Goal: Task Accomplishment & Management: Use online tool/utility

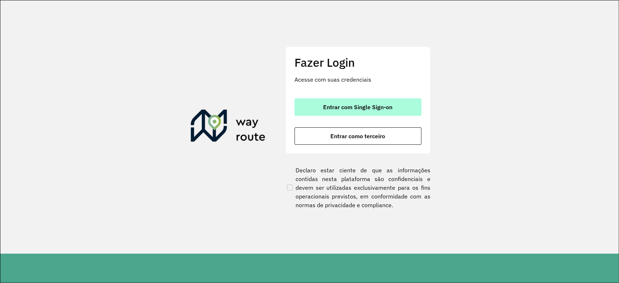
click at [366, 100] on button "Entrar com Single Sign-on" at bounding box center [358, 106] width 127 height 17
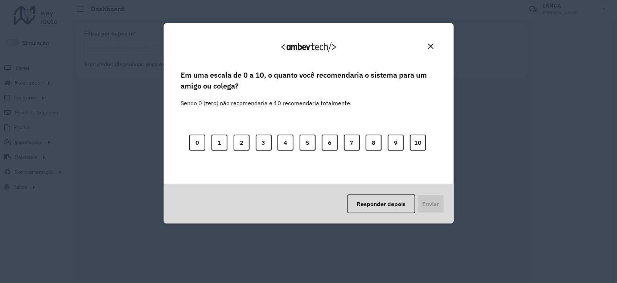
click at [428, 51] on button "Close" at bounding box center [430, 46] width 11 height 11
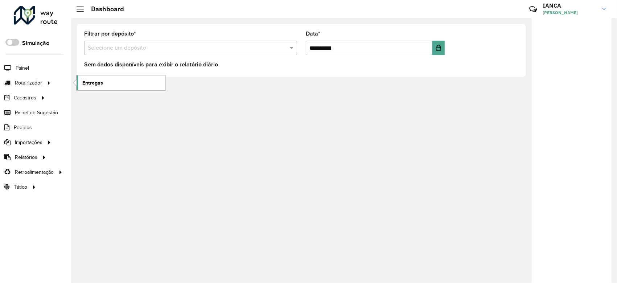
click at [89, 81] on span "Entregas" at bounding box center [92, 83] width 21 height 8
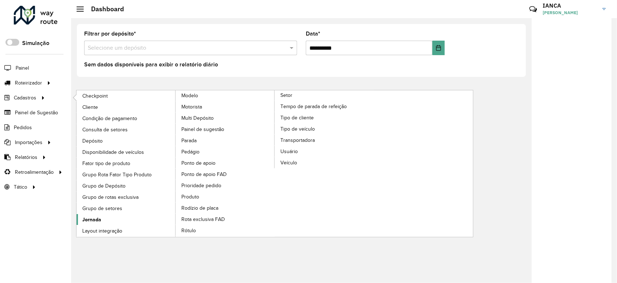
click at [96, 219] on span "Jornada" at bounding box center [91, 220] width 19 height 8
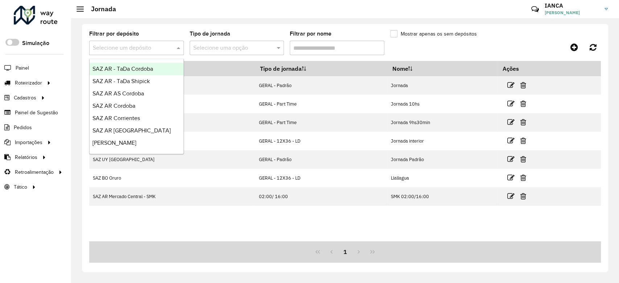
click at [163, 45] on input "text" at bounding box center [129, 48] width 73 height 9
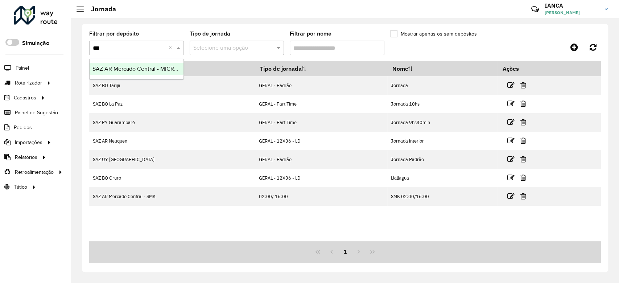
type input "****"
click at [165, 68] on span "SAZ AR Mercado Central - MICROCENTRO" at bounding box center [147, 69] width 108 height 6
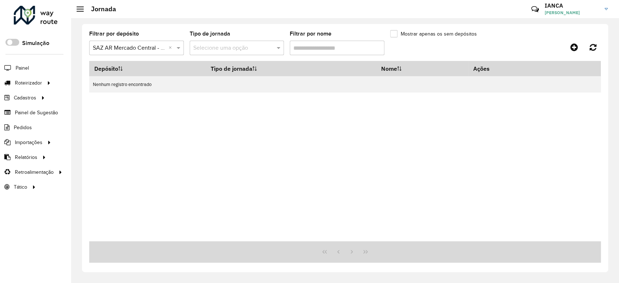
click at [153, 45] on input "text" at bounding box center [129, 48] width 73 height 9
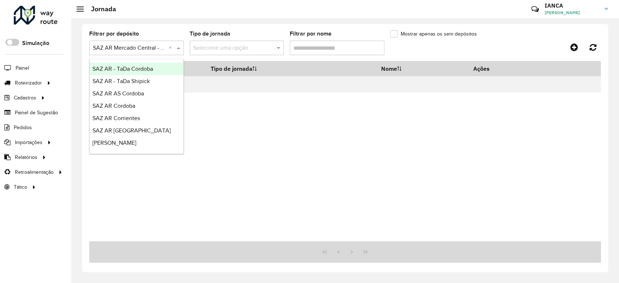
click at [266, 139] on div "Depósito Tipo de jornada Nome Ações Nenhum registro encontrado" at bounding box center [345, 151] width 512 height 180
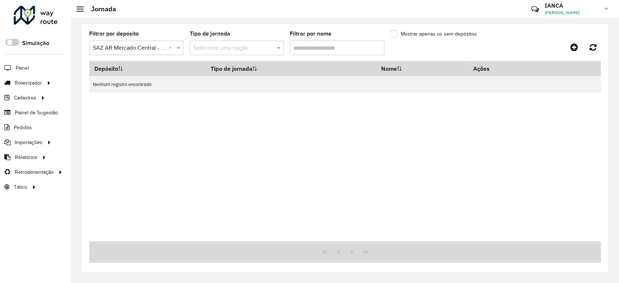
click at [263, 48] on input "text" at bounding box center [229, 48] width 73 height 9
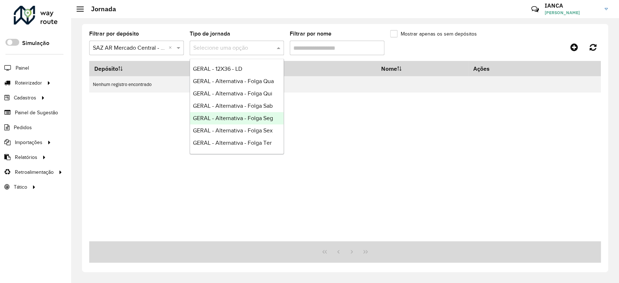
drag, startPoint x: 474, startPoint y: 176, endPoint x: 419, endPoint y: 139, distance: 66.2
click at [472, 175] on div "Depósito Tipo de jornada Nome Ações Nenhum registro encontrado" at bounding box center [345, 151] width 512 height 180
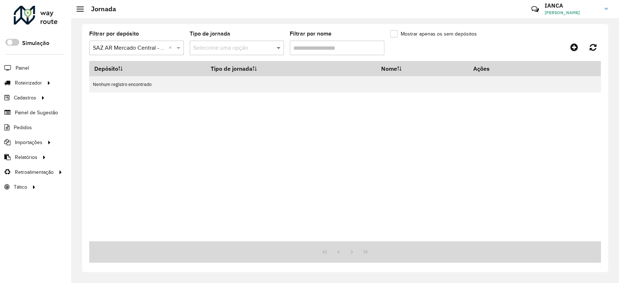
click at [276, 47] on span at bounding box center [279, 48] width 9 height 9
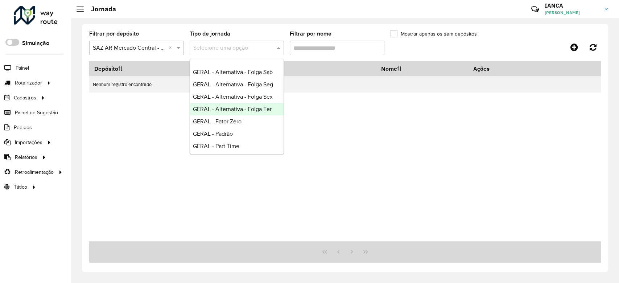
scroll to position [48, 0]
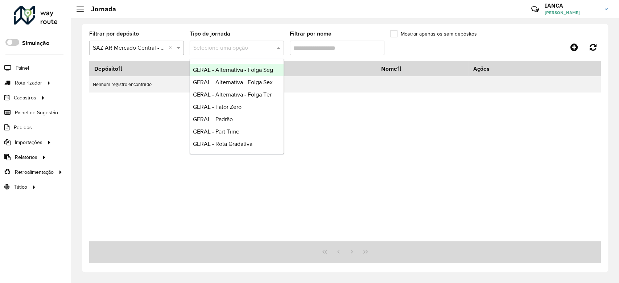
click at [238, 70] on span "GERAL - Alternativa - Folga Seg" at bounding box center [233, 70] width 80 height 6
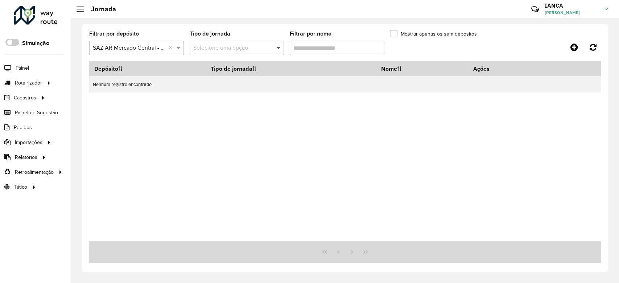
click at [279, 49] on span at bounding box center [279, 48] width 9 height 9
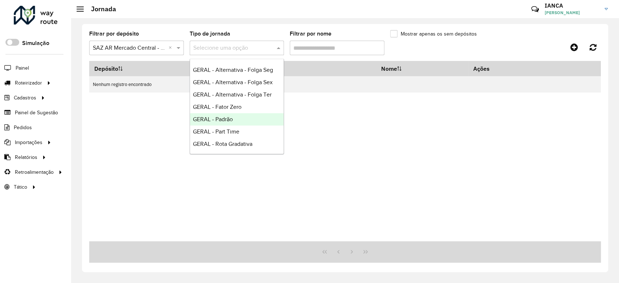
click at [328, 115] on div "Depósito Tipo de jornada Nome Ações Nenhum registro encontrado" at bounding box center [345, 151] width 512 height 180
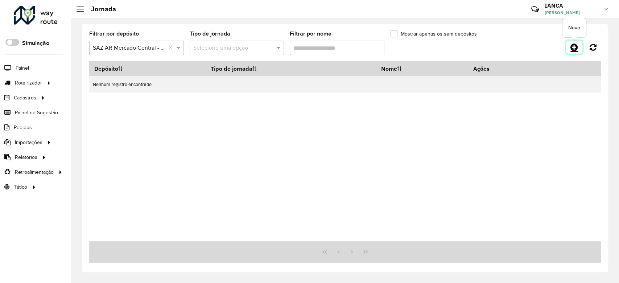
click at [574, 48] on icon at bounding box center [575, 47] width 8 height 9
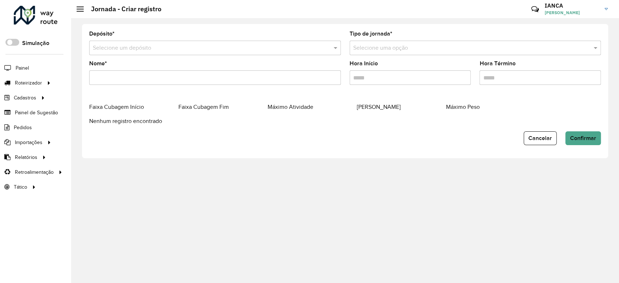
click at [521, 71] on input "Hora Término" at bounding box center [541, 77] width 122 height 15
click at [235, 130] on form "Depósito * Selecione um depósito Tipo de jornada * Selecione uma opção Nome * H…" at bounding box center [345, 88] width 512 height 114
click at [545, 142] on button "Cancelar" at bounding box center [540, 138] width 33 height 14
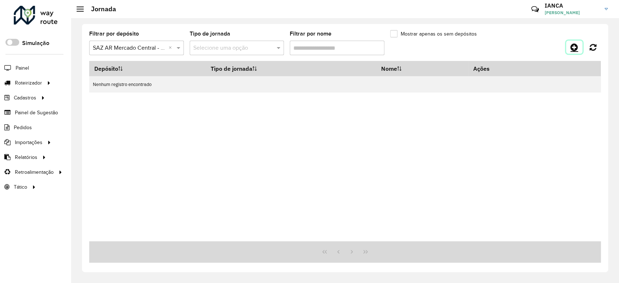
click at [577, 51] on icon at bounding box center [575, 47] width 8 height 9
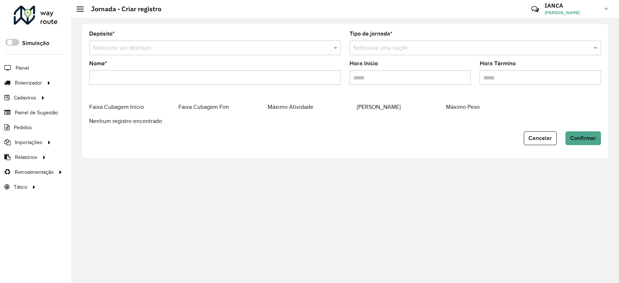
click at [222, 110] on div "Faixa Cubagem Fim" at bounding box center [223, 106] width 89 height 9
drag, startPoint x: 164, startPoint y: 114, endPoint x: 178, endPoint y: 114, distance: 14.2
click at [164, 113] on datatable-header "Faixa Cubagem Início Faixa Cubagem Fim Máximo Atividade Máximo Cubagem Máximo P…" at bounding box center [345, 109] width 512 height 15
click at [540, 142] on button "Cancelar" at bounding box center [540, 138] width 33 height 14
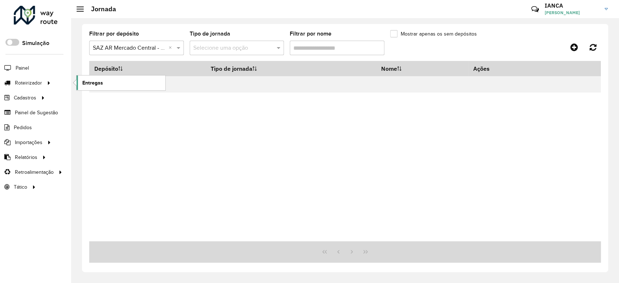
click at [102, 83] on span "Entregas" at bounding box center [92, 83] width 21 height 8
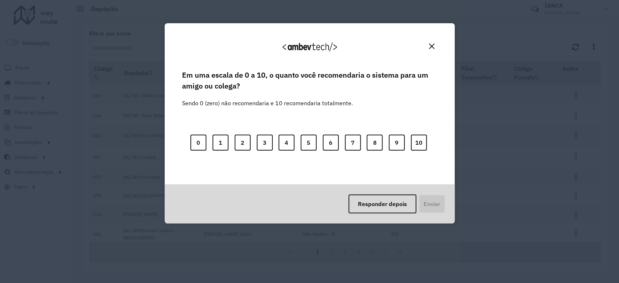
click at [431, 47] on img "Close" at bounding box center [431, 46] width 5 height 5
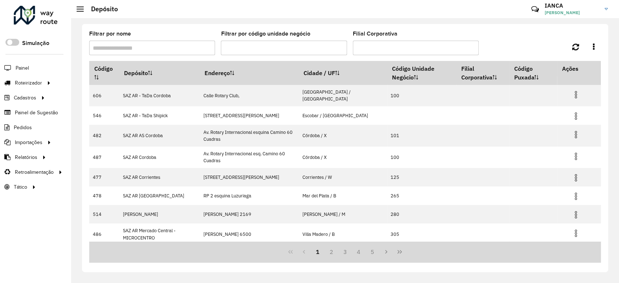
click at [131, 47] on input "Filtrar por nome" at bounding box center [152, 48] width 126 height 15
type input "*******"
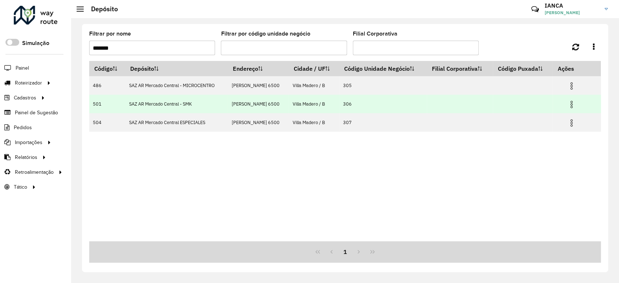
click at [569, 106] on img at bounding box center [572, 104] width 9 height 9
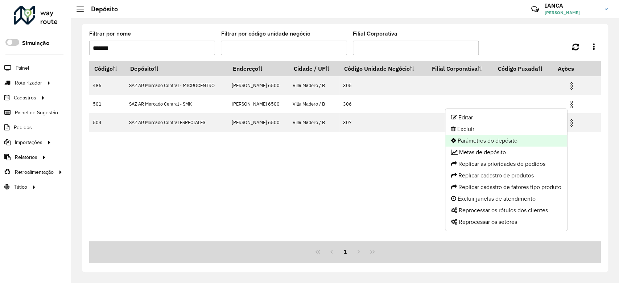
click at [502, 141] on li "Parâmetros do depósito" at bounding box center [507, 141] width 122 height 12
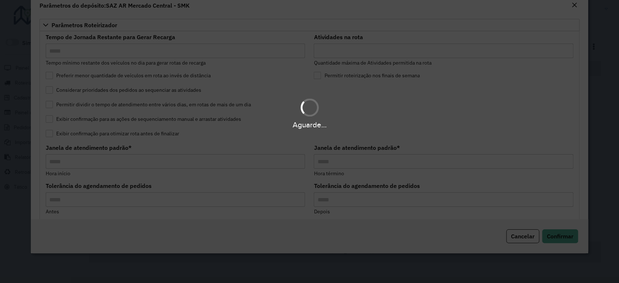
type input "*****"
type input "*"
type input "*****"
type input "**"
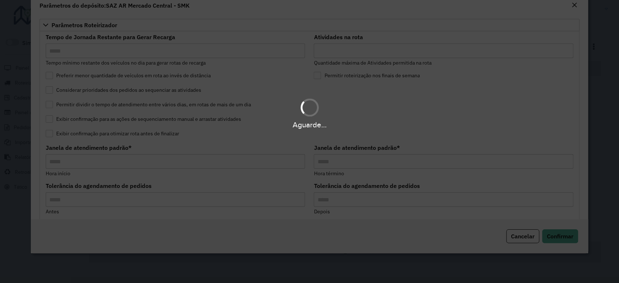
type input "**"
type input "*****"
type input "********"
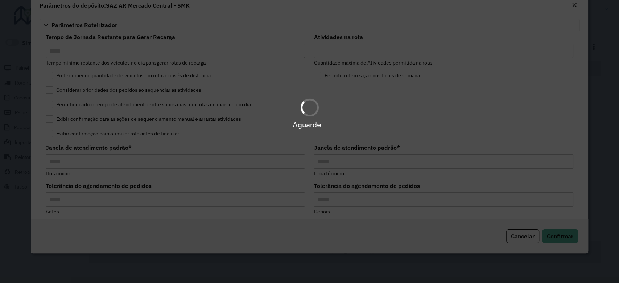
type input "*"
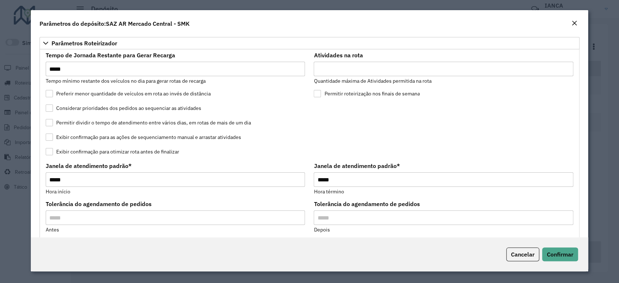
drag, startPoint x: 317, startPoint y: 68, endPoint x: 285, endPoint y: 70, distance: 32.0
click at [282, 67] on formly-group "Tempo de Jornada Restante para Gerar Recarga Tempo mínimo restante dos veículos…" at bounding box center [309, 221] width 536 height 336
type input "*"
click at [558, 255] on span "Confirmar" at bounding box center [560, 254] width 26 height 7
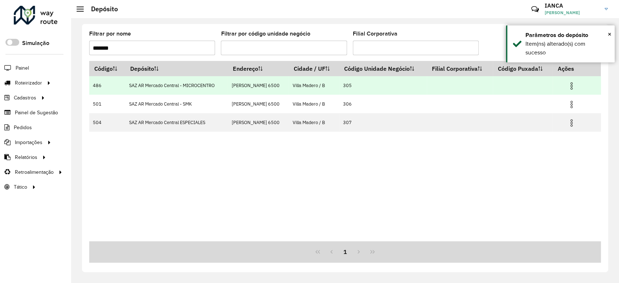
click at [574, 86] on img at bounding box center [572, 86] width 9 height 9
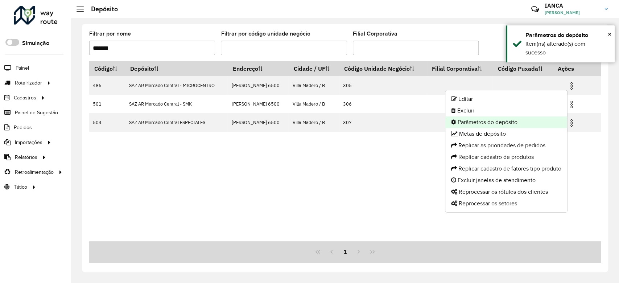
click at [484, 122] on li "Parâmetros do depósito" at bounding box center [507, 122] width 122 height 12
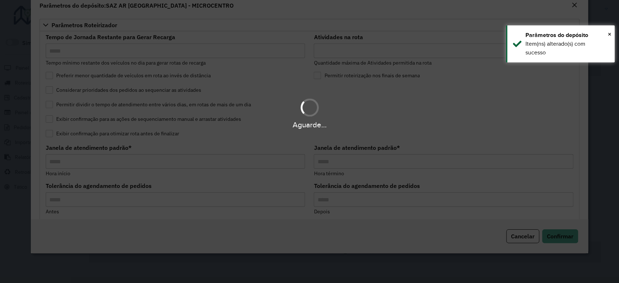
type input "*****"
type input "**"
type input "*****"
type input "**"
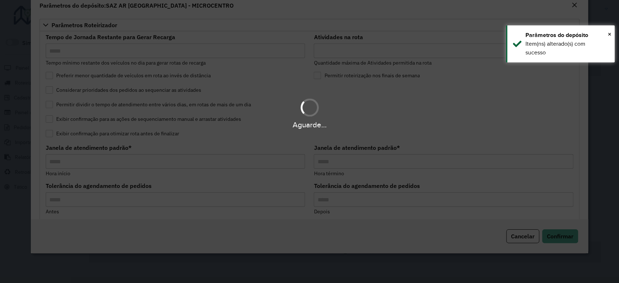
type input "**"
type input "*****"
type input "********"
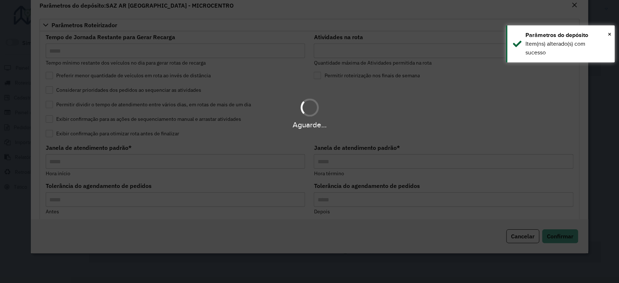
type input "*"
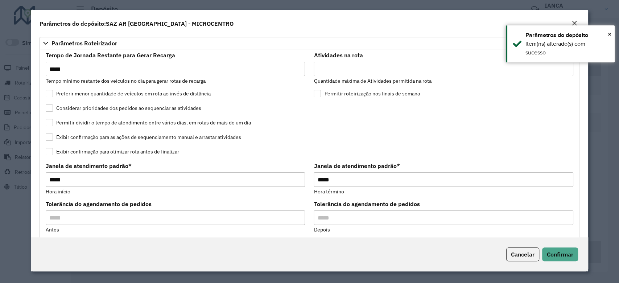
drag, startPoint x: 341, startPoint y: 69, endPoint x: 274, endPoint y: 68, distance: 66.4
click at [276, 68] on formly-group "Tempo de Jornada Restante para Gerar Recarga Tempo mínimo restante dos veículos…" at bounding box center [309, 221] width 536 height 336
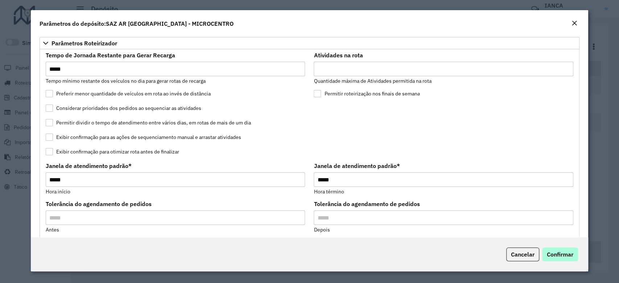
type input "**"
click at [560, 261] on button "Confirmar" at bounding box center [560, 254] width 36 height 14
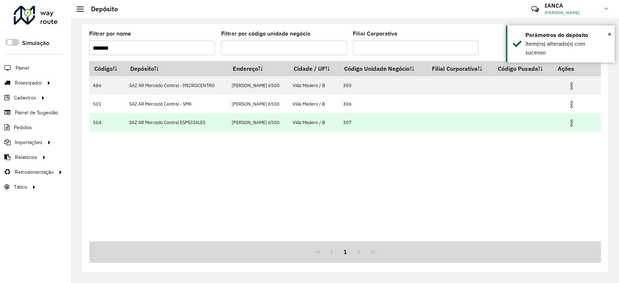
drag, startPoint x: 572, startPoint y: 121, endPoint x: 568, endPoint y: 128, distance: 8.0
click at [573, 121] on img at bounding box center [572, 123] width 9 height 9
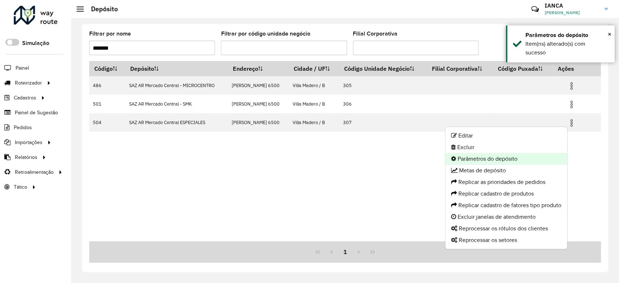
click at [518, 157] on li "Parâmetros do depósito" at bounding box center [507, 159] width 122 height 12
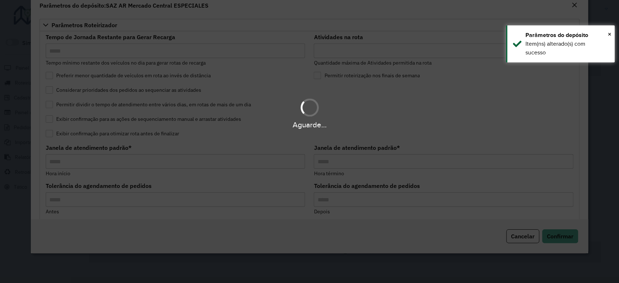
type input "*****"
type input "**"
type input "*****"
type input "**"
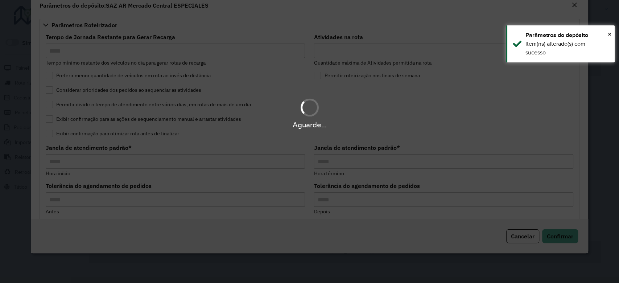
type input "**"
type input "*****"
type input "********"
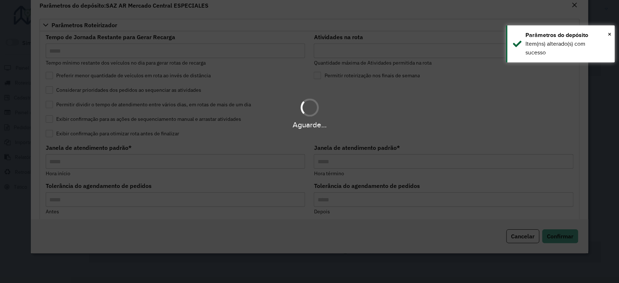
type input "*"
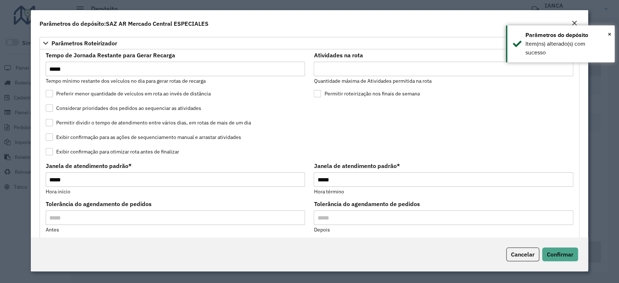
drag, startPoint x: 310, startPoint y: 69, endPoint x: 285, endPoint y: 68, distance: 25.4
click at [287, 68] on formly-group "Tempo de Jornada Restante para Gerar Recarga Tempo mínimo restante dos veículos…" at bounding box center [309, 221] width 536 height 336
type input "**"
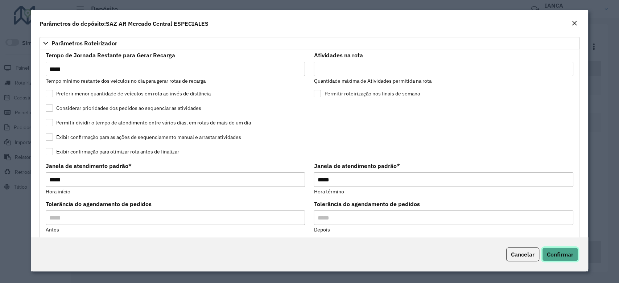
click at [556, 251] on span "Confirmar" at bounding box center [560, 254] width 26 height 7
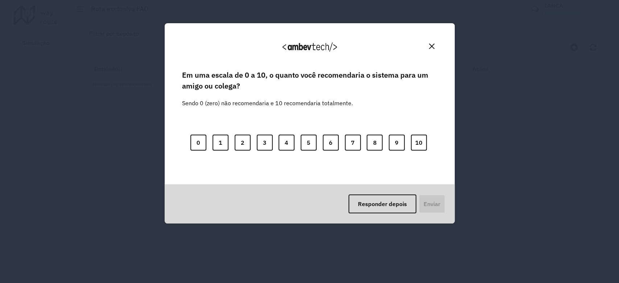
click at [248, 46] on div "Agradecemos seu feedback!" at bounding box center [309, 50] width 273 height 37
click at [433, 47] on img "Close" at bounding box center [431, 46] width 5 height 5
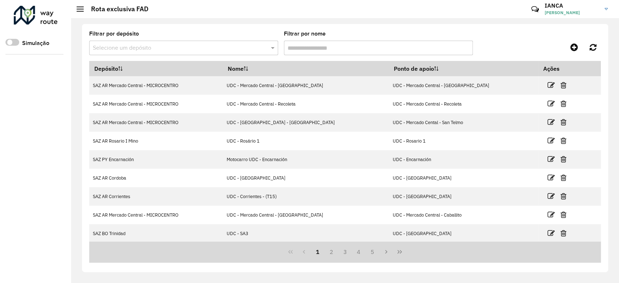
click at [143, 45] on input "text" at bounding box center [176, 48] width 167 height 9
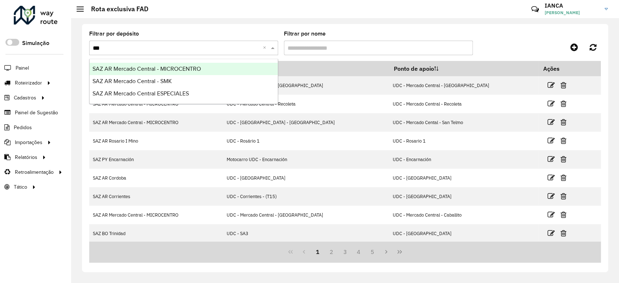
type input "***"
click at [222, 27] on div "Filtrar por depósito Selecione um depósito *** × Filtrar por nome Depósito Nome…" at bounding box center [345, 148] width 527 height 248
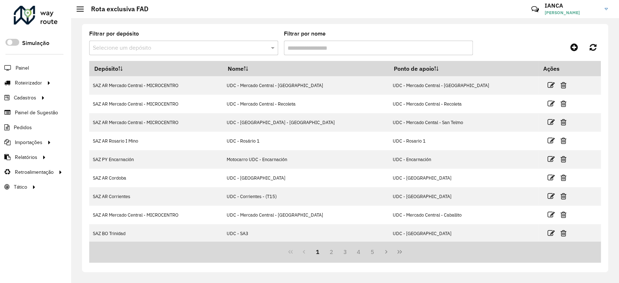
click at [261, 51] on div at bounding box center [183, 48] width 189 height 9
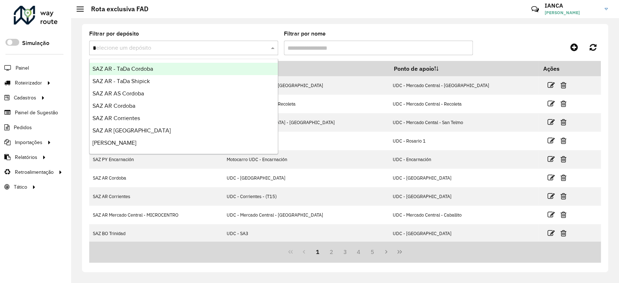
type input "**"
click at [246, 73] on div "SAZ AR Mercado Central - MICROCENTRO" at bounding box center [184, 69] width 188 height 12
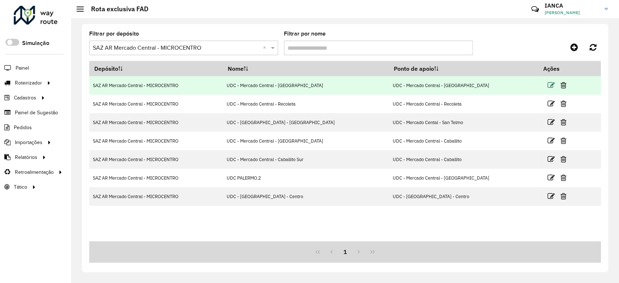
click at [548, 83] on icon at bounding box center [551, 85] width 7 height 7
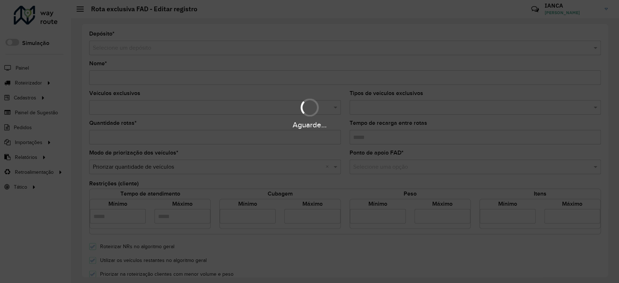
type input "**********"
type input "*"
type input "*****"
type input "*"
type input "**"
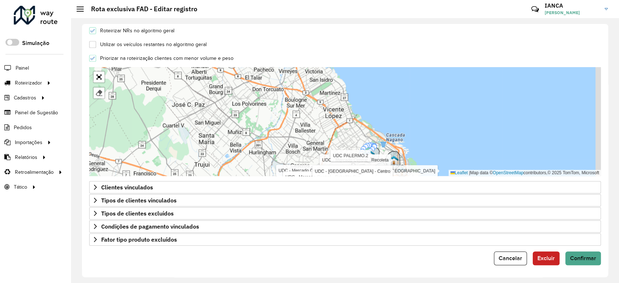
scroll to position [216, 0]
click at [96, 213] on icon at bounding box center [96, 213] width 6 height 6
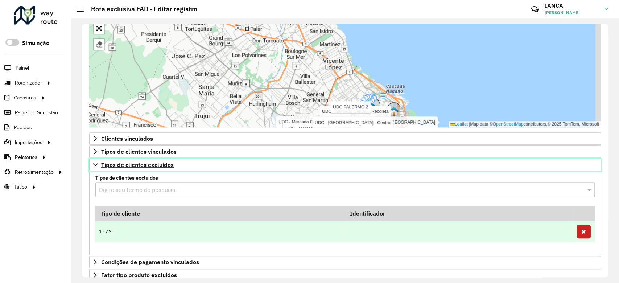
scroll to position [300, 0]
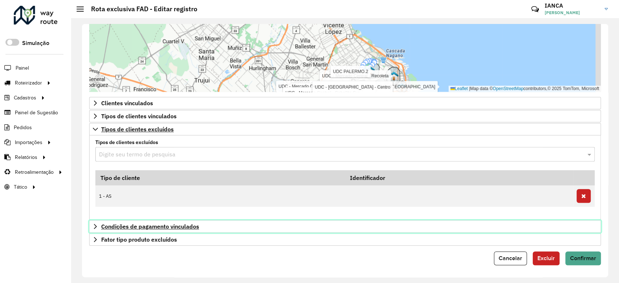
click at [175, 224] on span "Condições de pagamento vinculados" at bounding box center [150, 227] width 98 height 6
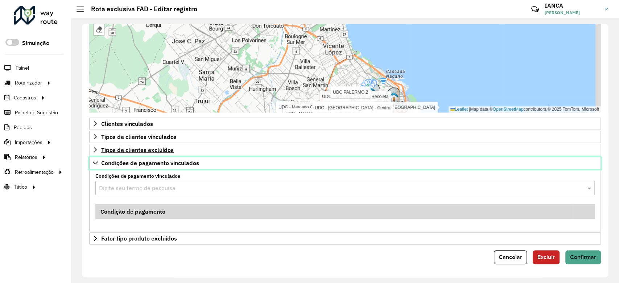
scroll to position [279, 0]
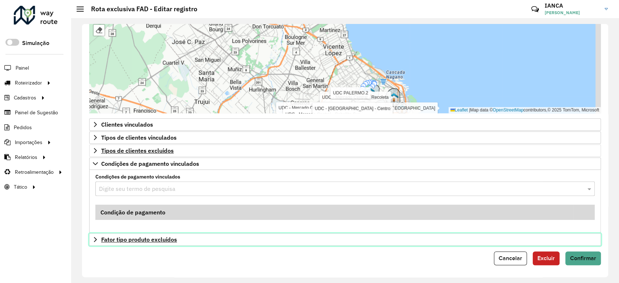
click at [165, 237] on span "Fator tipo produto excluídos" at bounding box center [139, 240] width 76 height 6
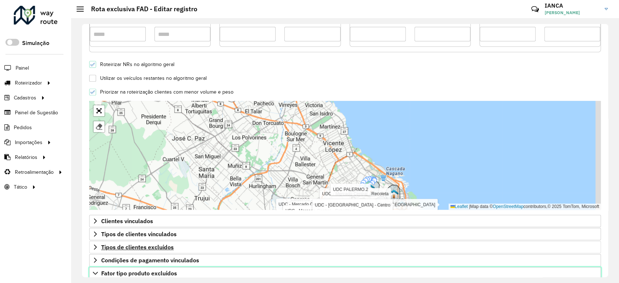
scroll to position [327, 0]
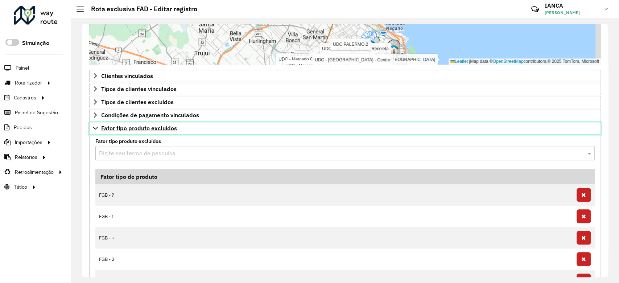
click at [130, 127] on span "Fator tipo produto excluídos" at bounding box center [139, 128] width 76 height 6
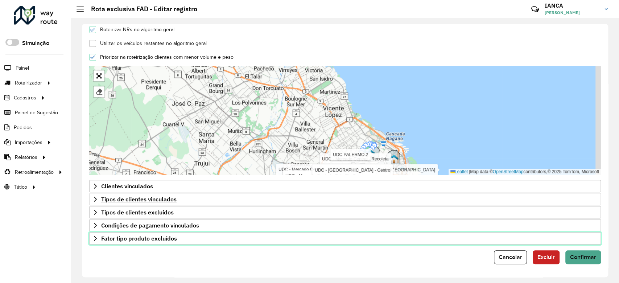
scroll to position [216, 0]
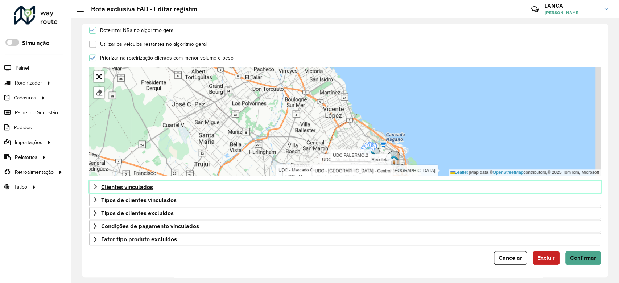
click at [137, 187] on span "Clientes vinculados" at bounding box center [127, 187] width 52 height 6
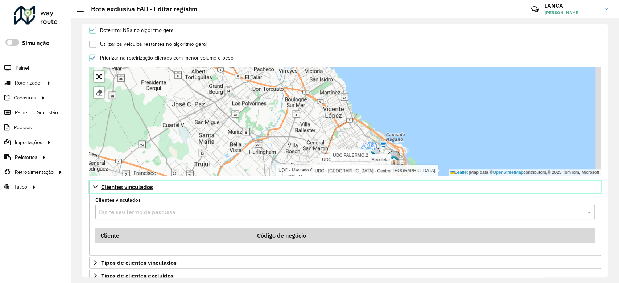
click at [152, 184] on span "Clientes vinculados" at bounding box center [127, 187] width 52 height 6
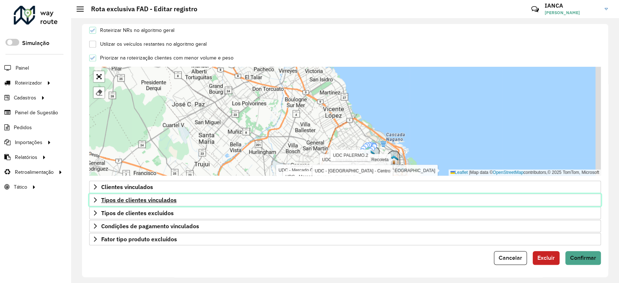
click at [149, 202] on span "Tipos de clientes vinculados" at bounding box center [138, 200] width 75 height 6
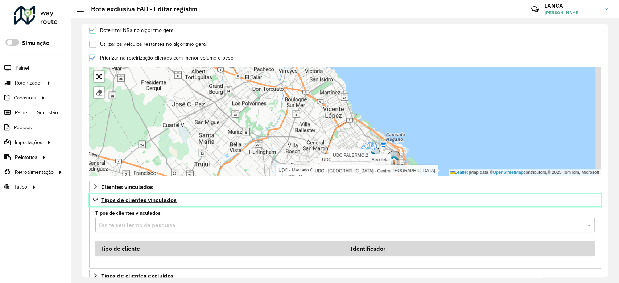
click at [150, 202] on span "Tipos de clientes vinculados" at bounding box center [138, 200] width 75 height 6
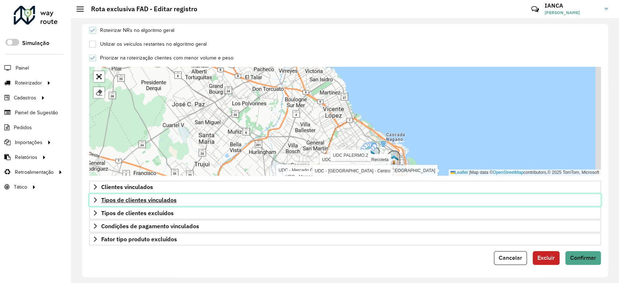
click at [150, 202] on span "Tipos de clientes vinculados" at bounding box center [138, 200] width 75 height 6
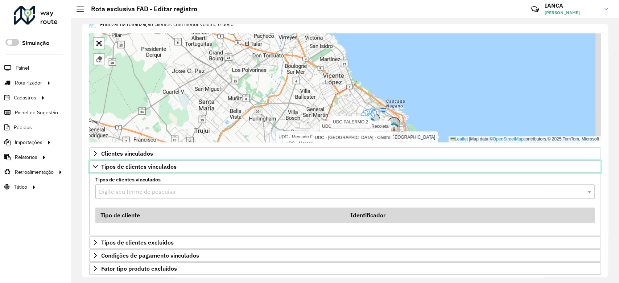
scroll to position [265, 0]
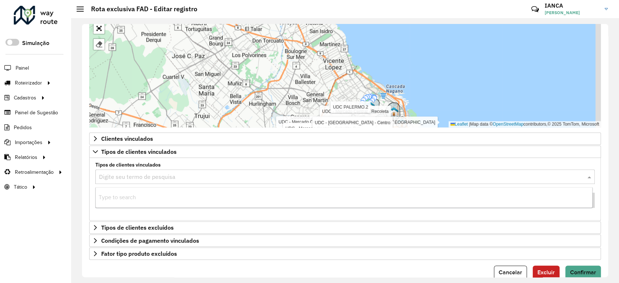
click at [146, 175] on input "text" at bounding box center [338, 177] width 478 height 9
click at [139, 200] on div "Type to search" at bounding box center [344, 197] width 497 height 12
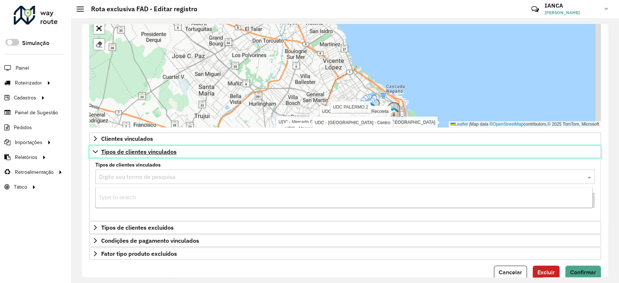
click at [141, 149] on span "Tipos de clientes vinculados" at bounding box center [138, 152] width 75 height 6
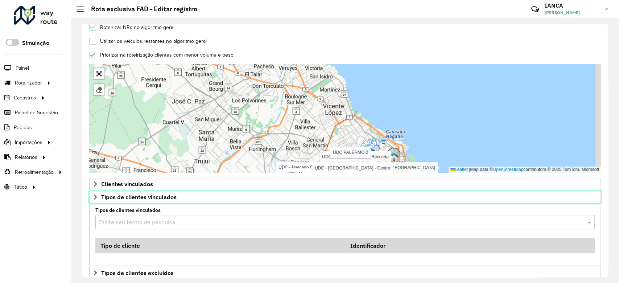
scroll to position [216, 0]
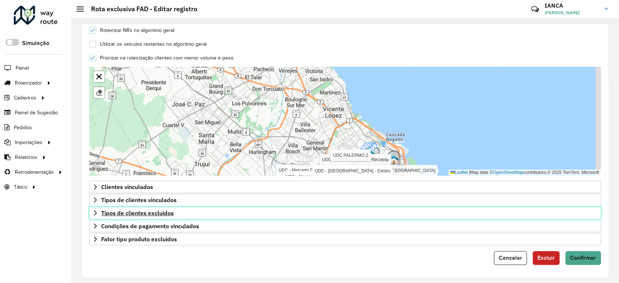
click at [146, 215] on span "Tipos de clientes excluídos" at bounding box center [137, 213] width 73 height 6
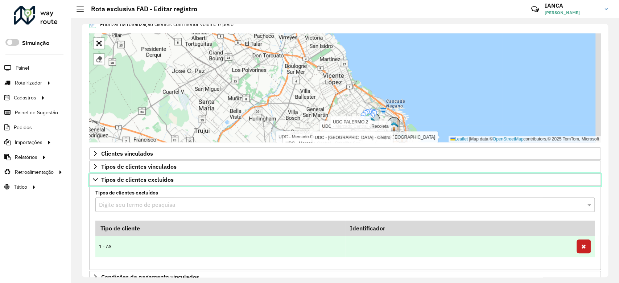
scroll to position [265, 0]
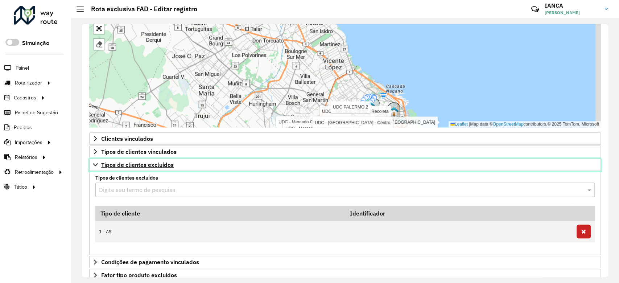
click at [146, 165] on span "Tipos de clientes excluídos" at bounding box center [137, 165] width 73 height 6
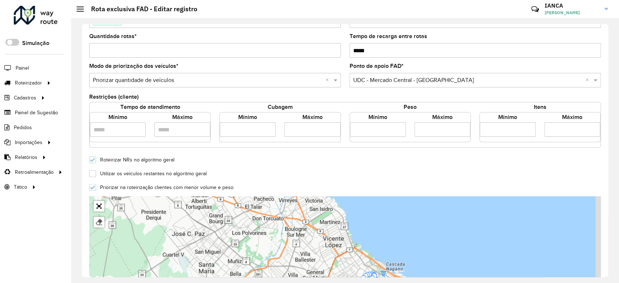
scroll to position [0, 0]
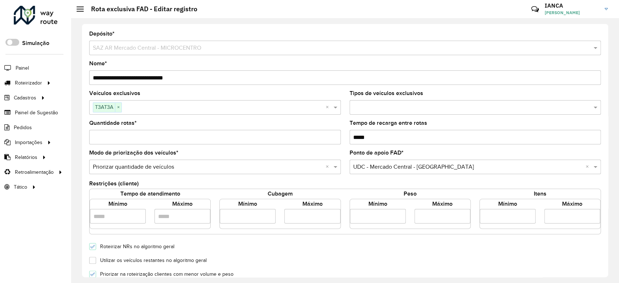
drag, startPoint x: 105, startPoint y: 138, endPoint x: 85, endPoint y: 138, distance: 19.2
click at [85, 138] on formly-field "Quantidade rotas * *" at bounding box center [215, 135] width 261 height 30
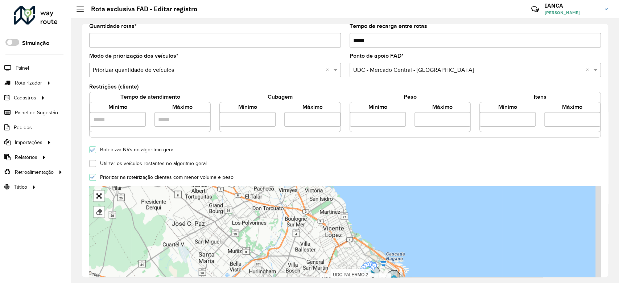
scroll to position [193, 0]
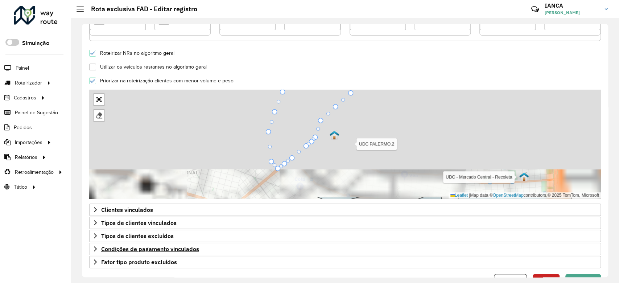
drag, startPoint x: 310, startPoint y: 106, endPoint x: 321, endPoint y: 242, distance: 136.5
click at [323, 247] on form "**********" at bounding box center [345, 63] width 512 height 450
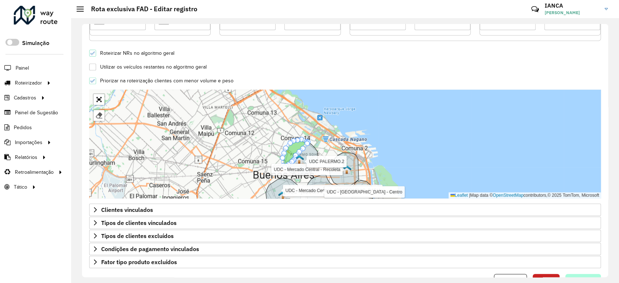
type input "*"
click at [596, 275] on button "Confirmar" at bounding box center [584, 281] width 36 height 14
click at [592, 275] on button "Confirmar" at bounding box center [584, 281] width 36 height 14
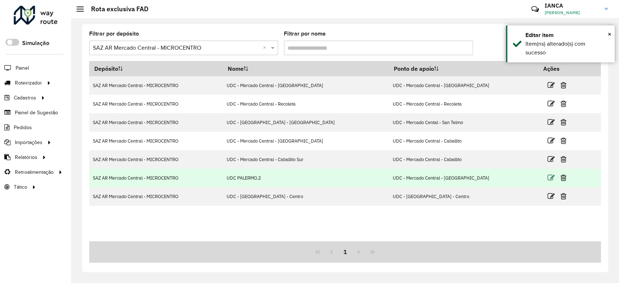
click at [548, 177] on icon at bounding box center [551, 177] width 7 height 7
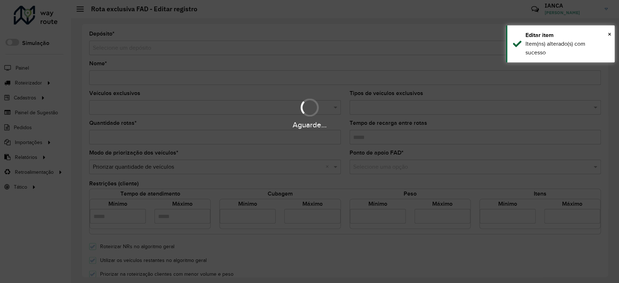
type input "**********"
type input "*"
type input "*****"
type input "*"
type input "**"
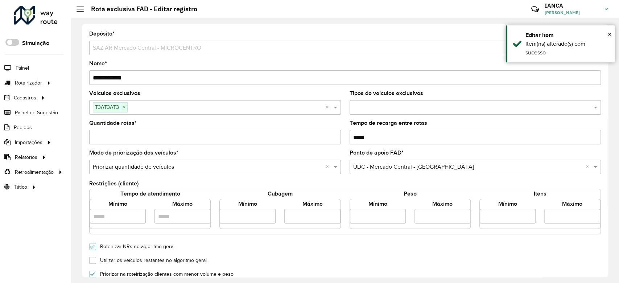
drag, startPoint x: 107, startPoint y: 136, endPoint x: 77, endPoint y: 137, distance: 30.1
click at [77, 137] on div "**********" at bounding box center [345, 150] width 548 height 265
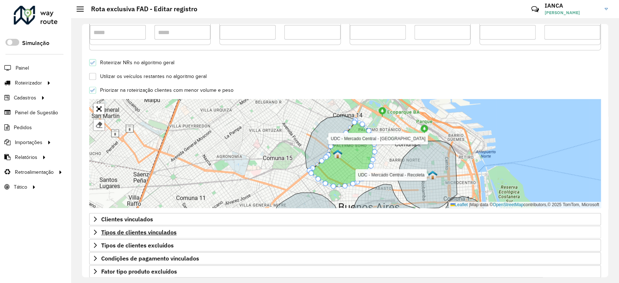
scroll to position [216, 0]
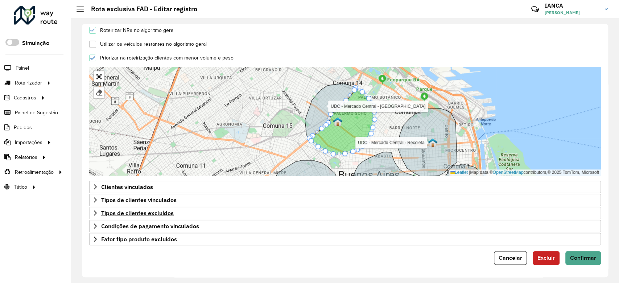
type input "*"
click at [129, 211] on span "Tipos de clientes excluídos" at bounding box center [137, 213] width 73 height 6
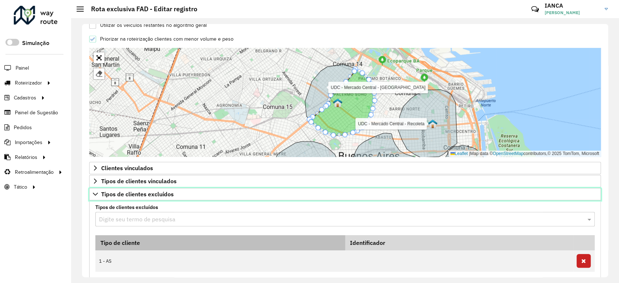
scroll to position [265, 0]
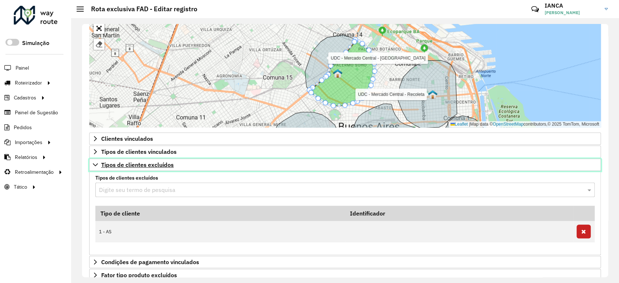
click at [123, 164] on span "Tipos de clientes excluídos" at bounding box center [137, 165] width 73 height 6
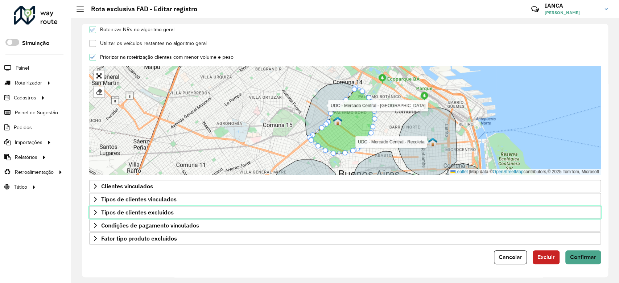
scroll to position [216, 0]
click at [580, 260] on span "Confirmar" at bounding box center [583, 258] width 26 height 6
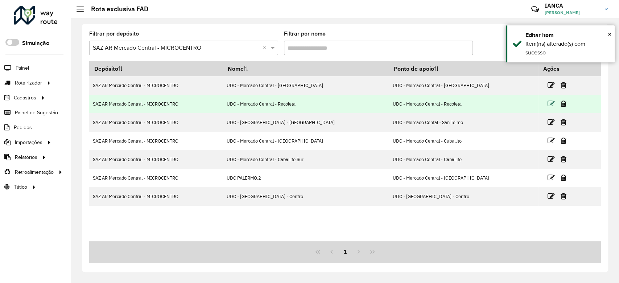
click at [548, 106] on icon at bounding box center [551, 103] width 7 height 7
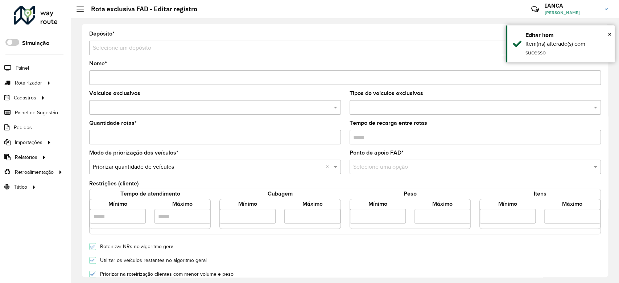
type input "**********"
type input "*"
type input "*****"
type input "*"
type input "**"
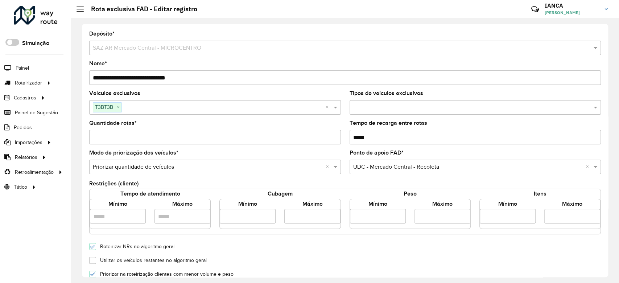
drag, startPoint x: 98, startPoint y: 135, endPoint x: 75, endPoint y: 132, distance: 23.5
click at [59, 135] on div "Roteirizador AmbevTech Simulação Painel Roteirizador Entregas Cadastros Checkpo…" at bounding box center [309, 141] width 619 height 283
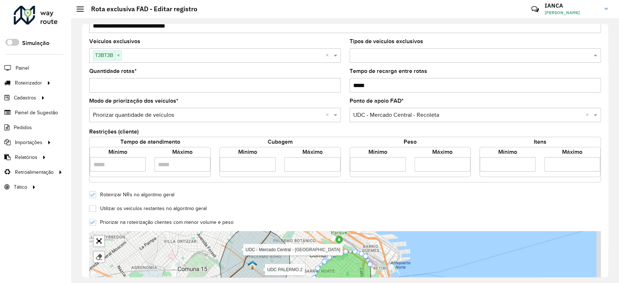
scroll to position [193, 0]
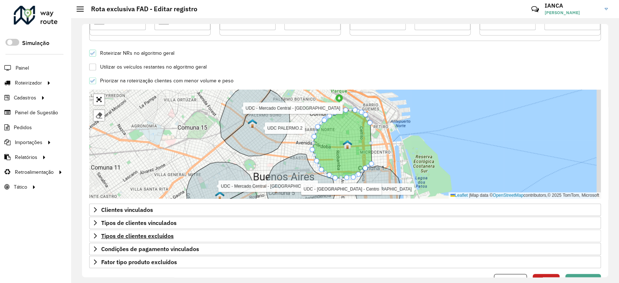
type input "*"
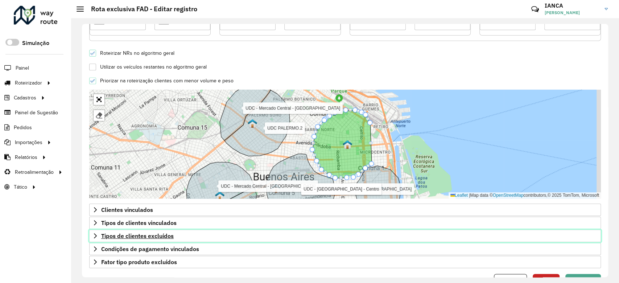
click at [107, 234] on span "Tipos de clientes excluídos" at bounding box center [137, 236] width 73 height 6
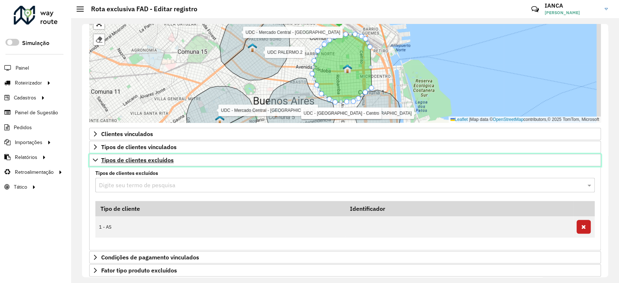
scroll to position [290, 0]
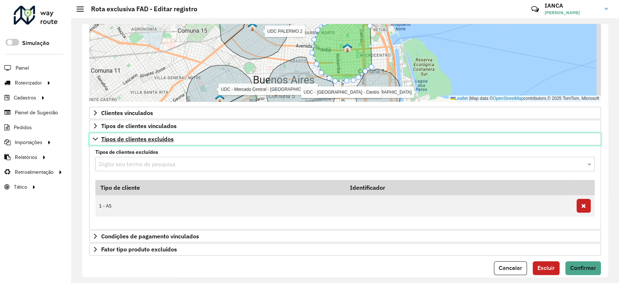
click at [131, 141] on span "Tipos de clientes excluídos" at bounding box center [137, 139] width 73 height 6
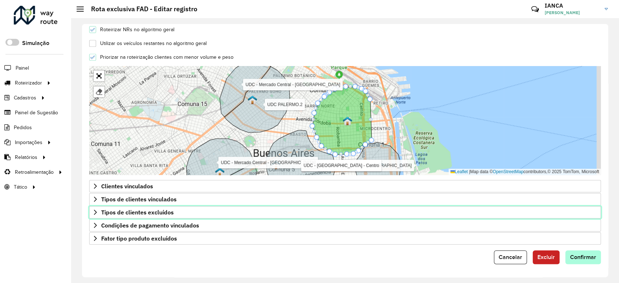
scroll to position [216, 0]
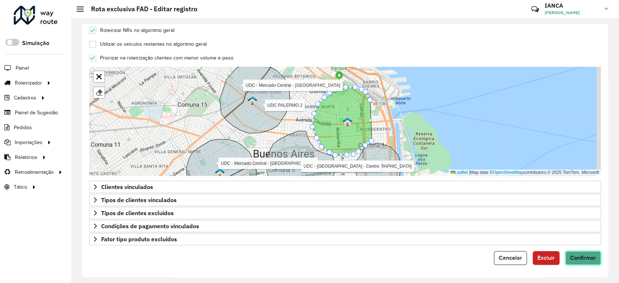
click at [599, 256] on button "Confirmar" at bounding box center [584, 258] width 36 height 14
click at [578, 265] on div "**********" at bounding box center [345, 150] width 527 height 253
click at [581, 261] on button "Confirmar" at bounding box center [584, 258] width 36 height 14
click at [581, 258] on span "Confirmar" at bounding box center [583, 258] width 26 height 6
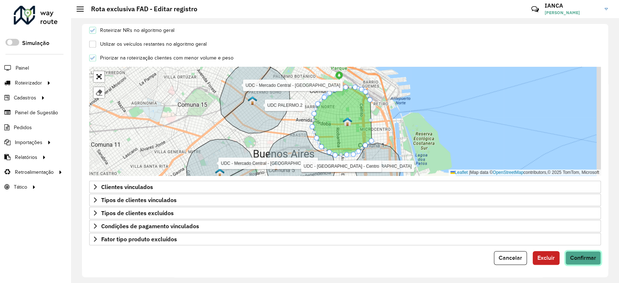
click at [579, 257] on span "Confirmar" at bounding box center [583, 258] width 26 height 6
click at [579, 256] on span "Confirmar" at bounding box center [583, 258] width 26 height 6
click at [577, 255] on span "Confirmar" at bounding box center [583, 258] width 26 height 6
click at [576, 254] on button "Confirmar" at bounding box center [584, 258] width 36 height 14
click at [575, 253] on button "Confirmar" at bounding box center [584, 258] width 36 height 14
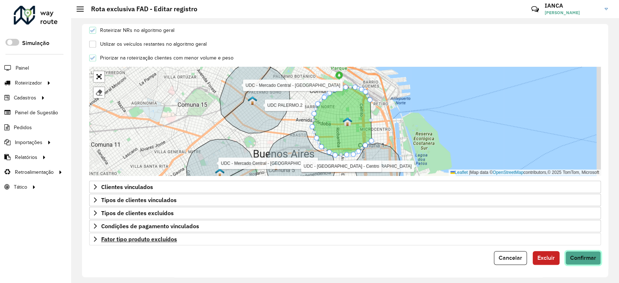
click at [575, 253] on button "Confirmar" at bounding box center [584, 258] width 36 height 14
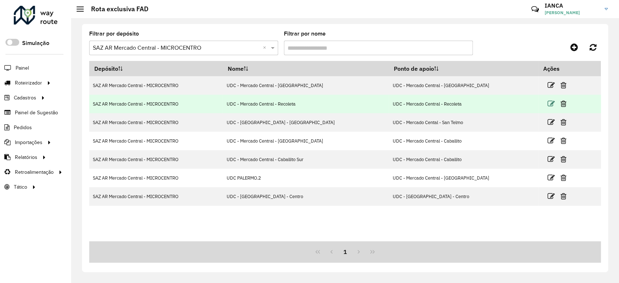
click at [548, 103] on icon at bounding box center [551, 103] width 7 height 7
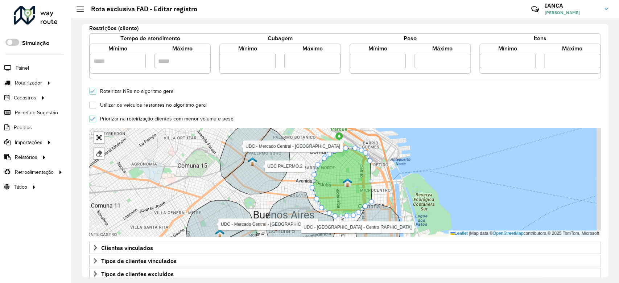
scroll to position [216, 0]
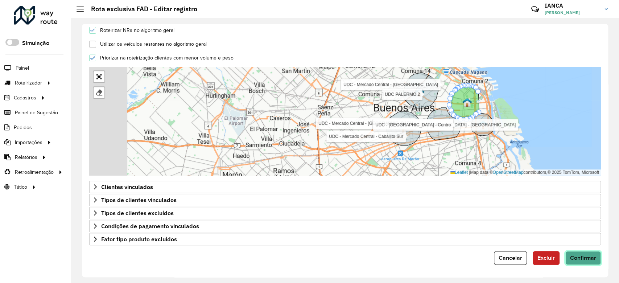
click at [586, 257] on span "Confirmar" at bounding box center [583, 258] width 26 height 6
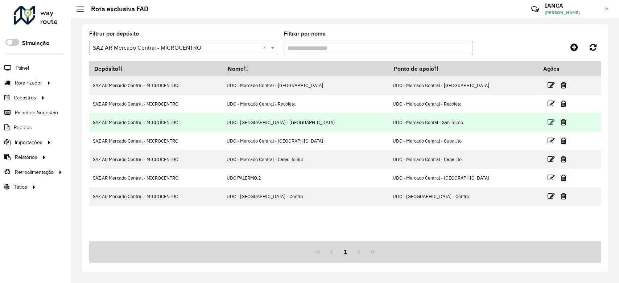
click at [548, 124] on icon at bounding box center [551, 122] width 7 height 7
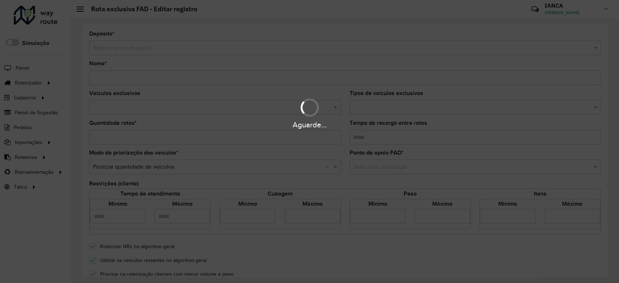
type input "**********"
type input "*"
type input "*****"
type input "*"
type input "**"
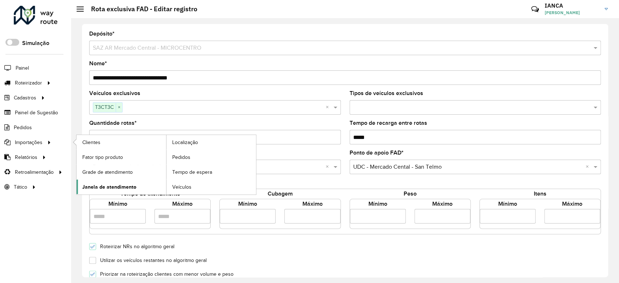
drag, startPoint x: 108, startPoint y: 138, endPoint x: 127, endPoint y: 180, distance: 46.0
click at [64, 132] on div "Roteirizador AmbevTech Simulação Painel Roteirizador Entregas Cadastros Checkpo…" at bounding box center [309, 141] width 619 height 283
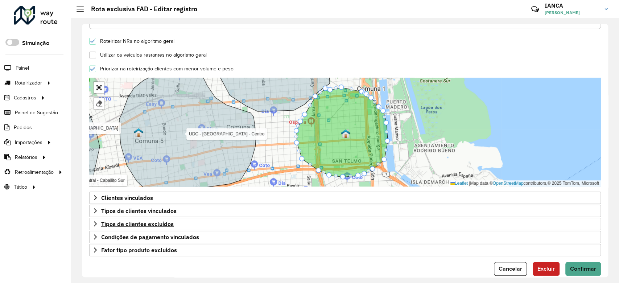
scroll to position [216, 0]
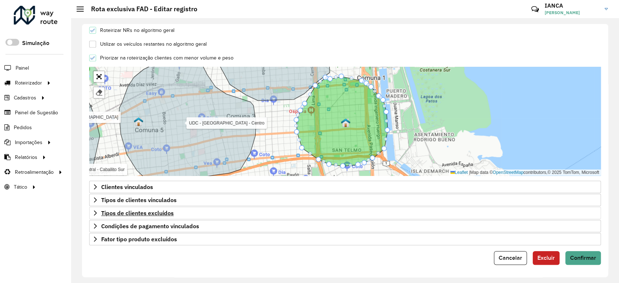
type input "*"
click at [136, 210] on span "Tipos de clientes excluídos" at bounding box center [137, 213] width 73 height 6
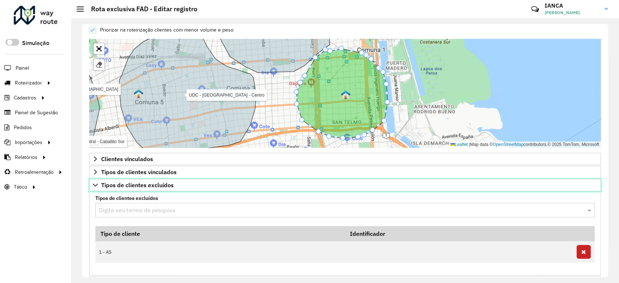
scroll to position [300, 0]
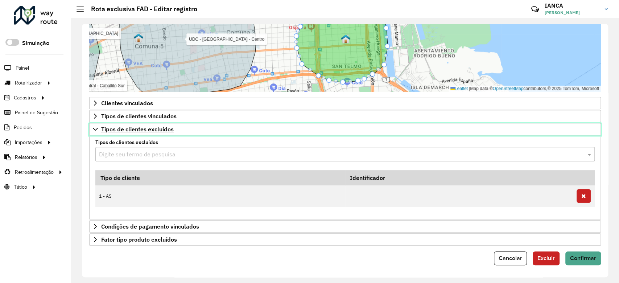
click at [134, 128] on span "Tipos de clientes excluídos" at bounding box center [137, 129] width 73 height 6
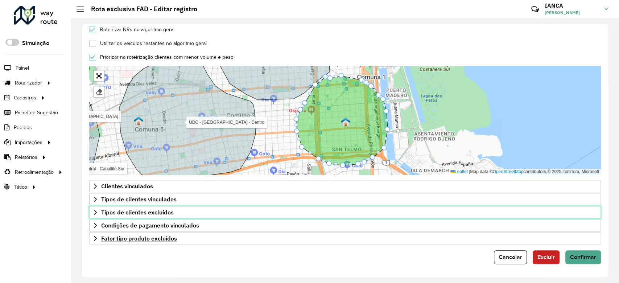
scroll to position [216, 0]
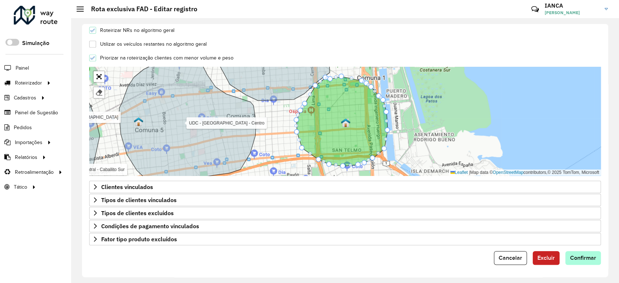
click at [583, 250] on form "**********" at bounding box center [345, 40] width 512 height 450
click at [584, 255] on span "Confirmar" at bounding box center [583, 258] width 26 height 6
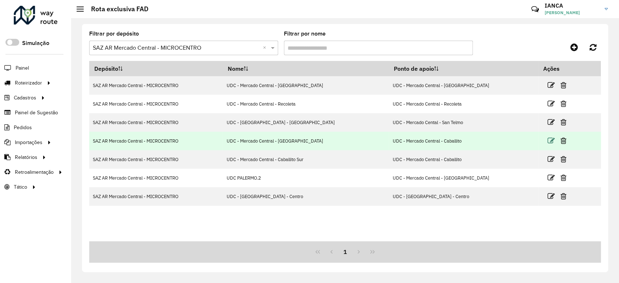
click at [548, 144] on icon at bounding box center [551, 140] width 7 height 7
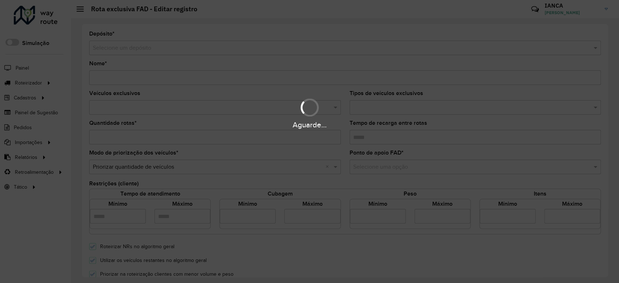
type input "**********"
type input "*"
type input "*****"
type input "*"
type input "**"
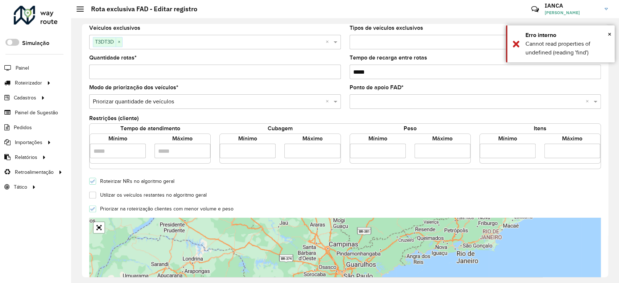
scroll to position [145, 0]
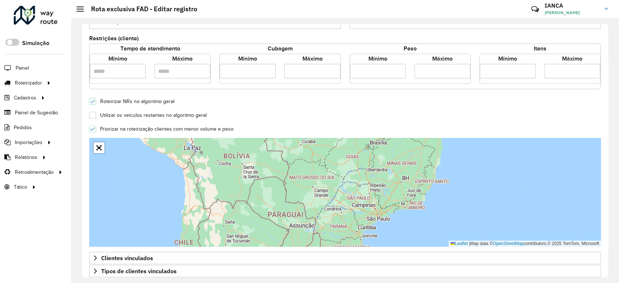
drag, startPoint x: 384, startPoint y: 220, endPoint x: 392, endPoint y: 165, distance: 55.0
click at [392, 166] on div "Leaflet | Map data © OpenStreetMap contributors,© 2025 TomTom, Microsoft" at bounding box center [345, 192] width 512 height 109
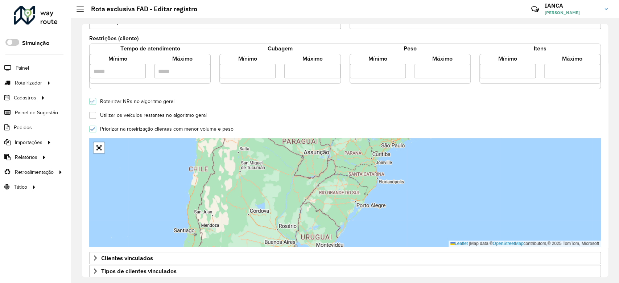
drag, startPoint x: 374, startPoint y: 208, endPoint x: 366, endPoint y: 219, distance: 14.3
click at [366, 219] on div "Leaflet | Map data © OpenStreetMap contributors,© 2025 TomTom, Microsoft" at bounding box center [345, 192] width 512 height 109
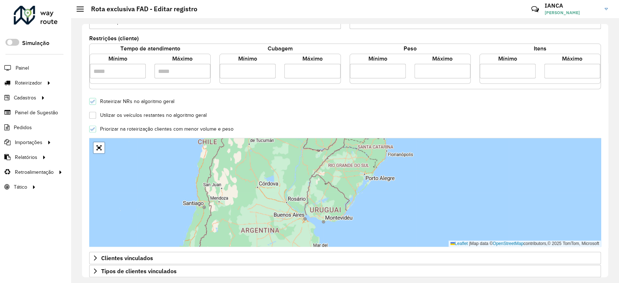
drag, startPoint x: 361, startPoint y: 209, endPoint x: 389, endPoint y: 148, distance: 66.7
click at [389, 148] on div "Leaflet | Map data © OpenStreetMap contributors,© 2025 TomTom, Microsoft" at bounding box center [345, 192] width 512 height 109
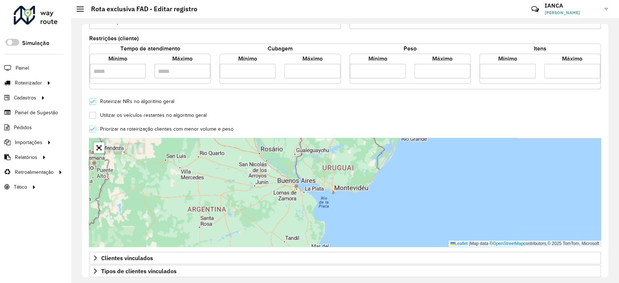
click at [340, 181] on div "Leaflet | Map data © OpenStreetMap contributors,© 2025 TomTom, Microsoft" at bounding box center [345, 192] width 512 height 109
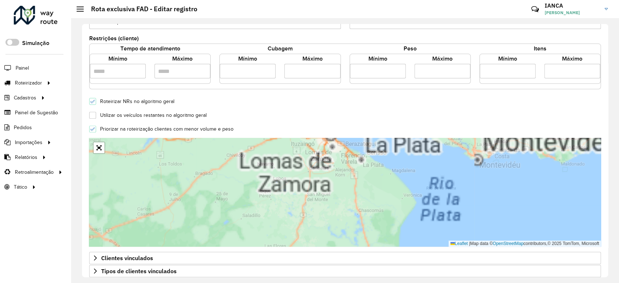
drag, startPoint x: 336, startPoint y: 164, endPoint x: 330, endPoint y: 208, distance: 43.7
click at [330, 208] on div "Leaflet | Map data © OpenStreetMap contributors,© 2025 TomTom, Microsoft" at bounding box center [345, 192] width 512 height 109
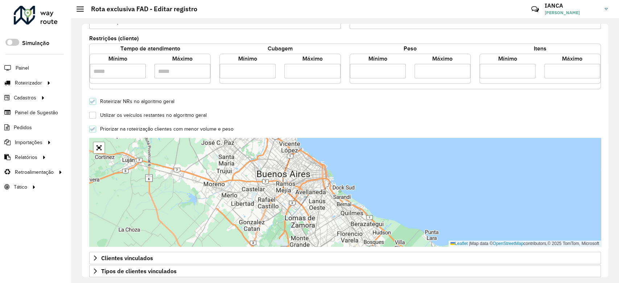
drag, startPoint x: 317, startPoint y: 208, endPoint x: 314, endPoint y: 193, distance: 14.8
click at [317, 213] on div "Leaflet | Map data © OpenStreetMap contributors,© 2025 TomTom, Microsoft" at bounding box center [345, 192] width 512 height 109
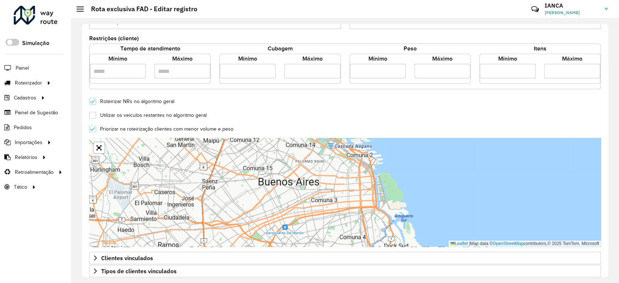
drag, startPoint x: 315, startPoint y: 196, endPoint x: 310, endPoint y: 159, distance: 37.7
click at [315, 196] on div "Leaflet | Map data © OpenStreetMap contributors,© 2025 TomTom, Microsoft" at bounding box center [345, 192] width 512 height 109
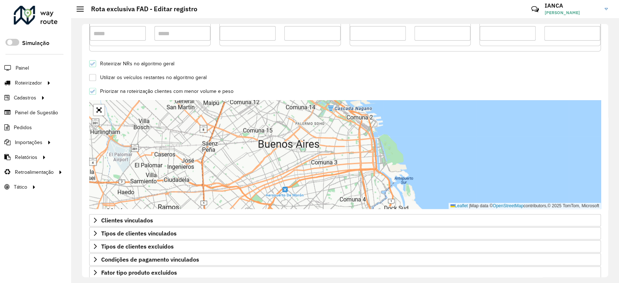
scroll to position [216, 0]
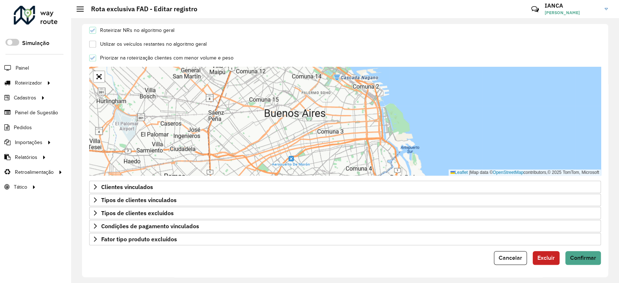
drag, startPoint x: 341, startPoint y: 132, endPoint x: 383, endPoint y: 158, distance: 49.7
click at [386, 158] on div "Leaflet | Map data © OpenStreetMap contributors,© 2025 TomTom, Microsoft" at bounding box center [345, 121] width 512 height 109
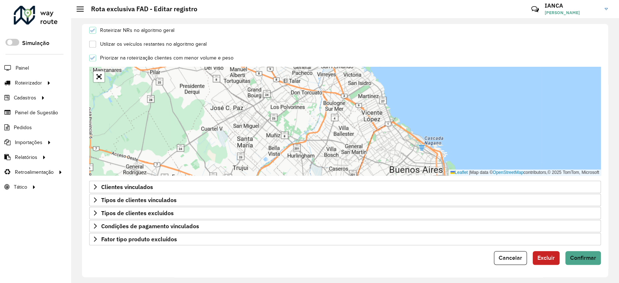
click at [359, 142] on div "Leaflet | Map data © OpenStreetMap contributors,© 2025 TomTom, Microsoft" at bounding box center [345, 121] width 512 height 109
click at [371, 143] on div "Leaflet | Map data © OpenStreetMap contributors,© 2025 TomTom, Microsoft" at bounding box center [345, 121] width 512 height 109
click at [498, 255] on button "Cancelar" at bounding box center [510, 258] width 33 height 14
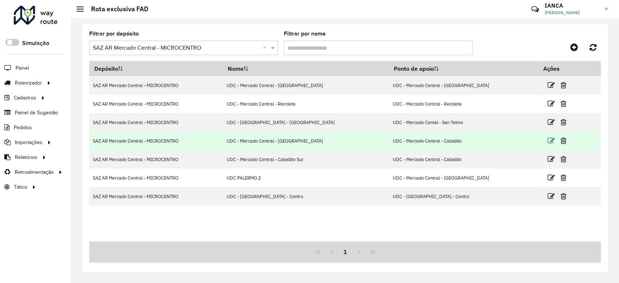
click at [548, 139] on icon at bounding box center [551, 140] width 7 height 7
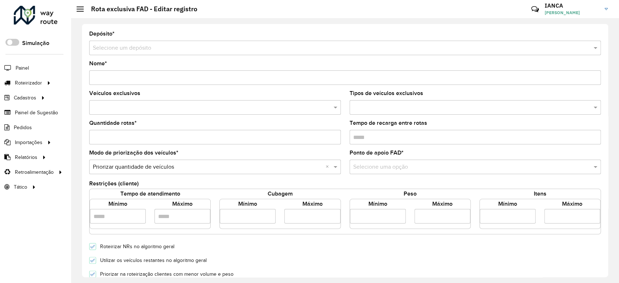
type input "**********"
type input "*"
type input "*****"
type input "*"
type input "**"
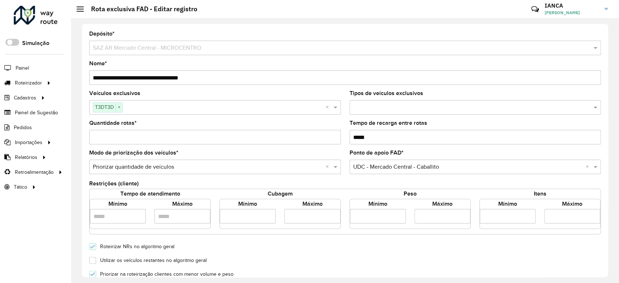
drag, startPoint x: 112, startPoint y: 138, endPoint x: 87, endPoint y: 138, distance: 25.0
click at [87, 138] on formly-field "Quantidade rotas * *" at bounding box center [215, 135] width 261 height 30
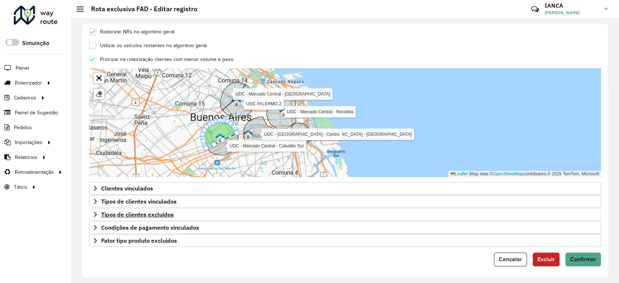
scroll to position [216, 0]
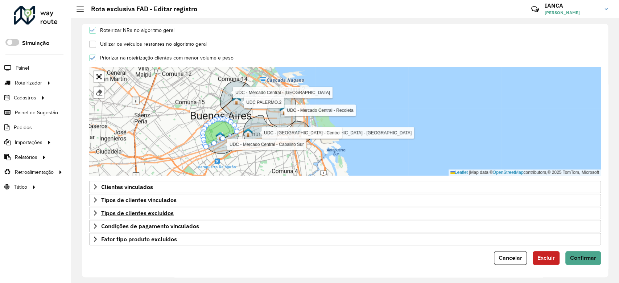
type input "*"
click at [108, 210] on span "Tipos de clientes excluídos" at bounding box center [137, 213] width 73 height 6
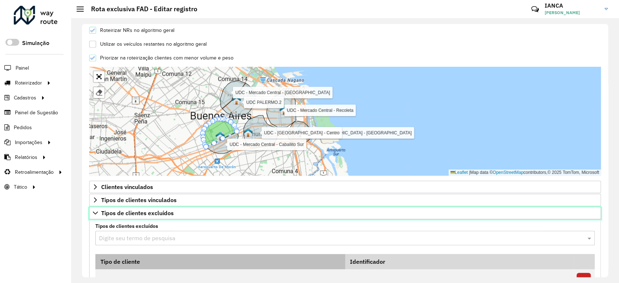
scroll to position [265, 0]
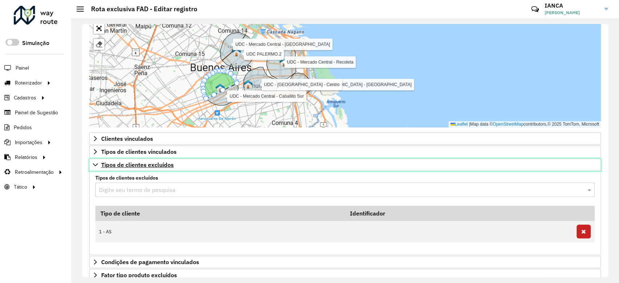
click at [142, 164] on span "Tipos de clientes excluídos" at bounding box center [137, 165] width 73 height 6
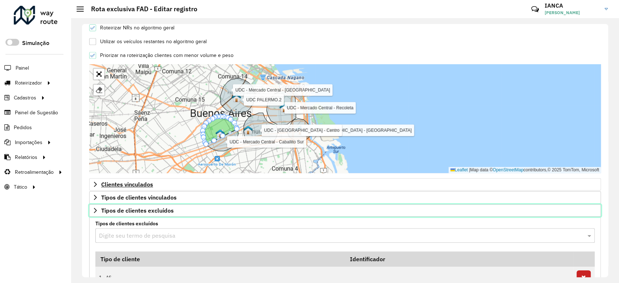
scroll to position [216, 0]
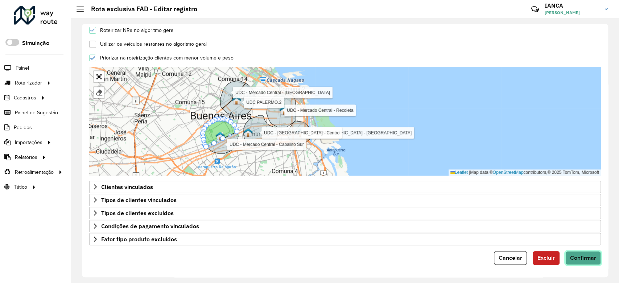
click at [581, 254] on button "Confirmar" at bounding box center [584, 258] width 36 height 14
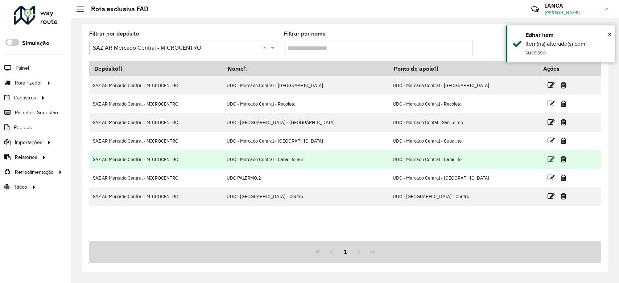
click at [548, 161] on icon at bounding box center [551, 159] width 7 height 7
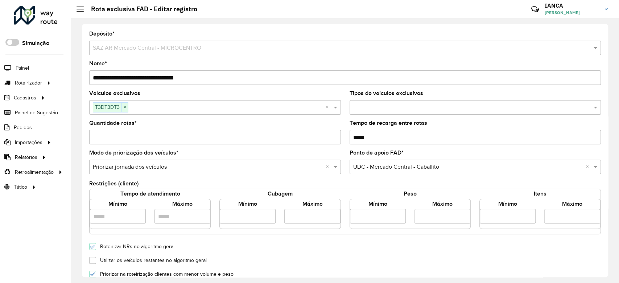
drag, startPoint x: 103, startPoint y: 138, endPoint x: 82, endPoint y: 135, distance: 21.2
click at [73, 137] on div "**********" at bounding box center [345, 150] width 548 height 265
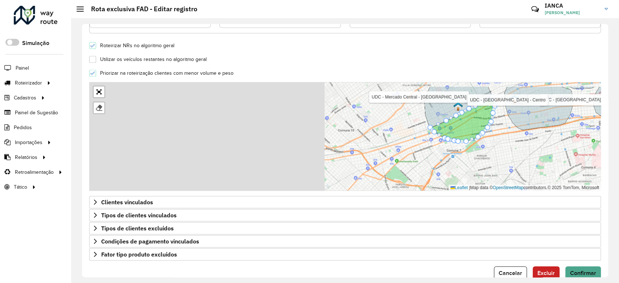
scroll to position [216, 0]
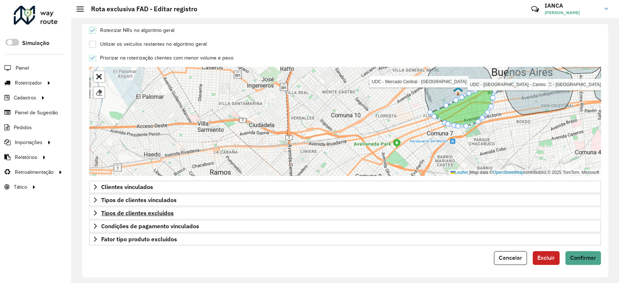
type input "*"
click at [124, 215] on span "Tipos de clientes excluídos" at bounding box center [137, 213] width 73 height 6
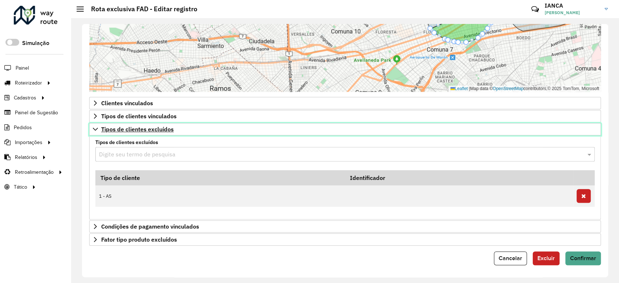
click at [142, 129] on span "Tipos de clientes excluídos" at bounding box center [137, 129] width 73 height 6
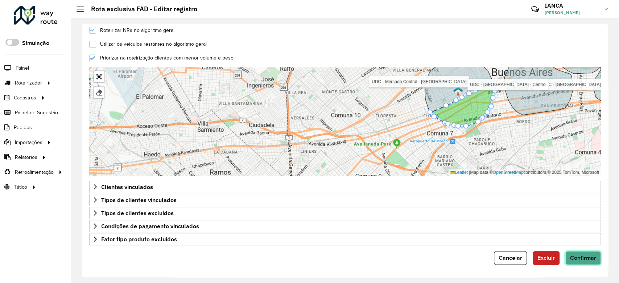
click at [594, 257] on span "Confirmar" at bounding box center [583, 258] width 26 height 6
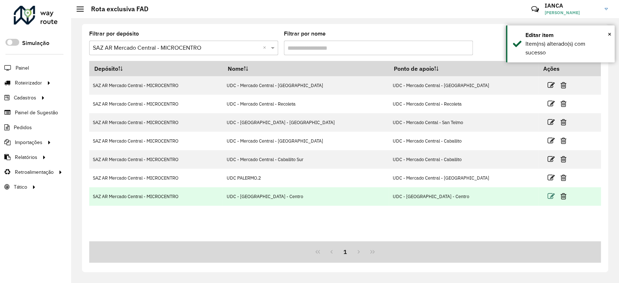
click at [548, 197] on icon at bounding box center [551, 196] width 7 height 7
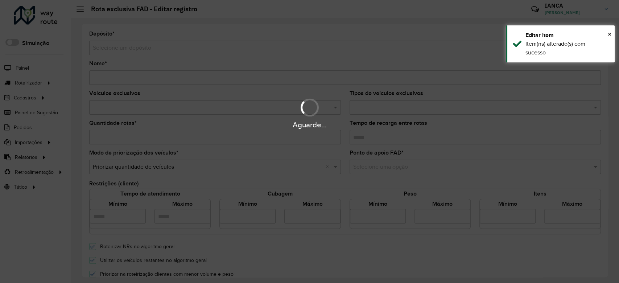
type input "**********"
type input "*"
type input "*****"
type input "*"
type input "**"
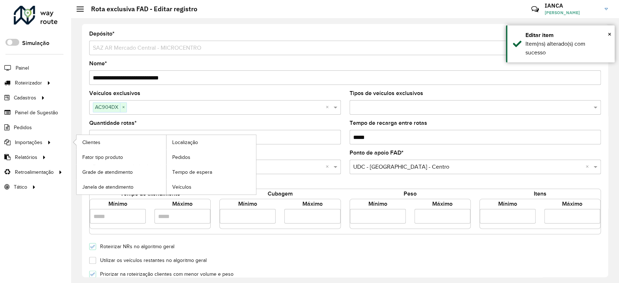
drag, startPoint x: 101, startPoint y: 136, endPoint x: 68, endPoint y: 135, distance: 32.7
click at [68, 135] on div "Roteirizador AmbevTech Simulação Painel Roteirizador Entregas Cadastros Checkpo…" at bounding box center [309, 141] width 619 height 283
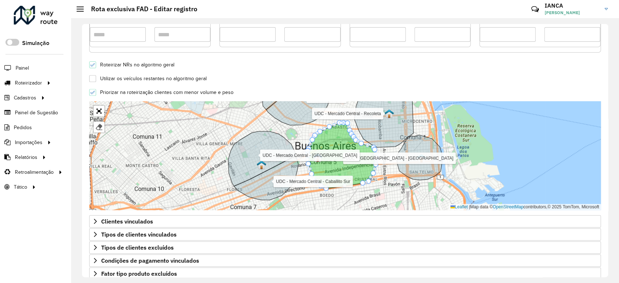
scroll to position [193, 0]
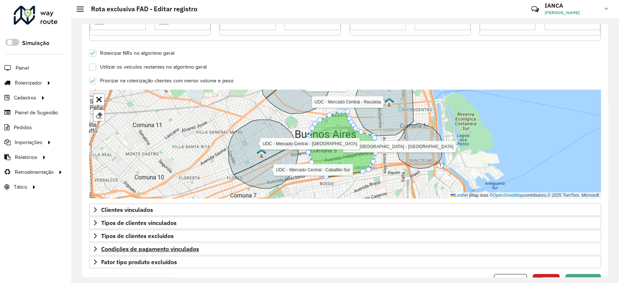
type input "*"
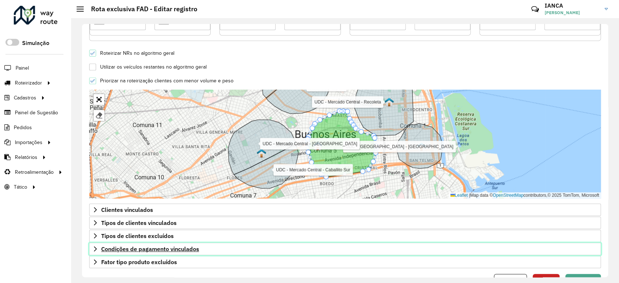
click at [147, 247] on span "Condições de pagamento vinculados" at bounding box center [150, 249] width 98 height 6
click at [149, 246] on span "Condições de pagamento vinculados" at bounding box center [150, 249] width 98 height 6
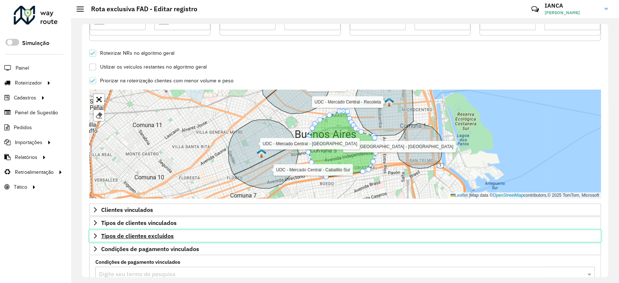
click at [143, 233] on span "Tipos de clientes excluídos" at bounding box center [137, 236] width 73 height 6
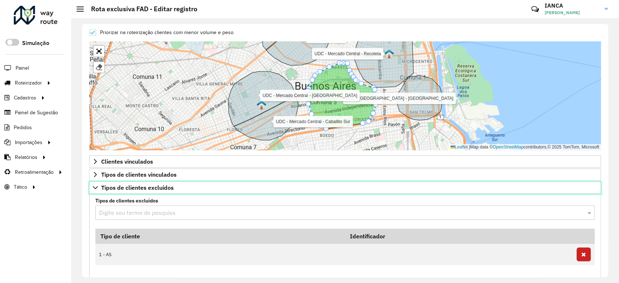
drag, startPoint x: 167, startPoint y: 187, endPoint x: 215, endPoint y: 199, distance: 49.4
click at [167, 187] on span "Tipos de clientes excluídos" at bounding box center [137, 188] width 73 height 6
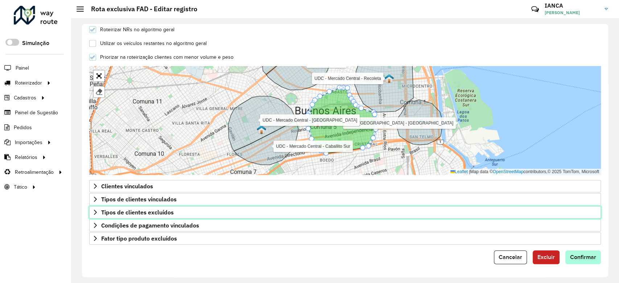
scroll to position [216, 0]
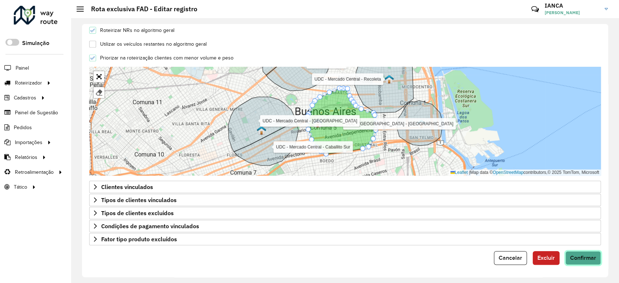
click at [593, 259] on span "Confirmar" at bounding box center [583, 258] width 26 height 6
click at [580, 258] on span "Confirmar" at bounding box center [583, 258] width 26 height 6
click at [579, 255] on span "Confirmar" at bounding box center [583, 258] width 26 height 6
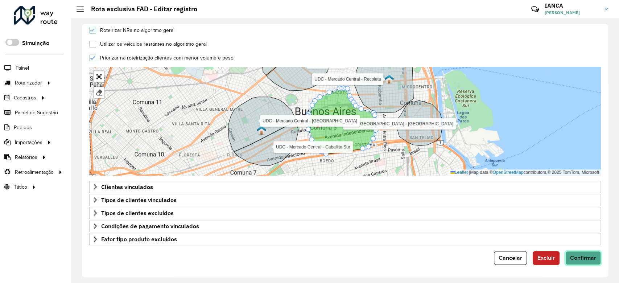
click at [579, 255] on span "Confirmar" at bounding box center [583, 258] width 26 height 6
click at [579, 255] on hb-app "Aguarde... Pop-up bloqueado! Seu navegador bloqueou automáticamente a abertura …" at bounding box center [309, 141] width 619 height 283
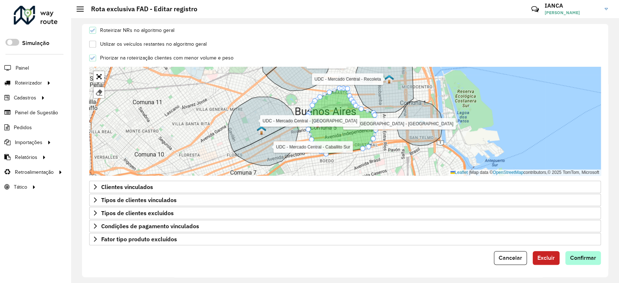
click at [0, 0] on div "Aguarde..." at bounding box center [0, 0] width 0 height 0
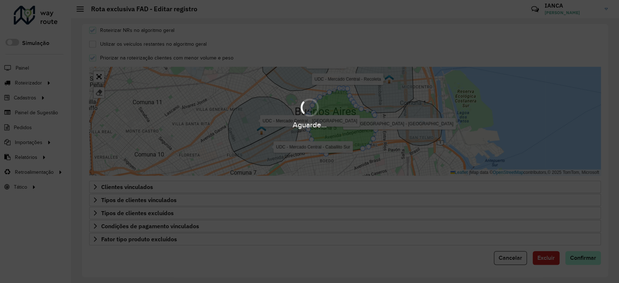
click at [579, 255] on div "Aguarde..." at bounding box center [309, 141] width 619 height 283
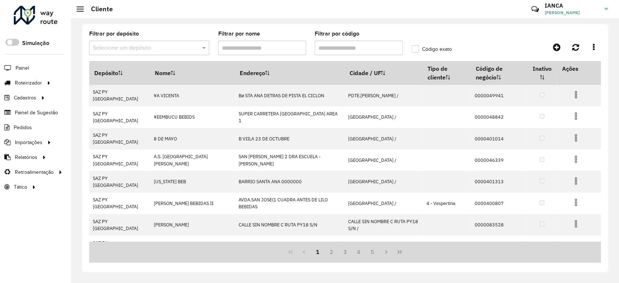
click at [344, 48] on input "Filtrar por código" at bounding box center [359, 48] width 88 height 15
paste input "**********"
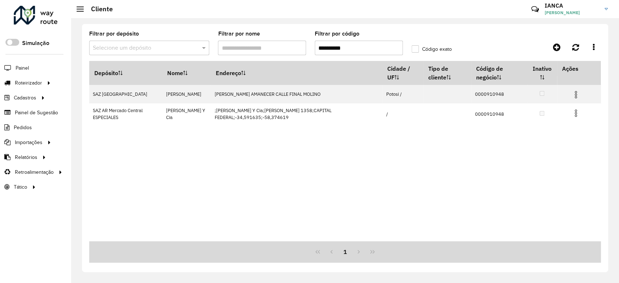
type input "**********"
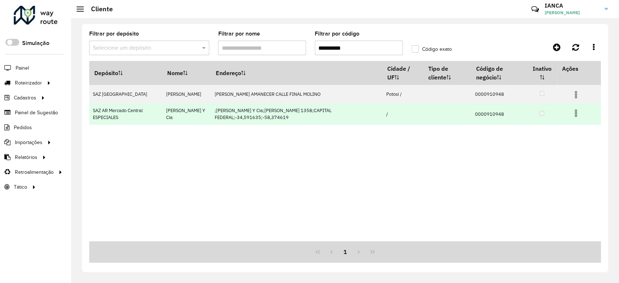
click at [578, 118] on img at bounding box center [576, 113] width 9 height 9
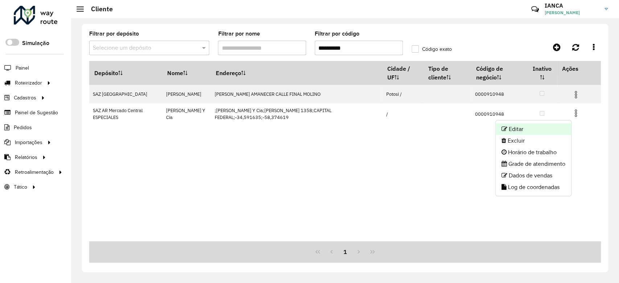
click at [552, 130] on li "Editar" at bounding box center [533, 129] width 75 height 12
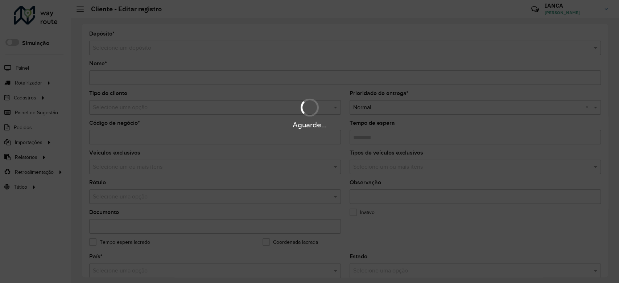
type input "**********"
type input "********"
type input "**********"
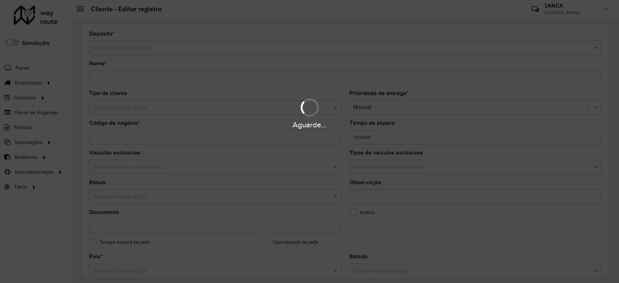
type input "**********"
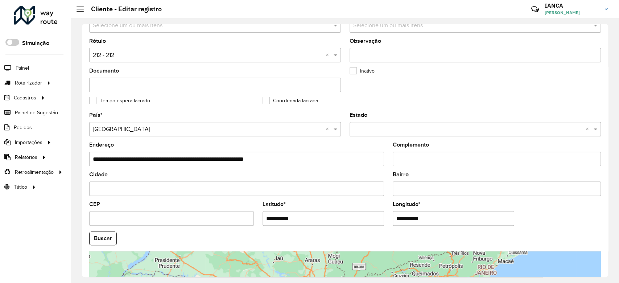
scroll to position [193, 0]
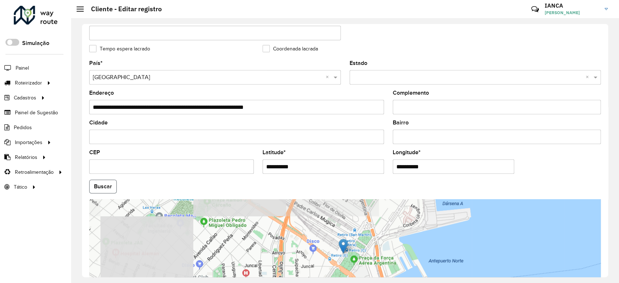
click at [105, 187] on button "Buscar" at bounding box center [103, 187] width 28 height 14
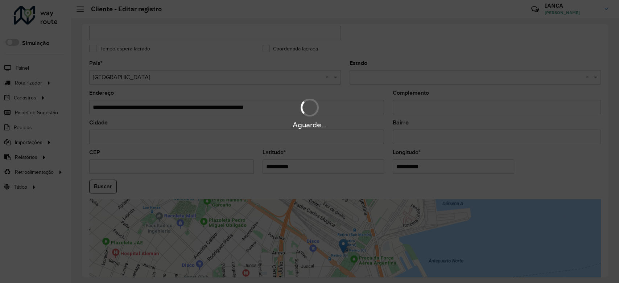
type input "**********"
type input "******"
type input "********"
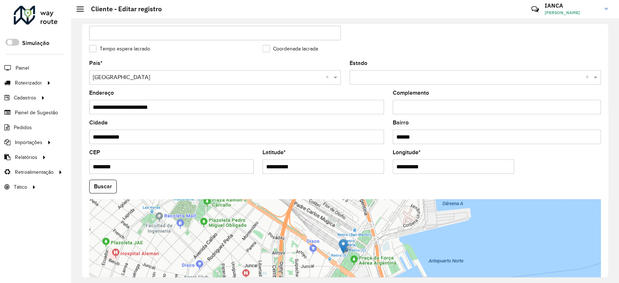
click at [103, 187] on button "Buscar" at bounding box center [103, 187] width 28 height 14
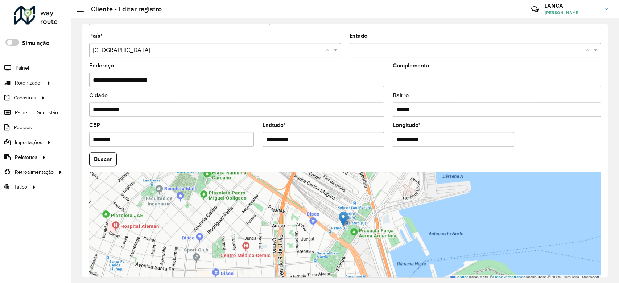
scroll to position [257, 0]
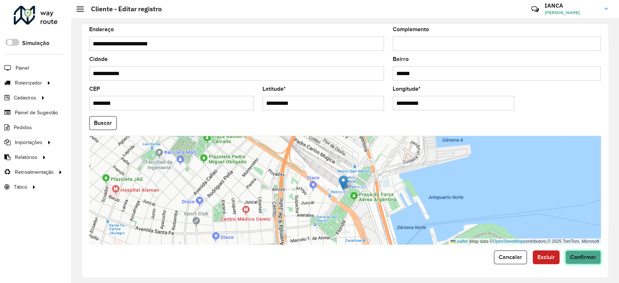
click at [582, 259] on span "Confirmar" at bounding box center [583, 257] width 26 height 6
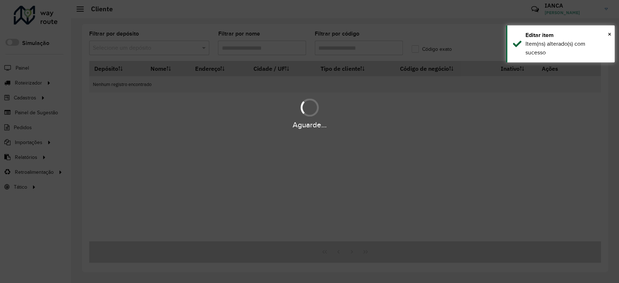
type input "**********"
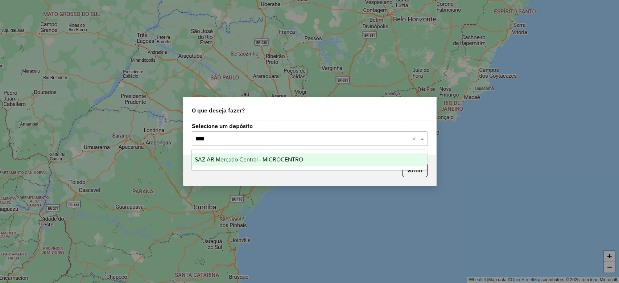
type input "*****"
click at [312, 161] on div "SAZ AR Mercado Central - MICROCENTRO" at bounding box center [309, 159] width 235 height 12
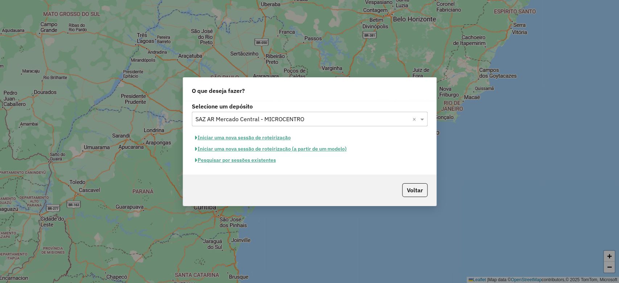
click at [264, 158] on button "Pesquisar por sessões existentes" at bounding box center [235, 160] width 87 height 11
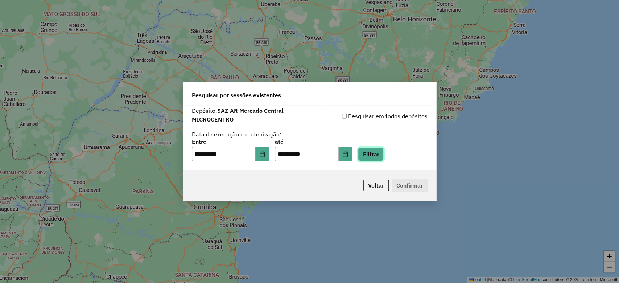
click at [384, 154] on button "Filtrar" at bounding box center [371, 154] width 26 height 14
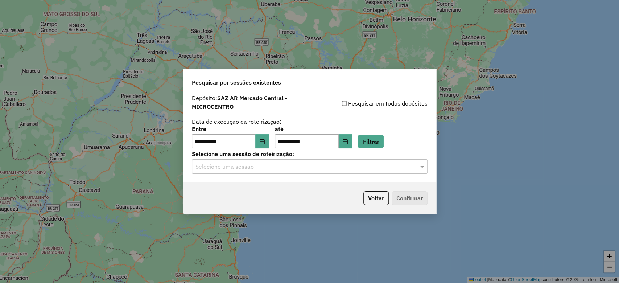
click at [269, 173] on div "Selecione uma sessão" at bounding box center [310, 166] width 236 height 15
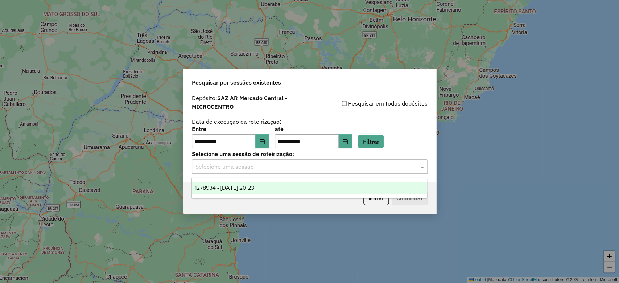
click at [254, 188] on span "1278934 - [DATE] 20:23" at bounding box center [225, 188] width 60 height 6
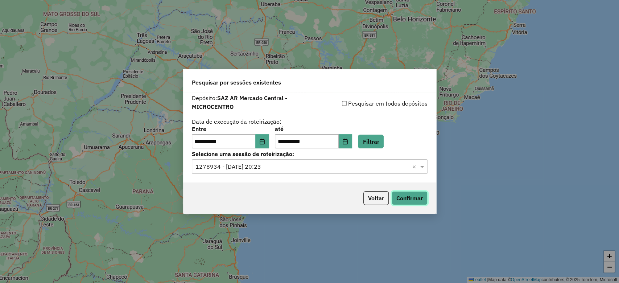
click at [411, 198] on button "Confirmar" at bounding box center [410, 198] width 36 height 14
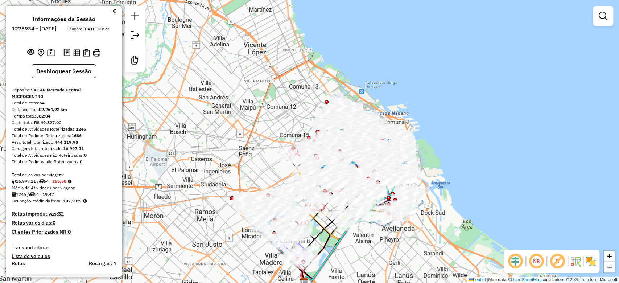
drag, startPoint x: 448, startPoint y: 165, endPoint x: 453, endPoint y: 169, distance: 6.2
click at [453, 169] on div "Janela de atendimento Grade de atendimento Capacidade Transportadoras Veículos …" at bounding box center [309, 141] width 619 height 283
click at [590, 262] on img at bounding box center [591, 261] width 12 height 12
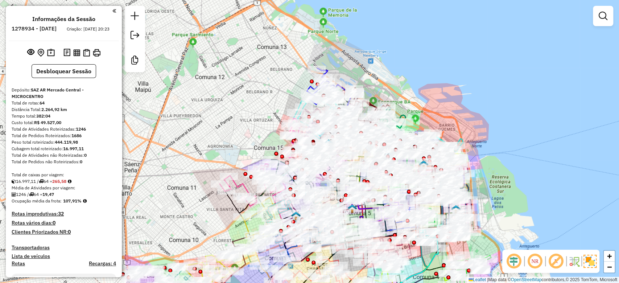
drag, startPoint x: 348, startPoint y: 97, endPoint x: 373, endPoint y: 66, distance: 40.2
click at [374, 66] on div "Janela de atendimento Grade de atendimento Capacidade Transportadoras Veículos …" at bounding box center [309, 141] width 619 height 283
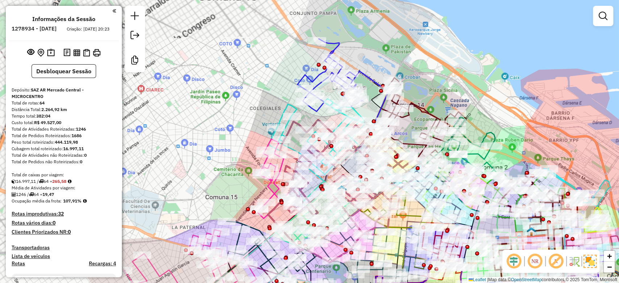
drag, startPoint x: 361, startPoint y: 54, endPoint x: 360, endPoint y: 48, distance: 6.3
click at [360, 48] on div "Janela de atendimento Grade de atendimento Capacidade Transportadoras Veículos …" at bounding box center [309, 141] width 619 height 283
click at [395, 50] on div "Janela de atendimento Grade de atendimento Capacidade Transportadoras Veículos …" at bounding box center [309, 141] width 619 height 283
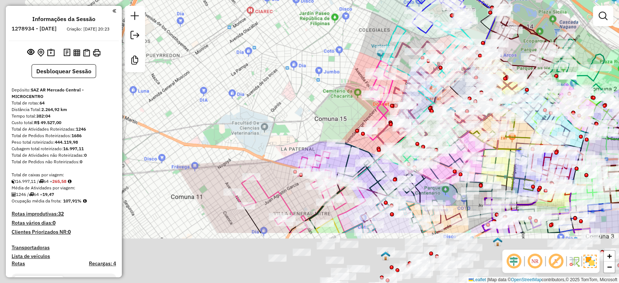
drag, startPoint x: 203, startPoint y: 97, endPoint x: 275, endPoint y: 46, distance: 88.5
click at [275, 46] on div "Janela de atendimento Grade de atendimento Capacidade Transportadoras Veículos …" at bounding box center [309, 141] width 619 height 283
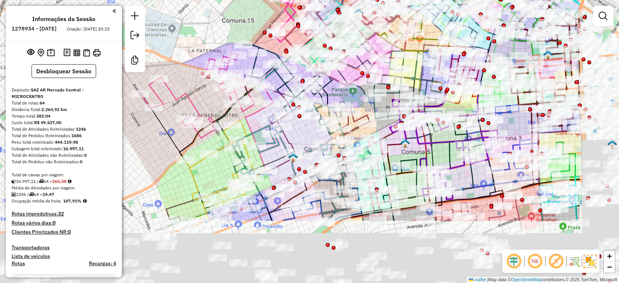
drag, startPoint x: 307, startPoint y: 80, endPoint x: 167, endPoint y: 12, distance: 155.6
click at [153, 0] on html "Aguarde... Pop-up bloqueado! Seu navegador bloqueou automáticamente a abertura …" at bounding box center [309, 141] width 619 height 283
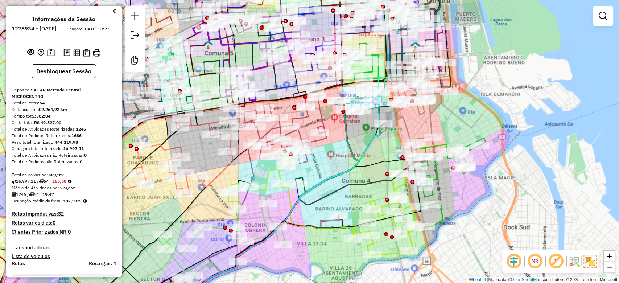
drag, startPoint x: 461, startPoint y: 198, endPoint x: 450, endPoint y: 205, distance: 13.0
click at [450, 205] on div "Rota 31 - Placa AC986UC 0000480868 - ZABALA AIXA VANINA CARMEN Janela de atendi…" at bounding box center [309, 141] width 619 height 283
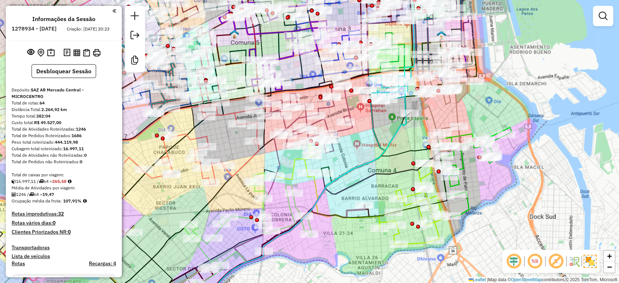
drag, startPoint x: 455, startPoint y: 202, endPoint x: 483, endPoint y: 188, distance: 31.5
click at [494, 183] on div "Janela de atendimento Grade de atendimento Capacidade Transportadoras Veículos …" at bounding box center [309, 141] width 619 height 283
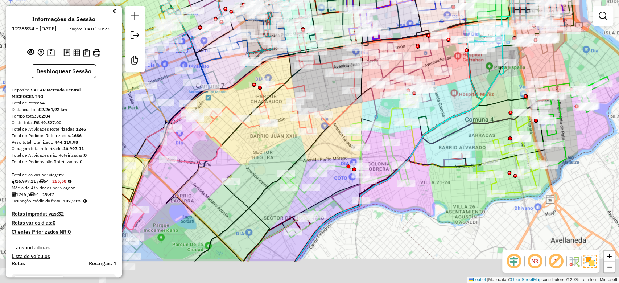
drag, startPoint x: 372, startPoint y: 180, endPoint x: 463, endPoint y: 131, distance: 103.7
click at [464, 129] on icon at bounding box center [417, 181] width 243 height 160
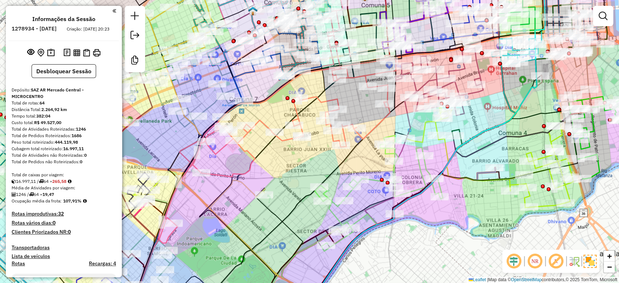
drag, startPoint x: 412, startPoint y: 215, endPoint x: 456, endPoint y: 232, distance: 47.3
click at [456, 232] on div "Janela de atendimento Grade de atendimento Capacidade Transportadoras Veículos …" at bounding box center [309, 141] width 619 height 283
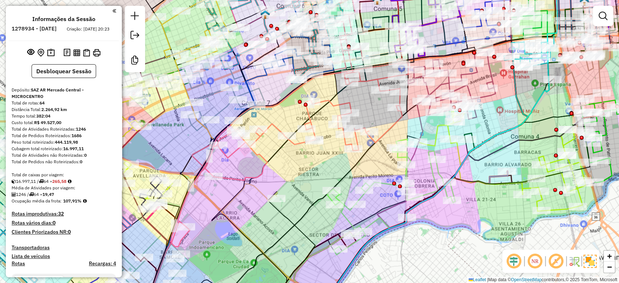
drag, startPoint x: 283, startPoint y: 178, endPoint x: 340, endPoint y: 204, distance: 61.7
click at [339, 205] on div "Janela de atendimento Grade de atendimento Capacidade Transportadoras Veículos …" at bounding box center [309, 141] width 619 height 283
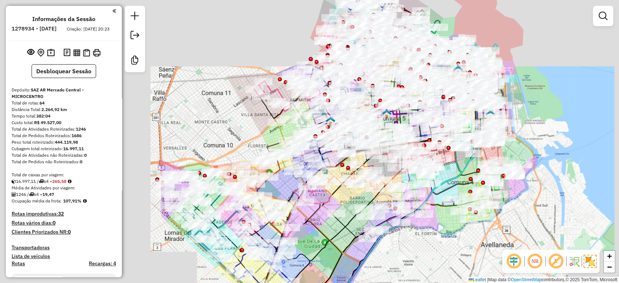
click at [319, 204] on div "Janela de atendimento Grade de atendimento Capacidade Transportadoras Veículos …" at bounding box center [309, 141] width 619 height 283
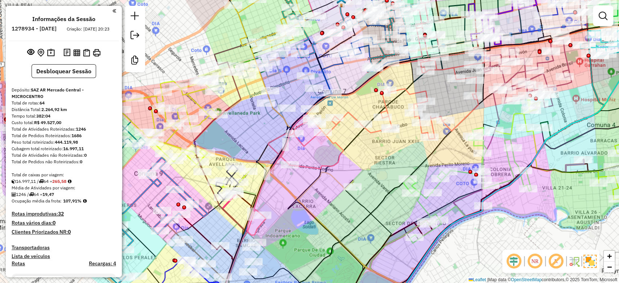
click at [348, 111] on icon at bounding box center [365, 141] width 237 height 188
select select "**********"
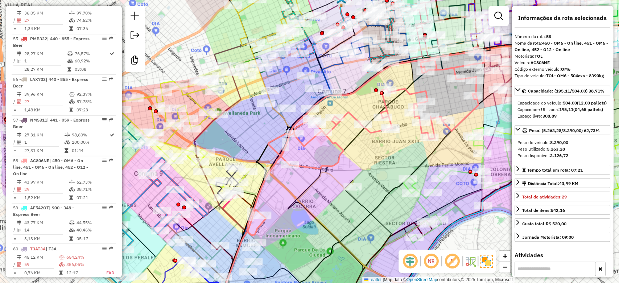
scroll to position [2688, 0]
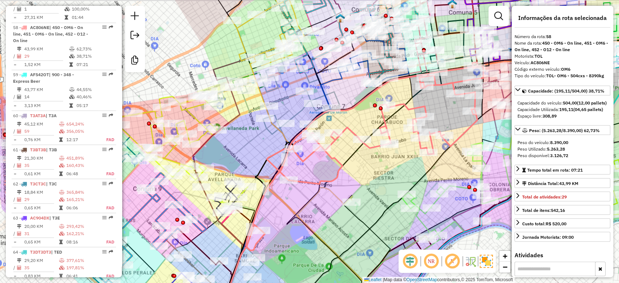
drag, startPoint x: 348, startPoint y: 132, endPoint x: 349, endPoint y: 142, distance: 10.3
click at [346, 143] on div "Janela de atendimento Grade de atendimento Capacidade Transportadoras Veículos …" at bounding box center [309, 141] width 619 height 283
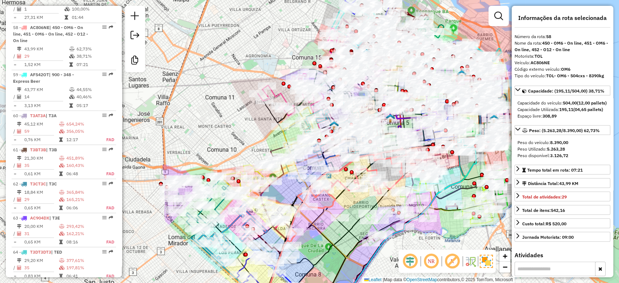
drag, startPoint x: 367, startPoint y: 249, endPoint x: 352, endPoint y: 243, distance: 16.6
click at [370, 252] on div "Janela de atendimento Grade de atendimento Capacidade Transportadoras Veículos …" at bounding box center [309, 141] width 619 height 283
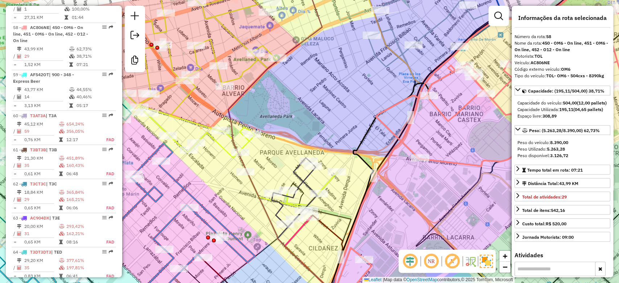
drag, startPoint x: 209, startPoint y: 163, endPoint x: 215, endPoint y: 147, distance: 16.8
click at [209, 162] on div "Janela de atendimento Grade de atendimento Capacidade Transportadoras Veículos …" at bounding box center [309, 141] width 619 height 283
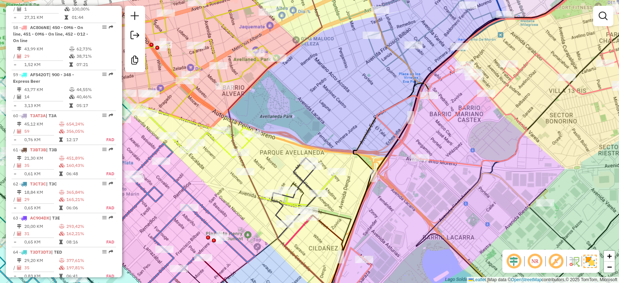
click at [217, 144] on icon at bounding box center [209, 98] width 257 height 221
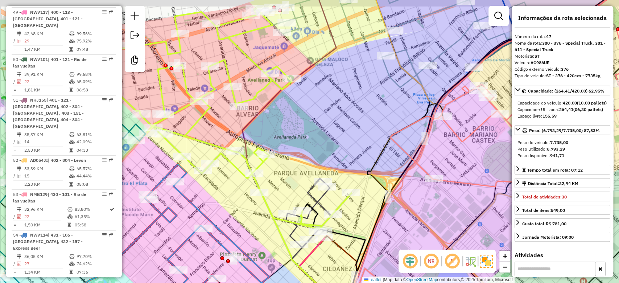
scroll to position [2217, 0]
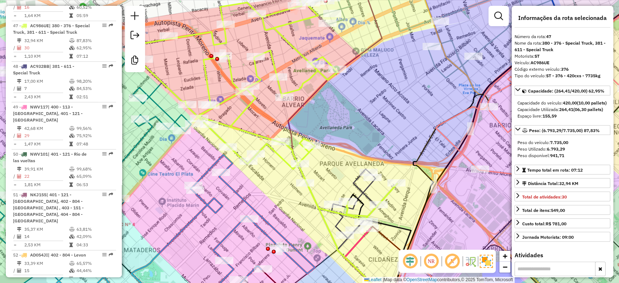
drag, startPoint x: 217, startPoint y: 171, endPoint x: 278, endPoint y: 147, distance: 65.5
click at [278, 146] on div "Janela de atendimento Grade de atendimento Capacidade Transportadoras Veículos …" at bounding box center [309, 141] width 619 height 283
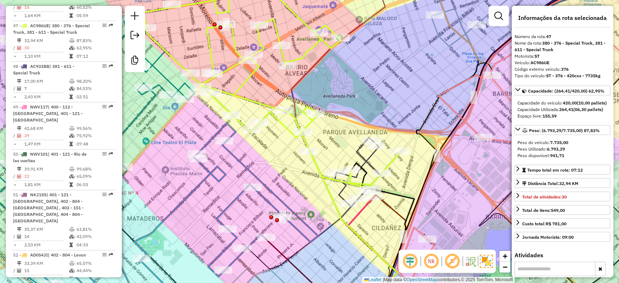
click at [368, 157] on icon at bounding box center [357, 172] width 45 height 69
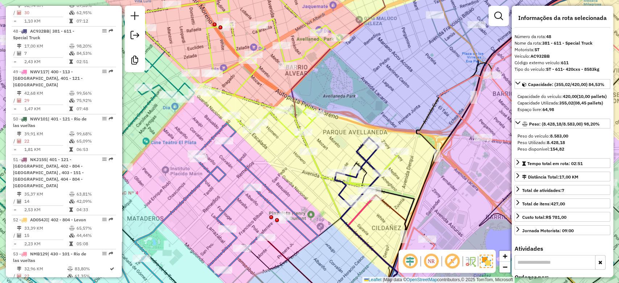
scroll to position [2264, 0]
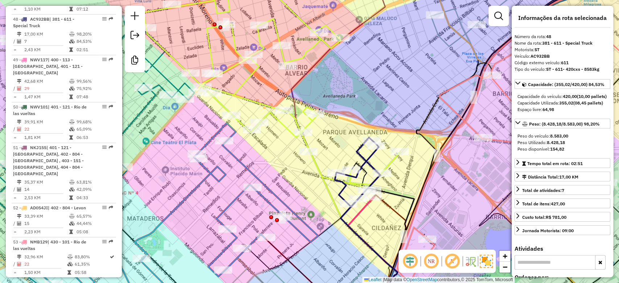
click at [370, 155] on icon at bounding box center [357, 172] width 45 height 69
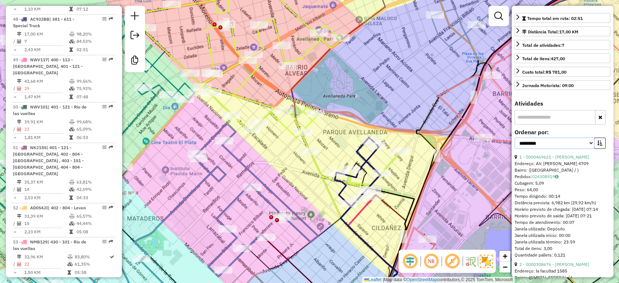
drag, startPoint x: 570, startPoint y: 153, endPoint x: 566, endPoint y: 158, distance: 6.2
click at [570, 149] on select "**********" at bounding box center [555, 143] width 80 height 11
select select "**********"
click at [515, 149] on select "**********" at bounding box center [555, 143] width 80 height 11
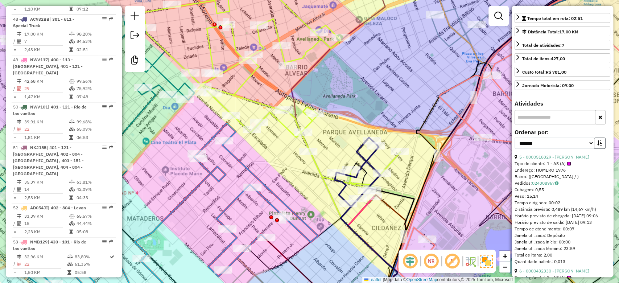
click at [600, 149] on button "button" at bounding box center [600, 143] width 12 height 11
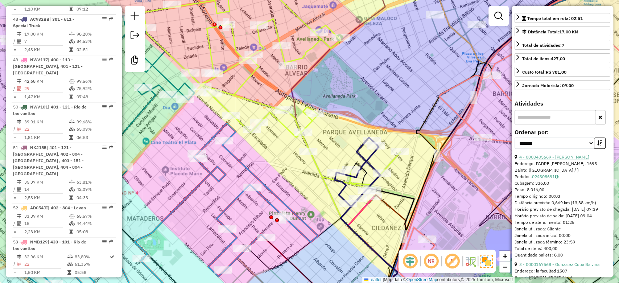
click at [566, 160] on link "4 - 0000405669 - VEGA LOZANO EDGAR BRYAN" at bounding box center [555, 156] width 70 height 5
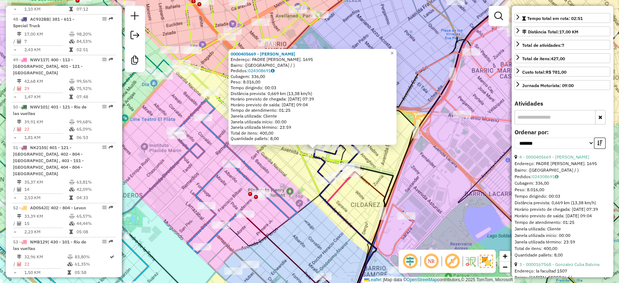
drag, startPoint x: 302, startPoint y: 179, endPoint x: 320, endPoint y: 187, distance: 20.5
click at [319, 187] on div "0000405669 - VEGA LOZANO EDGAR BRYAN Endereço: PADRE CARBALLO. 1695 Bairro: (BU…" at bounding box center [309, 141] width 619 height 283
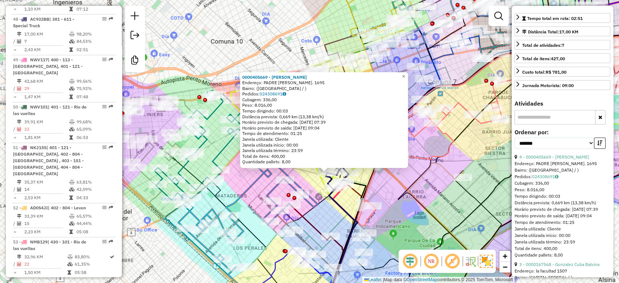
click at [331, 209] on div "0000405669 - VEGA LOZANO EDGAR BRYAN Endereço: PADRE CARBALLO. 1695 Bairro: (BU…" at bounding box center [309, 141] width 619 height 283
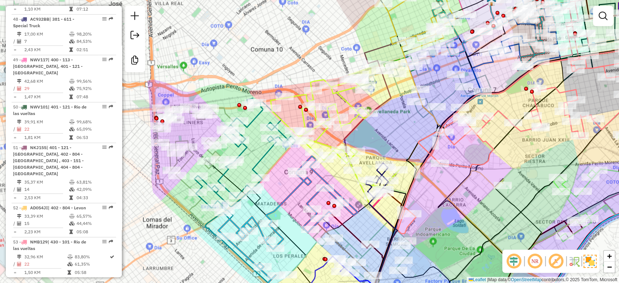
click at [285, 197] on icon at bounding box center [287, 217] width 139 height 123
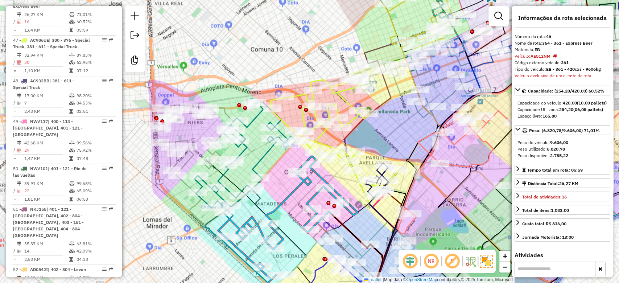
scroll to position [2176, 0]
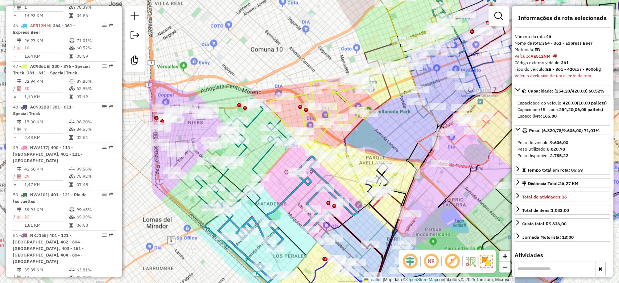
drag, startPoint x: 296, startPoint y: 211, endPoint x: 299, endPoint y: 168, distance: 43.7
click at [299, 168] on div "Janela de atendimento Grade de atendimento Capacidade Transportadoras Veículos …" at bounding box center [309, 141] width 619 height 283
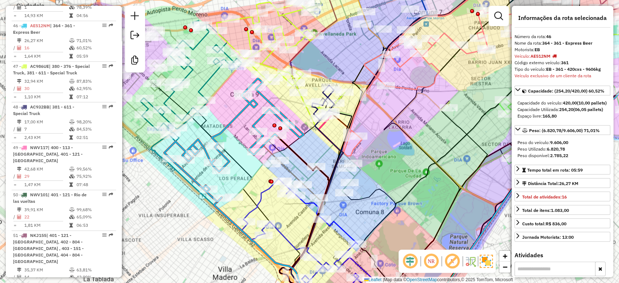
click at [265, 194] on icon at bounding box center [310, 245] width 137 height 133
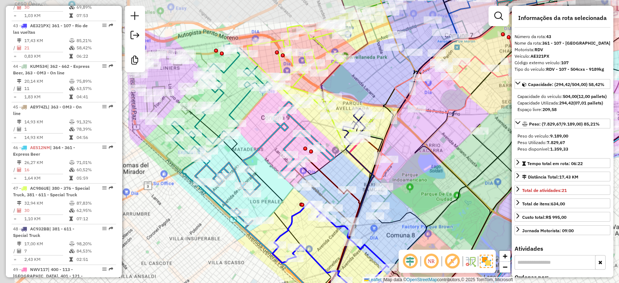
scroll to position [2055, 0]
drag, startPoint x: 273, startPoint y: 207, endPoint x: 304, endPoint y: 226, distance: 35.8
click at [302, 225] on div "Janela de atendimento Grade de atendimento Capacidade Transportadoras Veículos …" at bounding box center [309, 141] width 619 height 283
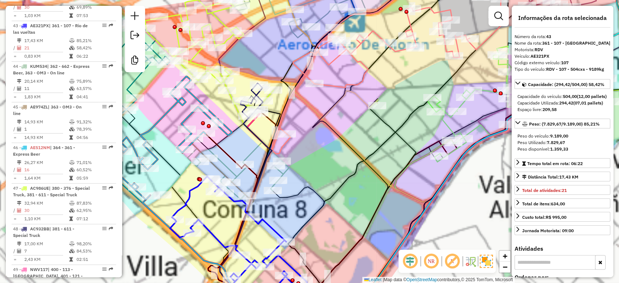
click at [320, 217] on div "Janela de atendimento Grade de atendimento Capacidade Transportadoras Veículos …" at bounding box center [309, 141] width 619 height 283
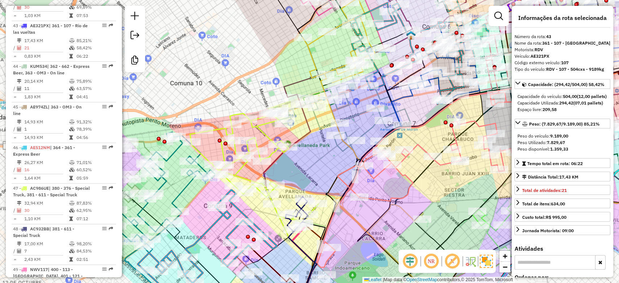
drag, startPoint x: 310, startPoint y: 258, endPoint x: 311, endPoint y: 264, distance: 5.8
click at [311, 275] on div "Janela de atendimento Grade de atendimento Capacidade Transportadoras Veículos …" at bounding box center [309, 141] width 619 height 283
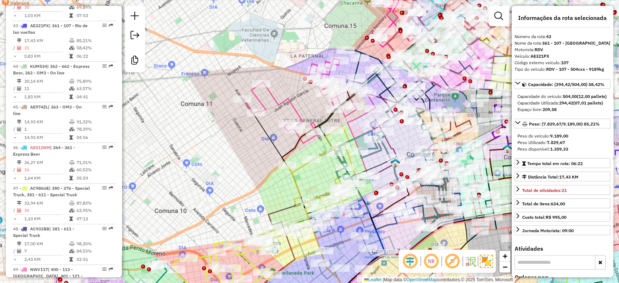
click at [291, 101] on icon at bounding box center [309, 100] width 133 height 85
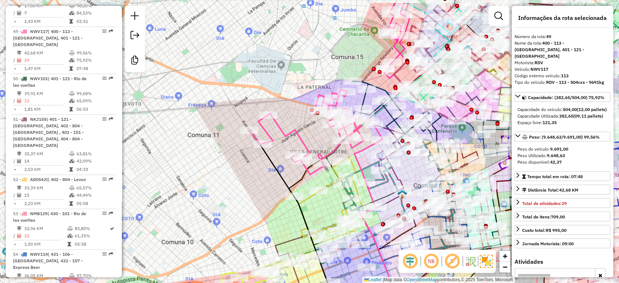
scroll to position [2305, 0]
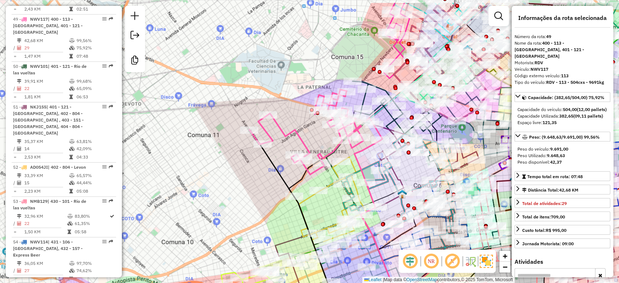
drag, startPoint x: 291, startPoint y: 95, endPoint x: 319, endPoint y: 184, distance: 93.0
click at [319, 184] on div "Janela de atendimento Grade de atendimento Capacidade Transportadoras Veículos …" at bounding box center [309, 141] width 619 height 283
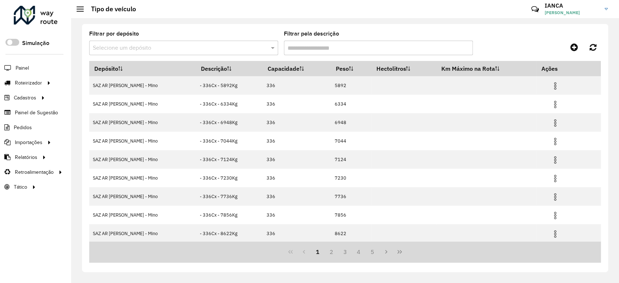
click at [256, 48] on input "text" at bounding box center [176, 48] width 167 height 9
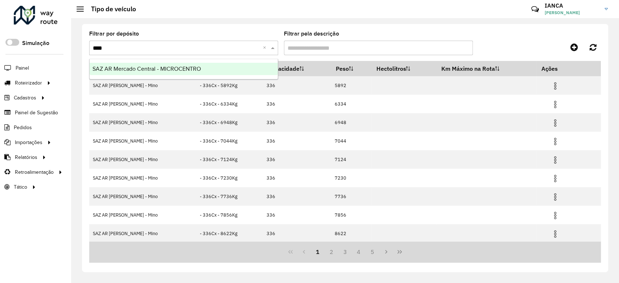
type input "*****"
click at [240, 66] on div "SAZ AR Mercado Central - MICROCENTRO" at bounding box center [184, 69] width 188 height 12
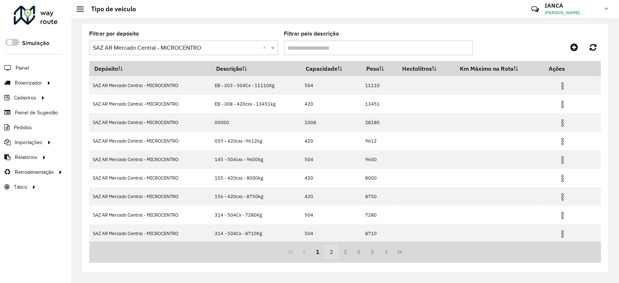
click at [328, 253] on button "2" at bounding box center [332, 252] width 14 height 14
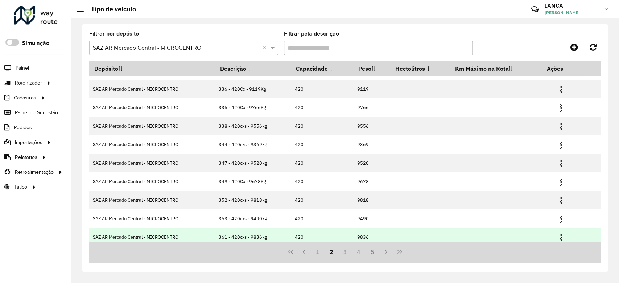
scroll to position [56, 0]
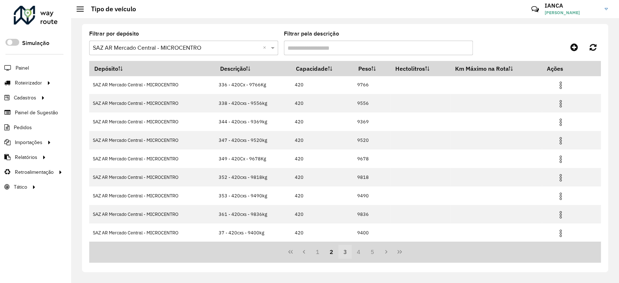
click at [343, 253] on button "3" at bounding box center [346, 252] width 14 height 14
click at [355, 253] on button "4" at bounding box center [359, 252] width 14 height 14
click at [351, 252] on button "4" at bounding box center [346, 252] width 14 height 14
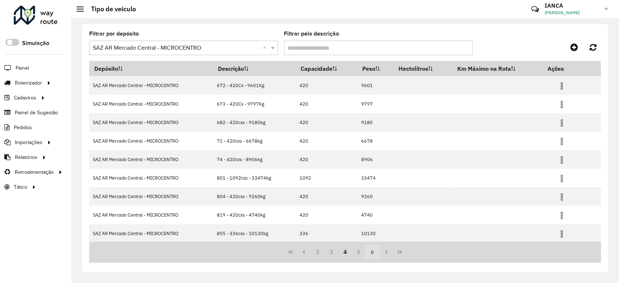
click at [358, 255] on button "5" at bounding box center [359, 252] width 14 height 14
click at [360, 253] on button "6" at bounding box center [359, 252] width 14 height 14
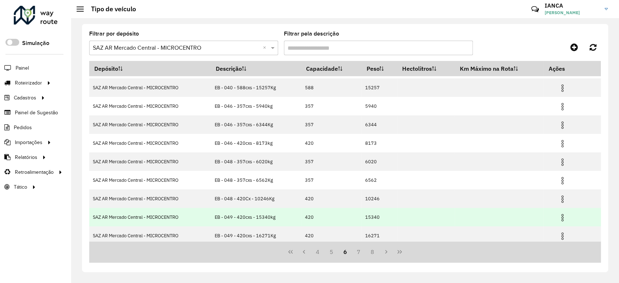
scroll to position [56, 0]
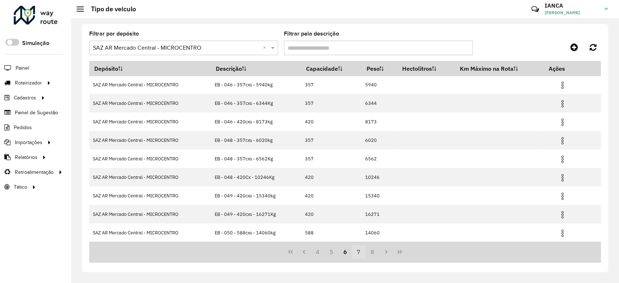
click at [361, 251] on button "7" at bounding box center [359, 252] width 14 height 14
click at [360, 253] on button "8" at bounding box center [359, 252] width 14 height 14
click at [356, 251] on button "9" at bounding box center [359, 252] width 14 height 14
click at [360, 251] on button "10" at bounding box center [359, 252] width 14 height 14
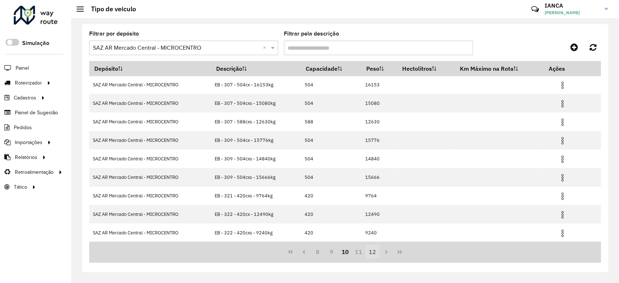
click at [361, 253] on button "11" at bounding box center [359, 252] width 14 height 14
click at [359, 253] on button "12" at bounding box center [359, 252] width 14 height 14
click at [361, 252] on button "13" at bounding box center [359, 252] width 14 height 14
click at [360, 251] on button "14" at bounding box center [359, 252] width 14 height 14
click at [359, 254] on button "15" at bounding box center [359, 252] width 14 height 14
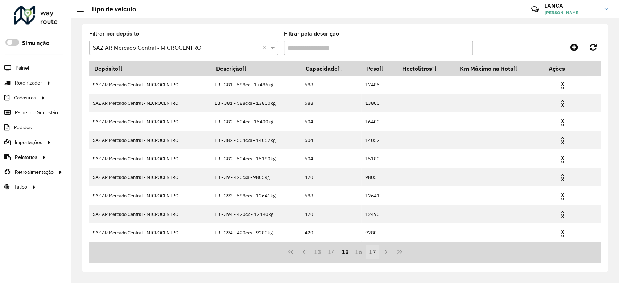
click at [359, 253] on button "16" at bounding box center [359, 252] width 14 height 14
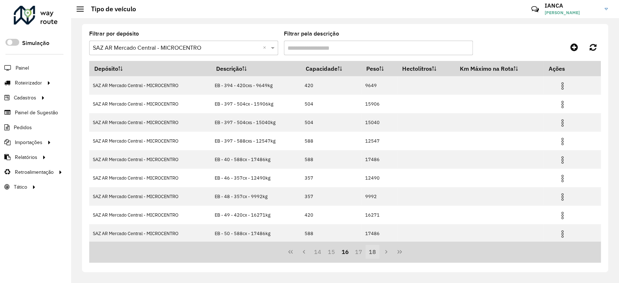
click at [357, 252] on button "17" at bounding box center [359, 252] width 14 height 14
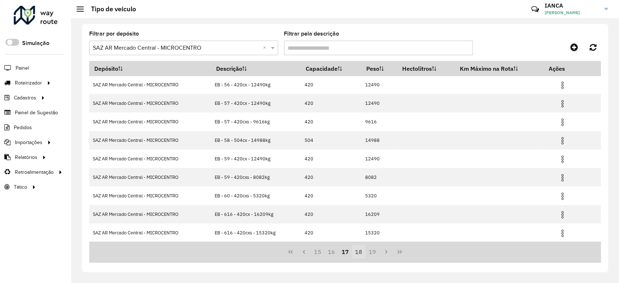
click at [362, 252] on button "18" at bounding box center [359, 252] width 14 height 14
click at [359, 251] on button "19" at bounding box center [359, 252] width 14 height 14
click at [362, 251] on button "20" at bounding box center [359, 252] width 14 height 14
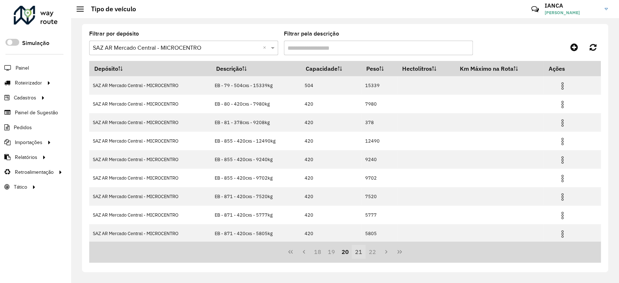
click at [359, 251] on button "21" at bounding box center [359, 252] width 14 height 14
click at [362, 250] on button "22" at bounding box center [359, 252] width 14 height 14
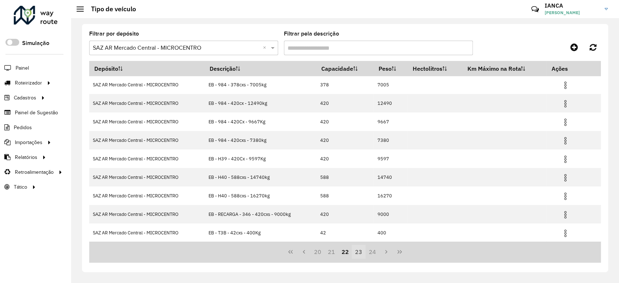
click at [361, 254] on button "23" at bounding box center [359, 252] width 14 height 14
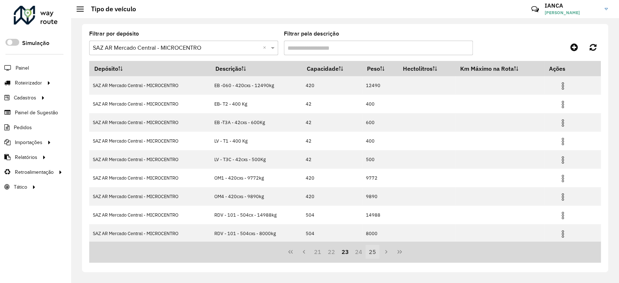
click at [363, 251] on button "24" at bounding box center [359, 252] width 14 height 14
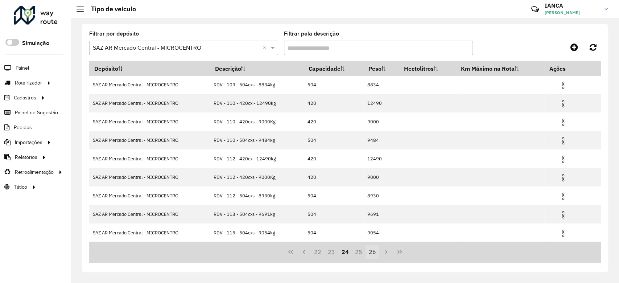
click at [357, 252] on button "25" at bounding box center [359, 252] width 14 height 14
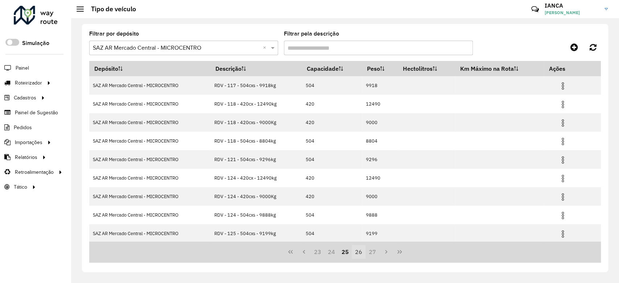
click at [359, 255] on button "26" at bounding box center [359, 252] width 14 height 14
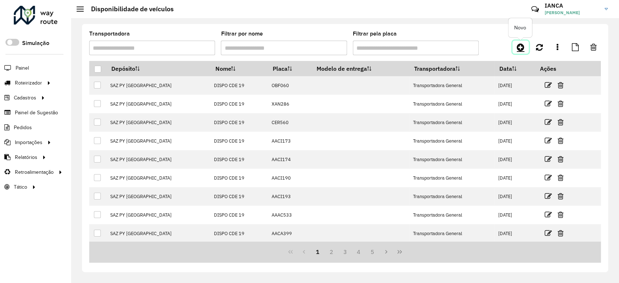
click at [520, 44] on icon at bounding box center [521, 47] width 8 height 9
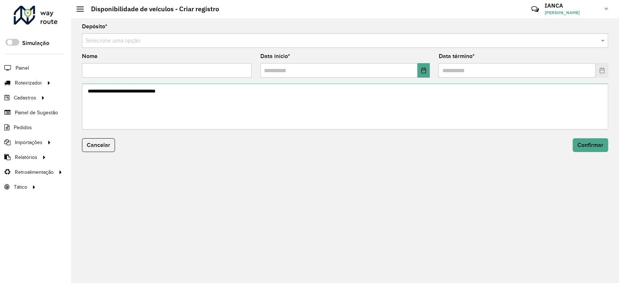
click at [123, 45] on input "text" at bounding box center [338, 41] width 505 height 9
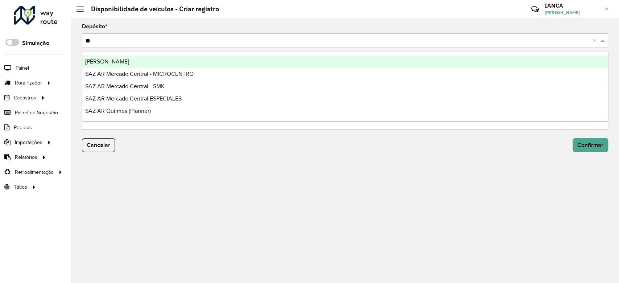
type input "***"
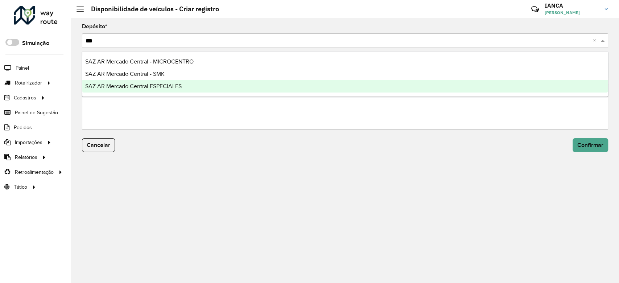
click at [146, 73] on span "SAZ AR Mercado Central - SMK" at bounding box center [124, 74] width 79 height 6
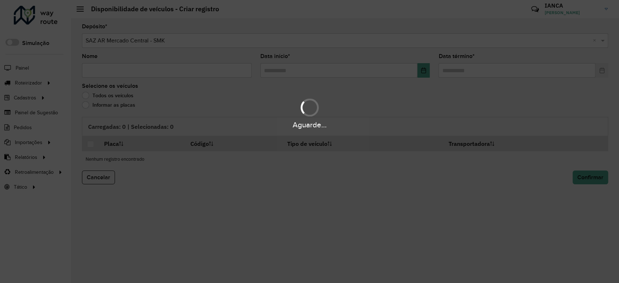
click at [132, 73] on div "Aguarde..." at bounding box center [309, 141] width 619 height 283
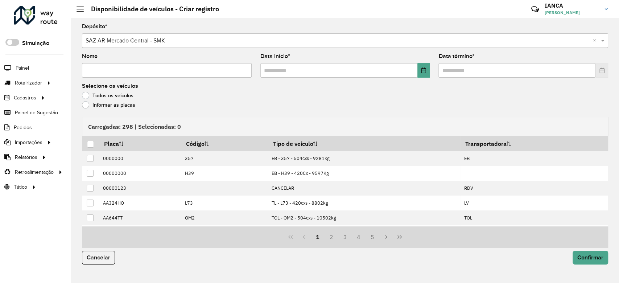
click at [102, 70] on input "Nome" at bounding box center [167, 70] width 170 height 15
type input "**********"
click at [418, 70] on button "Choose Date" at bounding box center [424, 70] width 13 height 15
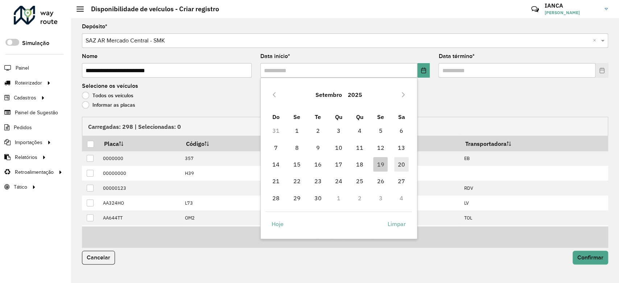
click at [400, 161] on span "20" at bounding box center [401, 164] width 15 height 15
type input "**********"
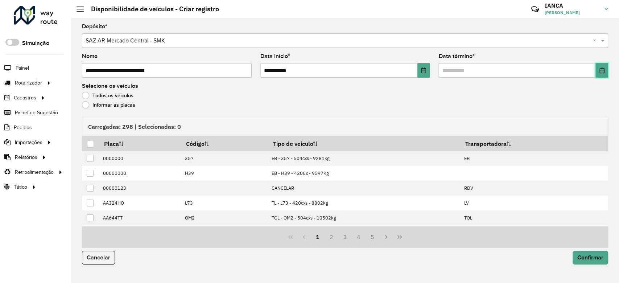
click at [601, 73] on icon "Choose Date" at bounding box center [602, 70] width 5 height 6
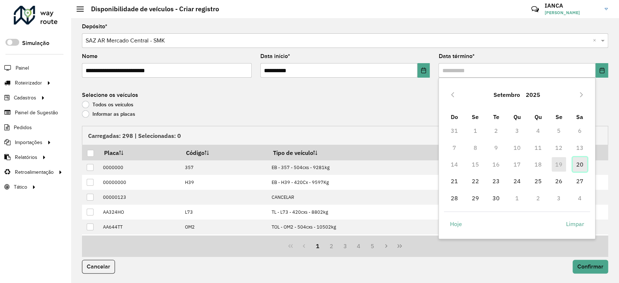
click at [582, 164] on span "20" at bounding box center [580, 164] width 15 height 15
type input "**********"
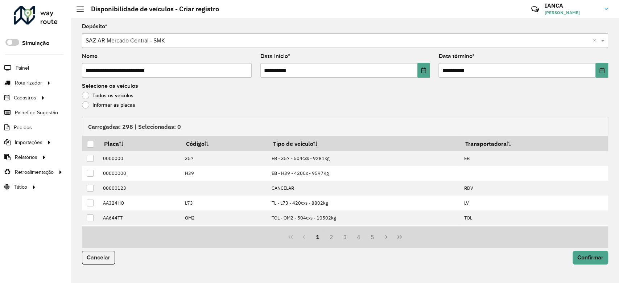
click at [125, 106] on label "Informar as placas" at bounding box center [108, 104] width 53 height 7
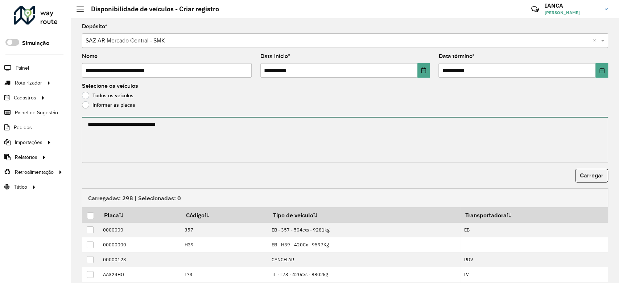
click at [135, 130] on textarea at bounding box center [345, 140] width 527 height 46
paste textarea "****** ****** ******* ****** ******* ******* ****** ****** ****** ******* *****…"
type textarea "****** ****** ******* ****** ******* ******* ****** ****** ****** ******* *****…"
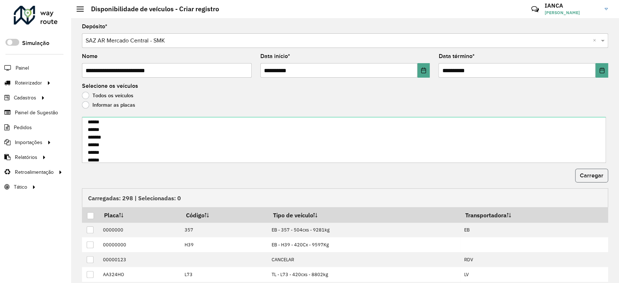
click at [581, 175] on span "Carregar" at bounding box center [592, 175] width 24 height 6
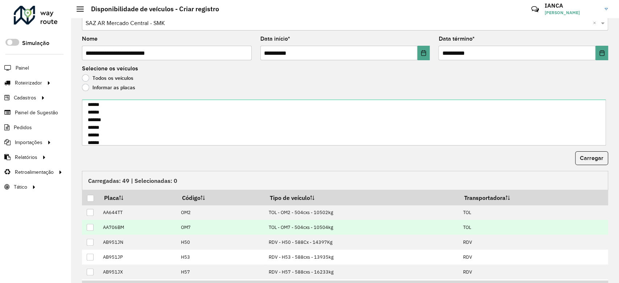
scroll to position [61, 0]
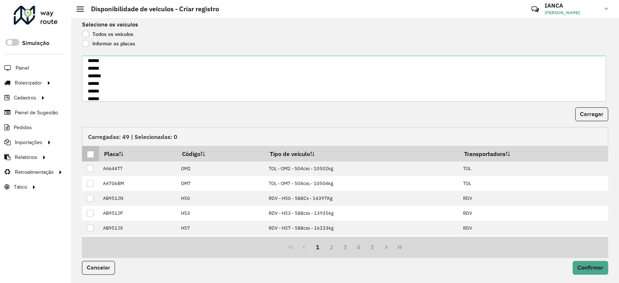
click at [92, 155] on div at bounding box center [90, 154] width 7 height 7
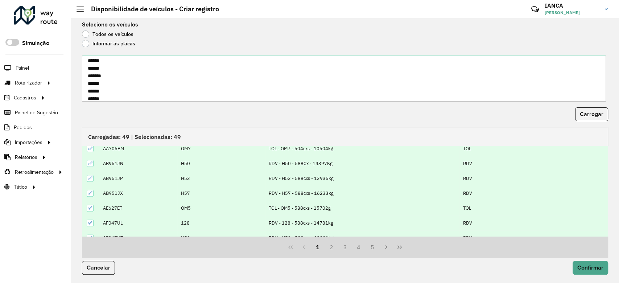
scroll to position [73, 0]
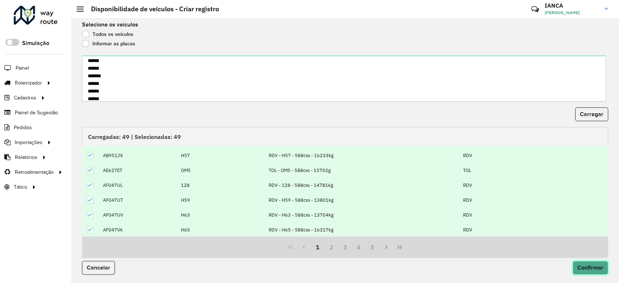
click at [589, 266] on span "Confirmar" at bounding box center [591, 268] width 26 height 6
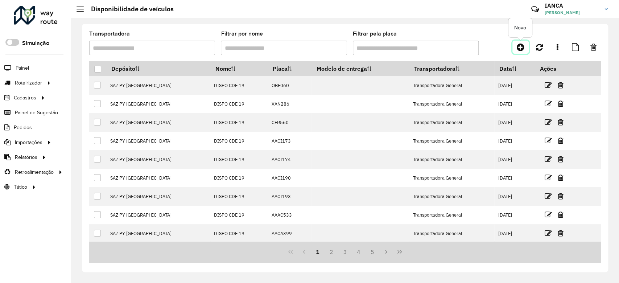
drag, startPoint x: 521, startPoint y: 48, endPoint x: 365, endPoint y: 62, distance: 155.9
click at [520, 48] on icon at bounding box center [521, 47] width 8 height 9
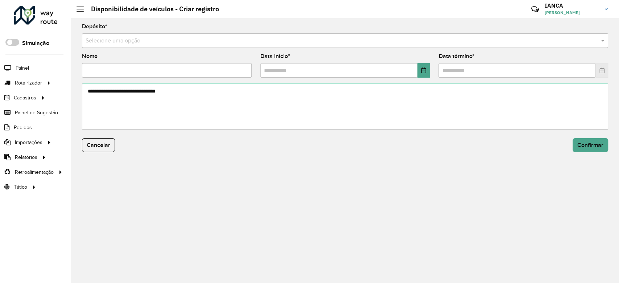
click at [134, 42] on input "text" at bounding box center [338, 41] width 505 height 9
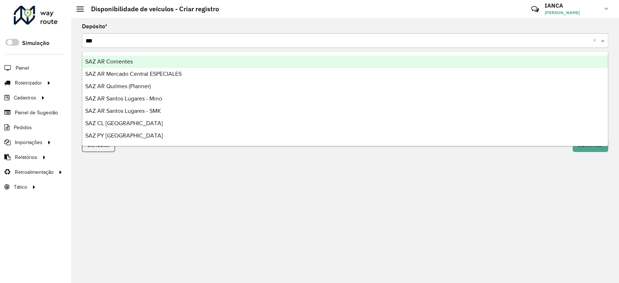
type input "****"
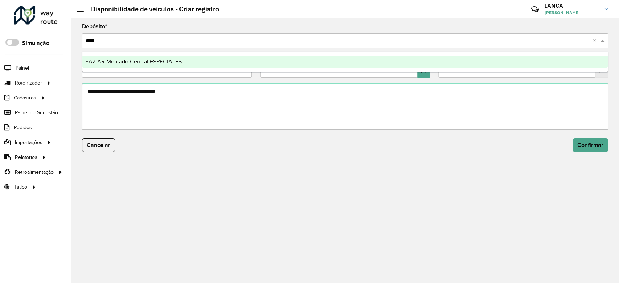
click at [130, 58] on div "SAZ AR Mercado Central ESPECIALES" at bounding box center [345, 62] width 526 height 12
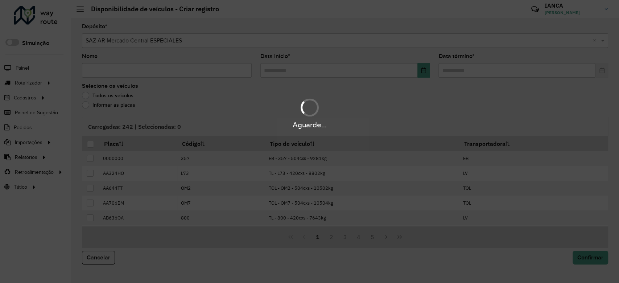
click at [111, 70] on div "Aguarde..." at bounding box center [309, 141] width 619 height 283
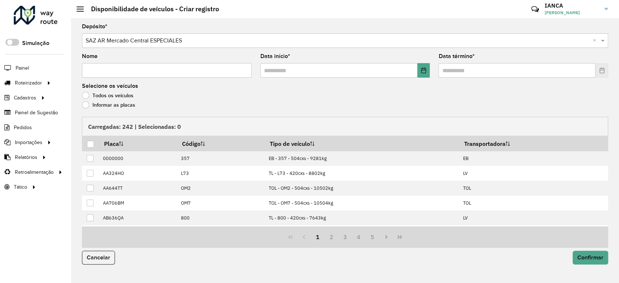
click at [106, 71] on input "Nome" at bounding box center [167, 70] width 170 height 15
type input "**********"
click at [426, 73] on icon "Choose Date" at bounding box center [424, 70] width 6 height 6
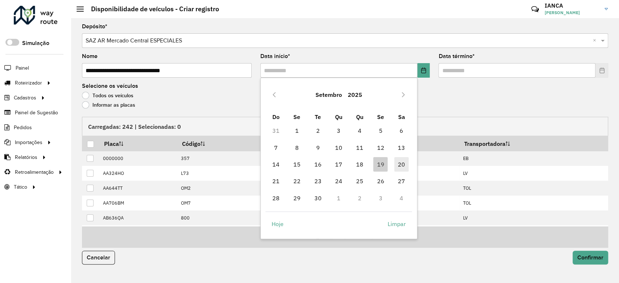
click at [399, 168] on span "20" at bounding box center [401, 164] width 15 height 15
type input "**********"
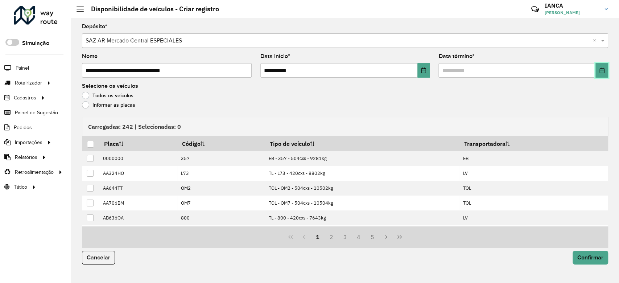
click at [606, 65] on button "Choose Date" at bounding box center [602, 70] width 13 height 15
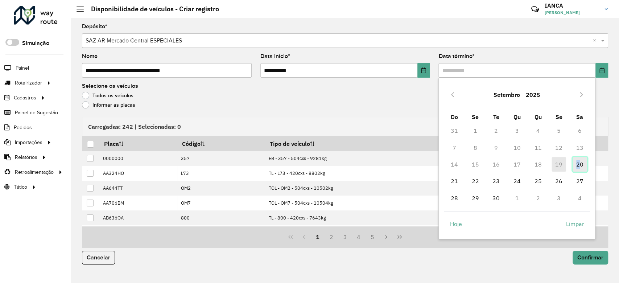
click at [579, 159] on span "20" at bounding box center [580, 164] width 15 height 15
type input "**********"
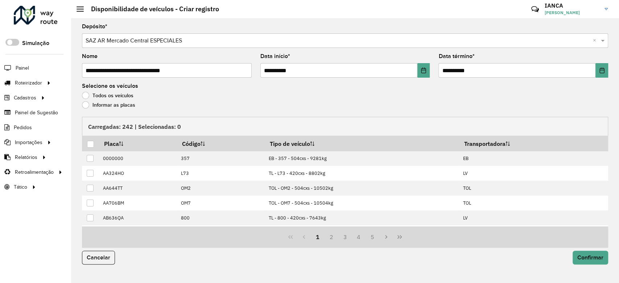
click at [122, 106] on label "Informar as placas" at bounding box center [108, 104] width 53 height 7
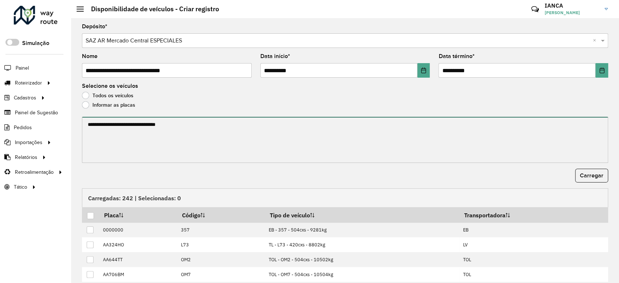
click at [126, 125] on textarea at bounding box center [345, 140] width 527 height 46
paste textarea "******* ******* ******* ******* ****** ******* ******* ******* ******* ******* …"
type textarea "******* ******* ******* ******* ****** ******* ******* ******* ******* ******* …"
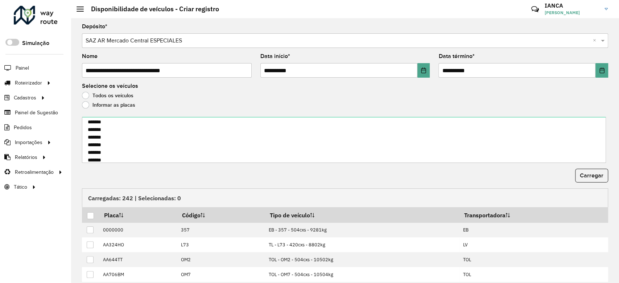
click at [589, 176] on span "Carregar" at bounding box center [592, 175] width 24 height 6
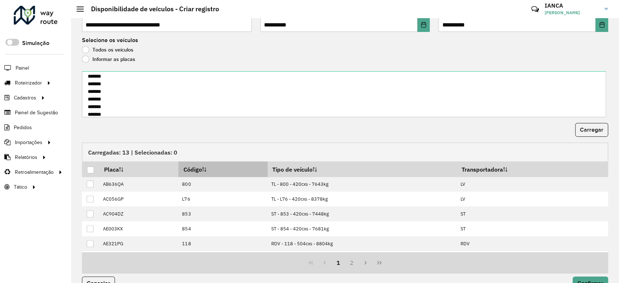
scroll to position [61, 0]
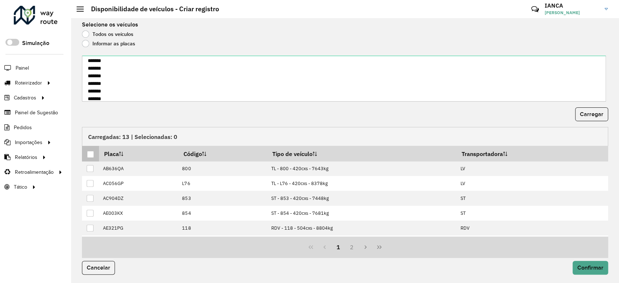
click at [90, 154] on div at bounding box center [90, 154] width 7 height 7
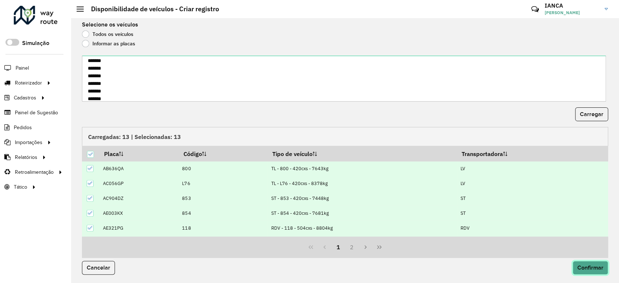
drag, startPoint x: 583, startPoint y: 267, endPoint x: 613, endPoint y: 266, distance: 29.4
click at [583, 267] on span "Confirmar" at bounding box center [591, 268] width 26 height 6
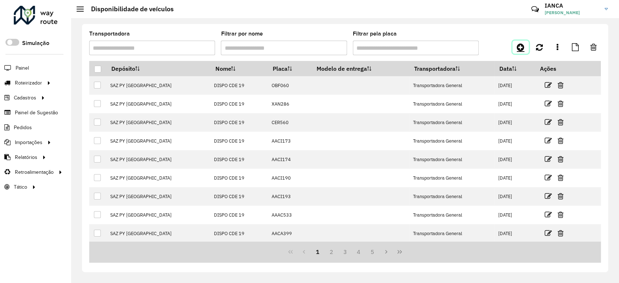
click at [519, 45] on icon at bounding box center [521, 47] width 8 height 9
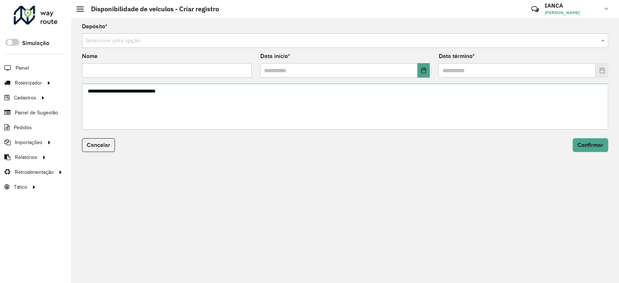
click at [134, 41] on input "text" at bounding box center [338, 41] width 505 height 9
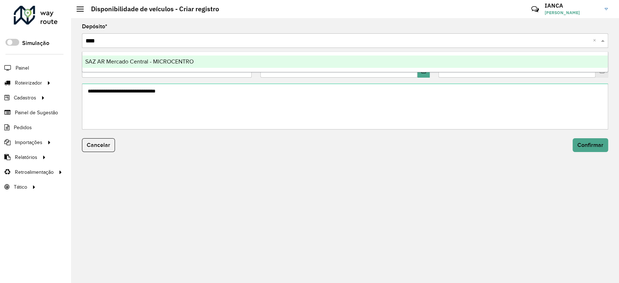
type input "*****"
click at [139, 57] on div "SAZ AR Mercado Central - MICROCENTRO" at bounding box center [345, 62] width 526 height 12
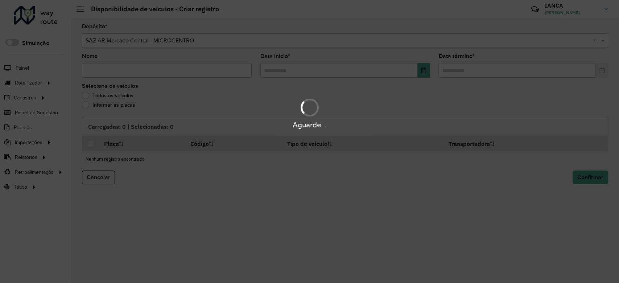
click at [116, 70] on div "Aguarde..." at bounding box center [309, 141] width 619 height 283
click at [102, 71] on div "Aguarde..." at bounding box center [309, 141] width 619 height 283
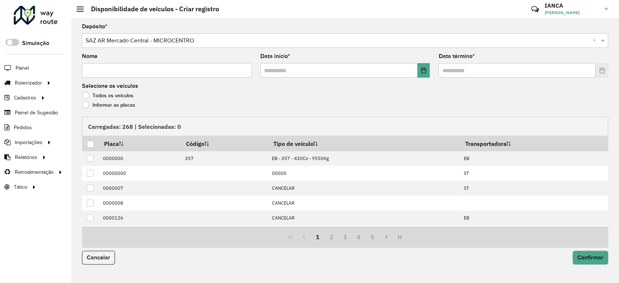
click at [148, 74] on input "Nome" at bounding box center [167, 70] width 170 height 15
type input "**********"
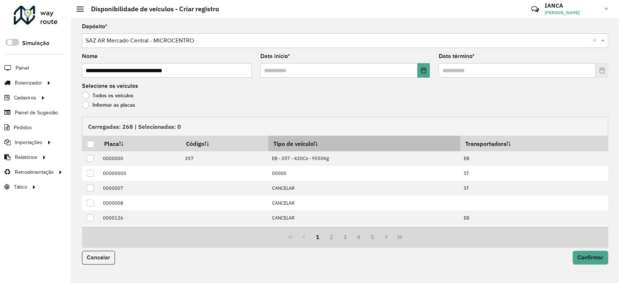
drag, startPoint x: 432, startPoint y: 77, endPoint x: 393, endPoint y: 141, distance: 75.0
click at [432, 76] on formly-field "Data início *" at bounding box center [345, 69] width 179 height 30
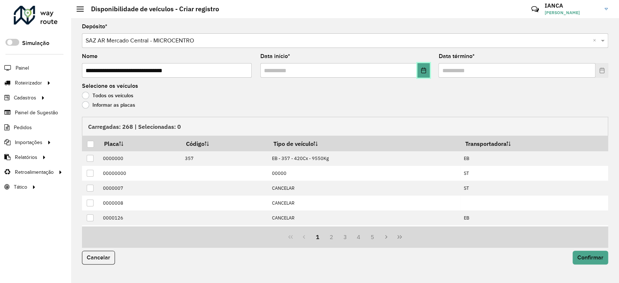
click at [424, 66] on button "Choose Date" at bounding box center [424, 70] width 13 height 15
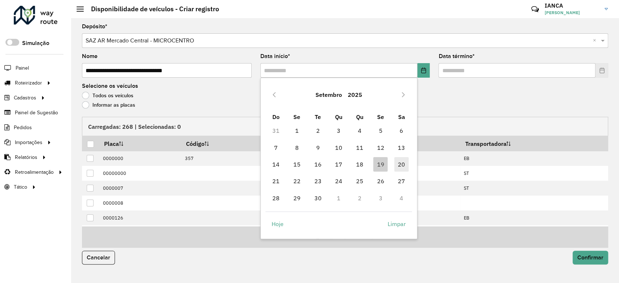
click at [401, 167] on span "20" at bounding box center [401, 164] width 15 height 15
type input "**********"
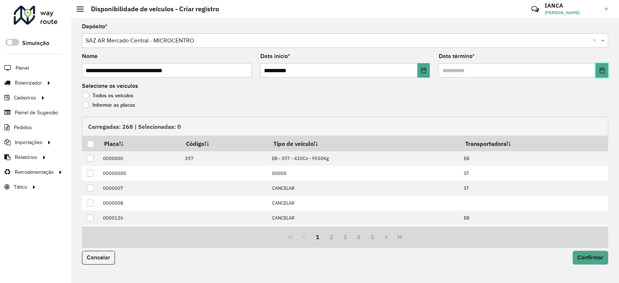
click at [599, 69] on icon "Choose Date" at bounding box center [602, 70] width 6 height 6
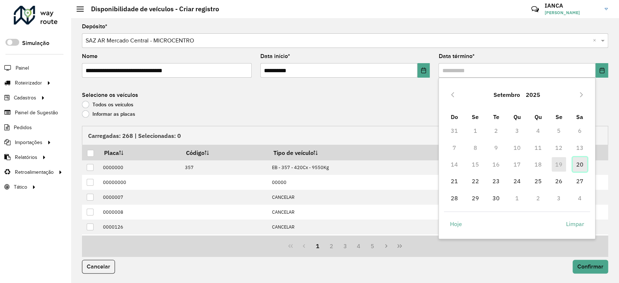
click at [581, 165] on span "20" at bounding box center [580, 164] width 15 height 15
type input "**********"
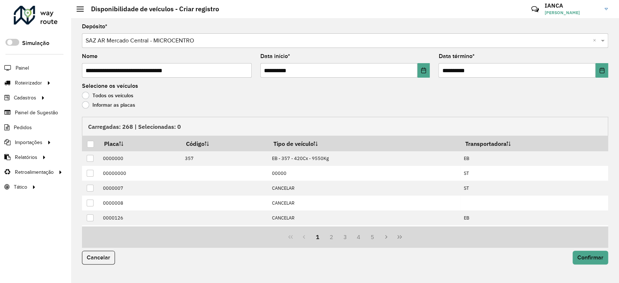
click at [130, 103] on label "Informar as placas" at bounding box center [108, 104] width 53 height 7
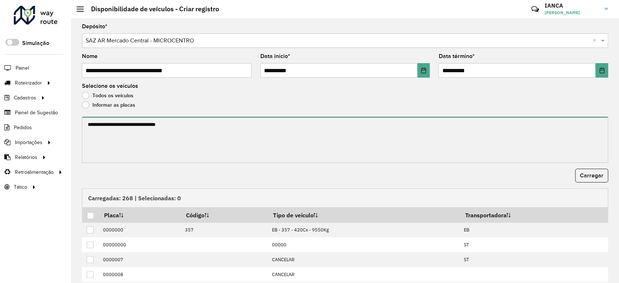
click at [147, 126] on textarea at bounding box center [345, 140] width 527 height 46
paste textarea "****** ****** ******* ****** ******* ****** ******* ****** ******* ****** *****…"
type textarea "****** ****** ******* ****** ******* ****** ******* ****** ******* ****** *****…"
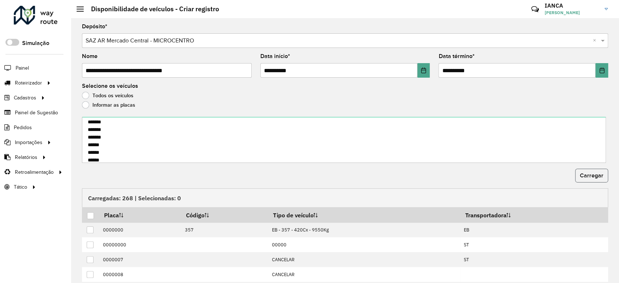
click at [582, 173] on span "Carregar" at bounding box center [592, 175] width 24 height 6
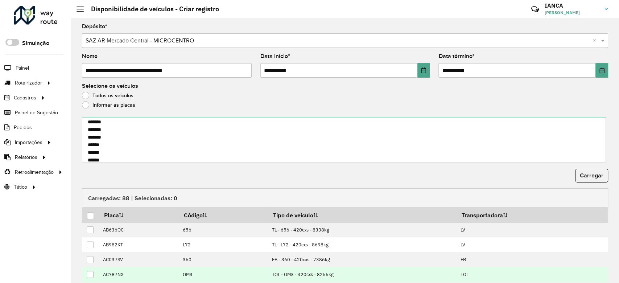
scroll to position [61, 0]
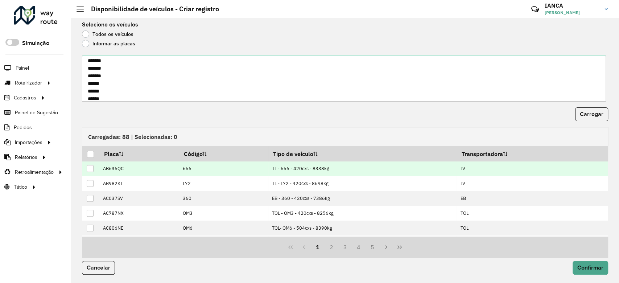
click at [89, 167] on div at bounding box center [90, 168] width 7 height 7
click at [90, 156] on div at bounding box center [90, 154] width 7 height 7
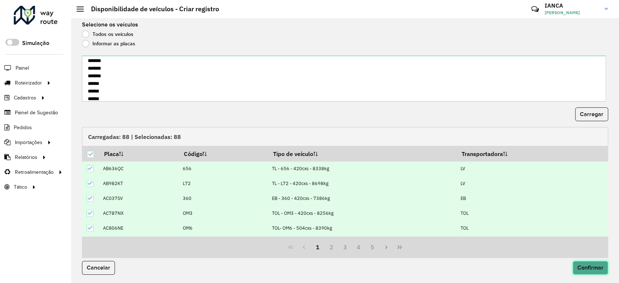
click at [588, 265] on span "Confirmar" at bounding box center [591, 268] width 26 height 6
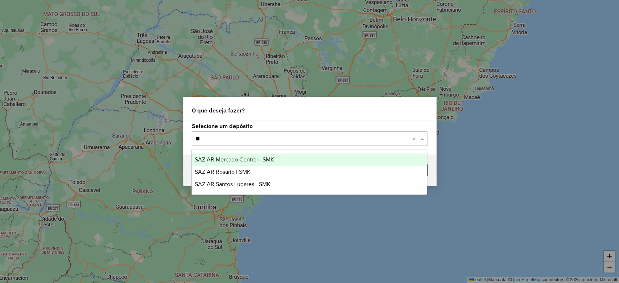
type input "***"
click at [265, 159] on span "SAZ AR Mercado Central - SMK" at bounding box center [234, 159] width 79 height 6
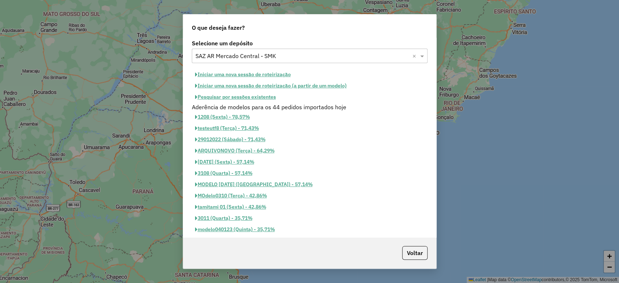
click at [260, 97] on button "Pesquisar por sessões existentes" at bounding box center [235, 96] width 87 height 11
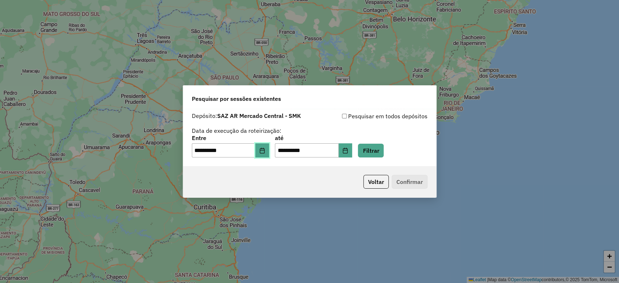
click at [269, 152] on button "Choose Date" at bounding box center [262, 150] width 14 height 15
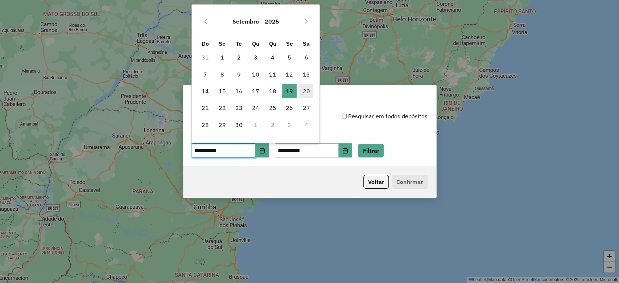
click at [308, 91] on span "20" at bounding box center [306, 91] width 15 height 15
type input "**********"
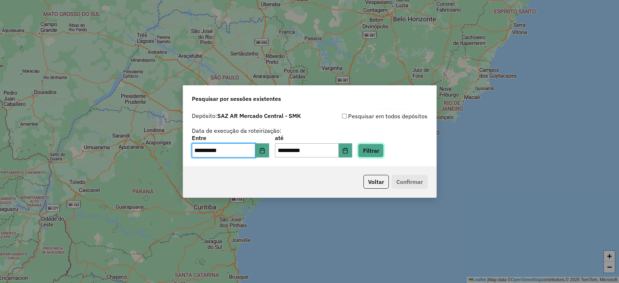
click at [372, 148] on button "Filtrar" at bounding box center [371, 151] width 26 height 14
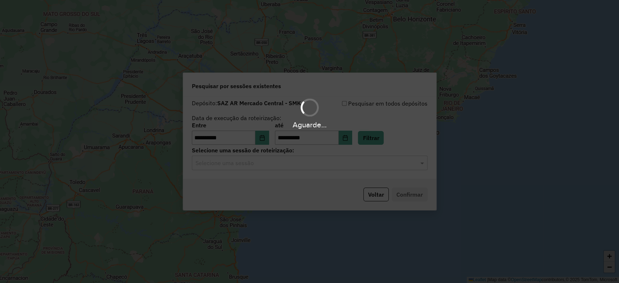
click at [262, 167] on div "Selecione uma sessão" at bounding box center [310, 163] width 236 height 15
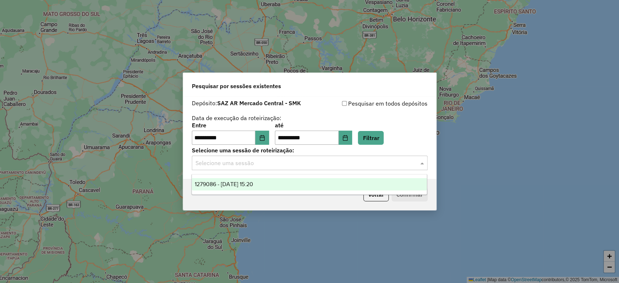
click at [253, 187] on span "1279086 - [DATE] 15:20" at bounding box center [224, 184] width 58 height 6
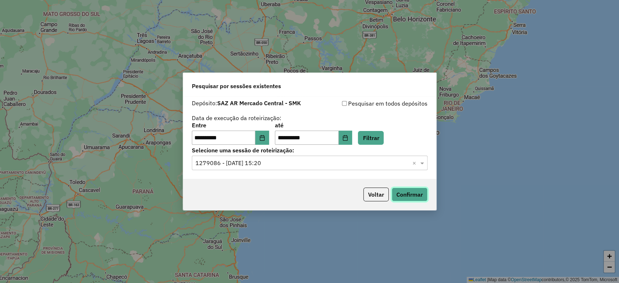
click at [401, 196] on button "Confirmar" at bounding box center [410, 195] width 36 height 14
click at [374, 192] on button "Voltar" at bounding box center [376, 195] width 25 height 14
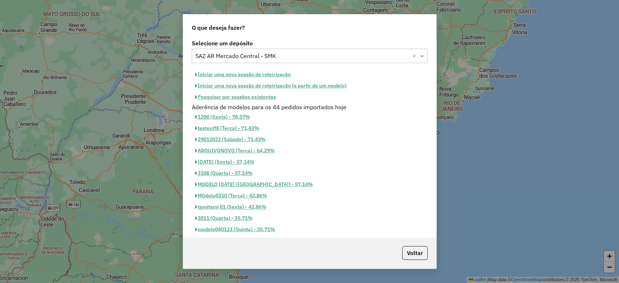
click at [260, 51] on div "Selecione um depósito × SAZ AR Mercado Central - SMK ×" at bounding box center [310, 56] width 236 height 15
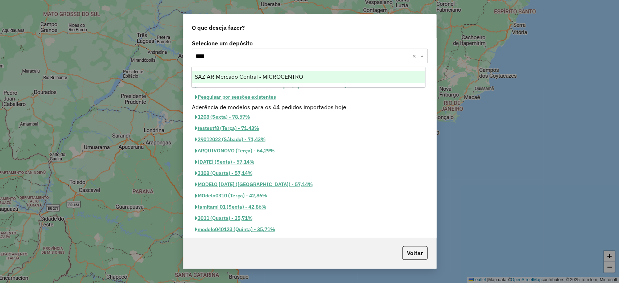
type input "*****"
click at [279, 67] on ng-dropdown-panel "SAZ AR Mercado Central - MICROCENTRO" at bounding box center [309, 77] width 234 height 21
click at [282, 78] on span "SAZ AR Mercado Central - MICROCENTRO" at bounding box center [249, 77] width 108 height 6
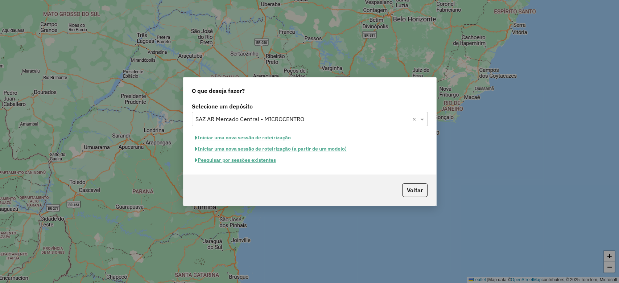
click at [264, 156] on button "Pesquisar por sessões existentes" at bounding box center [235, 160] width 87 height 11
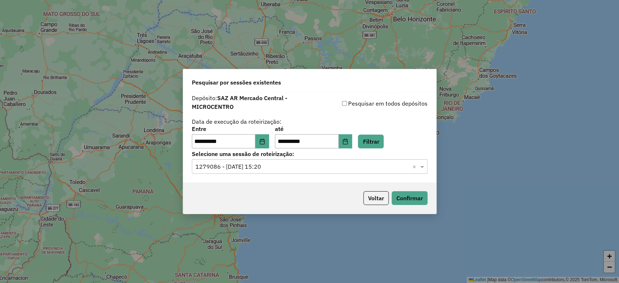
click at [390, 149] on div "**********" at bounding box center [309, 138] width 253 height 90
click at [265, 144] on icon "Choose Date" at bounding box center [262, 142] width 6 height 6
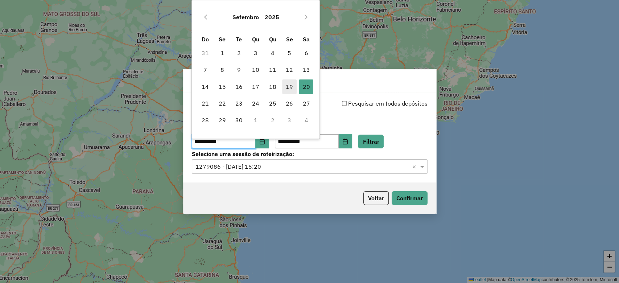
click at [291, 82] on span "19" at bounding box center [289, 86] width 15 height 15
type input "**********"
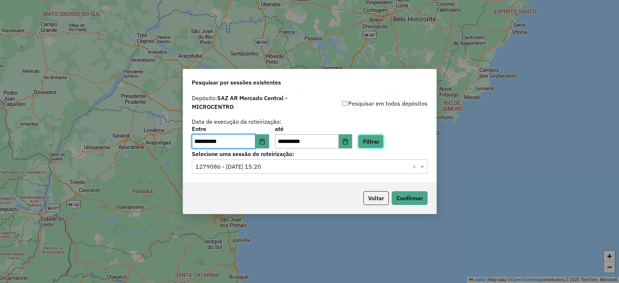
click at [384, 145] on button "Filtrar" at bounding box center [371, 142] width 26 height 14
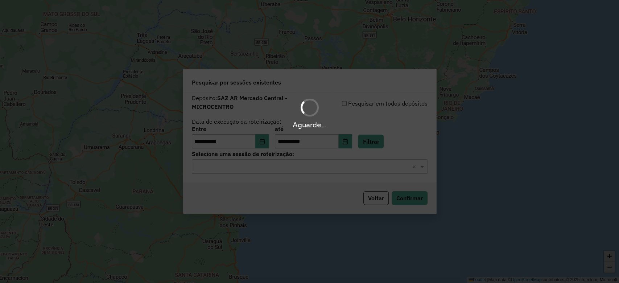
click at [282, 165] on div "Aguarde..." at bounding box center [309, 141] width 619 height 283
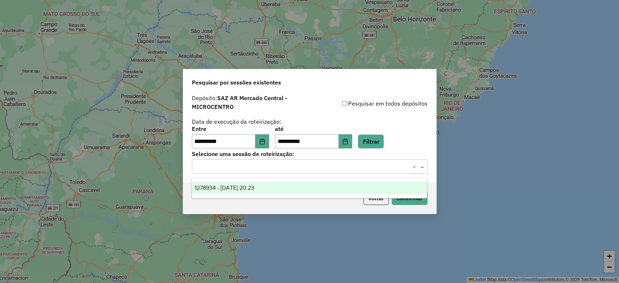
click at [277, 167] on input "text" at bounding box center [303, 167] width 214 height 9
click at [270, 189] on div "1278934 - [DATE] 20:23" at bounding box center [309, 188] width 235 height 12
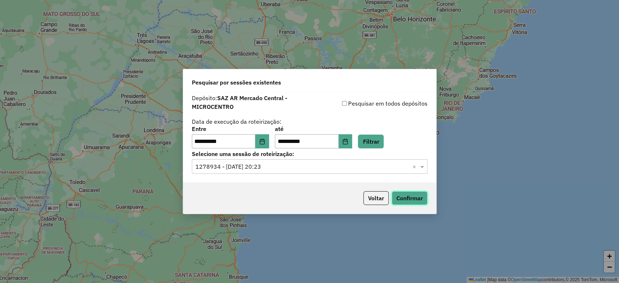
click at [414, 197] on button "Confirmar" at bounding box center [410, 198] width 36 height 14
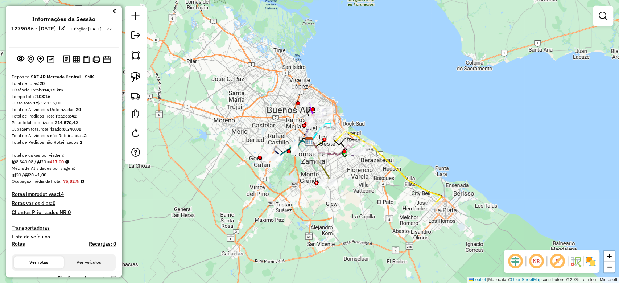
click at [589, 261] on img at bounding box center [591, 261] width 12 height 12
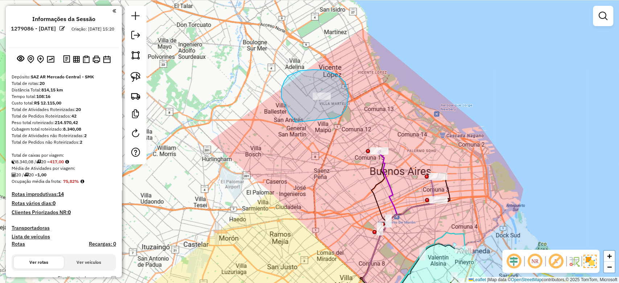
drag, startPoint x: 335, startPoint y: 118, endPoint x: 302, endPoint y: 129, distance: 34.4
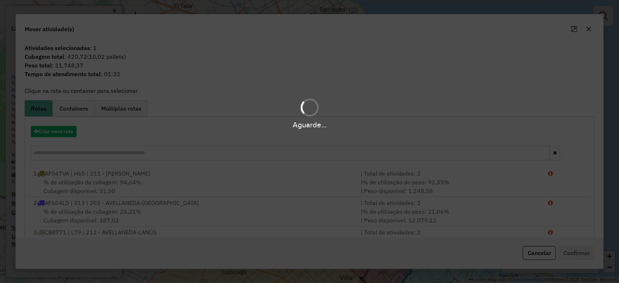
click at [68, 133] on div "Aguarde..." at bounding box center [309, 141] width 619 height 283
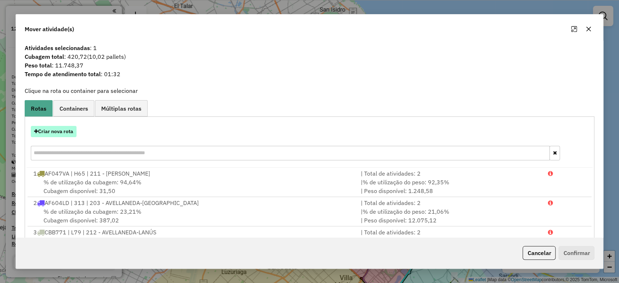
click at [64, 134] on button "Criar nova rota" at bounding box center [54, 131] width 46 height 11
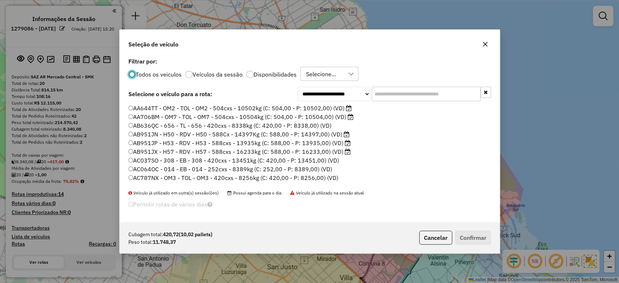
scroll to position [4, 2]
click at [269, 75] on label "Disponibilidades" at bounding box center [275, 74] width 43 height 6
click at [403, 93] on input "text" at bounding box center [426, 94] width 109 height 15
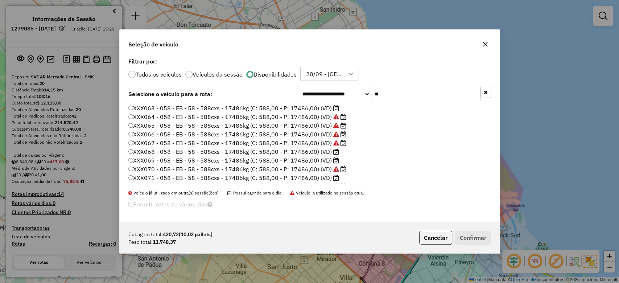
type input "**"
click at [318, 108] on label "XXX063 - 058 - EB - 58 - 588cxs - 17486kg (C: 588,00 - P: 17486,00) (VD)" at bounding box center [233, 108] width 211 height 9
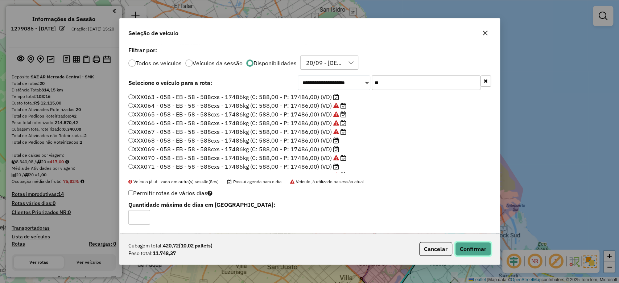
click at [480, 248] on button "Confirmar" at bounding box center [473, 249] width 36 height 14
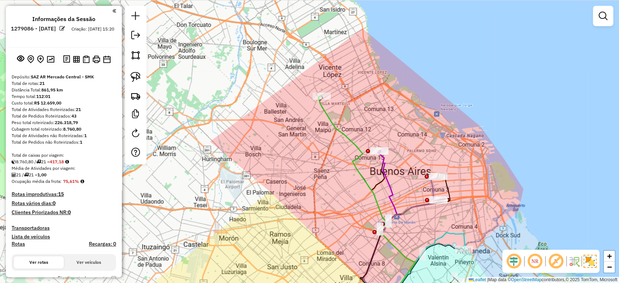
click at [366, 129] on div "Janela de atendimento Grade de atendimento Capacidade Transportadoras Veículos …" at bounding box center [309, 141] width 619 height 283
click at [339, 131] on icon at bounding box center [366, 199] width 97 height 209
select select "**********"
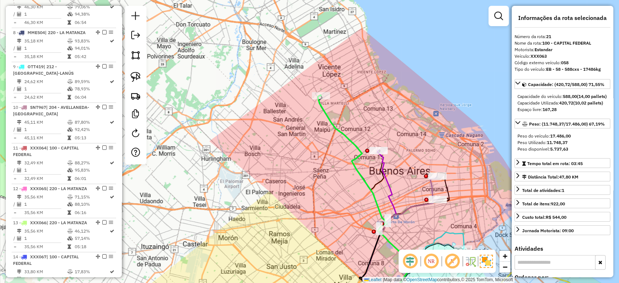
scroll to position [1016, 0]
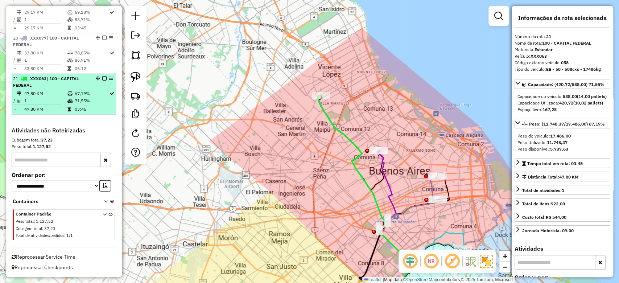
click at [105, 81] on div "21 - XXX063 | 100 - CAPITAL FEDERAL" at bounding box center [64, 81] width 102 height 13
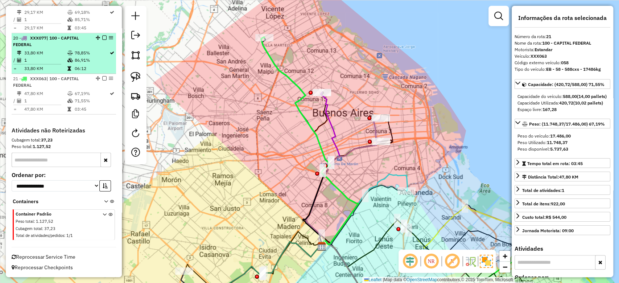
click at [102, 78] on em at bounding box center [104, 78] width 4 height 4
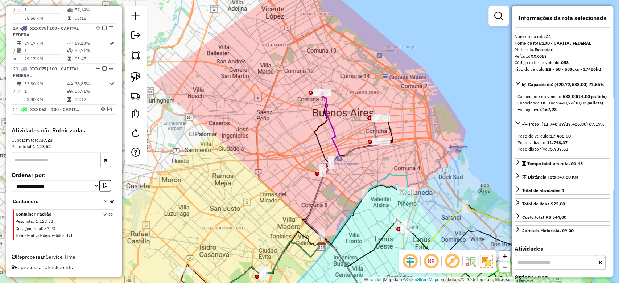
click at [325, 107] on icon at bounding box center [323, 169] width 34 height 154
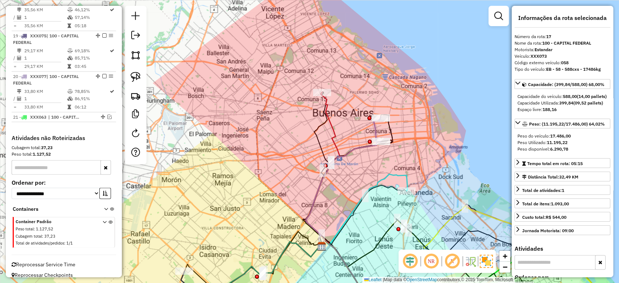
click at [326, 109] on icon at bounding box center [323, 169] width 34 height 154
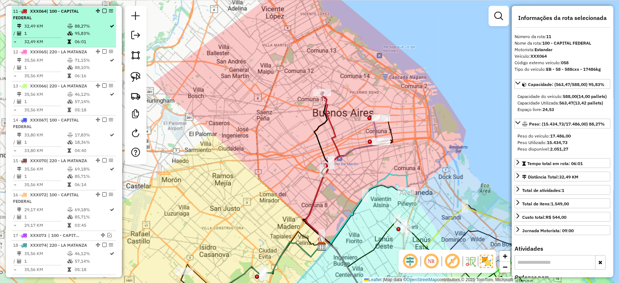
click at [103, 9] on em at bounding box center [104, 11] width 4 height 4
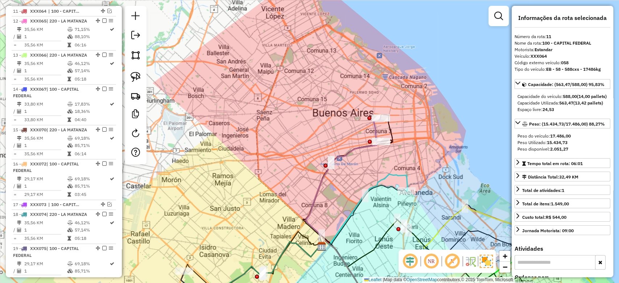
click at [371, 127] on icon at bounding box center [343, 182] width 75 height 128
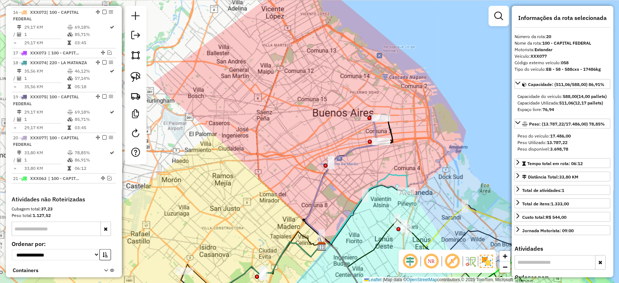
scroll to position [923, 0]
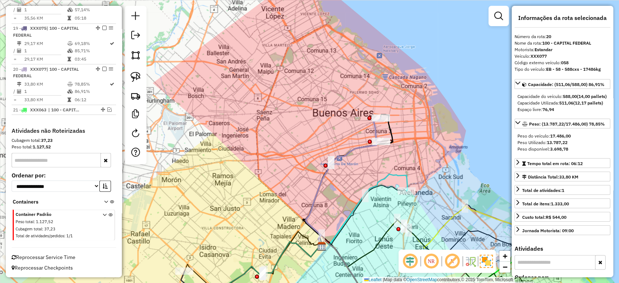
drag, startPoint x: 102, startPoint y: 69, endPoint x: 184, endPoint y: 98, distance: 86.5
click at [102, 69] on em at bounding box center [104, 68] width 4 height 4
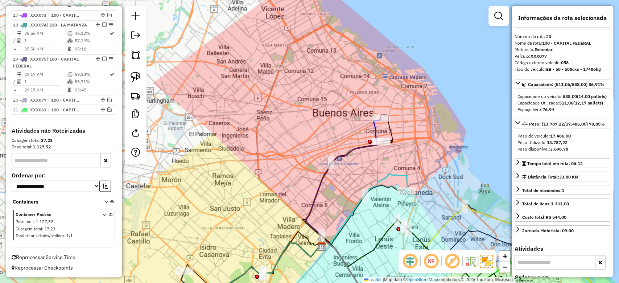
click at [377, 129] on icon at bounding box center [343, 182] width 75 height 128
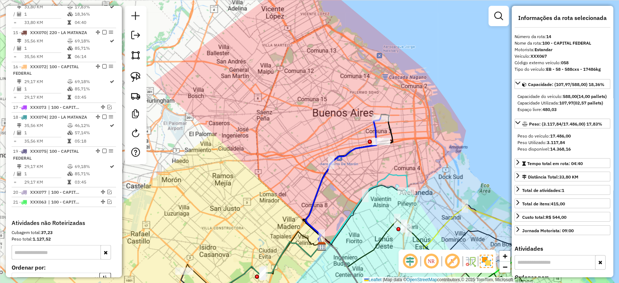
scroll to position [769, 0]
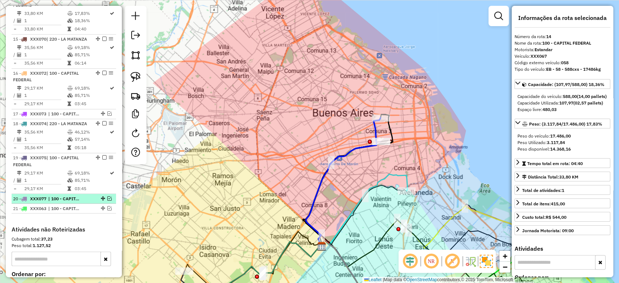
click at [109, 200] on em at bounding box center [109, 198] width 4 height 4
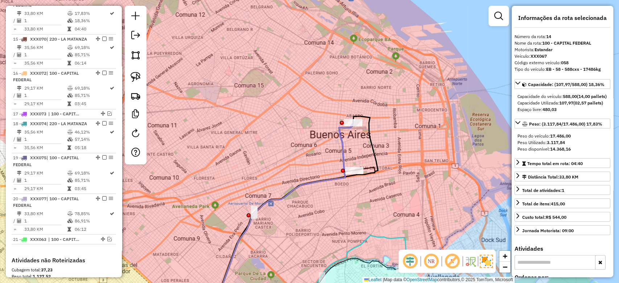
click at [353, 146] on div "Janela de atendimento Grade de atendimento Capacidade Transportadoras Veículos …" at bounding box center [309, 141] width 619 height 283
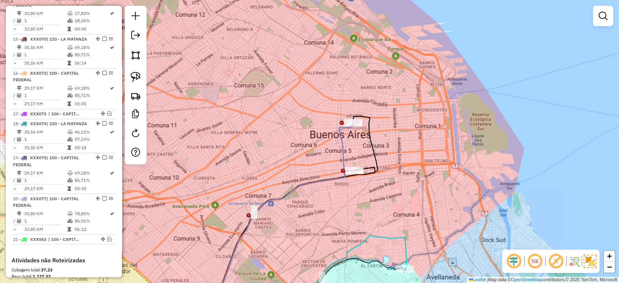
click at [343, 147] on icon at bounding box center [283, 217] width 140 height 189
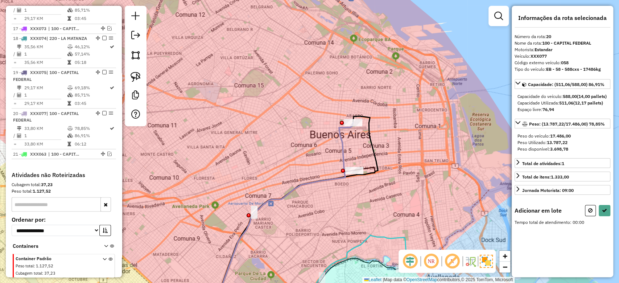
scroll to position [923, 0]
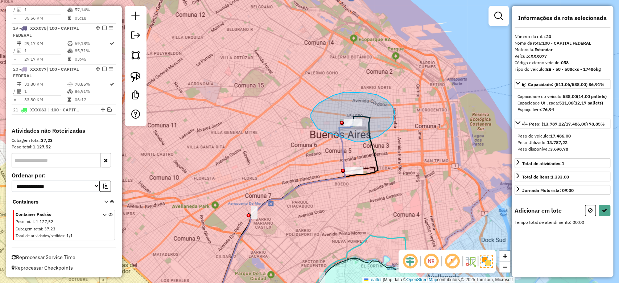
drag, startPoint x: 380, startPoint y: 136, endPoint x: 328, endPoint y: 136, distance: 51.5
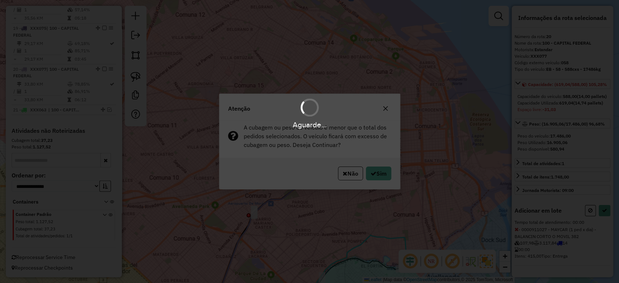
click at [390, 169] on div "Aguarde..." at bounding box center [309, 141] width 619 height 283
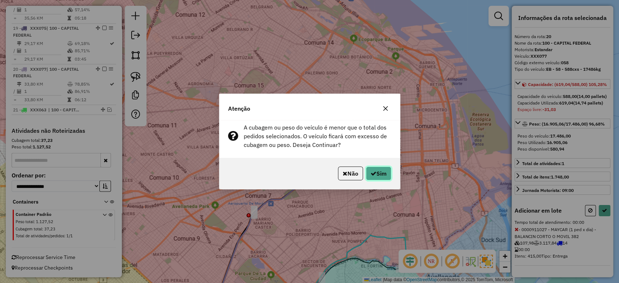
click at [389, 176] on button "Sim" at bounding box center [378, 174] width 25 height 14
select select "**********"
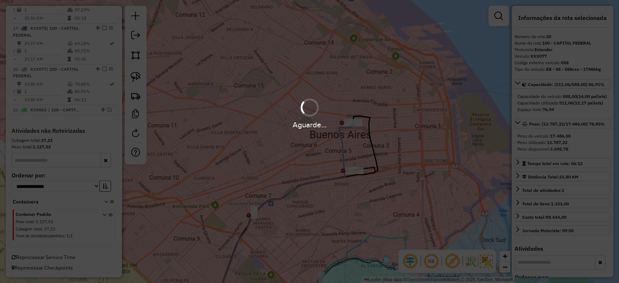
scroll to position [882, 0]
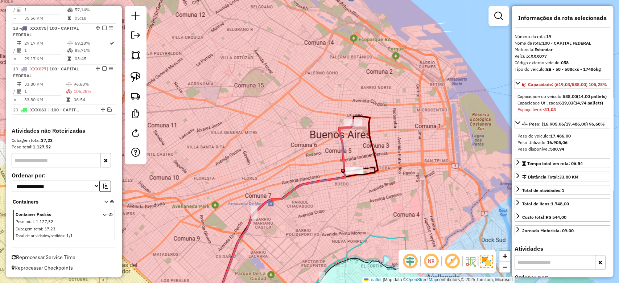
click at [350, 138] on div "Janela de atendimento Grade de atendimento Capacidade Transportadoras Veículos …" at bounding box center [309, 141] width 619 height 283
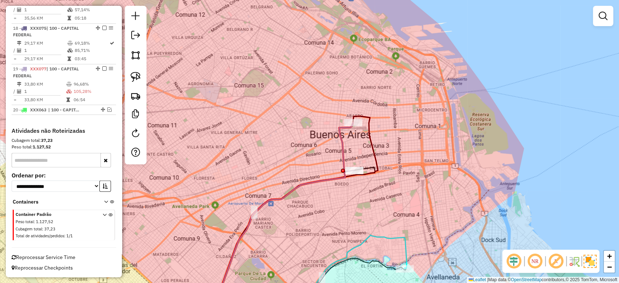
select select "**********"
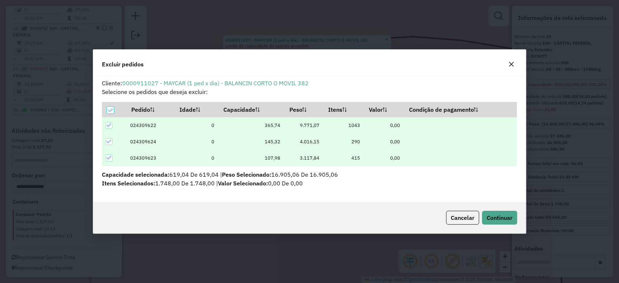
scroll to position [0, 0]
click at [110, 111] on icon at bounding box center [110, 110] width 5 height 5
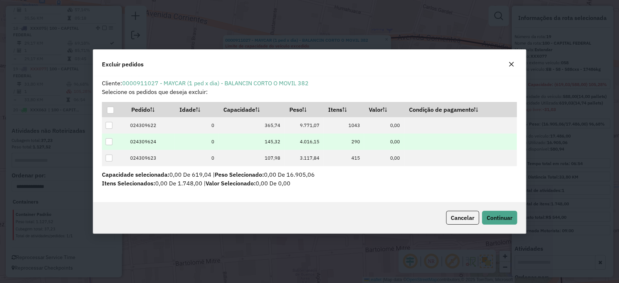
click at [112, 143] on div at bounding box center [109, 141] width 7 height 7
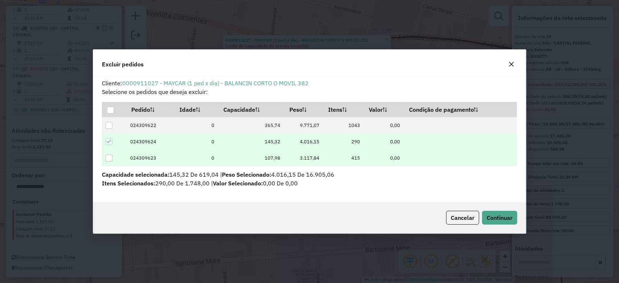
click at [110, 160] on div at bounding box center [109, 158] width 7 height 7
click at [490, 218] on span "Continuar" at bounding box center [500, 217] width 26 height 7
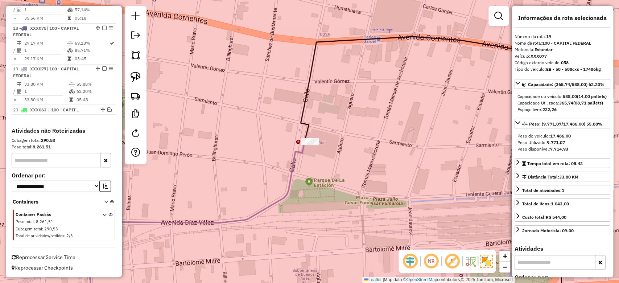
click at [320, 154] on div "Janela de atendimento Grade de atendimento Capacidade Transportadoras Veículos …" at bounding box center [309, 141] width 619 height 283
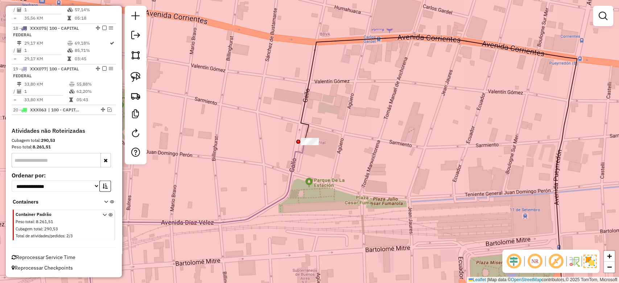
click at [302, 152] on icon at bounding box center [195, 226] width 220 height 171
select select "**********"
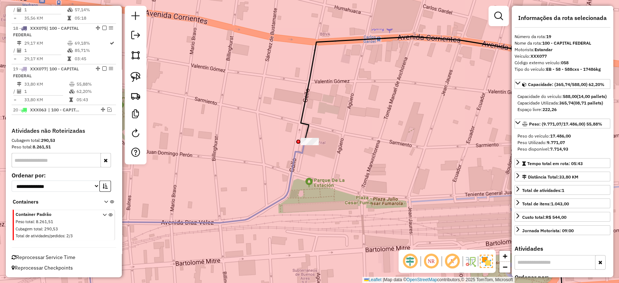
drag, startPoint x: 102, startPoint y: 70, endPoint x: 201, endPoint y: 137, distance: 120.5
click at [102, 69] on em at bounding box center [104, 68] width 4 height 4
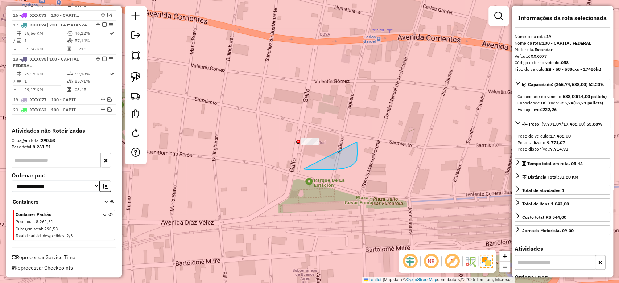
drag, startPoint x: 357, startPoint y: 142, endPoint x: 222, endPoint y: 179, distance: 139.5
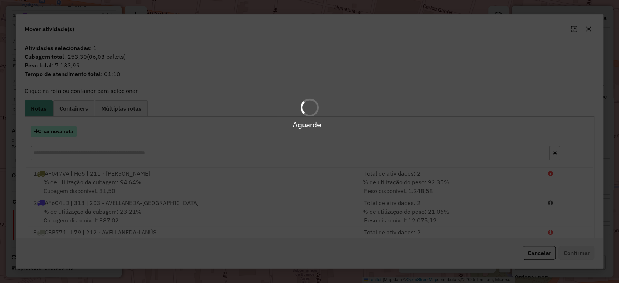
click at [56, 131] on button "Criar nova rota" at bounding box center [54, 131] width 46 height 11
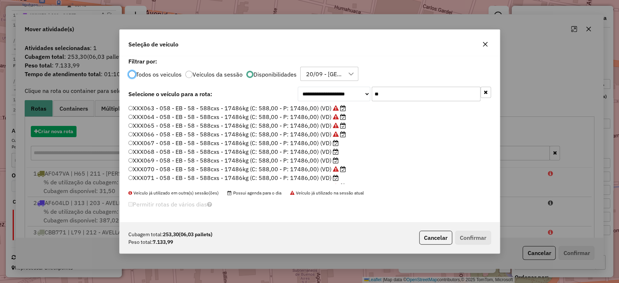
scroll to position [4, 2]
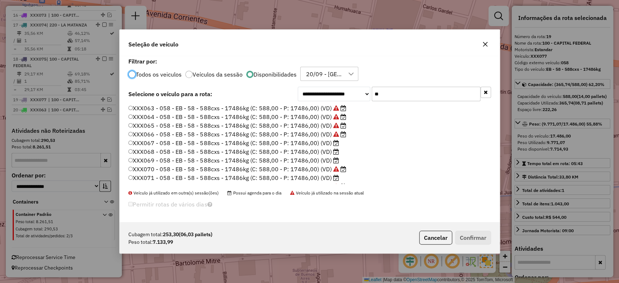
click at [333, 141] on icon at bounding box center [336, 143] width 6 height 6
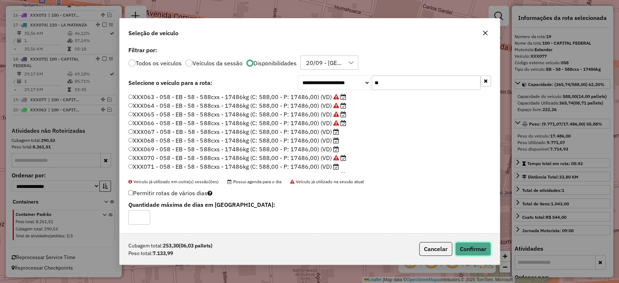
click at [478, 247] on button "Confirmar" at bounding box center [473, 249] width 36 height 14
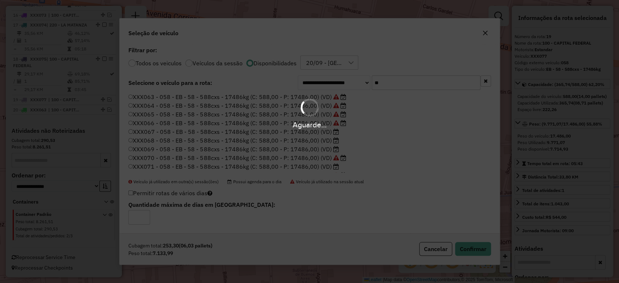
scroll to position [892, 0]
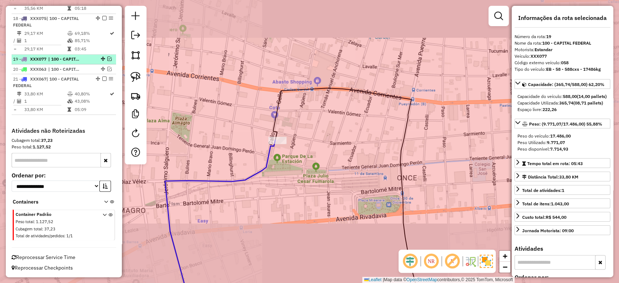
click at [108, 59] on em at bounding box center [109, 59] width 4 height 4
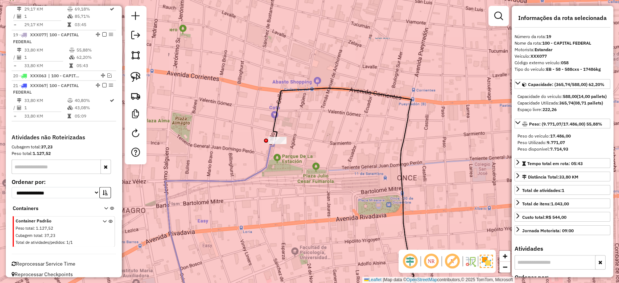
click at [307, 185] on div "Janela de atendimento Grade de atendimento Capacidade Transportadoras Veículos …" at bounding box center [309, 141] width 619 height 283
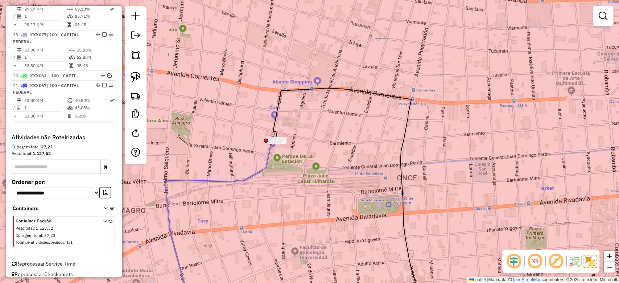
click at [286, 165] on div "Janela de atendimento Grade de atendimento Capacidade Transportadoras Veículos …" at bounding box center [309, 141] width 619 height 283
click at [270, 151] on icon at bounding box center [220, 225] width 110 height 171
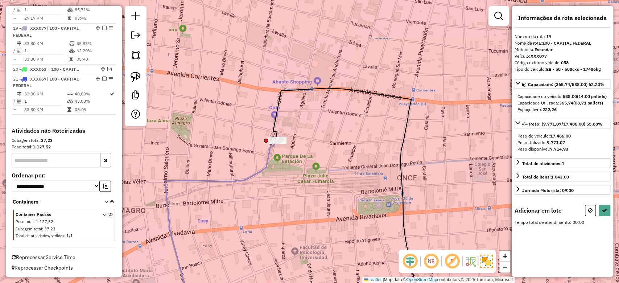
scroll to position [923, 0]
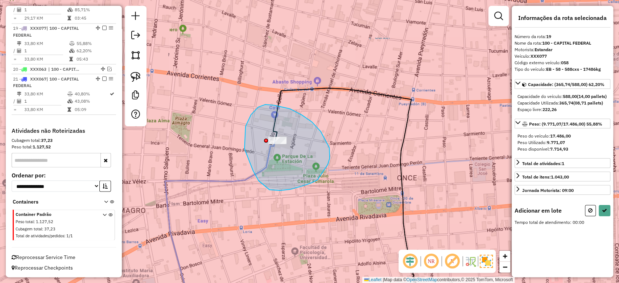
drag, startPoint x: 302, startPoint y: 115, endPoint x: 331, endPoint y: 172, distance: 64.1
click at [328, 173] on div "Janela de atendimento Grade de atendimento Capacidade Transportadoras Veículos …" at bounding box center [309, 141] width 619 height 283
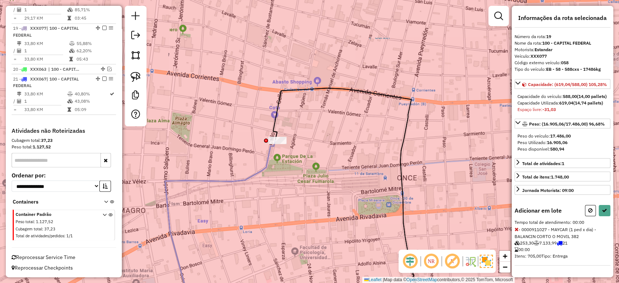
select select "**********"
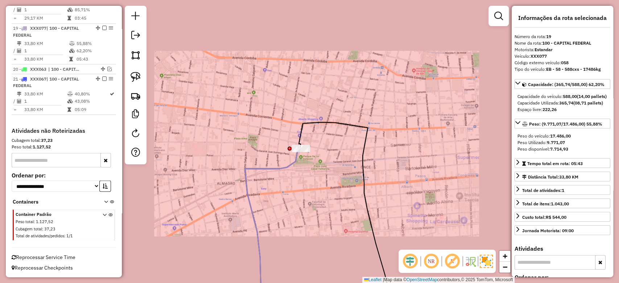
click at [319, 161] on div "Janela de atendimento Grade de atendimento Capacidade Transportadoras Veículos …" at bounding box center [309, 141] width 619 height 283
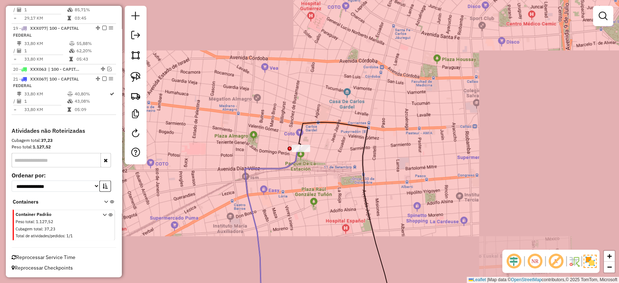
click at [299, 166] on div "Janela de atendimento Grade de atendimento Capacidade Transportadoras Veículos …" at bounding box center [309, 141] width 619 height 283
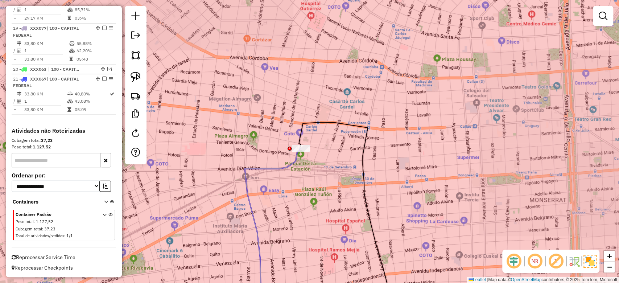
drag, startPoint x: 298, startPoint y: 161, endPoint x: 288, endPoint y: 160, distance: 9.5
click at [297, 161] on icon at bounding box center [272, 229] width 55 height 163
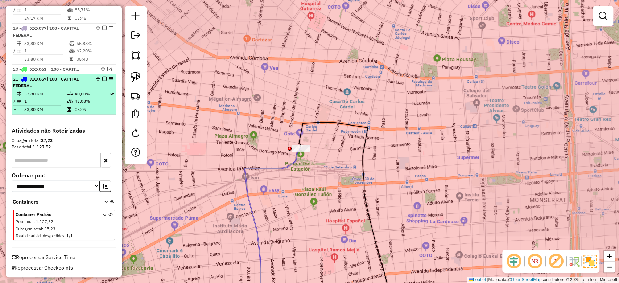
select select "**********"
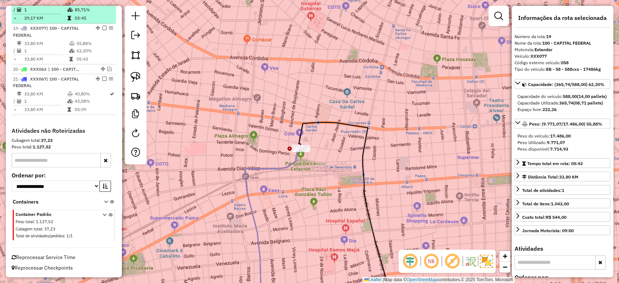
click at [103, 29] on em at bounding box center [104, 28] width 4 height 4
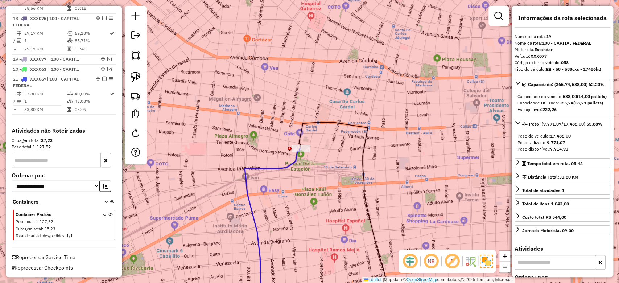
scroll to position [892, 0]
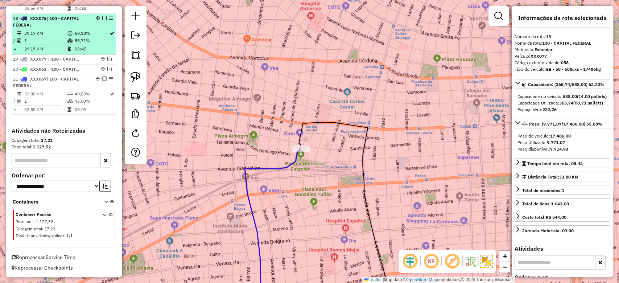
click at [103, 79] on em at bounding box center [104, 78] width 4 height 4
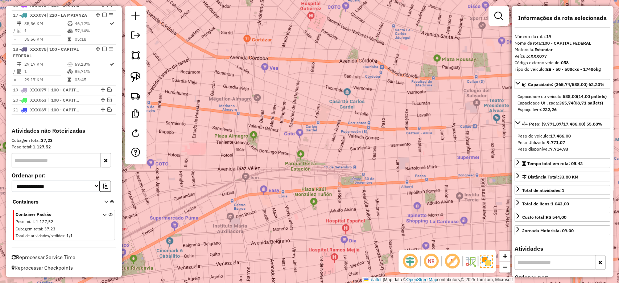
scroll to position [862, 0]
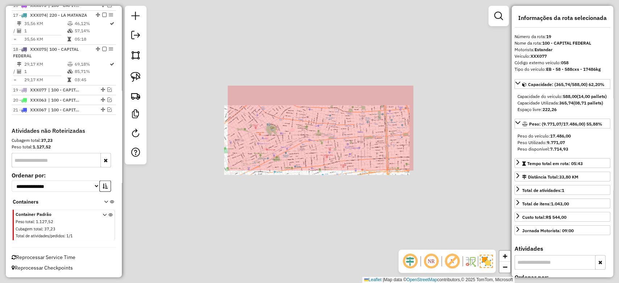
drag, startPoint x: 323, startPoint y: 157, endPoint x: 324, endPoint y: 98, distance: 59.1
click at [324, 101] on div "Janela de atendimento Grade de atendimento Capacidade Transportadoras Veículos …" at bounding box center [309, 141] width 619 height 283
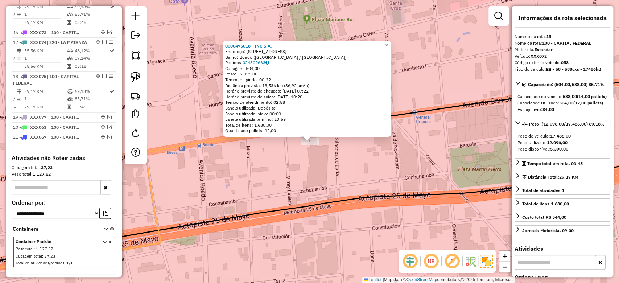
click at [305, 170] on div "0000475018 - INC S.A. Endereço: Avenida San Juan, 3339 Bairro: Boedo (Buenos Ai…" at bounding box center [309, 141] width 619 height 283
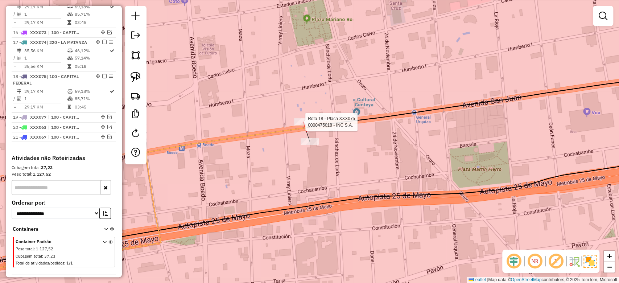
select select "**********"
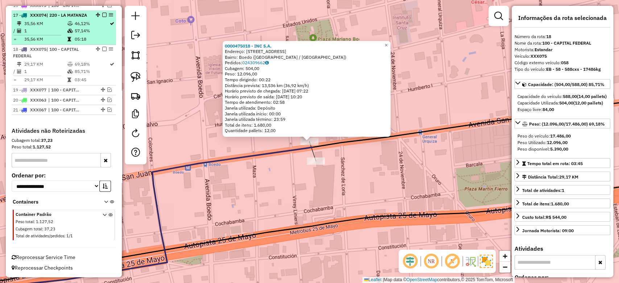
click at [102, 49] on em at bounding box center [104, 49] width 4 height 4
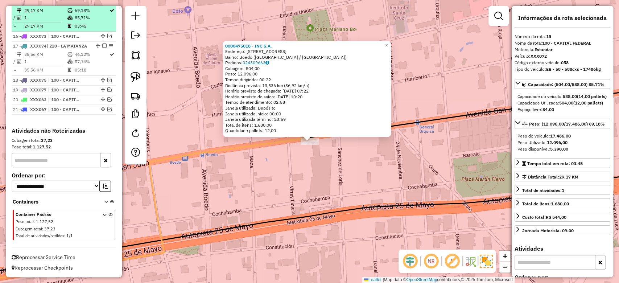
scroll to position [810, 0]
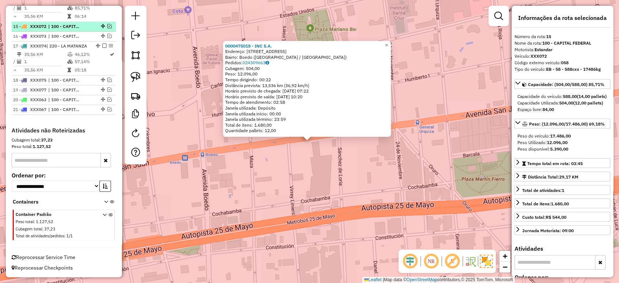
scroll to position [800, 0]
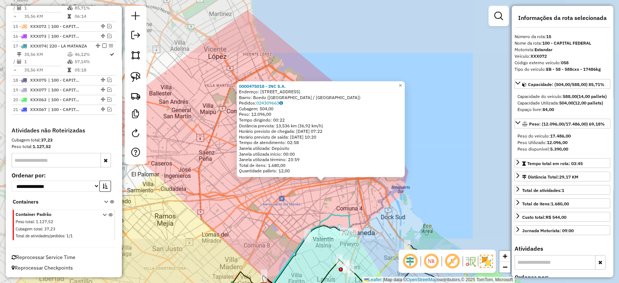
drag, startPoint x: 287, startPoint y: 219, endPoint x: 311, endPoint y: 171, distance: 54.2
click at [311, 171] on div "0000475018 - INC S.A. Endereço: Avenida San Juan, 3339 Bairro: Boedo (Buenos Ai…" at bounding box center [309, 141] width 619 height 283
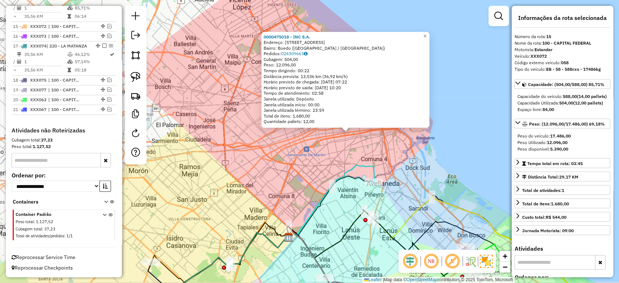
drag, startPoint x: 305, startPoint y: 177, endPoint x: 297, endPoint y: 181, distance: 9.3
click at [305, 176] on div "0000475018 - INC S.A. Endereço: Avenida San Juan, 3339 Bairro: Boedo (Buenos Ai…" at bounding box center [309, 141] width 619 height 283
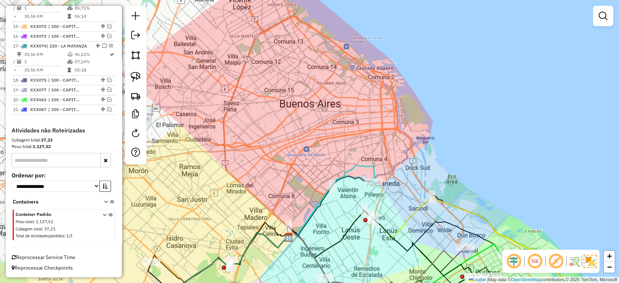
click at [298, 148] on div "0000475018 - INC S.A. Endereço: Avenida San Juan, 3339 Bairro: Boedo (Buenos Ai…" at bounding box center [309, 141] width 619 height 283
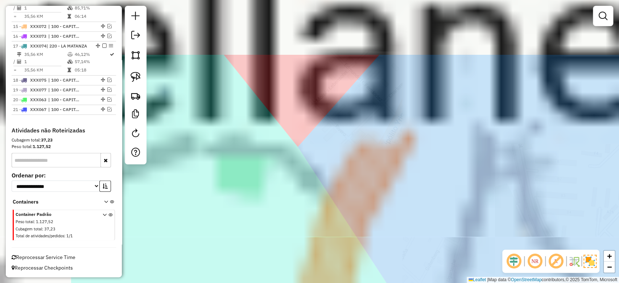
drag, startPoint x: 386, startPoint y: 205, endPoint x: 416, endPoint y: 202, distance: 30.6
click at [432, 221] on div "Janela de atendimento Grade de atendimento Capacidade Transportadoras Veículos …" at bounding box center [309, 141] width 619 height 283
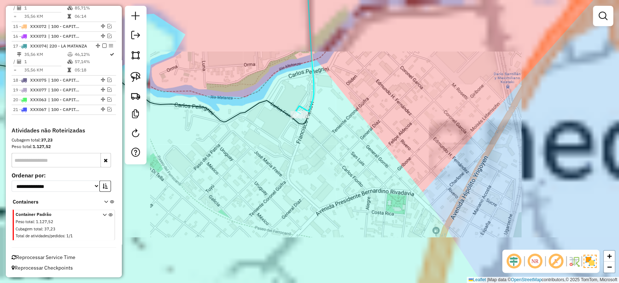
drag, startPoint x: 328, startPoint y: 165, endPoint x: 365, endPoint y: 151, distance: 38.8
click at [349, 158] on div "Janela de atendimento Grade de atendimento Capacidade Transportadoras Veículos …" at bounding box center [309, 141] width 619 height 283
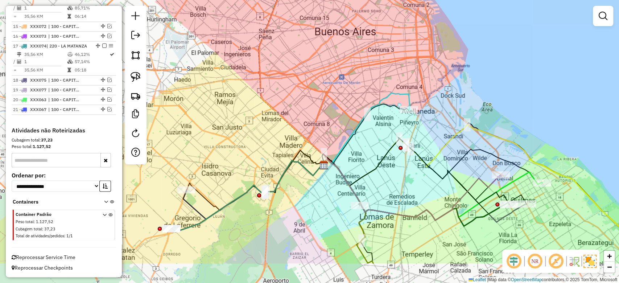
drag, startPoint x: 295, startPoint y: 161, endPoint x: 398, endPoint y: 104, distance: 117.3
click at [429, 77] on div "Janela de atendimento Grade de atendimento Capacidade Transportadoras Veículos …" at bounding box center [309, 141] width 619 height 283
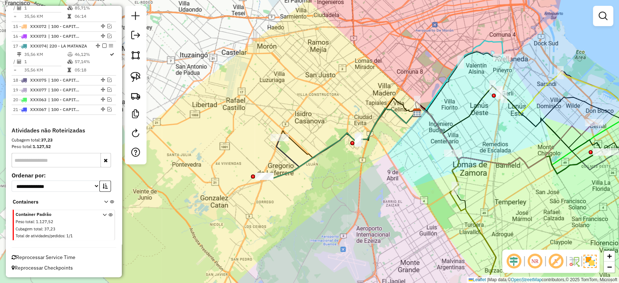
click at [287, 155] on icon at bounding box center [346, 137] width 141 height 59
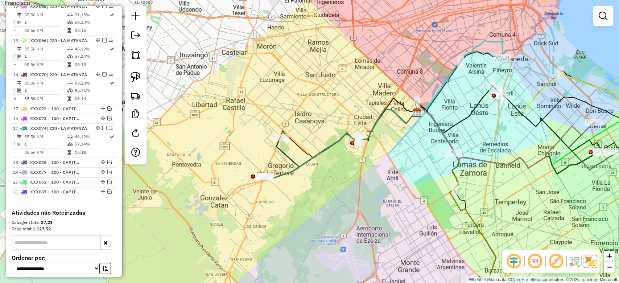
select select "**********"
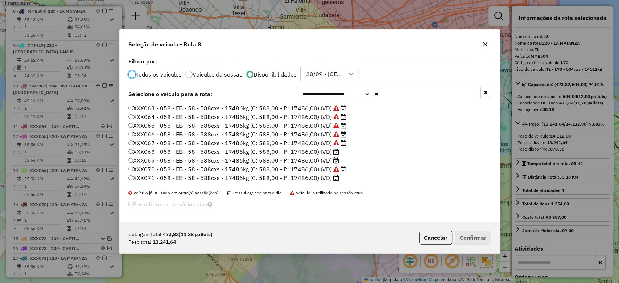
scroll to position [4, 2]
drag, startPoint x: 369, startPoint y: 93, endPoint x: 351, endPoint y: 100, distance: 18.7
click at [354, 98] on div "**********" at bounding box center [394, 94] width 193 height 15
click at [325, 153] on label "XXX068 - 058 - EB - 58 - 588cxs - 17486kg (C: 588,00 - P: 17486,00) (VD)" at bounding box center [233, 151] width 211 height 9
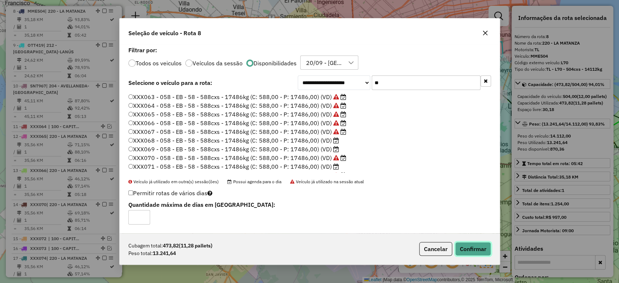
click at [476, 254] on button "Confirmar" at bounding box center [473, 249] width 36 height 14
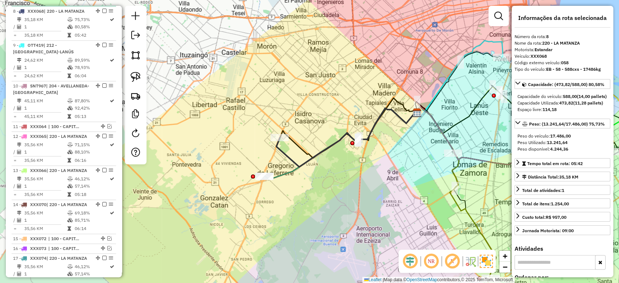
click at [103, 10] on em at bounding box center [104, 11] width 4 height 4
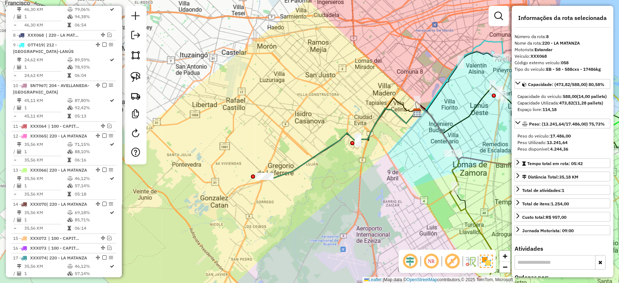
click at [293, 171] on icon at bounding box center [341, 143] width 153 height 71
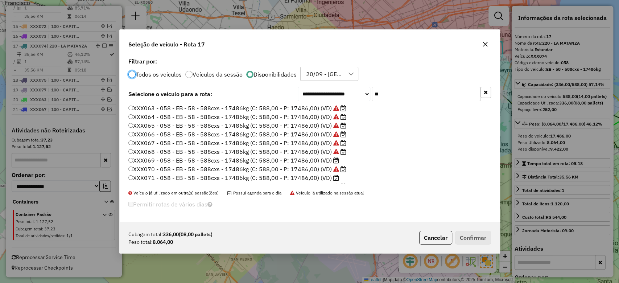
click at [324, 163] on label "XXX069 - 058 - EB - 58 - 588cxs - 17486kg (C: 588,00 - P: 17486,00) (VD)" at bounding box center [233, 160] width 211 height 9
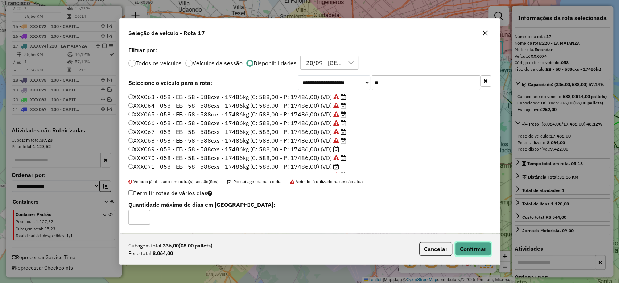
click at [469, 251] on button "Confirmar" at bounding box center [473, 249] width 36 height 14
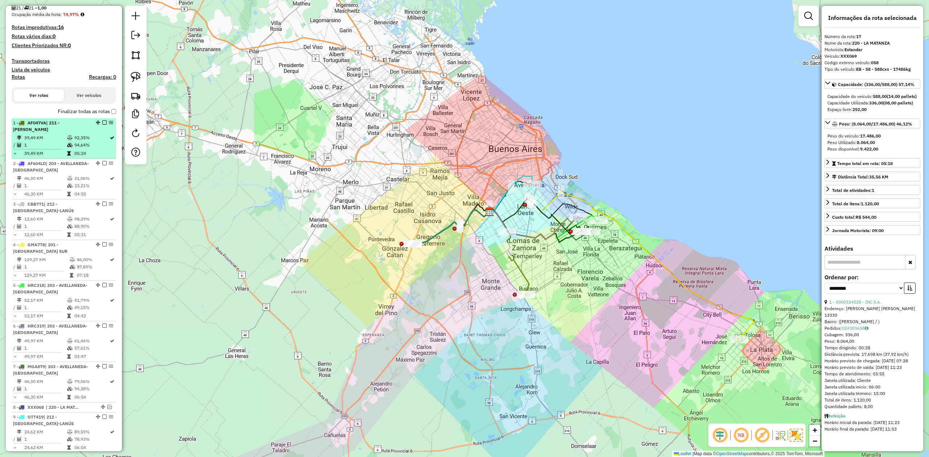
scroll to position [122, 0]
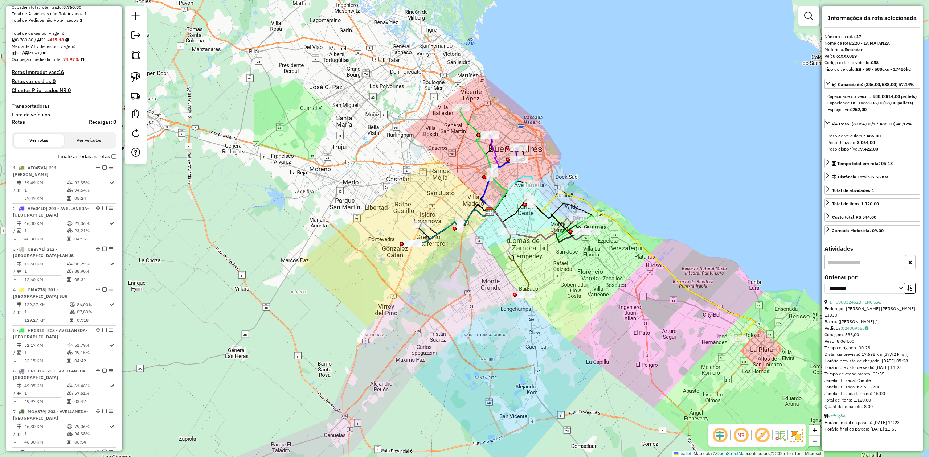
click at [18, 121] on h4 "Rotas" at bounding box center [18, 122] width 13 height 6
select select
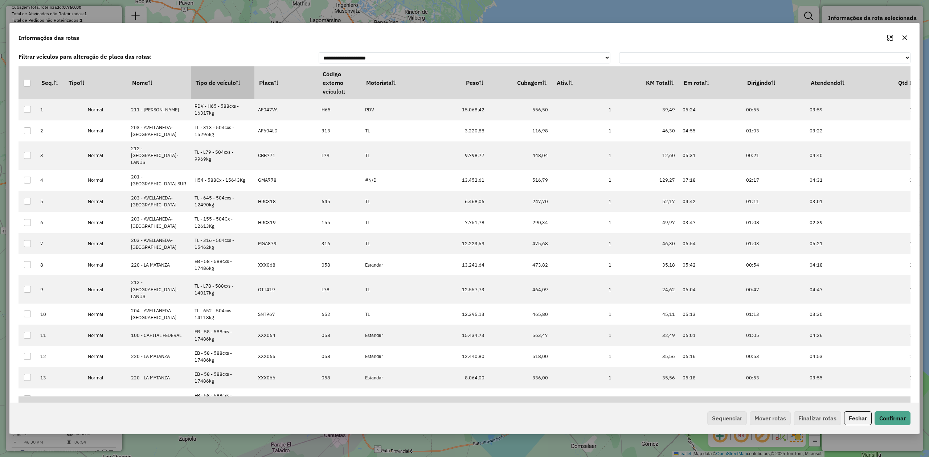
click at [214, 86] on th "Tipo de veículo" at bounding box center [223, 82] width 64 height 33
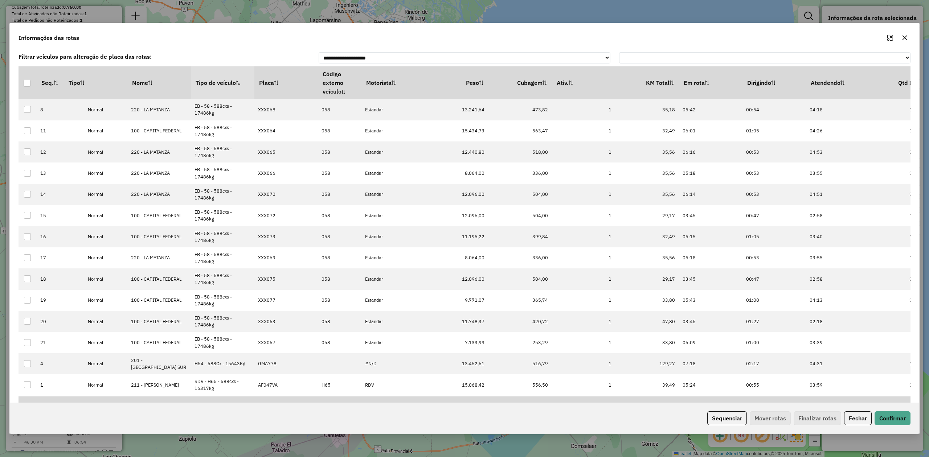
click at [214, 85] on th "Tipo de veículo" at bounding box center [223, 82] width 64 height 33
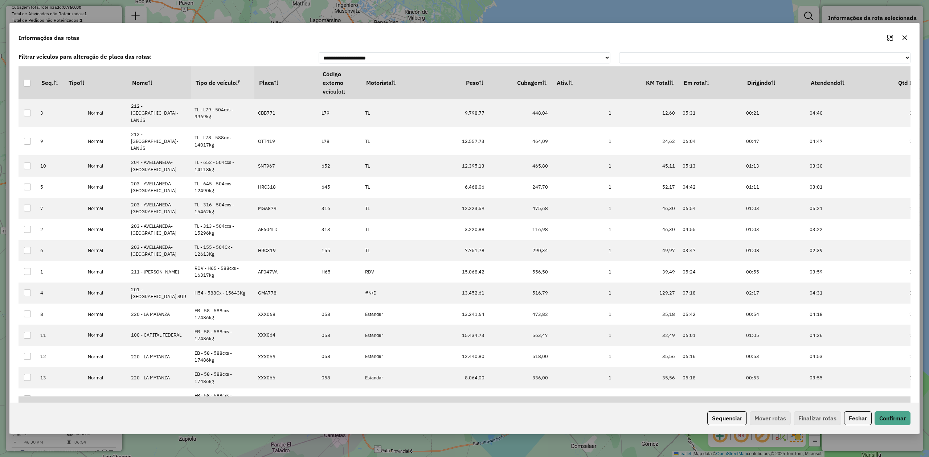
click at [215, 83] on th "Tipo de veículo" at bounding box center [223, 82] width 64 height 33
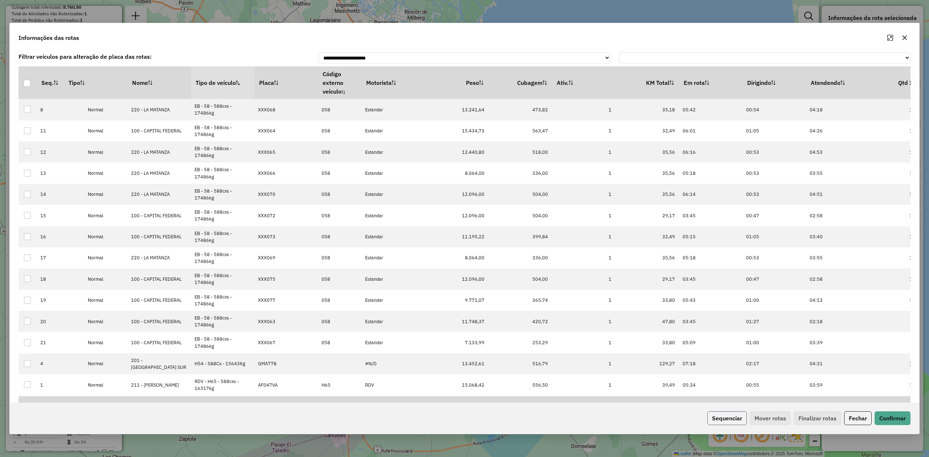
click at [619, 283] on button "Sequenciar" at bounding box center [727, 418] width 40 height 14
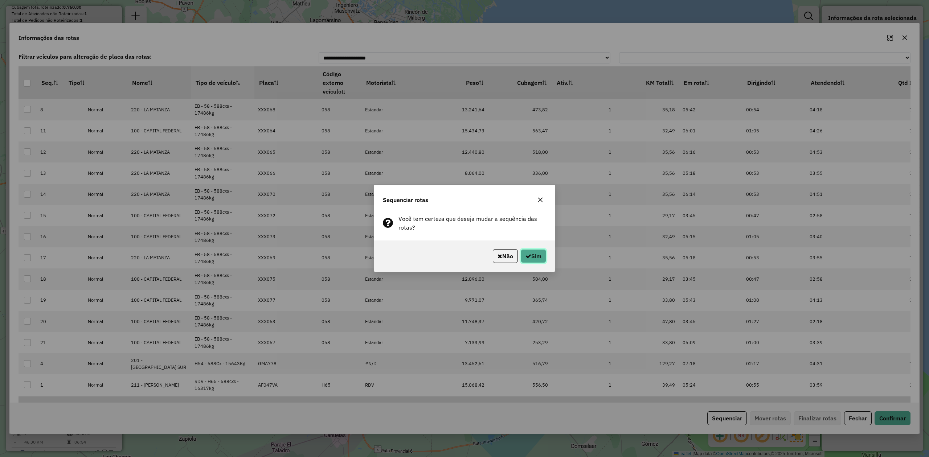
click at [541, 256] on button "Sim" at bounding box center [533, 256] width 25 height 14
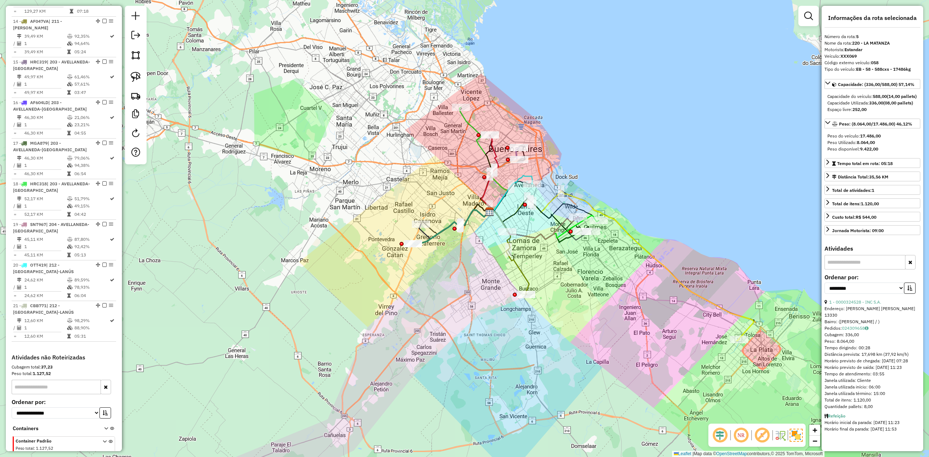
scroll to position [832, 0]
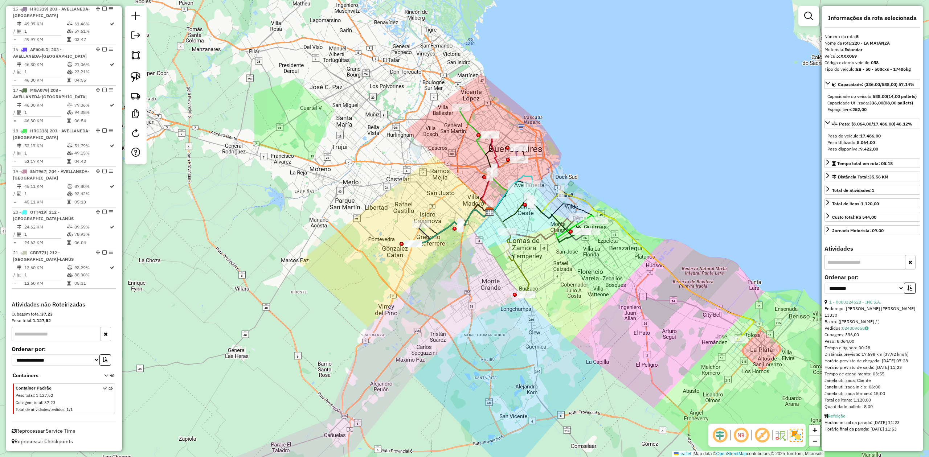
click at [619, 15] on em at bounding box center [808, 16] width 9 height 9
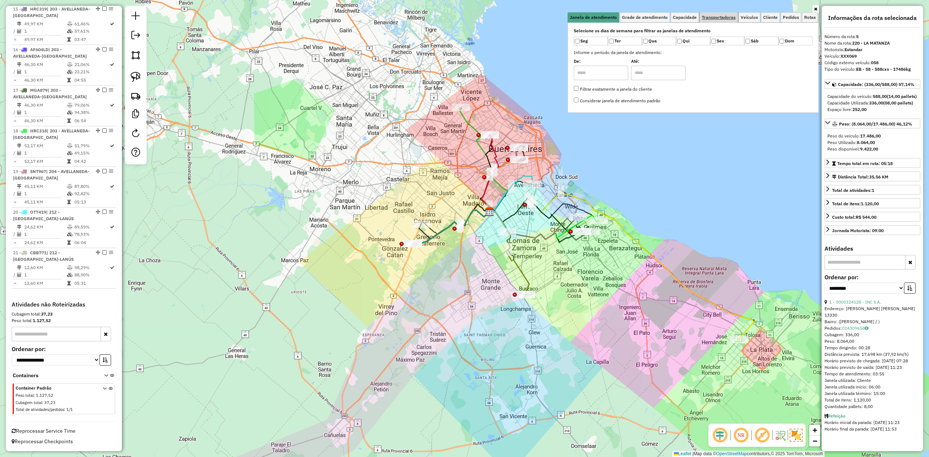
click at [619, 16] on span "Transportadoras" at bounding box center [719, 17] width 34 height 4
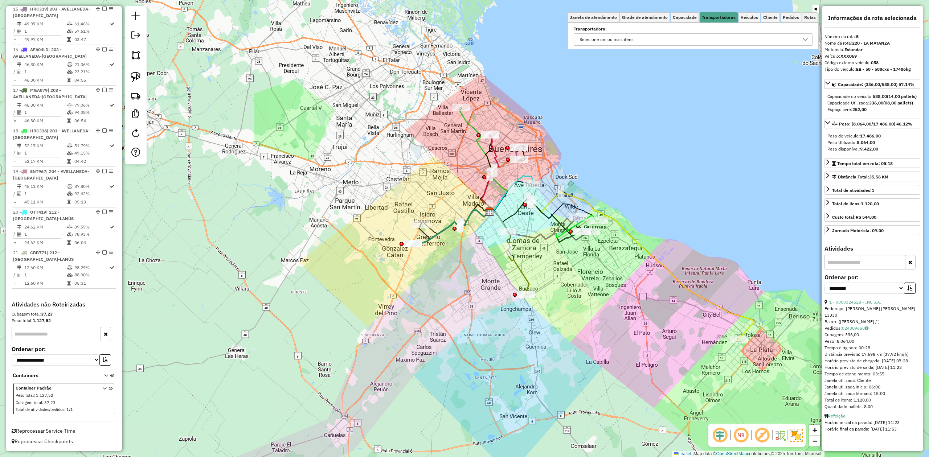
click at [619, 39] on div "Selecione um ou mais itens" at bounding box center [687, 40] width 221 height 12
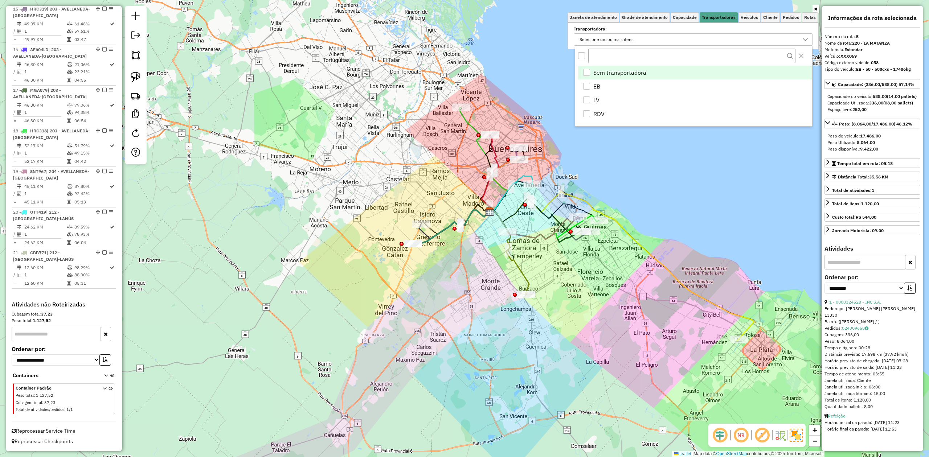
scroll to position [4, 27]
click at [590, 86] on div "EB" at bounding box center [586, 86] width 7 height 7
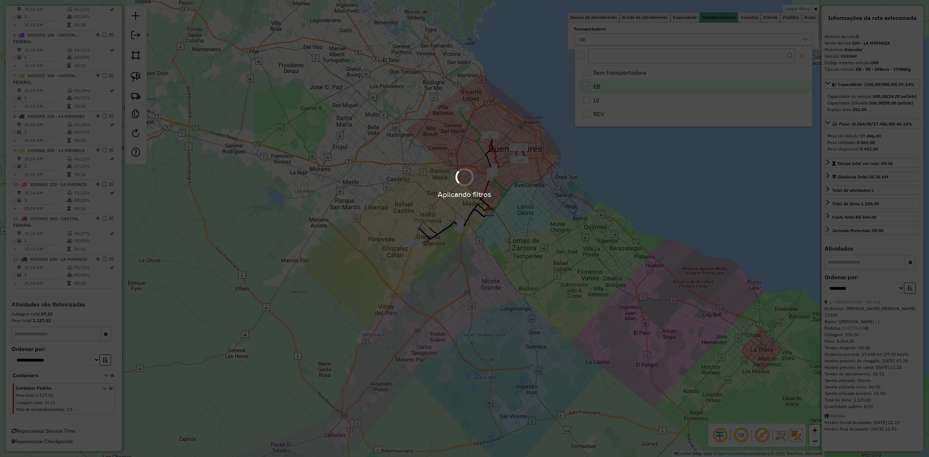
scroll to position [466, 0]
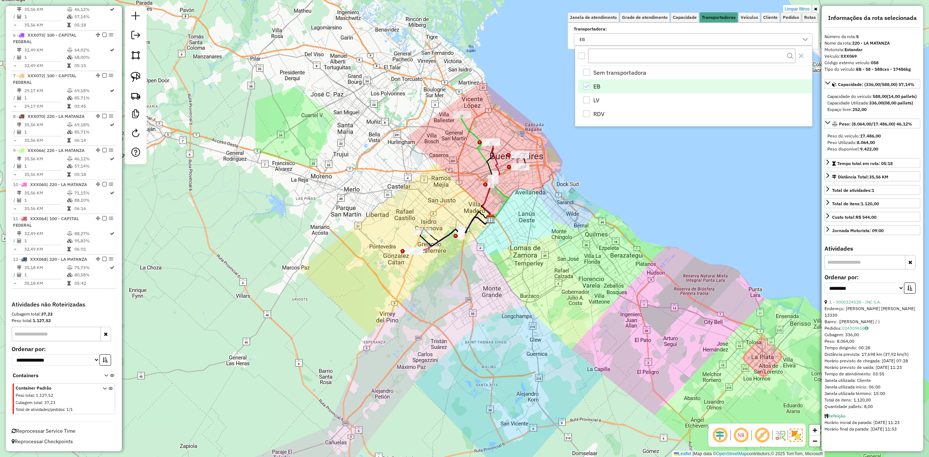
drag, startPoint x: 575, startPoint y: 274, endPoint x: 603, endPoint y: 346, distance: 77.8
click at [606, 283] on div "Limpar filtros Janela de atendimento Grade de atendimento Capacidade Transporta…" at bounding box center [464, 228] width 929 height 457
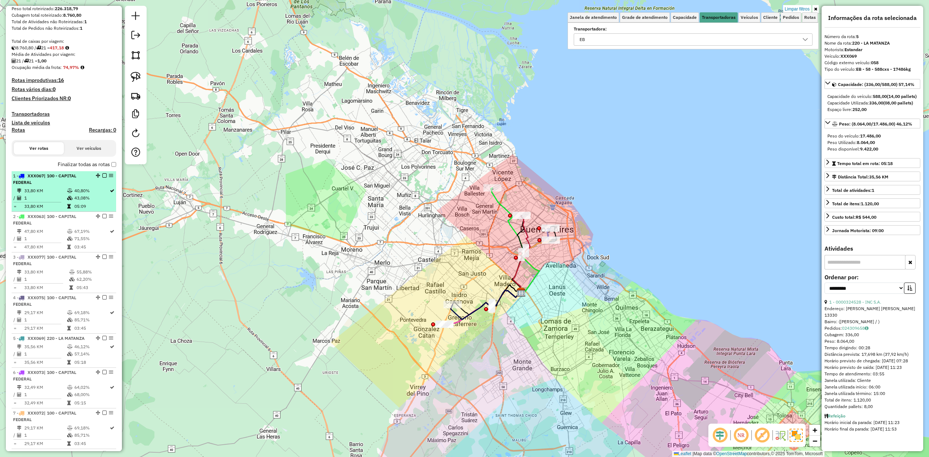
scroll to position [30, 0]
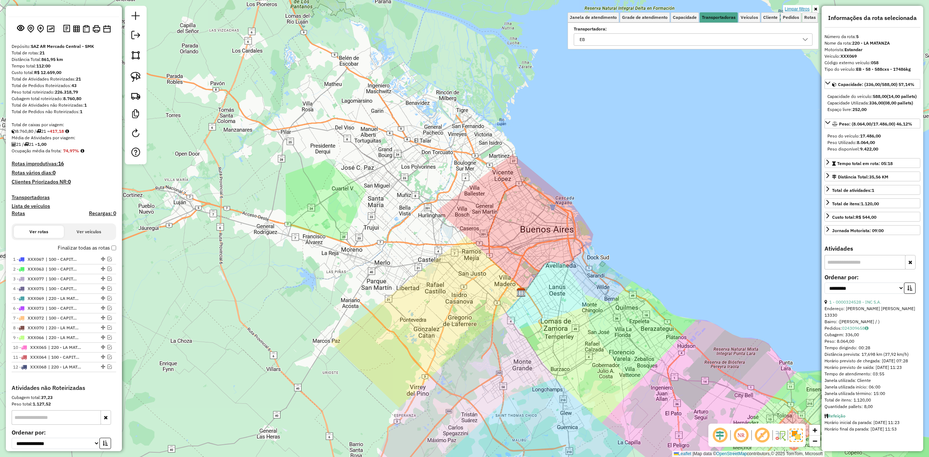
click at [619, 7] on link "Limpar filtros" at bounding box center [797, 9] width 28 height 8
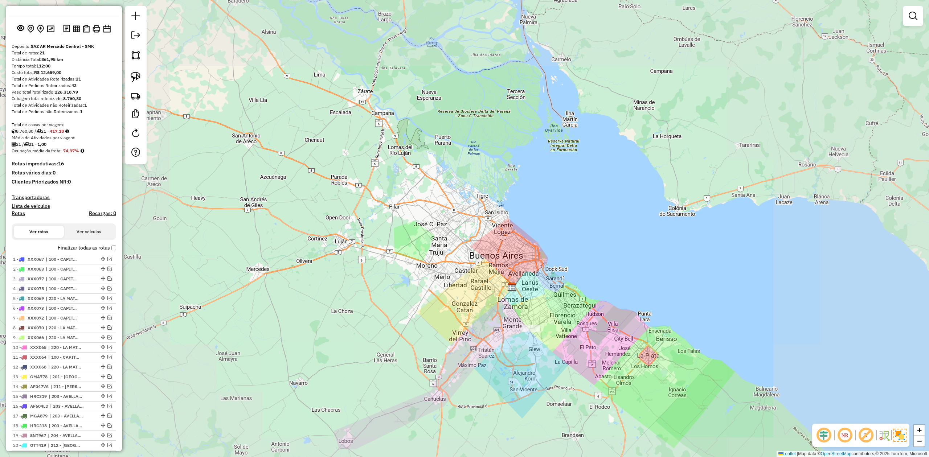
drag, startPoint x: 534, startPoint y: 304, endPoint x: 562, endPoint y: 321, distance: 32.1
click at [562, 283] on div "Janela de atendimento Grade de atendimento Capacidade Transportadoras Veículos …" at bounding box center [464, 228] width 929 height 457
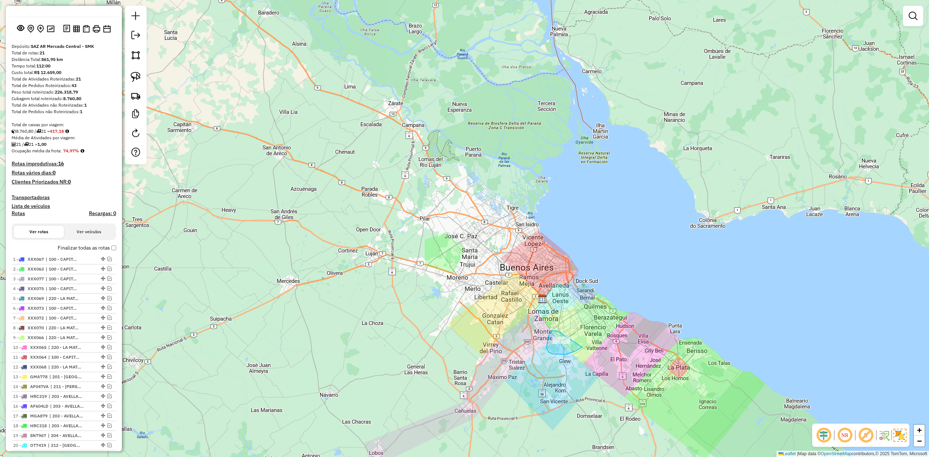
drag, startPoint x: 560, startPoint y: 355, endPoint x: 589, endPoint y: 333, distance: 36.3
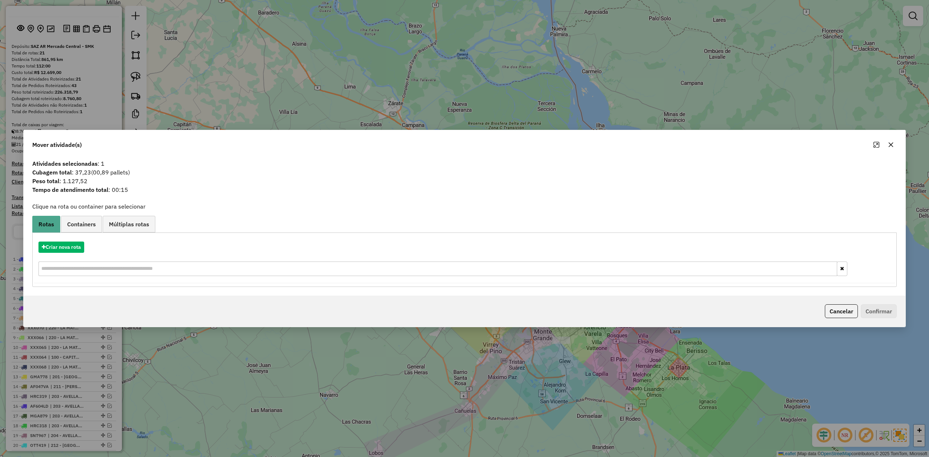
click at [619, 144] on icon "button" at bounding box center [891, 145] width 5 height 5
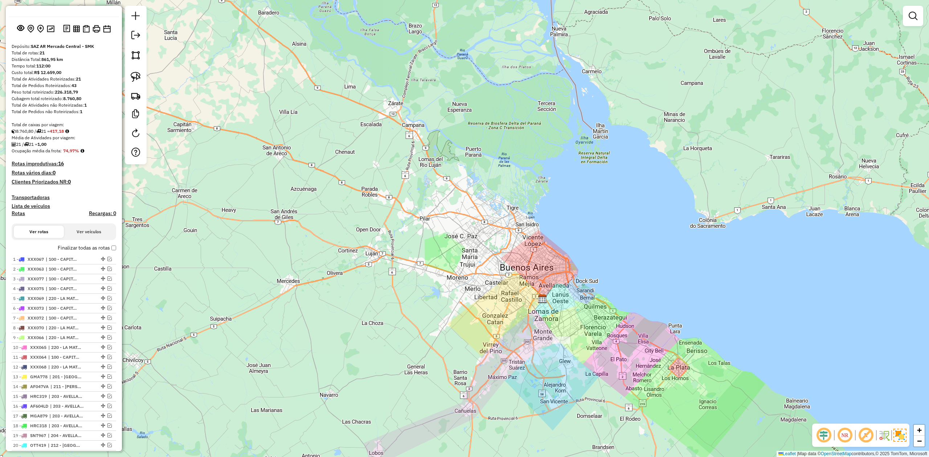
click at [30, 195] on h4 "Transportadoras" at bounding box center [64, 197] width 105 height 6
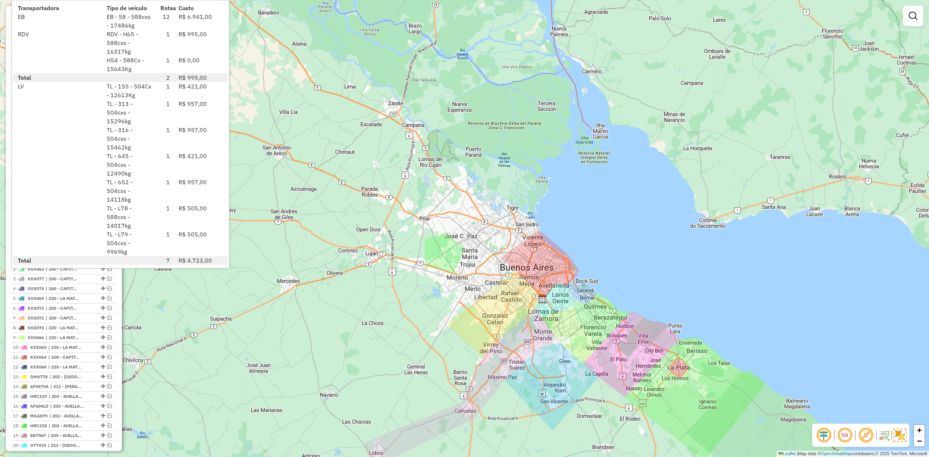
click at [331, 283] on div "Janela de atendimento Grade de atendimento Capacidade Transportadoras Veículos …" at bounding box center [464, 228] width 929 height 457
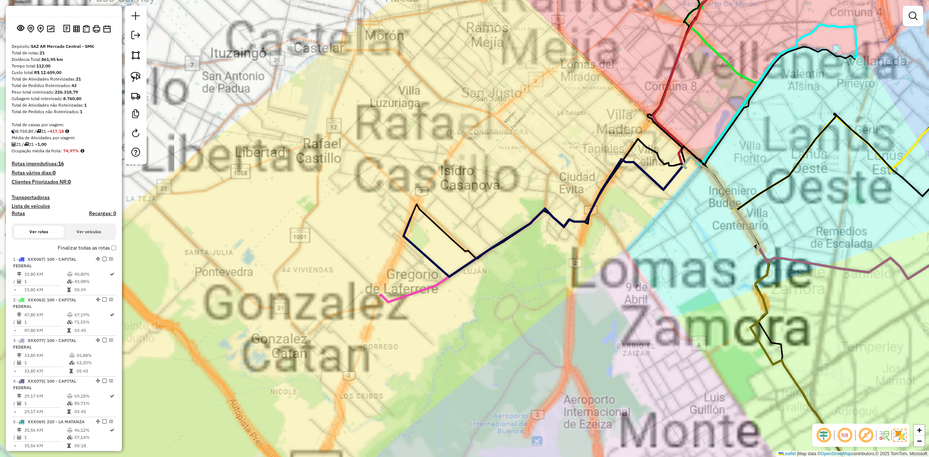
click at [508, 283] on div "Janela de atendimento Grade de atendimento Capacidade Transportadoras Veículos …" at bounding box center [464, 228] width 929 height 457
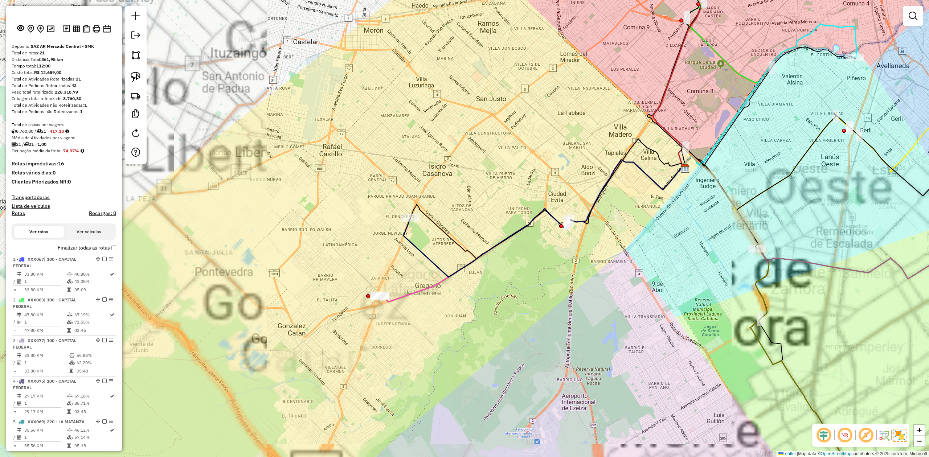
click at [500, 242] on icon at bounding box center [544, 219] width 282 height 118
select select "**********"
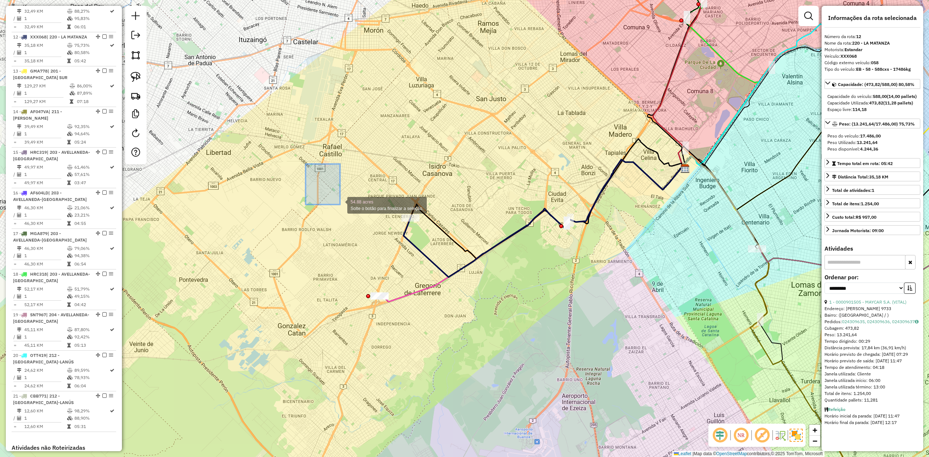
scroll to position [708, 0]
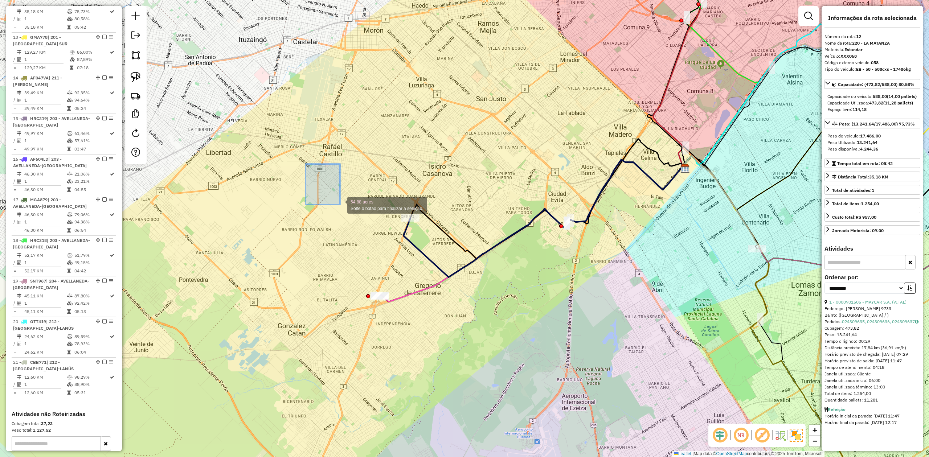
drag, startPoint x: 340, startPoint y: 205, endPoint x: 562, endPoint y: 378, distance: 281.6
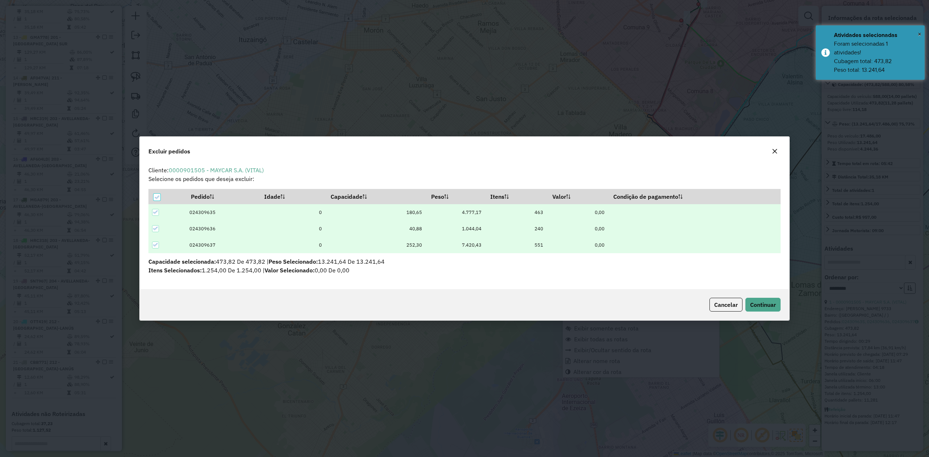
scroll to position [0, 0]
click at [619, 283] on button "Continuar" at bounding box center [762, 305] width 35 height 14
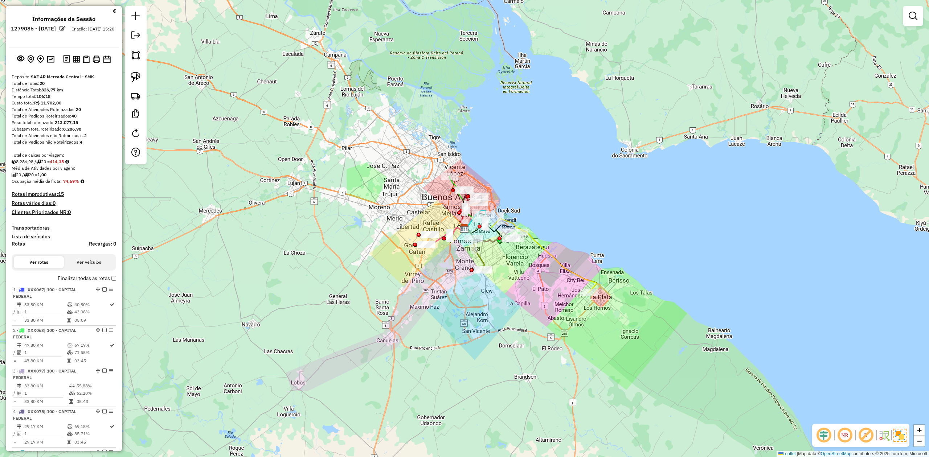
click at [17, 246] on h4 "Rotas" at bounding box center [18, 244] width 13 height 6
select select
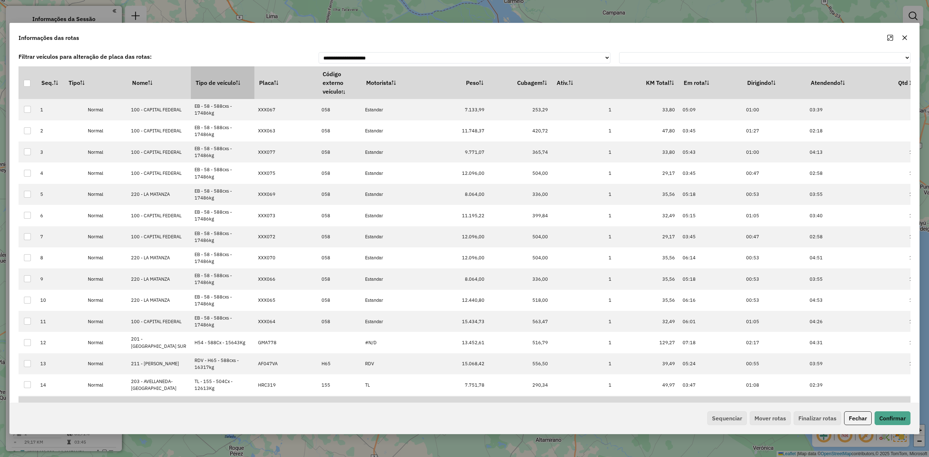
click at [210, 85] on th "Tipo de veículo" at bounding box center [223, 82] width 64 height 33
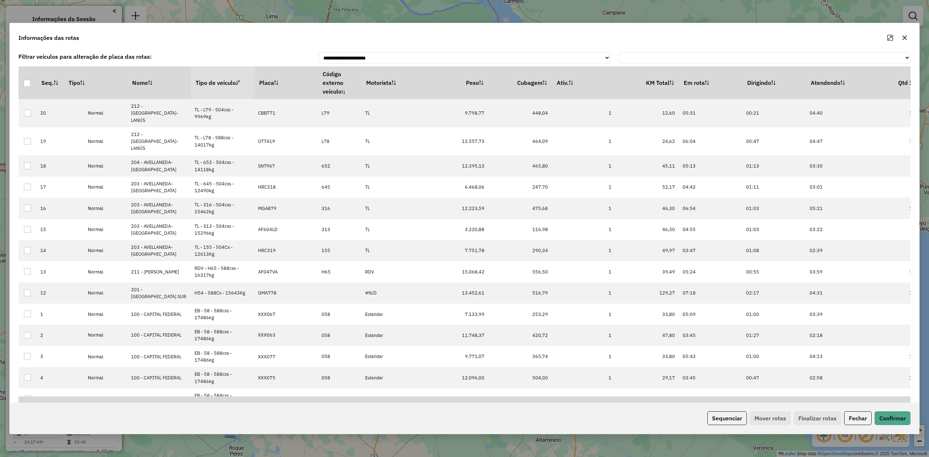
click at [210, 85] on th "Tipo de veículo" at bounding box center [223, 82] width 64 height 33
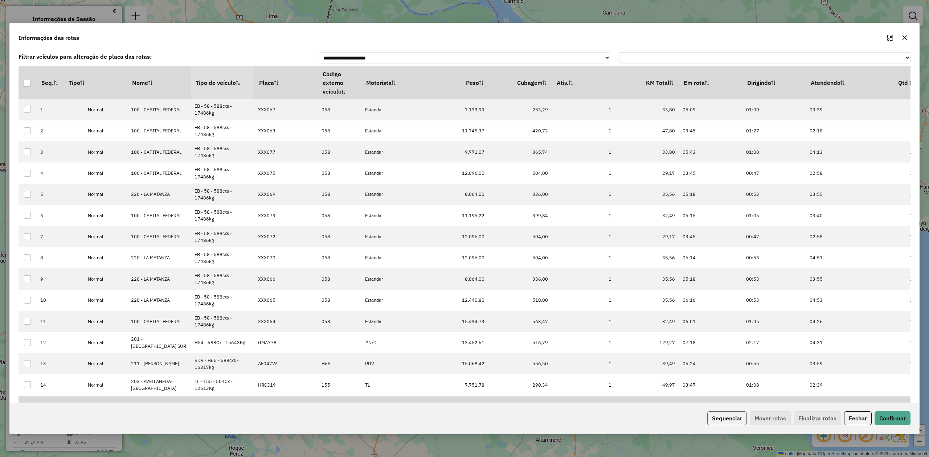
click at [619, 283] on button "Sequenciar" at bounding box center [727, 418] width 40 height 14
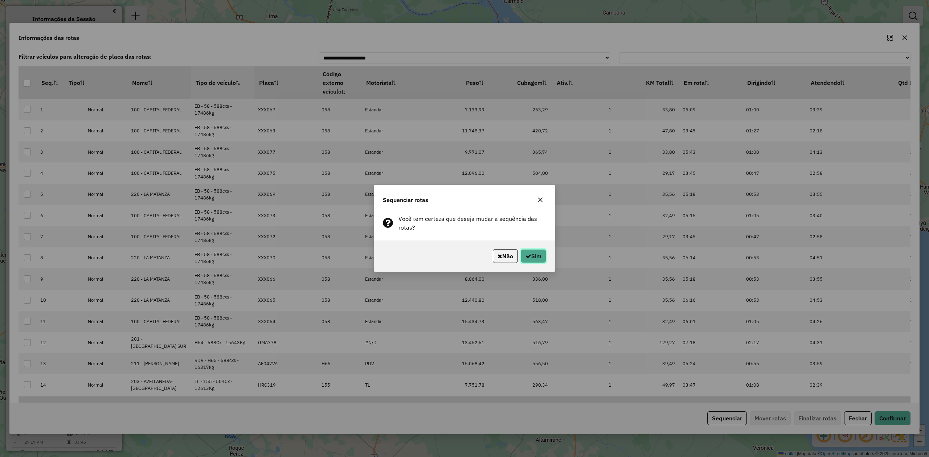
click at [536, 258] on button "Sim" at bounding box center [533, 256] width 25 height 14
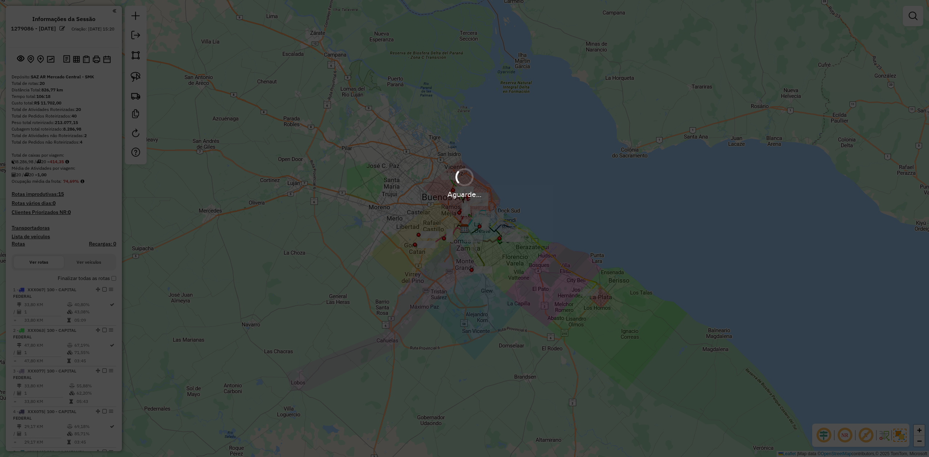
click at [381, 267] on div "Aguarde..." at bounding box center [464, 228] width 929 height 457
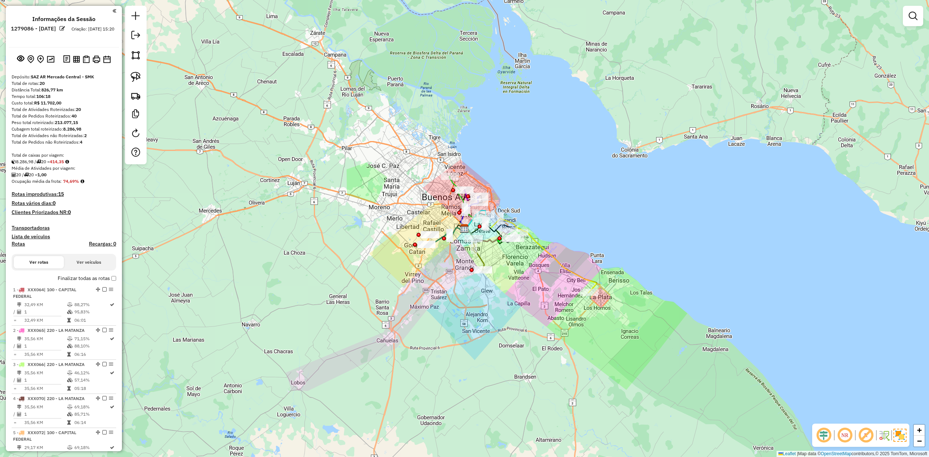
click at [22, 242] on h4 "Rotas" at bounding box center [18, 244] width 13 height 6
select select
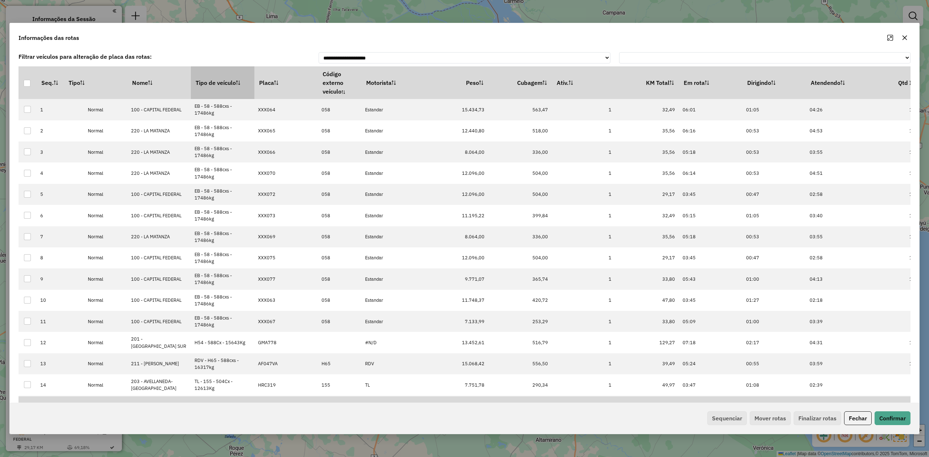
click at [228, 87] on th "Tipo de veículo" at bounding box center [223, 82] width 64 height 33
click at [226, 87] on th "Tipo de veículo" at bounding box center [223, 82] width 64 height 33
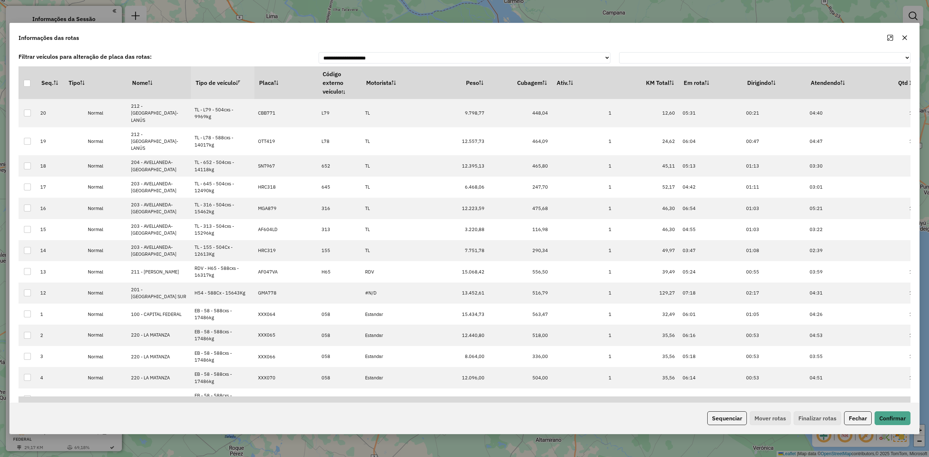
click at [226, 85] on th "Tipo de veículo" at bounding box center [223, 82] width 64 height 33
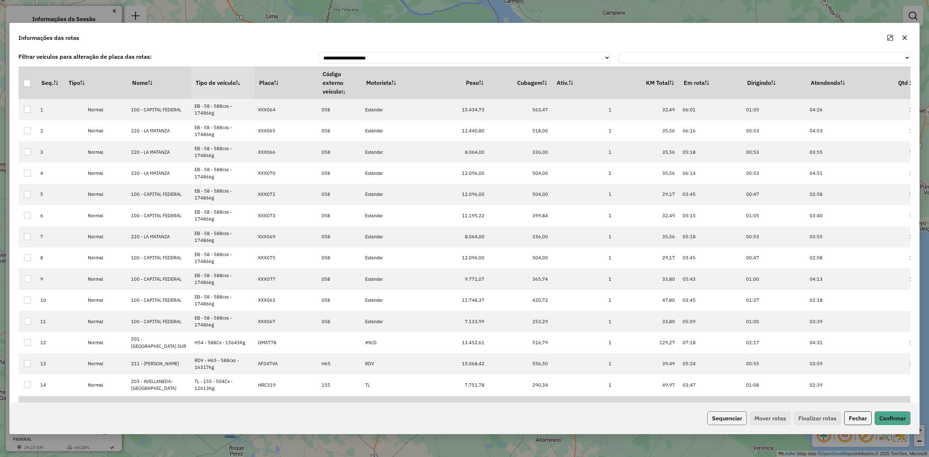
click at [619, 283] on button "Sequenciar" at bounding box center [727, 418] width 40 height 14
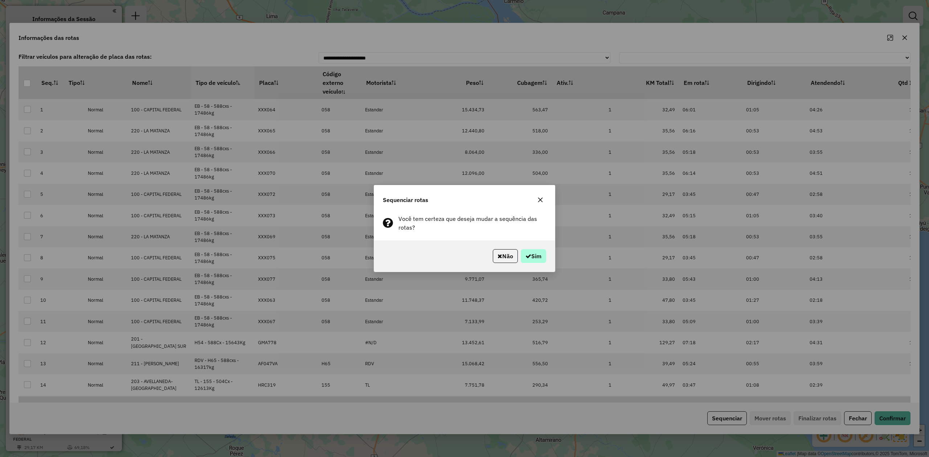
click at [538, 249] on div "Não Sim" at bounding box center [464, 256] width 181 height 31
click at [536, 254] on button "Sim" at bounding box center [533, 256] width 25 height 14
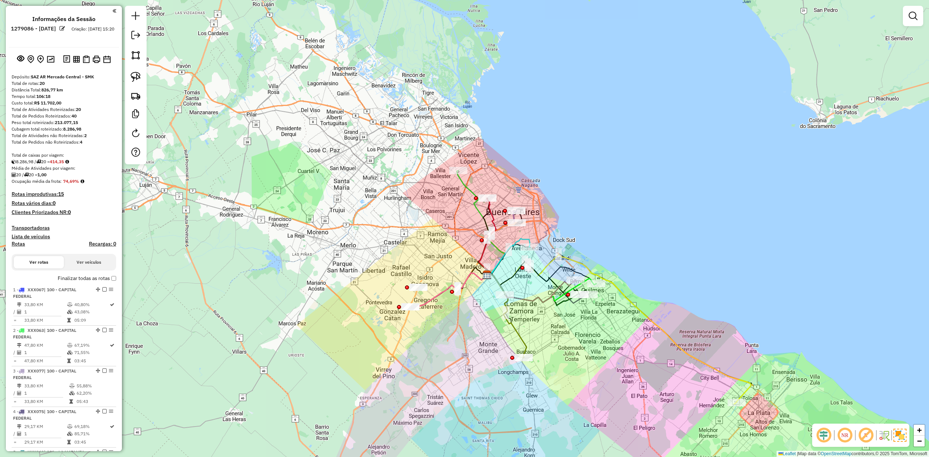
click at [619, 9] on link at bounding box center [913, 16] width 15 height 15
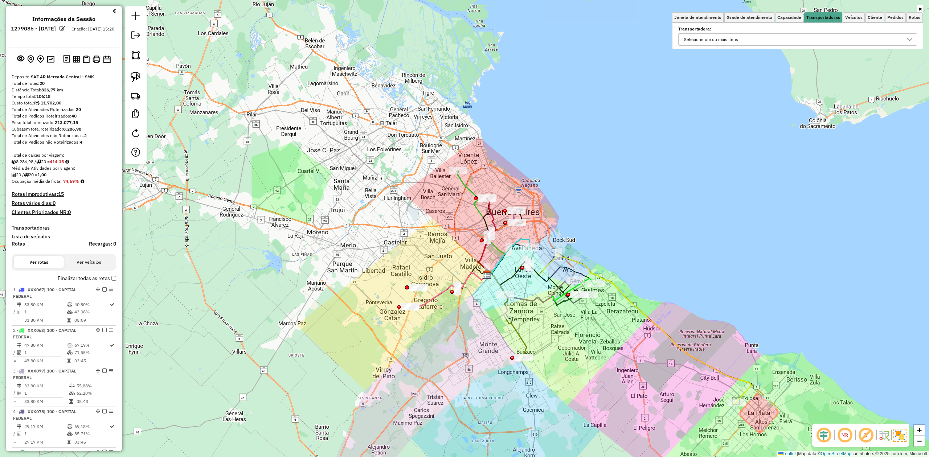
drag, startPoint x: 815, startPoint y: 36, endPoint x: 811, endPoint y: 38, distance: 4.2
click at [619, 36] on div "Selecione um ou mais itens" at bounding box center [791, 40] width 221 height 12
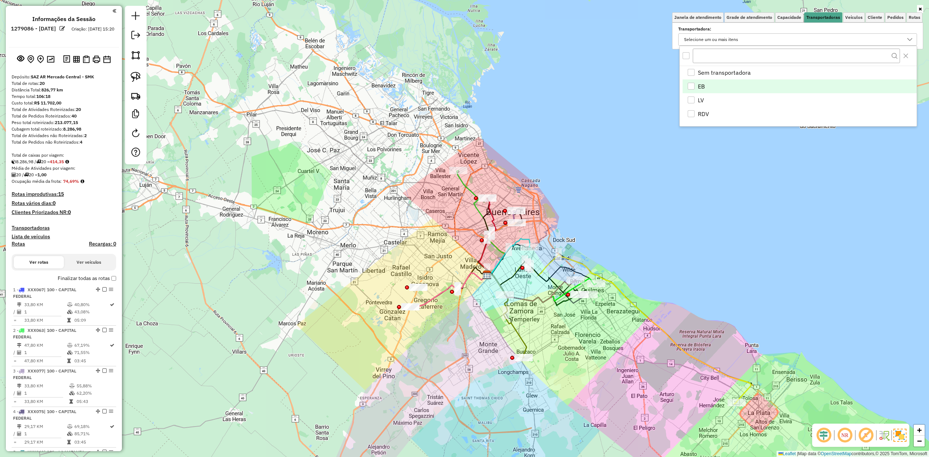
click at [619, 86] on div "EB" at bounding box center [691, 86] width 7 height 7
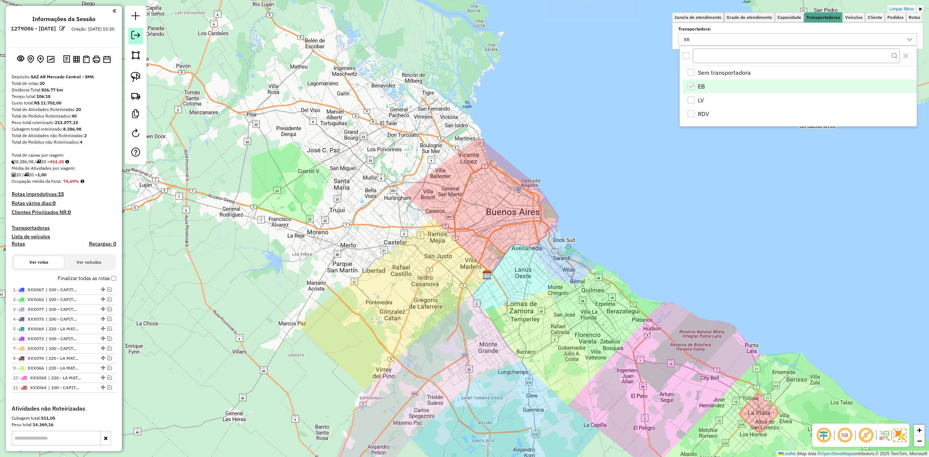
click at [140, 35] on em at bounding box center [135, 35] width 9 height 9
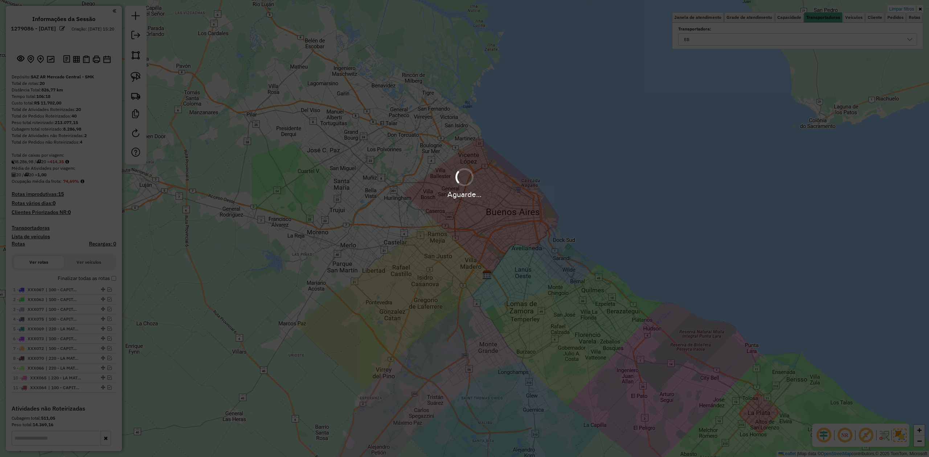
click at [447, 185] on div "Aguarde..." at bounding box center [464, 182] width 929 height 34
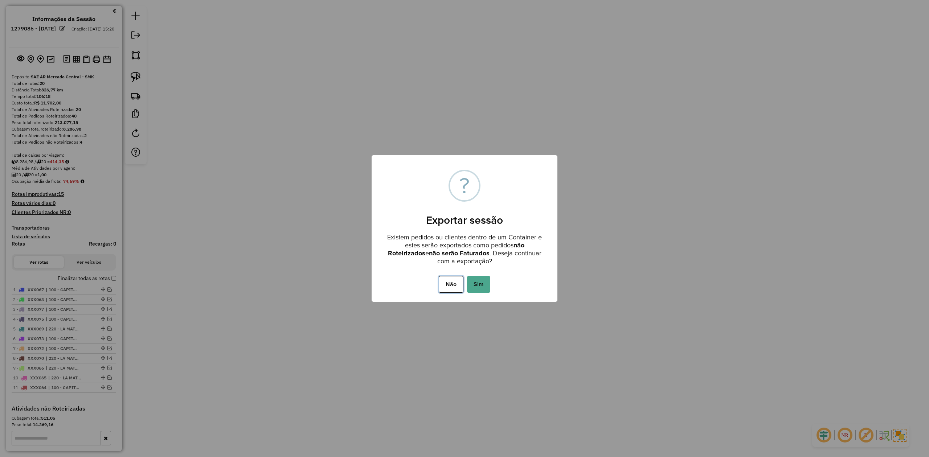
click at [457, 278] on button "Não" at bounding box center [451, 284] width 24 height 17
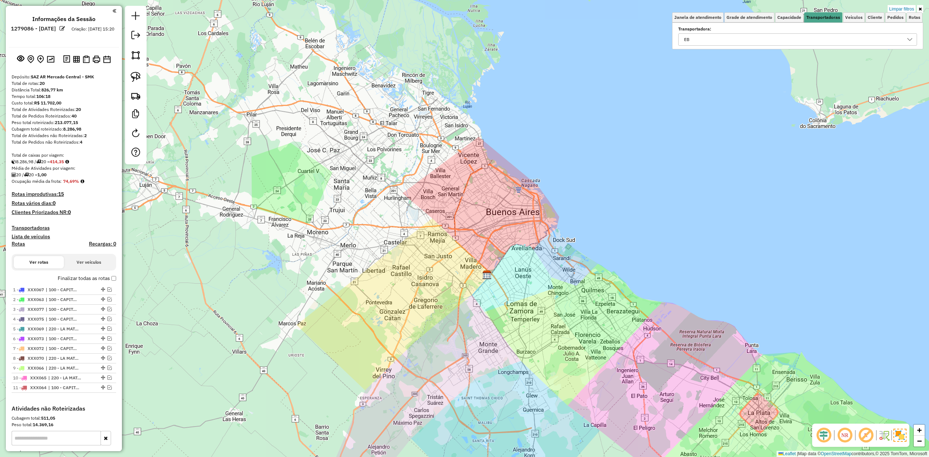
click at [41, 227] on h4 "Transportadoras" at bounding box center [64, 228] width 105 height 6
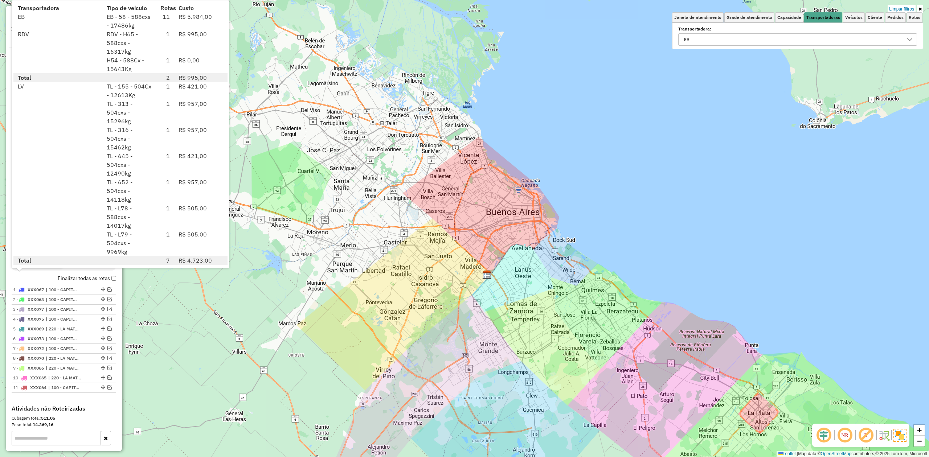
click at [528, 237] on div "Limpar filtros Janela de atendimento Grade de atendimento Capacidade Transporta…" at bounding box center [464, 228] width 929 height 457
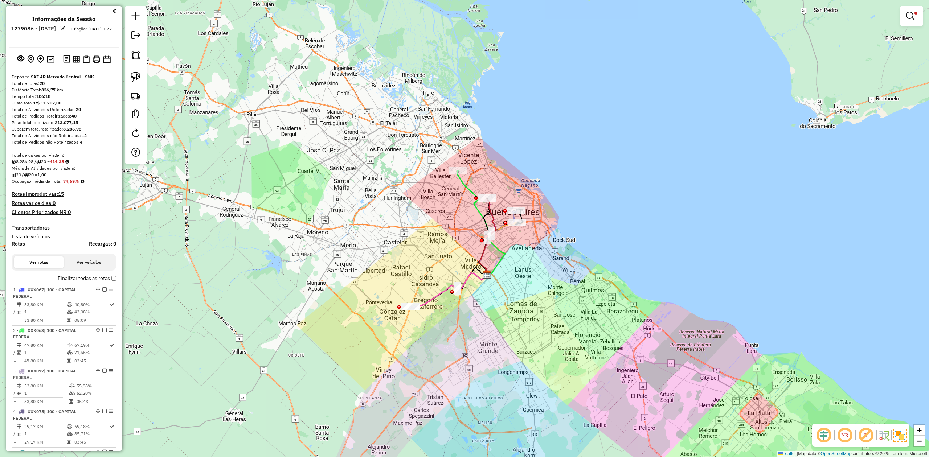
click at [438, 283] on icon at bounding box center [449, 290] width 76 height 35
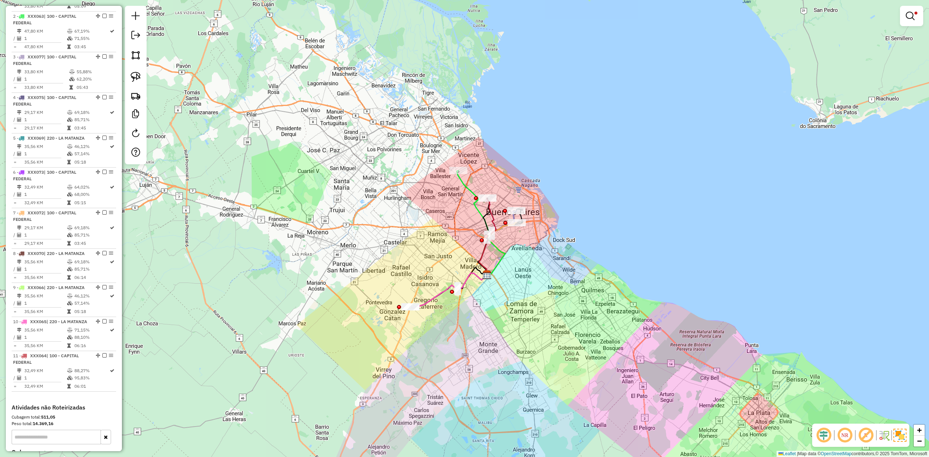
select select "**********"
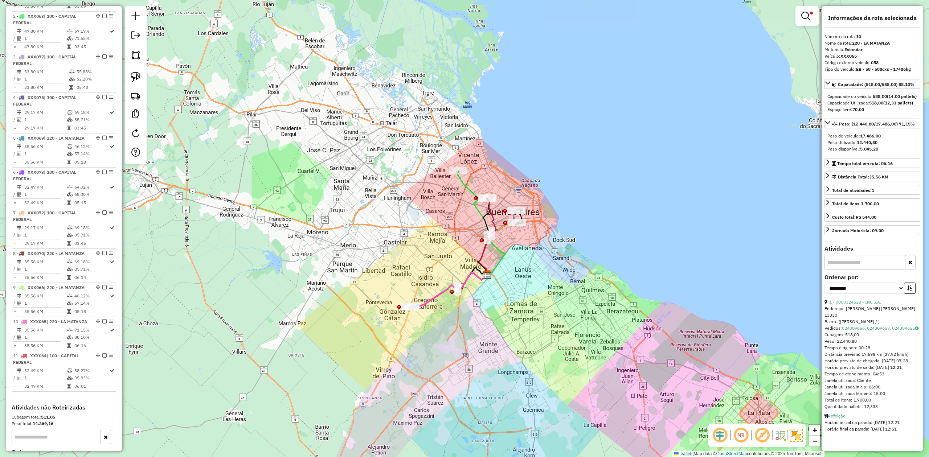
scroll to position [425, 0]
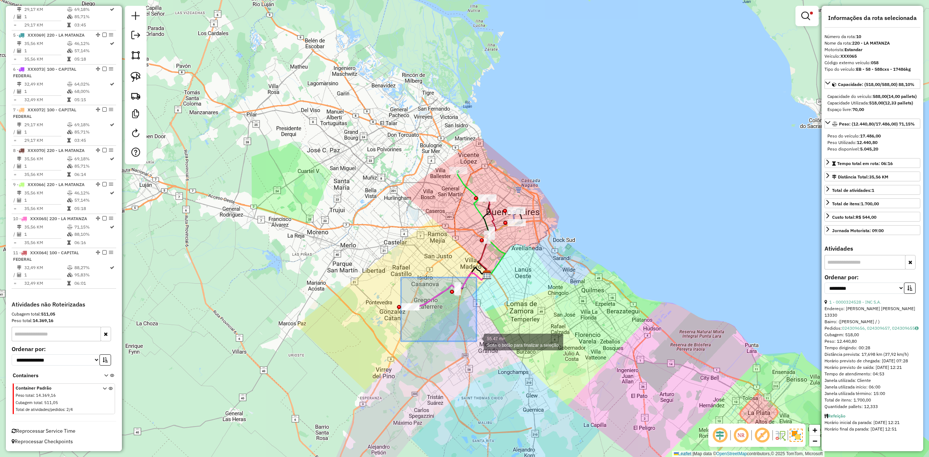
drag, startPoint x: 401, startPoint y: 278, endPoint x: 476, endPoint y: 341, distance: 98.9
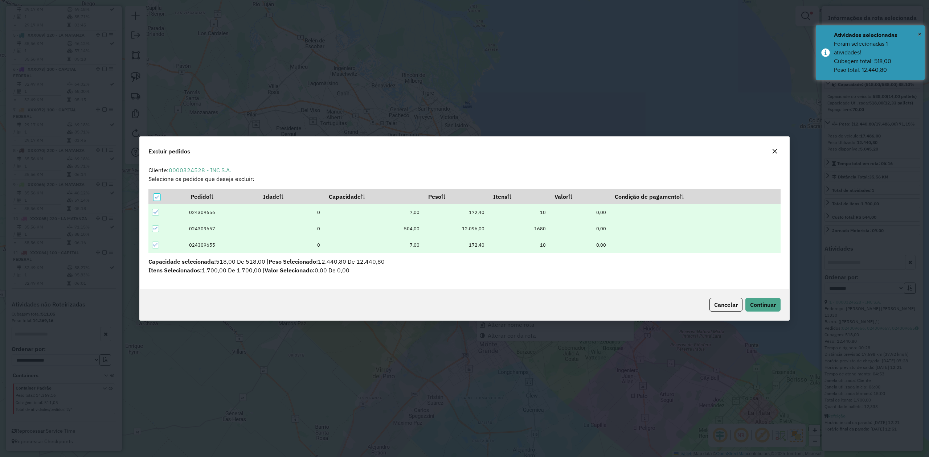
scroll to position [4, 2]
click at [619, 283] on span "Continuar" at bounding box center [763, 304] width 26 height 7
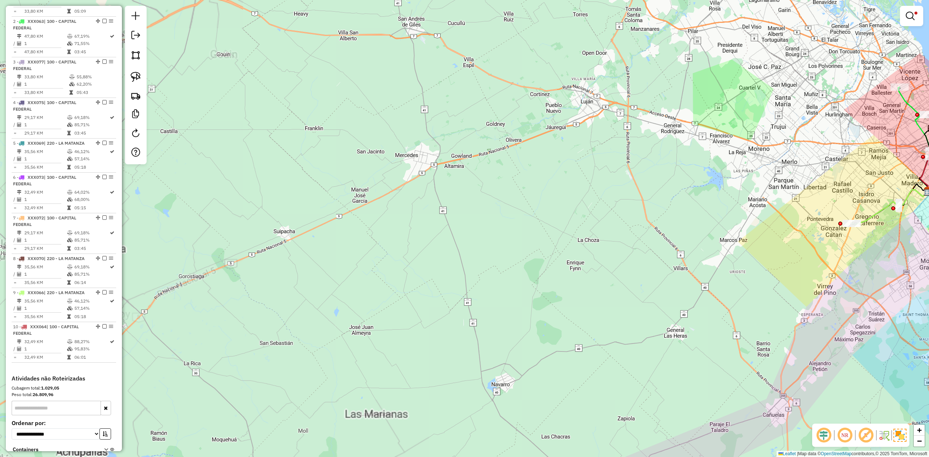
scroll to position [239, 0]
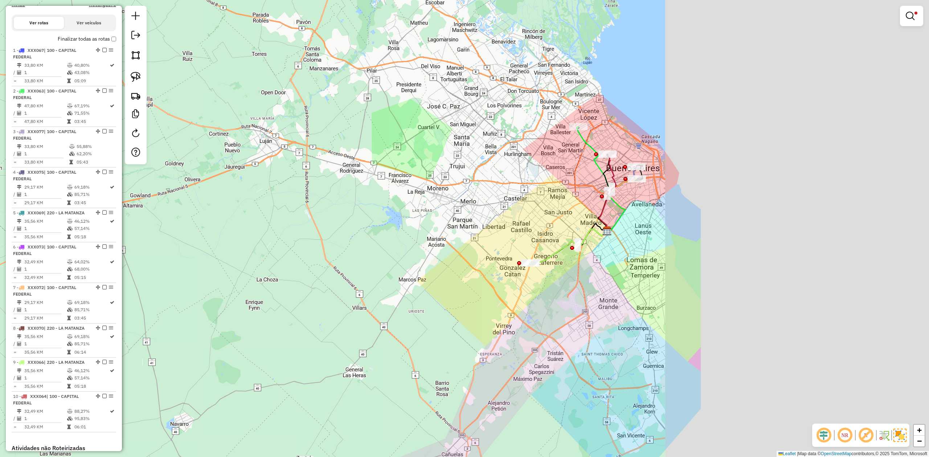
drag, startPoint x: 474, startPoint y: 314, endPoint x: 399, endPoint y: 327, distance: 75.5
click at [399, 283] on div "Limpar filtros Janela de atendimento Grade de atendimento Capacidade Transporta…" at bounding box center [464, 228] width 929 height 457
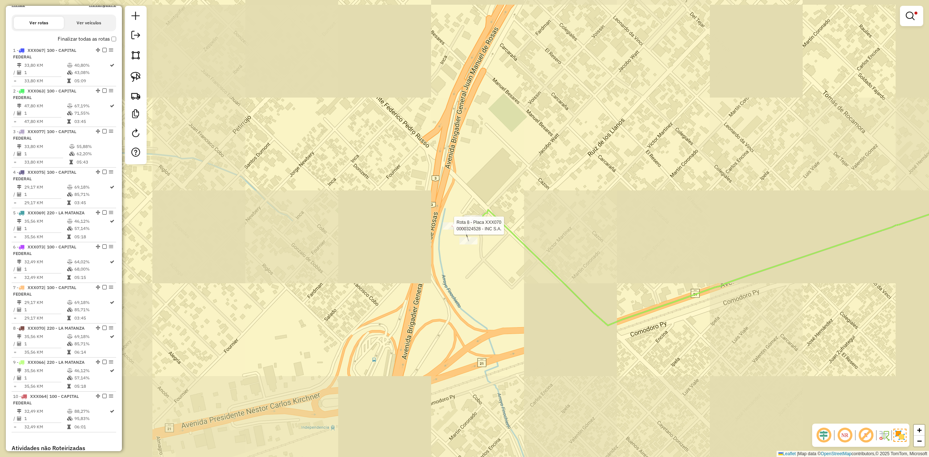
select select "**********"
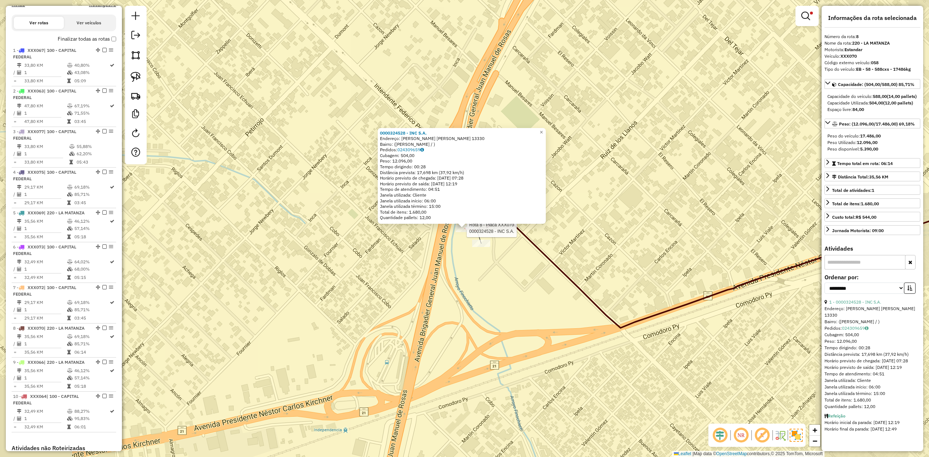
scroll to position [385, 0]
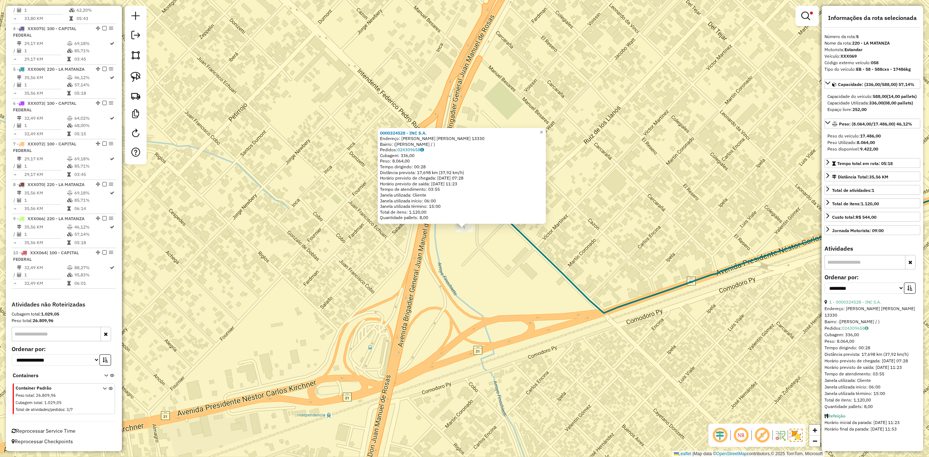
click at [482, 269] on div "0000324528 - INC S.A. Endereço: J. MANUEL DE ROSAS 13330 Bairro: (ISIDRO CASANO…" at bounding box center [464, 228] width 929 height 457
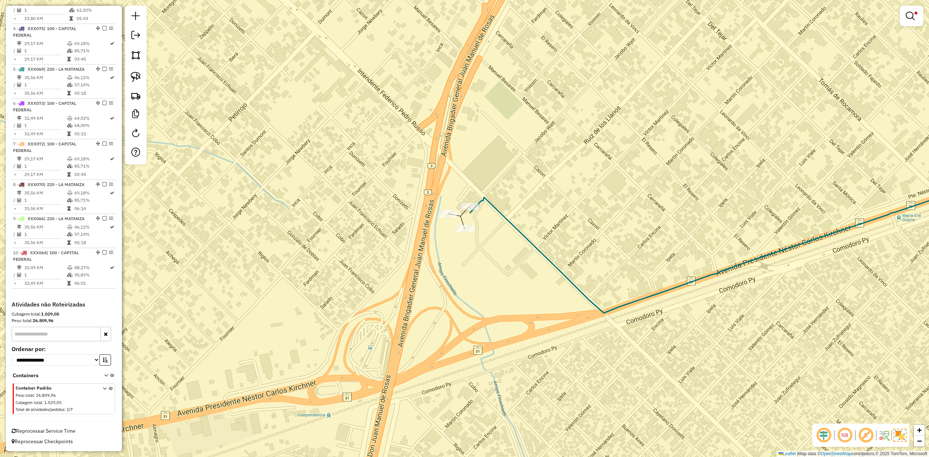
select select "**********"
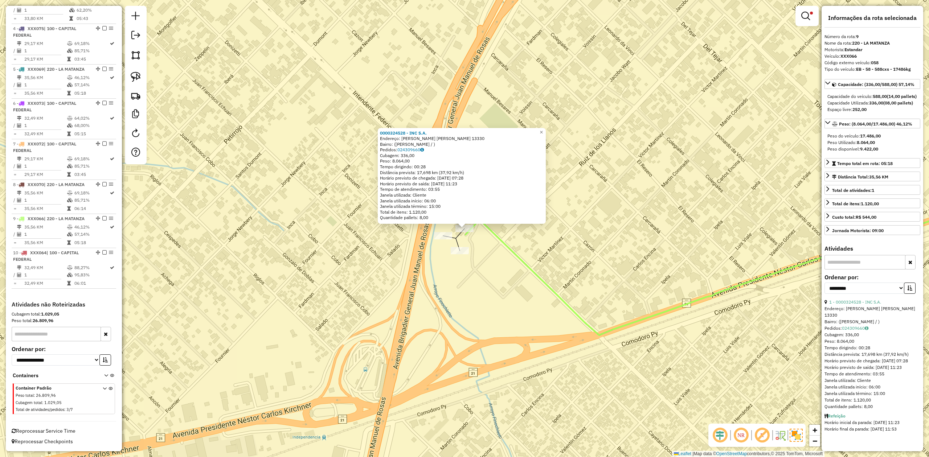
click at [459, 257] on div "0000324528 - INC S.A. Endereço: J. MANUEL DE ROSAS 13330 Bairro: (ISIDRO CASANO…" at bounding box center [464, 228] width 929 height 457
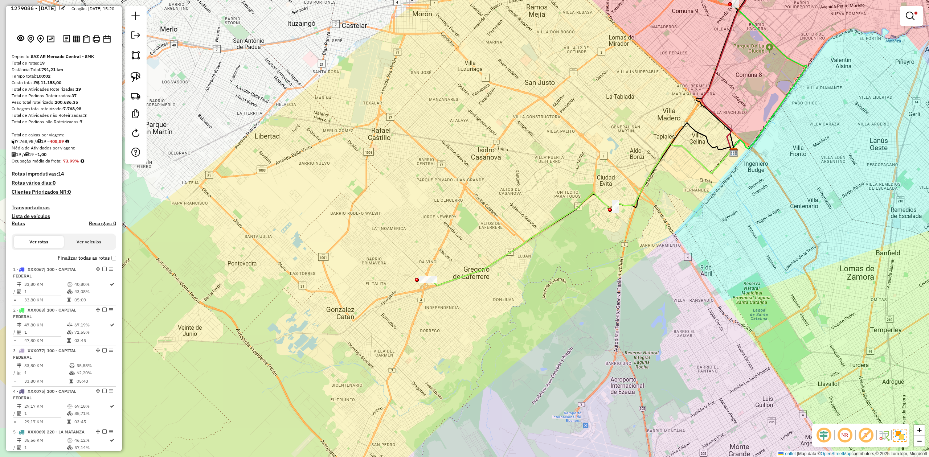
scroll to position [0, 0]
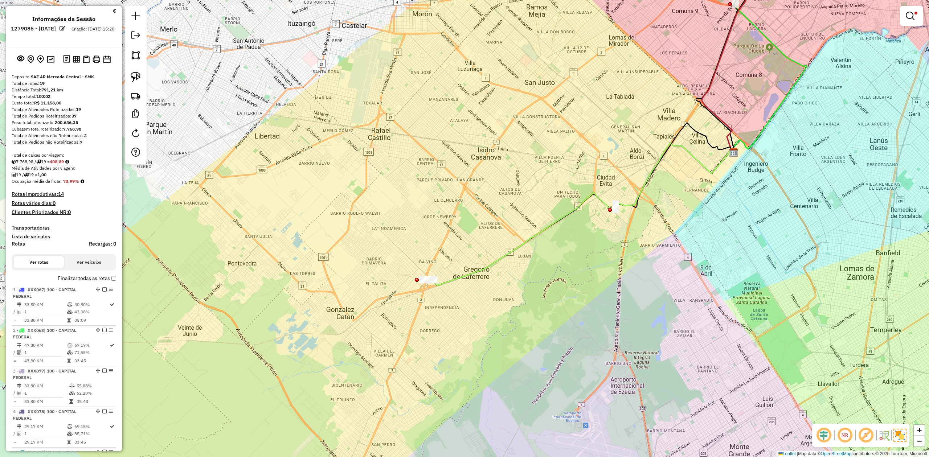
click at [20, 243] on h4 "Rotas" at bounding box center [18, 244] width 13 height 6
select select
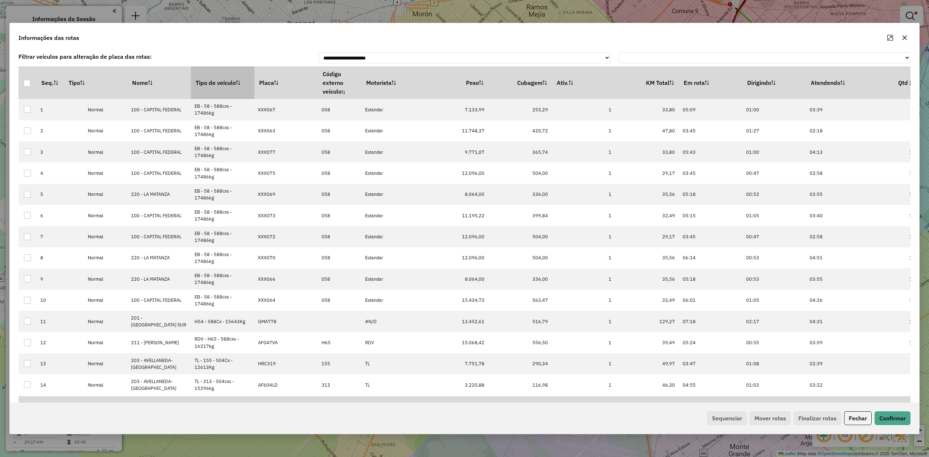
click at [227, 82] on th "Tipo de veículo" at bounding box center [223, 82] width 64 height 33
click at [226, 80] on th "Tipo de veículo" at bounding box center [223, 82] width 64 height 33
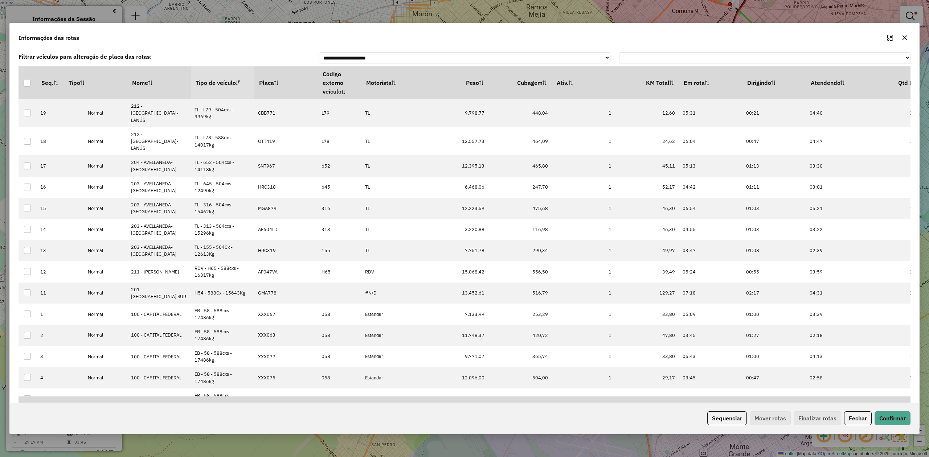
drag, startPoint x: 223, startPoint y: 78, endPoint x: 240, endPoint y: 95, distance: 24.4
click at [222, 77] on th "Tipo de veículo" at bounding box center [223, 82] width 64 height 33
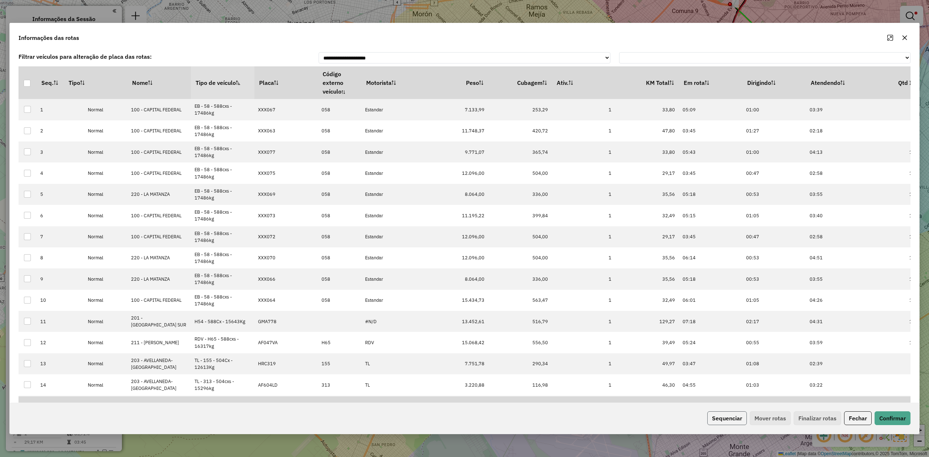
click at [619, 283] on button "Sequenciar" at bounding box center [727, 418] width 40 height 14
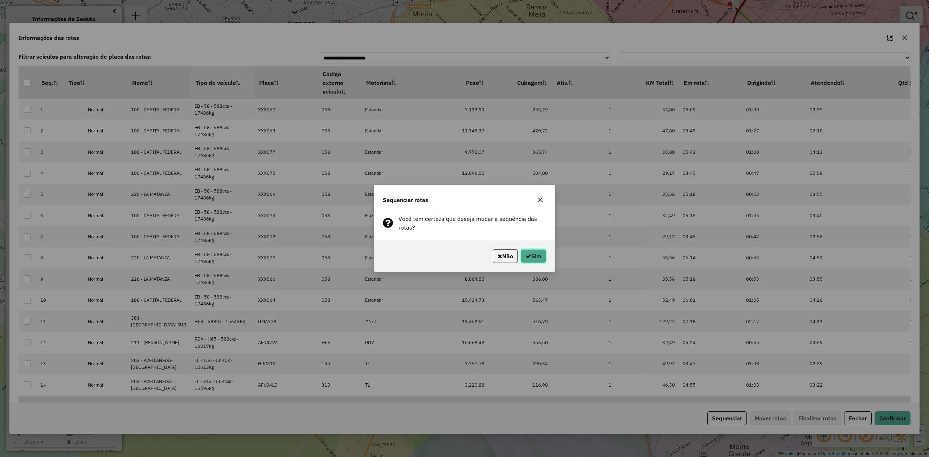
click at [538, 250] on button "Sim" at bounding box center [533, 256] width 25 height 14
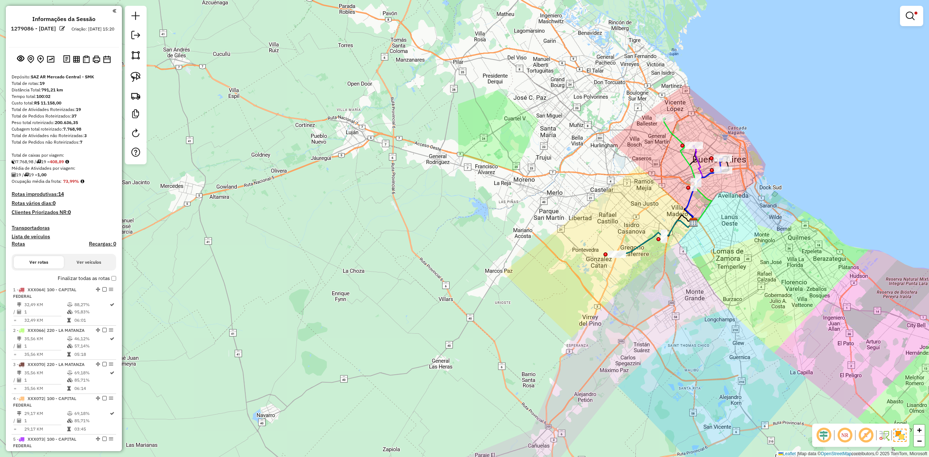
drag, startPoint x: 908, startPoint y: 17, endPoint x: 906, endPoint y: 12, distance: 4.7
click at [619, 17] on em at bounding box center [910, 16] width 9 height 9
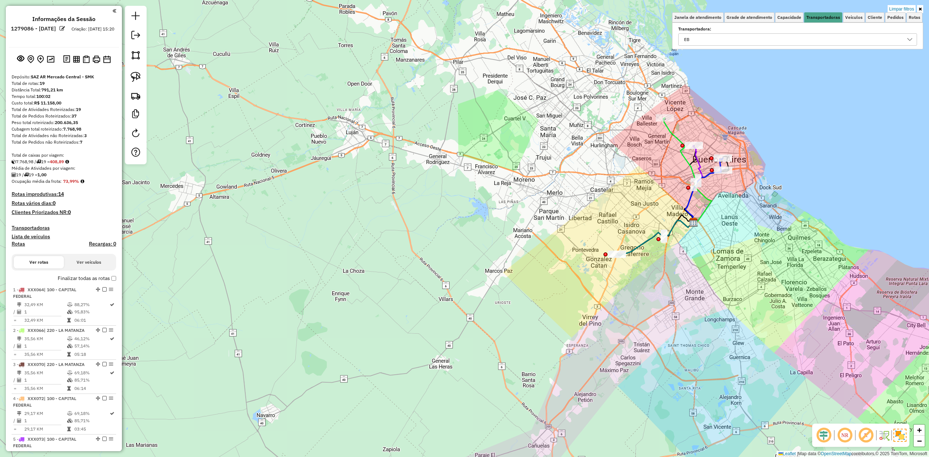
click at [619, 5] on link "Limpar filtros" at bounding box center [902, 9] width 28 height 8
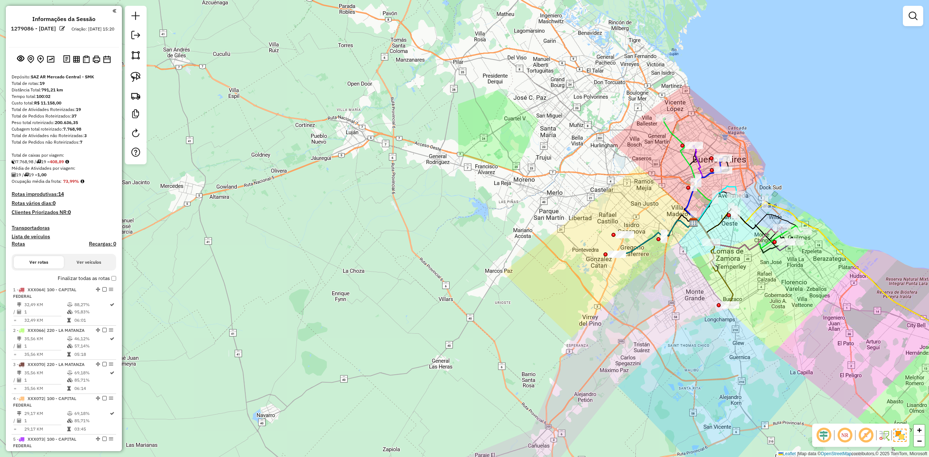
click at [19, 245] on h4 "Rotas" at bounding box center [18, 244] width 13 height 6
select select
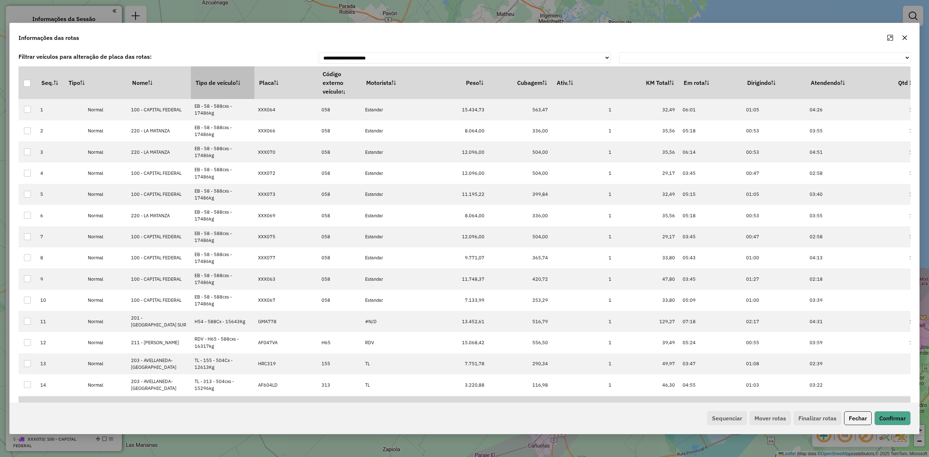
click at [218, 81] on th "Tipo de veículo" at bounding box center [223, 82] width 64 height 33
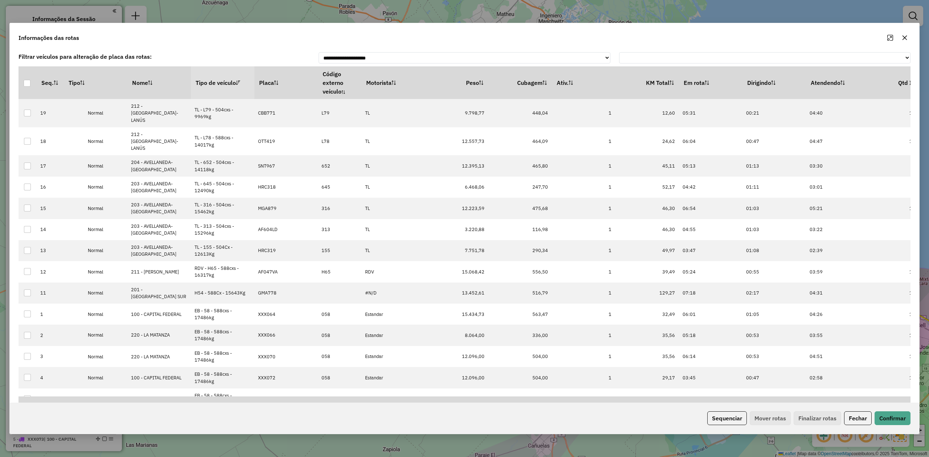
click at [217, 81] on th "Tipo de veículo" at bounding box center [223, 82] width 64 height 33
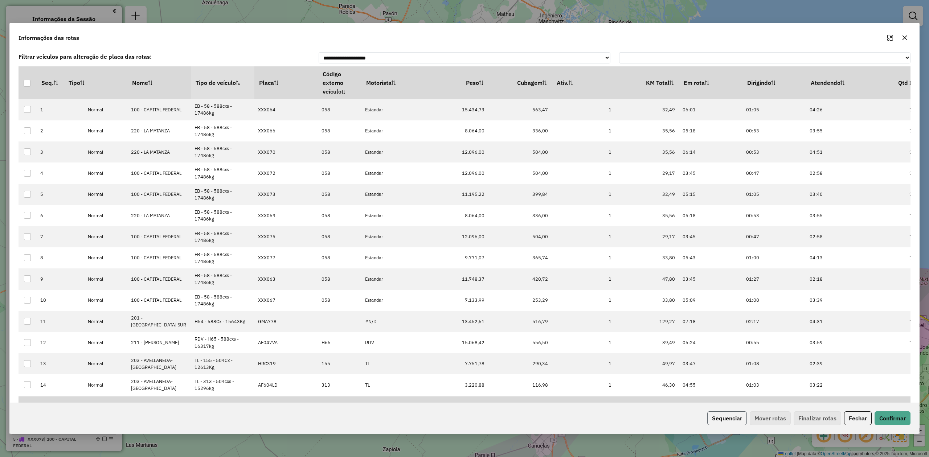
click at [619, 283] on button "Sequenciar" at bounding box center [727, 418] width 40 height 14
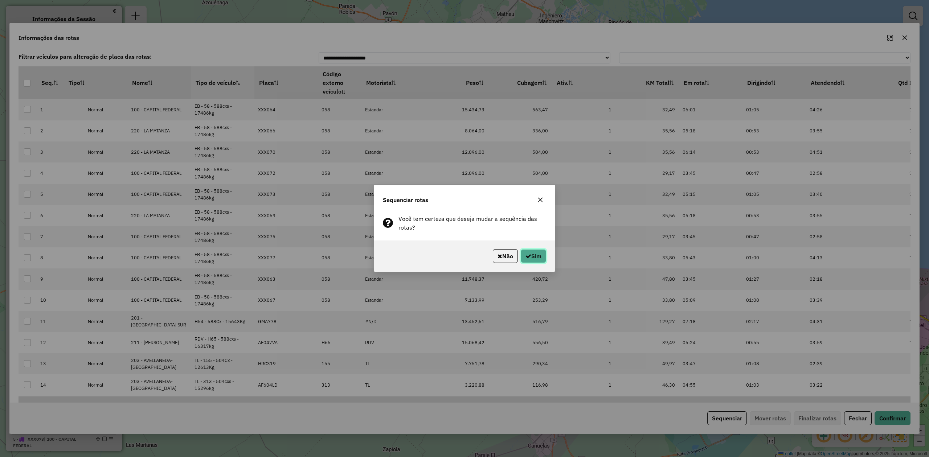
click at [543, 258] on button "Sim" at bounding box center [533, 256] width 25 height 14
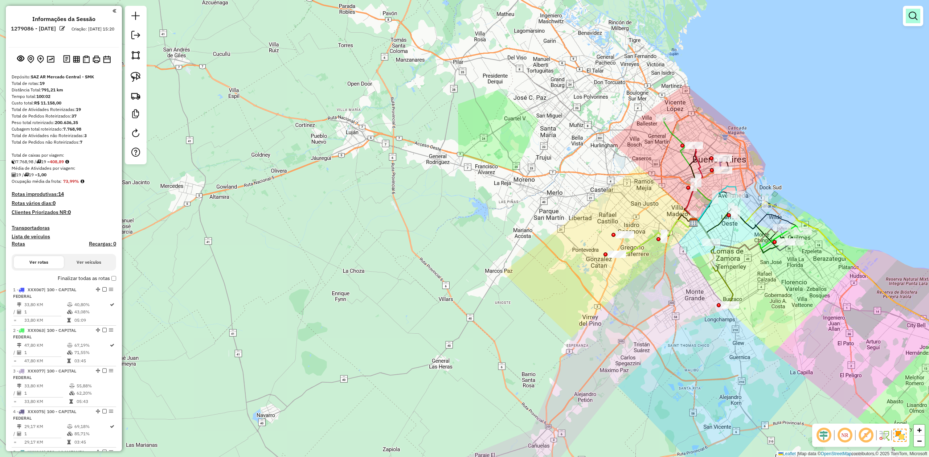
click at [619, 15] on em at bounding box center [913, 16] width 9 height 9
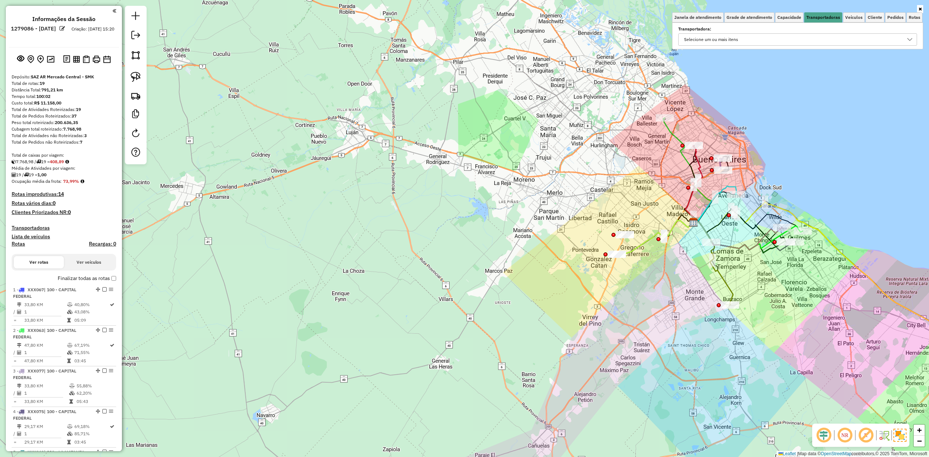
click at [619, 37] on div "Selecione um ou mais itens" at bounding box center [791, 40] width 221 height 12
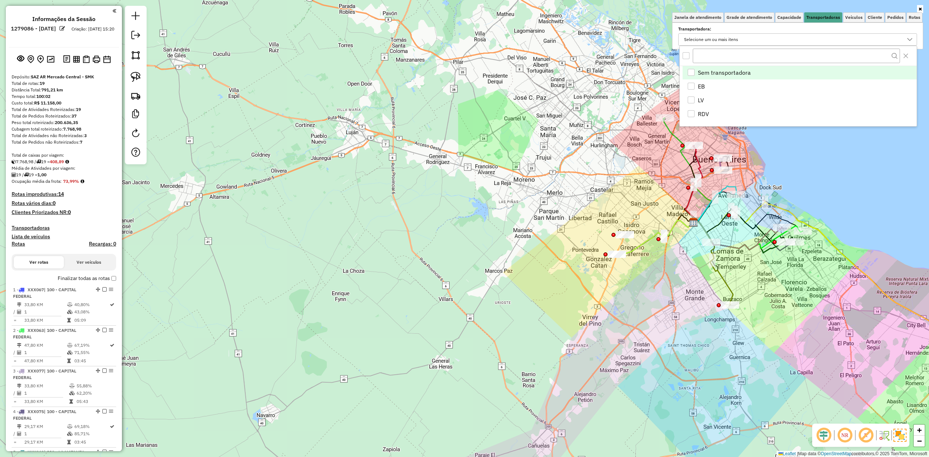
scroll to position [4, 27]
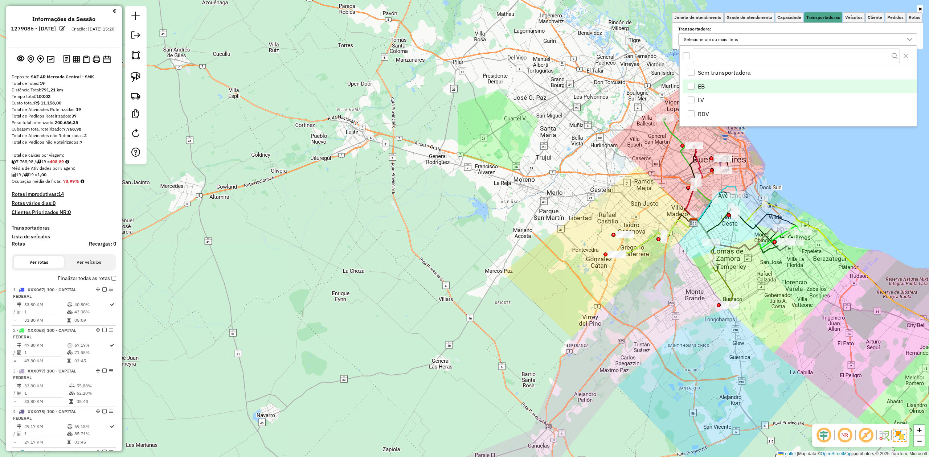
click at [619, 86] on div "EB" at bounding box center [691, 86] width 7 height 7
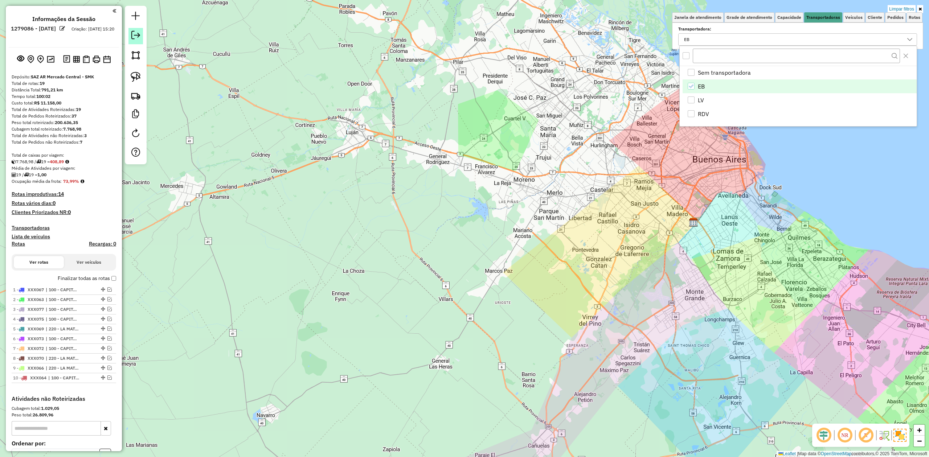
click at [134, 34] on em at bounding box center [135, 35] width 9 height 9
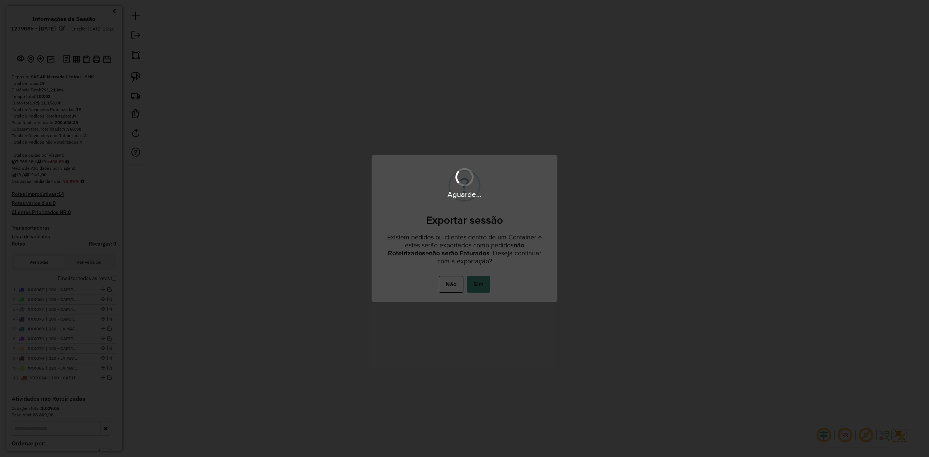
click at [486, 283] on button "Sim" at bounding box center [478, 284] width 23 height 17
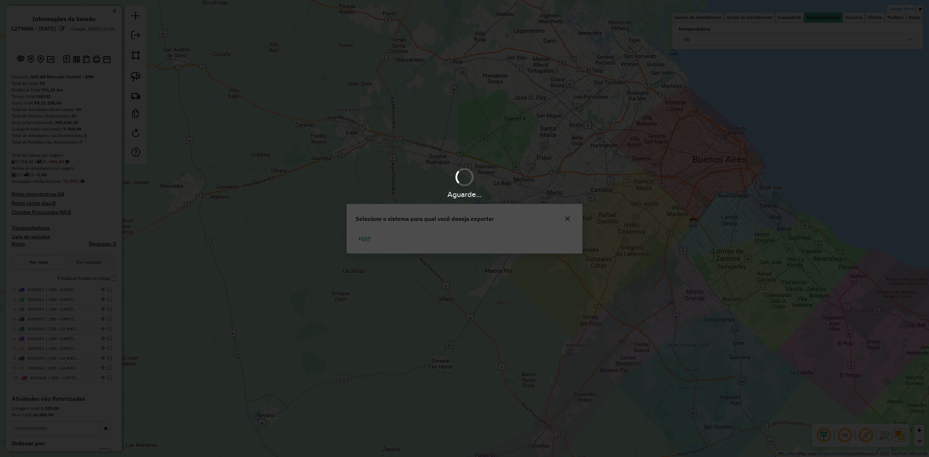
click at [370, 238] on button "ERP" at bounding box center [365, 238] width 19 height 11
select select "**"
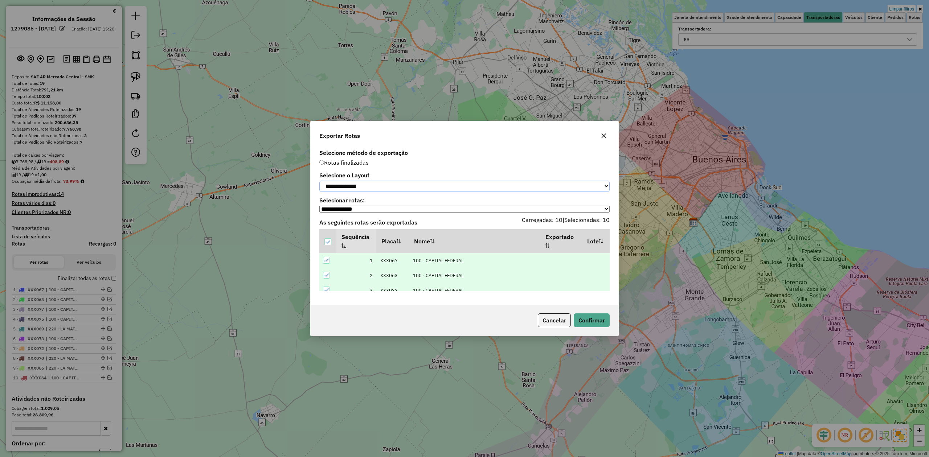
click at [376, 184] on select "**********" at bounding box center [464, 186] width 290 height 11
select select "*********"
click at [319, 181] on select "**********" at bounding box center [464, 186] width 290 height 11
click at [584, 283] on button "Confirmar" at bounding box center [592, 321] width 36 height 14
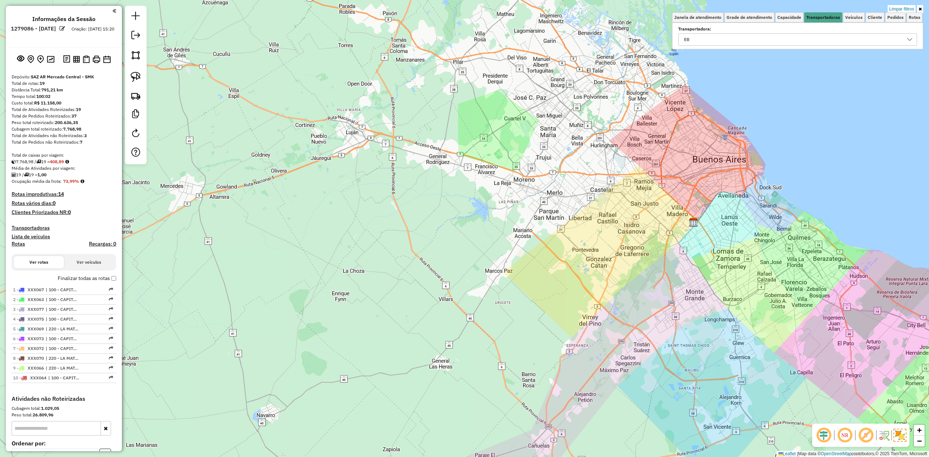
click at [469, 240] on div "Limpar filtros Janela de atendimento Grade de atendimento Capacidade Transporta…" at bounding box center [464, 228] width 929 height 457
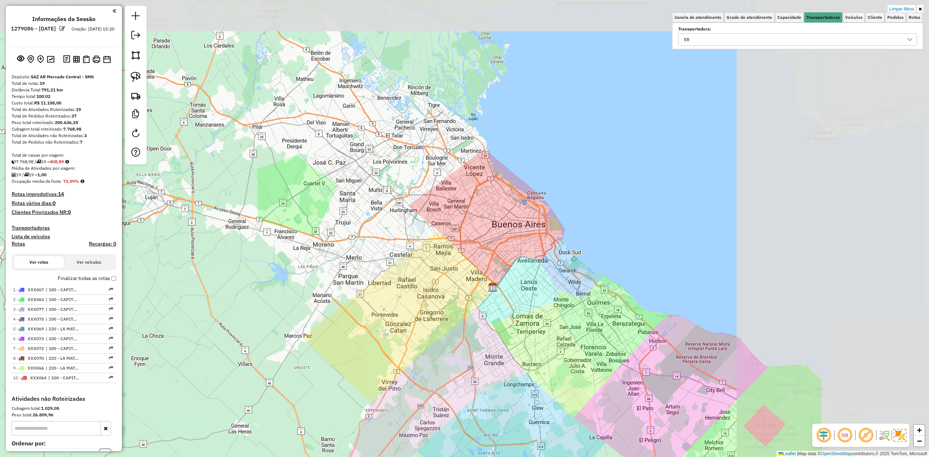
drag, startPoint x: 559, startPoint y: 179, endPoint x: 360, endPoint y: 243, distance: 209.1
click at [360, 243] on div "Limpar filtros Janela de atendimento Grade de atendimento Capacidade Transporta…" at bounding box center [464, 228] width 929 height 457
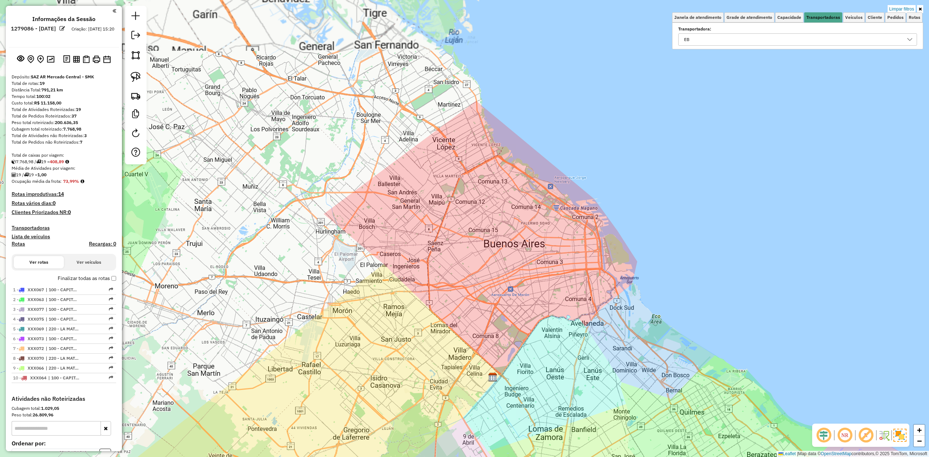
drag, startPoint x: 425, startPoint y: 257, endPoint x: 411, endPoint y: 250, distance: 15.1
click at [411, 250] on div "Limpar filtros Janela de atendimento Grade de atendimento Capacidade Transporta…" at bounding box center [464, 228] width 929 height 457
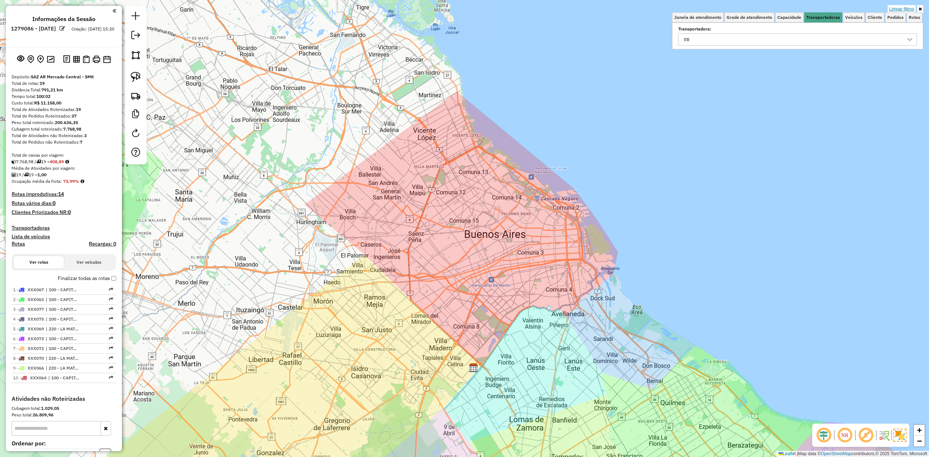
click at [619, 8] on link "Limpar filtros" at bounding box center [902, 9] width 28 height 8
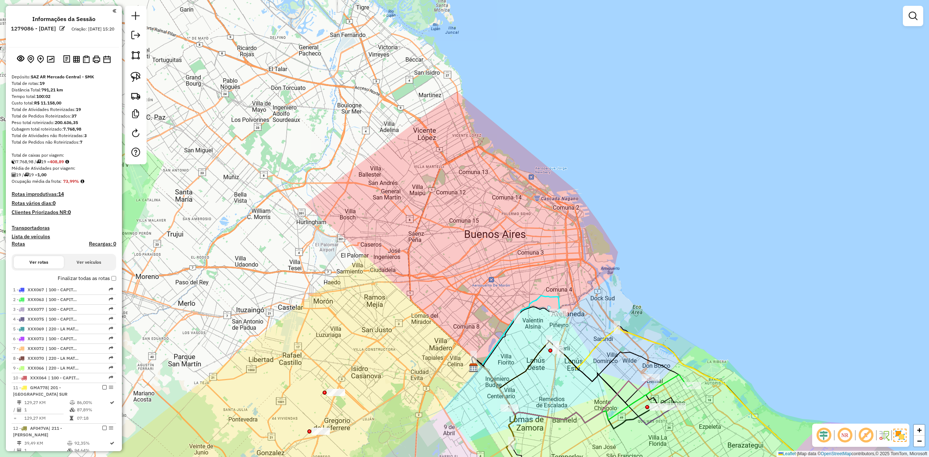
click at [483, 161] on div "Janela de atendimento Grade de atendimento Capacidade Transportadoras Veículos …" at bounding box center [464, 228] width 929 height 457
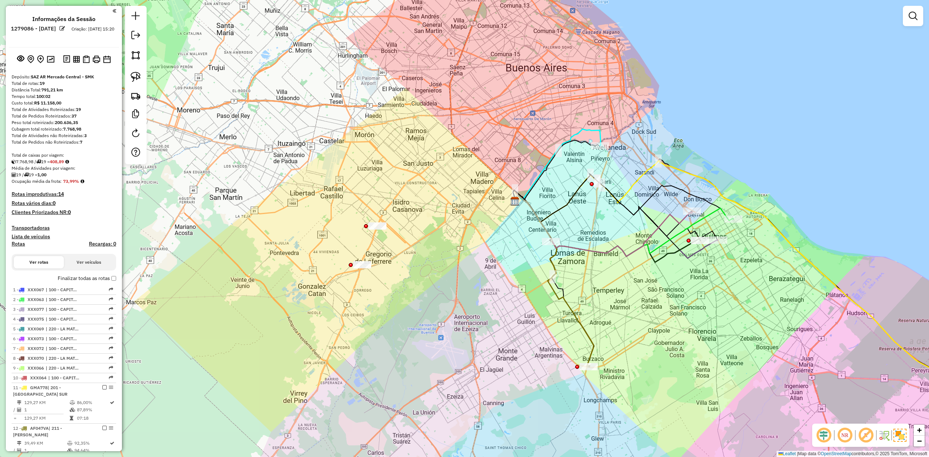
drag, startPoint x: 370, startPoint y: 188, endPoint x: 343, endPoint y: 160, distance: 39.0
click at [346, 162] on div "Janela de atendimento Grade de atendimento Capacidade Transportadoras Veículos …" at bounding box center [464, 228] width 929 height 457
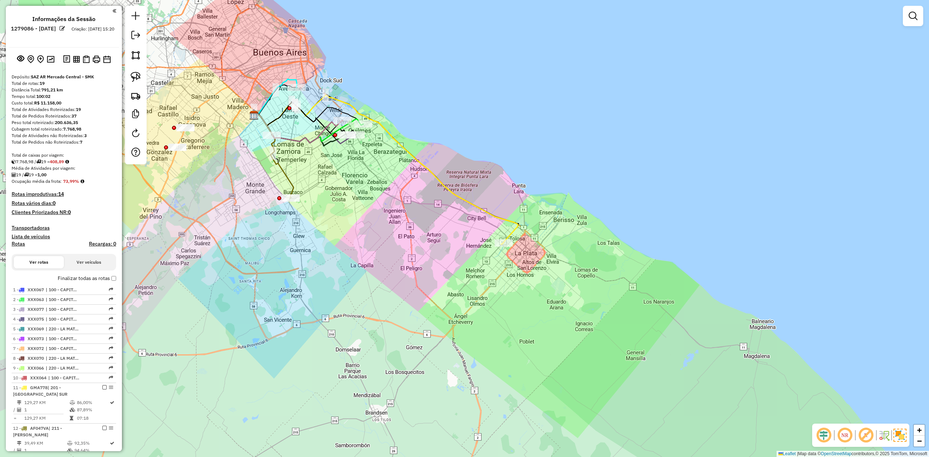
click at [469, 211] on div "Janela de atendimento Grade de atendimento Capacidade Transportadoras Veículos …" at bounding box center [464, 228] width 929 height 457
click at [472, 205] on icon at bounding box center [386, 169] width 264 height 149
select select "**********"
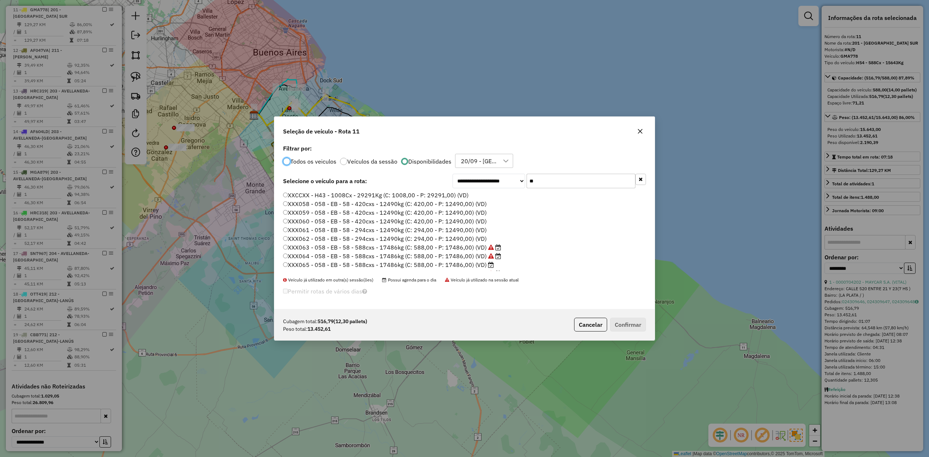
scroll to position [4, 2]
drag, startPoint x: 524, startPoint y: 178, endPoint x: 482, endPoint y: 177, distance: 42.5
click at [482, 177] on div "**********" at bounding box center [548, 181] width 193 height 15
type input "***"
drag, startPoint x: 477, startPoint y: 239, endPoint x: 533, endPoint y: 269, distance: 63.7
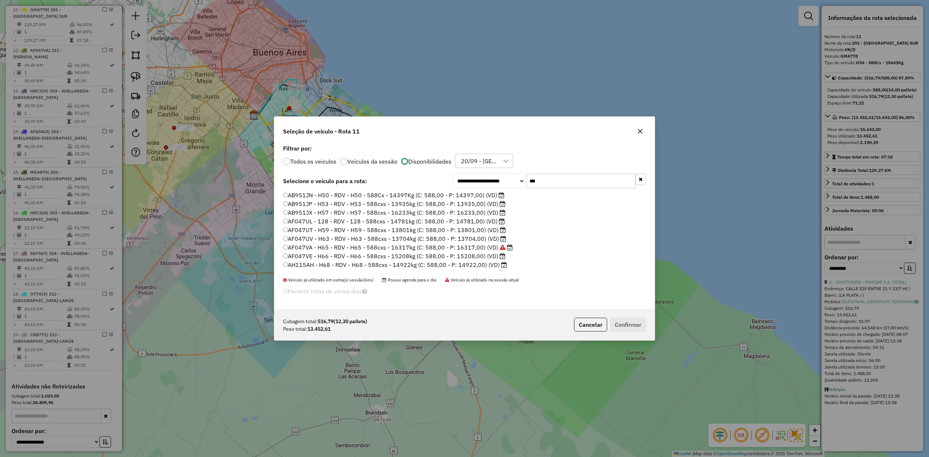
click at [477, 239] on label "AF047UV - H63 - RDV - H63 - 588cxs - 13704kg (C: 588,00 - P: 13704,00) (VD)" at bounding box center [394, 238] width 223 height 9
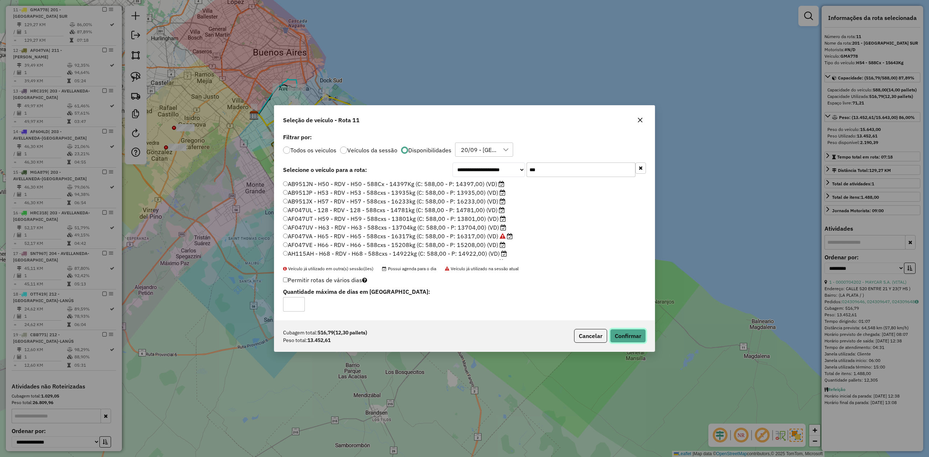
drag, startPoint x: 615, startPoint y: 330, endPoint x: 621, endPoint y: 333, distance: 7.1
click at [615, 283] on button "Confirmar" at bounding box center [628, 336] width 36 height 14
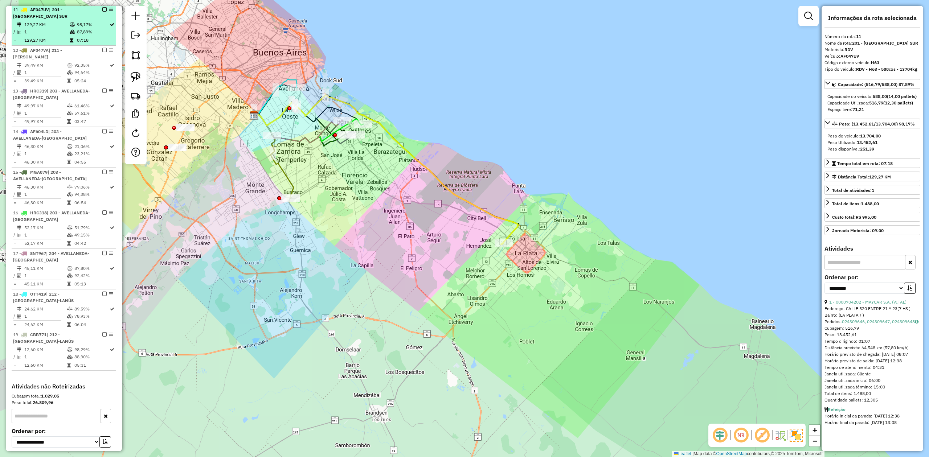
click at [102, 9] on em at bounding box center [104, 9] width 4 height 4
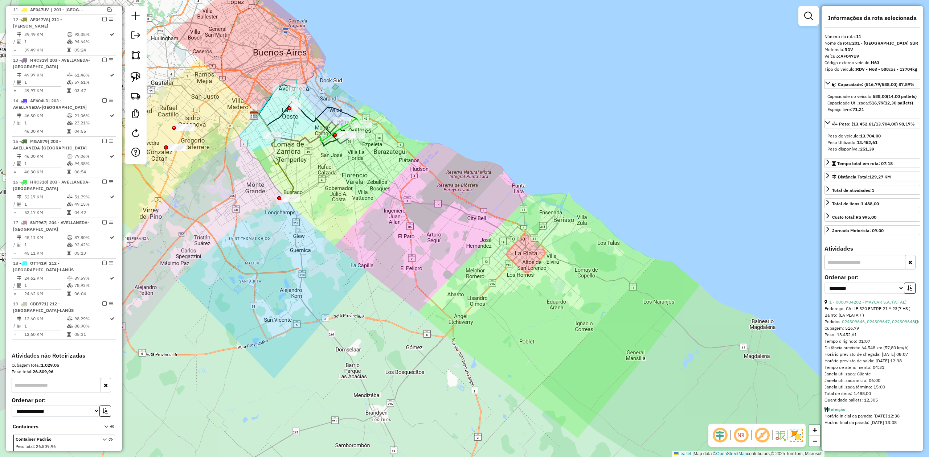
scroll to position [347, 0]
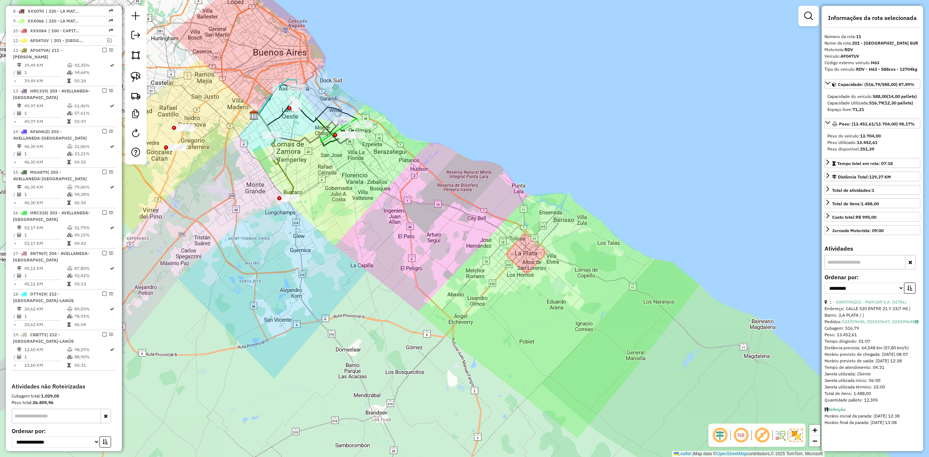
drag, startPoint x: 417, startPoint y: 201, endPoint x: 437, endPoint y: 238, distance: 42.7
click at [441, 250] on div "Janela de atendimento Grade de atendimento Capacidade Transportadoras Veículos …" at bounding box center [464, 228] width 929 height 457
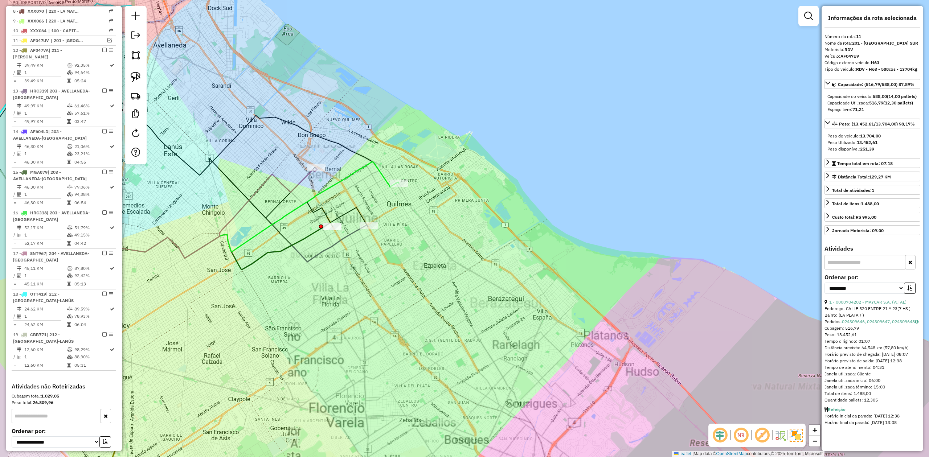
drag, startPoint x: 345, startPoint y: 178, endPoint x: 366, endPoint y: 189, distance: 23.7
click at [366, 189] on div "Janela de atendimento Grade de atendimento Capacidade Transportadoras Veículos …" at bounding box center [464, 228] width 929 height 457
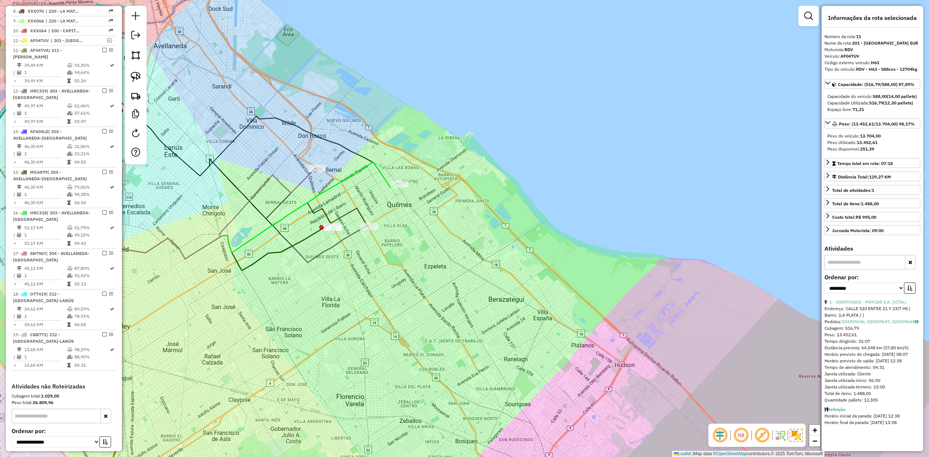
click at [376, 170] on icon at bounding box center [179, 197] width 439 height 123
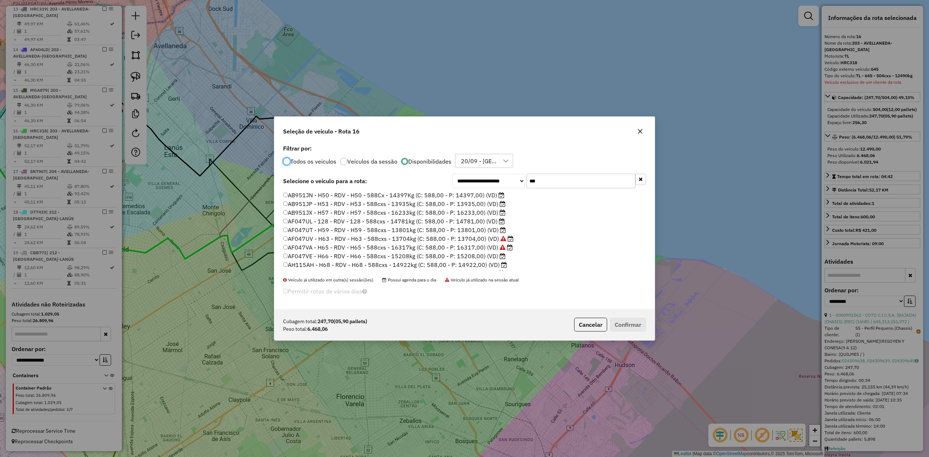
scroll to position [4, 2]
drag, startPoint x: 558, startPoint y: 178, endPoint x: 477, endPoint y: 173, distance: 81.4
click at [478, 173] on div "**********" at bounding box center [464, 226] width 380 height 167
type input "**"
click at [465, 205] on label "CBB771 - L79 - TL - L79 - 504cxs - 9969kg (C: 504,00 - P: 9969,00) (VD)" at bounding box center [389, 204] width 212 height 9
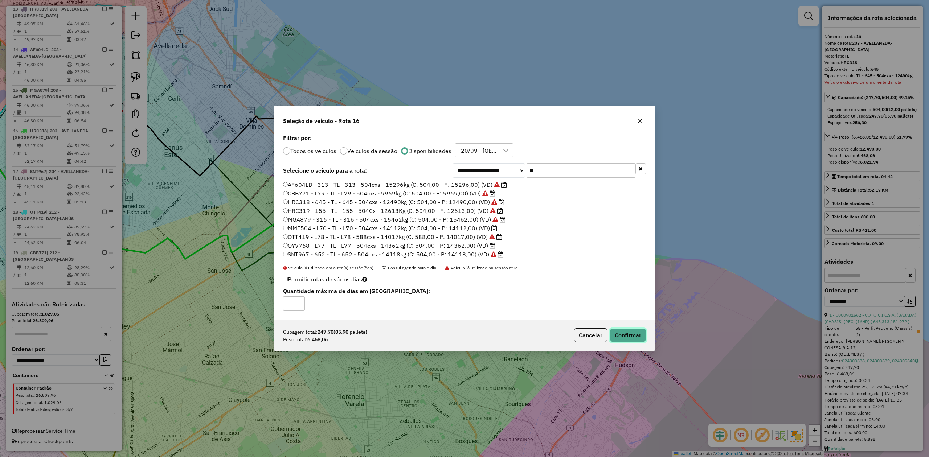
click at [619, 283] on button "Confirmar" at bounding box center [628, 335] width 36 height 14
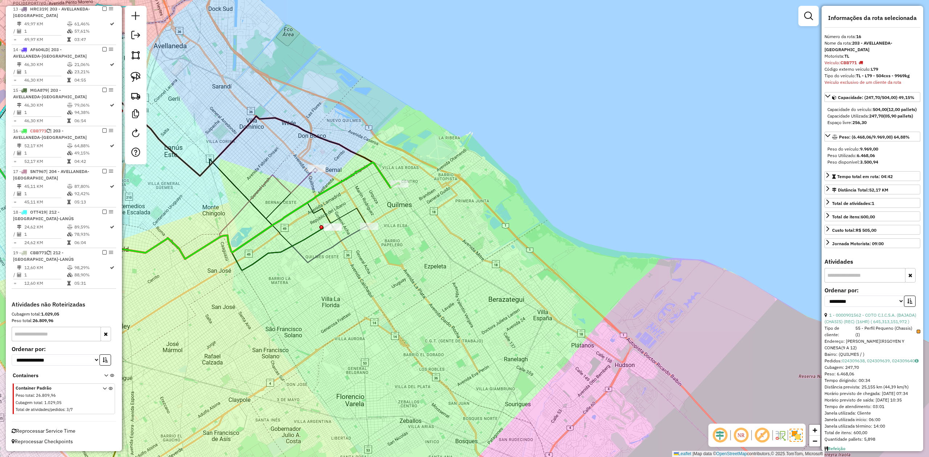
click at [433, 245] on div "Janela de atendimento Grade de atendimento Capacidade Transportadoras Veículos …" at bounding box center [464, 228] width 929 height 457
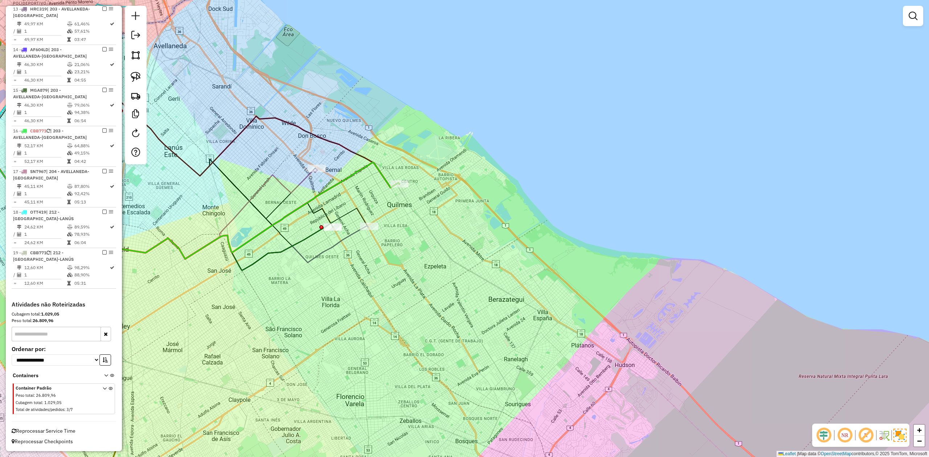
click at [385, 179] on icon at bounding box center [179, 197] width 439 height 123
select select "**********"
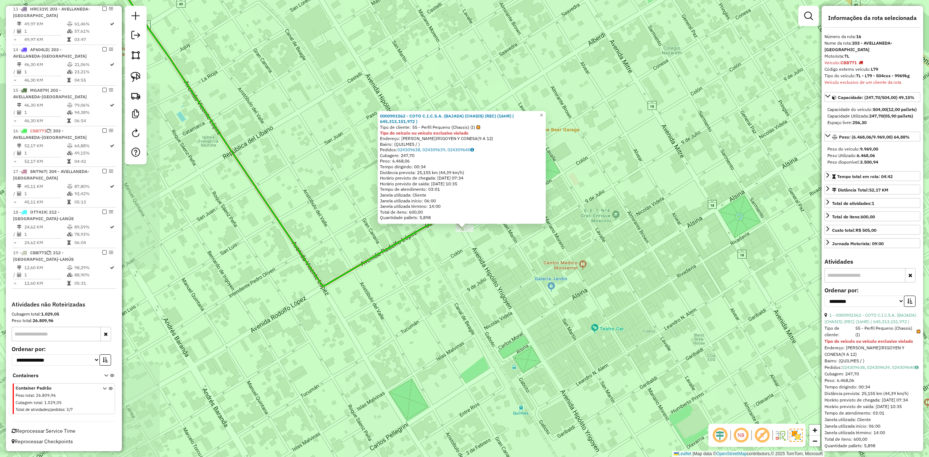
click at [429, 266] on div "0000901562 - COTO C.I.C.S.A. (BAJADA) (CHASIS) (REC) (16HR) ( 645,313,151,972 )…" at bounding box center [464, 228] width 929 height 457
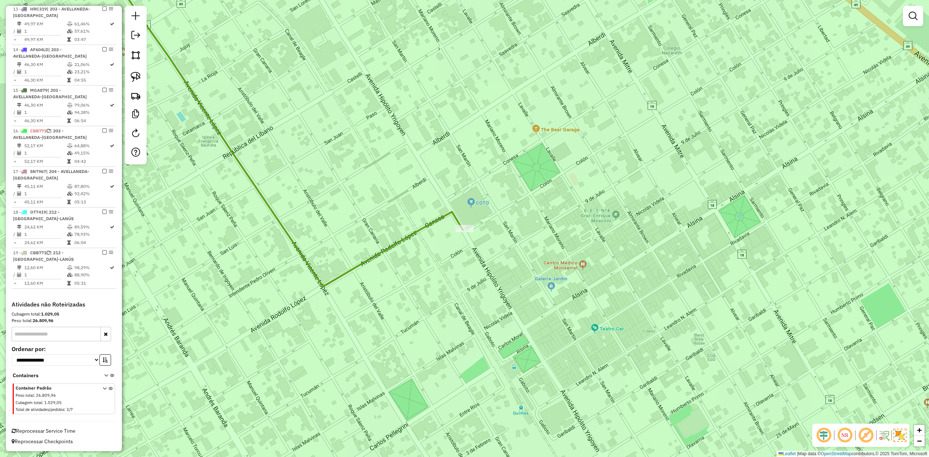
click at [449, 215] on icon at bounding box center [185, 120] width 556 height 332
select select "**********"
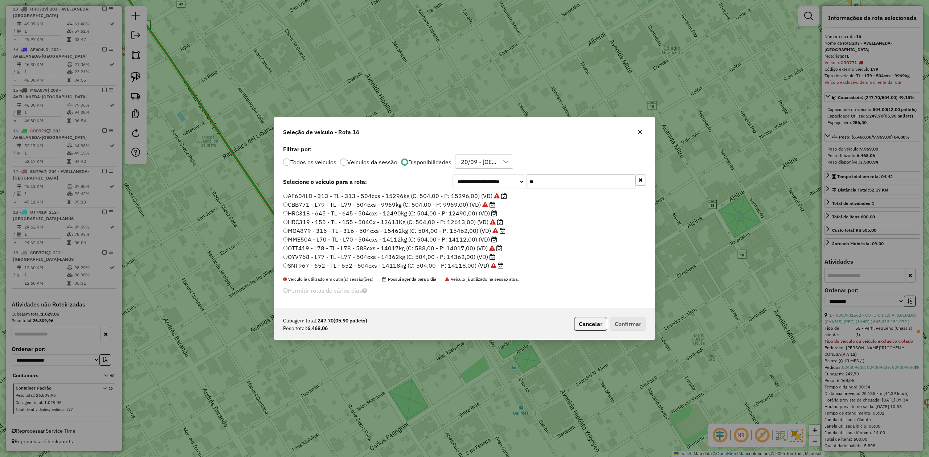
drag, startPoint x: 550, startPoint y: 177, endPoint x: 493, endPoint y: 169, distance: 57.2
click at [494, 171] on div "**********" at bounding box center [464, 226] width 380 height 165
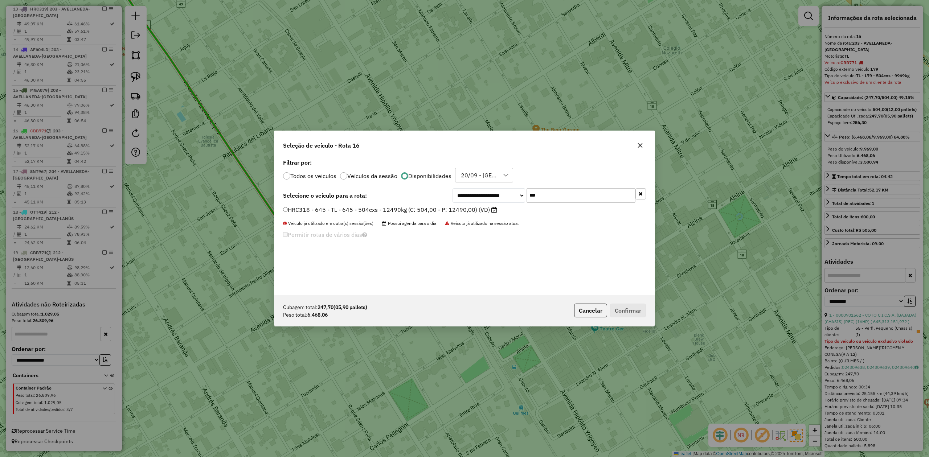
type input "***"
click at [475, 204] on div "**********" at bounding box center [464, 226] width 380 height 138
drag, startPoint x: 472, startPoint y: 210, endPoint x: 503, endPoint y: 230, distance: 36.7
click at [472, 210] on label "HRC318 - 645 - TL - 645 - 504cxs - 12490kg (C: 504,00 - P: 12490,00) (VD)" at bounding box center [390, 209] width 214 height 9
click at [619, 146] on icon "button" at bounding box center [640, 146] width 6 height 6
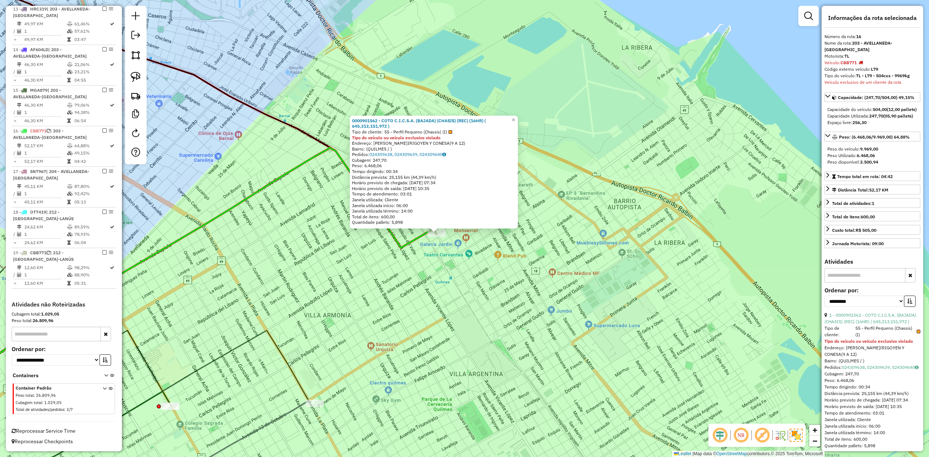
click at [488, 283] on div "0000901562 - COTO C.I.C.S.A. (BAJADA) (CHASIS) (REC) (16HR) ( 645,313,151,972 )…" at bounding box center [464, 228] width 929 height 457
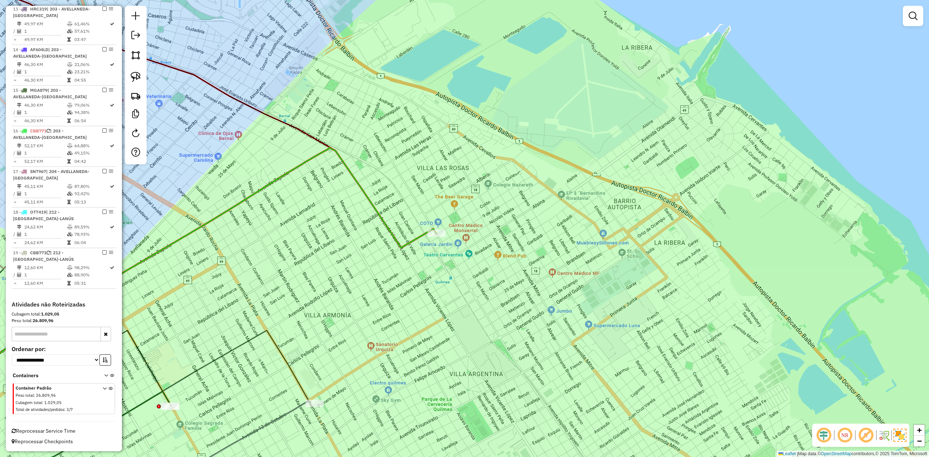
click at [421, 238] on icon at bounding box center [171, 281] width 529 height 267
select select "**********"
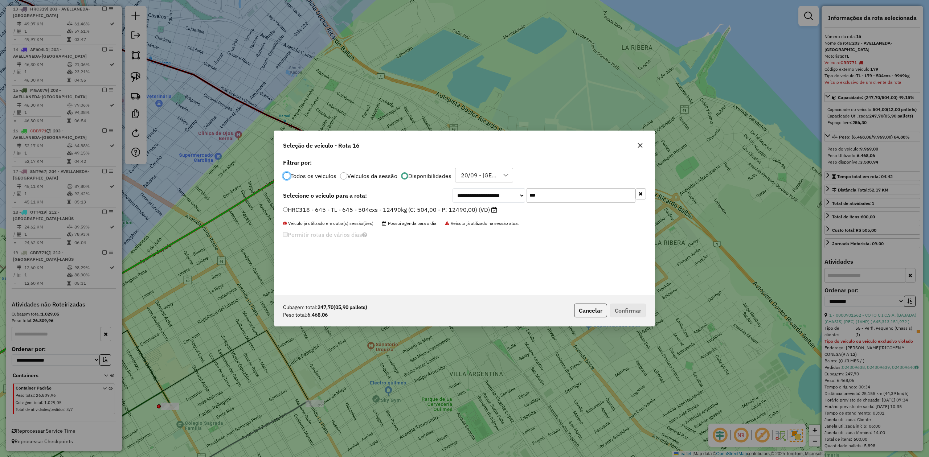
drag, startPoint x: 540, startPoint y: 196, endPoint x: 506, endPoint y: 206, distance: 35.8
click at [510, 204] on div "**********" at bounding box center [464, 226] width 380 height 138
click at [472, 212] on label "HRC318 - 645 - TL - 645 - 504cxs - 12490kg (C: 504,00 - P: 12490,00) (VD)" at bounding box center [390, 209] width 214 height 9
click at [619, 283] on button "Confirmar" at bounding box center [628, 311] width 36 height 14
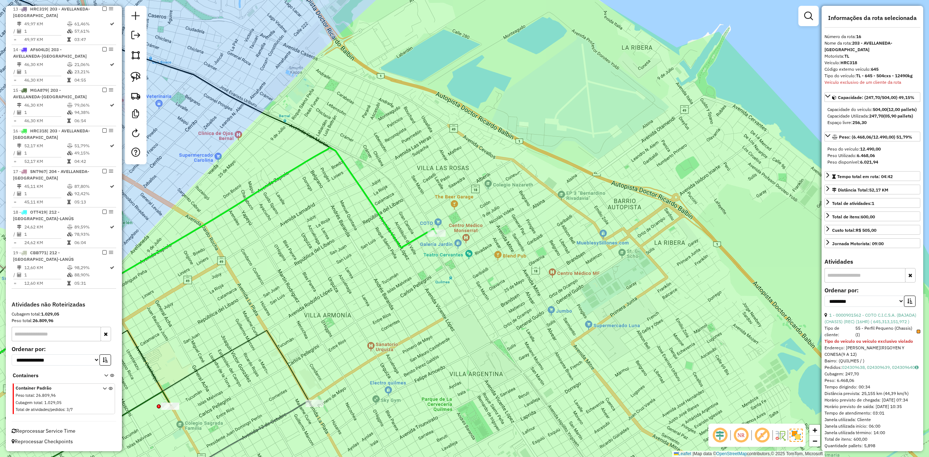
drag, startPoint x: 103, startPoint y: 130, endPoint x: 154, endPoint y: 166, distance: 62.3
click at [103, 130] on em at bounding box center [104, 130] width 4 height 4
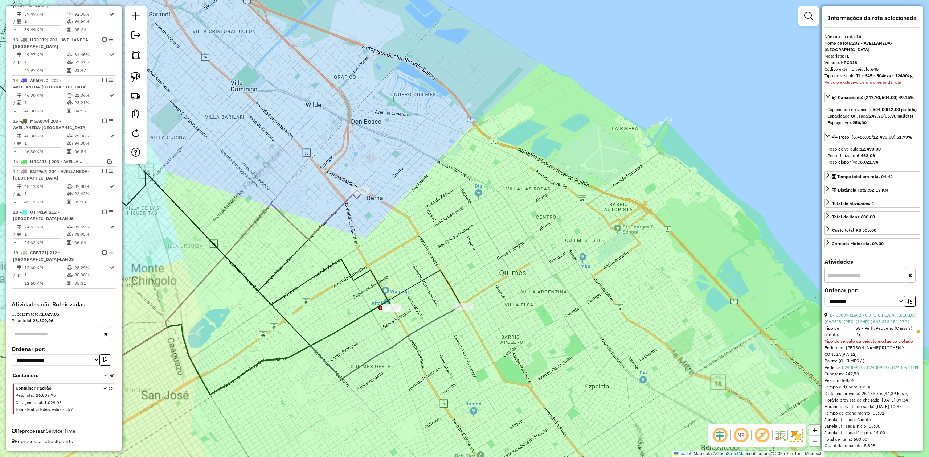
click at [442, 283] on icon at bounding box center [184, 350] width 555 height 89
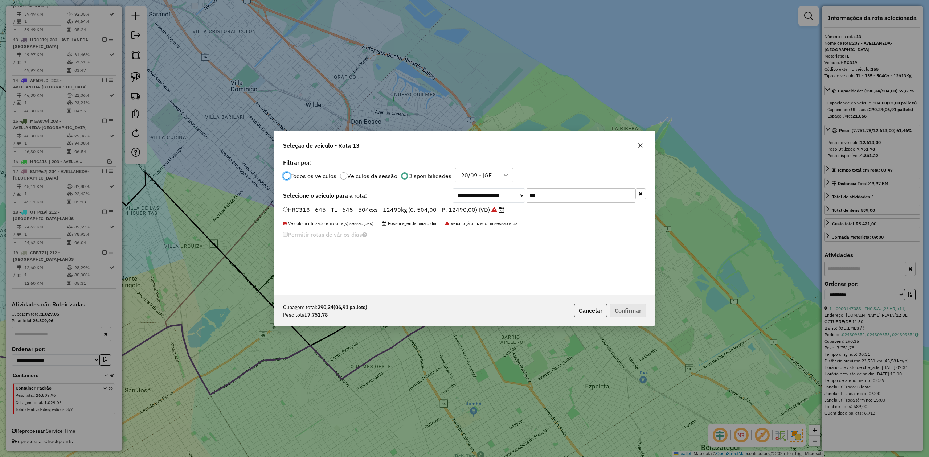
scroll to position [4, 2]
drag, startPoint x: 537, startPoint y: 192, endPoint x: 489, endPoint y: 189, distance: 47.6
click at [490, 189] on div "**********" at bounding box center [548, 195] width 193 height 15
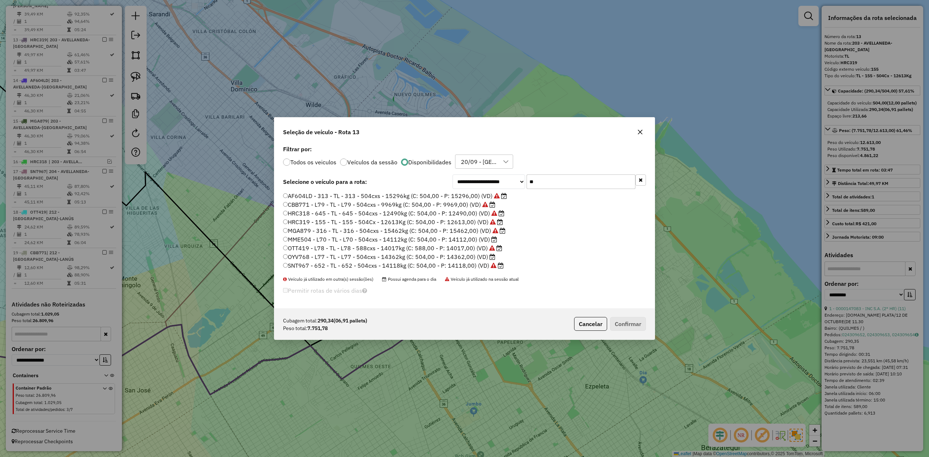
type input "**"
click at [476, 205] on label "CBB771 - L79 - TL - L79 - 504cxs - 9969kg (C: 504,00 - P: 9969,00) (VD)" at bounding box center [389, 204] width 212 height 9
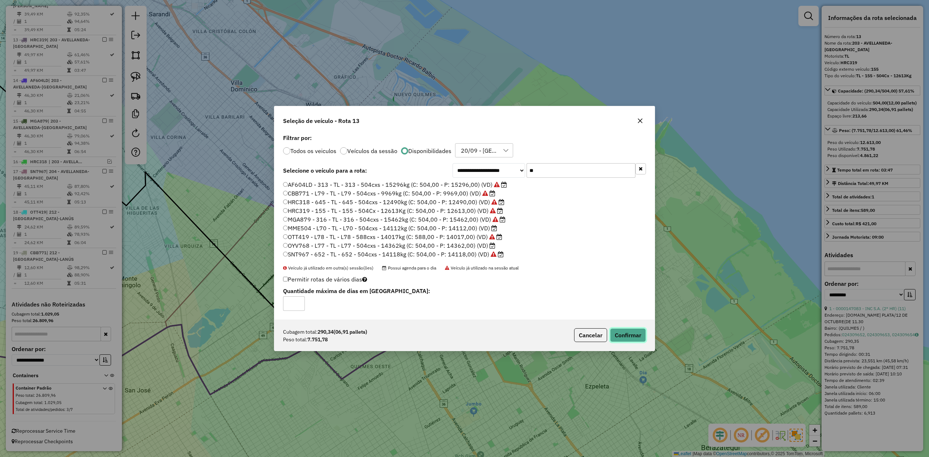
click at [619, 283] on button "Confirmar" at bounding box center [628, 335] width 36 height 14
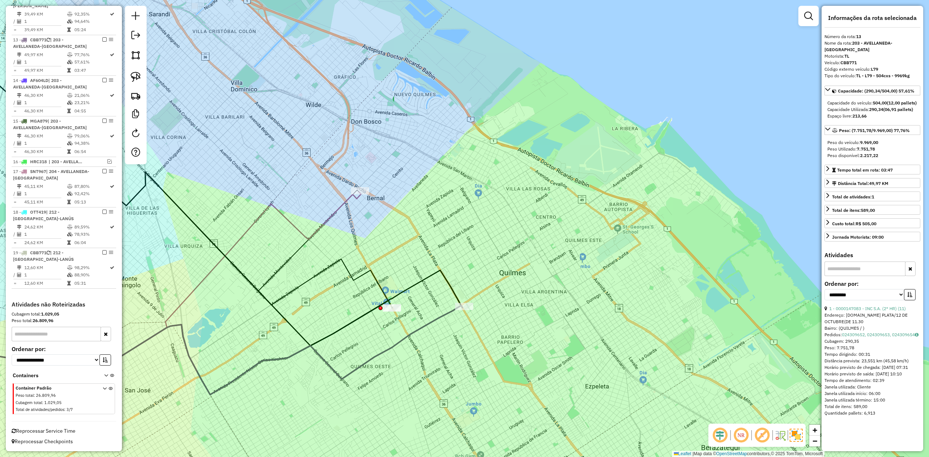
click at [440, 283] on icon at bounding box center [184, 350] width 555 height 89
click at [102, 39] on em at bounding box center [104, 39] width 4 height 4
click at [372, 283] on icon at bounding box center [149, 348] width 485 height 94
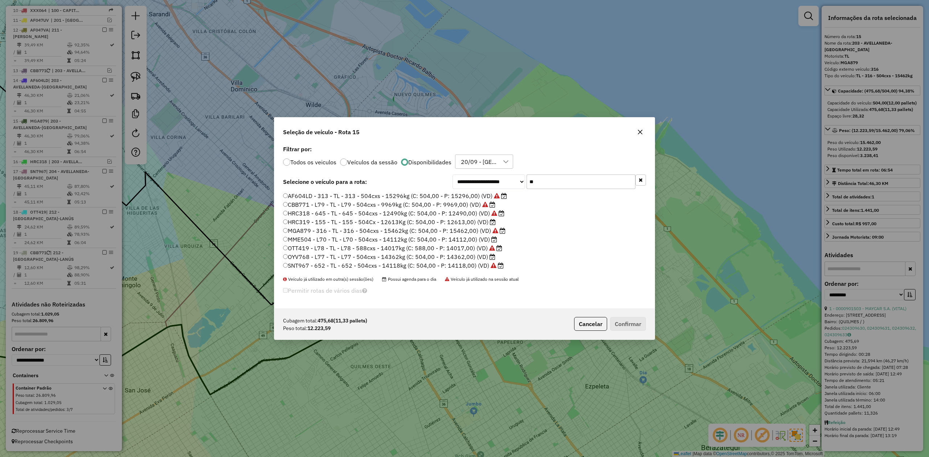
scroll to position [4, 2]
drag, startPoint x: 500, startPoint y: 173, endPoint x: 484, endPoint y: 172, distance: 15.7
click at [484, 172] on div "**********" at bounding box center [464, 226] width 380 height 165
type input "*"
type input "**"
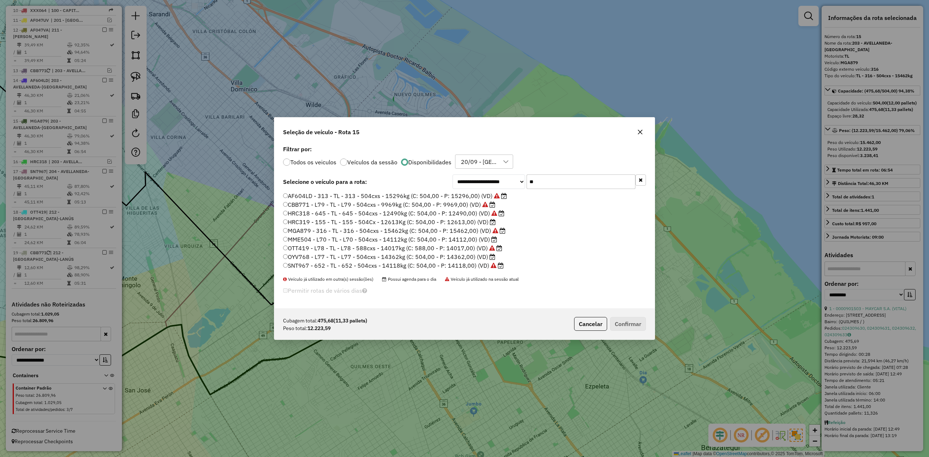
drag, startPoint x: 464, startPoint y: 213, endPoint x: 487, endPoint y: 241, distance: 36.3
click at [464, 213] on label "HRC318 - 645 - TL - 645 - 504cxs - 12490kg (C: 504,00 - P: 12490,00) (VD)" at bounding box center [393, 213] width 221 height 9
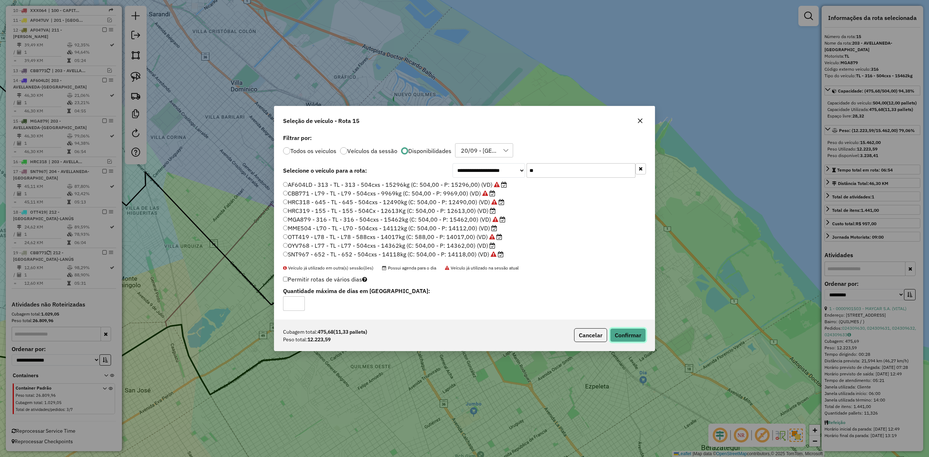
click at [619, 283] on button "Confirmar" at bounding box center [628, 335] width 36 height 14
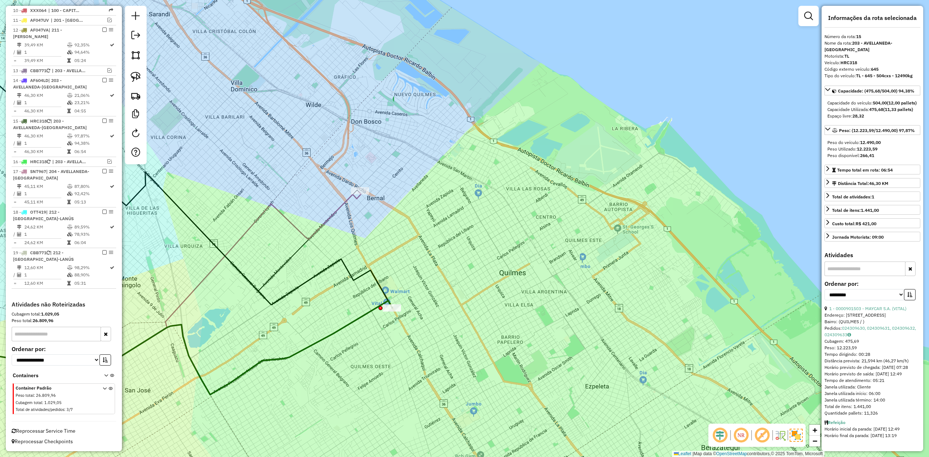
click at [382, 283] on icon at bounding box center [149, 174] width 485 height 267
click at [370, 283] on icon at bounding box center [149, 348] width 485 height 94
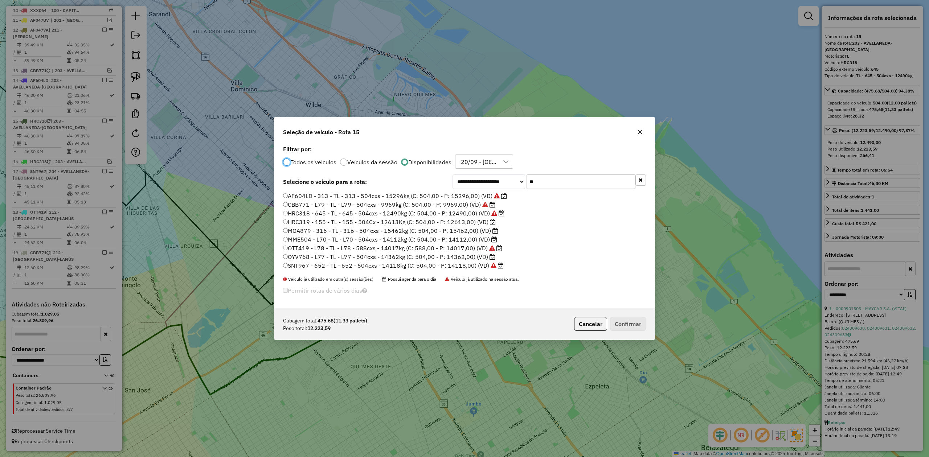
click at [469, 224] on label "HRC319 - 155 - TL - 155 - 504Cx - 12613Kg (C: 504,00 - P: 12613,00) (VD)" at bounding box center [389, 222] width 213 height 9
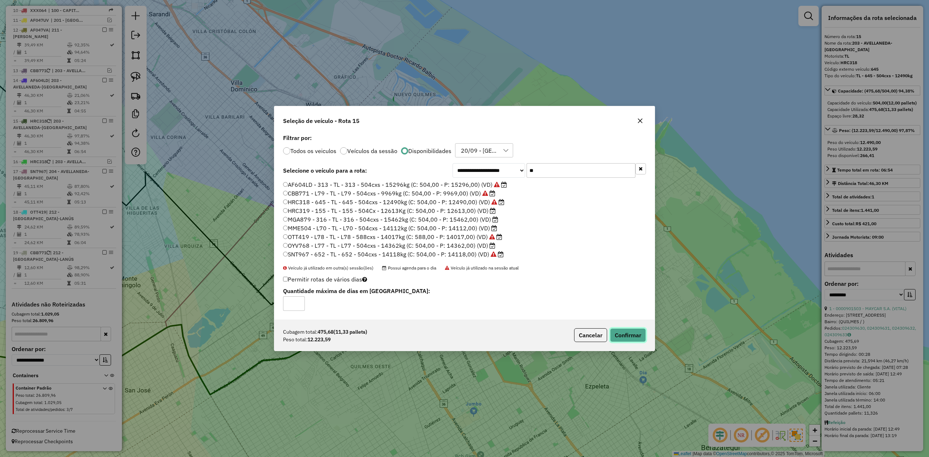
click at [619, 283] on button "Confirmar" at bounding box center [628, 335] width 36 height 14
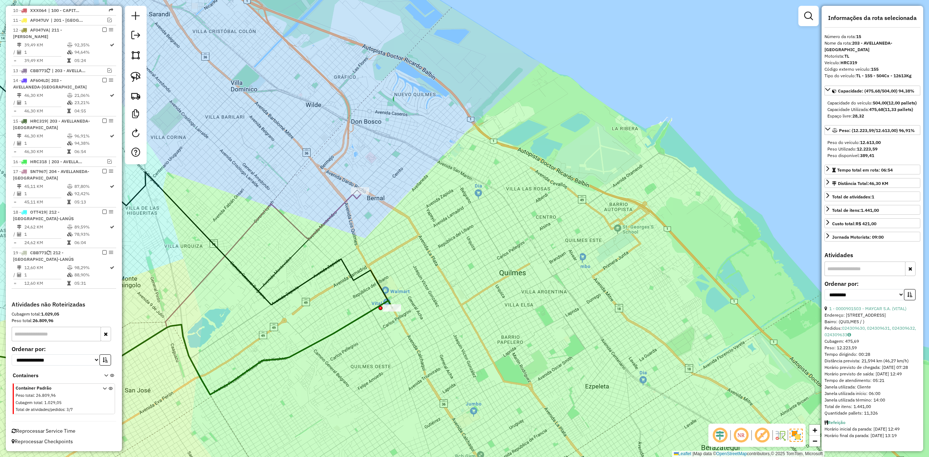
click at [368, 283] on icon at bounding box center [149, 348] width 485 height 94
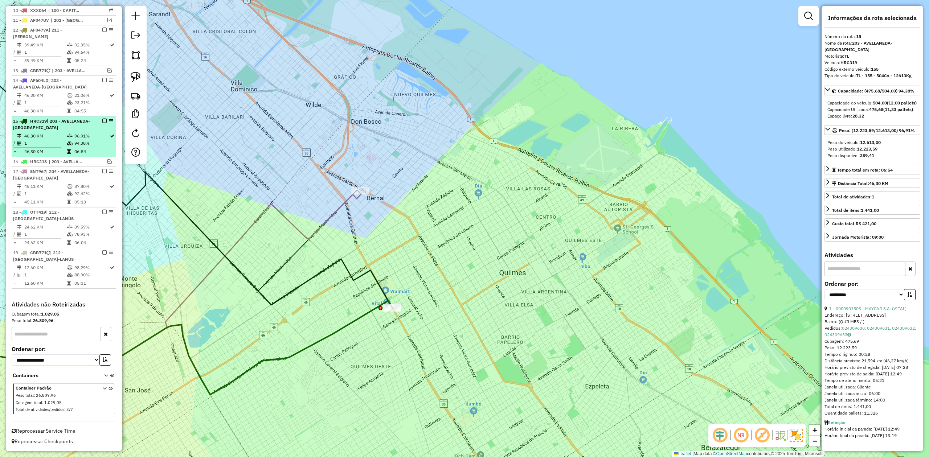
click at [102, 119] on em at bounding box center [104, 121] width 4 height 4
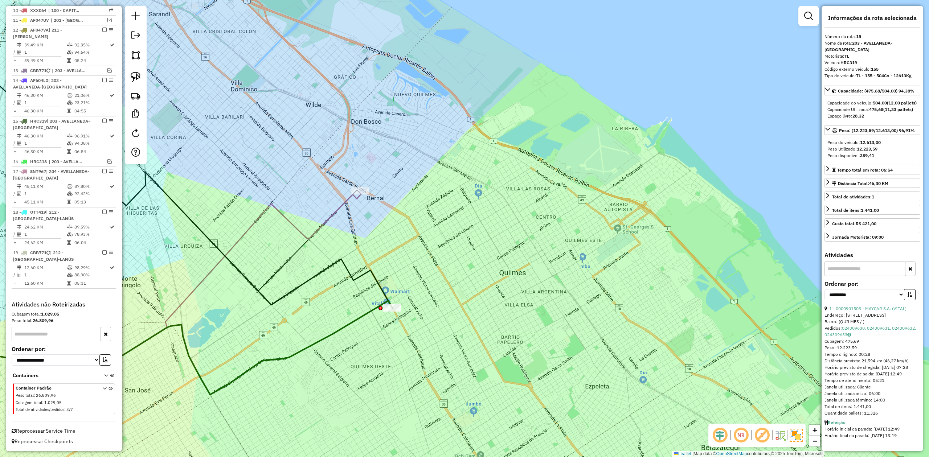
scroll to position [339, 0]
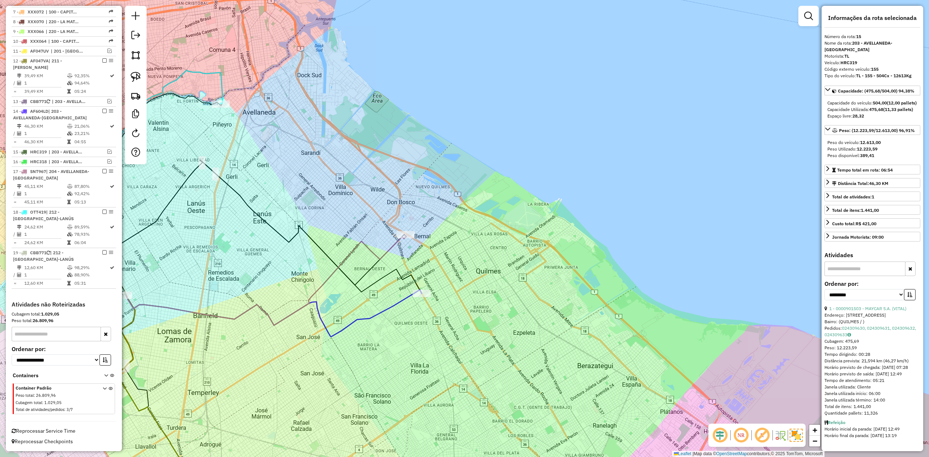
click at [400, 283] on icon at bounding box center [235, 269] width 373 height 134
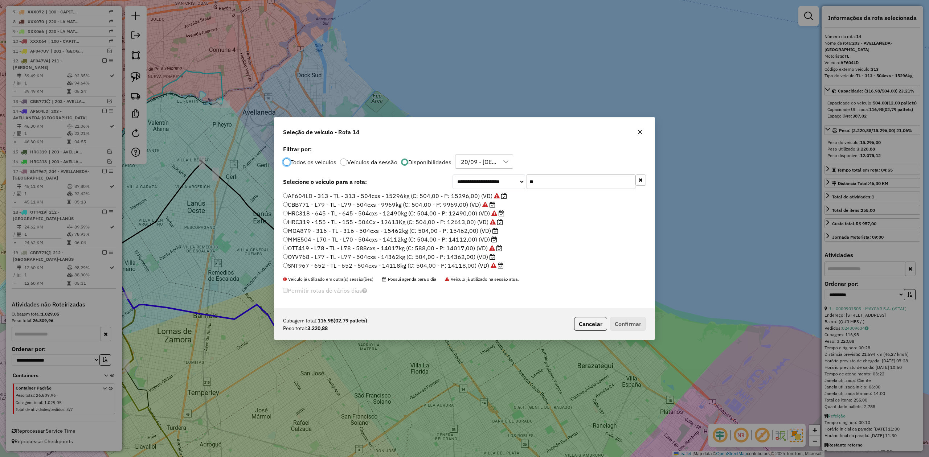
scroll to position [4, 2]
click at [619, 132] on icon "button" at bounding box center [640, 132] width 6 height 6
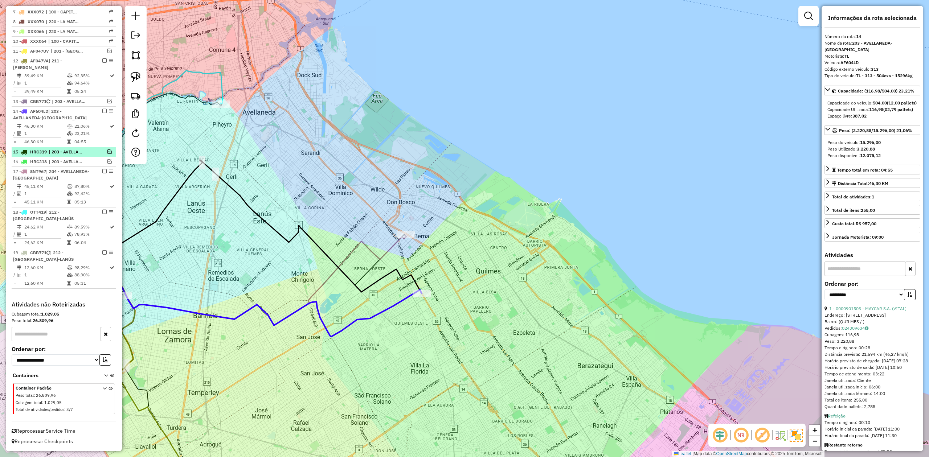
click at [108, 151] on em at bounding box center [109, 151] width 4 height 4
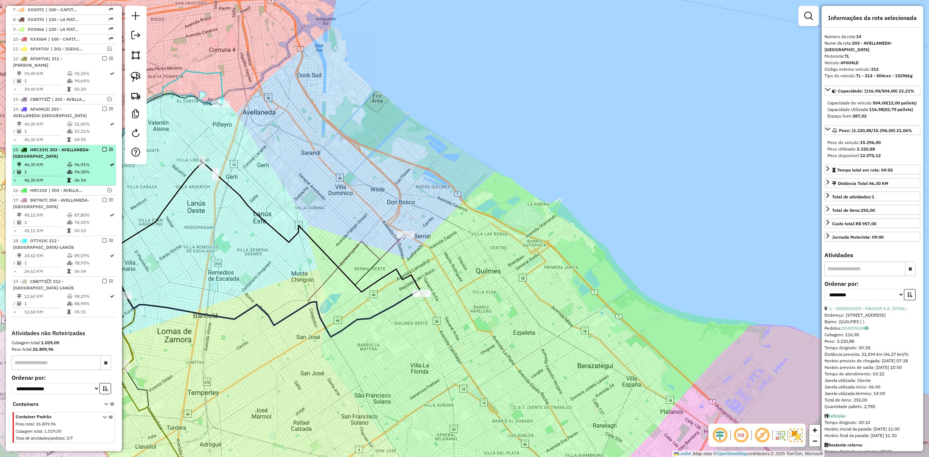
scroll to position [370, 0]
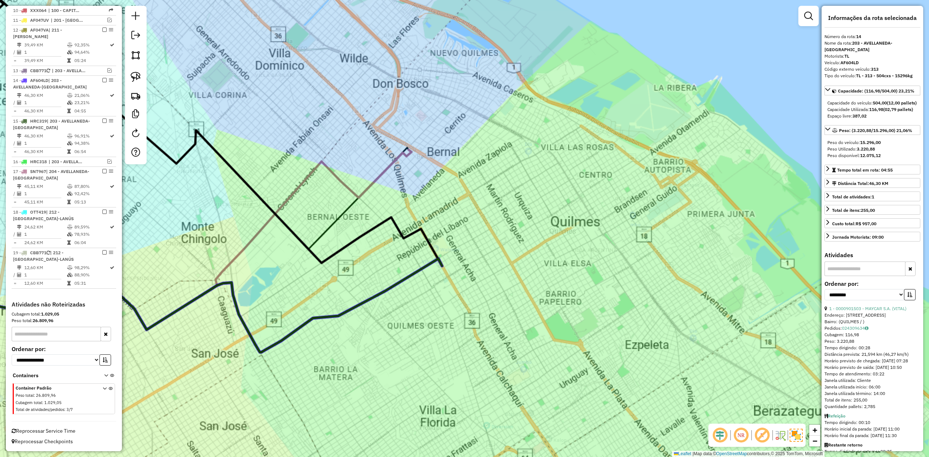
click at [433, 283] on div "Janela de atendimento Grade de atendimento Capacidade Transportadoras Veículos …" at bounding box center [464, 228] width 929 height 457
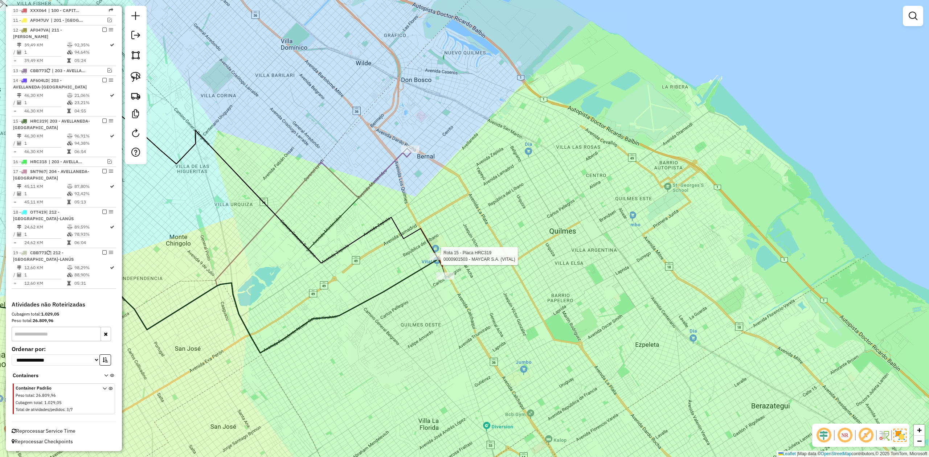
select select "**********"
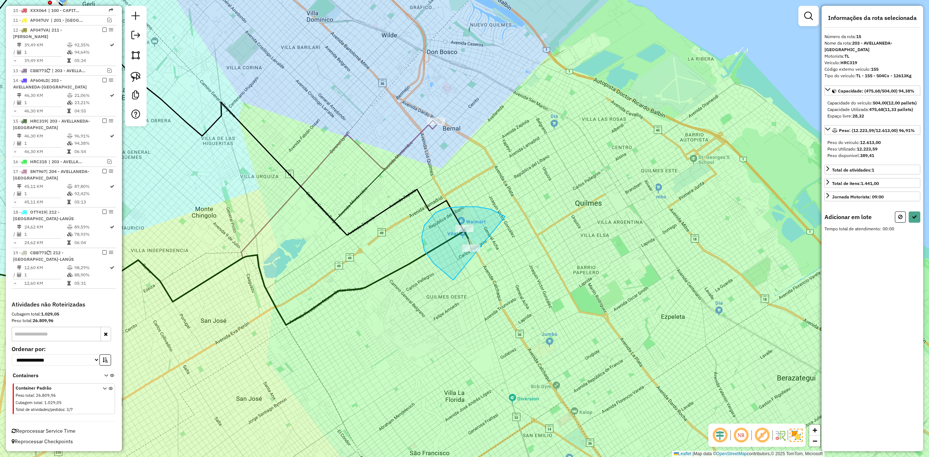
drag, startPoint x: 462, startPoint y: 207, endPoint x: 530, endPoint y: 234, distance: 73.1
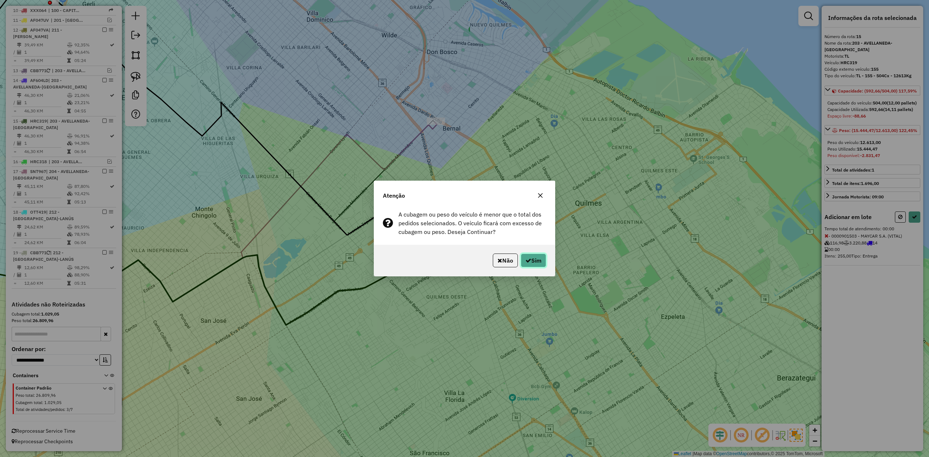
click at [543, 265] on button "Sim" at bounding box center [533, 261] width 25 height 14
select select "**********"
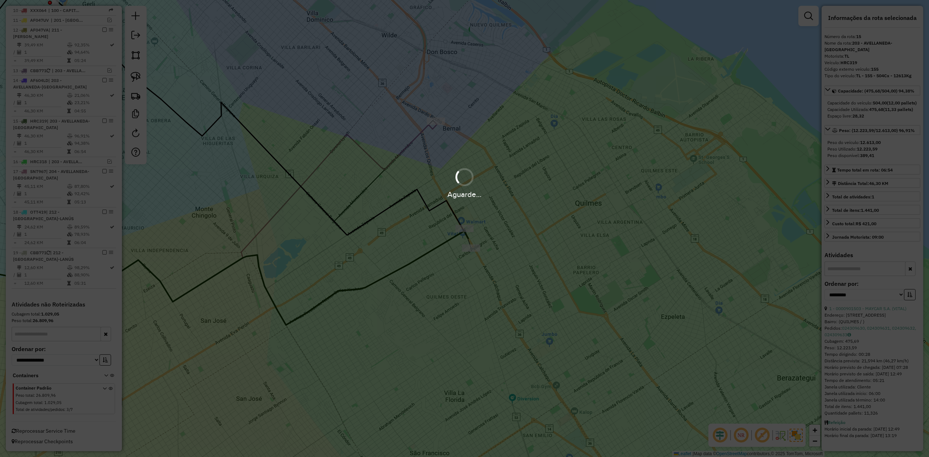
scroll to position [329, 0]
click at [451, 265] on div "Janela de atendimento Grade de atendimento Capacidade Transportadoras Veículos …" at bounding box center [464, 228] width 929 height 457
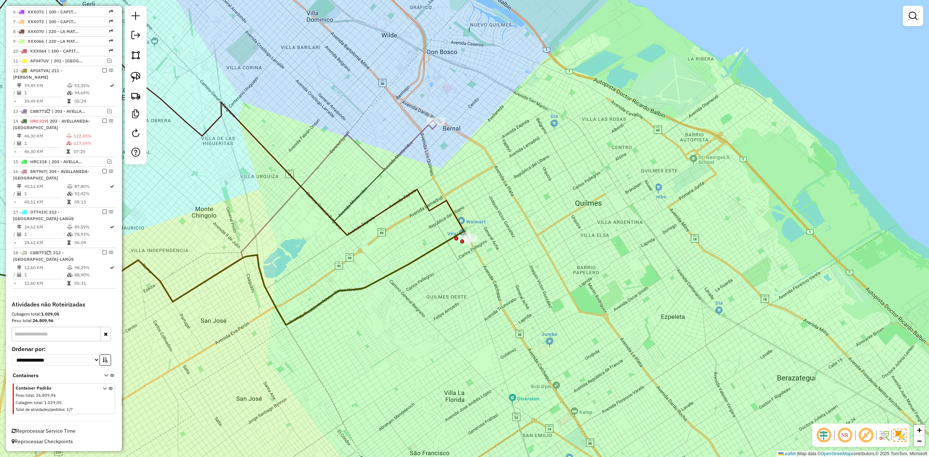
click at [446, 242] on icon at bounding box center [187, 278] width 561 height 94
select select "**********"
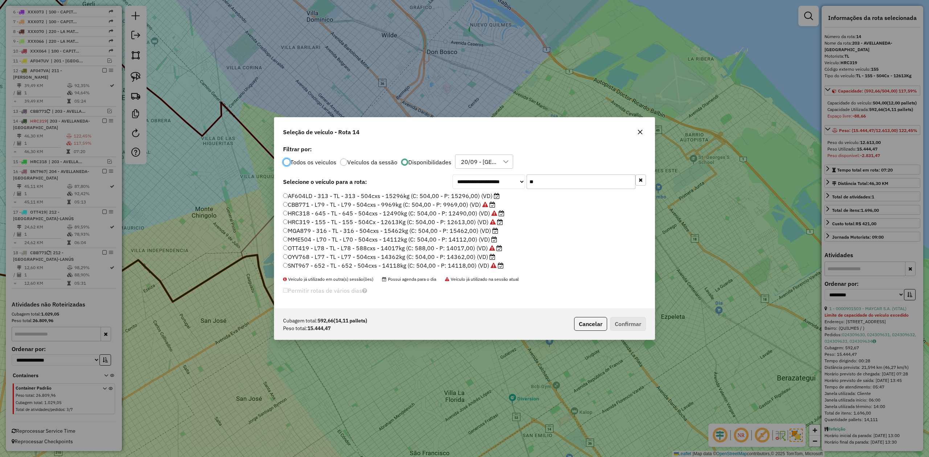
scroll to position [4, 2]
drag, startPoint x: 556, startPoint y: 180, endPoint x: 492, endPoint y: 179, distance: 63.9
click at [493, 179] on div "**********" at bounding box center [548, 182] width 193 height 15
click at [468, 196] on label "AF604LD - 313 - TL - 313 - 504cxs - 15296kg (C: 504,00 - P: 15296,00) (VD)" at bounding box center [391, 196] width 217 height 9
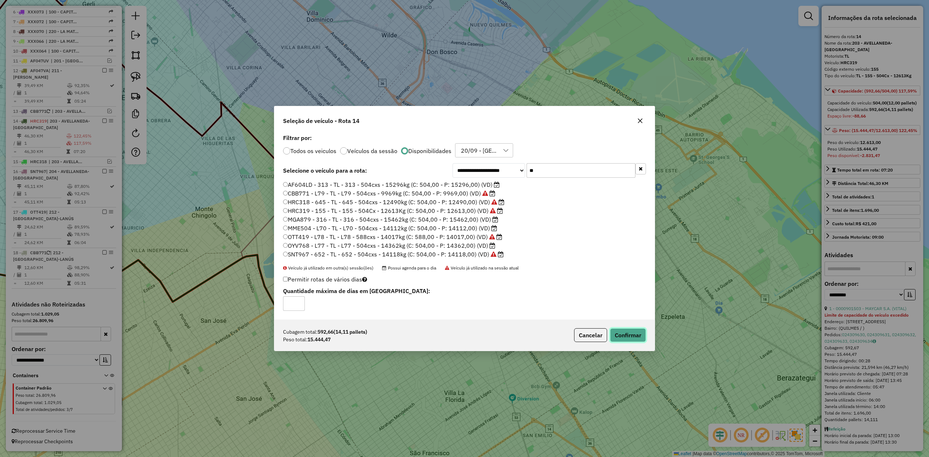
click at [619, 283] on button "Confirmar" at bounding box center [628, 335] width 36 height 14
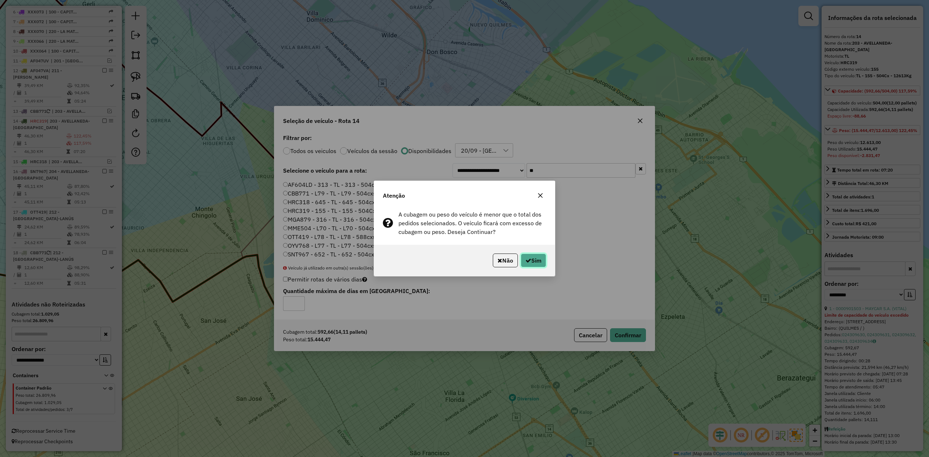
click at [532, 254] on button "Sim" at bounding box center [533, 261] width 25 height 14
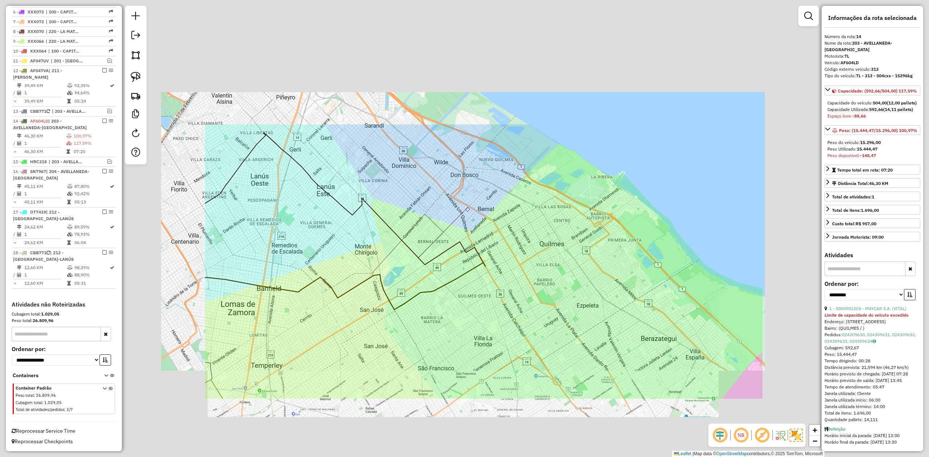
drag, startPoint x: 486, startPoint y: 324, endPoint x: 475, endPoint y: 306, distance: 21.5
click at [486, 283] on div "Janela de atendimento Grade de atendimento Capacidade Transportadoras Veículos …" at bounding box center [464, 228] width 929 height 457
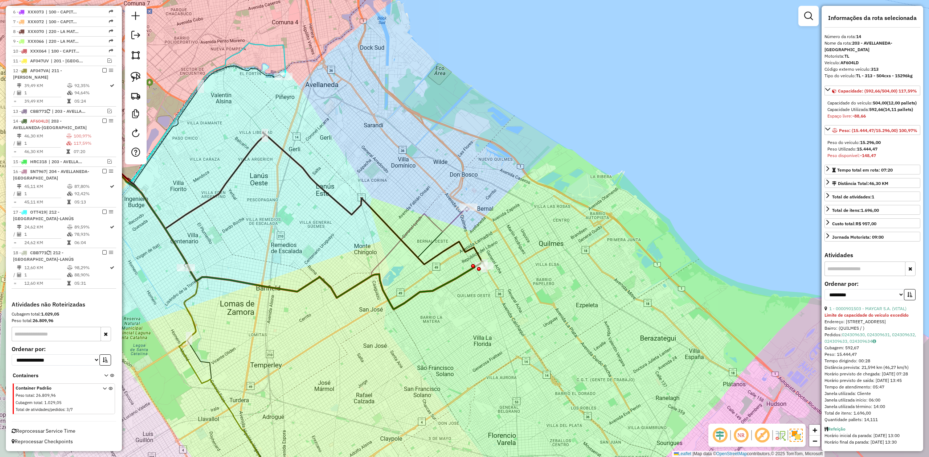
click at [459, 271] on icon at bounding box center [298, 242] width 373 height 134
drag, startPoint x: 102, startPoint y: 119, endPoint x: 134, endPoint y: 152, distance: 46.4
click at [102, 119] on em at bounding box center [104, 121] width 4 height 4
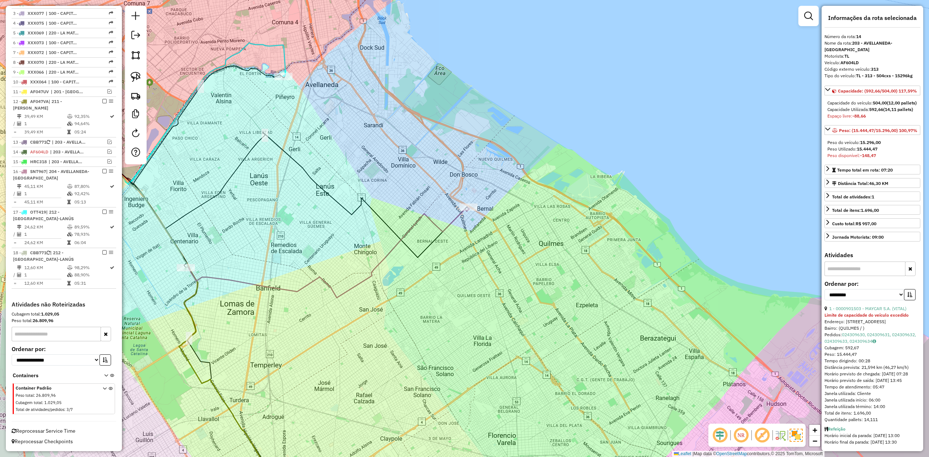
scroll to position [298, 0]
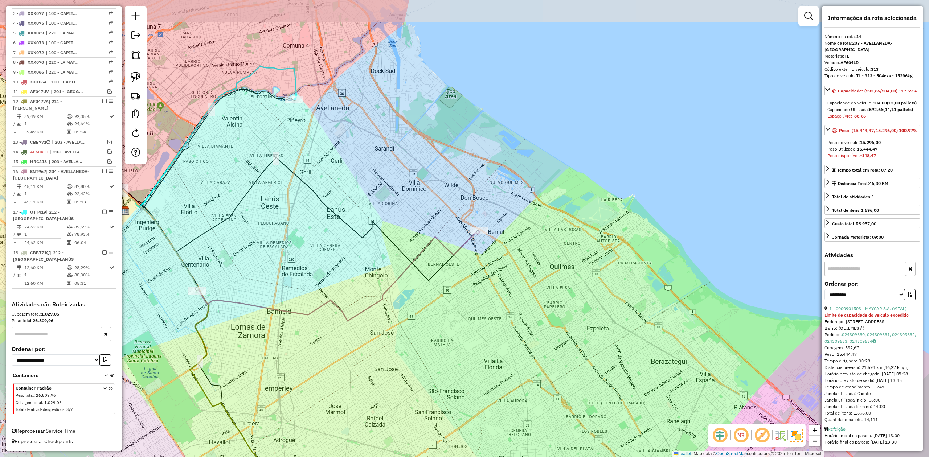
click at [440, 283] on div "Janela de atendimento Grade de atendimento Capacidade Transportadoras Veículos …" at bounding box center [464, 228] width 929 height 457
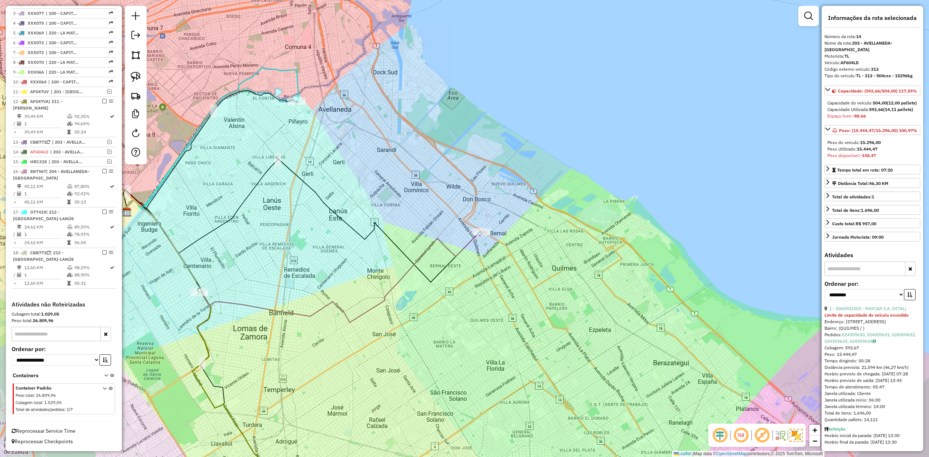
click at [460, 246] on icon at bounding box center [303, 261] width 357 height 123
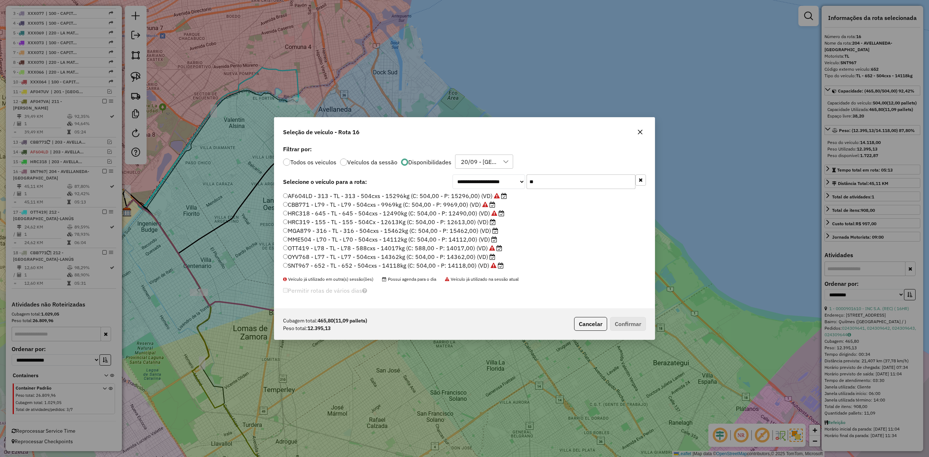
scroll to position [4, 2]
drag, startPoint x: 482, startPoint y: 175, endPoint x: 451, endPoint y: 174, distance: 31.2
click at [451, 175] on div "**********" at bounding box center [464, 182] width 363 height 15
click at [469, 222] on label "HRC319 - 155 - TL - 155 - 504Cx - 12613Kg (C: 504,00 - P: 12613,00) (VD)" at bounding box center [389, 222] width 213 height 9
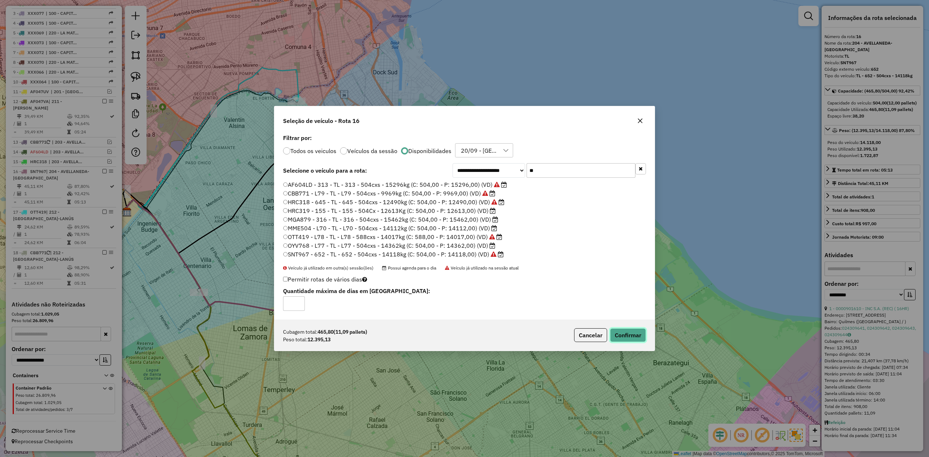
click at [619, 283] on button "Confirmar" at bounding box center [628, 335] width 36 height 14
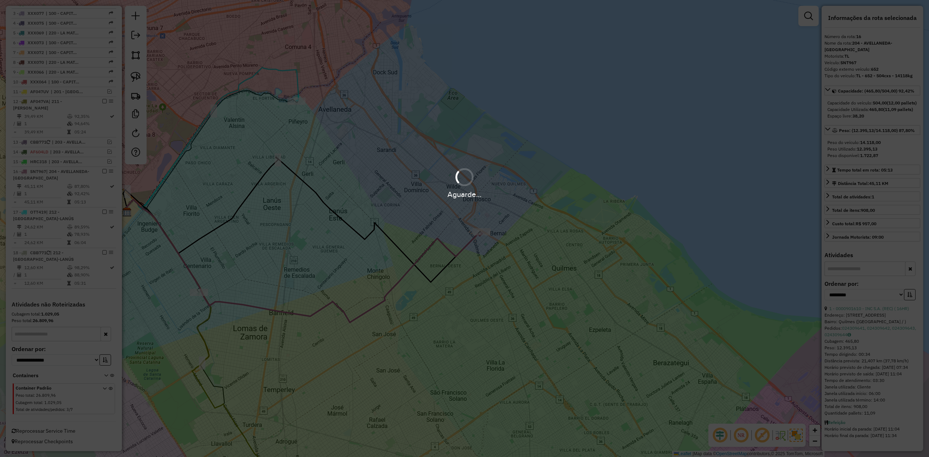
click at [472, 264] on div "Aguarde..." at bounding box center [464, 228] width 929 height 457
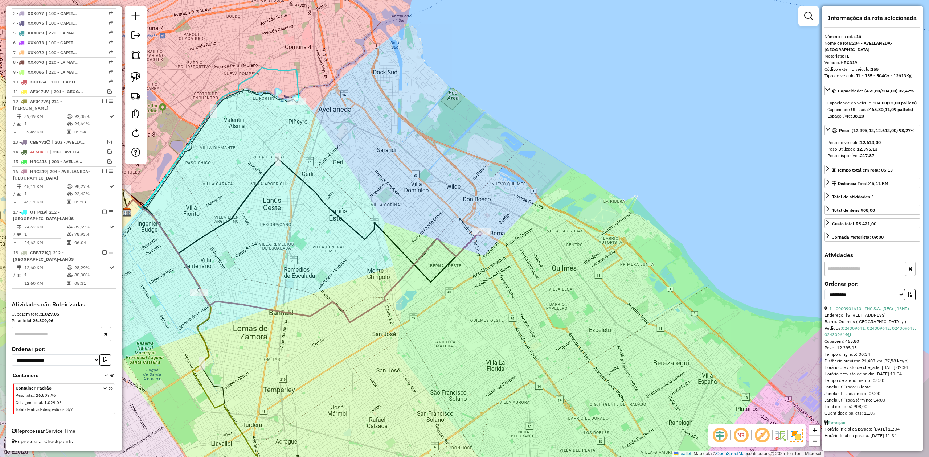
click at [468, 243] on icon at bounding box center [303, 261] width 357 height 123
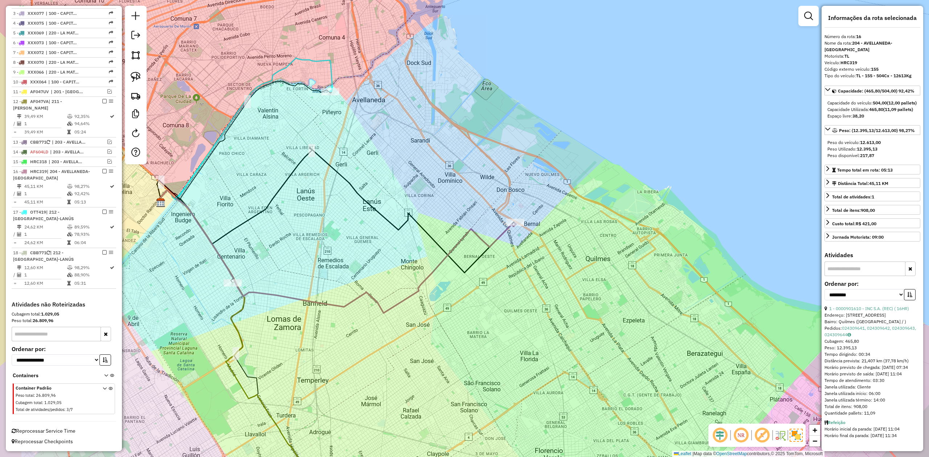
drag, startPoint x: 426, startPoint y: 279, endPoint x: 460, endPoint y: 270, distance: 35.3
click at [460, 270] on icon at bounding box center [336, 210] width 358 height 125
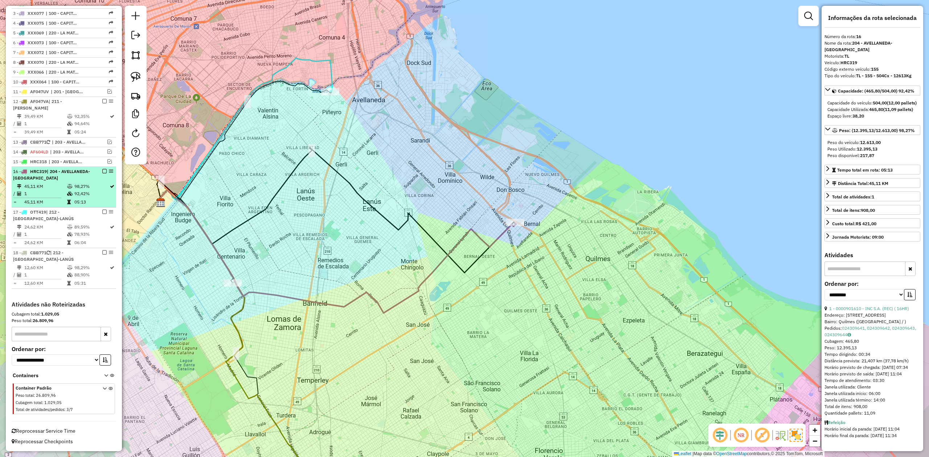
click at [102, 172] on em at bounding box center [104, 171] width 4 height 4
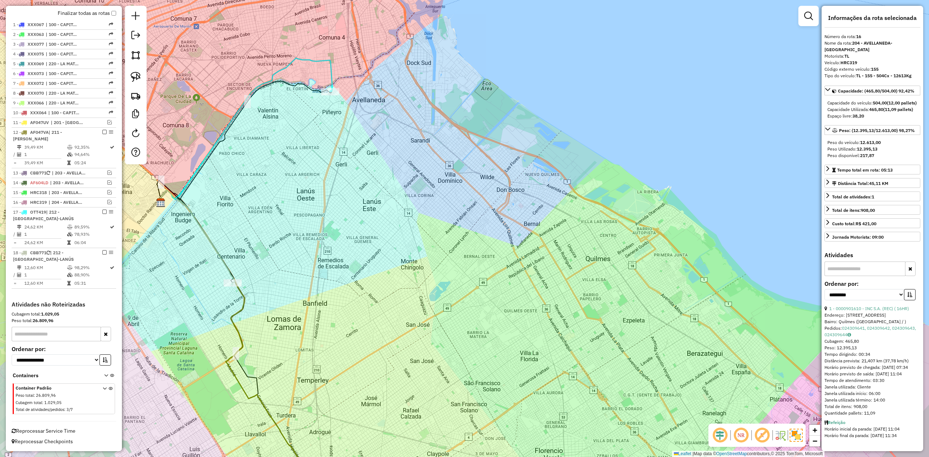
scroll to position [267, 0]
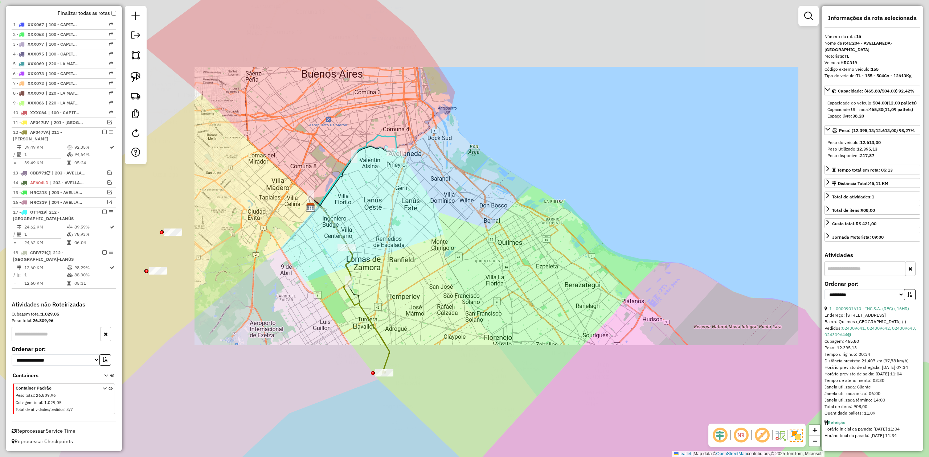
drag, startPoint x: 420, startPoint y: 303, endPoint x: 422, endPoint y: 279, distance: 24.0
click at [423, 280] on div "Janela de atendimento Grade de atendimento Capacidade Transportadoras Veículos …" at bounding box center [464, 228] width 929 height 457
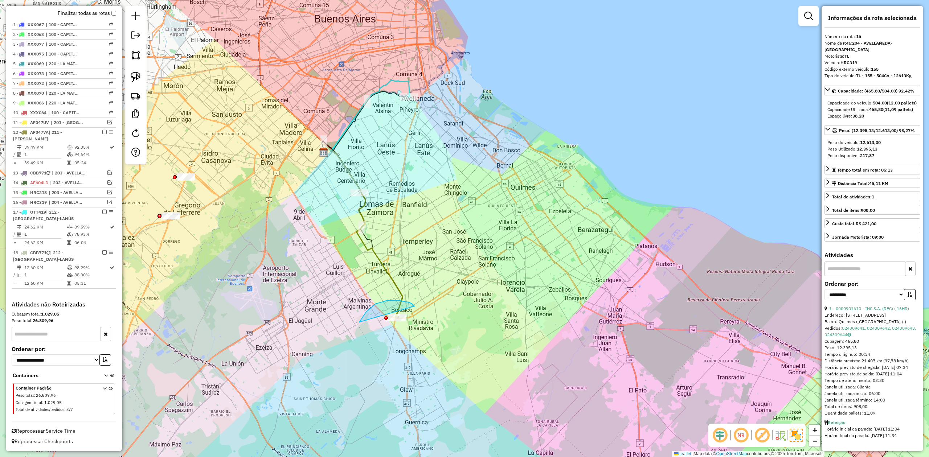
drag, startPoint x: 359, startPoint y: 322, endPoint x: 444, endPoint y: 317, distance: 85.1
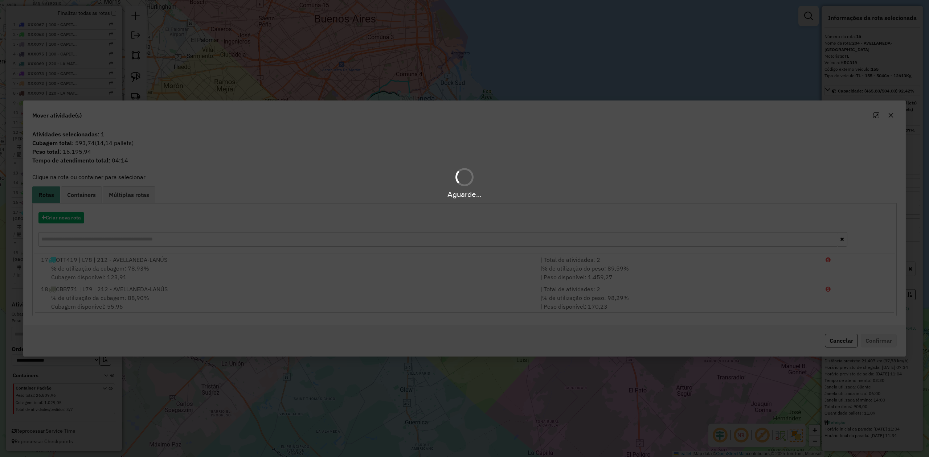
click at [69, 218] on div "Aguarde..." at bounding box center [464, 228] width 929 height 457
click at [58, 218] on div "Aguarde..." at bounding box center [464, 228] width 929 height 457
click at [63, 218] on div "Aguarde..." at bounding box center [464, 228] width 929 height 457
click at [61, 218] on div "Aguarde..." at bounding box center [464, 228] width 929 height 457
click at [61, 219] on div "Aguarde..." at bounding box center [464, 228] width 929 height 457
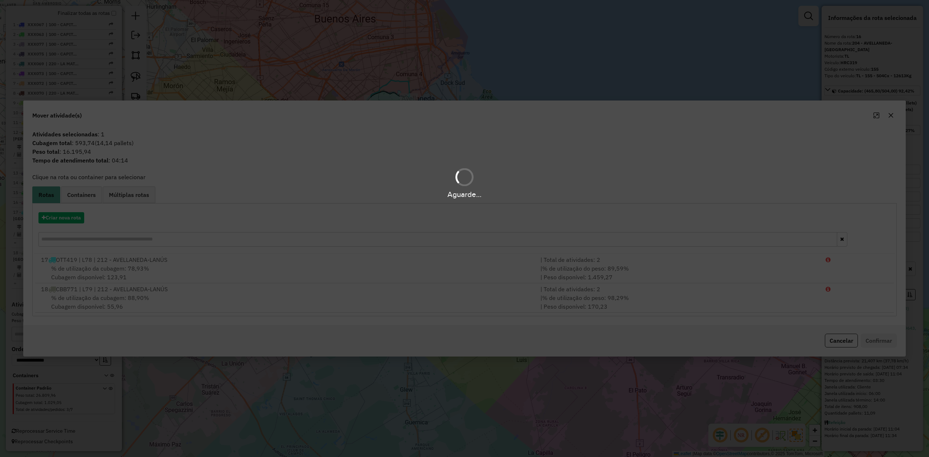
click at [61, 219] on div "Aguarde..." at bounding box center [464, 228] width 929 height 457
click at [61, 219] on button "Criar nova rota" at bounding box center [61, 217] width 46 height 11
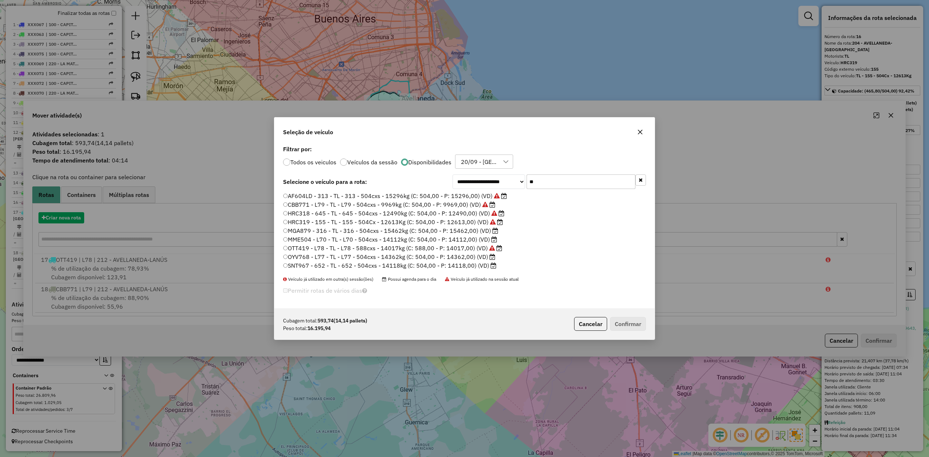
click at [61, 218] on div "**********" at bounding box center [464, 228] width 929 height 457
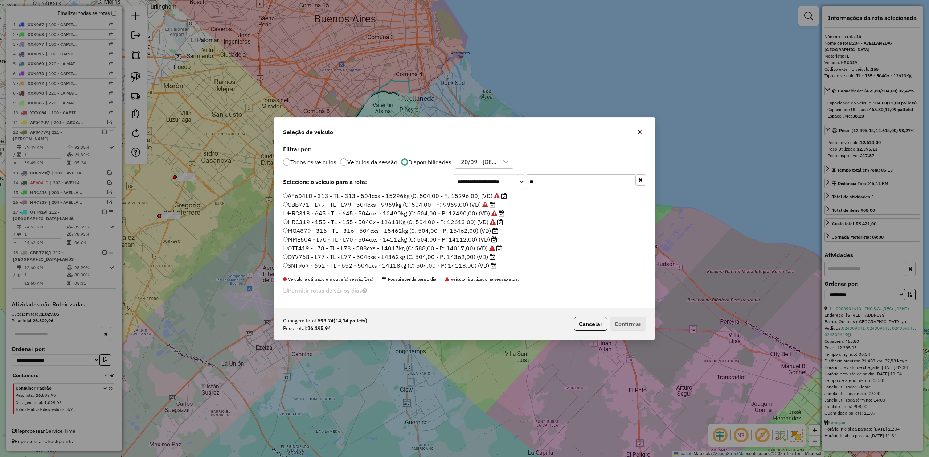
scroll to position [4, 2]
drag, startPoint x: 568, startPoint y: 173, endPoint x: 563, endPoint y: 176, distance: 4.9
click at [565, 175] on div "**********" at bounding box center [464, 226] width 380 height 165
drag, startPoint x: 517, startPoint y: 179, endPoint x: 468, endPoint y: 175, distance: 48.8
click at [469, 175] on div "**********" at bounding box center [548, 182] width 193 height 15
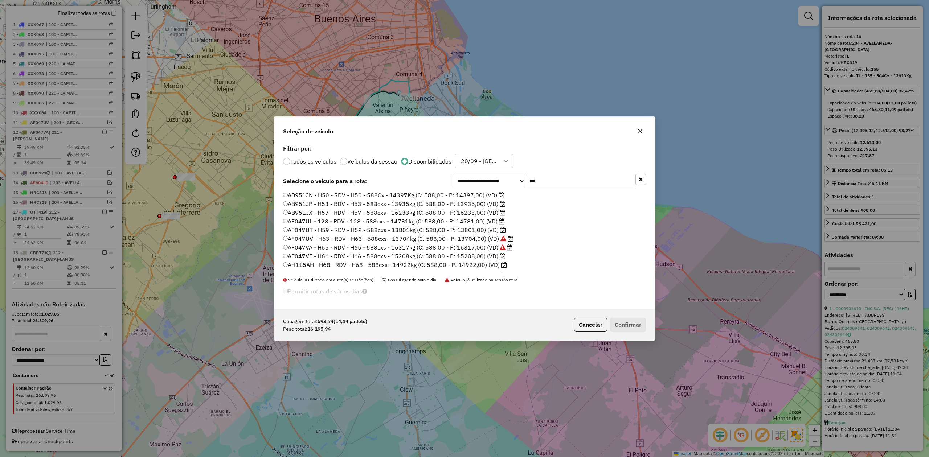
type input "***"
click at [476, 248] on label "AF047VA - H65 - RDV - H65 - 588cxs - 16317kg (C: 588,00 - P: 16317,00) (VD)" at bounding box center [398, 247] width 230 height 9
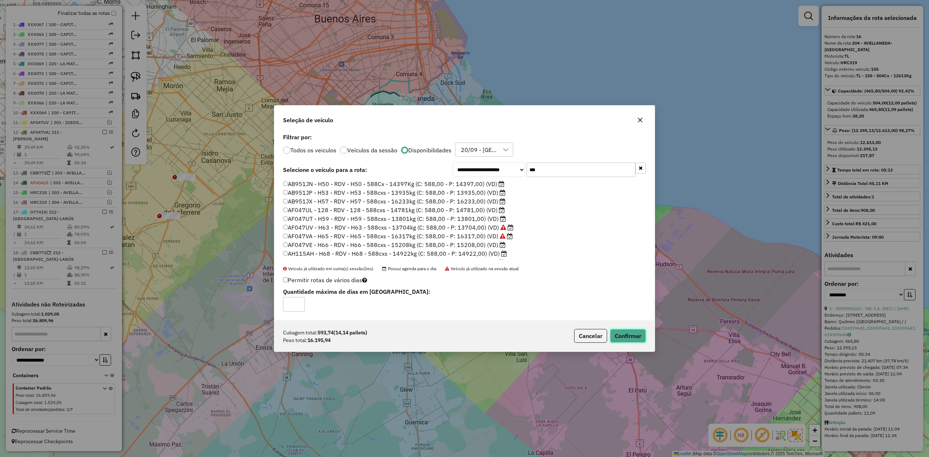
click at [619, 283] on button "Confirmar" at bounding box center [628, 336] width 36 height 14
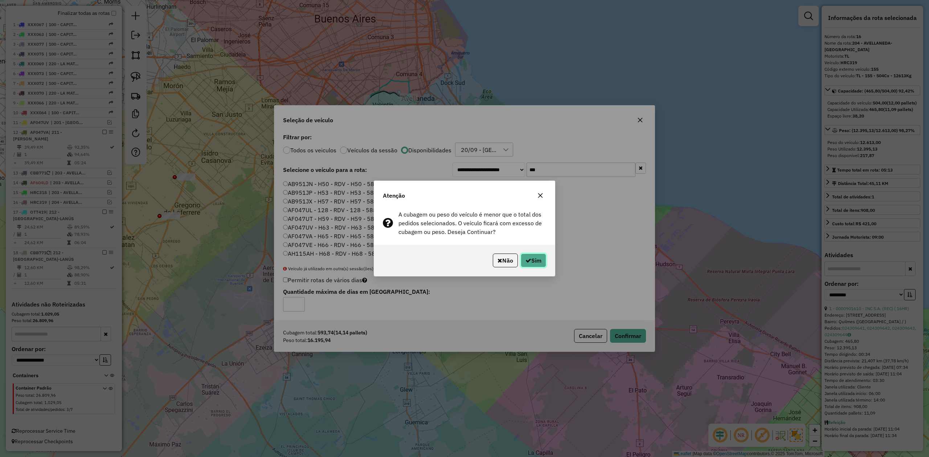
click at [530, 258] on button "Sim" at bounding box center [533, 261] width 25 height 14
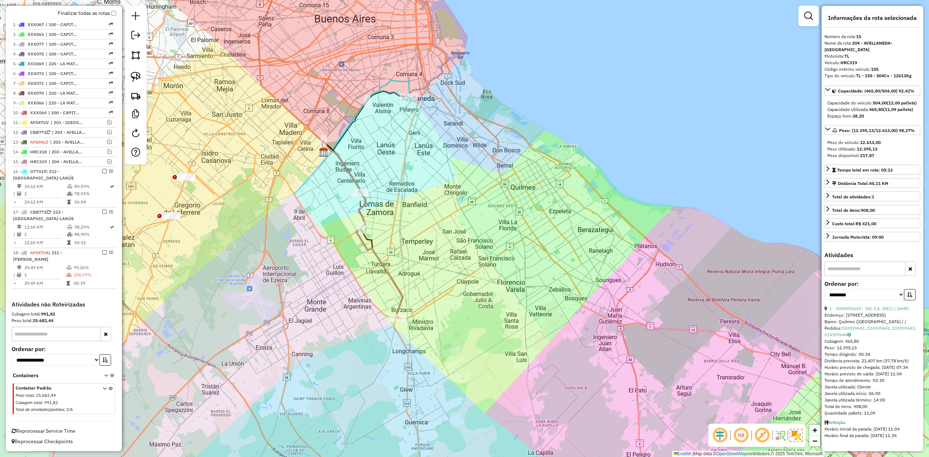
click at [408, 283] on div "Janela de atendimento Grade de atendimento Capacidade Transportadoras Veículos …" at bounding box center [464, 228] width 929 height 457
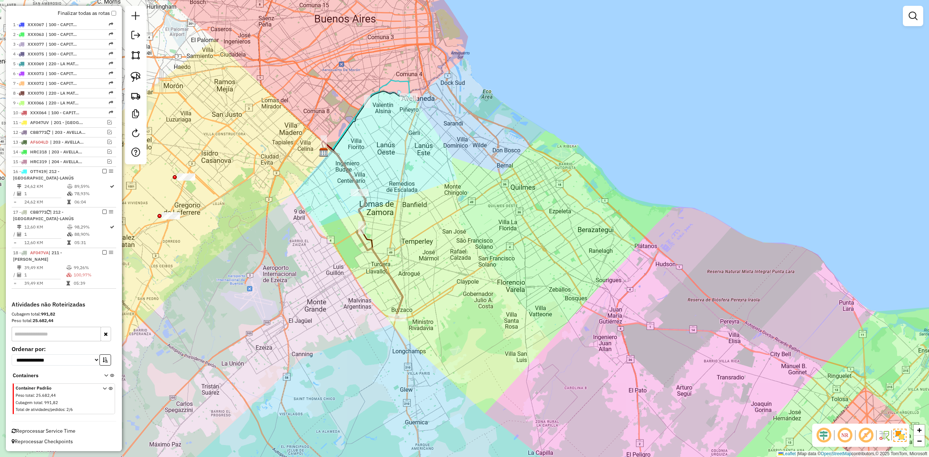
click at [407, 283] on div "Janela de atendimento Grade de atendimento Capacidade Transportadoras Veículos …" at bounding box center [464, 228] width 929 height 457
click at [398, 283] on icon at bounding box center [363, 232] width 80 height 172
select select "**********"
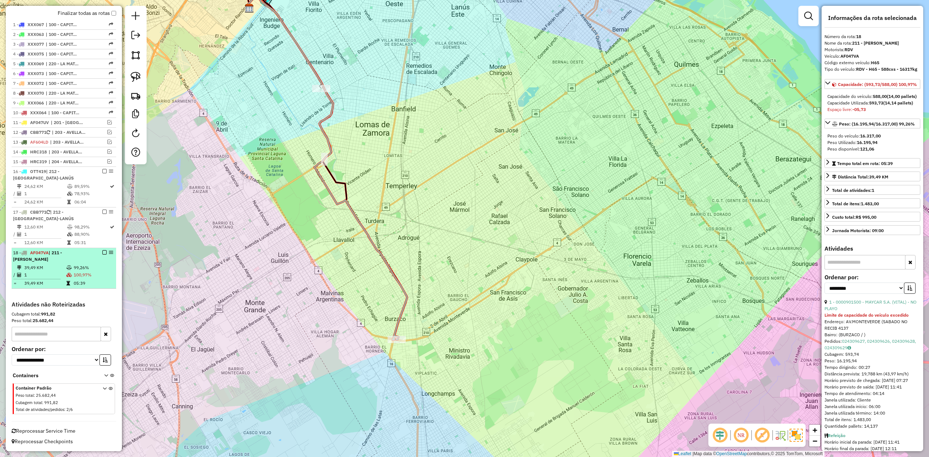
click at [102, 253] on em at bounding box center [104, 252] width 4 height 4
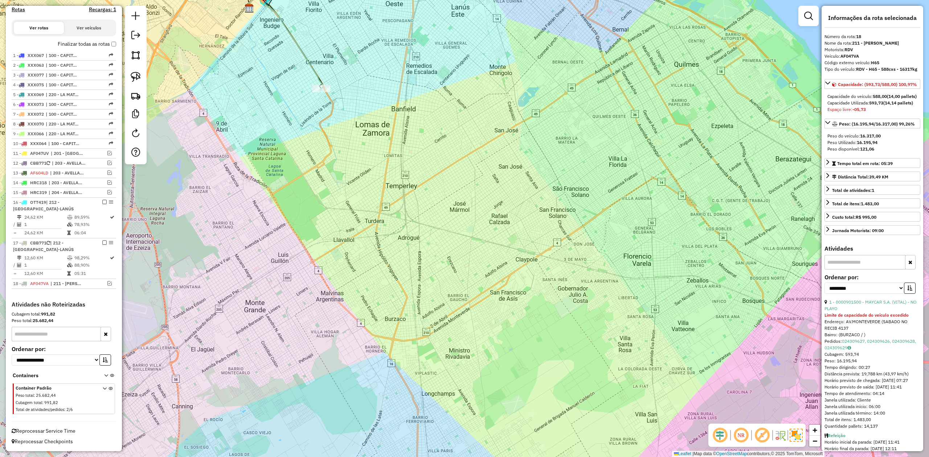
scroll to position [237, 0]
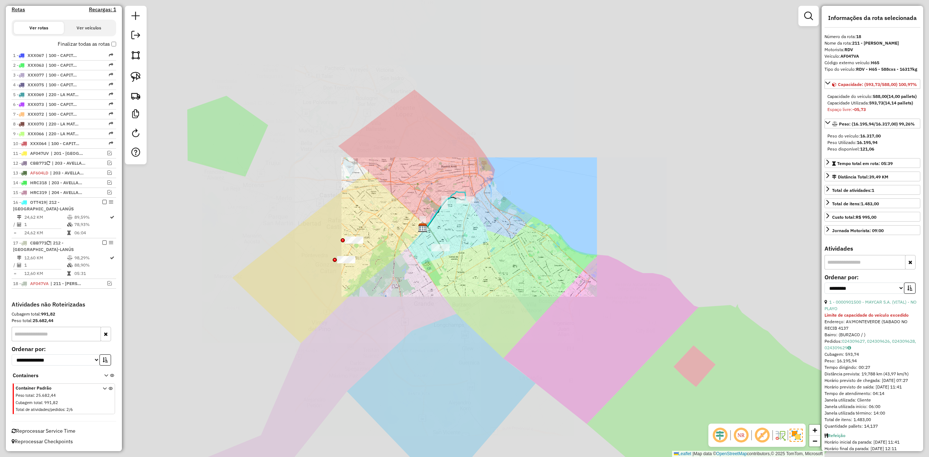
drag, startPoint x: 470, startPoint y: 276, endPoint x: 456, endPoint y: 274, distance: 13.1
click at [467, 283] on div "Janela de atendimento Grade de atendimento Capacidade Transportadoras Veículos …" at bounding box center [464, 228] width 929 height 457
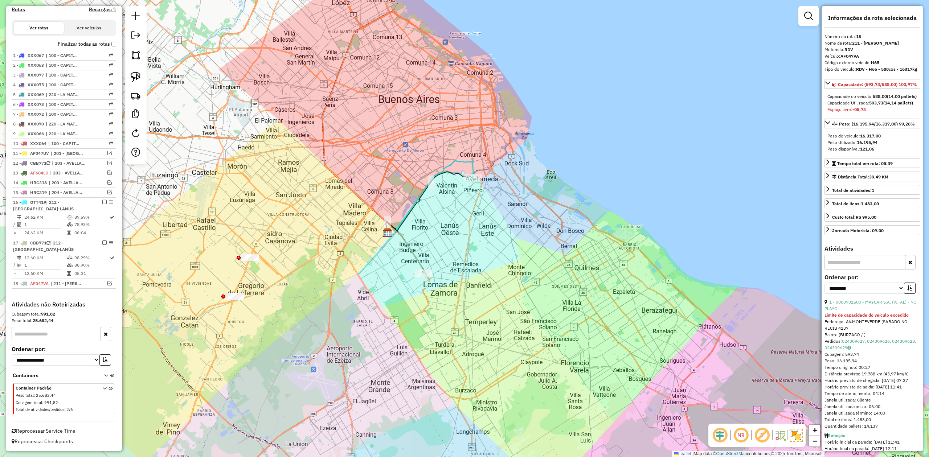
click at [466, 161] on icon at bounding box center [429, 197] width 87 height 72
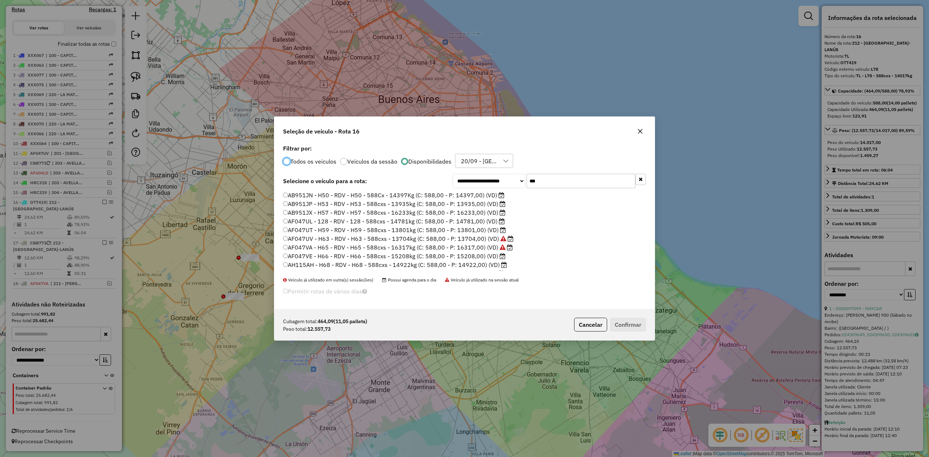
scroll to position [4, 2]
drag, startPoint x: 546, startPoint y: 178, endPoint x: 459, endPoint y: 179, distance: 86.7
click at [466, 176] on div "**********" at bounding box center [548, 181] width 193 height 15
click at [487, 232] on label "AF047UT - H59 - RDV - H59 - 588cxs - 13801kg (C: 588,00 - P: 13801,00) (VD)" at bounding box center [394, 230] width 223 height 9
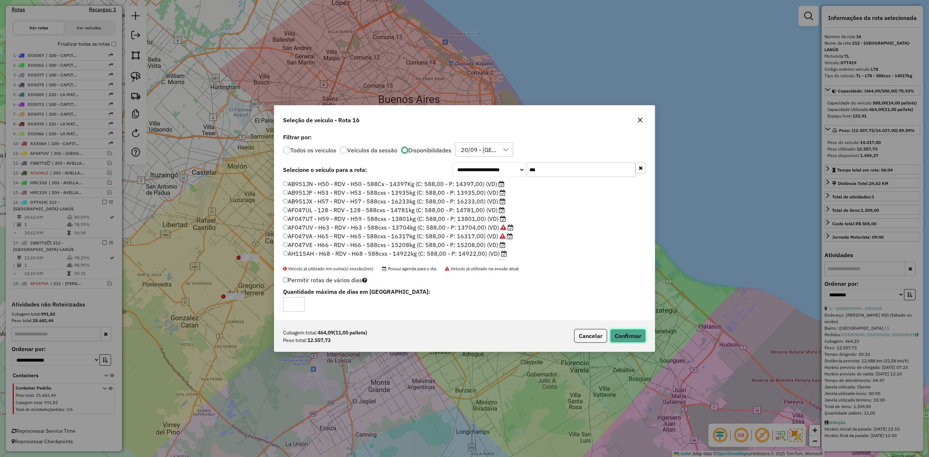
click at [619, 283] on button "Confirmar" at bounding box center [628, 336] width 36 height 14
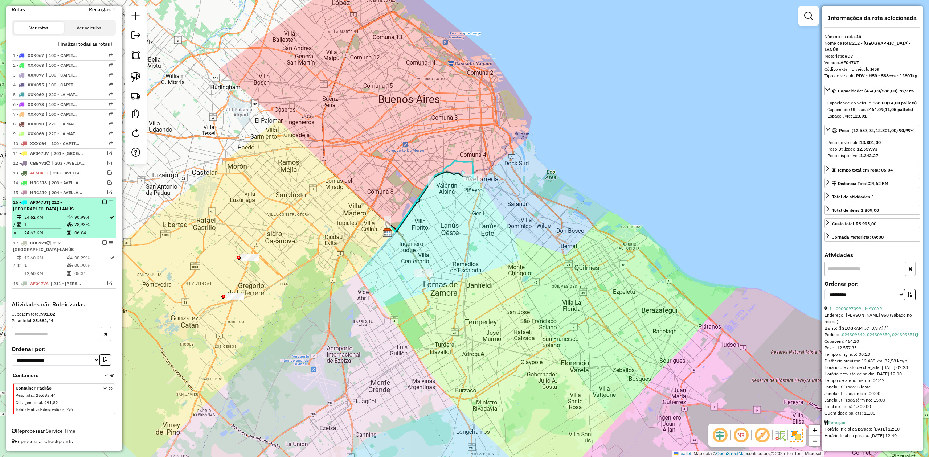
click at [104, 201] on em at bounding box center [104, 202] width 4 height 4
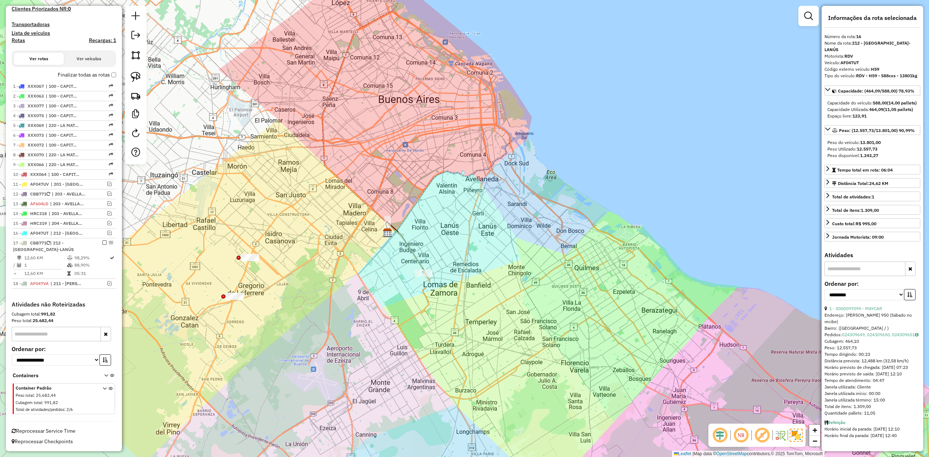
click at [414, 259] on icon at bounding box center [405, 250] width 38 height 46
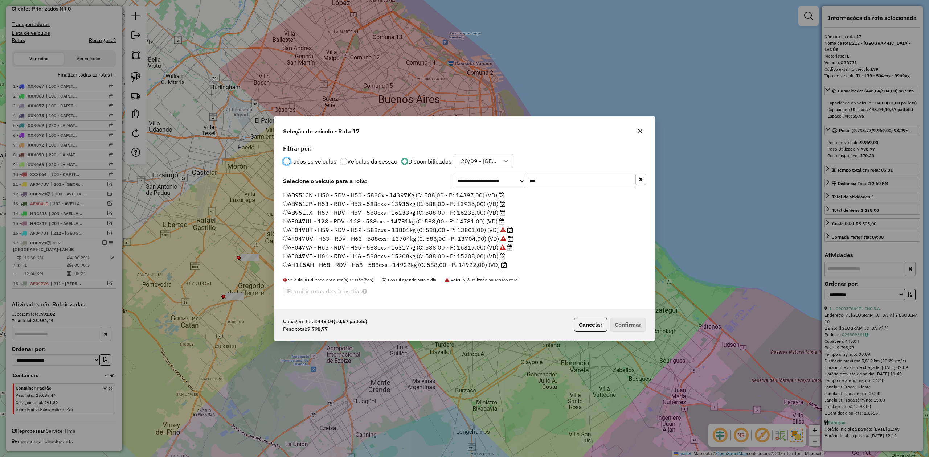
scroll to position [4, 2]
drag, startPoint x: 556, startPoint y: 181, endPoint x: 491, endPoint y: 172, distance: 65.9
click at [491, 172] on div "**********" at bounding box center [464, 226] width 380 height 167
type input "*"
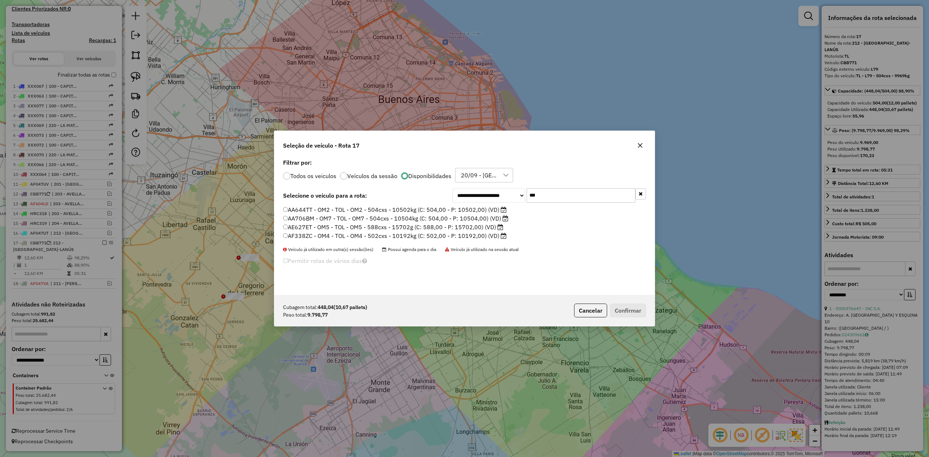
type input "***"
click at [475, 235] on label "AF338ZC - OM4 - TOL - OM4 - 502cxs - 10192kg (C: 502,00 - P: 10192,00) (VD)" at bounding box center [395, 236] width 224 height 9
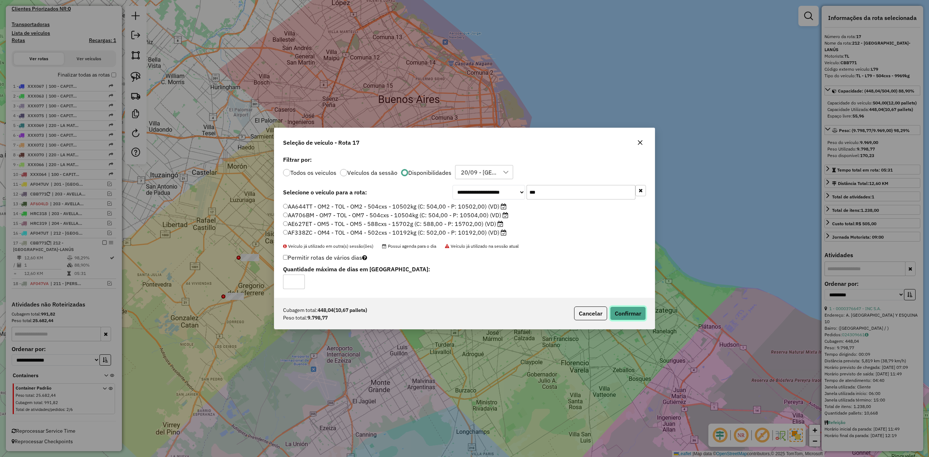
click at [619, 283] on button "Confirmar" at bounding box center [628, 314] width 36 height 14
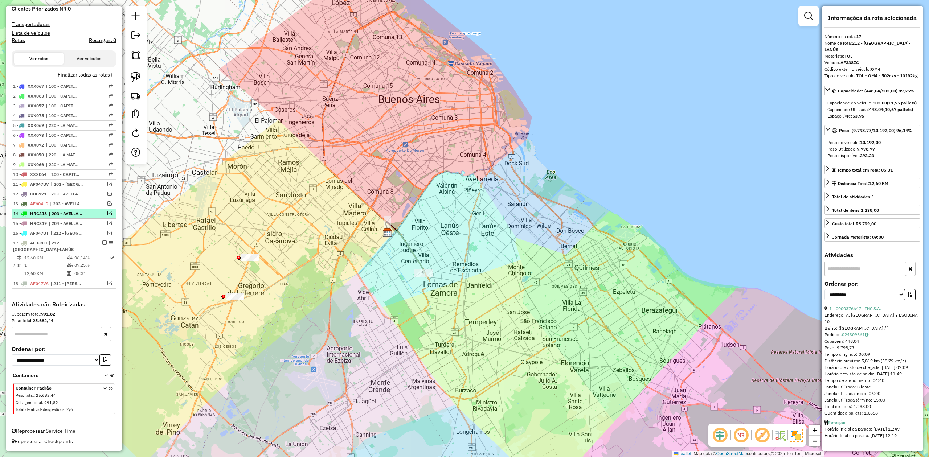
click at [102, 242] on em at bounding box center [104, 243] width 4 height 4
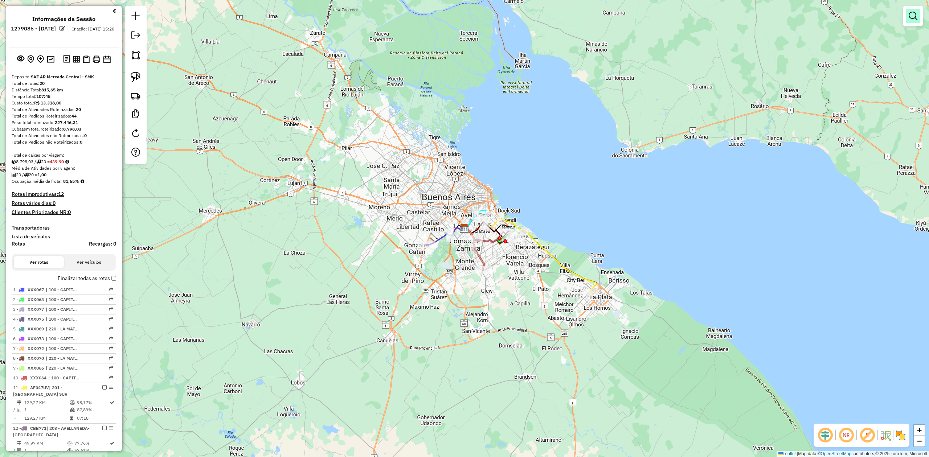
click at [919, 19] on link at bounding box center [913, 16] width 15 height 15
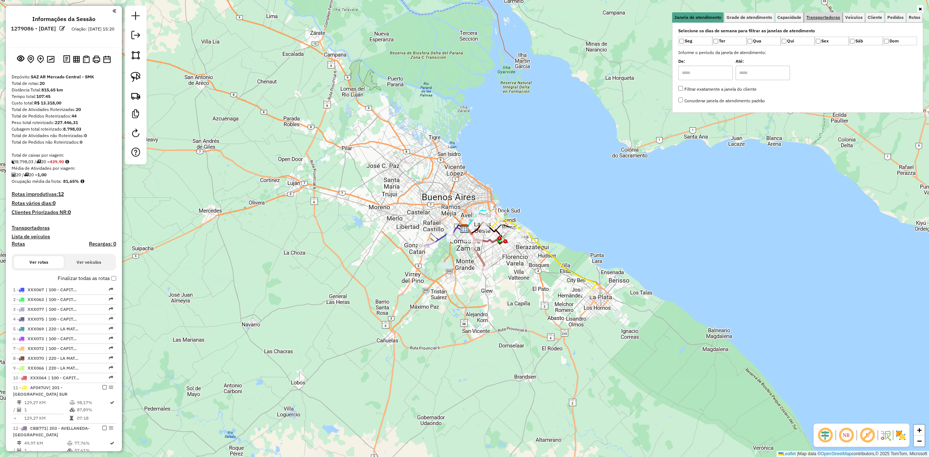
click at [807, 19] on span "Transportadoras" at bounding box center [823, 17] width 34 height 4
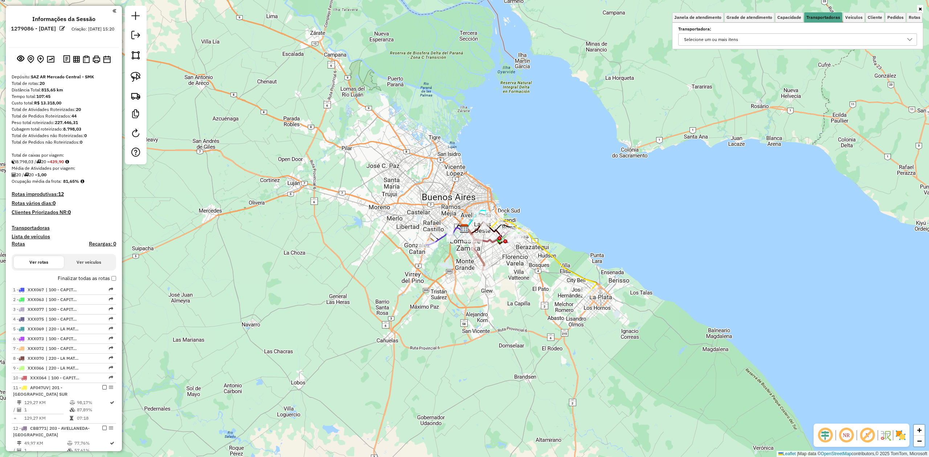
click at [744, 33] on div "Selecione um ou mais itens" at bounding box center [797, 39] width 239 height 12
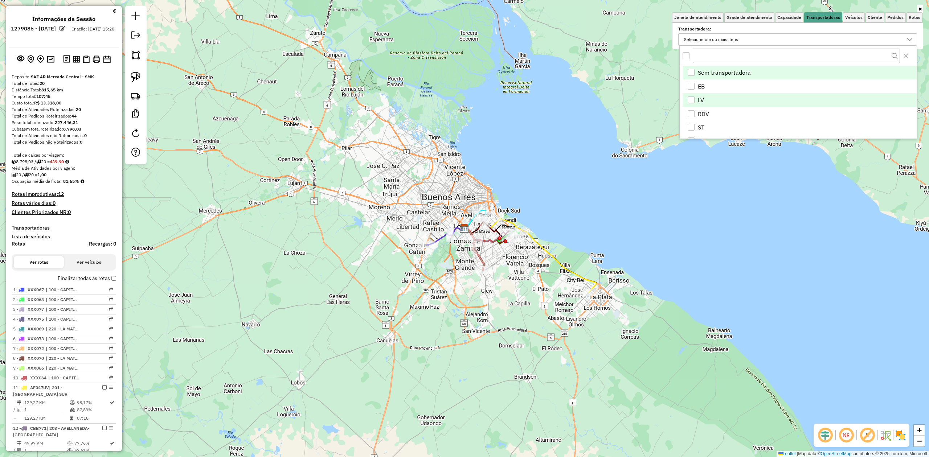
click at [692, 104] on li "LV" at bounding box center [800, 100] width 234 height 14
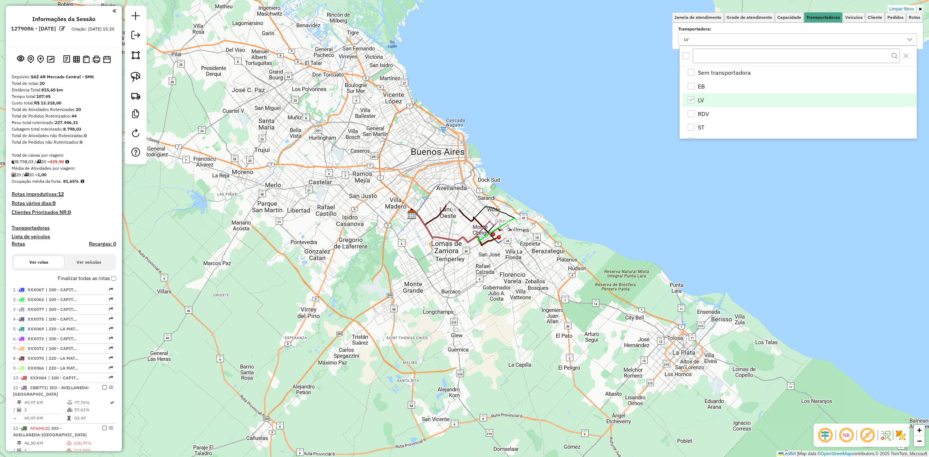
click at [898, 434] on img at bounding box center [901, 436] width 12 height 12
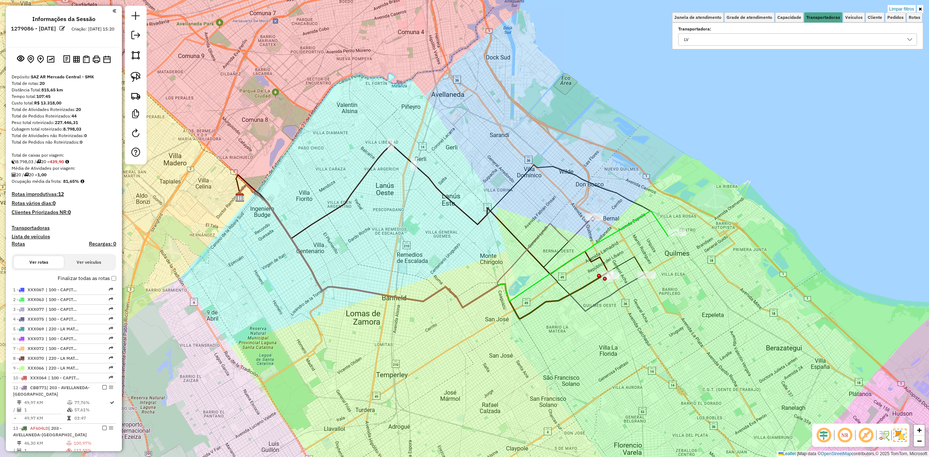
click at [575, 233] on icon at bounding box center [416, 246] width 357 height 123
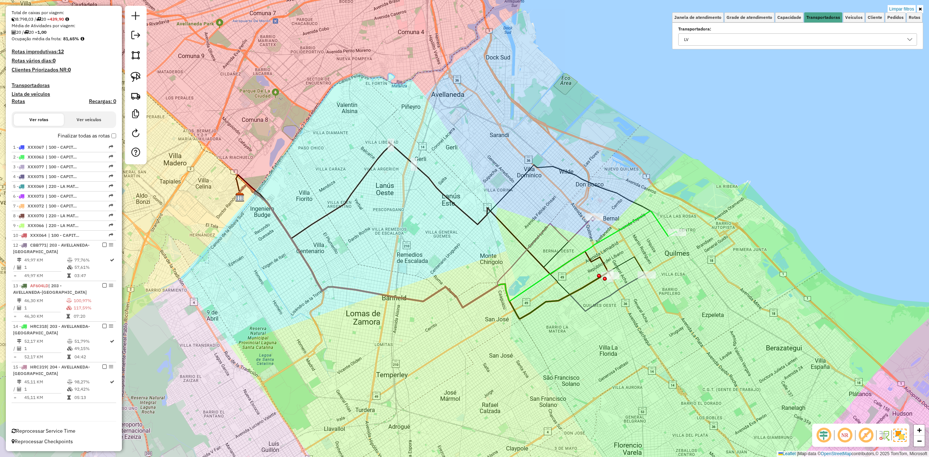
select select "**********"
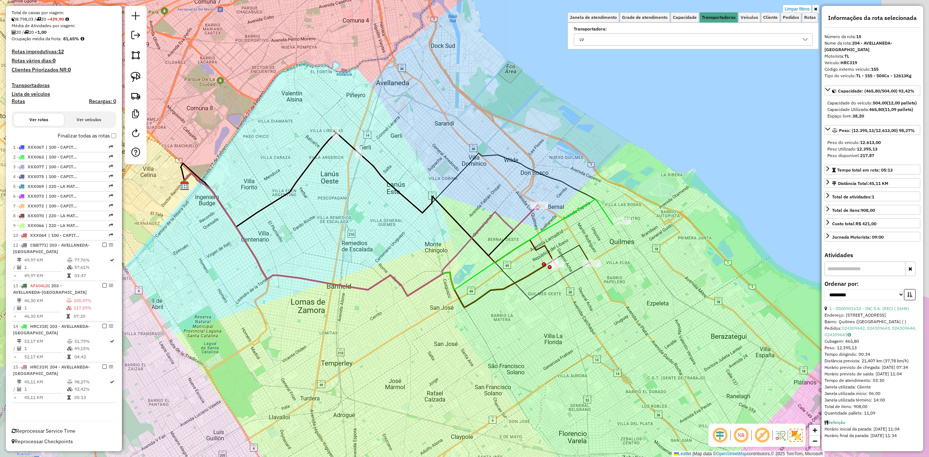
drag, startPoint x: 534, startPoint y: 227, endPoint x: 519, endPoint y: 225, distance: 15.4
click at [519, 225] on div "Limpar filtros Janela de atendimento Grade de atendimento Capacidade Transporta…" at bounding box center [464, 228] width 929 height 457
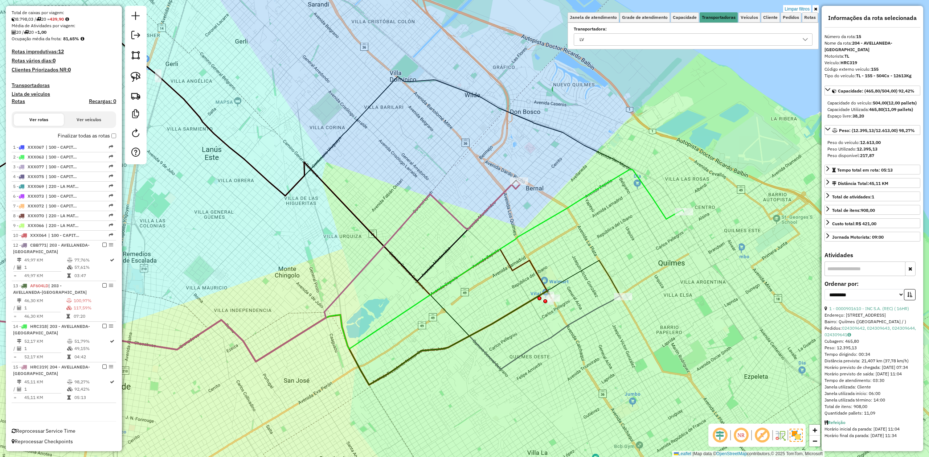
click at [614, 285] on icon at bounding box center [264, 183] width 714 height 305
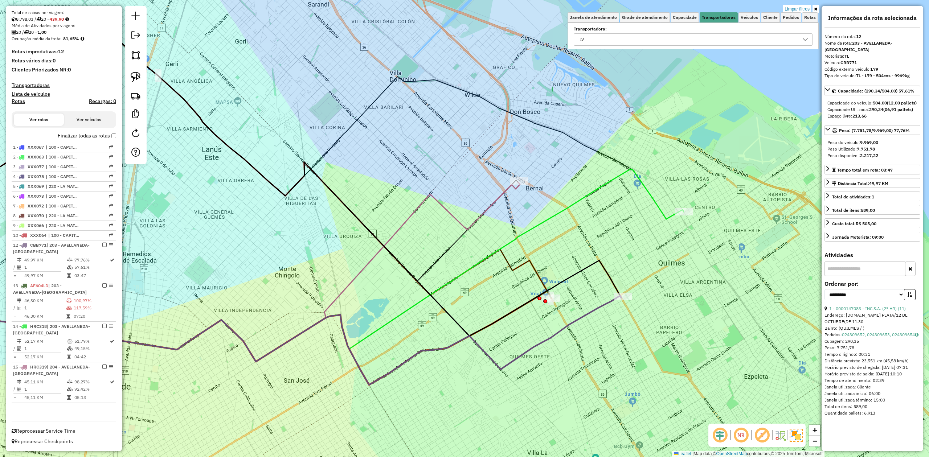
click at [609, 302] on icon at bounding box center [264, 301] width 714 height 168
click at [607, 317] on div "Limpar filtros Janela de atendimento Grade de atendimento Capacidade Transporta…" at bounding box center [464, 228] width 929 height 457
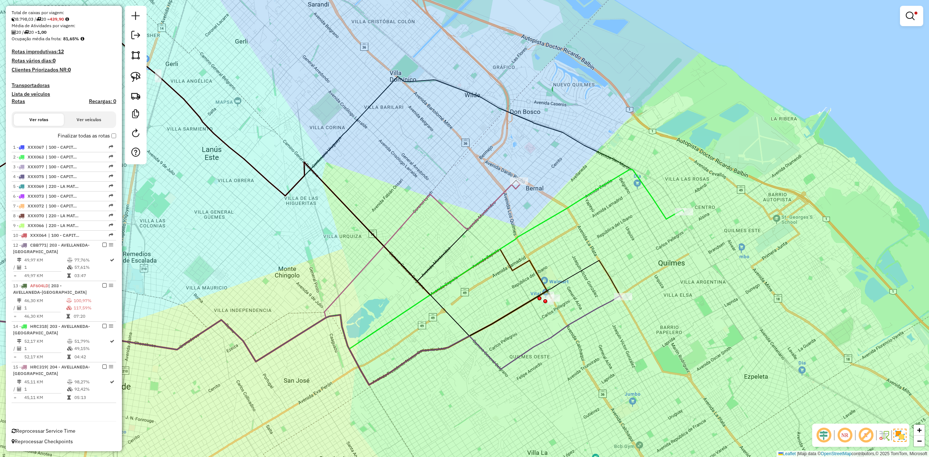
click at [602, 304] on icon at bounding box center [264, 301] width 714 height 168
select select "**********"
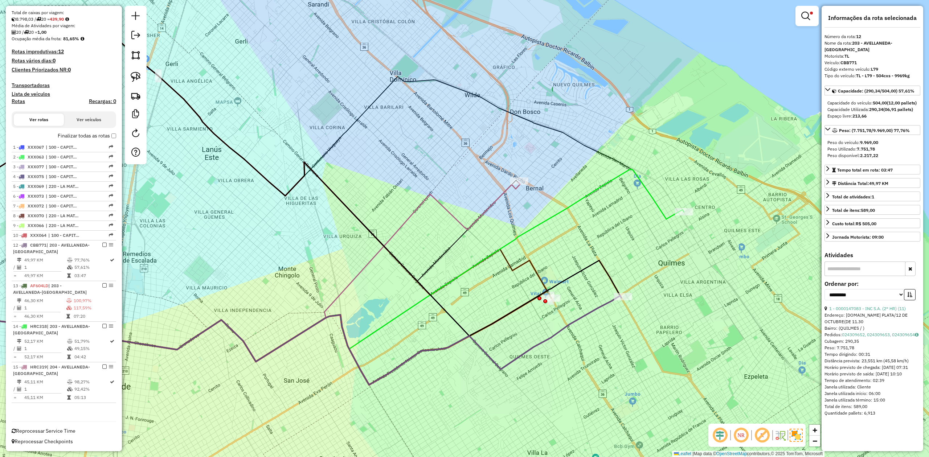
click at [534, 274] on icon at bounding box center [229, 164] width 644 height 267
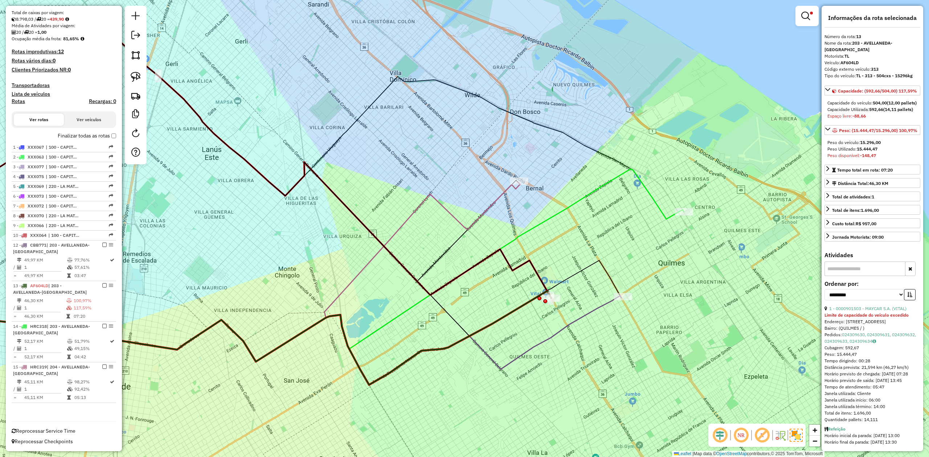
drag, startPoint x: 589, startPoint y: 342, endPoint x: 572, endPoint y: 327, distance: 22.7
click at [572, 327] on div "Limpar filtros Janela de atendimento Grade de atendimento Capacidade Transporta…" at bounding box center [464, 228] width 929 height 457
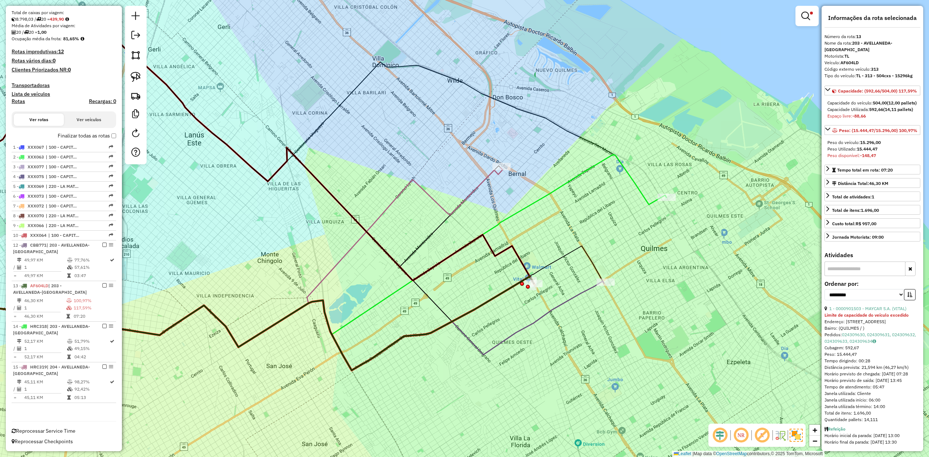
click at [578, 294] on icon at bounding box center [255, 299] width 697 height 141
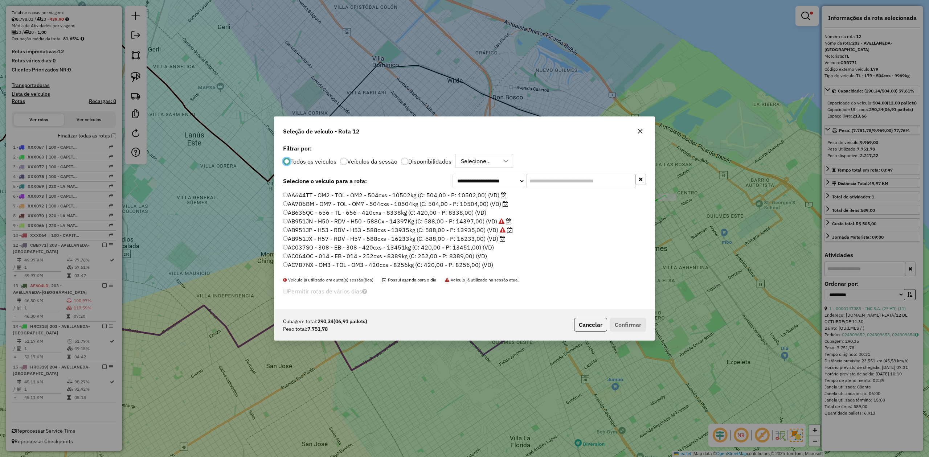
scroll to position [4, 2]
click at [578, 185] on input "text" at bounding box center [581, 181] width 109 height 15
click at [441, 162] on label "Disponibilidades" at bounding box center [429, 162] width 43 height 6
click at [536, 178] on input "text" at bounding box center [581, 181] width 109 height 15
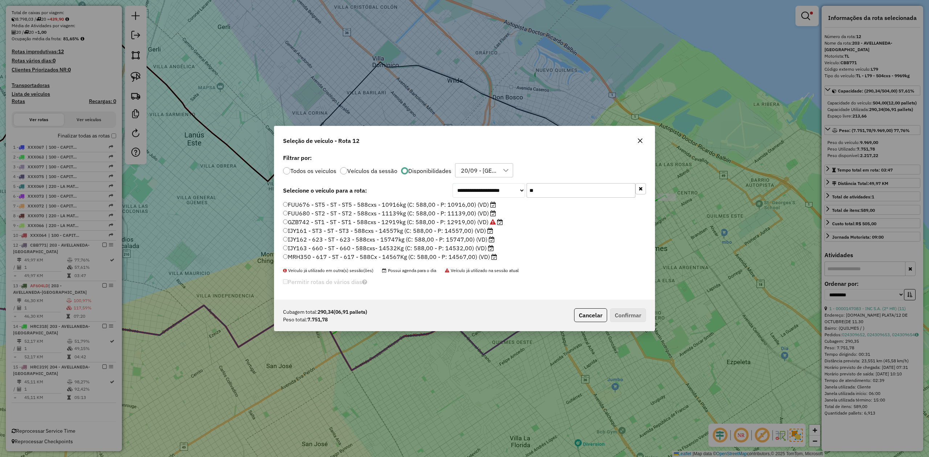
type input "**"
click at [470, 204] on label "FUU676 - ST5 - ST - ST5 - 588cxs - 10916kg (C: 588,00 - P: 10916,00) (VD)" at bounding box center [389, 204] width 213 height 9
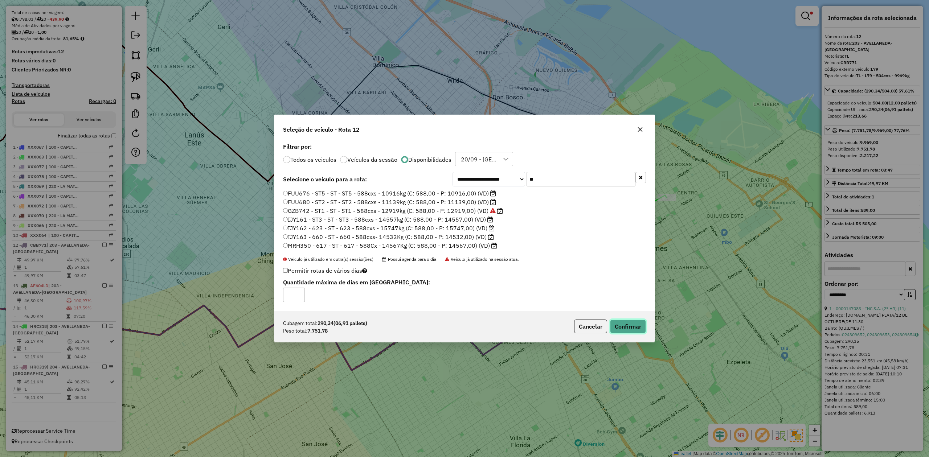
click at [623, 326] on button "Confirmar" at bounding box center [628, 327] width 36 height 14
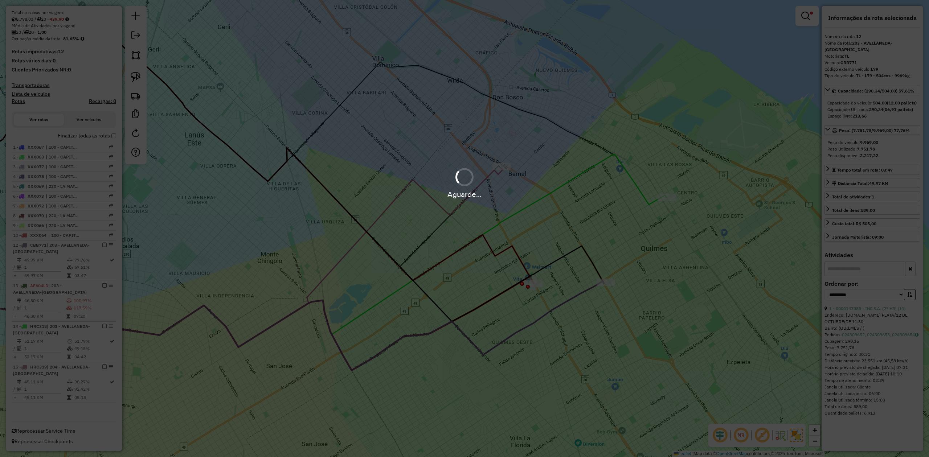
scroll to position [103, 0]
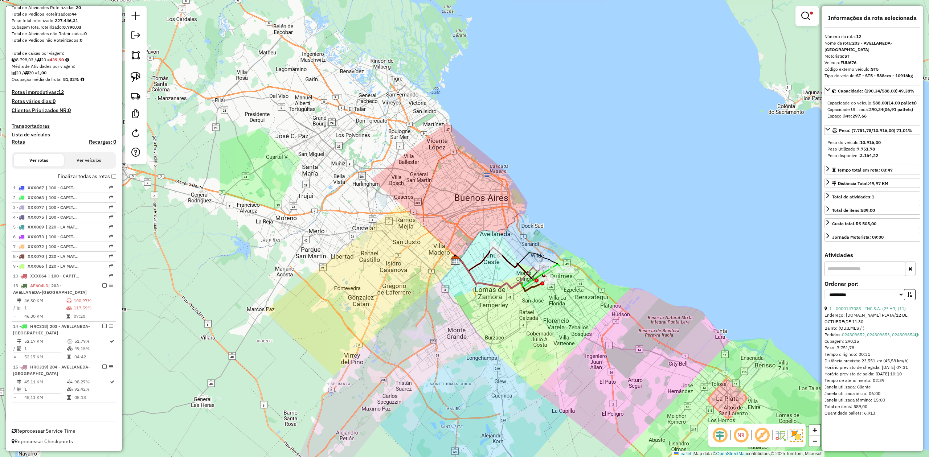
drag, startPoint x: 805, startPoint y: 18, endPoint x: 804, endPoint y: 14, distance: 4.0
click at [806, 17] on em at bounding box center [805, 16] width 9 height 9
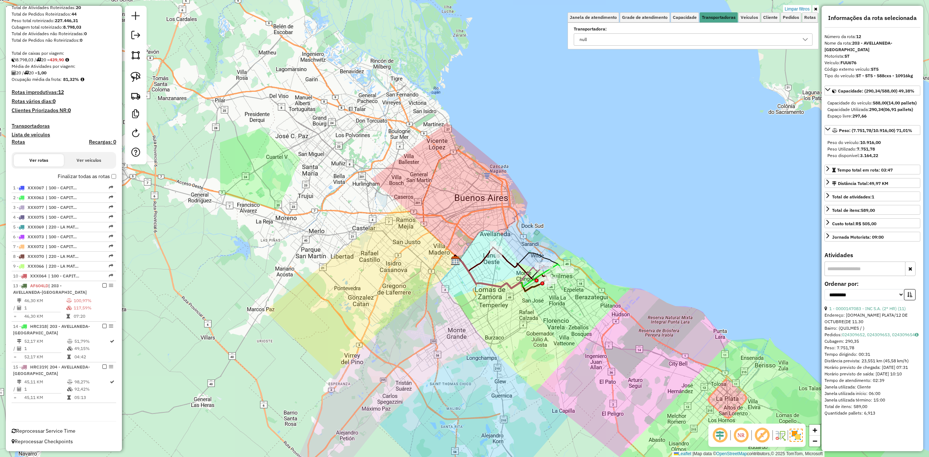
click at [803, 8] on link "Limpar filtros" at bounding box center [797, 9] width 28 height 8
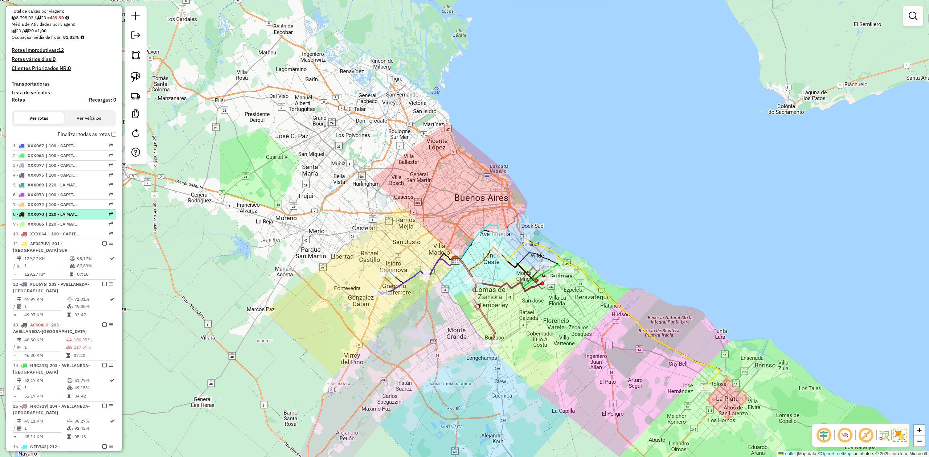
scroll to position [80, 0]
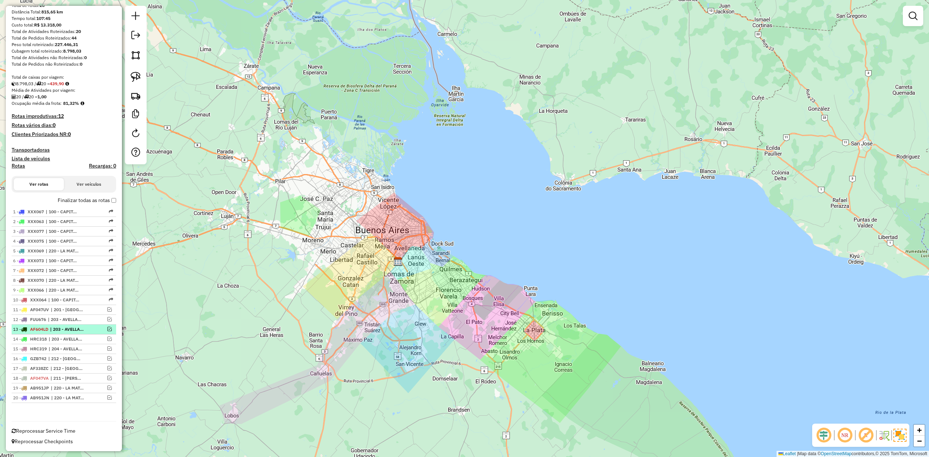
click at [38, 331] on div "13 - AF604LD | 203 - AVELLANEDA-QUILMES" at bounding box center [51, 329] width 77 height 7
select select "**********"
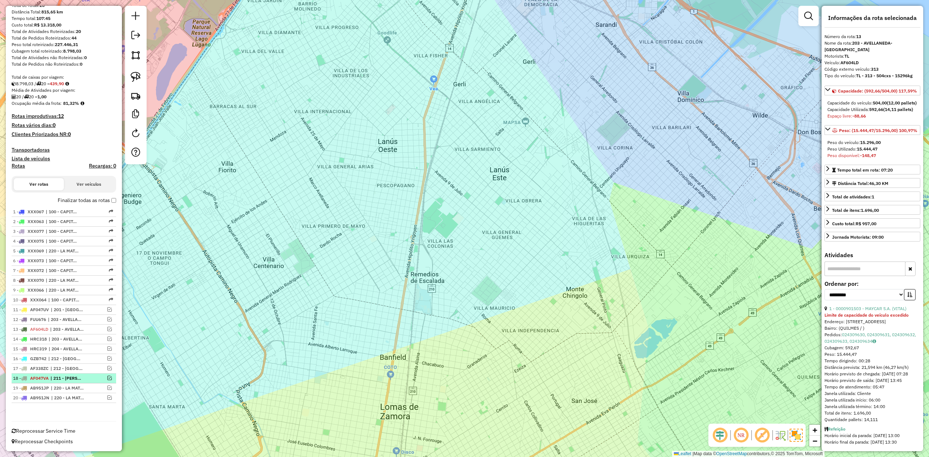
click at [53, 375] on span "| 211 - LANÚS-ALMIRANTE BROWN" at bounding box center [66, 378] width 33 height 7
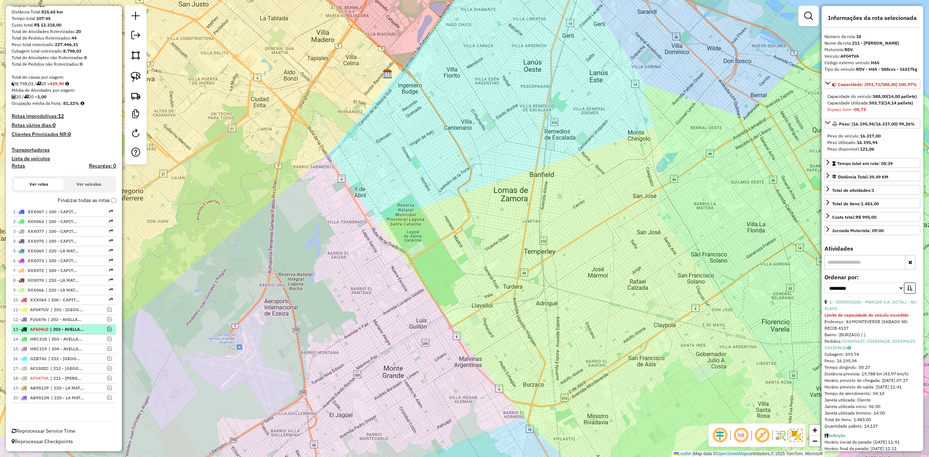
click at [64, 328] on span "| 203 - AVELLANEDA-QUILMES" at bounding box center [66, 329] width 33 height 7
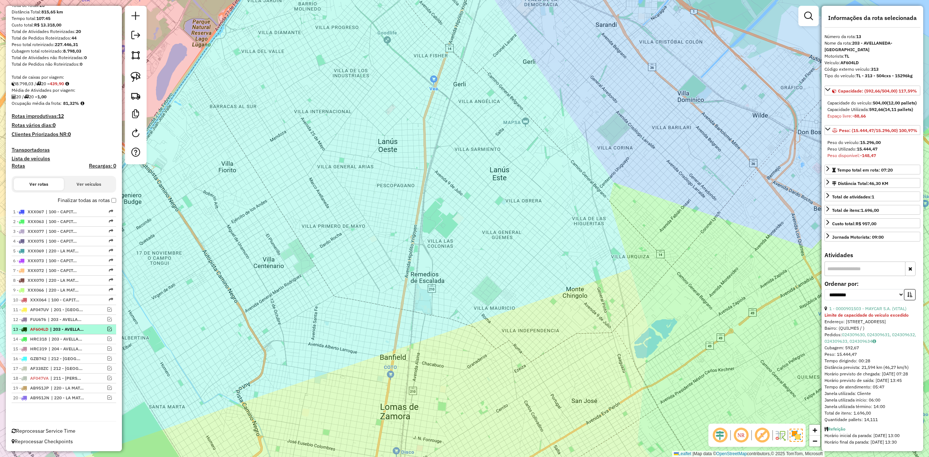
click at [108, 327] on em at bounding box center [109, 329] width 4 height 4
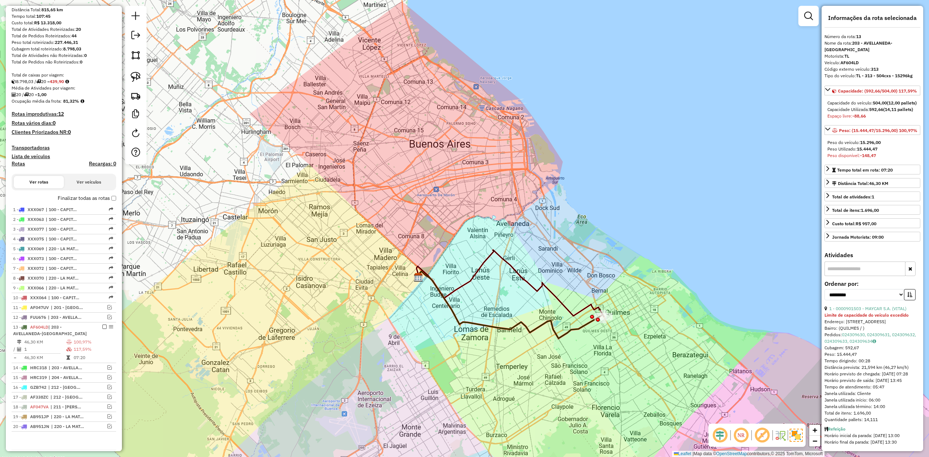
click at [593, 344] on div "Janela de atendimento Grade de atendimento Capacidade Transportadoras Veículos …" at bounding box center [464, 228] width 929 height 457
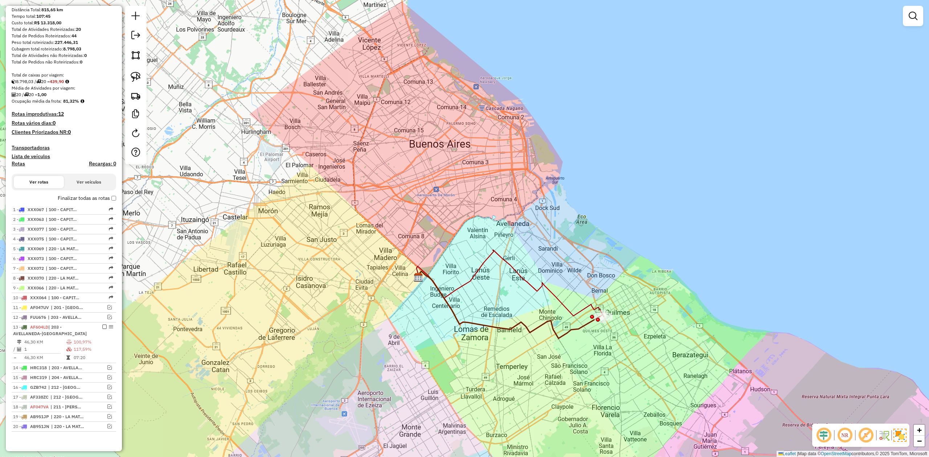
click at [587, 324] on icon at bounding box center [510, 304] width 187 height 67
select select "**********"
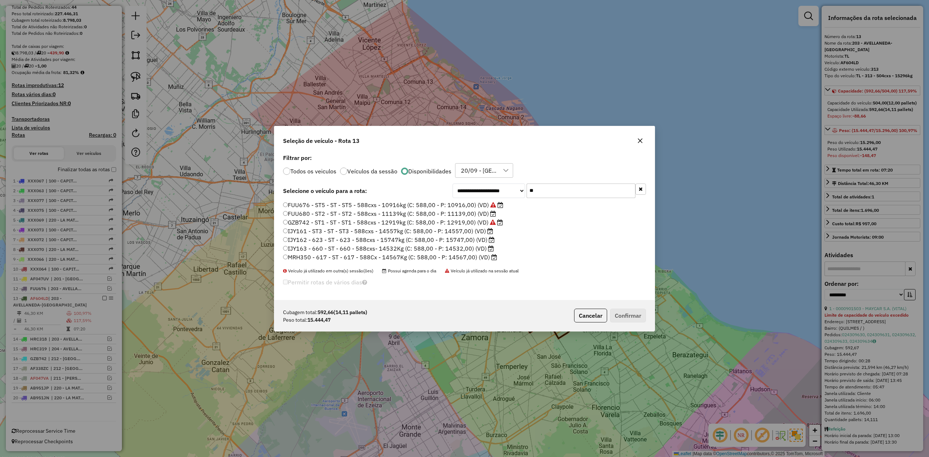
scroll to position [4, 2]
drag, startPoint x: 519, startPoint y: 184, endPoint x: 488, endPoint y: 180, distance: 31.4
click at [488, 180] on div "**********" at bounding box center [464, 226] width 380 height 148
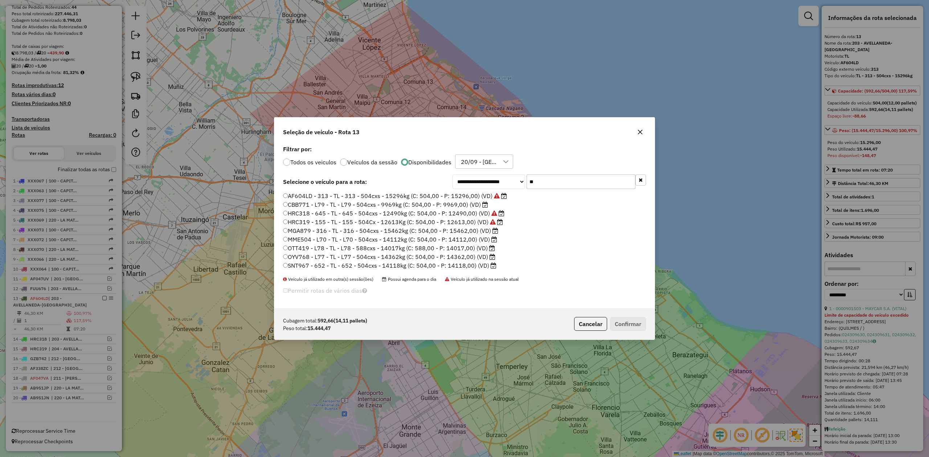
type input "**"
click at [477, 230] on label "MGA879 - 316 - TL - 316 - 504cxs - 15462kg (C: 504,00 - P: 15462,00) (VD)" at bounding box center [390, 230] width 215 height 9
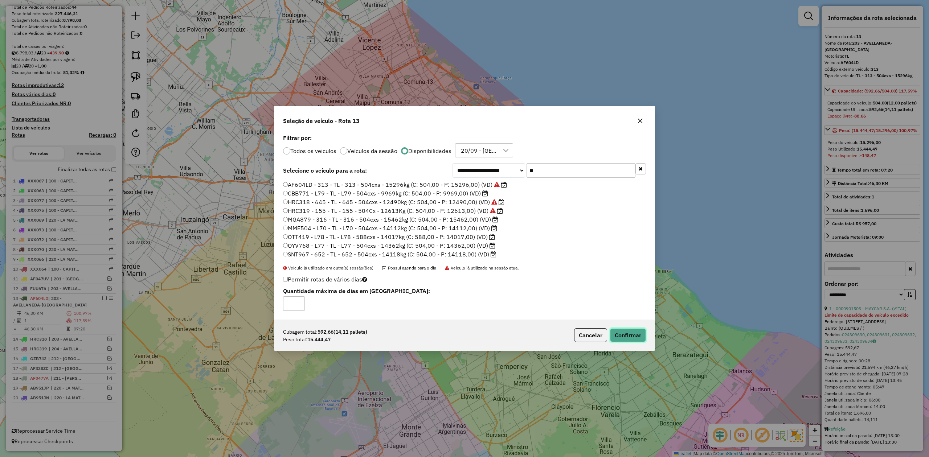
click at [636, 331] on button "Confirmar" at bounding box center [628, 335] width 36 height 14
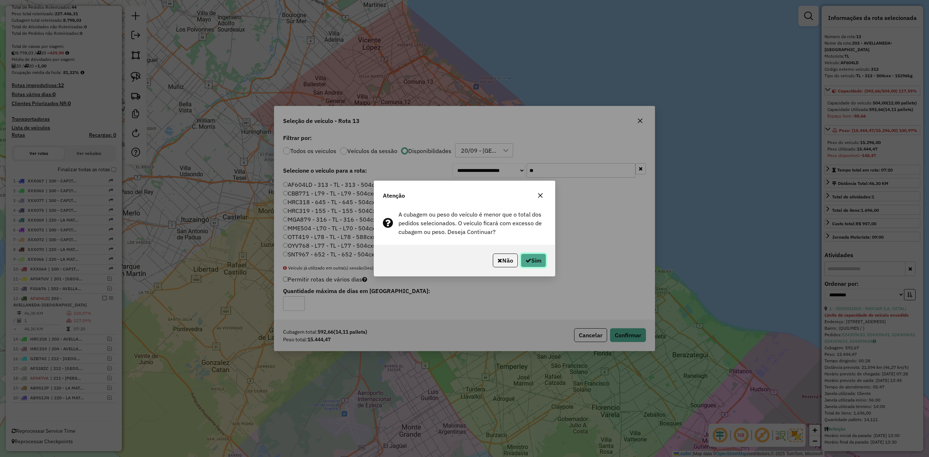
click at [535, 262] on button "Sim" at bounding box center [533, 261] width 25 height 14
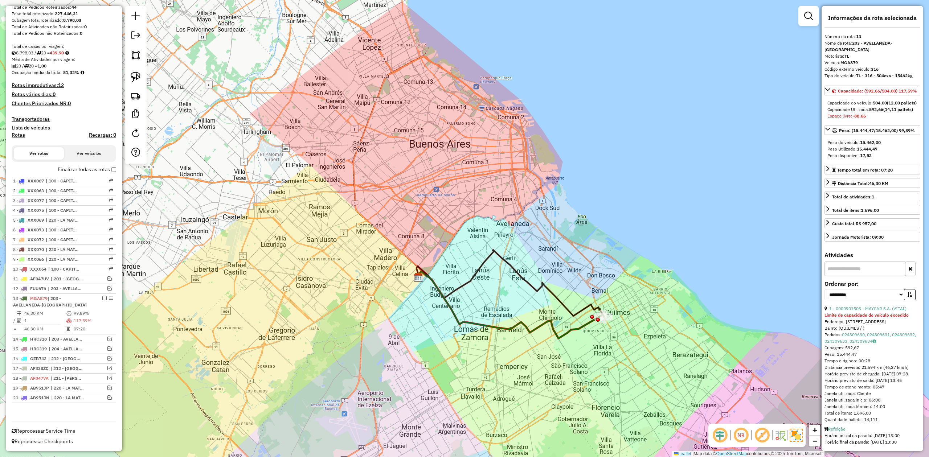
drag, startPoint x: 550, startPoint y: 316, endPoint x: 552, endPoint y: 320, distance: 3.8
click at [550, 316] on div "Janela de atendimento Grade de atendimento Capacidade Transportadoras Veículos …" at bounding box center [464, 228] width 929 height 457
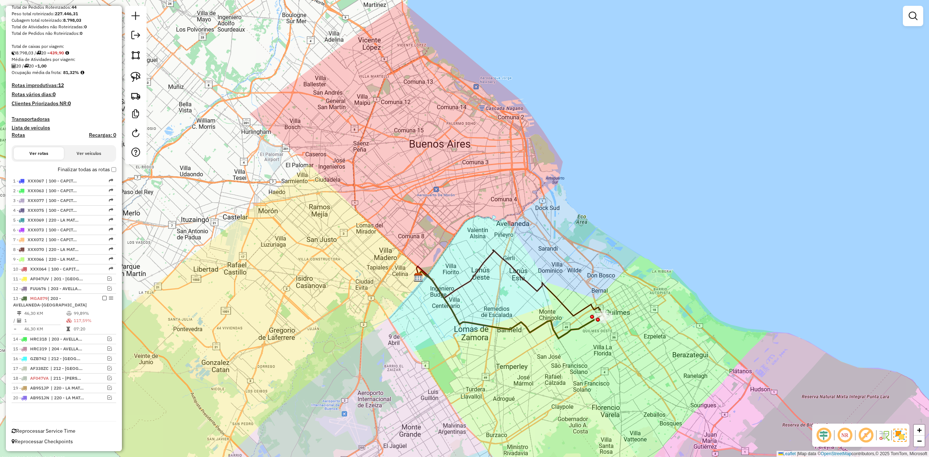
click at [556, 336] on icon at bounding box center [510, 304] width 187 height 67
select select "**********"
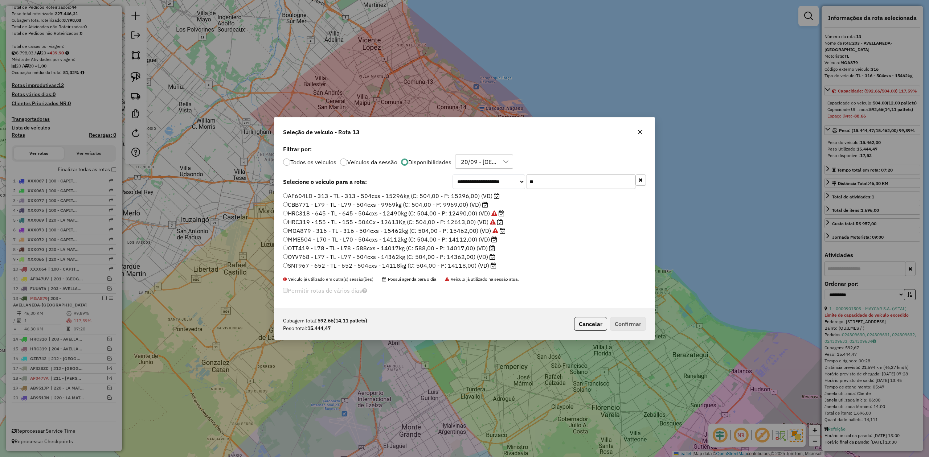
click at [484, 198] on label "AF604LD - 313 - TL - 313 - 504cxs - 15296kg (C: 504,00 - P: 15296,00) (VD)" at bounding box center [391, 196] width 217 height 9
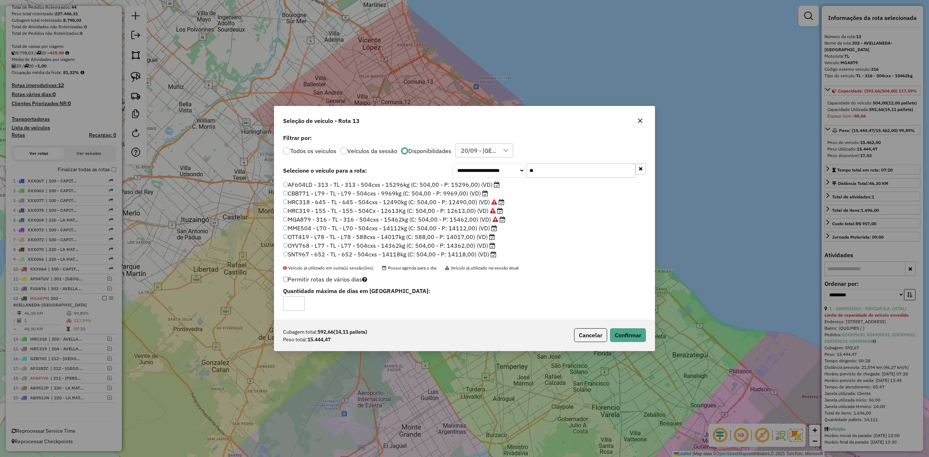
click at [640, 119] on icon "button" at bounding box center [640, 121] width 6 height 6
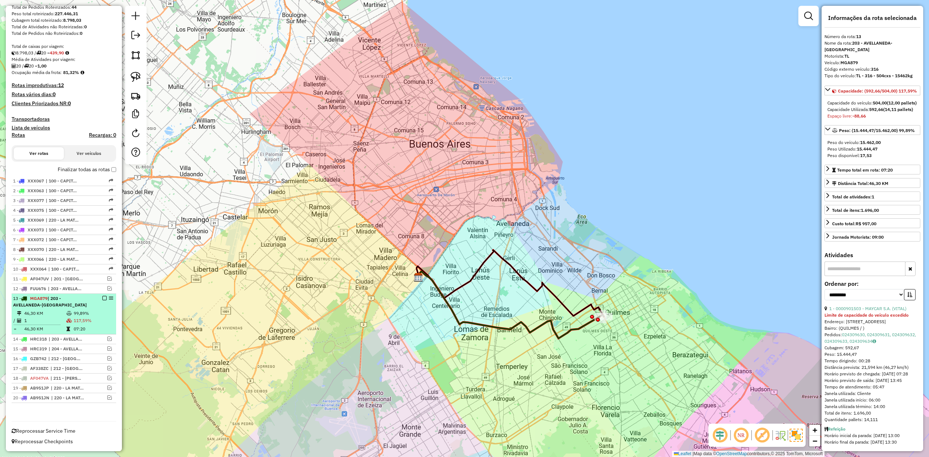
click at [102, 297] on em at bounding box center [104, 298] width 4 height 4
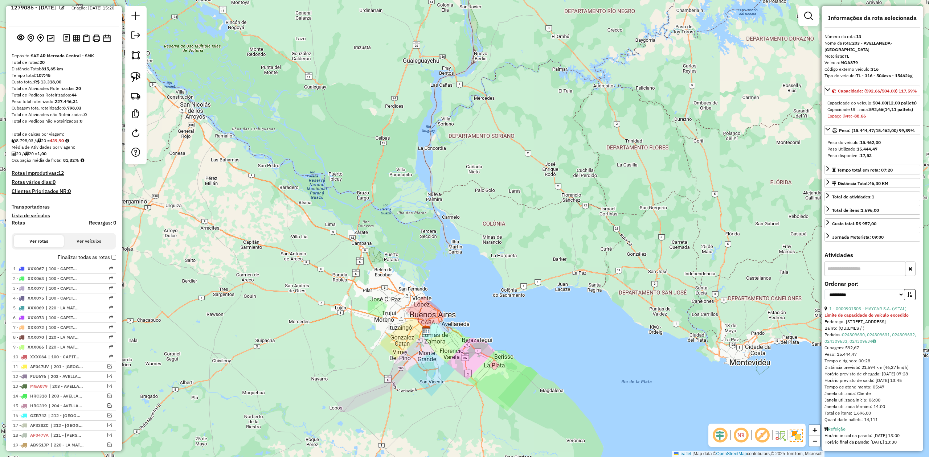
scroll to position [0, 0]
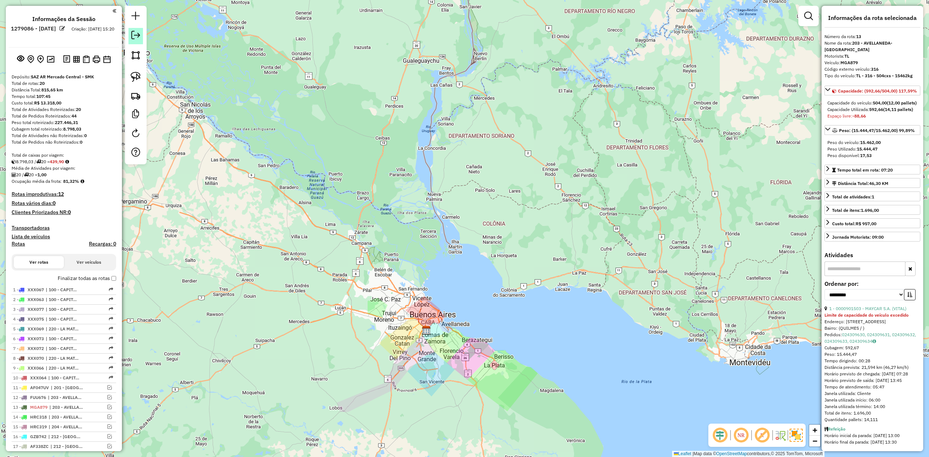
click at [136, 34] on em at bounding box center [135, 35] width 9 height 9
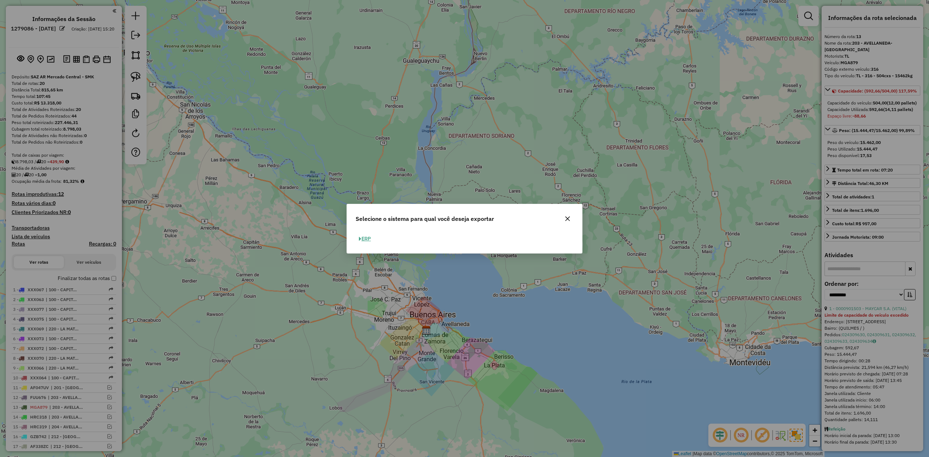
click at [361, 244] on div "ERP" at bounding box center [464, 241] width 235 height 23
click at [365, 240] on button "ERP" at bounding box center [365, 238] width 19 height 11
select select "**"
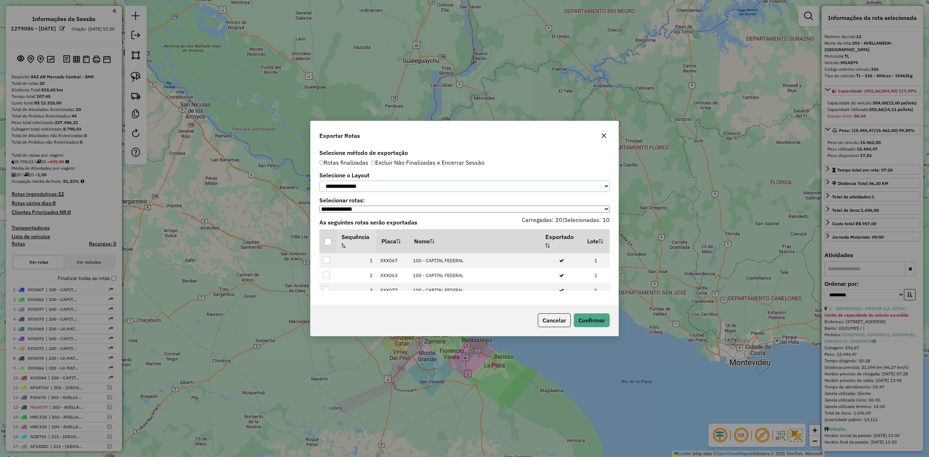
drag, startPoint x: 358, startPoint y: 181, endPoint x: 359, endPoint y: 189, distance: 7.8
click at [358, 181] on select "**********" at bounding box center [464, 186] width 290 height 11
select select "*********"
click at [319, 181] on select "**********" at bounding box center [464, 186] width 290 height 11
click at [327, 243] on div at bounding box center [327, 241] width 7 height 7
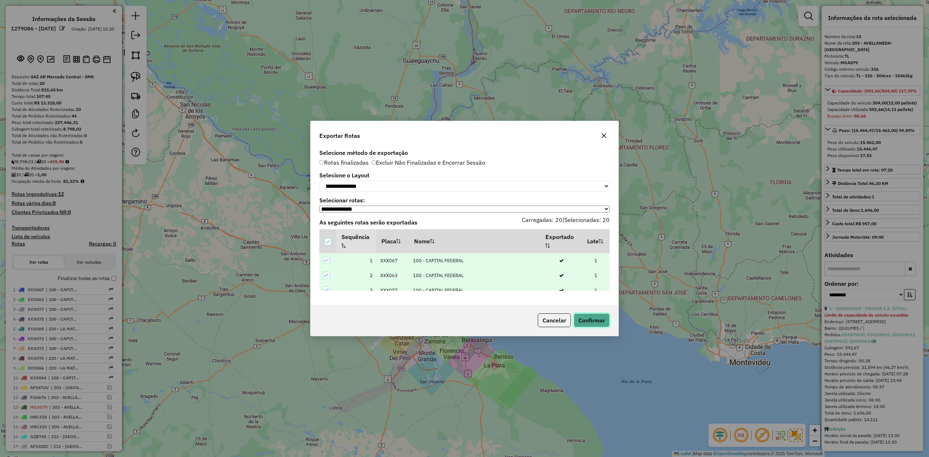
click at [595, 327] on button "Confirmar" at bounding box center [592, 321] width 36 height 14
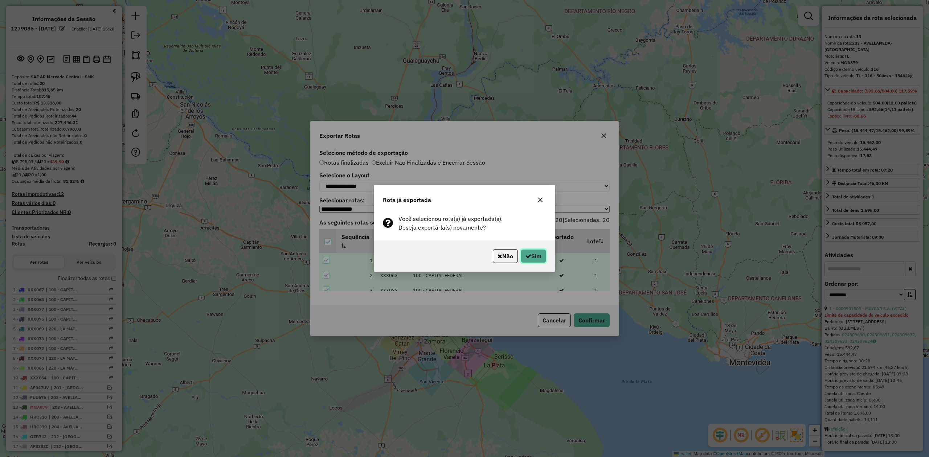
click at [536, 260] on button "Sim" at bounding box center [533, 256] width 25 height 14
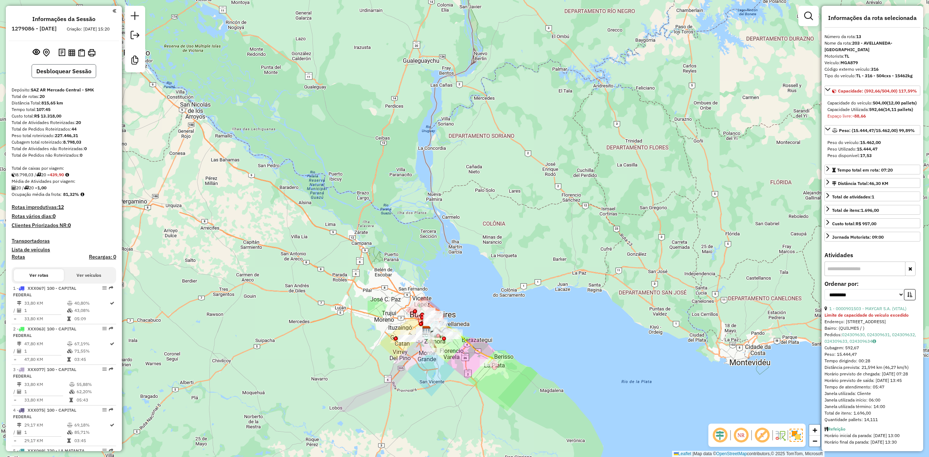
click at [83, 78] on button "Desbloquear Sessão" at bounding box center [64, 71] width 65 height 14
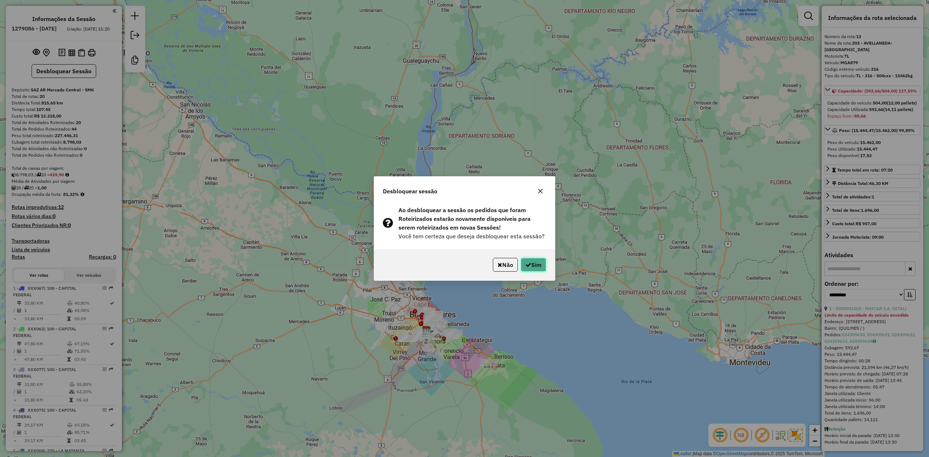
click at [534, 265] on button "Sim" at bounding box center [533, 265] width 25 height 14
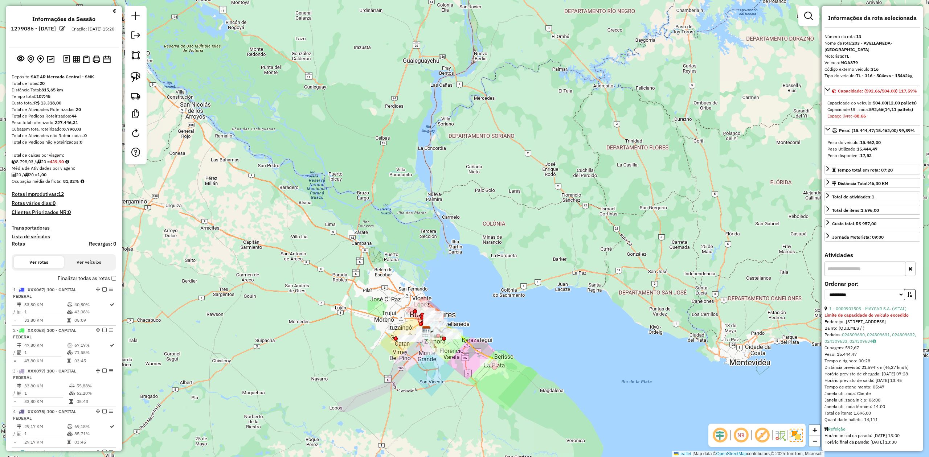
scroll to position [677, 0]
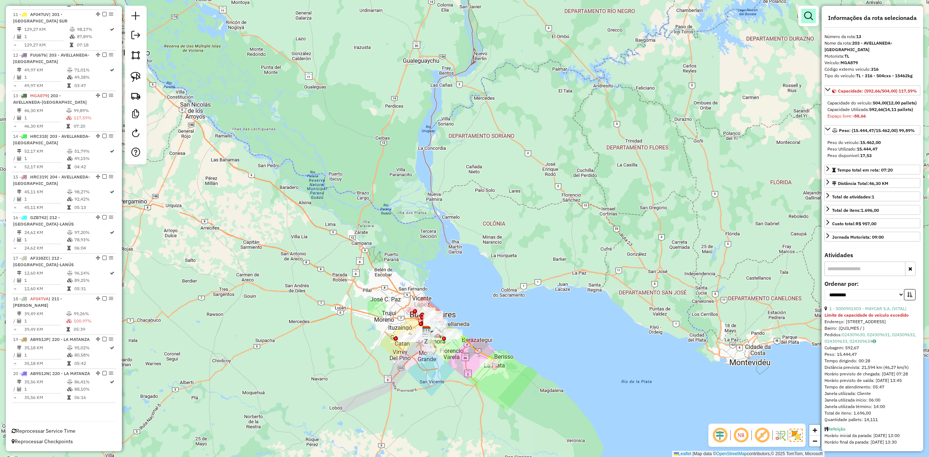
click at [808, 16] on em at bounding box center [808, 16] width 9 height 9
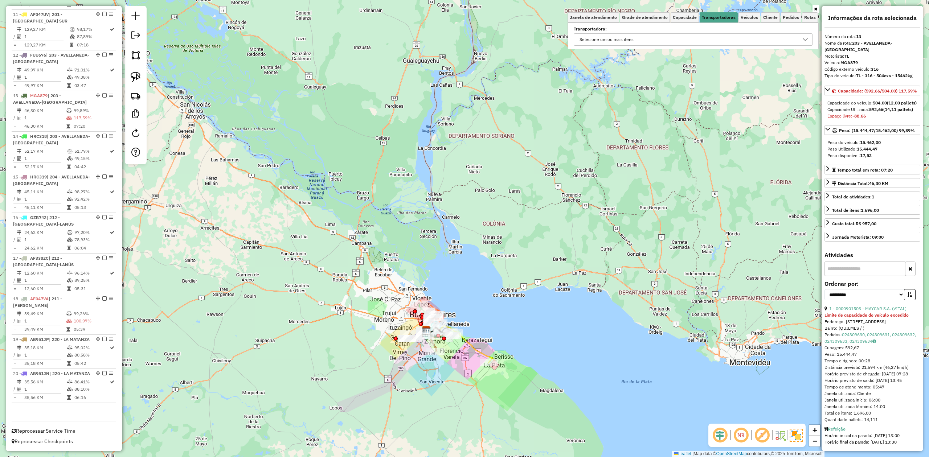
click at [708, 31] on label "Transportadora:" at bounding box center [693, 29] width 239 height 7
click at [626, 44] on div "Selecione um ou mais itens" at bounding box center [606, 40] width 59 height 12
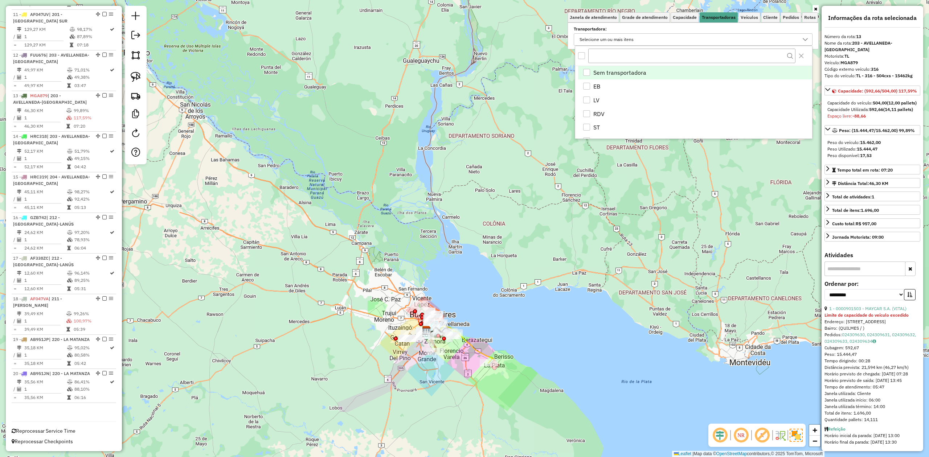
scroll to position [4, 27]
click at [588, 88] on div "EB" at bounding box center [586, 86] width 7 height 7
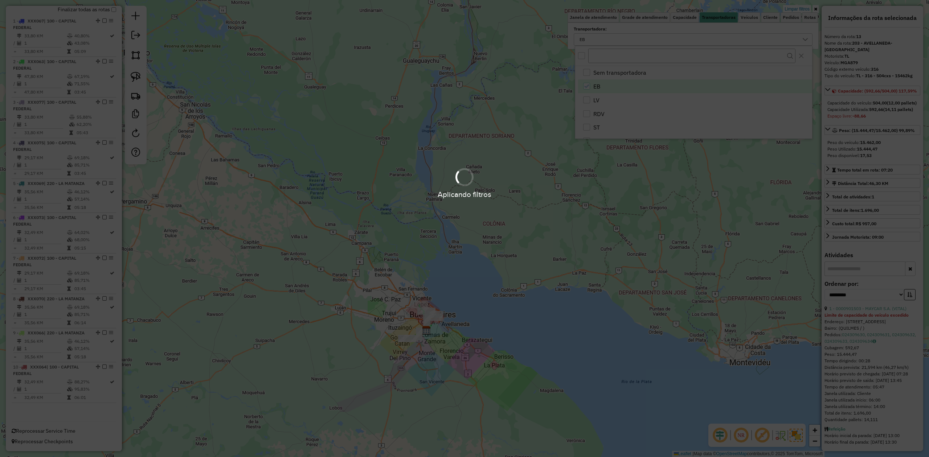
scroll to position [270, 0]
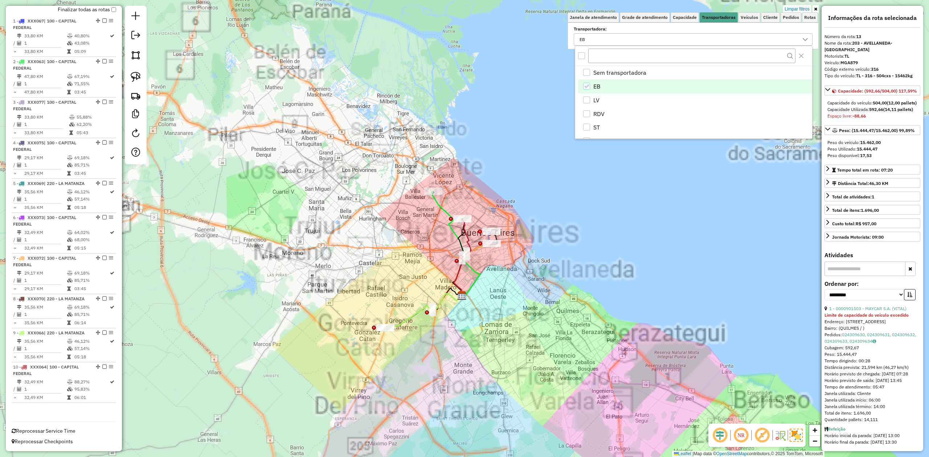
drag, startPoint x: 370, startPoint y: 261, endPoint x: 335, endPoint y: 297, distance: 49.8
click at [348, 303] on div "Limpar filtros Janela de atendimento Grade de atendimento Capacidade Transporta…" at bounding box center [464, 228] width 929 height 457
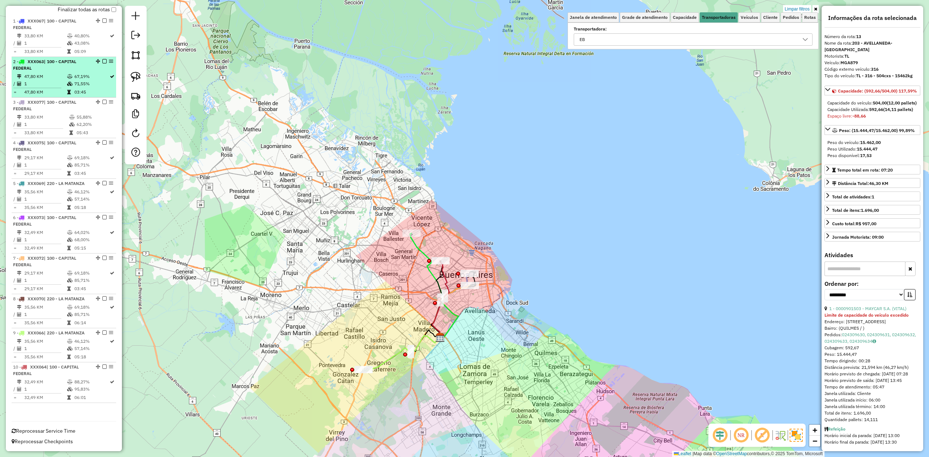
scroll to position [0, 0]
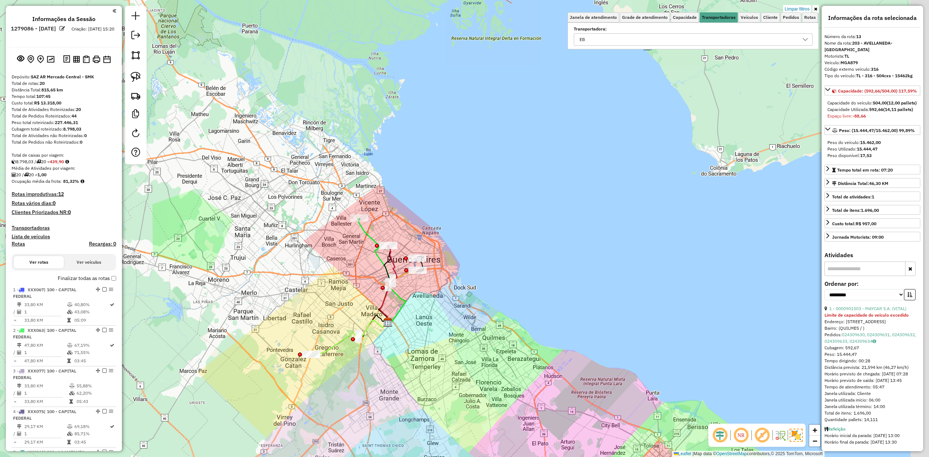
drag, startPoint x: 309, startPoint y: 282, endPoint x: 259, endPoint y: 266, distance: 52.3
click at [259, 266] on div "Limpar filtros Janela de atendimento Grade de atendimento Capacidade Transporta…" at bounding box center [464, 228] width 929 height 457
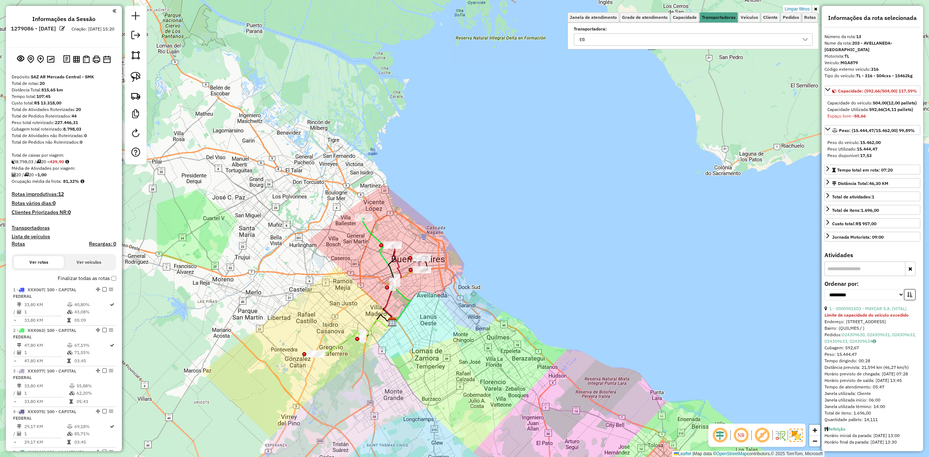
drag, startPoint x: 245, startPoint y: 272, endPoint x: 275, endPoint y: 290, distance: 34.4
click at [275, 289] on div "Limpar filtros Janela de atendimento Grade de atendimento Capacidade Transporta…" at bounding box center [464, 228] width 929 height 457
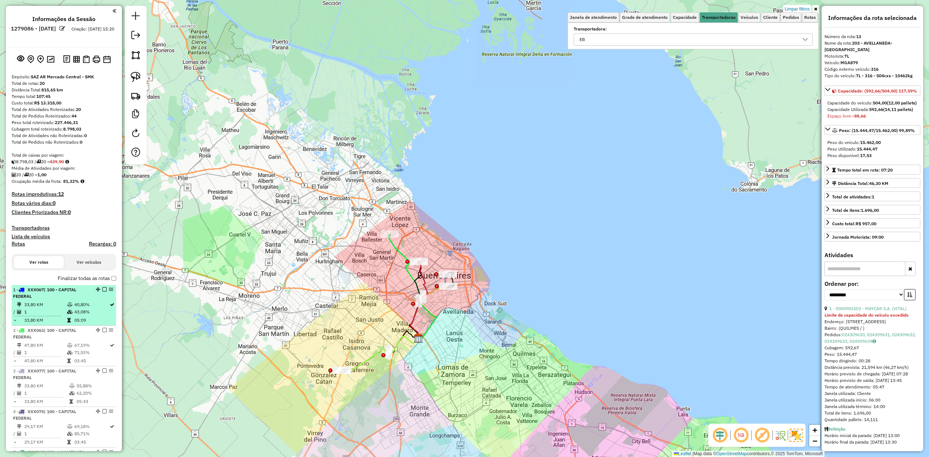
click at [61, 308] on td "1" at bounding box center [45, 311] width 43 height 7
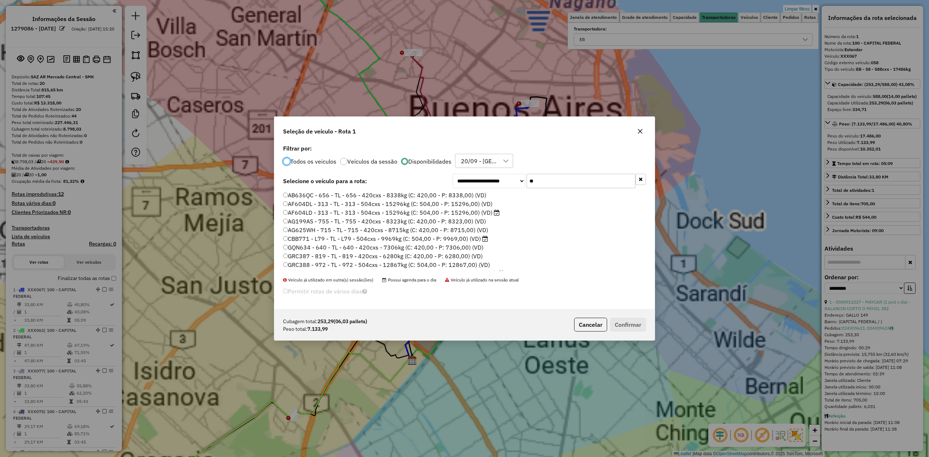
scroll to position [4, 2]
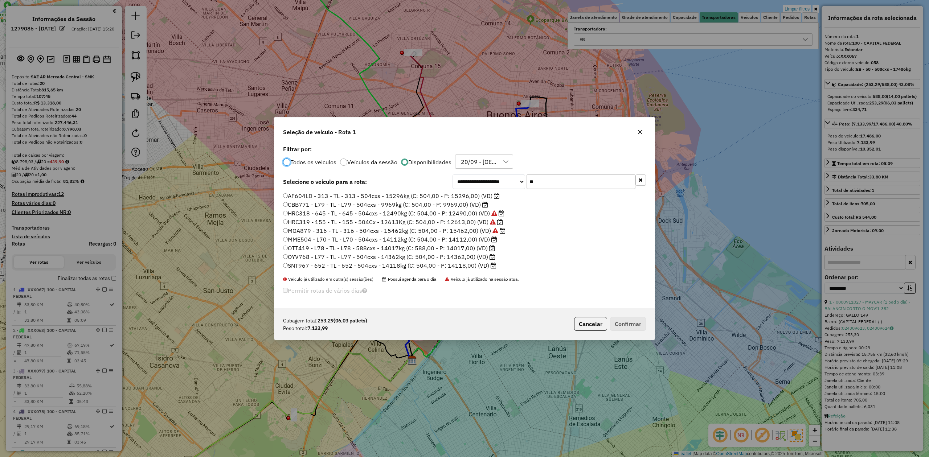
click at [309, 164] on label "Todos os veiculos" at bounding box center [313, 162] width 46 height 6
drag, startPoint x: 539, startPoint y: 184, endPoint x: 511, endPoint y: 179, distance: 28.2
click at [511, 179] on div "**********" at bounding box center [548, 181] width 193 height 15
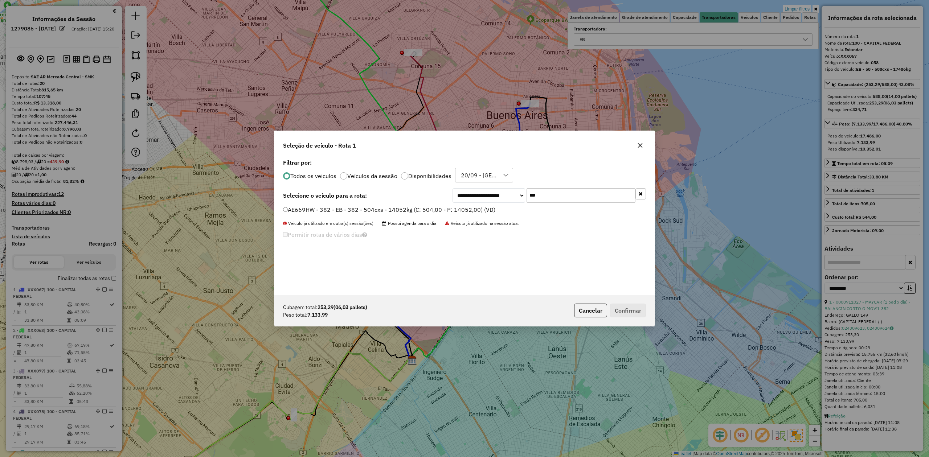
type input "***"
click at [473, 208] on label "AE669HW - 382 - EB - 382 - 504cxs - 14052kg (C: 504,00 - P: 14052,00) (VD)" at bounding box center [389, 209] width 212 height 9
click at [626, 313] on button "Confirmar" at bounding box center [628, 311] width 36 height 14
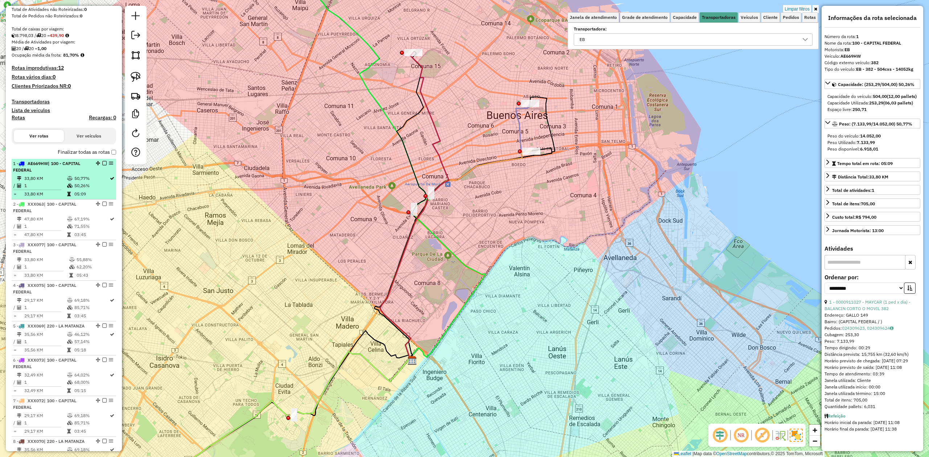
scroll to position [125, 0]
click at [102, 164] on em at bounding box center [104, 165] width 4 height 4
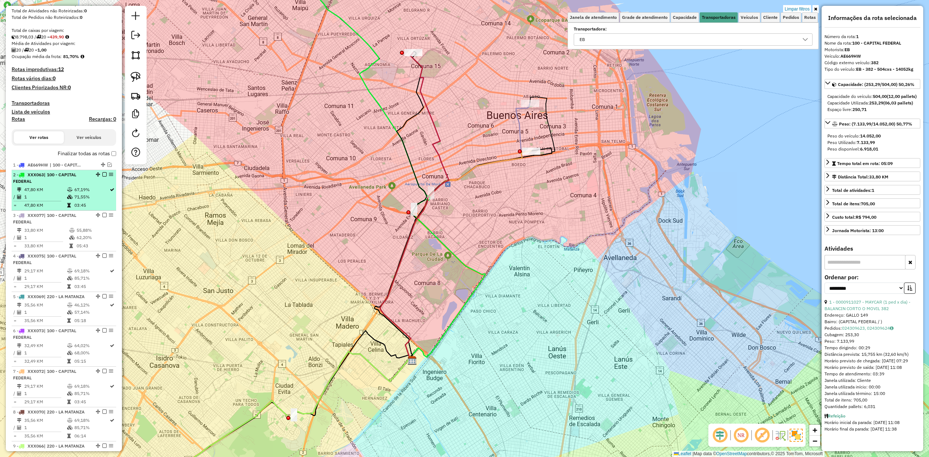
click at [55, 189] on td "47,80 KM" at bounding box center [45, 189] width 43 height 7
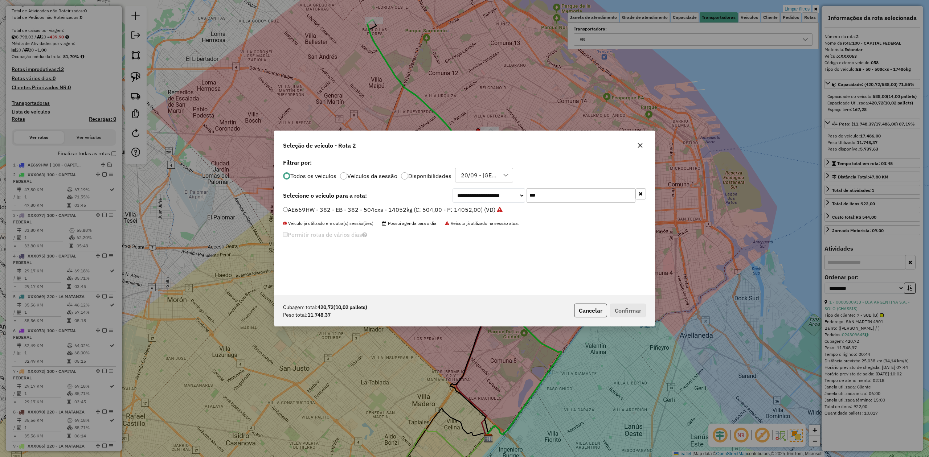
scroll to position [4, 2]
drag, startPoint x: 577, startPoint y: 193, endPoint x: 442, endPoint y: 189, distance: 135.0
click at [442, 189] on div "**********" at bounding box center [464, 195] width 363 height 15
type input "***"
drag, startPoint x: 449, startPoint y: 212, endPoint x: 520, endPoint y: 251, distance: 81.2
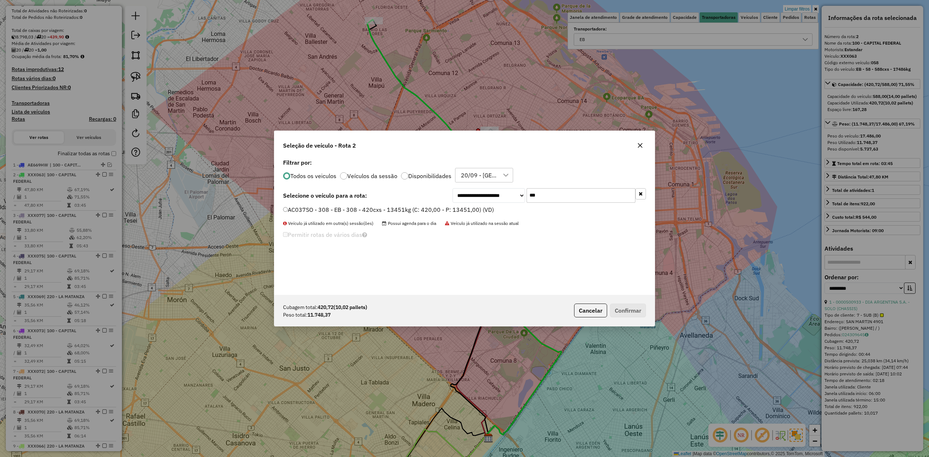
click at [449, 212] on label "AC037SO - 308 - EB - 308 - 420cxs - 13451kg (C: 420,00 - P: 13451,00) (VD)" at bounding box center [388, 209] width 211 height 9
click at [458, 209] on label "AC037SO - 308 - EB - 308 - 420cxs - 13451kg (C: 420,00 - P: 13451,00) (VD)" at bounding box center [388, 209] width 211 height 9
click at [627, 312] on button "Confirmar" at bounding box center [628, 311] width 36 height 14
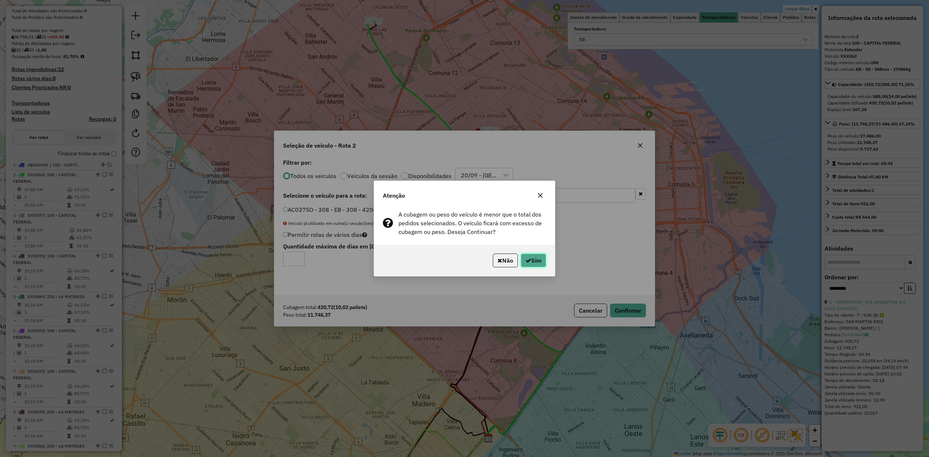
click at [526, 259] on icon "button" at bounding box center [528, 261] width 6 height 6
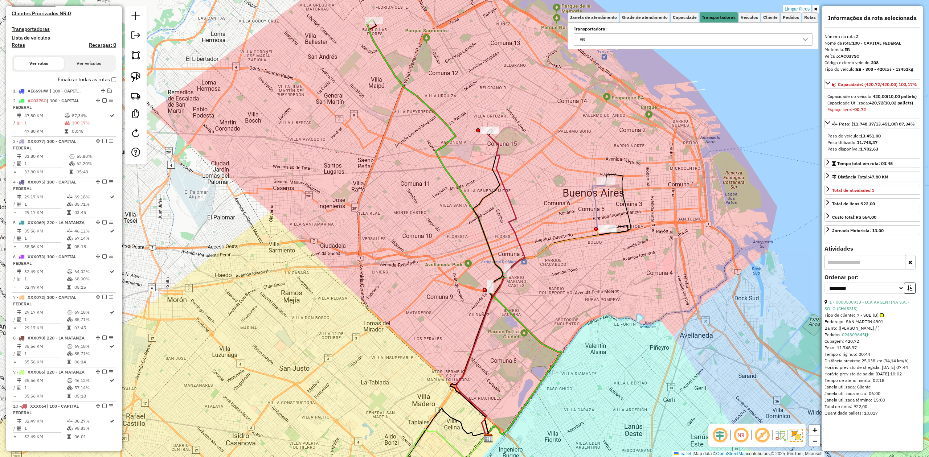
scroll to position [239, 0]
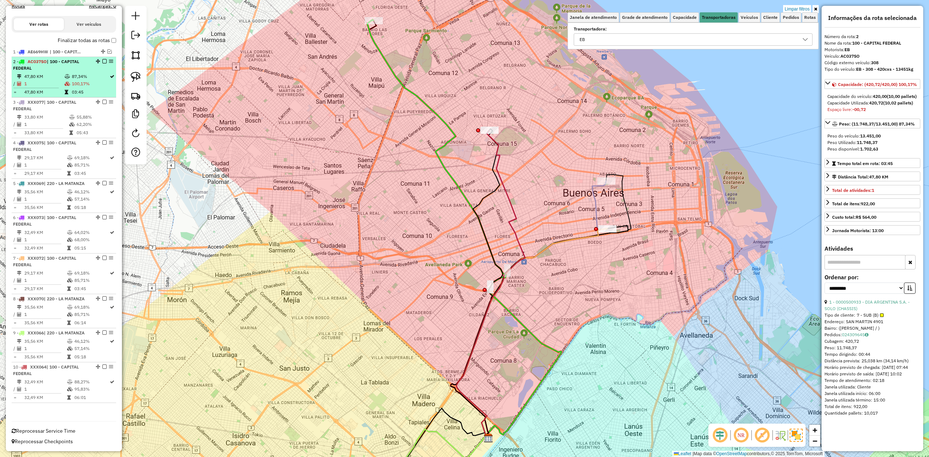
click at [63, 69] on div "2 - AC037SO | 100 - CAPITAL FEDERAL" at bounding box center [51, 64] width 77 height 13
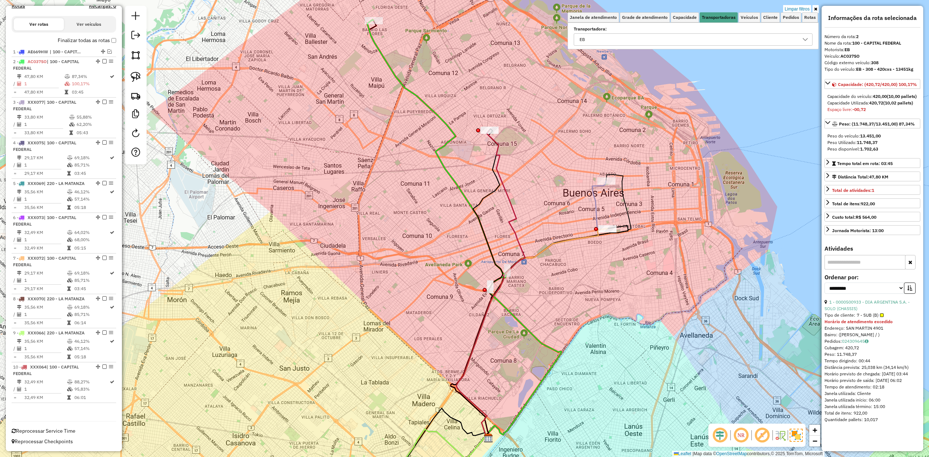
click at [104, 60] on em at bounding box center [104, 61] width 4 height 4
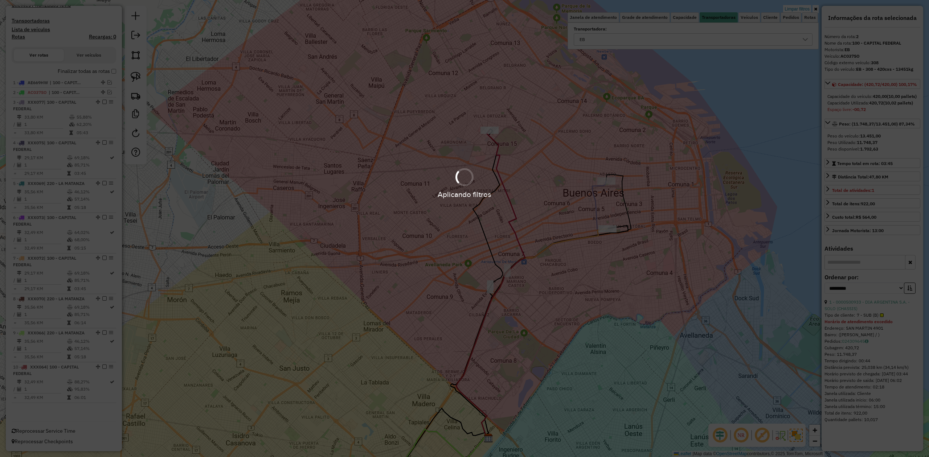
scroll to position [208, 0]
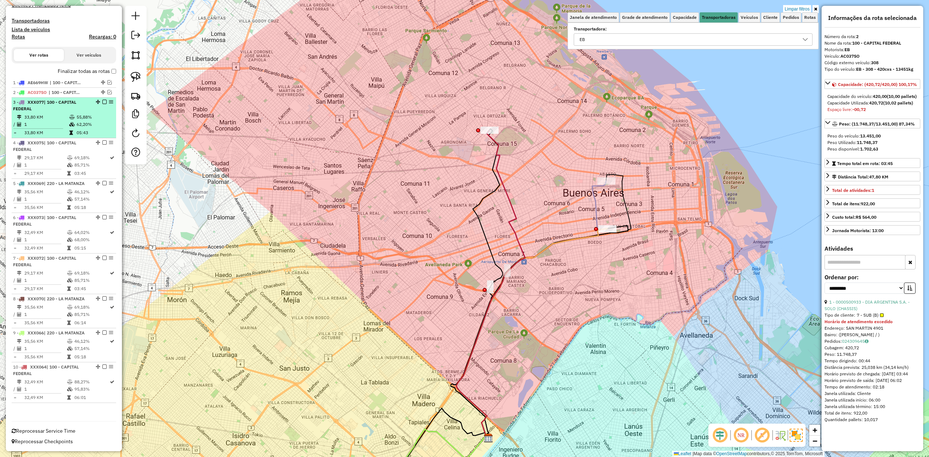
click at [58, 125] on td "1" at bounding box center [46, 124] width 45 height 7
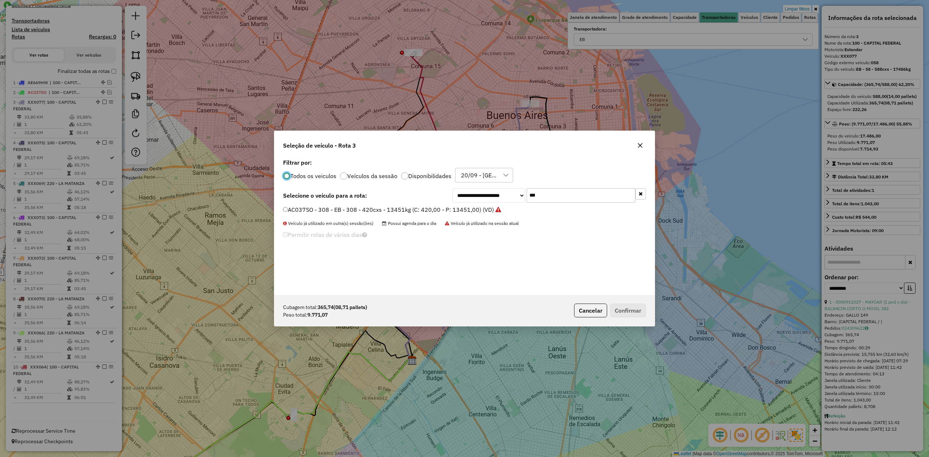
scroll to position [4, 2]
drag, startPoint x: 553, startPoint y: 191, endPoint x: 485, endPoint y: 182, distance: 68.8
click at [485, 182] on div "**********" at bounding box center [464, 226] width 380 height 138
type input "***"
click at [451, 212] on label "FXE278 - 616 - EB - 616 - 504cxs - 15513kg (C: 504,00 - P: 15513,00) (VD)" at bounding box center [386, 209] width 206 height 9
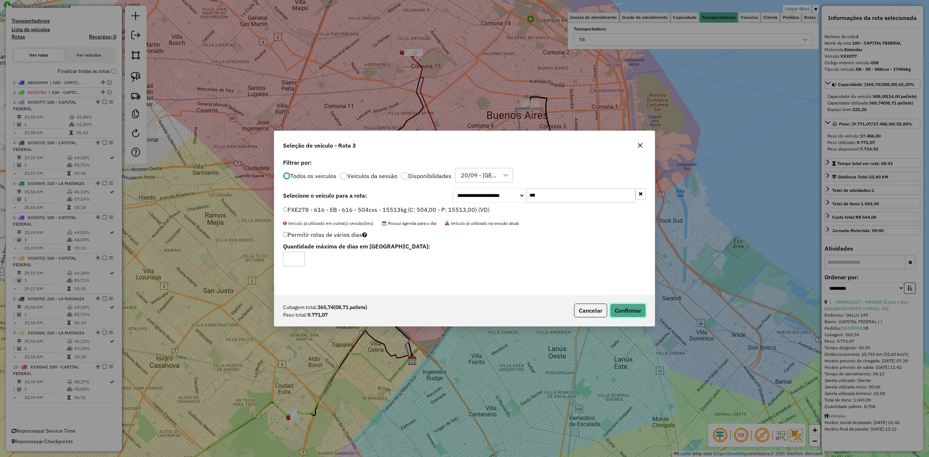
click at [627, 310] on button "Confirmar" at bounding box center [628, 311] width 36 height 14
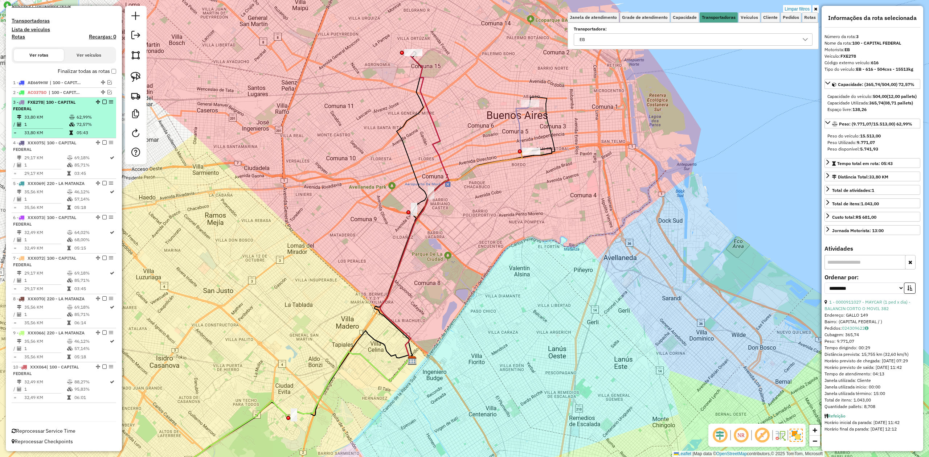
click at [87, 123] on td "72,57%" at bounding box center [94, 124] width 37 height 7
click at [104, 100] on em at bounding box center [104, 102] width 4 height 4
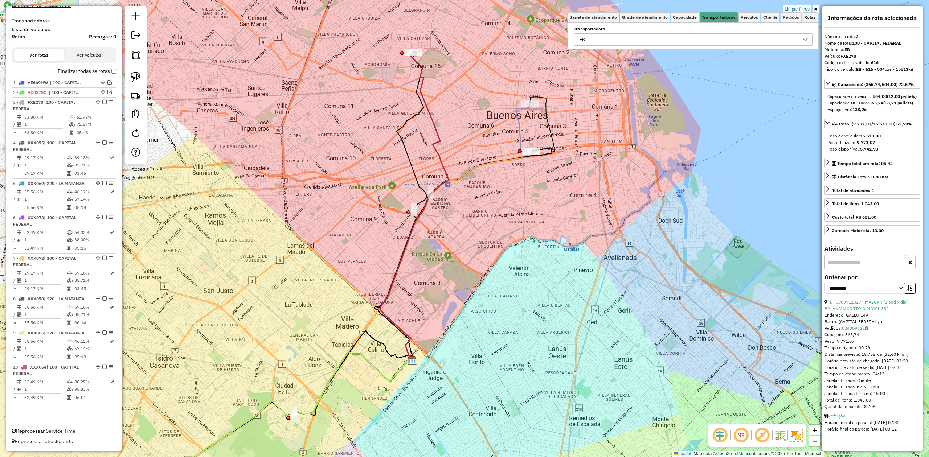
scroll to position [177, 0]
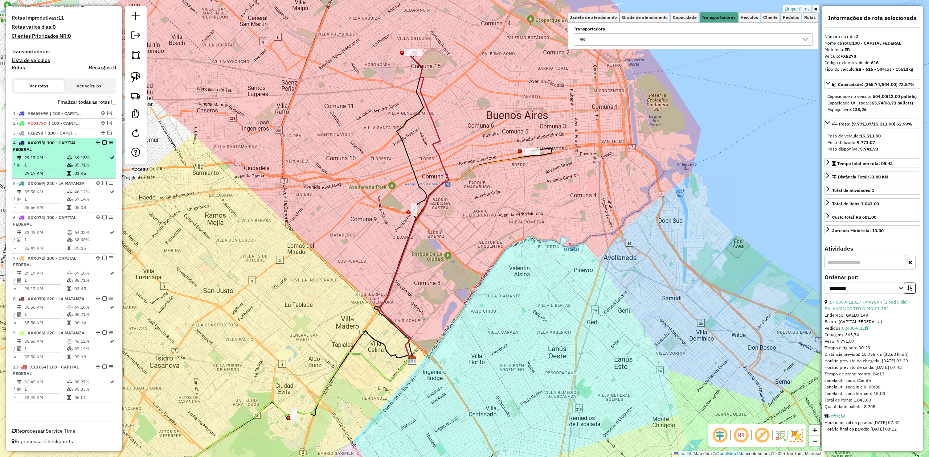
click at [66, 150] on div "4 - XXX075 | 100 - CAPITAL FEDERAL" at bounding box center [51, 146] width 77 height 13
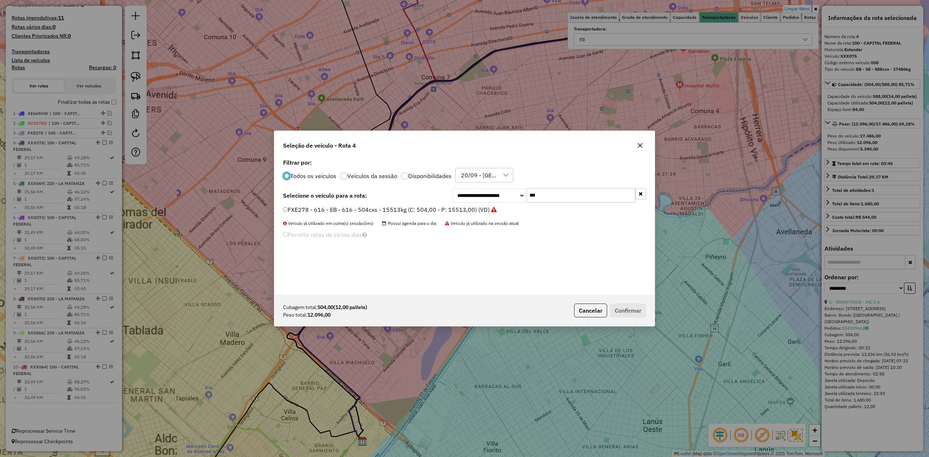
scroll to position [4, 2]
drag, startPoint x: 543, startPoint y: 197, endPoint x: 492, endPoint y: 187, distance: 51.5
click at [494, 188] on div "**********" at bounding box center [464, 226] width 380 height 138
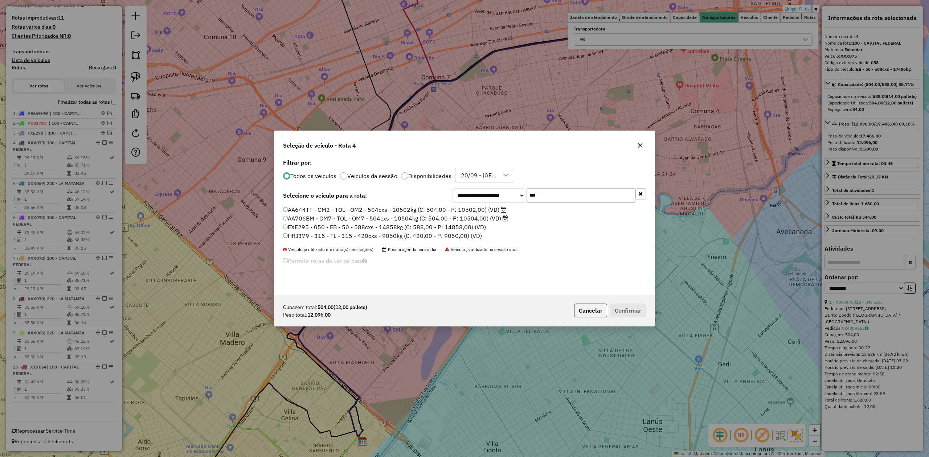
type input "***"
click at [468, 227] on label "FXE295 - 050 - EB - 50 - 588cxs - 14858kg (C: 588,00 - P: 14858,00) (VD)" at bounding box center [384, 227] width 203 height 9
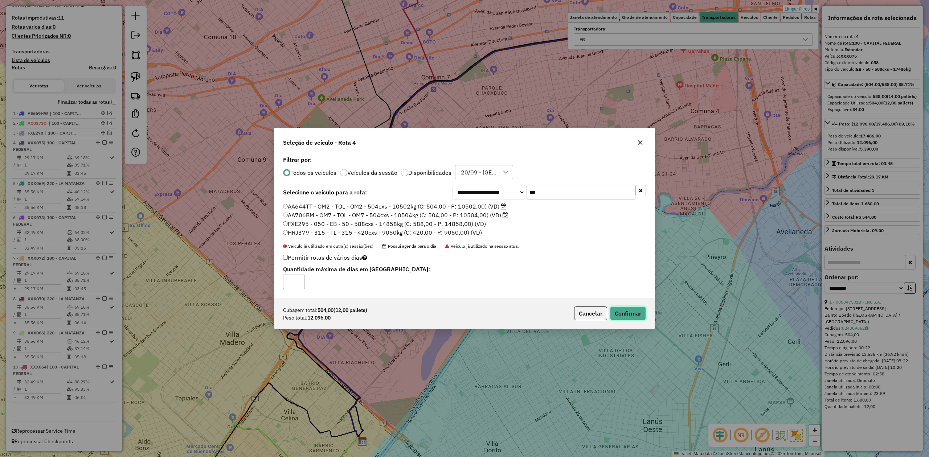
click at [623, 310] on button "Confirmar" at bounding box center [628, 314] width 36 height 14
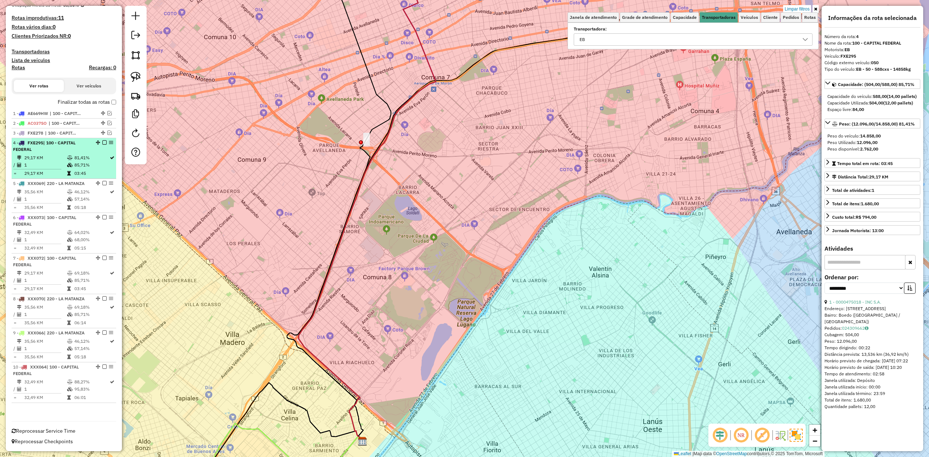
click at [97, 154] on td "81,41%" at bounding box center [91, 157] width 35 height 7
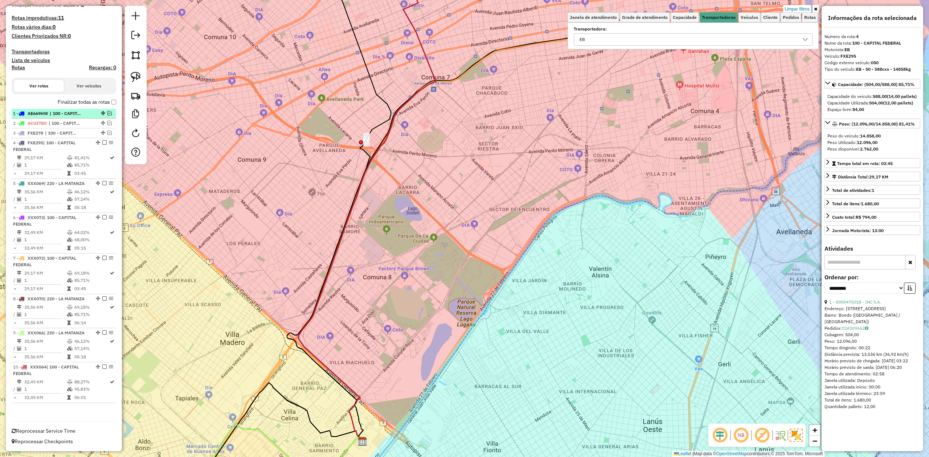
click at [103, 142] on em at bounding box center [104, 142] width 4 height 4
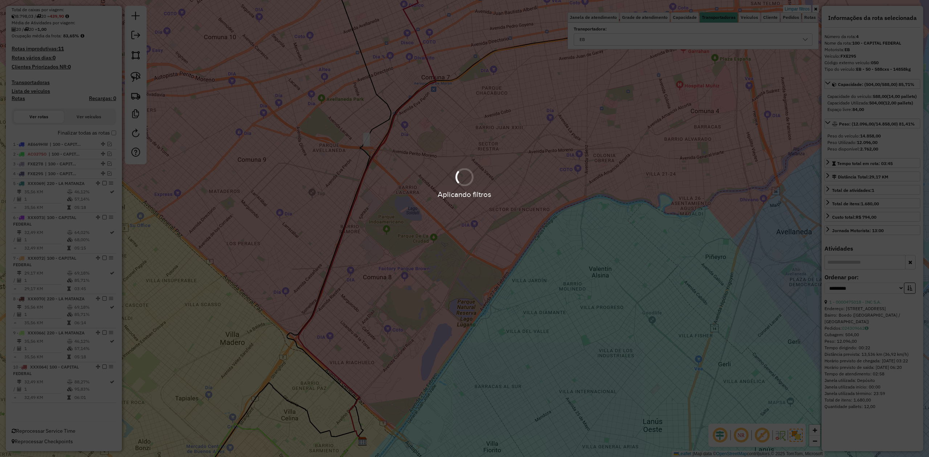
scroll to position [147, 0]
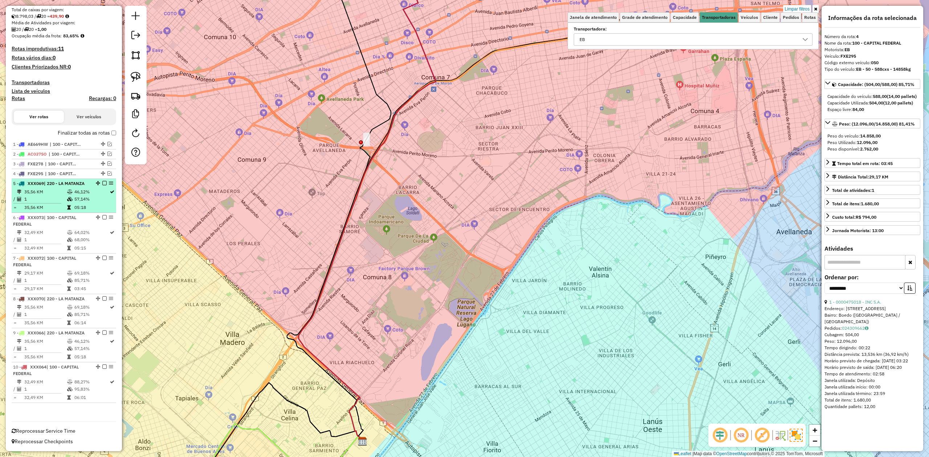
click at [67, 193] on icon at bounding box center [69, 192] width 5 height 4
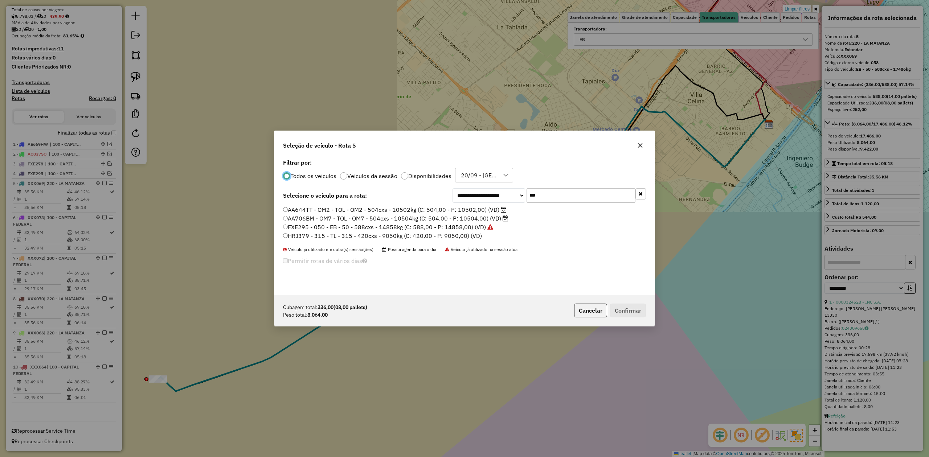
scroll to position [4, 2]
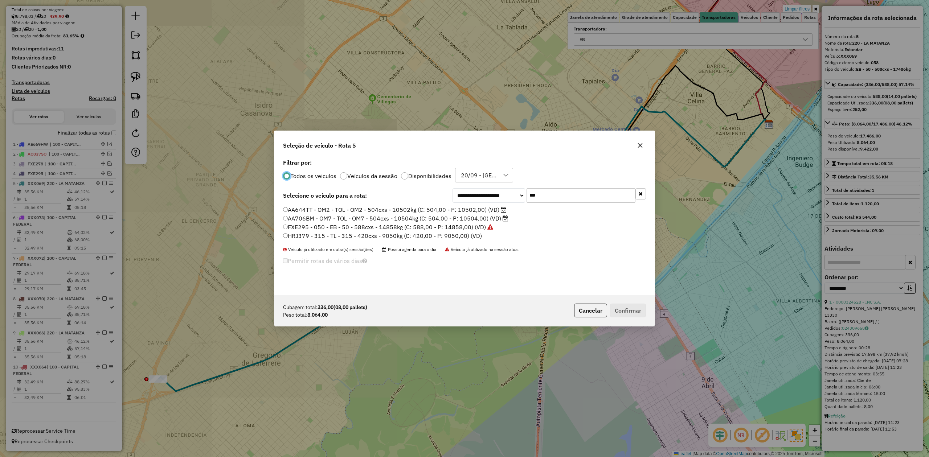
drag, startPoint x: 568, startPoint y: 192, endPoint x: 478, endPoint y: 187, distance: 89.4
click at [478, 187] on div "**********" at bounding box center [464, 226] width 380 height 138
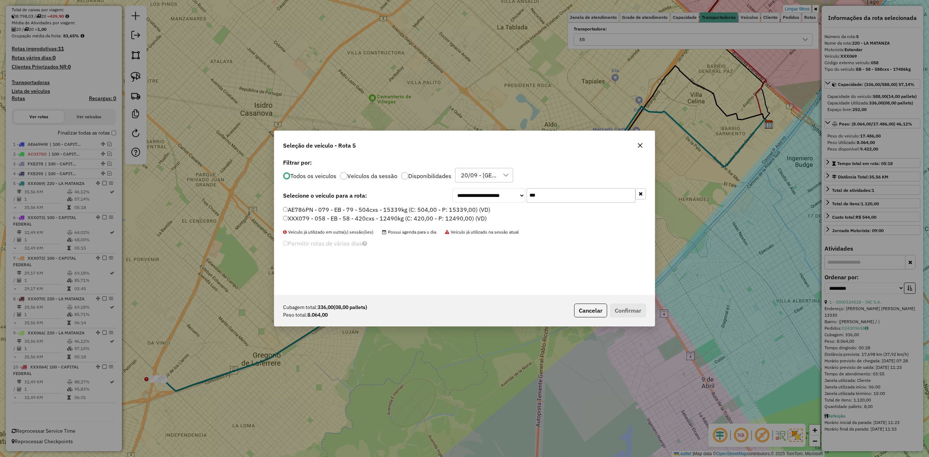
type input "***"
drag, startPoint x: 433, startPoint y: 208, endPoint x: 478, endPoint y: 237, distance: 53.5
click at [433, 208] on label "AE786PN - 079 - EB - 79 - 504cxs - 15339kg (C: 504,00 - P: 15339,00) (VD)" at bounding box center [386, 209] width 207 height 9
click at [630, 309] on button "Confirmar" at bounding box center [628, 311] width 36 height 14
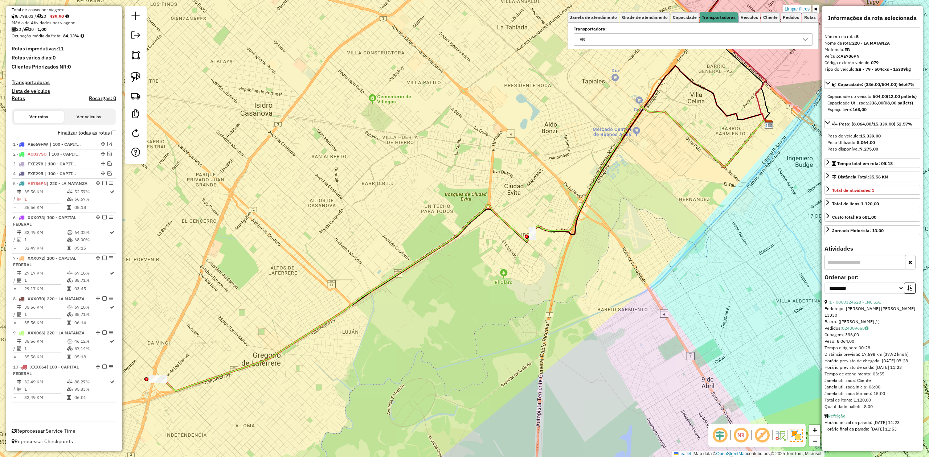
scroll to position [153, 0]
click at [41, 189] on td "35,56 KM" at bounding box center [45, 191] width 43 height 7
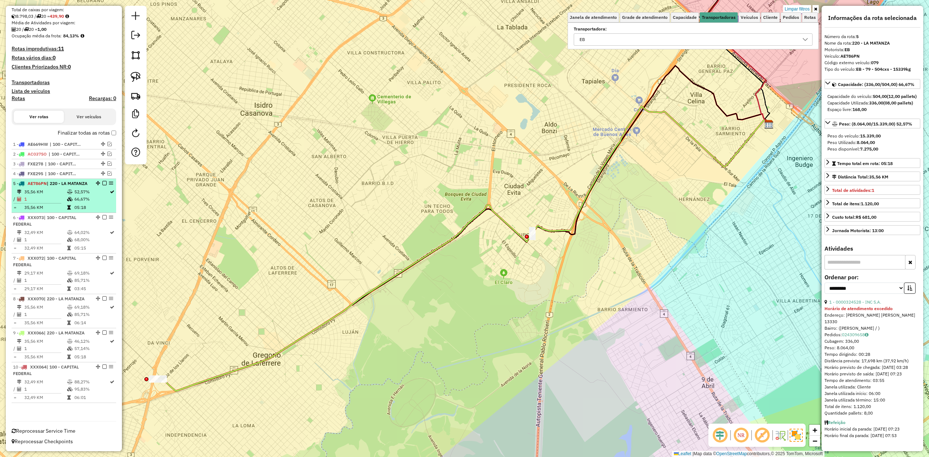
click at [103, 181] on em at bounding box center [104, 183] width 4 height 4
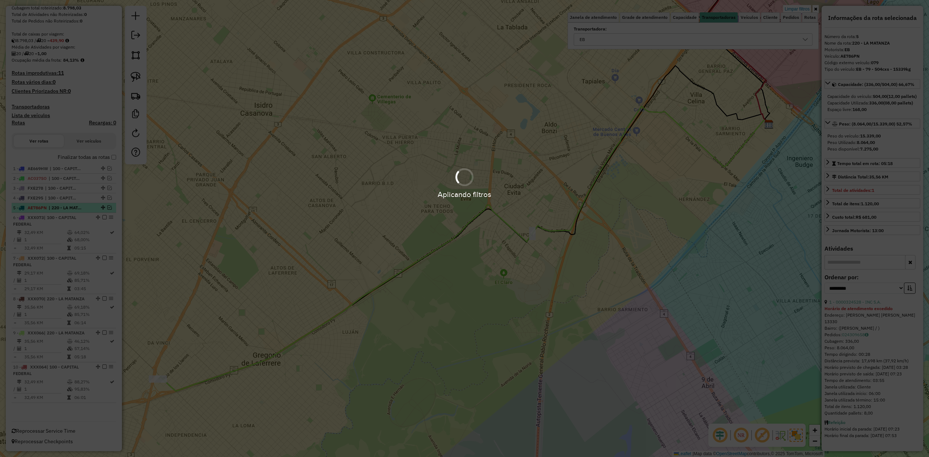
scroll to position [122, 0]
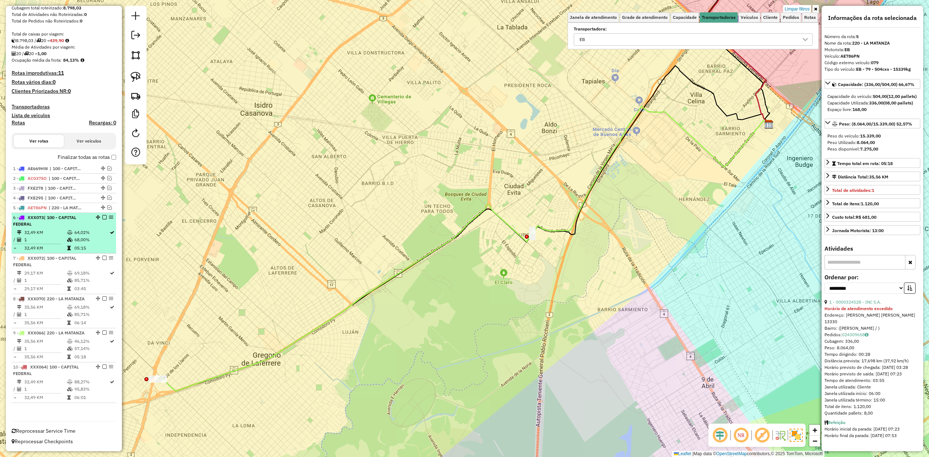
click at [62, 229] on td "32,49 KM" at bounding box center [45, 232] width 43 height 7
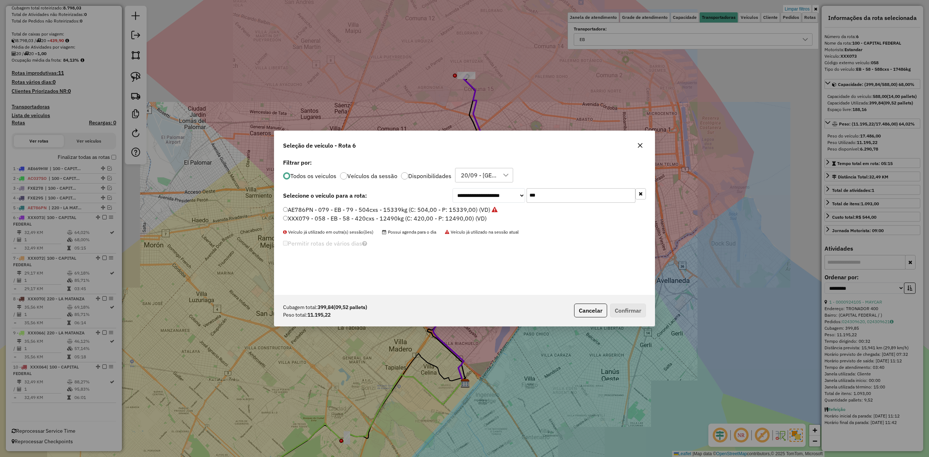
scroll to position [4, 2]
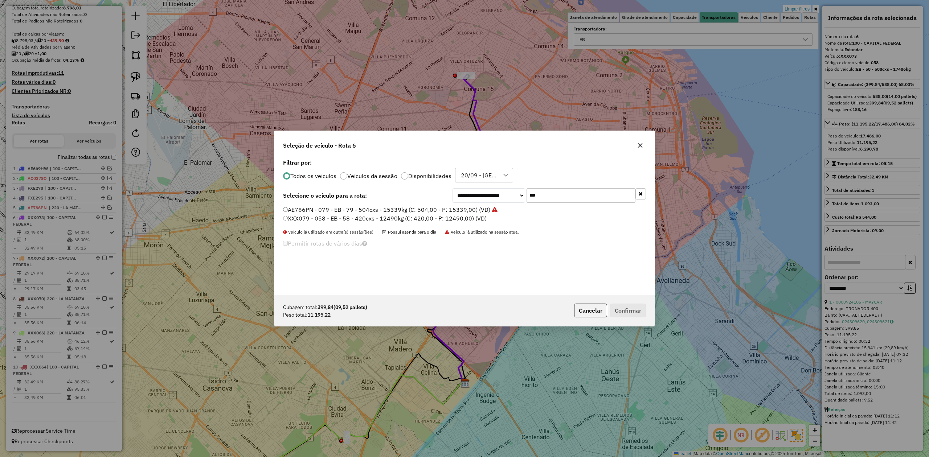
drag, startPoint x: 542, startPoint y: 192, endPoint x: 468, endPoint y: 187, distance: 73.8
click at [469, 187] on div "**********" at bounding box center [464, 226] width 380 height 138
type input "***"
drag, startPoint x: 437, startPoint y: 210, endPoint x: 514, endPoint y: 238, distance: 81.8
click at [437, 210] on label "FYI460 - 307 - EB - 307 - 588cxs - 12630kg (C: 588,00 - P: 12630,00) (VD)" at bounding box center [385, 209] width 205 height 9
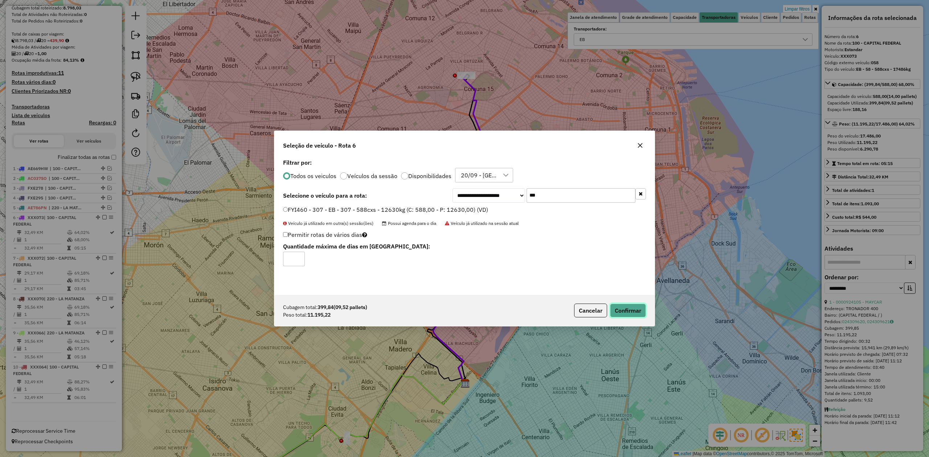
drag, startPoint x: 640, startPoint y: 311, endPoint x: 628, endPoint y: 292, distance: 22.4
click at [641, 311] on button "Confirmar" at bounding box center [628, 311] width 36 height 14
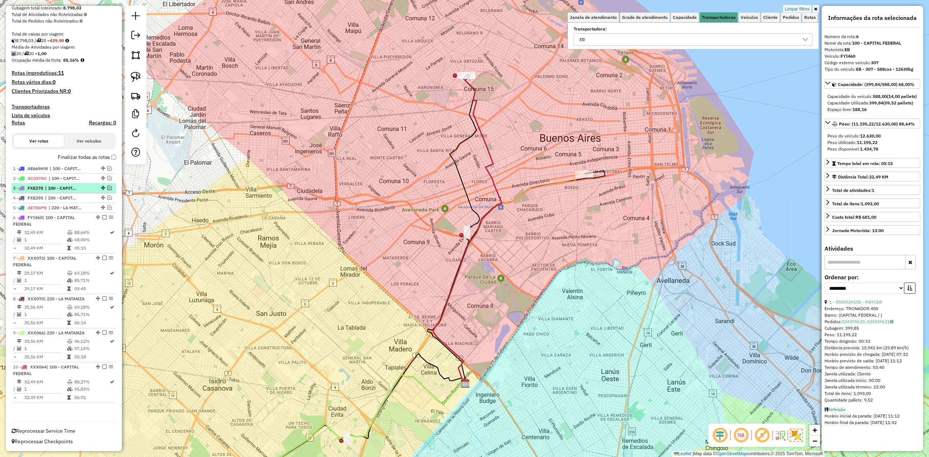
click at [104, 216] on em at bounding box center [104, 217] width 4 height 4
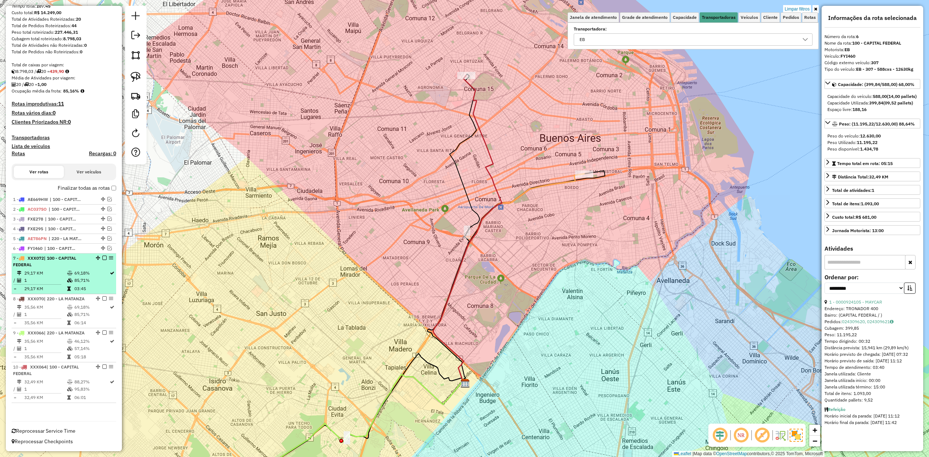
click at [83, 270] on td "69,18%" at bounding box center [91, 273] width 35 height 7
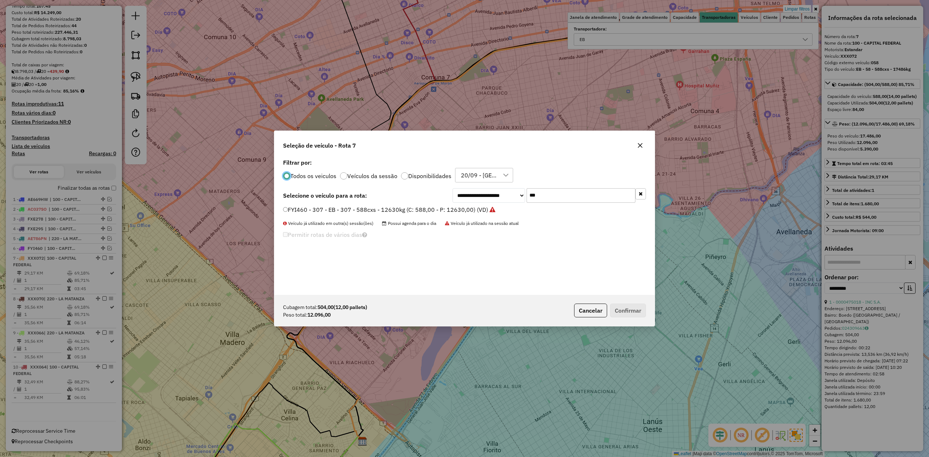
scroll to position [4, 2]
drag, startPoint x: 533, startPoint y: 187, endPoint x: 460, endPoint y: 188, distance: 72.9
click at [460, 187] on div "**********" at bounding box center [464, 226] width 380 height 138
type input "***"
click at [464, 218] on label "ETH221 - 397 - EB - 397 - 588cxs - 12547kg (C: 504,00 - P: 12547,00) (VD)" at bounding box center [386, 218] width 207 height 9
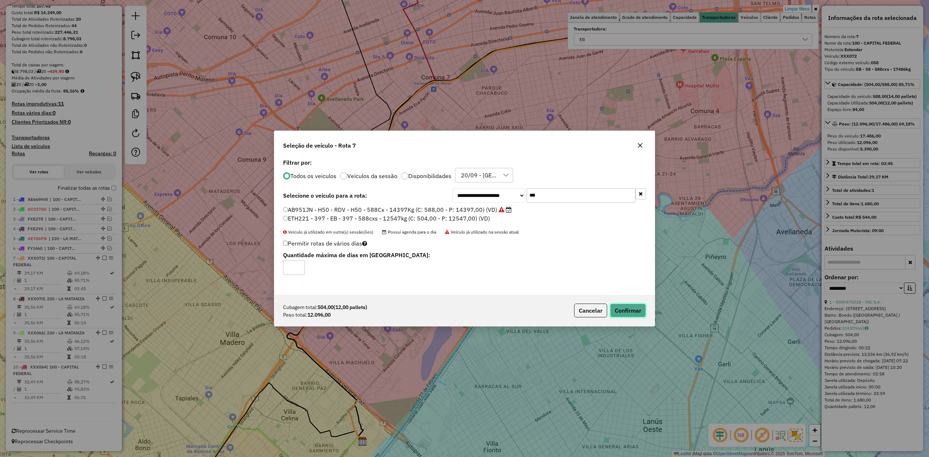
click at [631, 312] on button "Confirmar" at bounding box center [628, 311] width 36 height 14
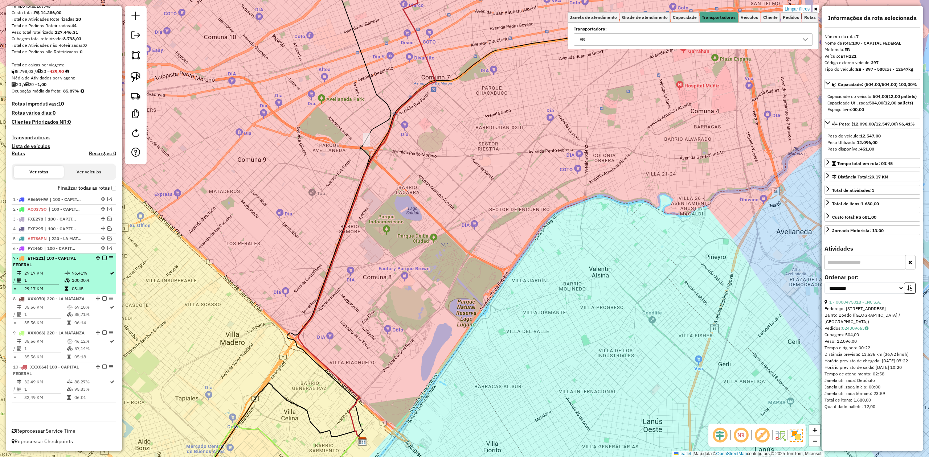
click at [102, 258] on em at bounding box center [104, 258] width 4 height 4
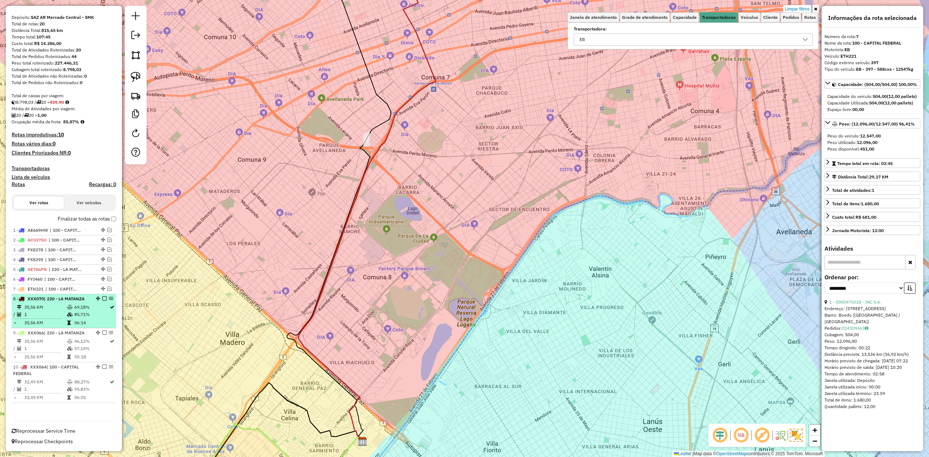
click at [70, 304] on td at bounding box center [70, 307] width 7 height 7
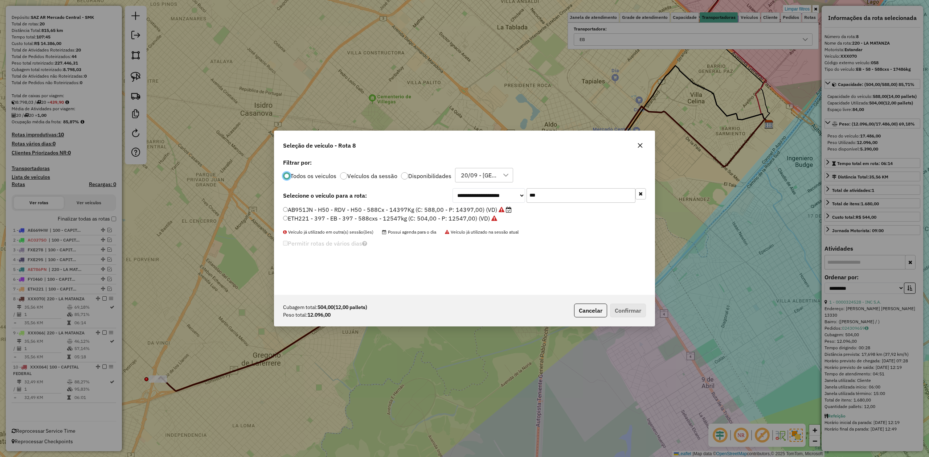
scroll to position [4, 2]
drag, startPoint x: 542, startPoint y: 195, endPoint x: 491, endPoint y: 189, distance: 51.5
click at [491, 189] on div "**********" at bounding box center [548, 195] width 193 height 15
type input "***"
click at [458, 219] on label "EHF750 - 077 - EB - 077 - 504Cx - 12868Kg (C: 504,00 - P: 12868,00) (VD)" at bounding box center [385, 218] width 205 height 9
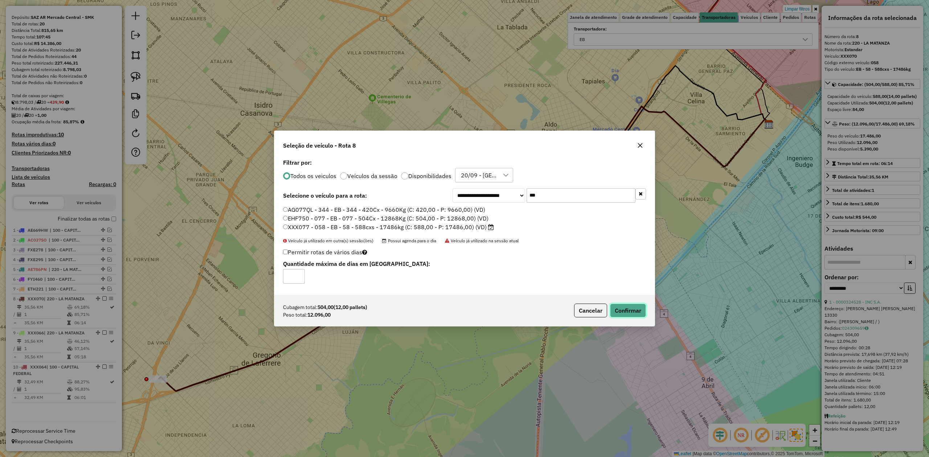
click at [632, 314] on button "Confirmar" at bounding box center [628, 311] width 36 height 14
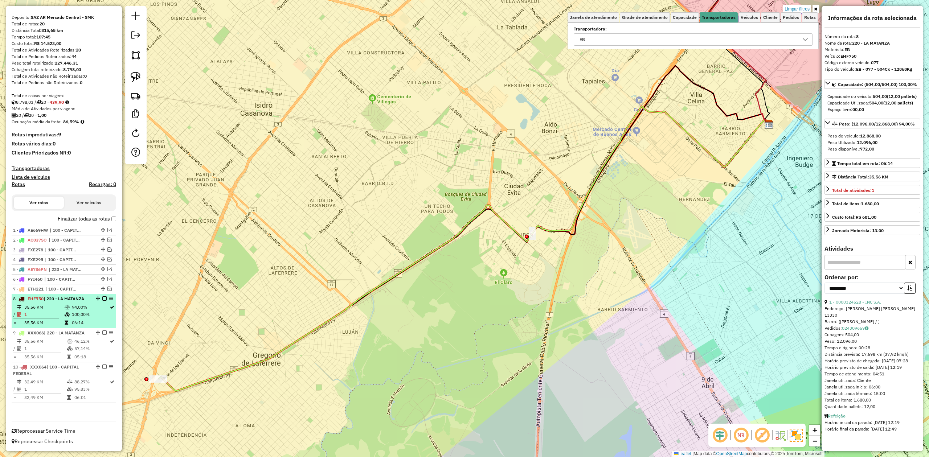
click at [102, 299] on em at bounding box center [104, 298] width 4 height 4
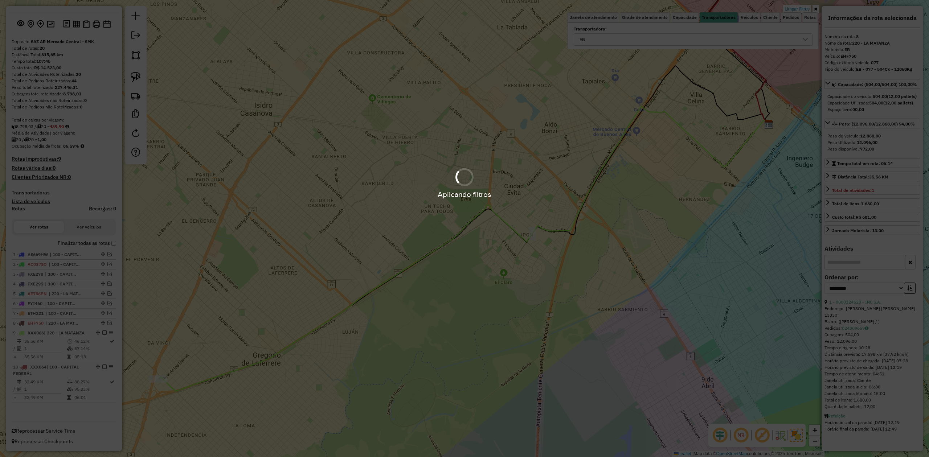
scroll to position [36, 0]
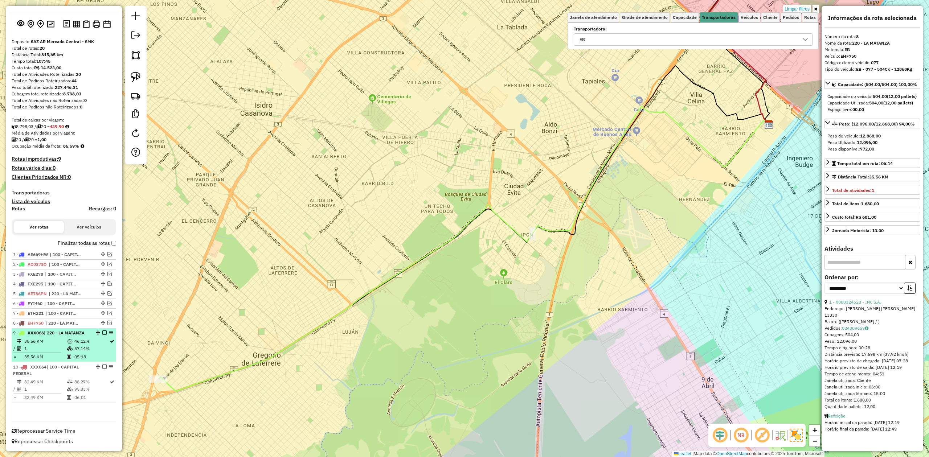
click at [75, 343] on td "46,12%" at bounding box center [91, 341] width 35 height 7
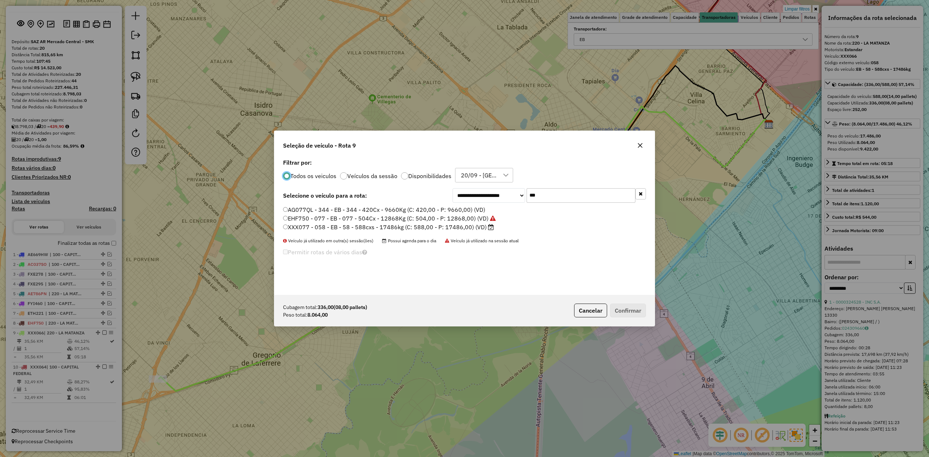
scroll to position [4, 2]
click at [639, 143] on icon "button" at bounding box center [640, 146] width 6 height 6
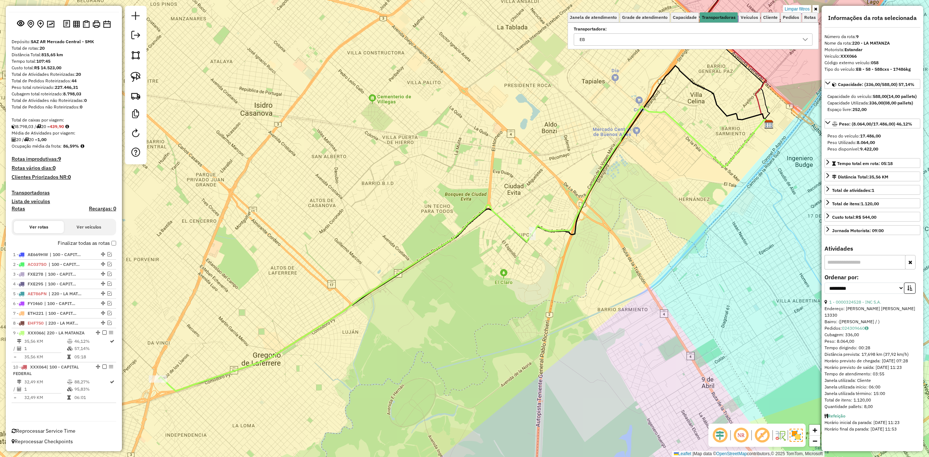
drag, startPoint x: 336, startPoint y: 236, endPoint x: 212, endPoint y: 280, distance: 131.4
click at [336, 237] on div "Limpar filtros Janela de atendimento Grade de atendimento Capacidade Transporta…" at bounding box center [464, 228] width 929 height 457
click at [70, 345] on td at bounding box center [70, 348] width 7 height 7
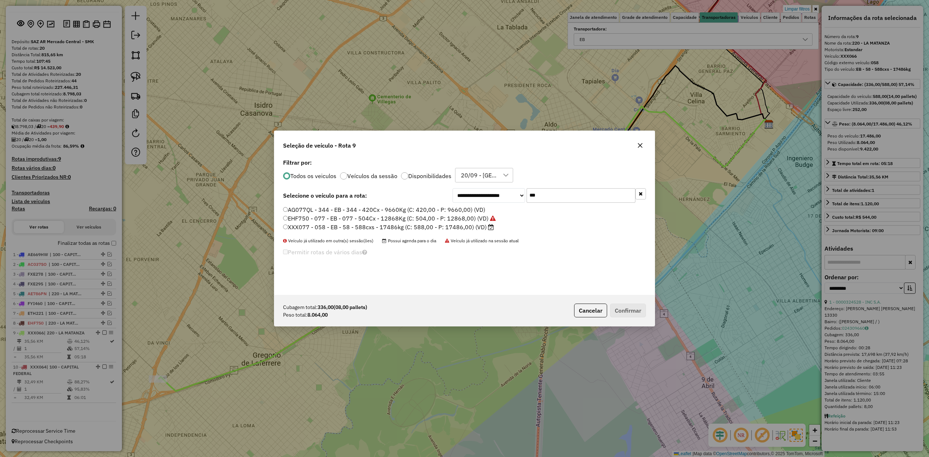
drag, startPoint x: 546, startPoint y: 191, endPoint x: 475, endPoint y: 188, distance: 71.5
click at [478, 188] on div "**********" at bounding box center [548, 195] width 193 height 15
type input "***"
click at [467, 210] on label "AF857GP - 891 - EB - 891 - 588cxs - 14741kg (C: 588,00 - P: 14741,00) (VD)" at bounding box center [388, 209] width 211 height 9
drag, startPoint x: 630, startPoint y: 309, endPoint x: 589, endPoint y: 291, distance: 45.0
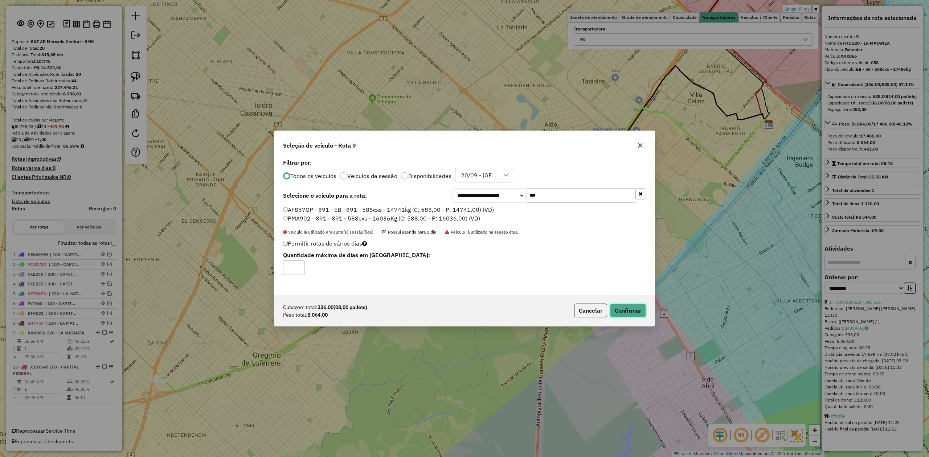
click at [630, 310] on button "Confirmar" at bounding box center [628, 311] width 36 height 14
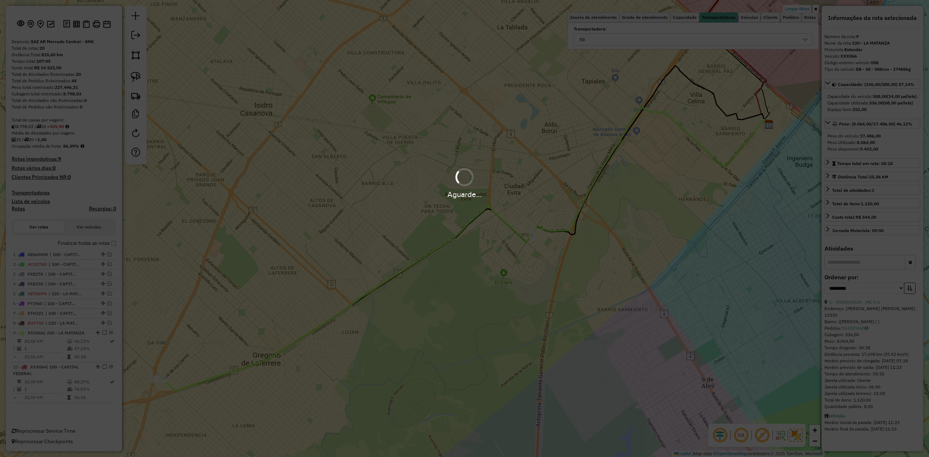
scroll to position [42, 0]
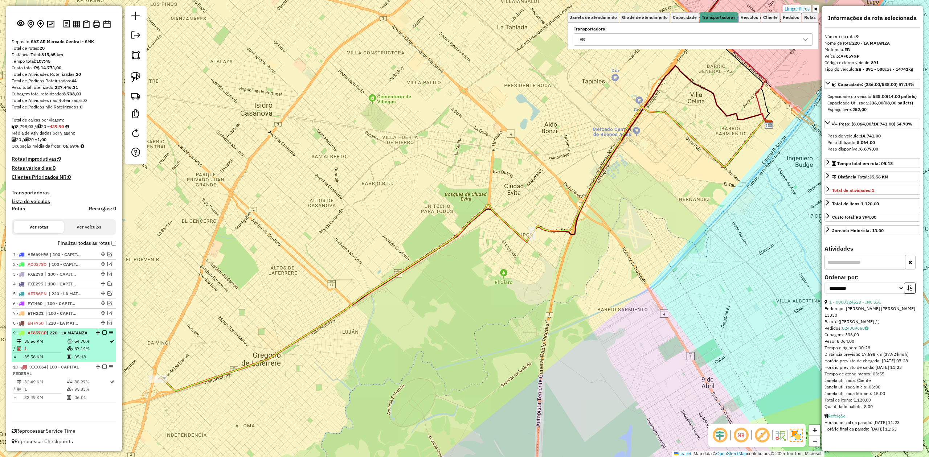
click at [103, 331] on em at bounding box center [104, 333] width 4 height 4
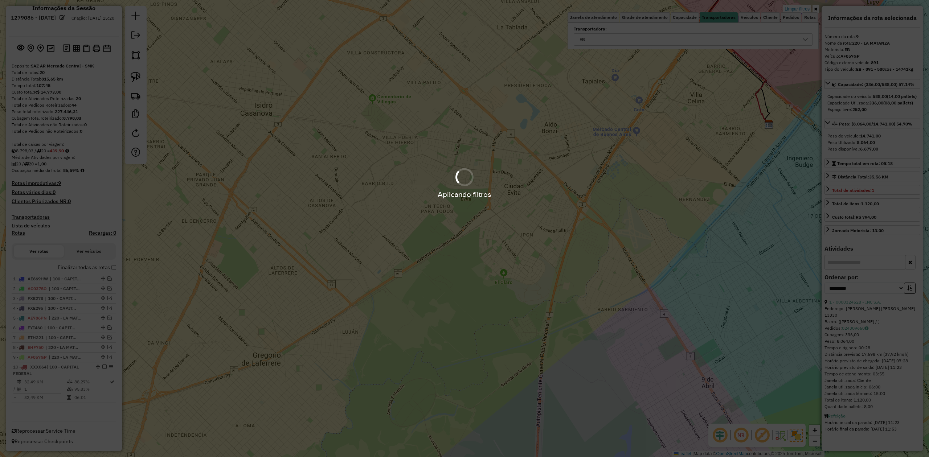
scroll to position [12, 0]
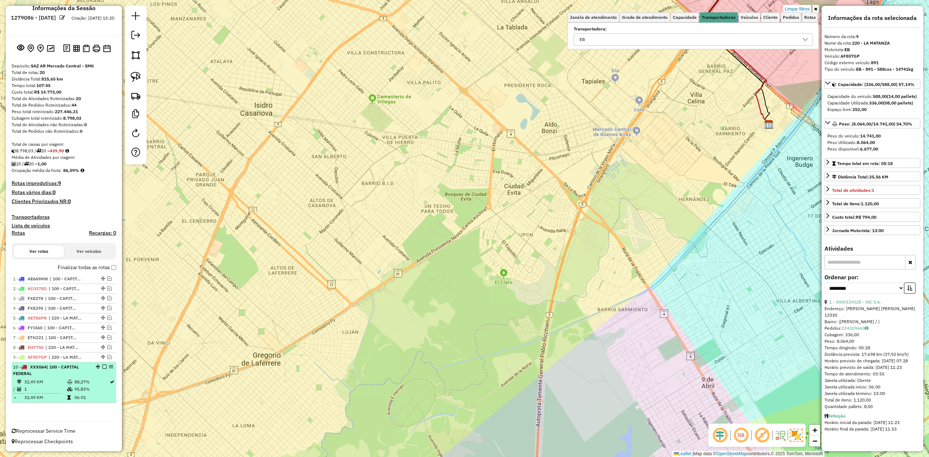
click at [57, 377] on li "10 - XXX064 | 100 - CAPITAL FEDERAL 32,49 KM 88,27% / 1 95,83% = 32,49 KM 06:01" at bounding box center [64, 382] width 105 height 41
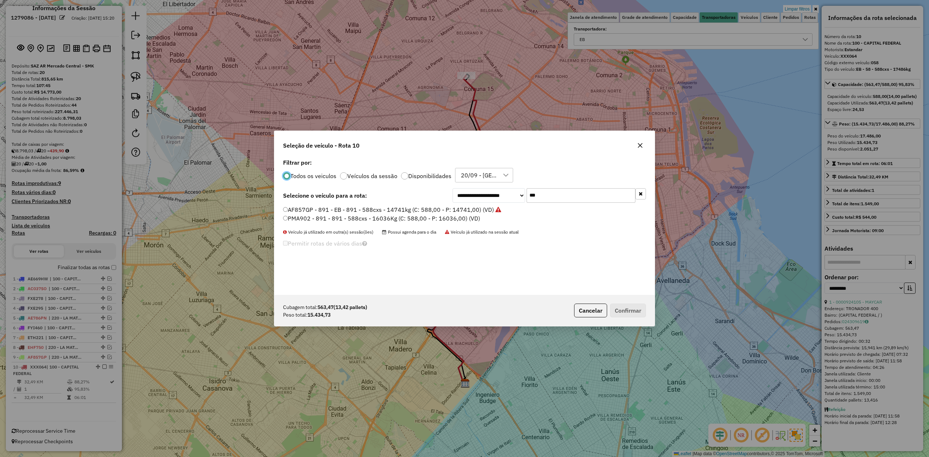
scroll to position [4, 2]
drag, startPoint x: 567, startPoint y: 194, endPoint x: 434, endPoint y: 189, distance: 132.5
click at [435, 189] on div "**********" at bounding box center [464, 195] width 363 height 15
type input "***"
drag, startPoint x: 471, startPoint y: 206, endPoint x: 483, endPoint y: 214, distance: 14.5
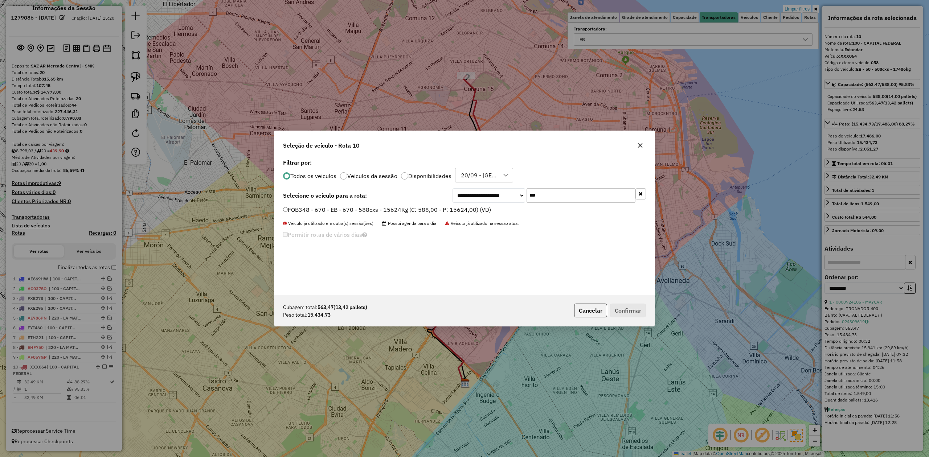
click at [471, 206] on label "FOB348 - 670 - EB - 670 - 588cxs - 15624Kg (C: 588,00 - P: 15624,00) (VD)" at bounding box center [387, 209] width 208 height 9
click at [627, 312] on button "Confirmar" at bounding box center [628, 311] width 36 height 14
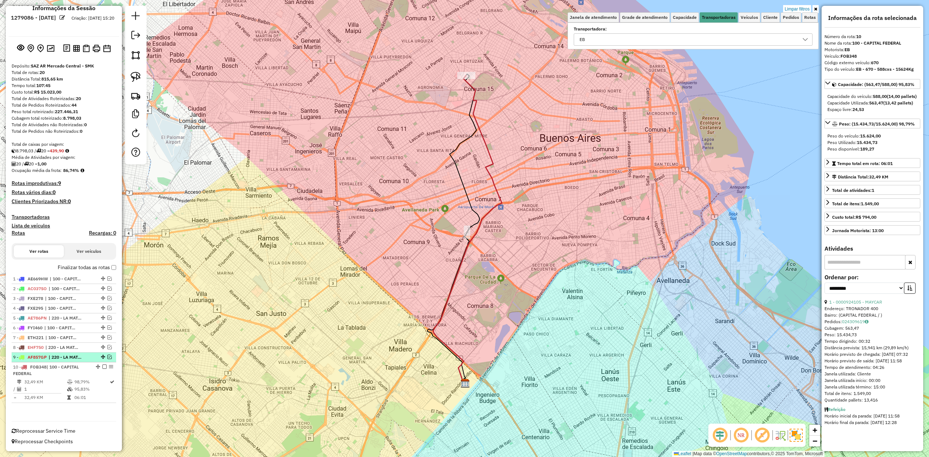
click at [108, 356] on em at bounding box center [109, 357] width 4 height 4
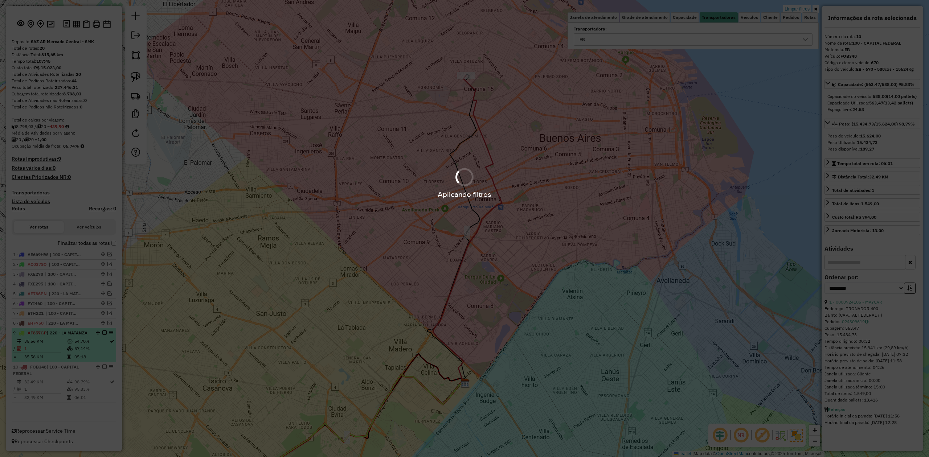
click at [67, 341] on icon at bounding box center [69, 341] width 5 height 4
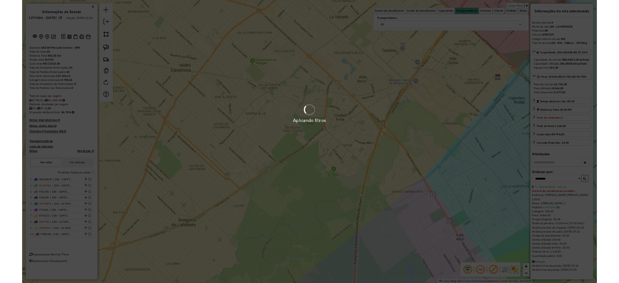
scroll to position [0, 0]
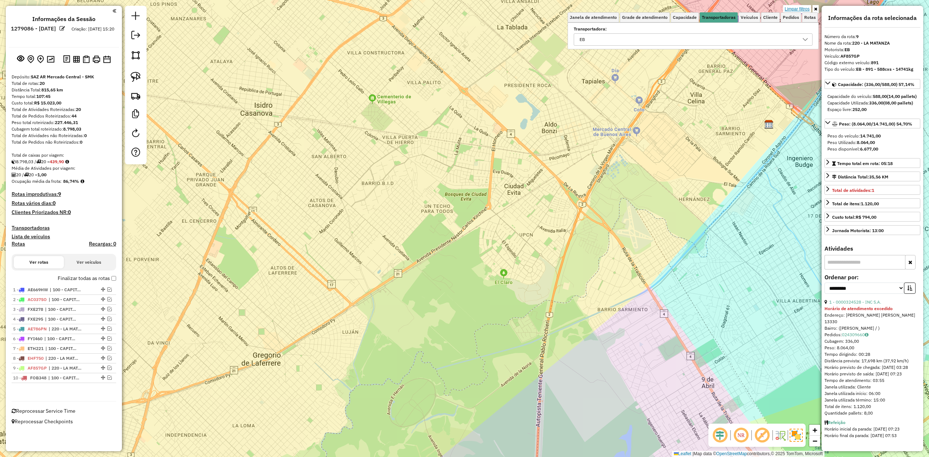
click at [795, 7] on link "Limpar filtros" at bounding box center [797, 9] width 28 height 8
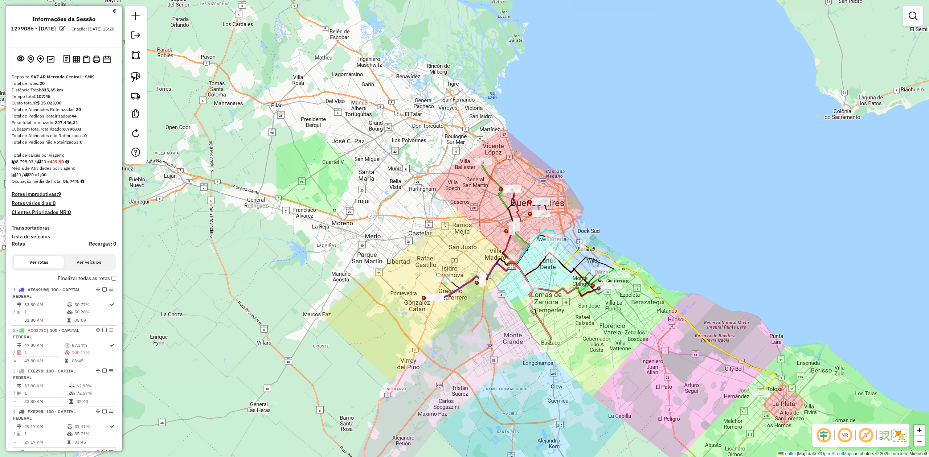
click at [20, 247] on label "Rotas" at bounding box center [18, 245] width 13 height 9
click at [19, 243] on h4 "Rotas" at bounding box center [18, 244] width 13 height 6
select select "*"
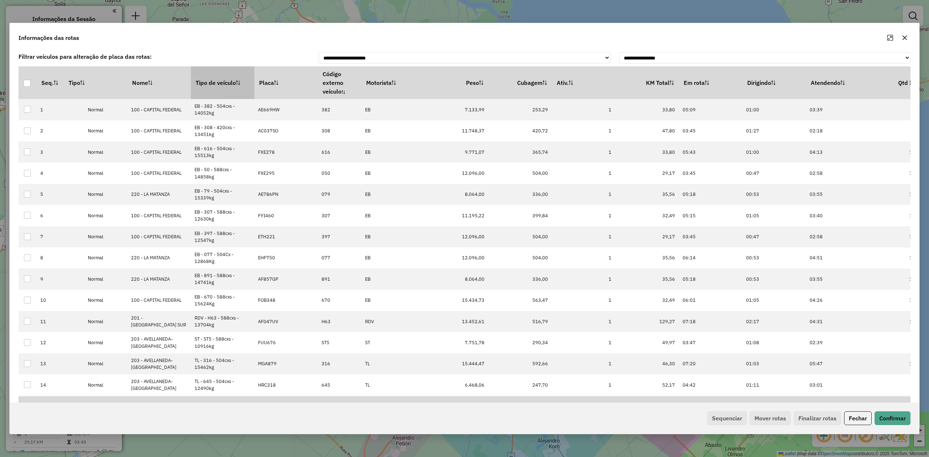
click at [206, 73] on th "Tipo de veículo" at bounding box center [223, 82] width 64 height 33
click at [206, 76] on th "Tipo de veículo" at bounding box center [223, 82] width 64 height 33
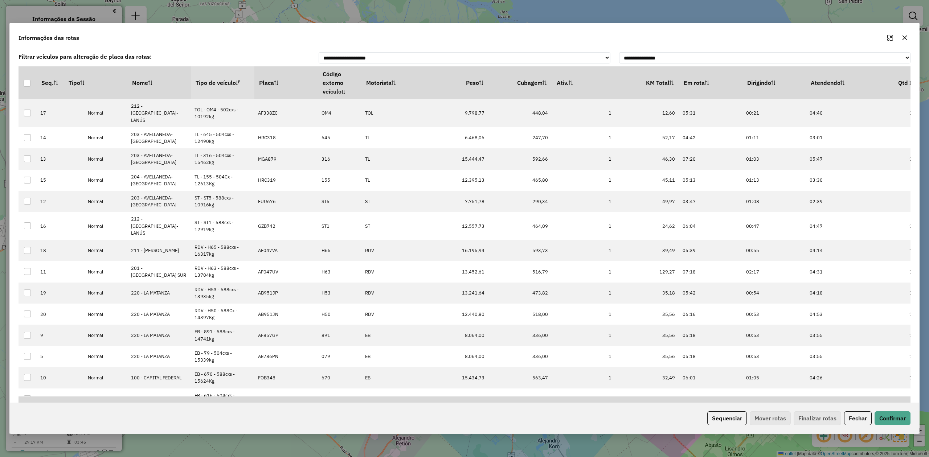
click at [207, 76] on th "Tipo de veículo" at bounding box center [223, 82] width 64 height 33
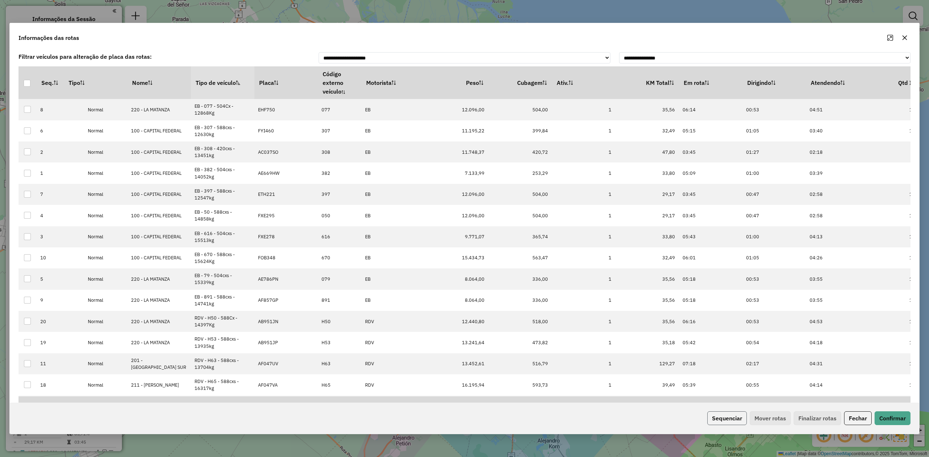
click at [719, 422] on button "Sequenciar" at bounding box center [727, 418] width 40 height 14
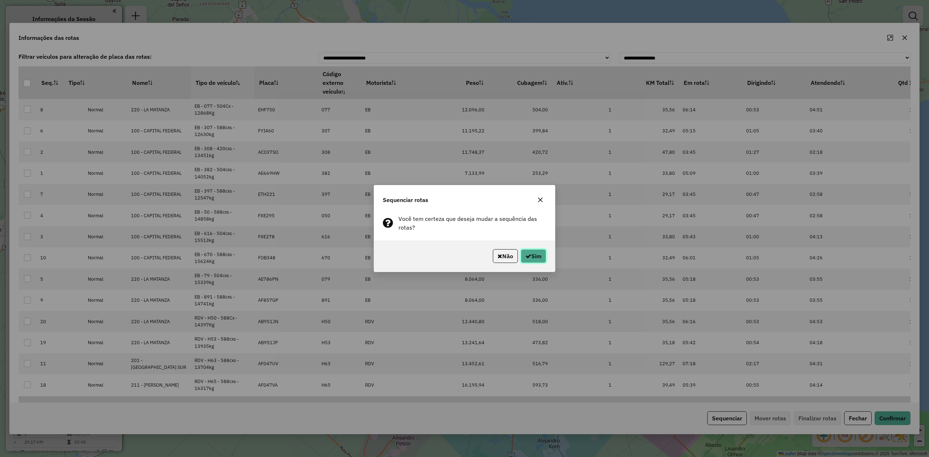
drag, startPoint x: 533, startPoint y: 251, endPoint x: 533, endPoint y: 257, distance: 5.8
click at [533, 251] on button "Sim" at bounding box center [533, 256] width 25 height 14
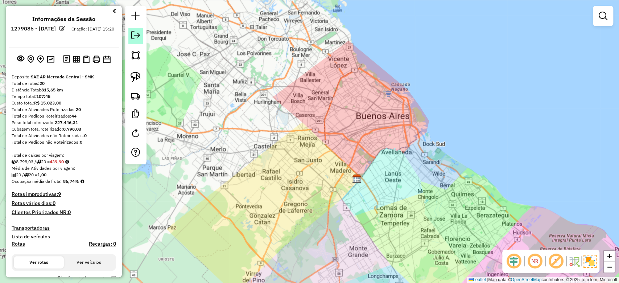
click at [136, 36] on em at bounding box center [135, 35] width 9 height 9
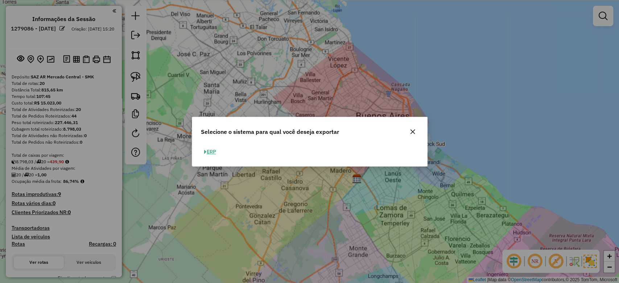
click at [216, 147] on button "ERP" at bounding box center [210, 151] width 19 height 11
select select "*********"
select select "**"
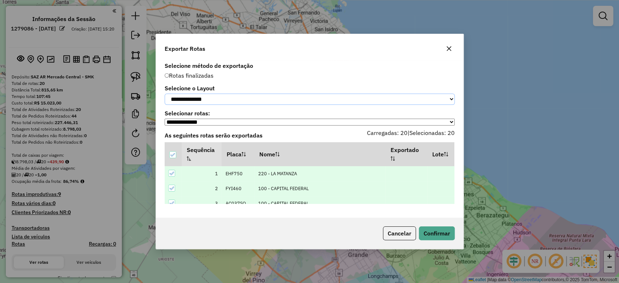
click at [221, 99] on select "**********" at bounding box center [310, 99] width 290 height 11
click at [165, 94] on select "**********" at bounding box center [310, 99] width 290 height 11
click at [427, 234] on button "Confirmar" at bounding box center [437, 233] width 36 height 14
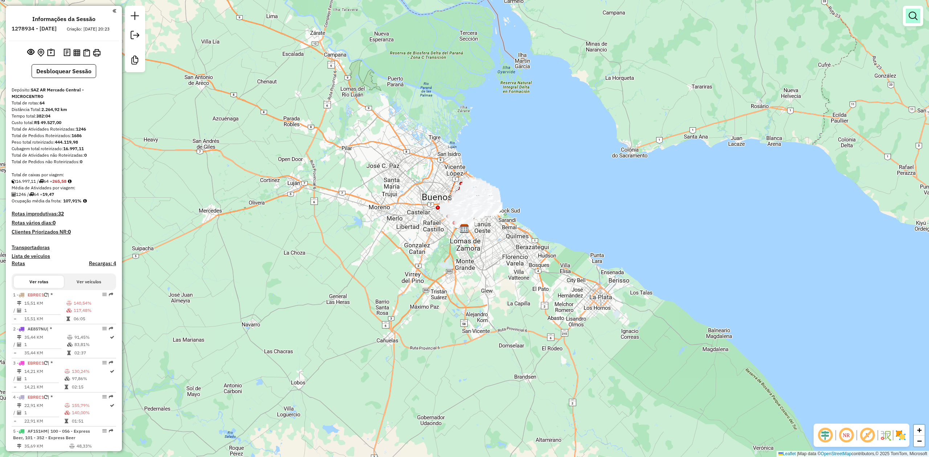
drag, startPoint x: 916, startPoint y: 13, endPoint x: 914, endPoint y: 17, distance: 4.5
click at [619, 13] on em at bounding box center [913, 16] width 9 height 9
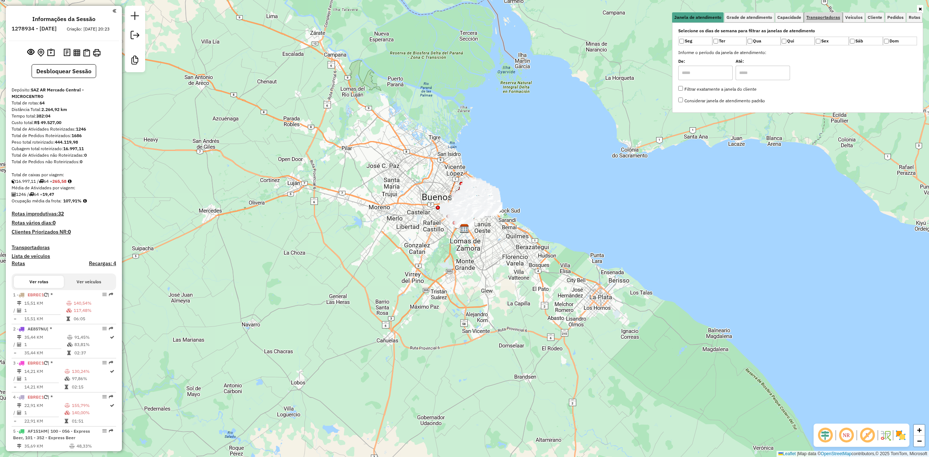
click at [619, 18] on span "Transportadoras" at bounding box center [823, 17] width 34 height 4
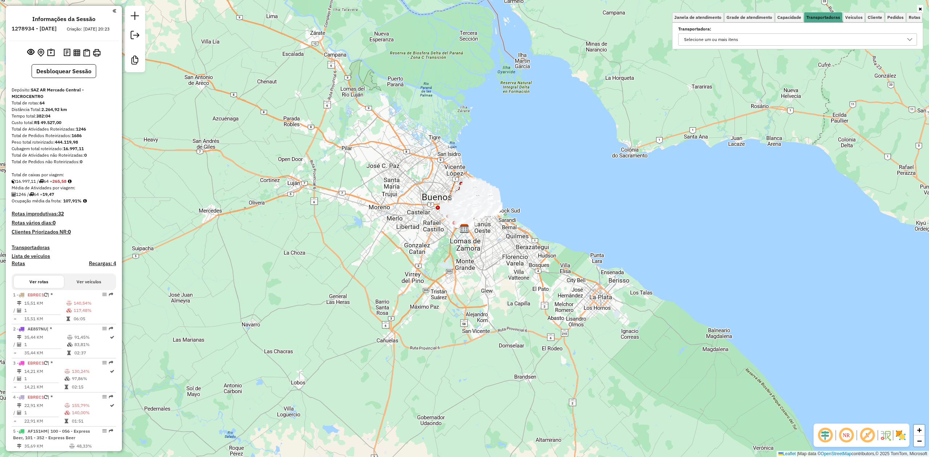
click at [619, 38] on div "Selecione um ou mais itens" at bounding box center [791, 40] width 221 height 12
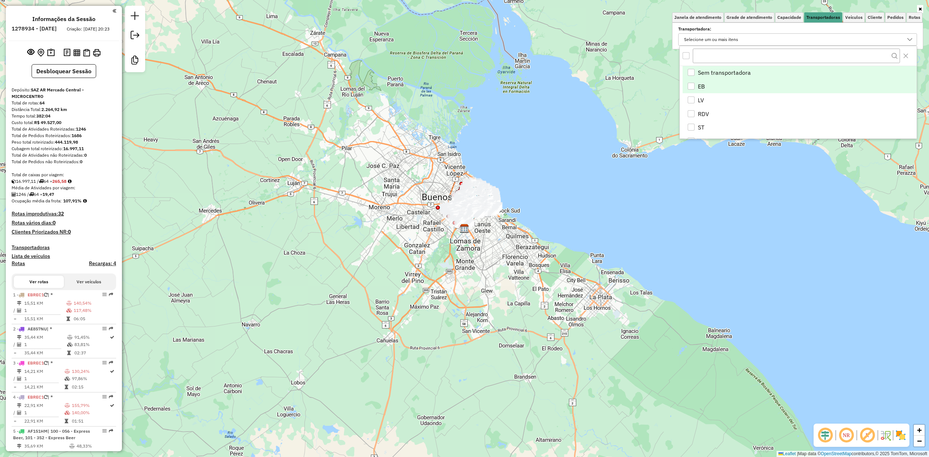
scroll to position [4, 27]
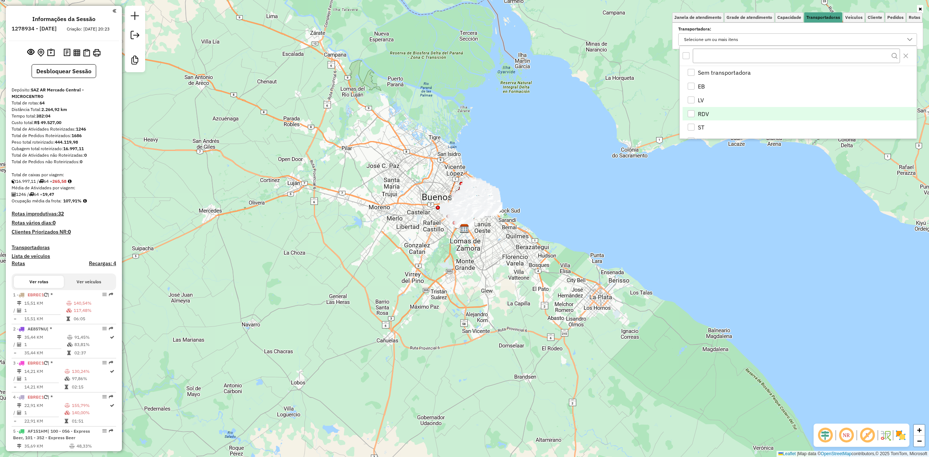
click at [619, 113] on li "RDV" at bounding box center [800, 114] width 234 height 14
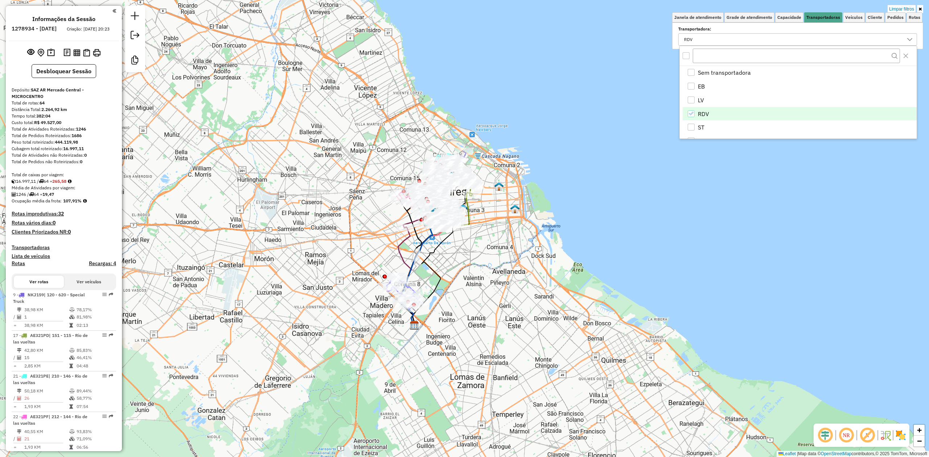
click at [619, 283] on img at bounding box center [901, 436] width 12 height 12
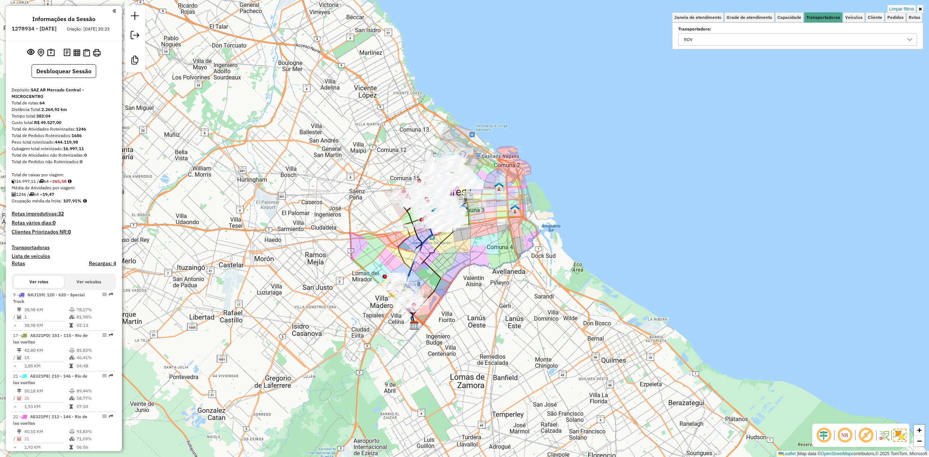
drag, startPoint x: 514, startPoint y: 306, endPoint x: 525, endPoint y: 317, distance: 15.7
click at [598, 283] on div "Limpar filtros Janela de atendimento Grade de atendimento Capacidade Transporta…" at bounding box center [464, 228] width 929 height 457
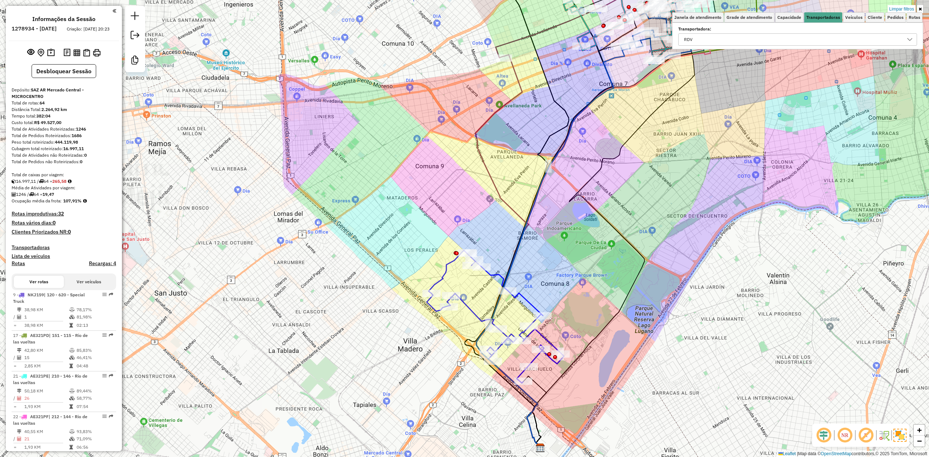
click at [523, 283] on icon at bounding box center [495, 316] width 137 height 133
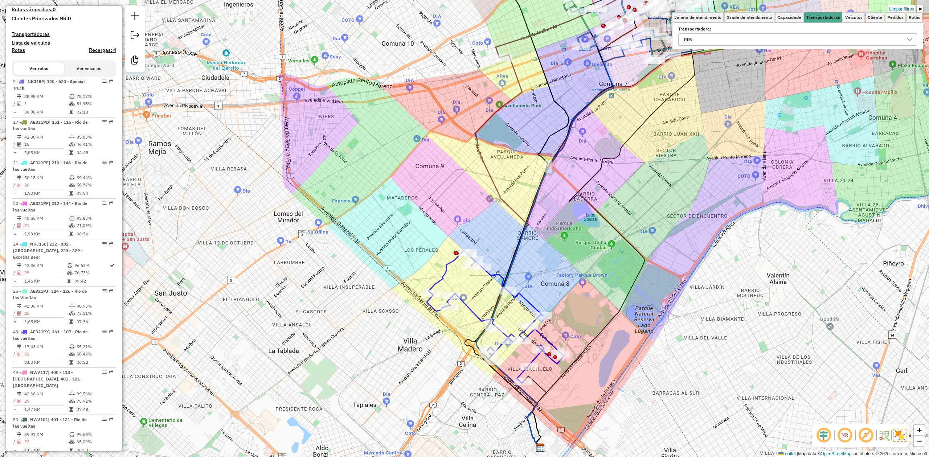
select select "**********"
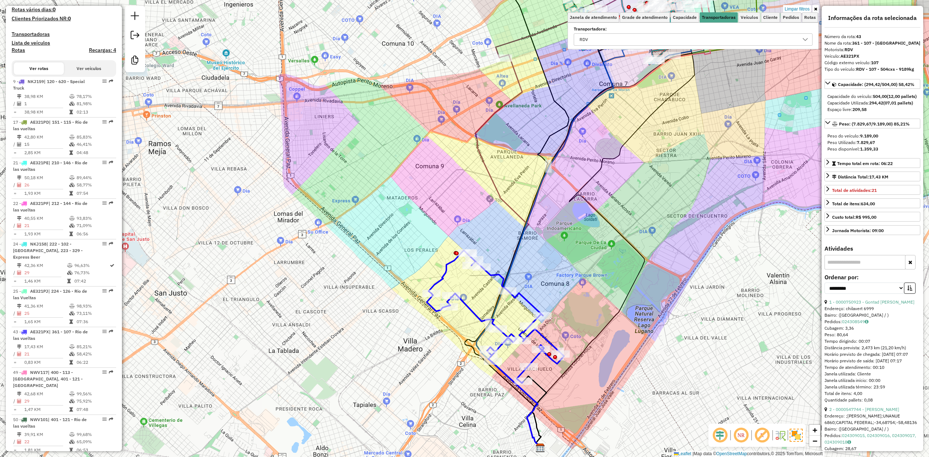
scroll to position [407, 0]
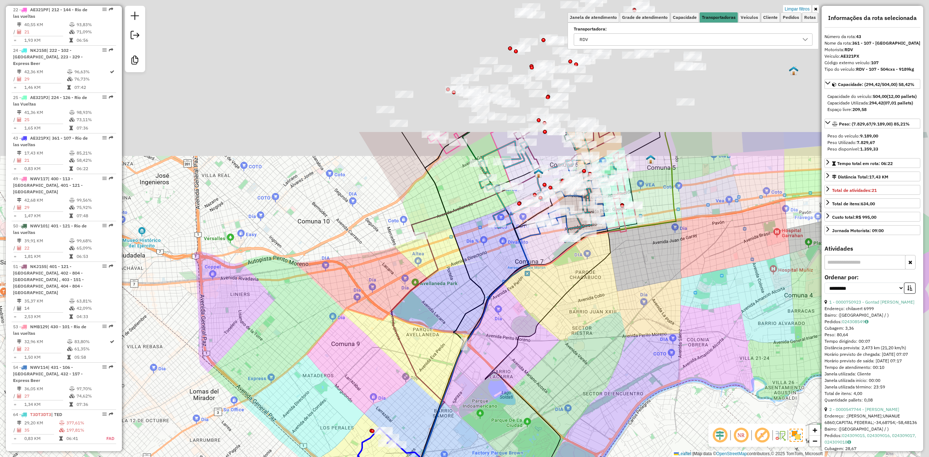
drag, startPoint x: 546, startPoint y: 274, endPoint x: 462, endPoint y: 451, distance: 196.7
click at [462, 283] on div "Limpar filtros Janela de atendimento Grade de atendimento Capacidade Transporta…" at bounding box center [464, 228] width 929 height 457
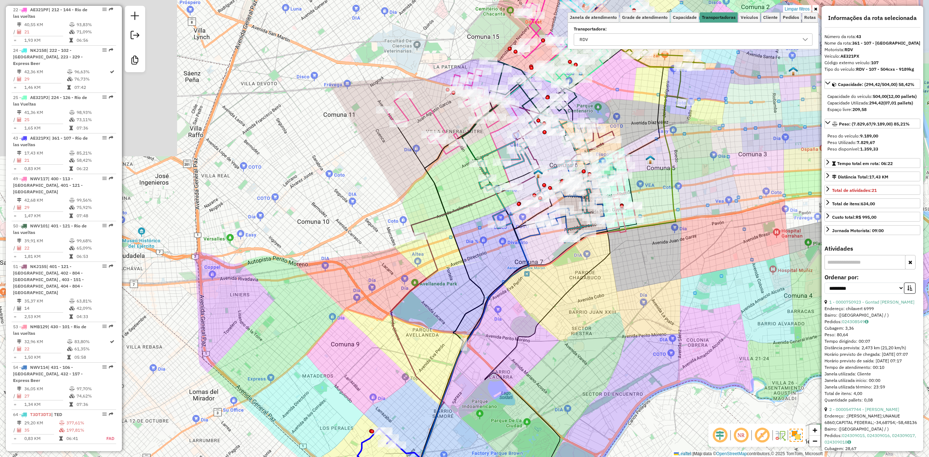
drag, startPoint x: 516, startPoint y: 382, endPoint x: 475, endPoint y: 425, distance: 60.1
click at [474, 283] on div "Limpar filtros Janela de atendimento Grade de atendimento Capacidade Transporta…" at bounding box center [464, 228] width 929 height 457
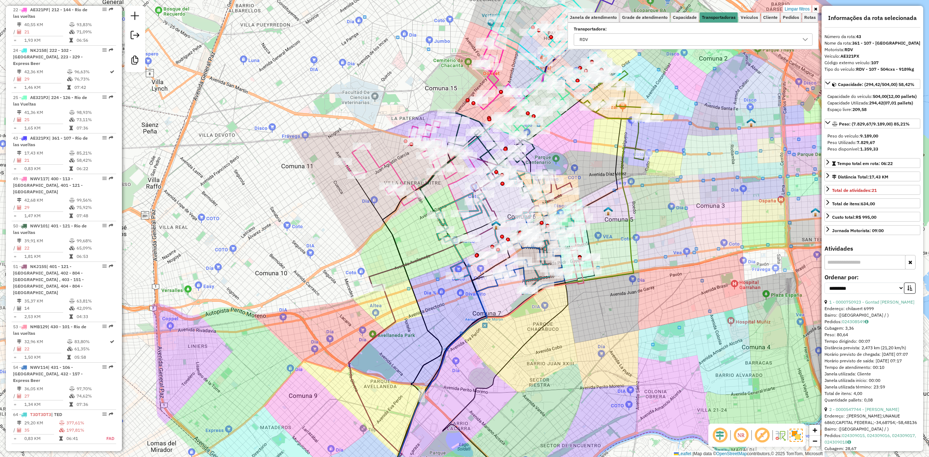
drag, startPoint x: 392, startPoint y: 271, endPoint x: 381, endPoint y: 302, distance: 33.5
click at [381, 283] on div "Rota 64 - Placa T3DT3DT3 0000438342 - Flores Gabriel Omar Limpar filtros Janela…" at bounding box center [464, 228] width 929 height 457
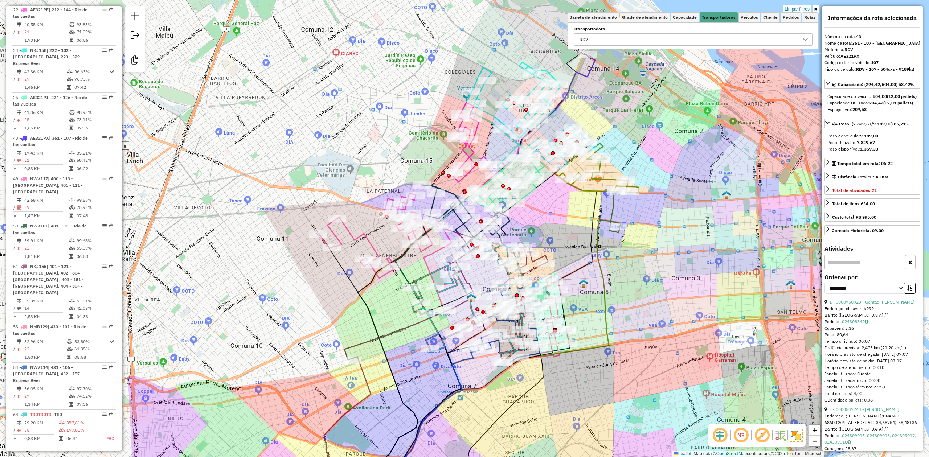
click at [617, 239] on g at bounding box center [410, 228] width 954 height 549
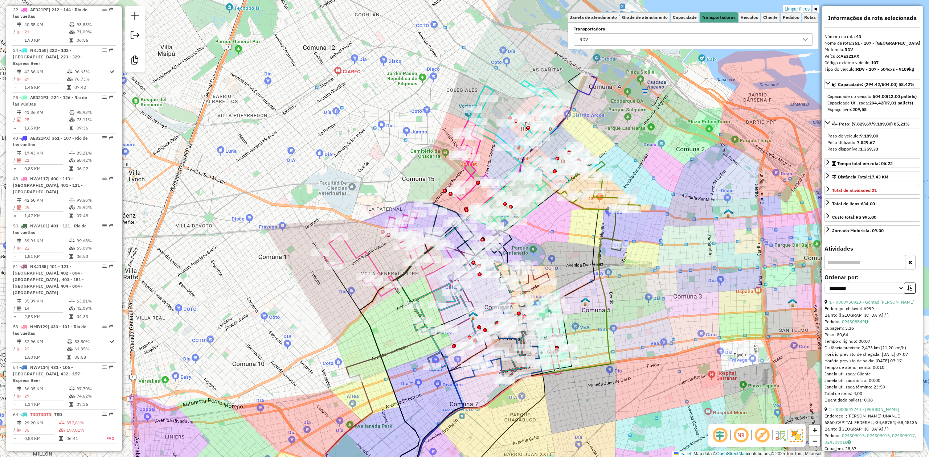
drag, startPoint x: 576, startPoint y: 240, endPoint x: 581, endPoint y: 312, distance: 72.0
click at [581, 283] on div "Limpar filtros Janela de atendimento Grade de atendimento Capacidade Transporta…" at bounding box center [464, 228] width 929 height 457
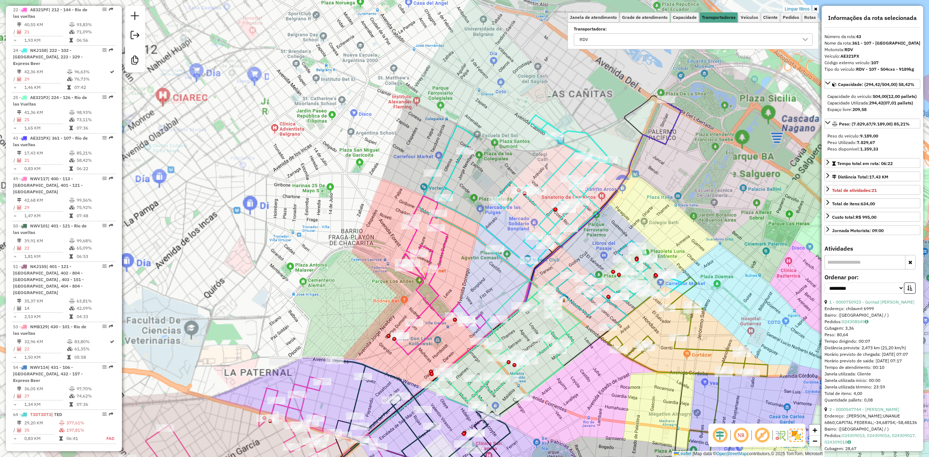
click at [483, 229] on icon at bounding box center [514, 191] width 193 height 152
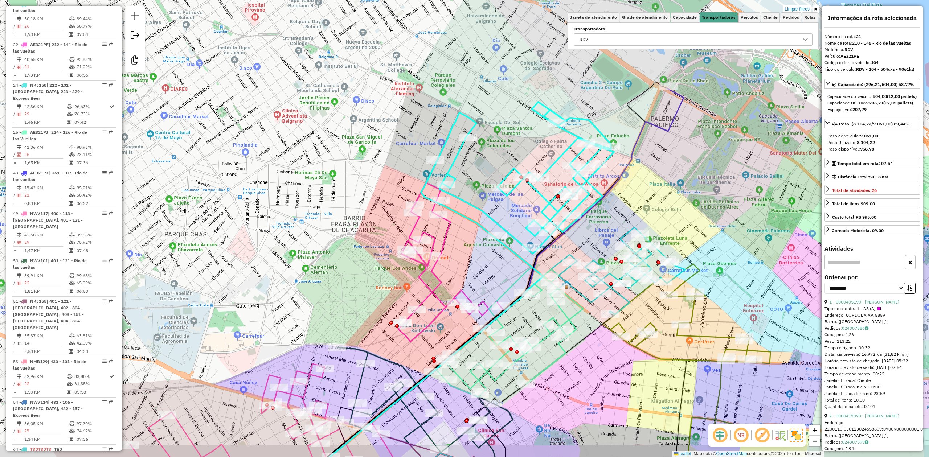
drag, startPoint x: 471, startPoint y: 270, endPoint x: 484, endPoint y: 222, distance: 49.2
click at [484, 222] on div "Limpar filtros Janela de atendimento Grade de atendimento Capacidade Transporta…" at bounding box center [464, 228] width 929 height 457
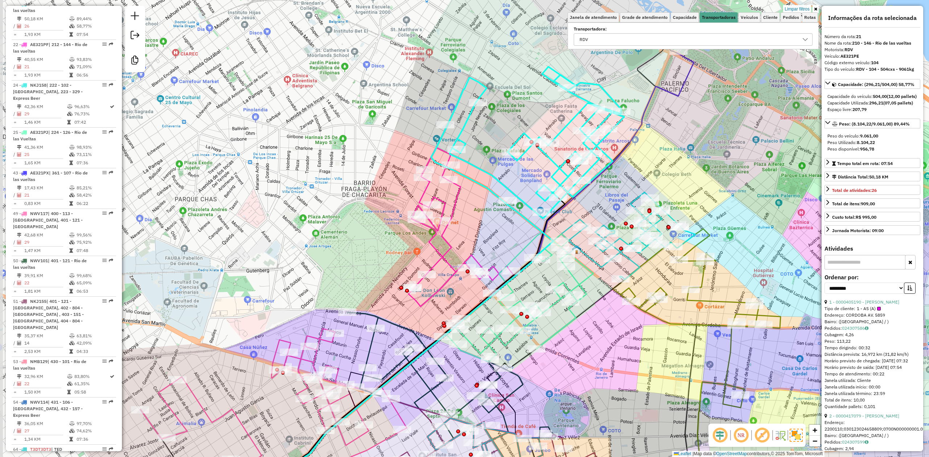
click at [449, 243] on icon at bounding box center [471, 236] width 125 height 176
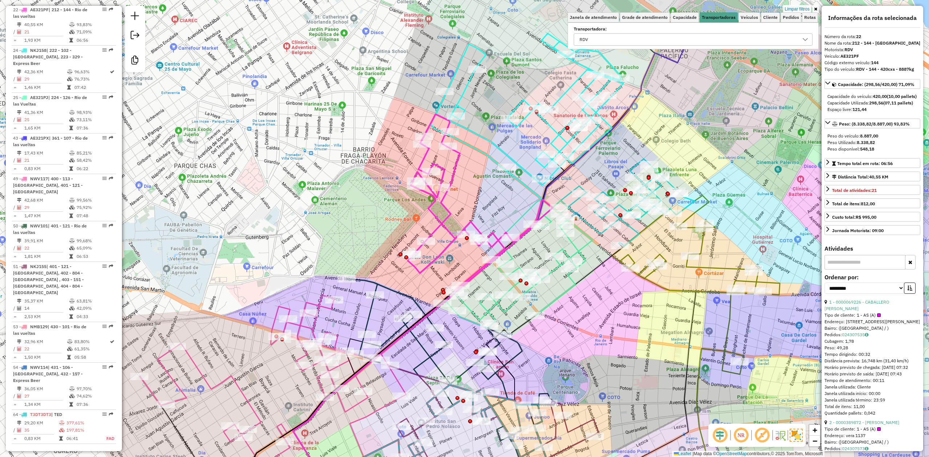
drag, startPoint x: 458, startPoint y: 225, endPoint x: 535, endPoint y: 210, distance: 78.7
click at [453, 204] on div "Limpar filtros Janela de atendimento Grade de atendimento Capacidade Transporta…" at bounding box center [464, 228] width 929 height 457
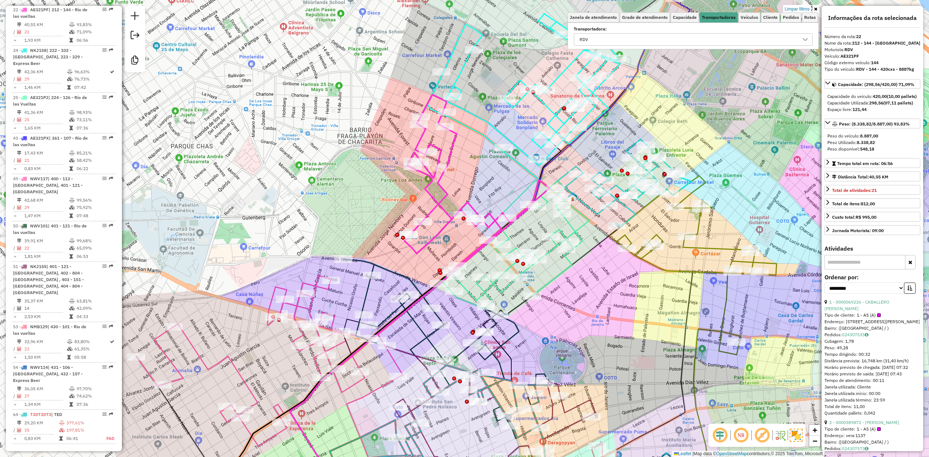
click at [581, 231] on icon at bounding box center [514, 244] width 150 height 130
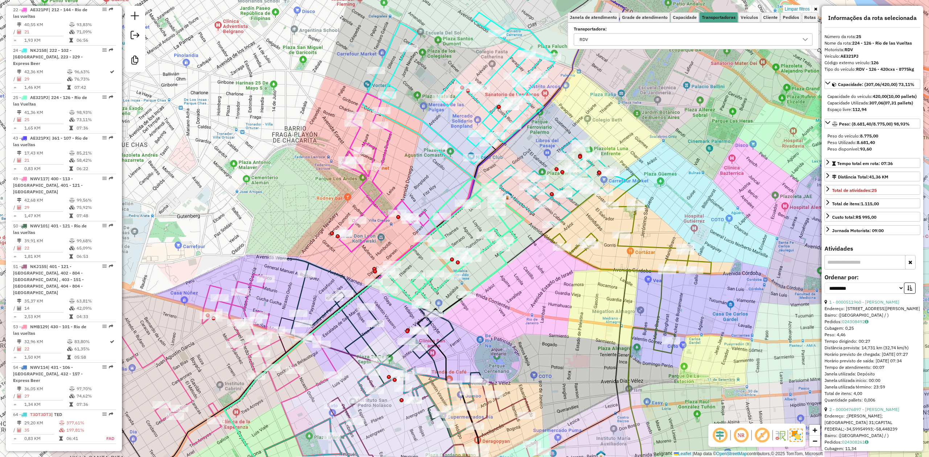
drag, startPoint x: 593, startPoint y: 250, endPoint x: 504, endPoint y: 245, distance: 88.7
click at [504, 245] on icon at bounding box center [486, 363] width 136 height 278
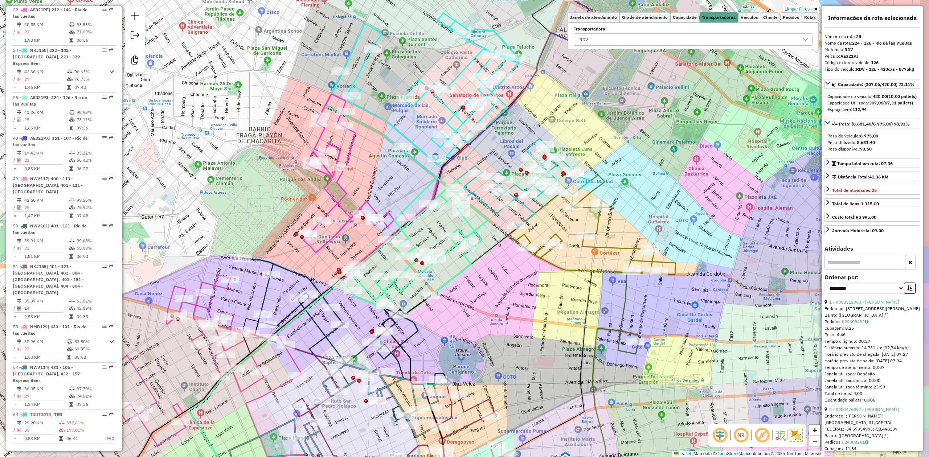
drag, startPoint x: 544, startPoint y: 282, endPoint x: 528, endPoint y: 280, distance: 16.1
click at [528, 283] on div "Limpar filtros Janela de atendimento Grade de atendimento Capacidade Transporta…" at bounding box center [464, 228] width 929 height 457
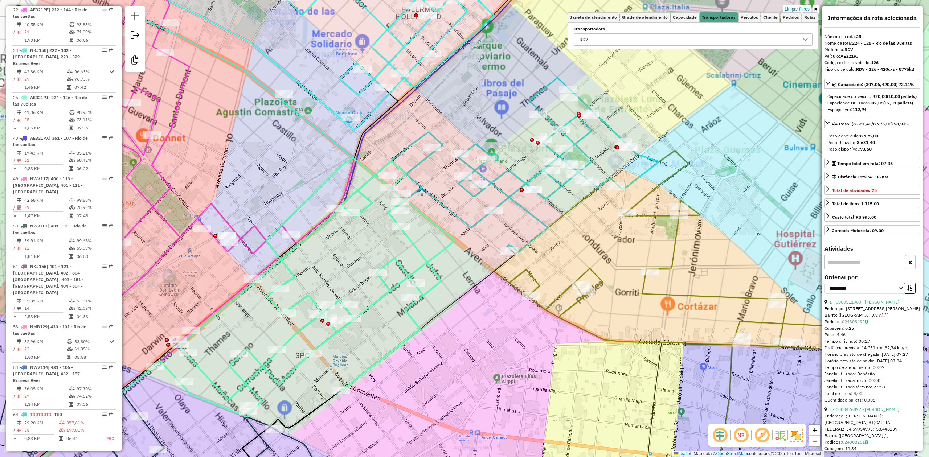
click at [505, 192] on icon at bounding box center [517, 165] width 284 height 175
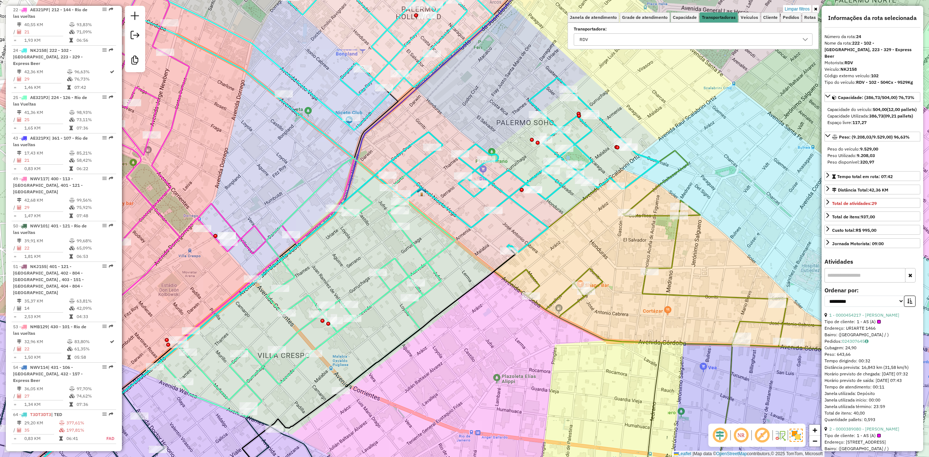
click at [619, 283] on div "Limpar filtros Janela de atendimento Grade de atendimento Capacidade Transporta…" at bounding box center [464, 228] width 929 height 457
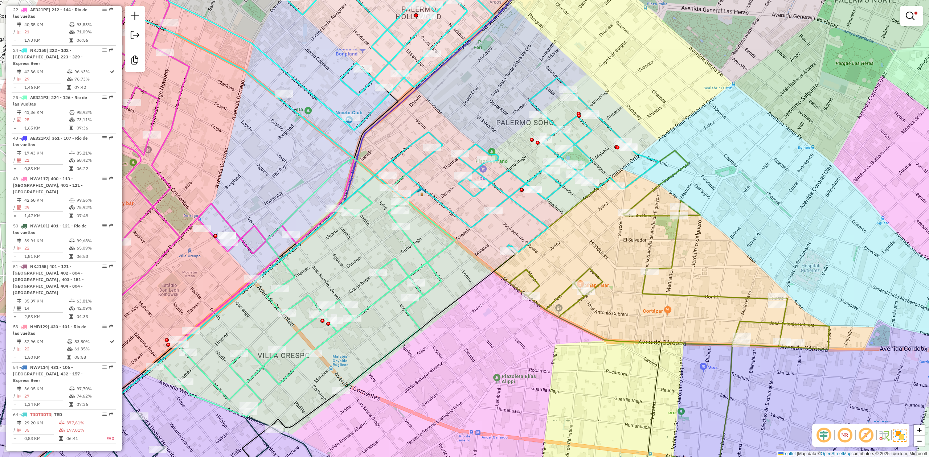
drag, startPoint x: 662, startPoint y: 292, endPoint x: 662, endPoint y: 297, distance: 5.1
click at [619, 283] on icon at bounding box center [661, 327] width 335 height 352
select select "**********"
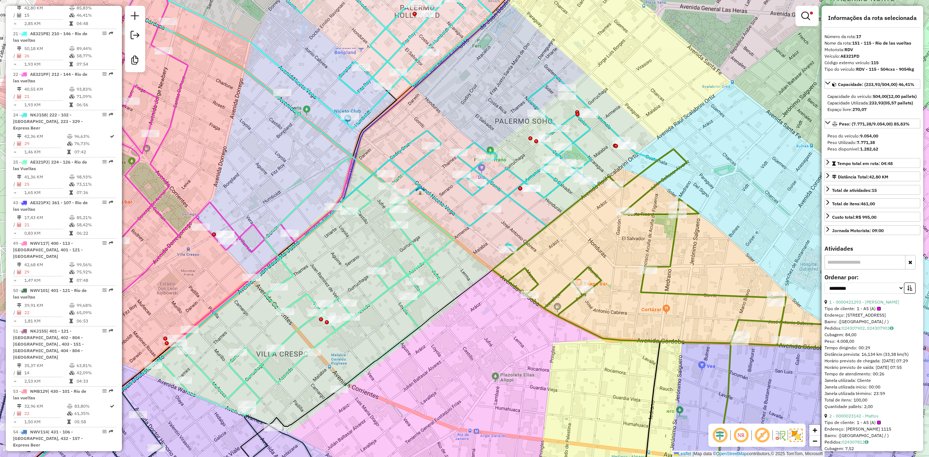
scroll to position [332, 0]
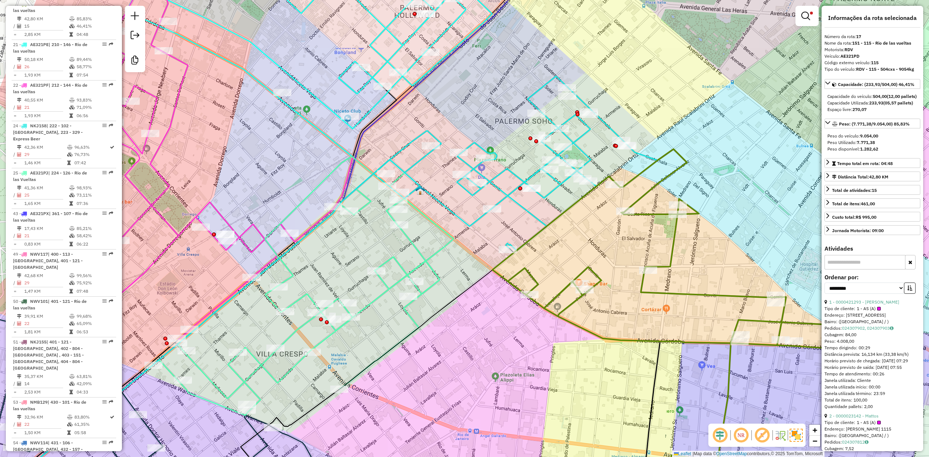
drag, startPoint x: 642, startPoint y: 321, endPoint x: 623, endPoint y: 276, distance: 49.0
click at [619, 282] on div "Limpar filtros Janela de atendimento Grade de atendimento Capacidade Transporta…" at bounding box center [464, 228] width 929 height 457
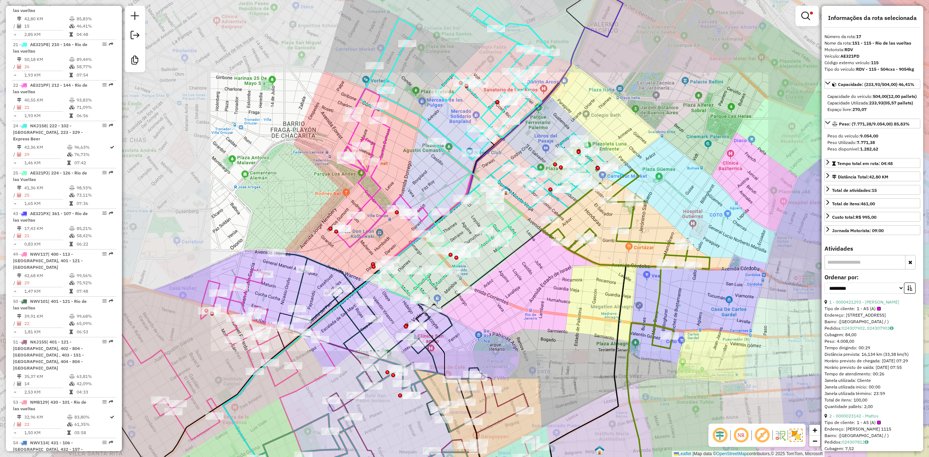
drag, startPoint x: 590, startPoint y: 316, endPoint x: 597, endPoint y: 284, distance: 32.8
click at [597, 283] on div "Limpar filtros Janela de atendimento Grade de atendimento Capacidade Transporta…" at bounding box center [464, 228] width 929 height 457
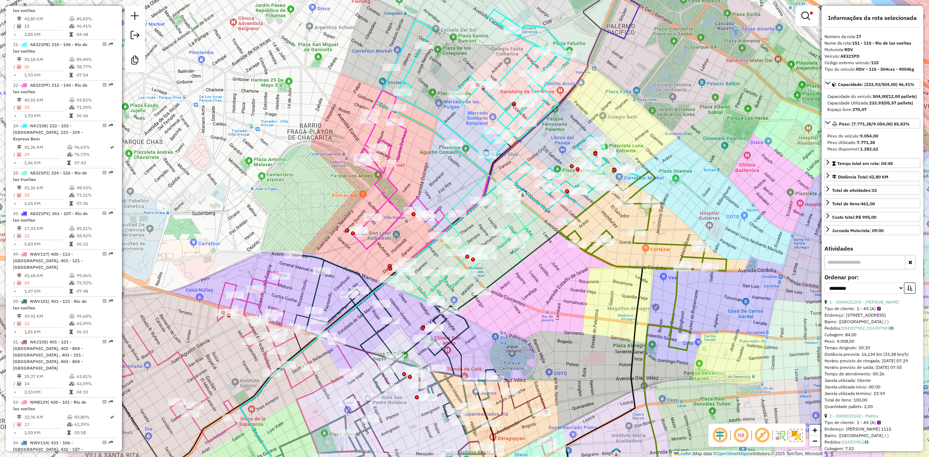
drag, startPoint x: 578, startPoint y: 257, endPoint x: 586, endPoint y: 279, distance: 23.1
click at [586, 282] on div "Limpar filtros Janela de atendimento Grade de atendimento Capacidade Transporta…" at bounding box center [464, 228] width 929 height 457
click at [581, 199] on div "Limpar filtros Janela de atendimento Grade de atendimento Capacidade Transporta…" at bounding box center [464, 228] width 929 height 457
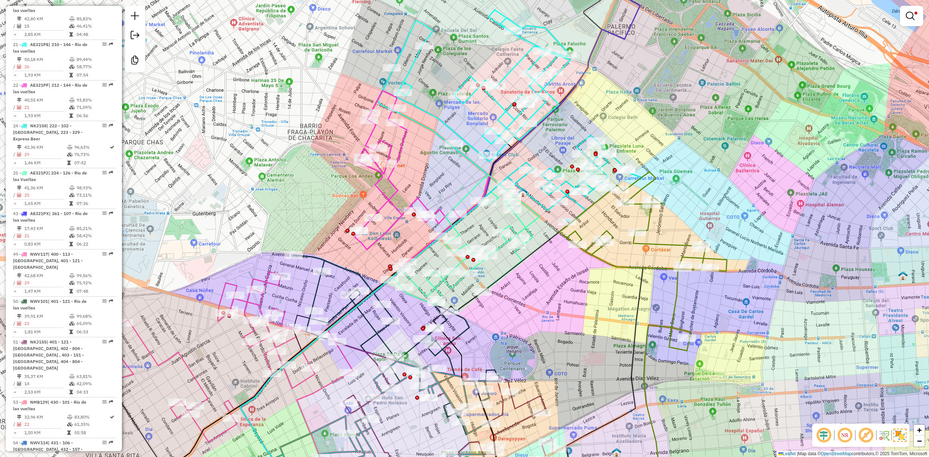
click at [579, 205] on icon at bounding box center [571, 178] width 142 height 87
select select "**********"
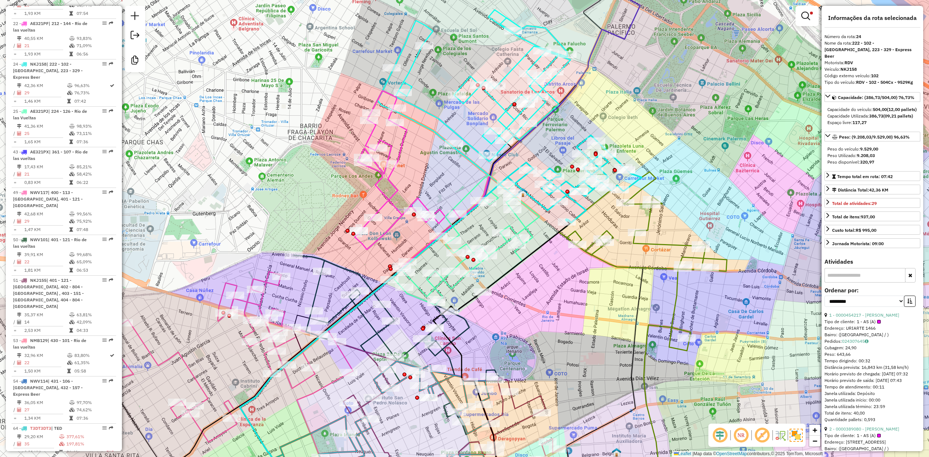
scroll to position [407, 0]
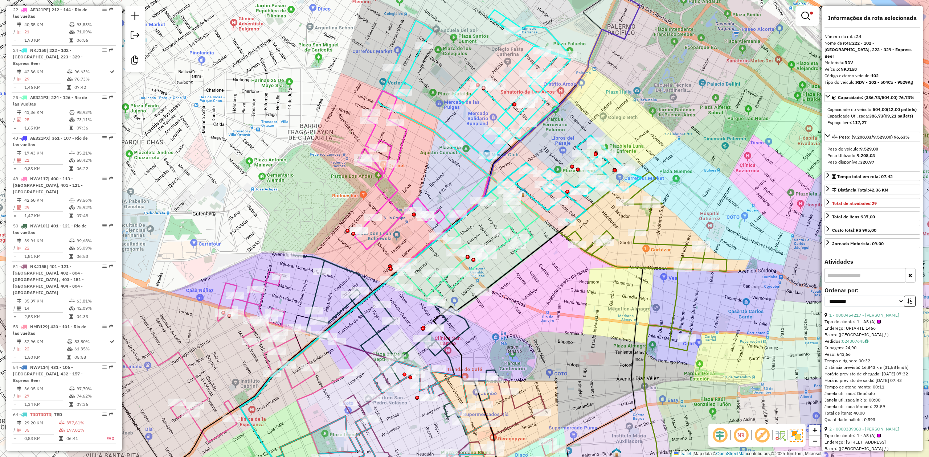
click at [545, 283] on div "Rota 17 - Placa AE321PD 0000458623 - JANAMPA AYALA RROCIO ELIZABETH Limpar filt…" at bounding box center [464, 228] width 929 height 457
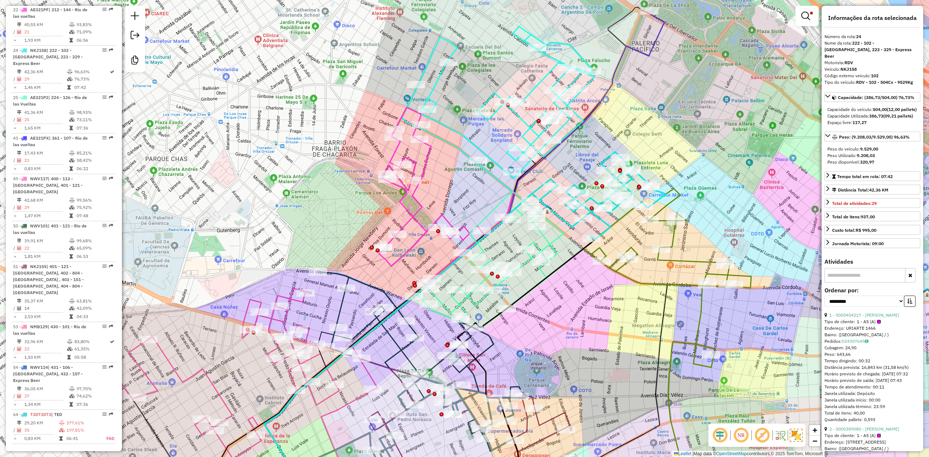
click at [526, 263] on icon at bounding box center [489, 257] width 150 height 130
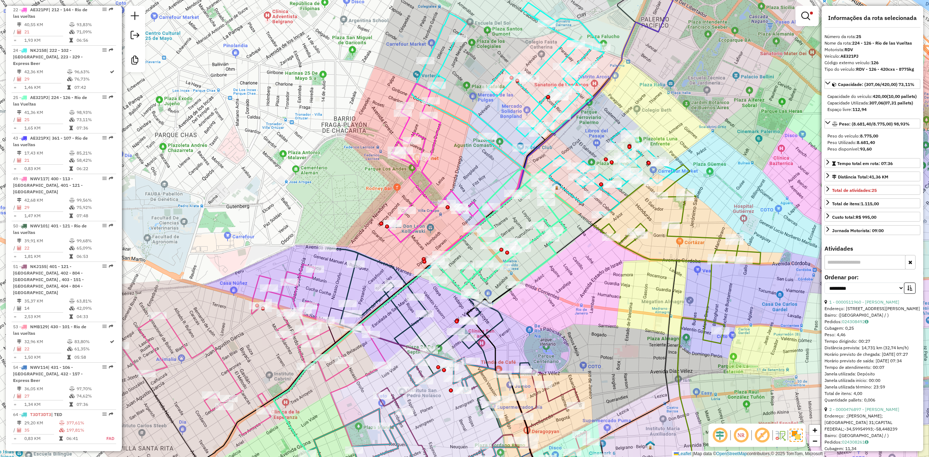
drag, startPoint x: 543, startPoint y: 295, endPoint x: 561, endPoint y: 239, distance: 58.2
click at [561, 239] on div "Limpar filtros Janela de atendimento Grade de atendimento Capacidade Transporta…" at bounding box center [464, 228] width 929 height 457
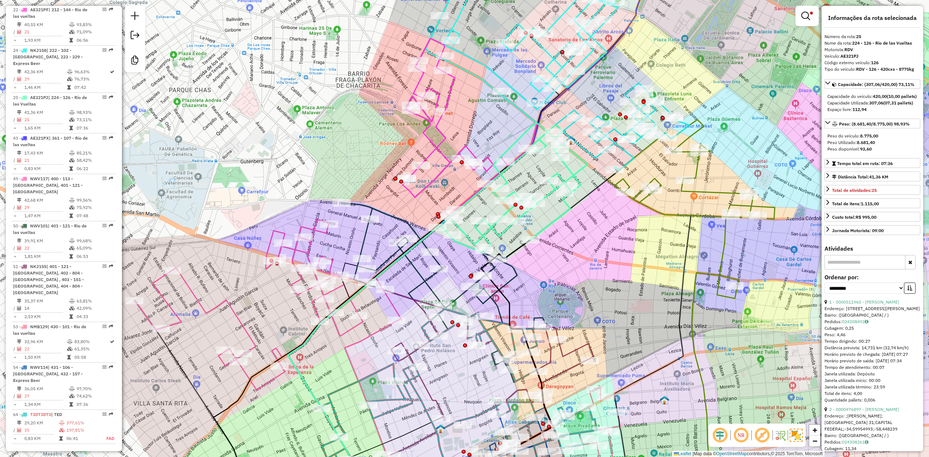
click at [427, 277] on icon at bounding box center [445, 292] width 208 height 179
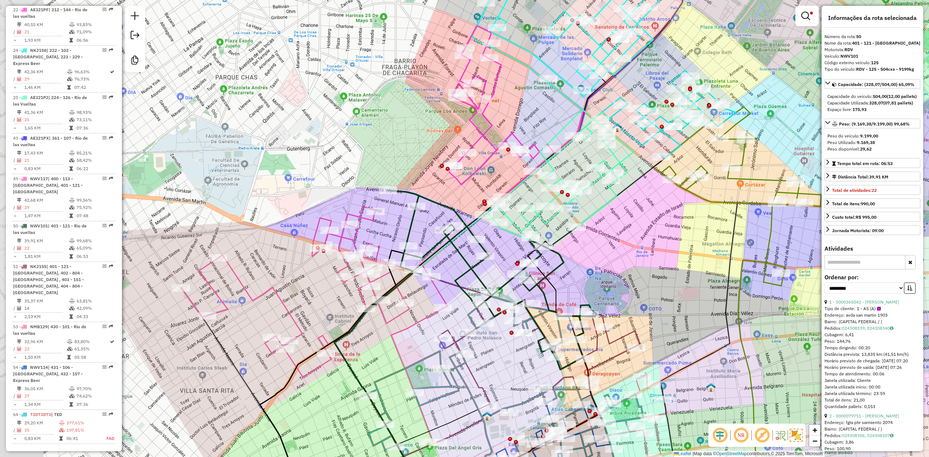
drag, startPoint x: 406, startPoint y: 282, endPoint x: 483, endPoint y: 261, distance: 79.6
click at [483, 261] on div "Limpar filtros Janela de atendimento Grade de atendimento Capacidade Transporta…" at bounding box center [464, 228] width 929 height 457
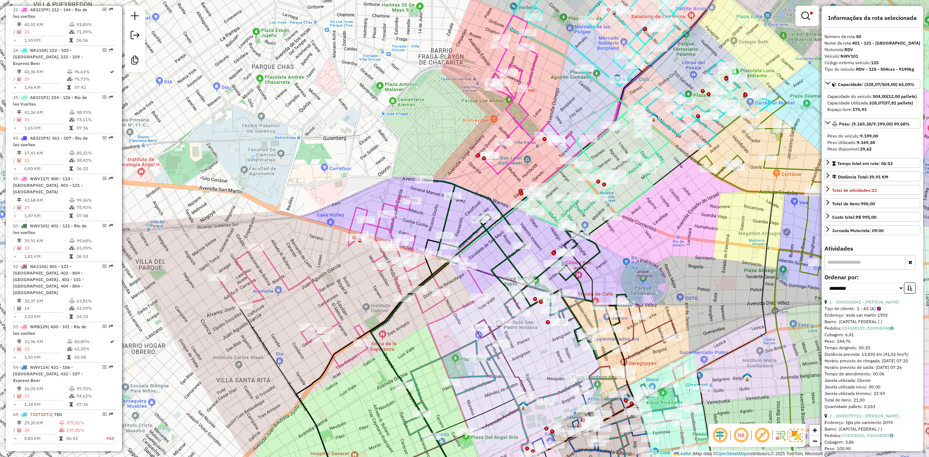
click at [421, 266] on icon at bounding box center [350, 281] width 266 height 171
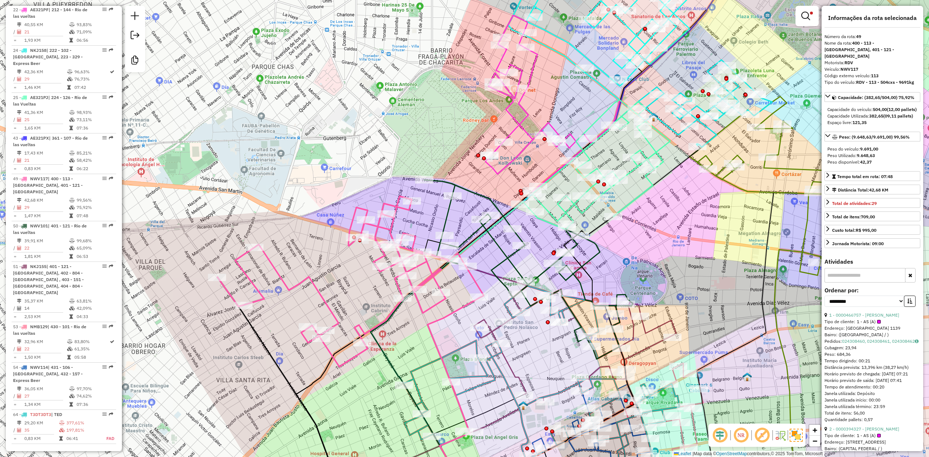
click at [443, 222] on icon at bounding box center [528, 269] width 208 height 179
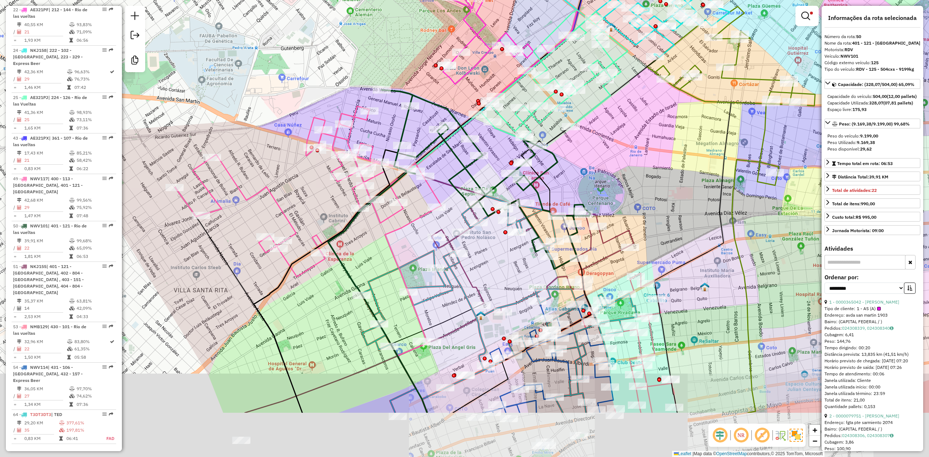
drag, startPoint x: 463, startPoint y: 221, endPoint x: 421, endPoint y: 130, distance: 100.3
click at [421, 131] on div "Limpar filtros Janela de atendimento Grade de atendimento Capacidade Transporta…" at bounding box center [464, 228] width 929 height 457
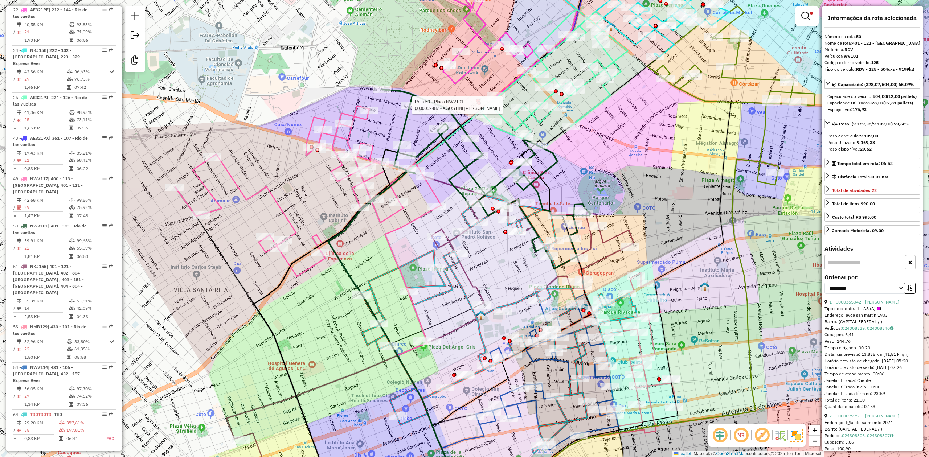
drag, startPoint x: 501, startPoint y: 255, endPoint x: 501, endPoint y: 250, distance: 4.4
click at [501, 250] on div "Rota 50 - Placa NWV101 0000052487 - AGUSTINI JUAN MMANUEL Limpar filtros Janela…" at bounding box center [464, 228] width 929 height 457
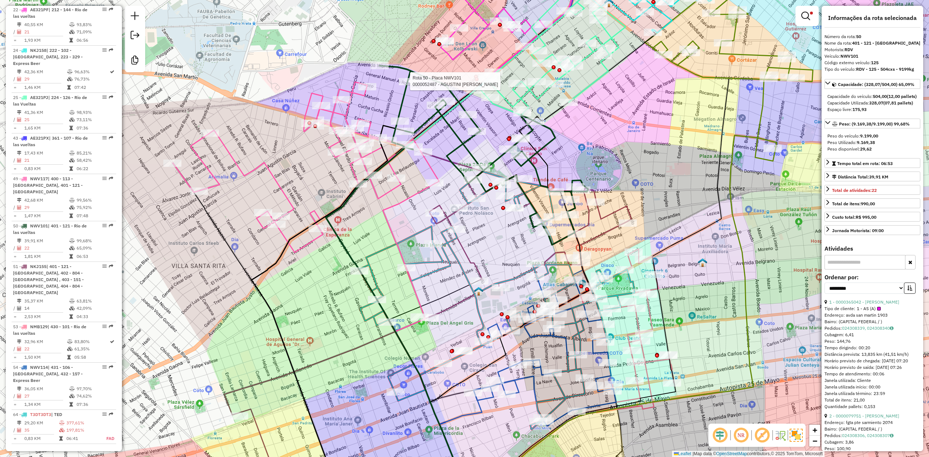
click at [472, 261] on icon at bounding box center [427, 284] width 407 height 262
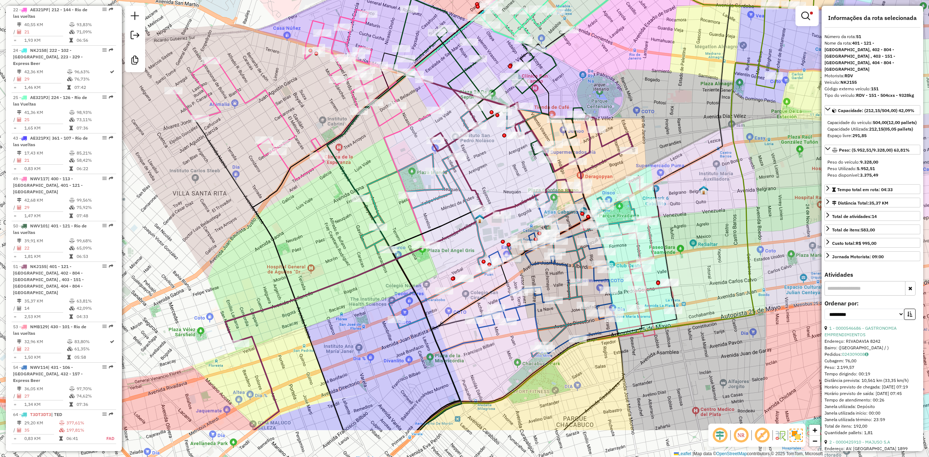
drag, startPoint x: 507, startPoint y: 243, endPoint x: 526, endPoint y: 200, distance: 47.5
click at [505, 165] on div "Limpar filtros Janela de atendimento Grade de atendimento Capacidade Transporta…" at bounding box center [464, 228] width 929 height 457
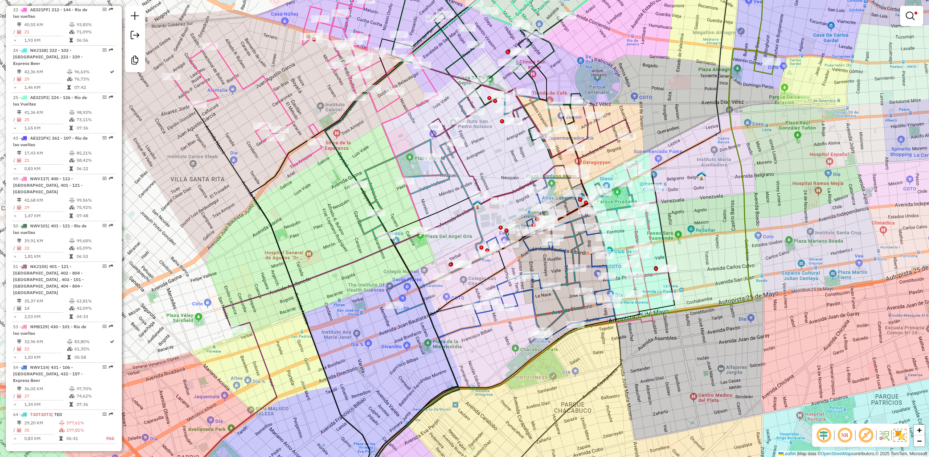
click at [540, 279] on div "Limpar filtros Janela de atendimento Grade de atendimento Capacidade Transporta…" at bounding box center [464, 228] width 929 height 457
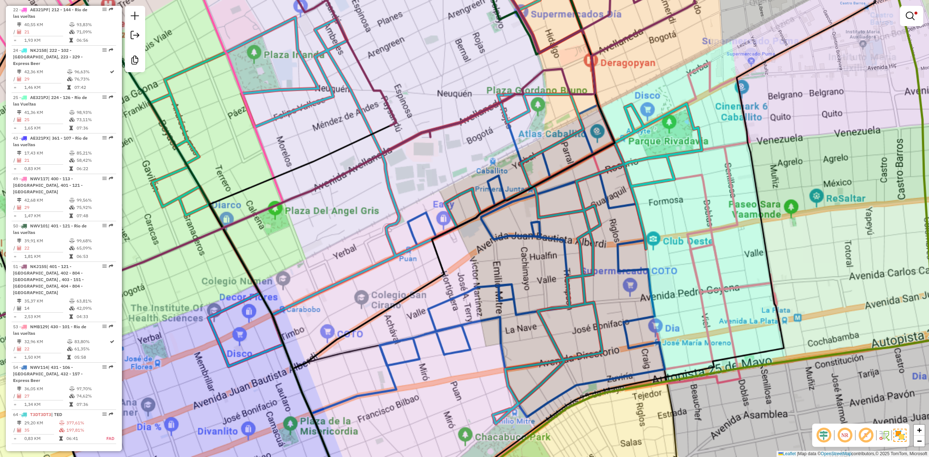
click at [553, 266] on div "Limpar filtros Janela de atendimento Grade de atendimento Capacidade Transporta…" at bounding box center [464, 228] width 929 height 457
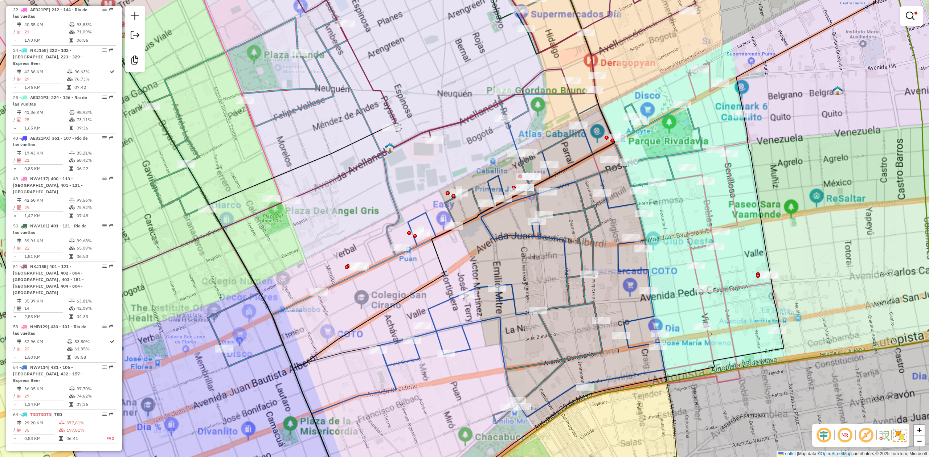
click at [564, 248] on icon at bounding box center [513, 259] width 304 height 315
select select "**********"
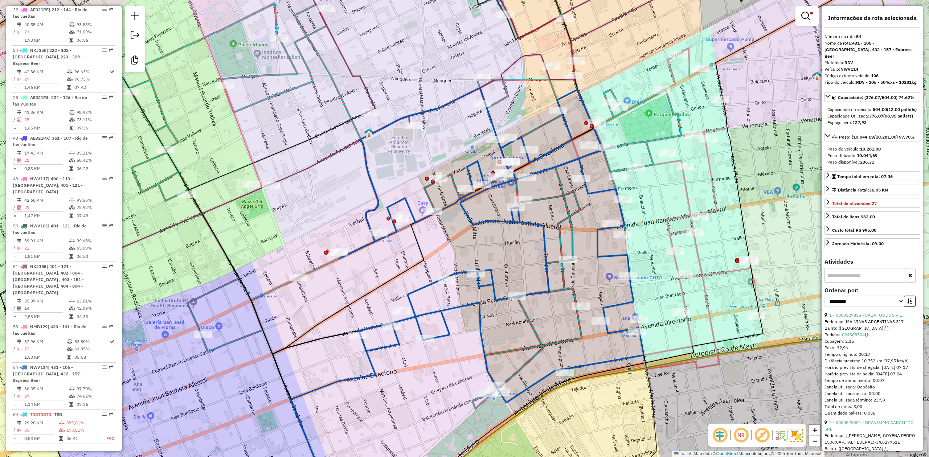
drag, startPoint x: 557, startPoint y: 258, endPoint x: 527, endPoint y: 253, distance: 29.8
click at [527, 253] on div "Limpar filtros Janela de atendimento Grade de atendimento Capacidade Transporta…" at bounding box center [464, 228] width 929 height 457
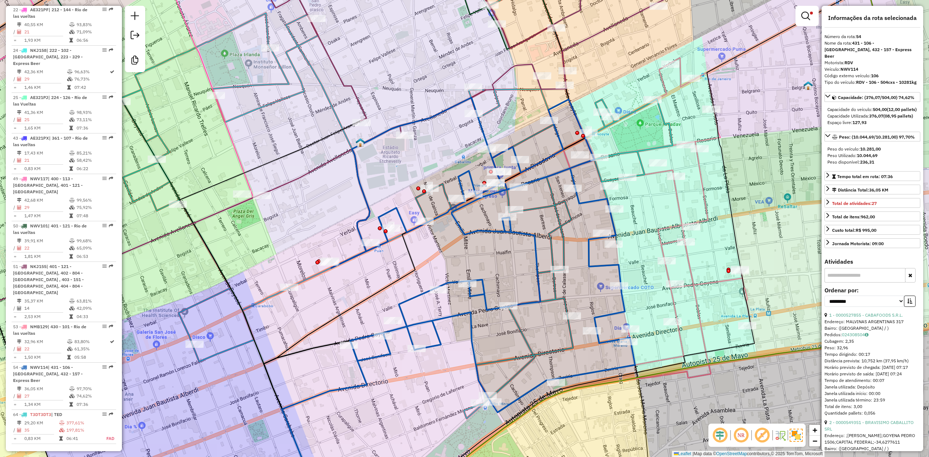
click at [619, 237] on icon at bounding box center [657, 211] width 188 height 307
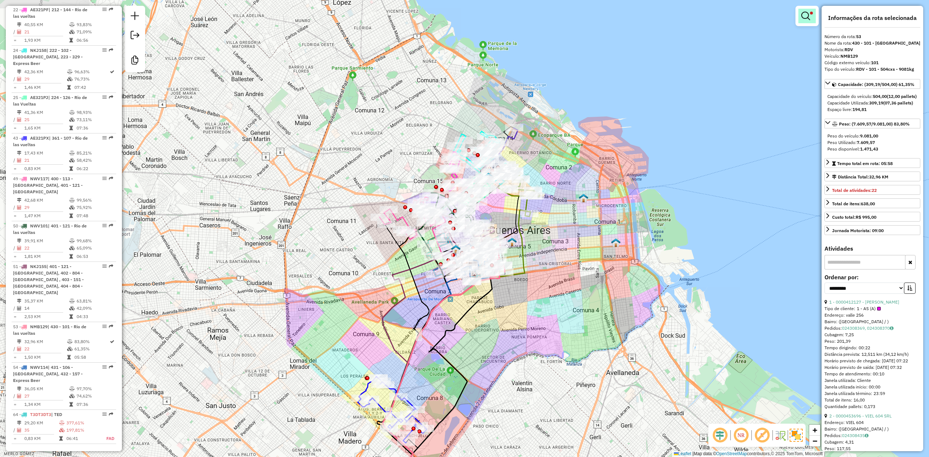
click at [619, 15] on em at bounding box center [805, 16] width 9 height 9
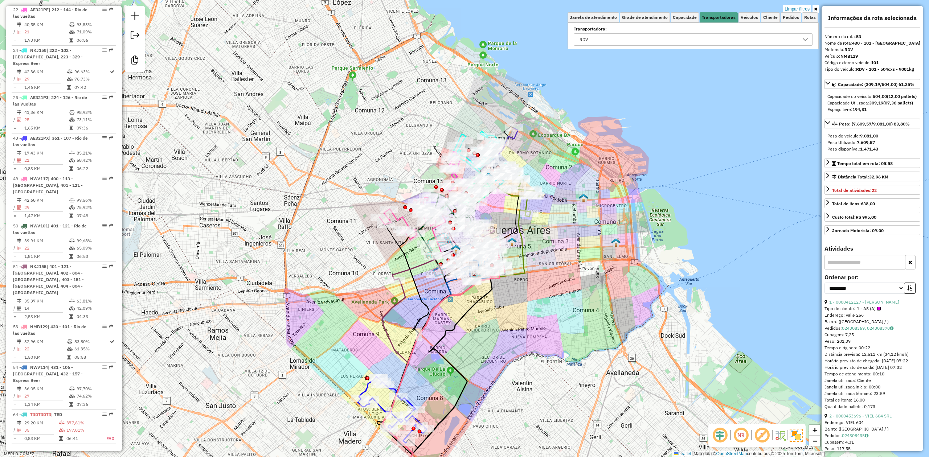
click at [619, 231] on div "Limpar filtros Janela de atendimento Grade de atendimento Capacidade Transporta…" at bounding box center [464, 228] width 929 height 457
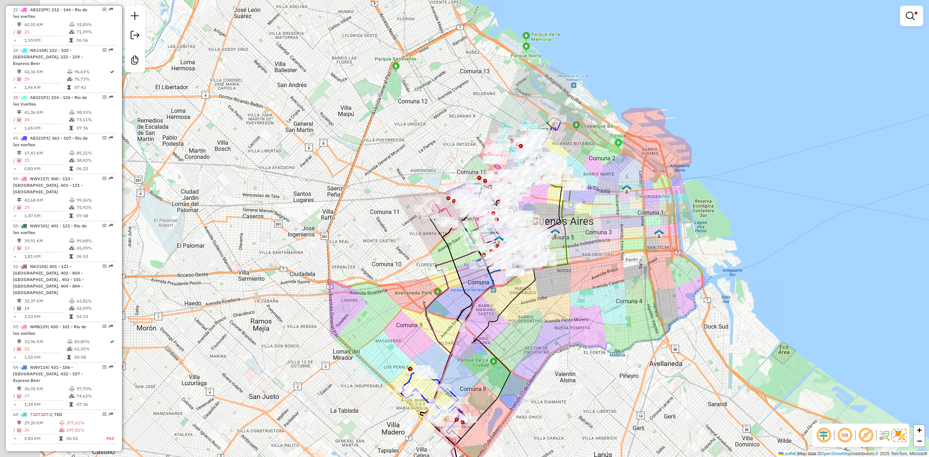
drag, startPoint x: 521, startPoint y: 355, endPoint x: 553, endPoint y: 340, distance: 35.4
click at [562, 283] on div "Limpar filtros Janela de atendimento Grade de atendimento Capacidade Transporta…" at bounding box center [464, 228] width 929 height 457
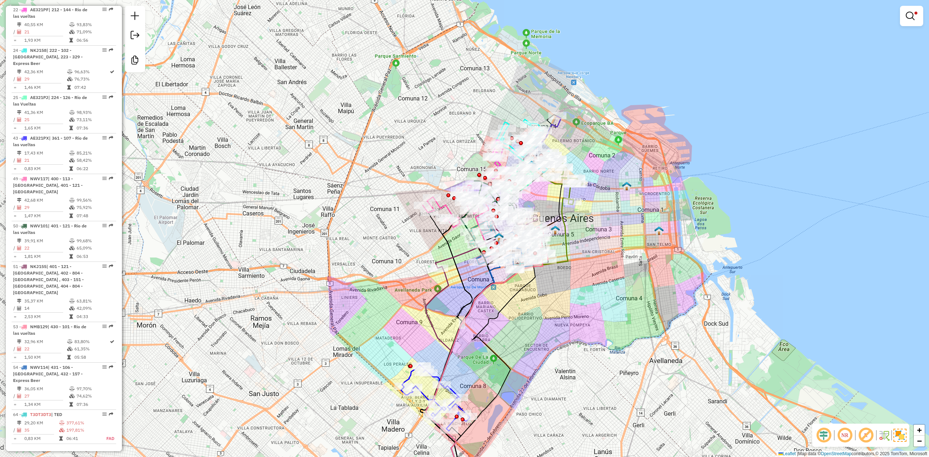
click at [539, 283] on div "Limpar filtros Janela de atendimento Grade de atendimento Capacidade Transporta…" at bounding box center [464, 228] width 929 height 457
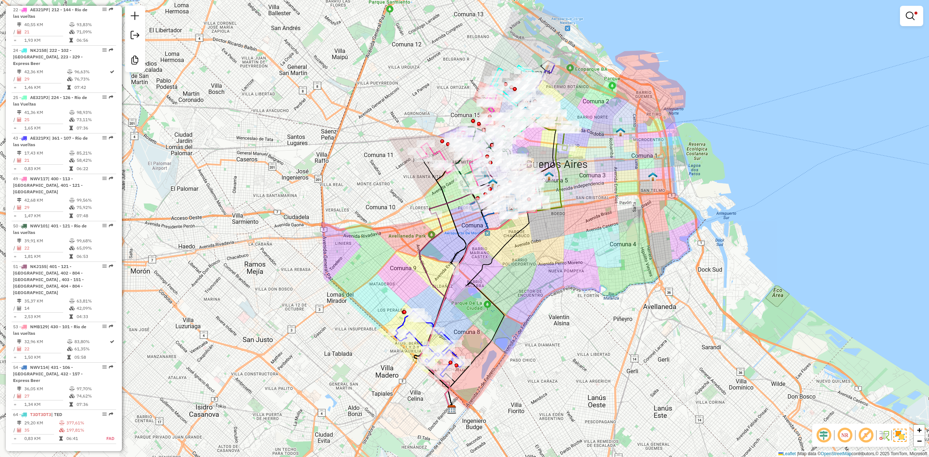
drag, startPoint x: 536, startPoint y: 230, endPoint x: 537, endPoint y: 286, distance: 55.9
click at [537, 283] on div "Limpar filtros Janela de atendimento Grade de atendimento Capacidade Transporta…" at bounding box center [464, 228] width 929 height 457
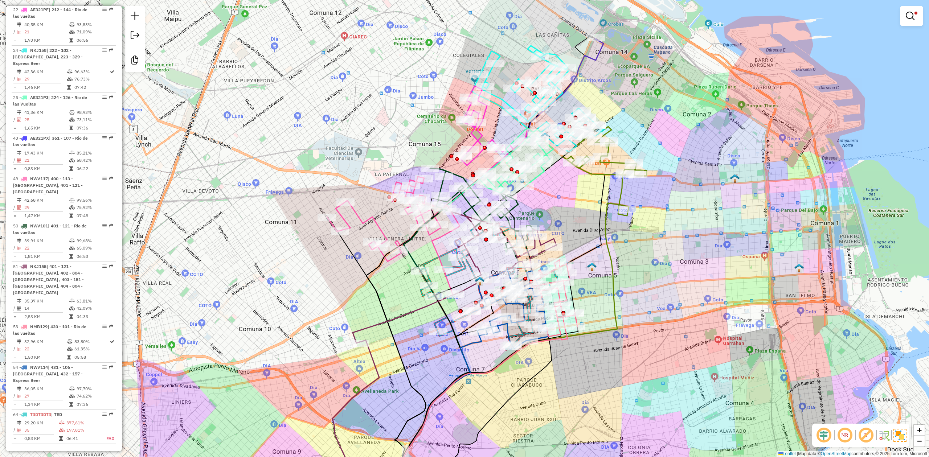
drag, startPoint x: 556, startPoint y: 186, endPoint x: 561, endPoint y: 197, distance: 11.7
click at [561, 197] on div "Limpar filtros Janela de atendimento Grade de atendimento Capacidade Transporta…" at bounding box center [464, 228] width 929 height 457
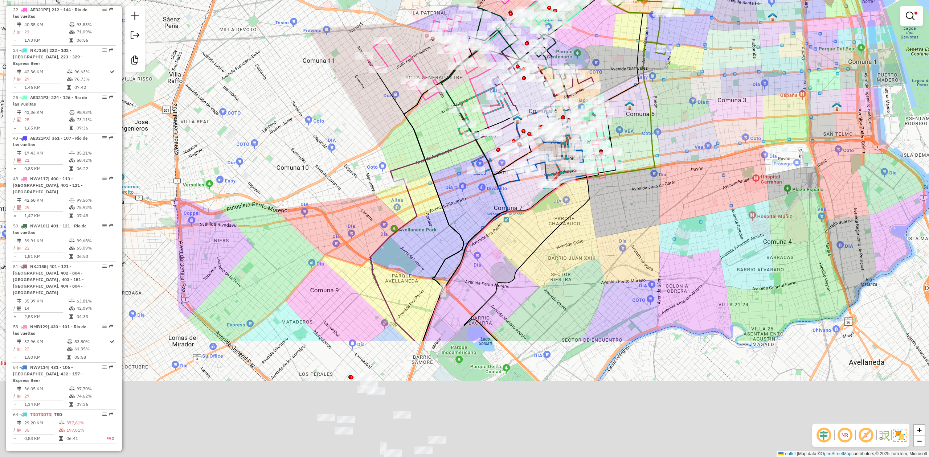
drag, startPoint x: 611, startPoint y: 321, endPoint x: 621, endPoint y: 229, distance: 92.4
click at [619, 150] on div "Limpar filtros Janela de atendimento Grade de atendimento Capacidade Transporta…" at bounding box center [464, 228] width 929 height 457
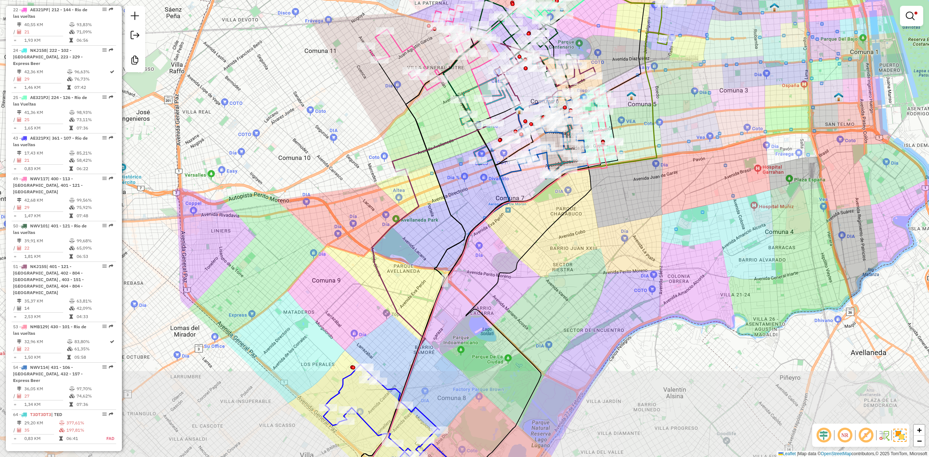
drag, startPoint x: 581, startPoint y: 212, endPoint x: 597, endPoint y: 136, distance: 77.5
click at [597, 136] on div "Limpar filtros Janela de atendimento Grade de atendimento Capacidade Transporta…" at bounding box center [464, 228] width 929 height 457
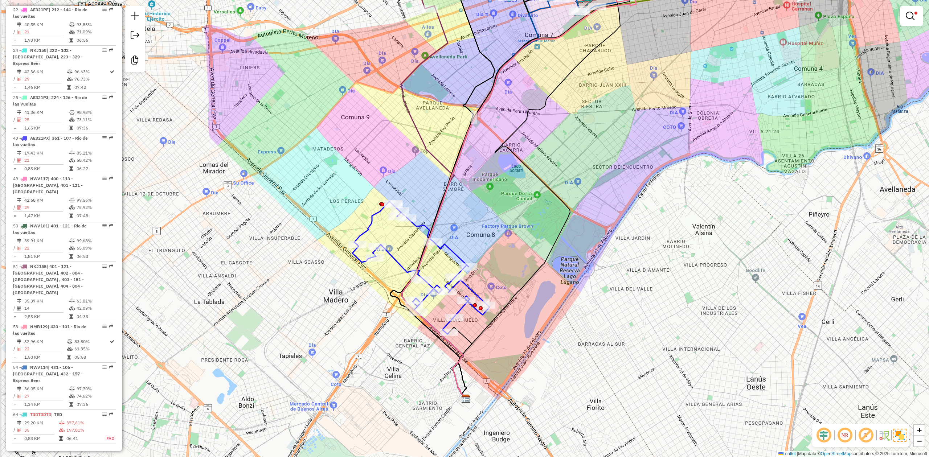
drag, startPoint x: 466, startPoint y: 247, endPoint x: 494, endPoint y: 232, distance: 31.3
click at [493, 233] on div "Limpar filtros Janela de atendimento Grade de atendimento Capacidade Transporta…" at bounding box center [464, 228] width 929 height 457
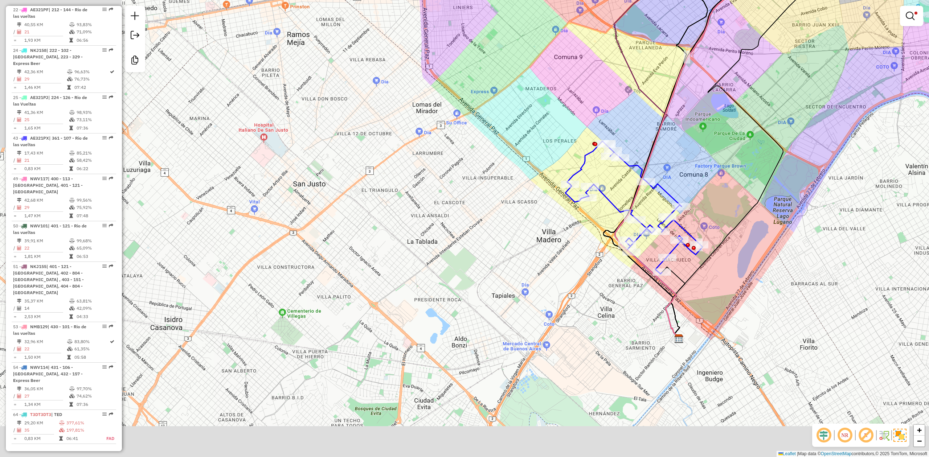
drag, startPoint x: 669, startPoint y: 257, endPoint x: 727, endPoint y: 198, distance: 82.6
click at [619, 198] on div "Limpar filtros Janela de atendimento Grade de atendimento Capacidade Transporta…" at bounding box center [464, 228] width 929 height 457
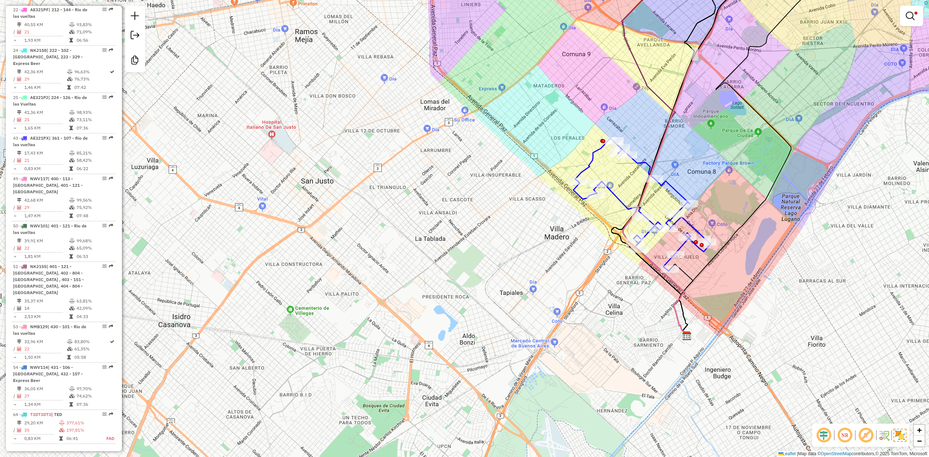
click at [619, 192] on div "Limpar filtros Janela de atendimento Grade de atendimento Capacidade Transporta…" at bounding box center [464, 228] width 929 height 457
click at [619, 189] on icon at bounding box center [641, 204] width 137 height 133
select select "**********"
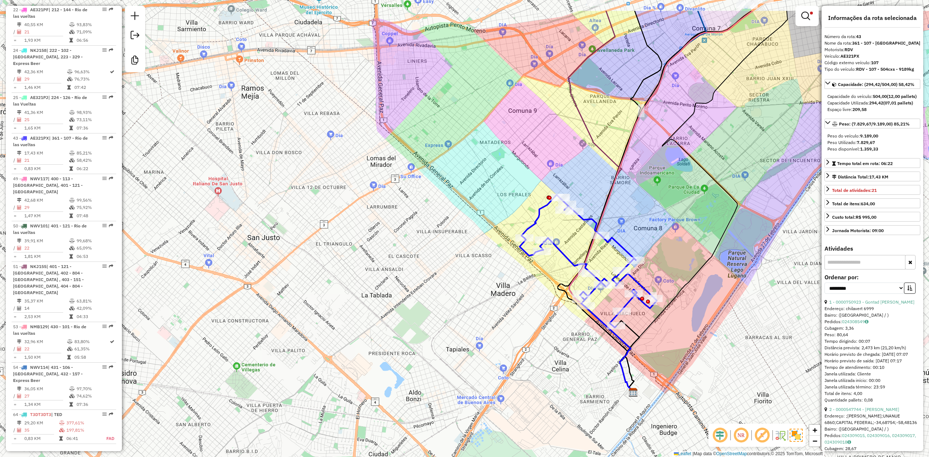
drag, startPoint x: 526, startPoint y: 237, endPoint x: 327, endPoint y: 478, distance: 312.1
click at [327, 283] on html "Aplicando filtros Pop-up bloqueado! Seu navegador bloqueou automáticamente a ab…" at bounding box center [464, 228] width 929 height 457
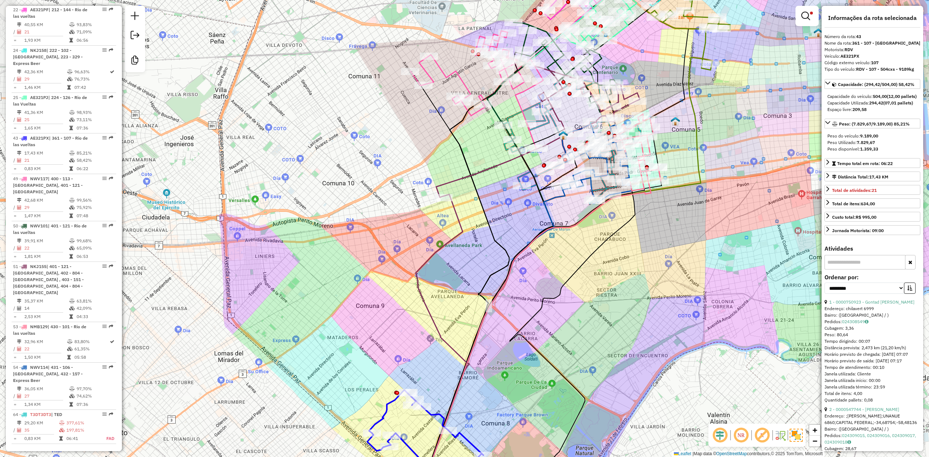
drag, startPoint x: 421, startPoint y: 250, endPoint x: 361, endPoint y: 341, distance: 109.2
click at [356, 283] on div "Limpar filtros Janela de atendimento Grade de atendimento Capacidade Transporta…" at bounding box center [464, 228] width 929 height 457
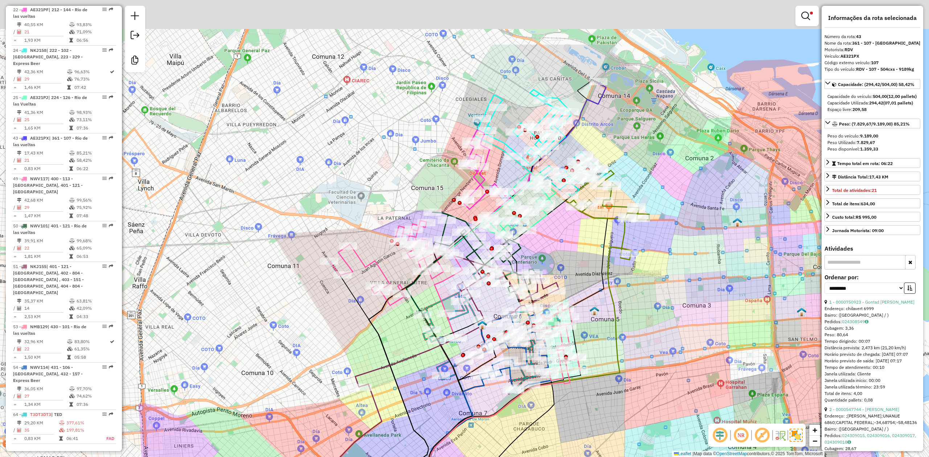
drag, startPoint x: 399, startPoint y: 250, endPoint x: 384, endPoint y: 341, distance: 92.4
click at [382, 283] on icon at bounding box center [407, 417] width 77 height 351
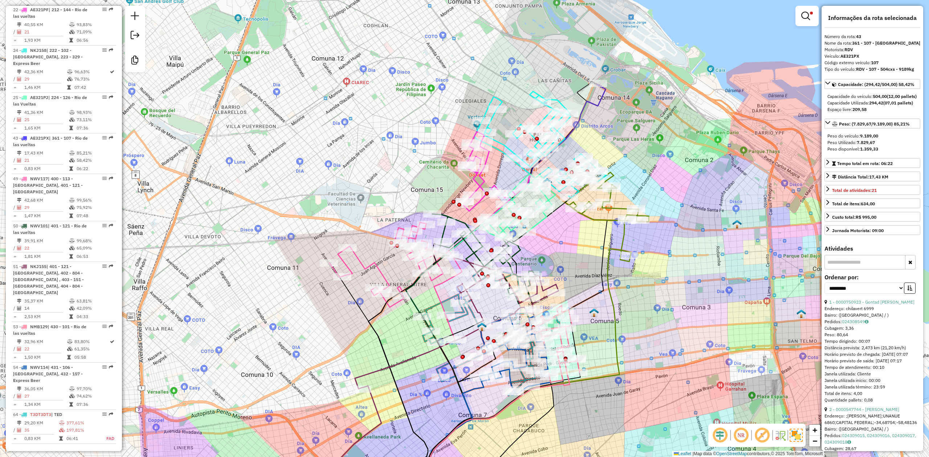
drag, startPoint x: 529, startPoint y: 83, endPoint x: 489, endPoint y: 147, distance: 75.7
click at [477, 137] on div "Limpar filtros Janela de atendimento Grade de atendimento Capacidade Transporta…" at bounding box center [464, 228] width 929 height 457
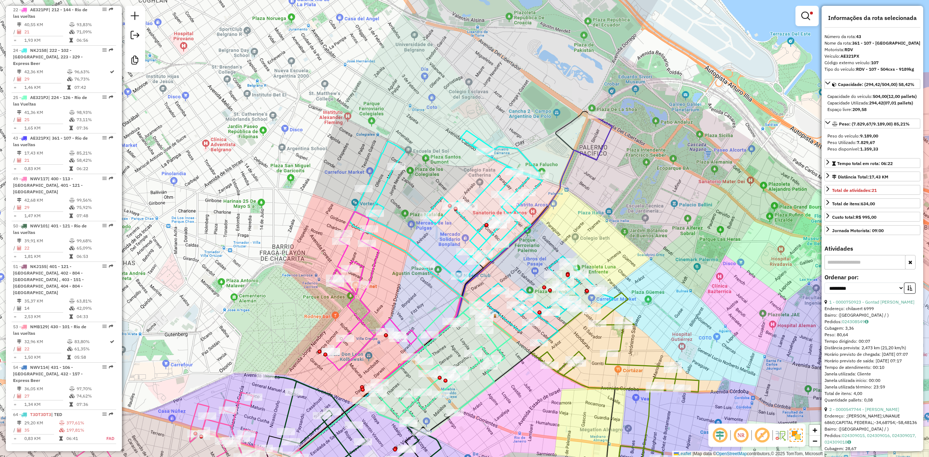
drag, startPoint x: 553, startPoint y: 208, endPoint x: 577, endPoint y: 192, distance: 28.4
click at [553, 206] on div "Limpar filtros Janela de atendimento Grade de atendimento Capacidade Transporta…" at bounding box center [464, 228] width 929 height 457
click at [607, 139] on icon at bounding box center [425, 310] width 373 height 386
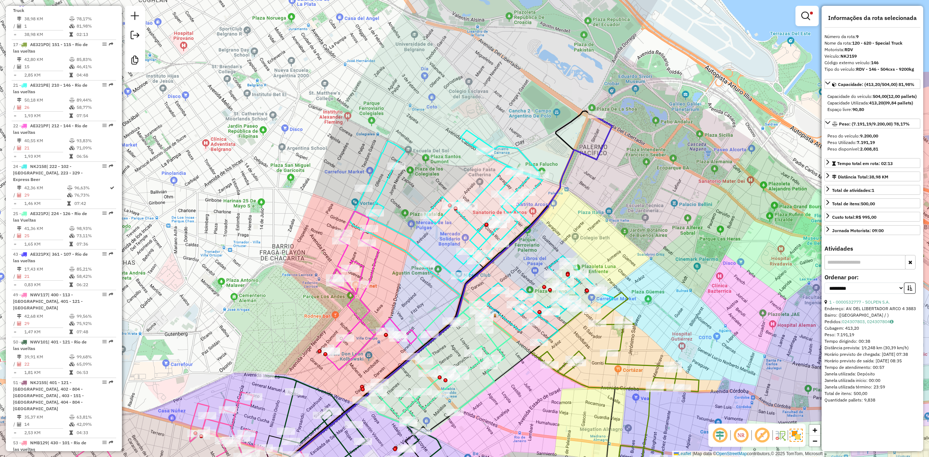
click at [619, 99] on div "Limpar filtros Janela de atendimento Grade de atendimento Capacidade Transporta…" at bounding box center [464, 228] width 929 height 457
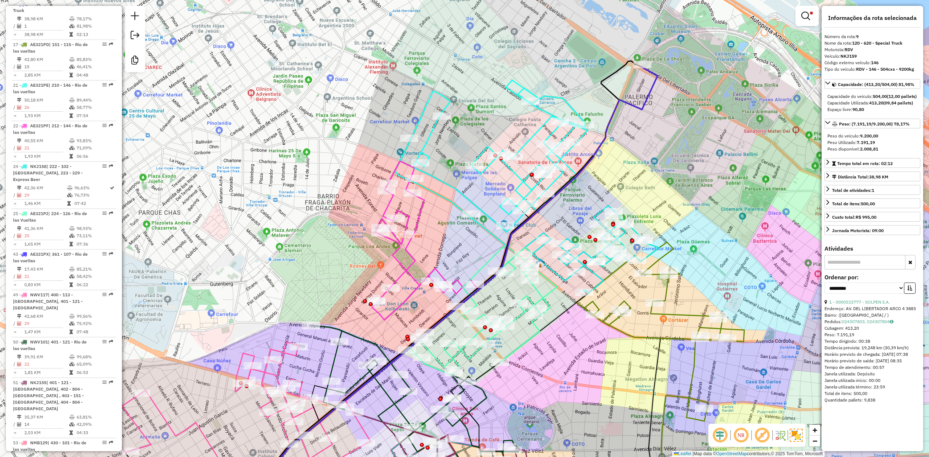
click at [527, 140] on icon at bounding box center [491, 156] width 193 height 152
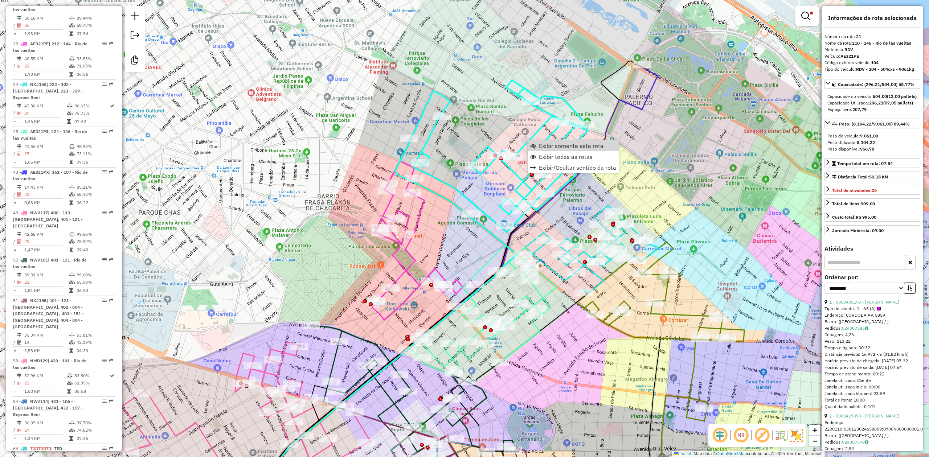
scroll to position [372, 0]
click at [581, 144] on span "Exibir somente esta rota" at bounding box center [571, 146] width 65 height 6
click at [558, 151] on span "Exibir somente esta rota" at bounding box center [567, 150] width 65 height 6
click at [619, 15] on em at bounding box center [805, 16] width 9 height 9
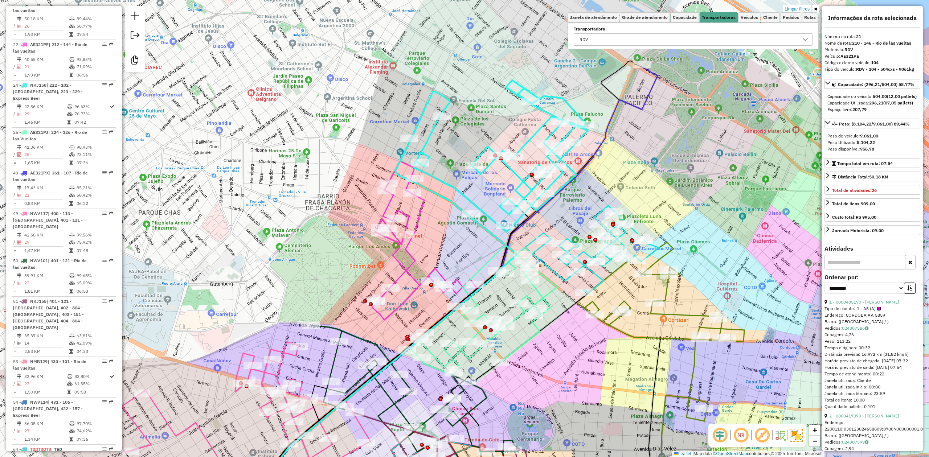
click at [528, 122] on div "Limpar filtros Janela de atendimento Grade de atendimento Capacidade Transporta…" at bounding box center [464, 228] width 929 height 457
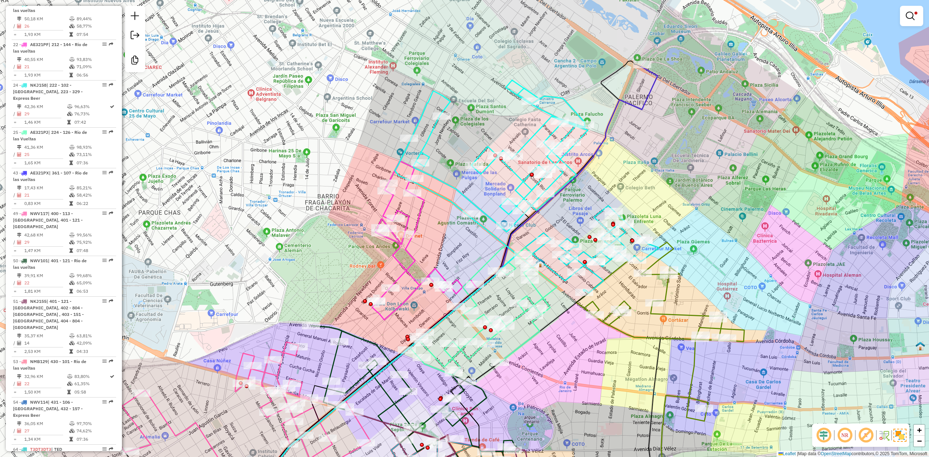
click at [532, 135] on icon at bounding box center [491, 156] width 193 height 152
select select "**********"
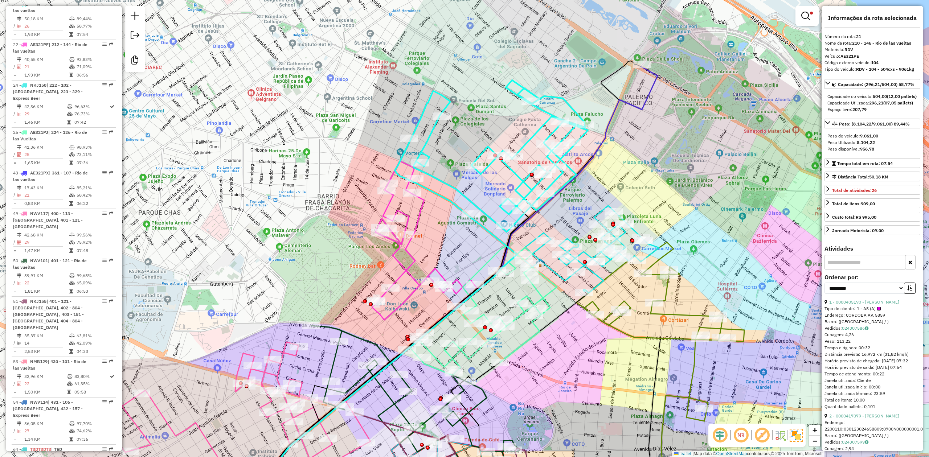
click at [532, 135] on icon at bounding box center [491, 156] width 193 height 152
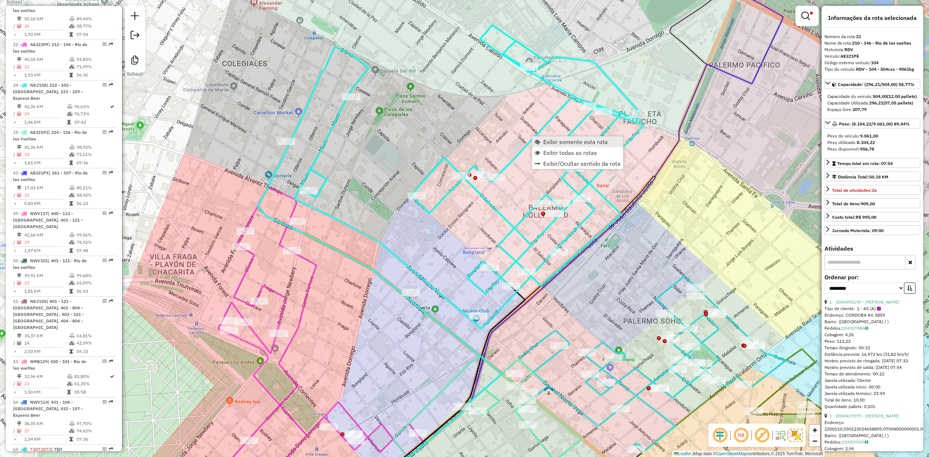
click at [558, 143] on span "Exibir somente esta rota" at bounding box center [575, 142] width 65 height 6
click at [619, 11] on link at bounding box center [806, 16] width 17 height 15
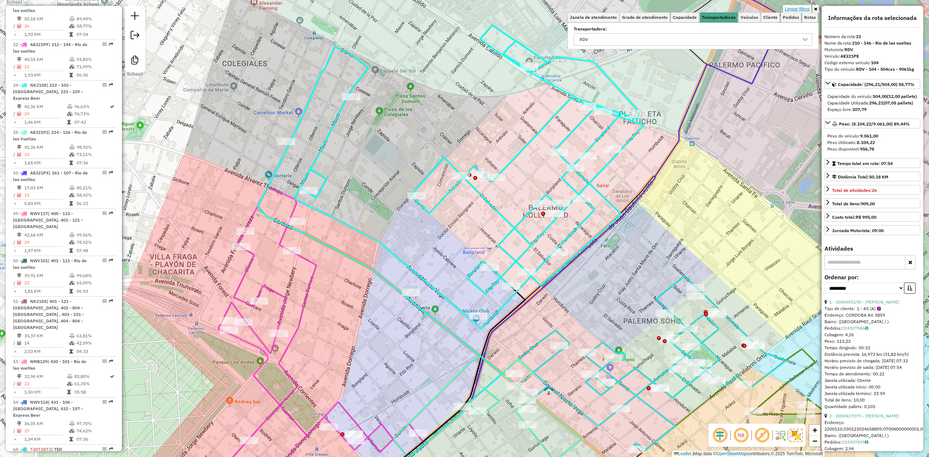
click at [619, 7] on link "Limpar filtros" at bounding box center [797, 9] width 28 height 8
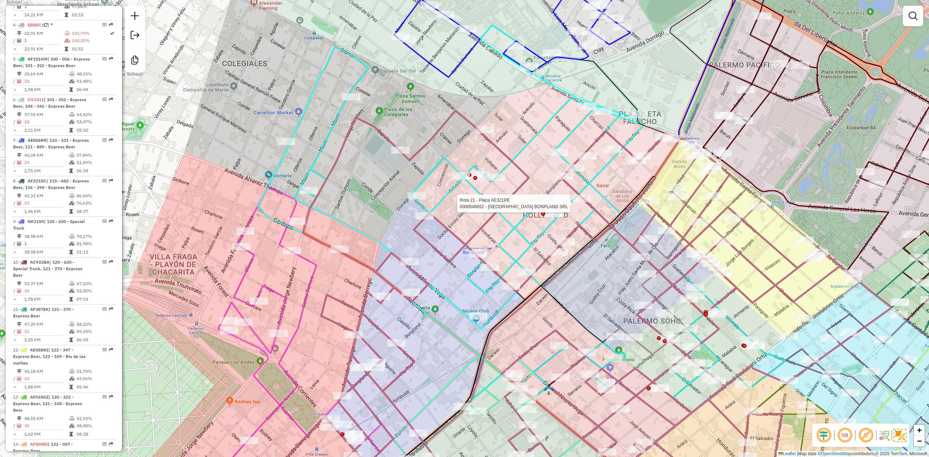
scroll to position [1145, 0]
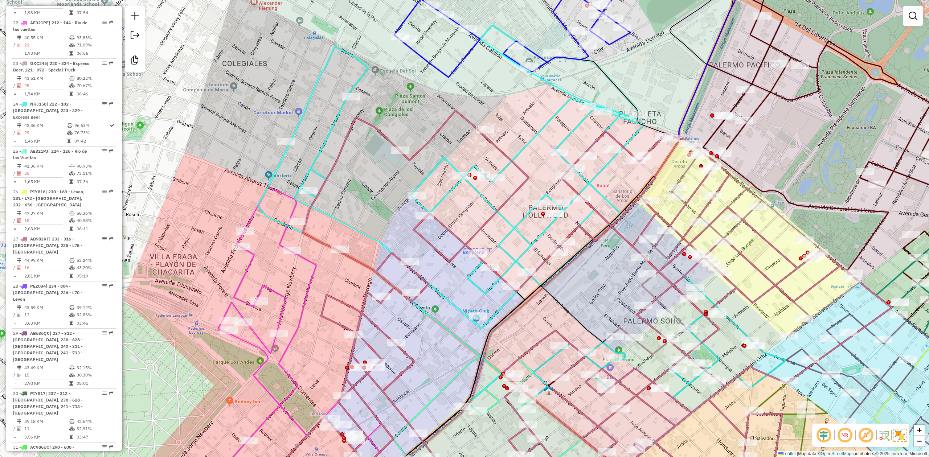
click at [525, 148] on icon at bounding box center [451, 177] width 386 height 304
select select "**********"
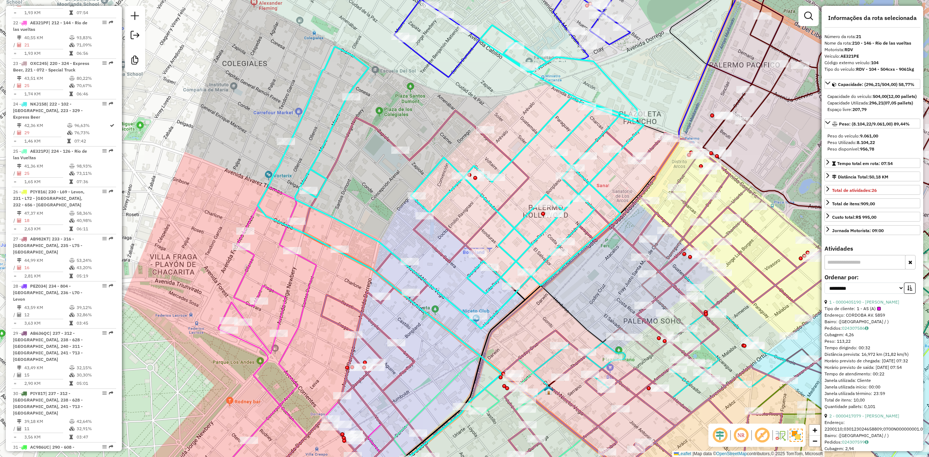
scroll to position [1146, 0]
click at [563, 155] on span "Exibir somente esta rota" at bounding box center [569, 155] width 65 height 6
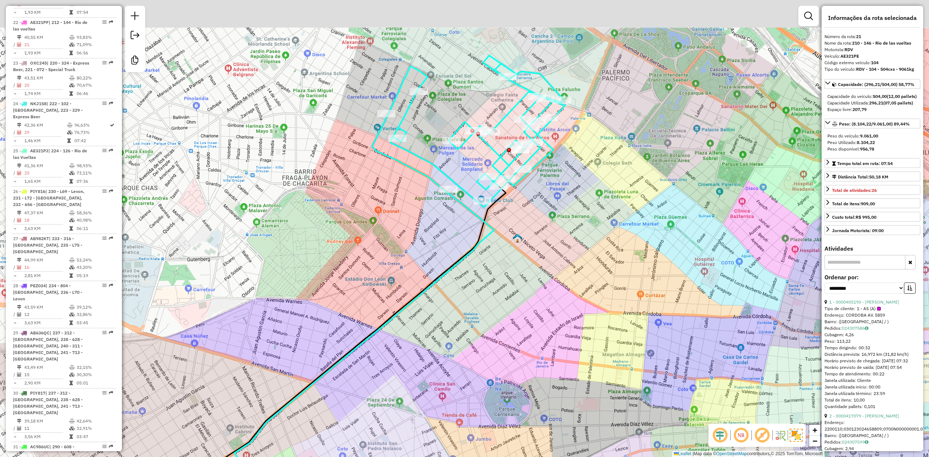
drag, startPoint x: 444, startPoint y: 89, endPoint x: 464, endPoint y: 172, distance: 85.0
click at [459, 164] on div "Janela de atendimento Grade de atendimento Capacidade Transportadoras Veículos …" at bounding box center [464, 228] width 929 height 457
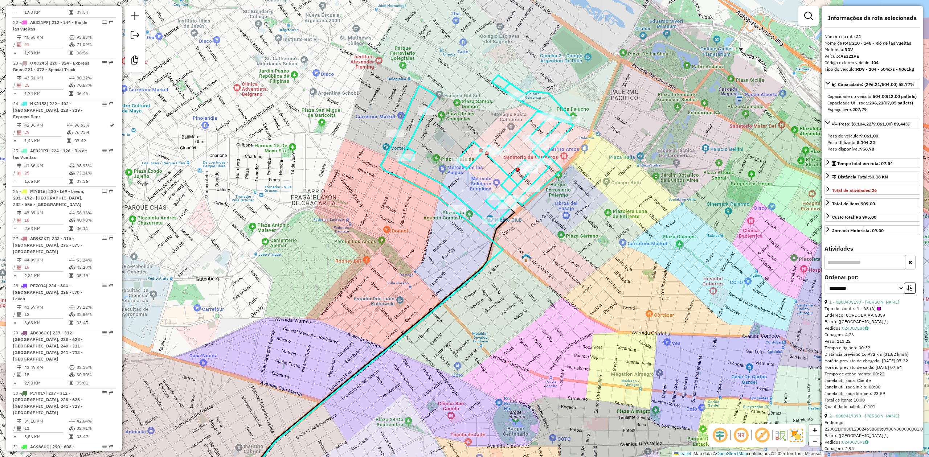
drag, startPoint x: 479, startPoint y: 208, endPoint x: 488, endPoint y: 220, distance: 15.5
click at [488, 220] on div "Janela de atendimento Grade de atendimento Capacidade Transportadoras Veículos …" at bounding box center [464, 228] width 929 height 457
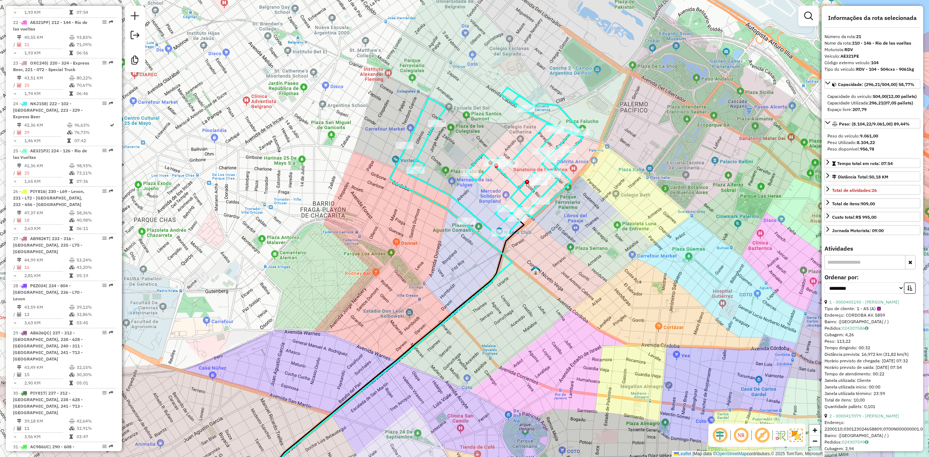
click at [482, 175] on icon at bounding box center [486, 163] width 193 height 152
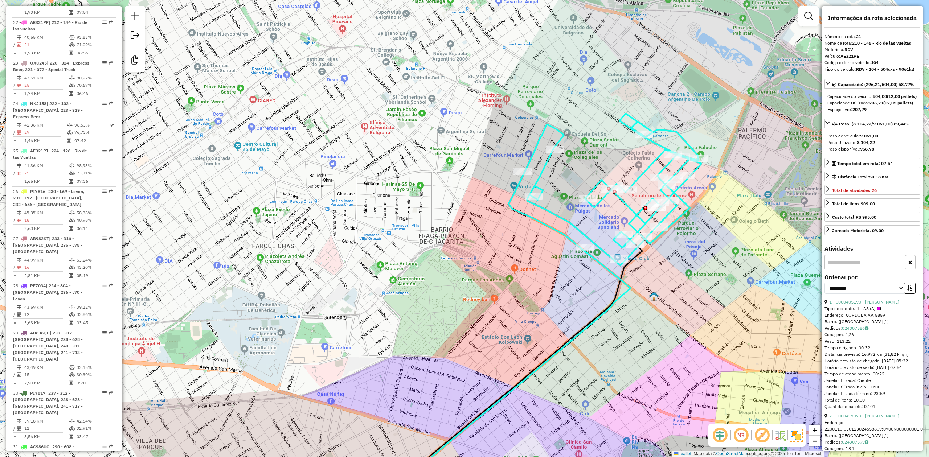
drag, startPoint x: 353, startPoint y: 217, endPoint x: 469, endPoint y: 222, distance: 116.3
click at [469, 222] on div "Janela de atendimento Grade de atendimento Capacidade Transportadoras Veículos …" at bounding box center [464, 228] width 929 height 457
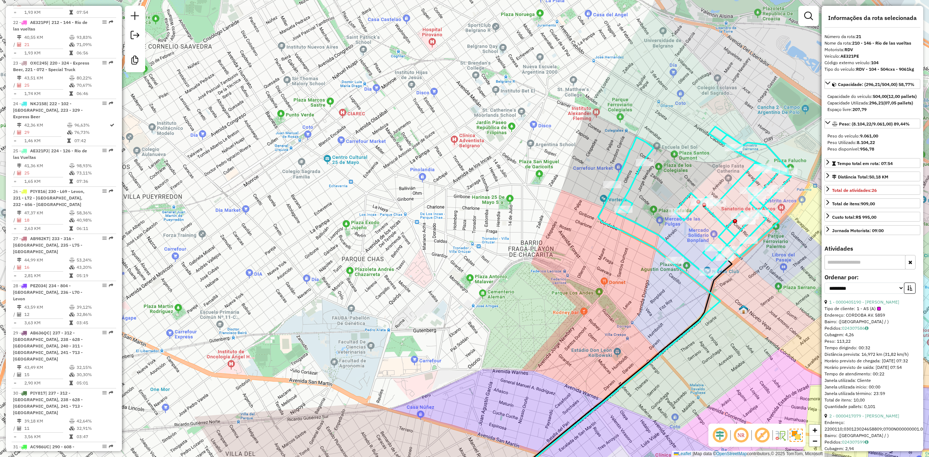
drag, startPoint x: 288, startPoint y: 170, endPoint x: 368, endPoint y: 187, distance: 81.1
click at [368, 187] on div "Janela de atendimento Grade de atendimento Capacidade Transportadoras Veículos …" at bounding box center [464, 228] width 929 height 457
click at [619, 251] on span "Exibir todas as rotas" at bounding box center [691, 251] width 54 height 6
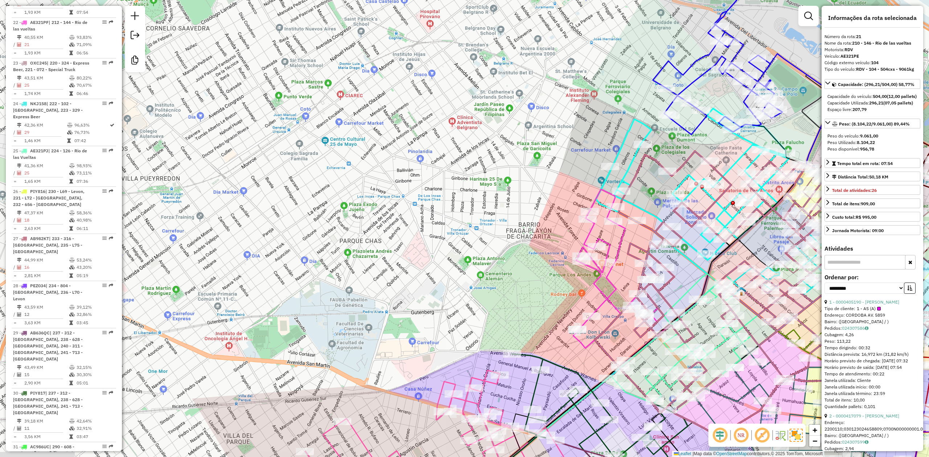
drag, startPoint x: 526, startPoint y: 356, endPoint x: 501, endPoint y: 241, distance: 117.6
click at [512, 283] on icon at bounding box center [616, 419] width 208 height 131
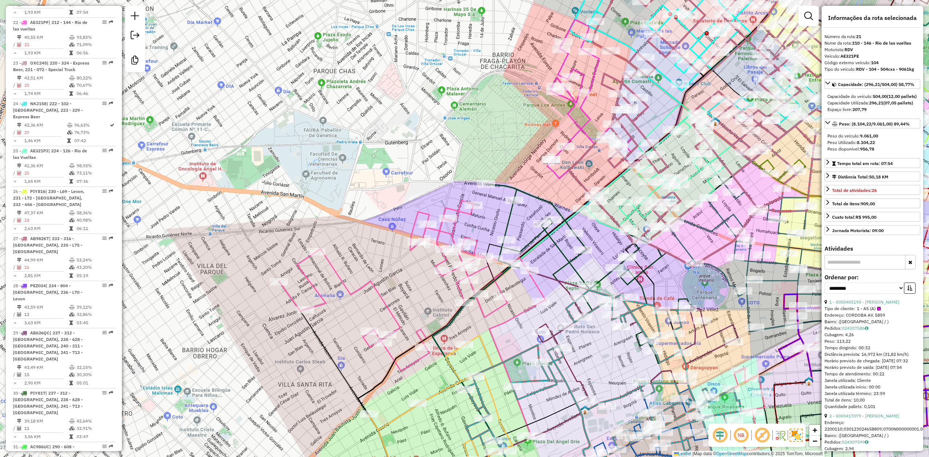
drag, startPoint x: 585, startPoint y: 350, endPoint x: 548, endPoint y: 308, distance: 56.8
click at [553, 283] on div "Rota 64 - Placa T3DT3DT3 0000189119 - PERRONE�ALEJANDRO�CARLOS Janela de atendi…" at bounding box center [464, 228] width 929 height 457
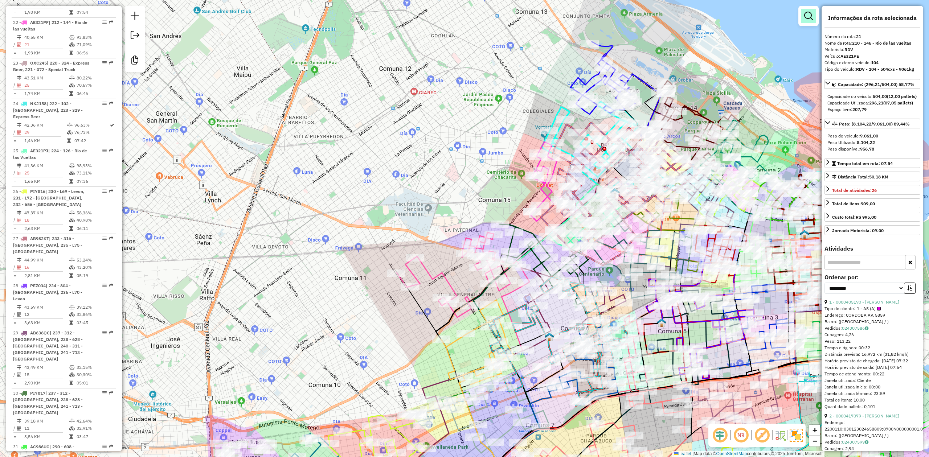
click at [619, 18] on em at bounding box center [808, 16] width 9 height 9
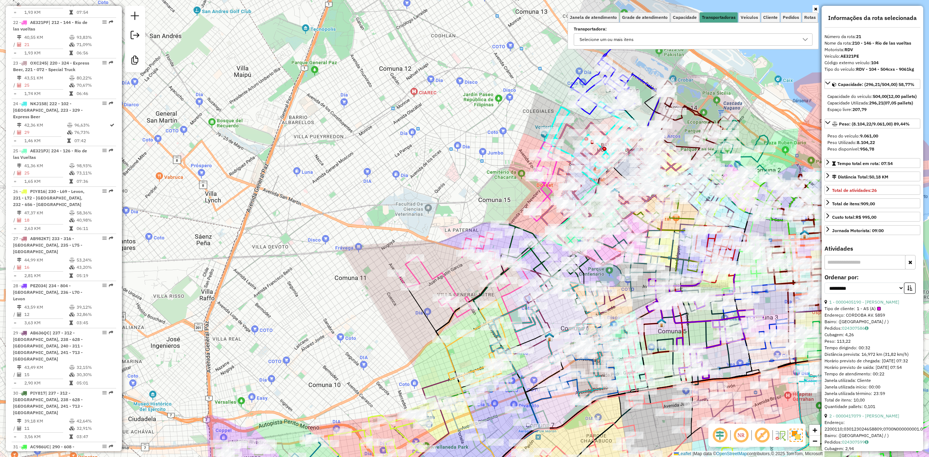
click at [619, 37] on div "Selecione um ou mais itens" at bounding box center [687, 40] width 221 height 12
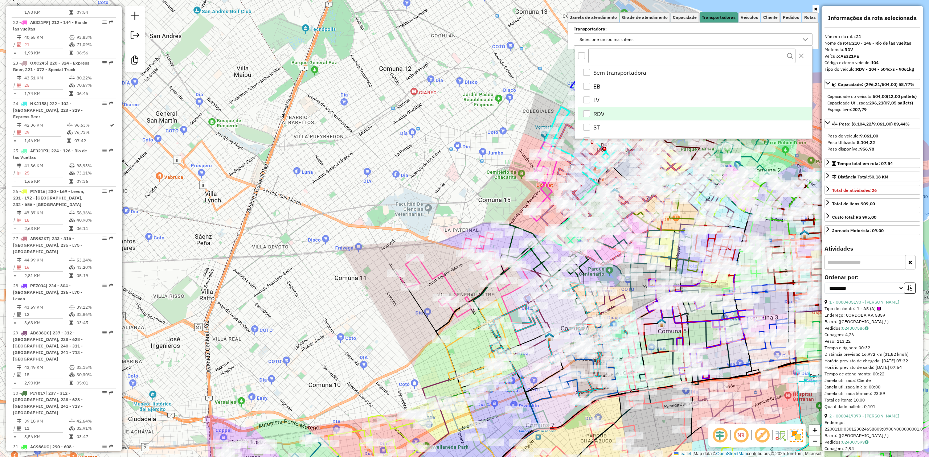
click at [591, 115] on li "RDV" at bounding box center [695, 114] width 234 height 14
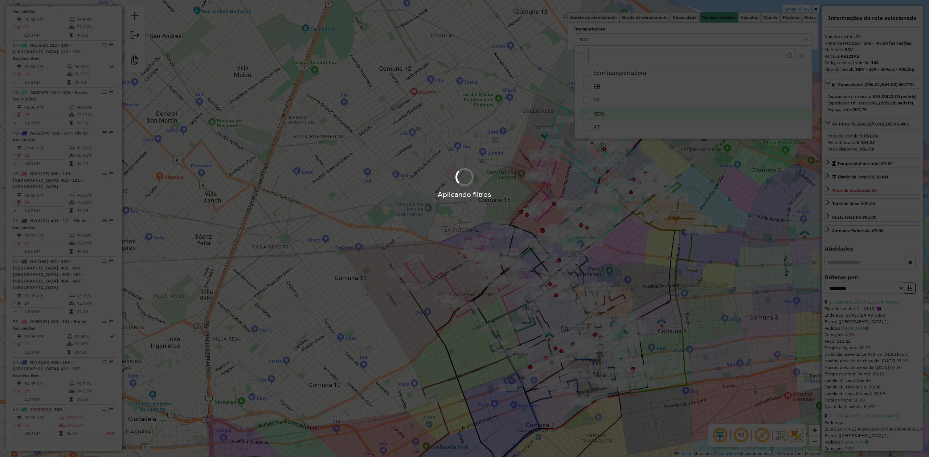
scroll to position [373, 0]
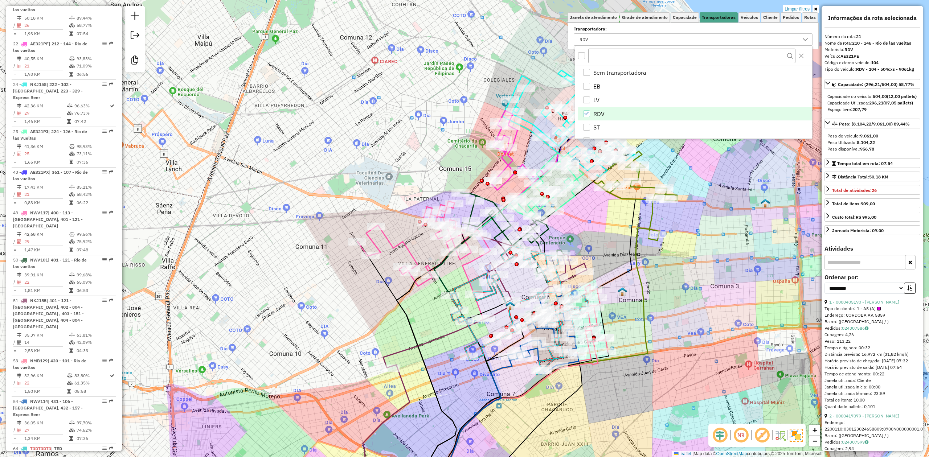
drag, startPoint x: 684, startPoint y: 313, endPoint x: 643, endPoint y: 306, distance: 41.5
click at [619, 283] on div "Limpar filtros Janela de atendimento Grade de atendimento Capacidade Transporta…" at bounding box center [464, 228] width 929 height 457
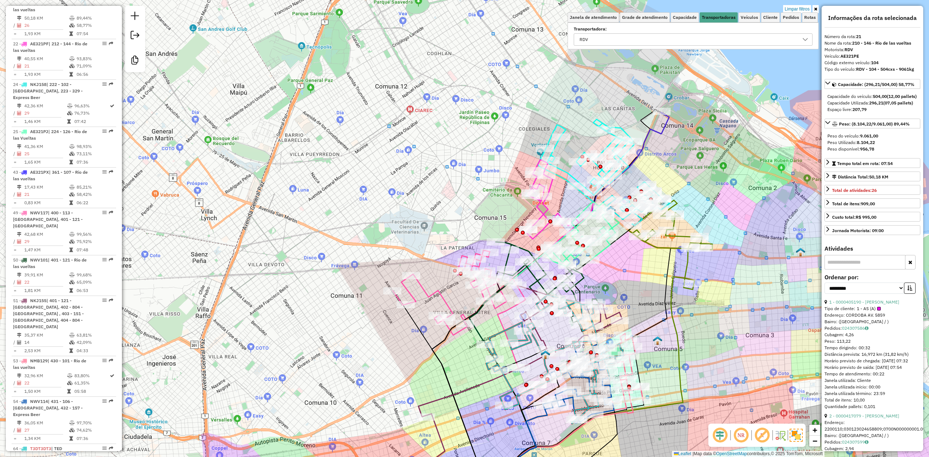
drag, startPoint x: 650, startPoint y: 310, endPoint x: 682, endPoint y: 344, distance: 47.3
click at [619, 283] on icon at bounding box center [582, 403] width 225 height 253
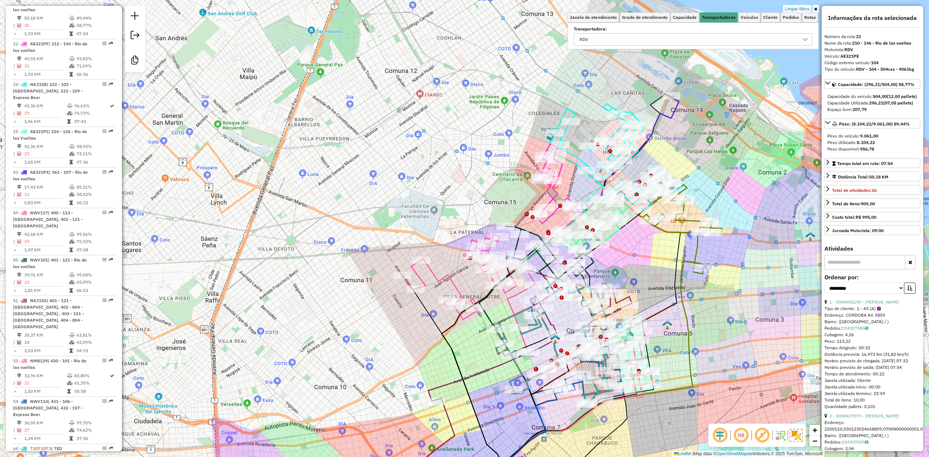
drag, startPoint x: 697, startPoint y: 330, endPoint x: 699, endPoint y: 327, distance: 4.1
click at [619, 283] on div "Limpar filtros Janela de atendimento Grade de atendimento Capacidade Transporta…" at bounding box center [464, 228] width 929 height 457
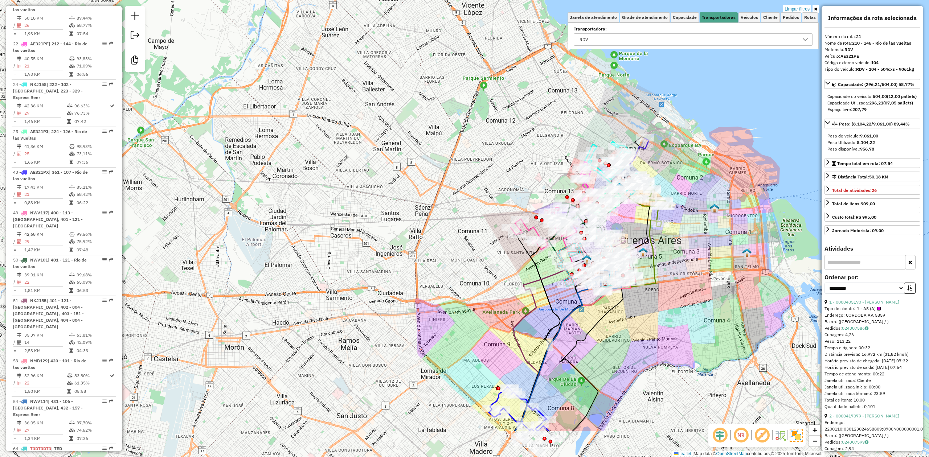
drag, startPoint x: 706, startPoint y: 329, endPoint x: 651, endPoint y: 307, distance: 59.7
click at [619, 283] on div "Limpar filtros Janela de atendimento Grade de atendimento Capacidade Transporta…" at bounding box center [464, 228] width 929 height 457
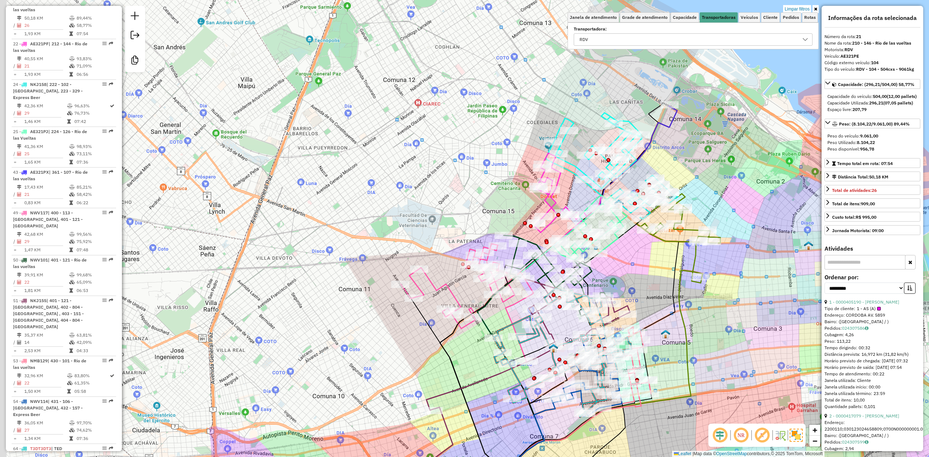
drag, startPoint x: 636, startPoint y: 287, endPoint x: 690, endPoint y: 306, distance: 57.5
click at [619, 283] on div "Limpar filtros Janela de atendimento Grade de atendimento Capacidade Transporta…" at bounding box center [464, 228] width 929 height 457
drag, startPoint x: 380, startPoint y: 190, endPoint x: 231, endPoint y: 192, distance: 148.8
click at [228, 192] on div "Limpar filtros Janela de atendimento Grade de atendimento Capacidade Transporta…" at bounding box center [464, 228] width 929 height 457
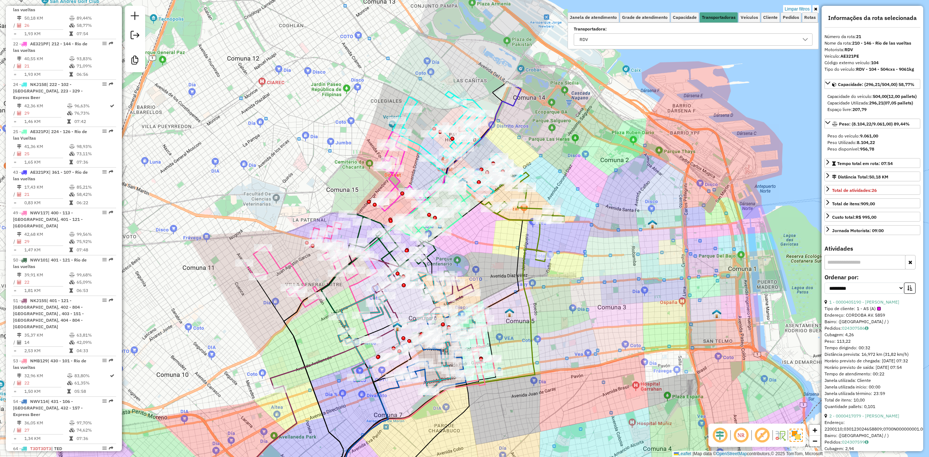
drag, startPoint x: 658, startPoint y: 316, endPoint x: 655, endPoint y: 295, distance: 20.9
click at [619, 283] on div "Limpar filtros Janela de atendimento Grade de atendimento Capacidade Transporta…" at bounding box center [464, 228] width 929 height 457
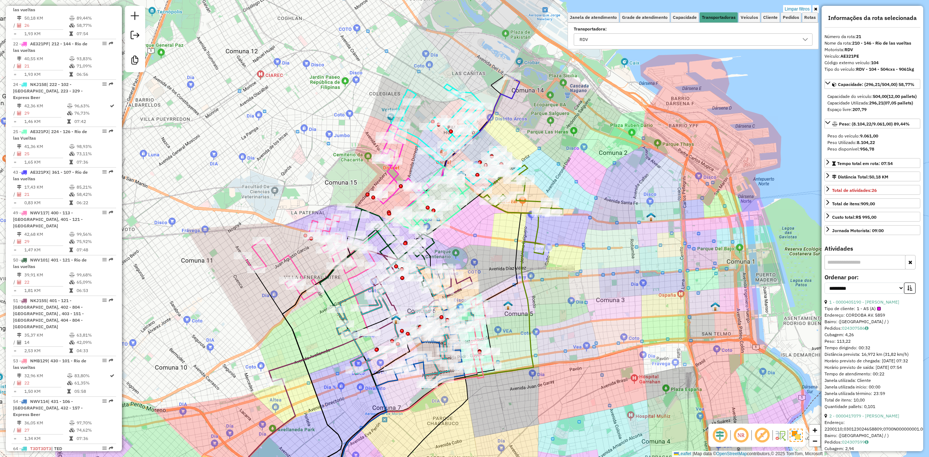
drag, startPoint x: 578, startPoint y: 311, endPoint x: 602, endPoint y: 232, distance: 82.4
click at [602, 233] on div "Limpar filtros Janela de atendimento Grade de atendimento Capacidade Transporta…" at bounding box center [464, 228] width 929 height 457
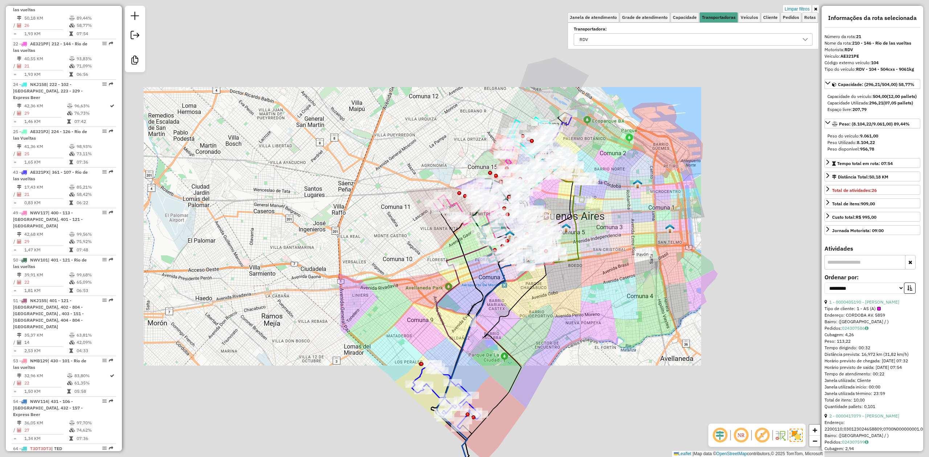
click at [566, 283] on div "Limpar filtros Janela de atendimento Grade de atendimento Capacidade Transporta…" at bounding box center [464, 228] width 929 height 457
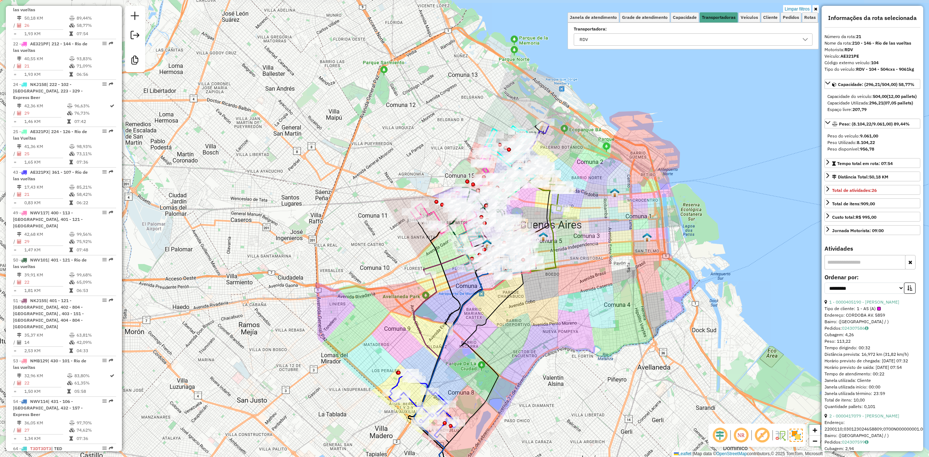
drag, startPoint x: 520, startPoint y: 325, endPoint x: 513, endPoint y: 308, distance: 19.2
click at [513, 283] on div "Limpar filtros Janela de atendimento Grade de atendimento Capacidade Transporta…" at bounding box center [464, 228] width 929 height 457
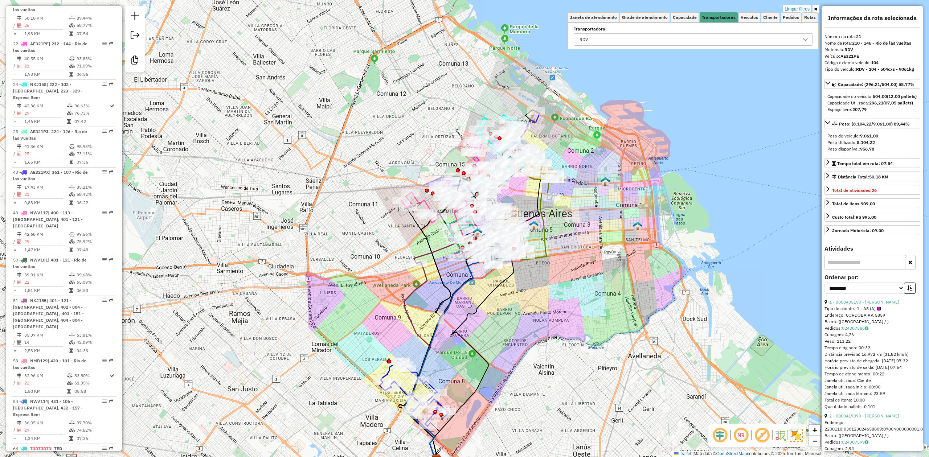
drag, startPoint x: 468, startPoint y: 324, endPoint x: 442, endPoint y: 372, distance: 54.7
click at [442, 283] on div "Limpar filtros Janela de atendimento Grade de atendimento Capacidade Transporta…" at bounding box center [464, 228] width 929 height 457
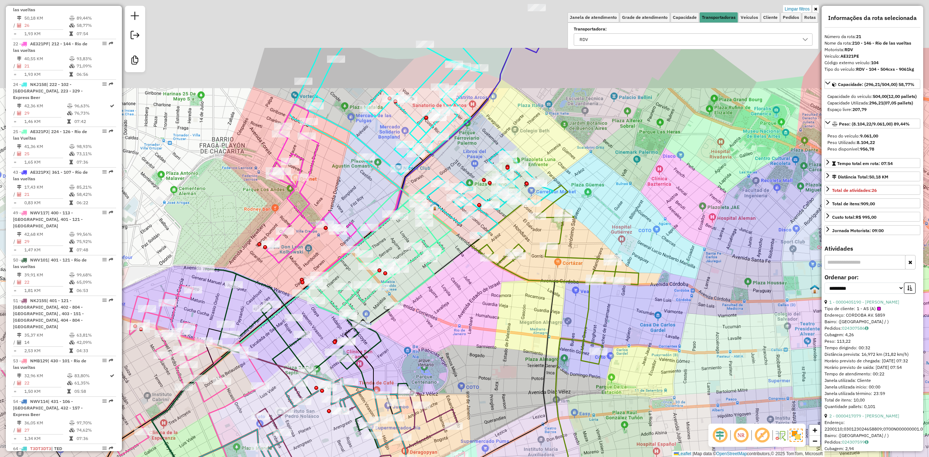
drag, startPoint x: 488, startPoint y: 224, endPoint x: 443, endPoint y: 326, distance: 111.9
click at [443, 283] on div "Limpar filtros Janela de atendimento Grade de atendimento Capacidade Transporta…" at bounding box center [464, 228] width 929 height 457
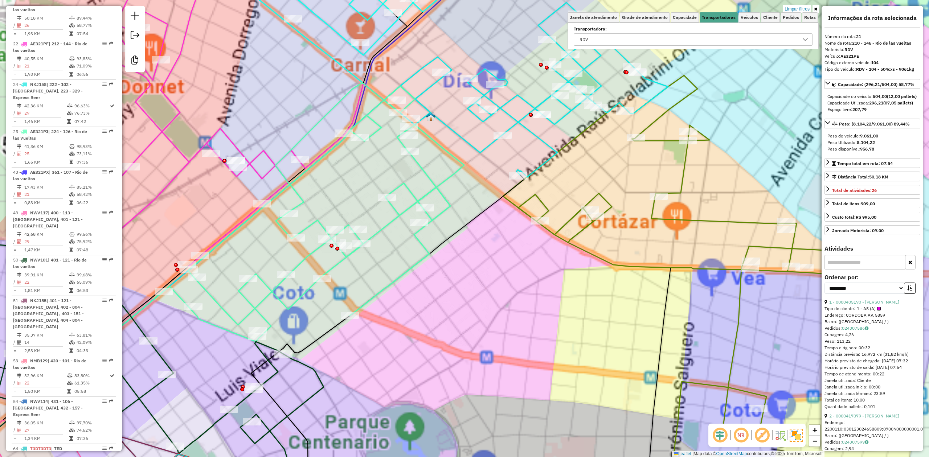
click at [411, 283] on div "Limpar filtros Janela de atendimento Grade de atendimento Capacidade Transporta…" at bounding box center [464, 228] width 929 height 457
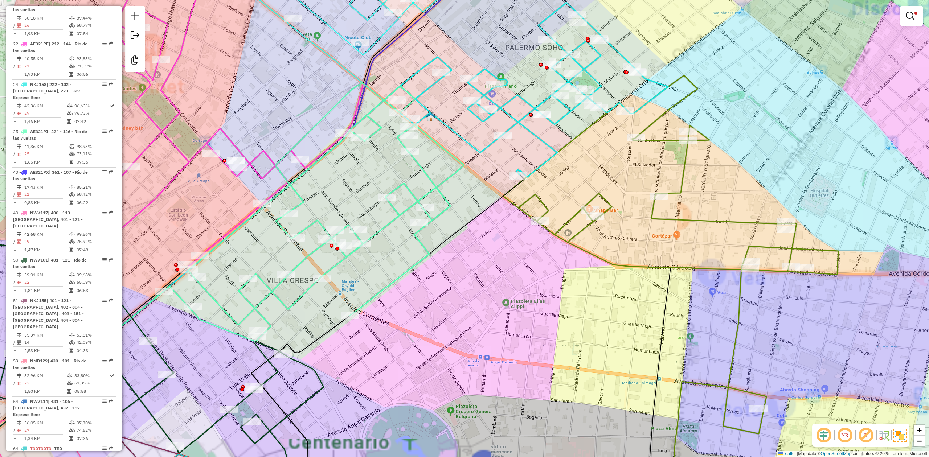
click at [380, 237] on div "Limpar filtros Janela de atendimento Grade de atendimento Capacidade Transporta…" at bounding box center [464, 228] width 929 height 457
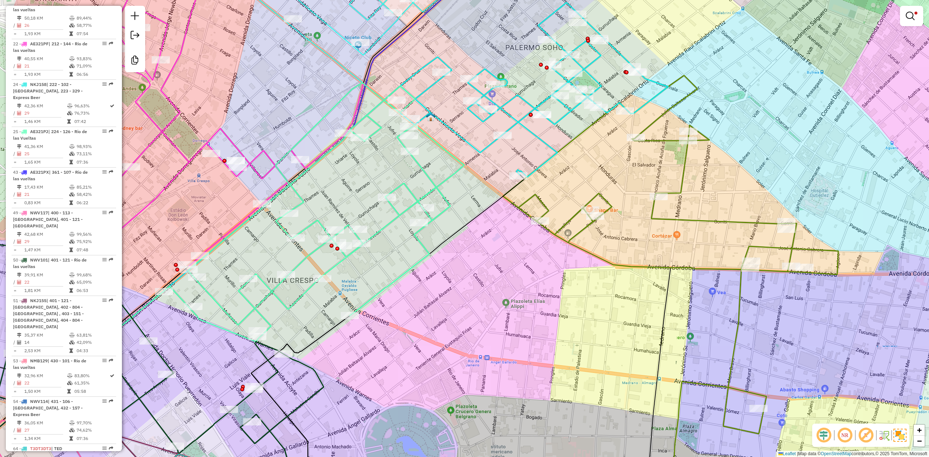
click at [381, 226] on icon at bounding box center [314, 212] width 300 height 259
select select "**********"
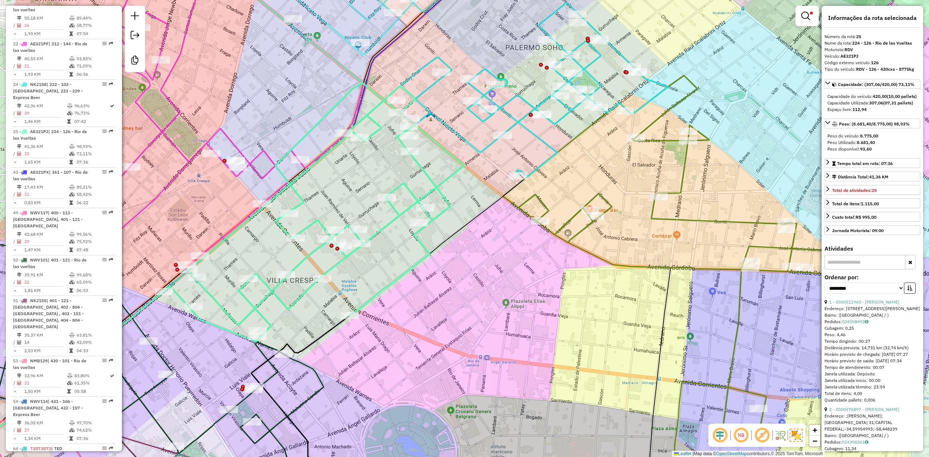
scroll to position [407, 0]
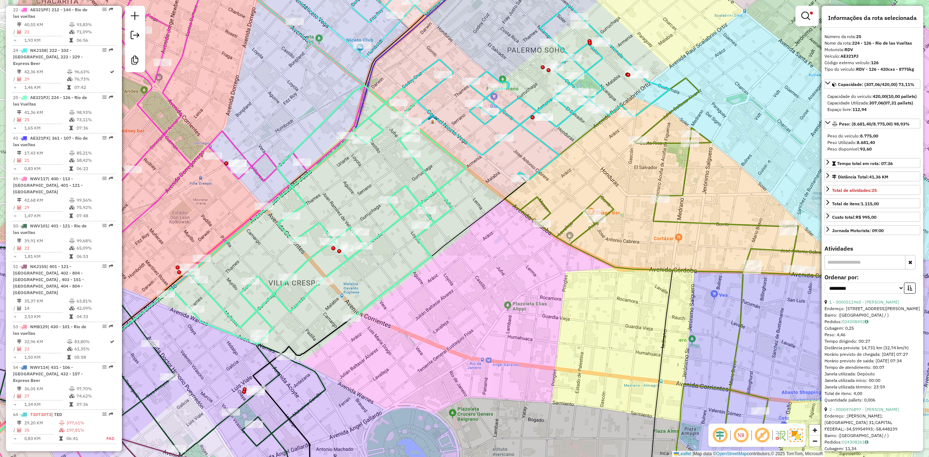
drag, startPoint x: 389, startPoint y: 250, endPoint x: 397, endPoint y: 256, distance: 10.0
click at [397, 256] on div "Limpar filtros Janela de atendimento Grade de atendimento Capacidade Transporta…" at bounding box center [464, 228] width 929 height 457
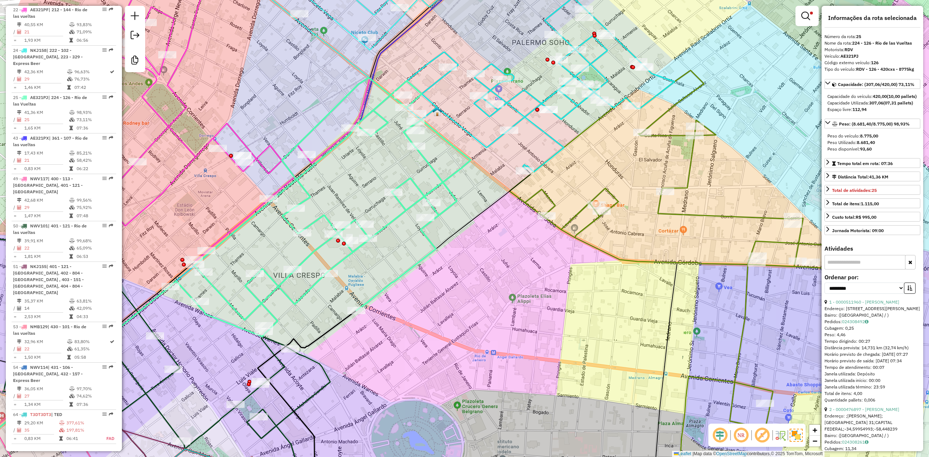
drag, startPoint x: 417, startPoint y: 276, endPoint x: 407, endPoint y: 251, distance: 27.0
click at [407, 251] on div "Limpar filtros Janela de atendimento Grade de atendimento Capacidade Transporta…" at bounding box center [464, 228] width 929 height 457
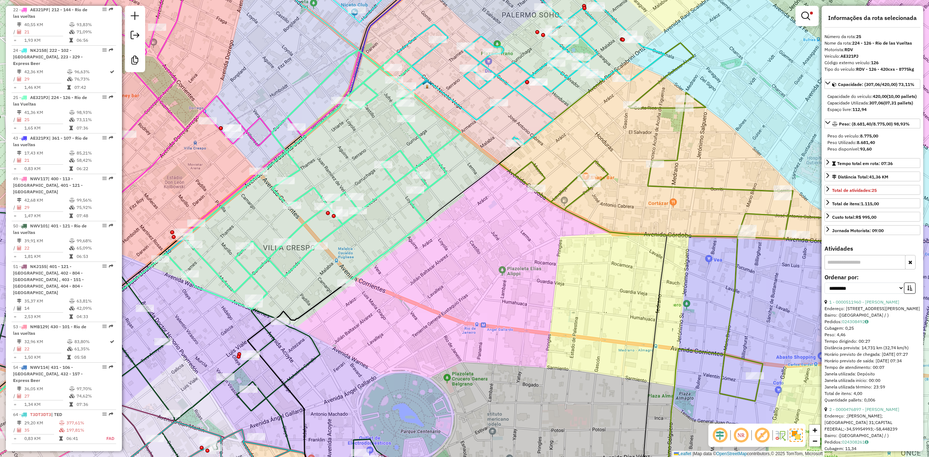
drag, startPoint x: 376, startPoint y: 237, endPoint x: 369, endPoint y: 218, distance: 19.9
click at [369, 218] on div "Limpar filtros Janela de atendimento Grade de atendimento Capacidade Transporta…" at bounding box center [464, 228] width 929 height 457
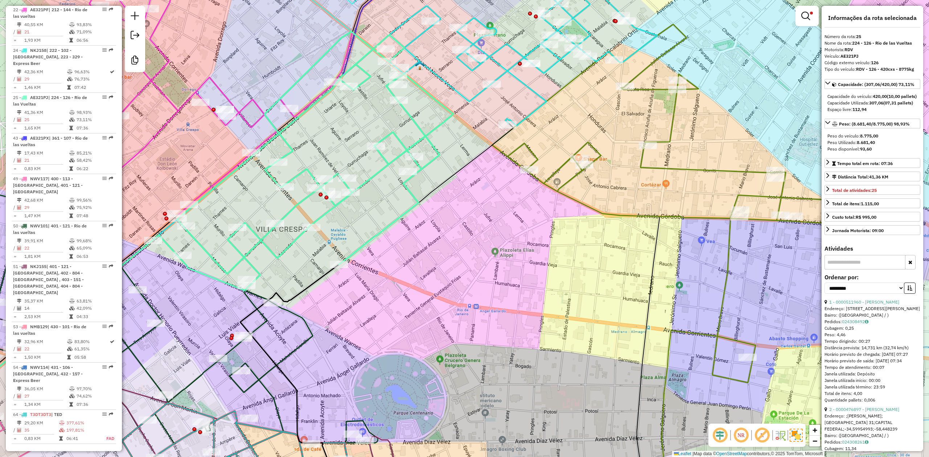
drag, startPoint x: 369, startPoint y: 220, endPoint x: 366, endPoint y: 243, distance: 23.3
click at [366, 243] on div "Limpar filtros Janela de atendimento Grade de atendimento Capacidade Transporta…" at bounding box center [464, 228] width 929 height 457
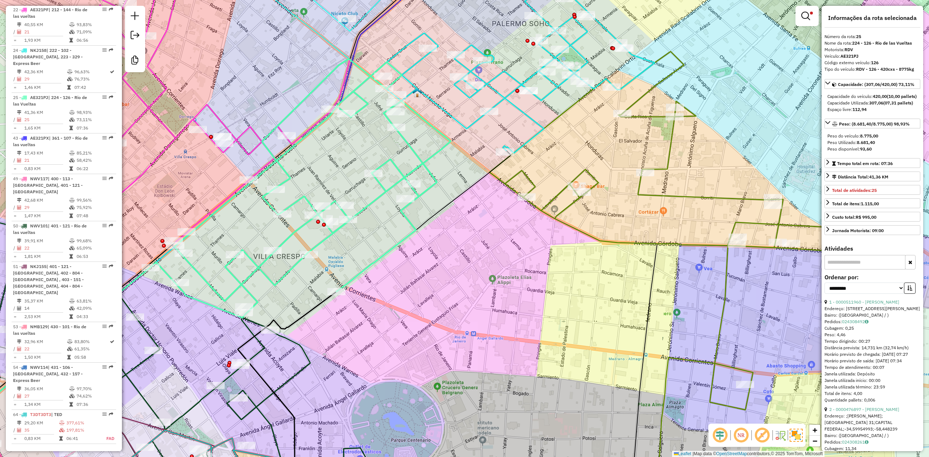
drag, startPoint x: 447, startPoint y: 349, endPoint x: 439, endPoint y: 322, distance: 28.1
click at [439, 283] on div "Limpar filtros Janela de atendimento Grade de atendimento Capacidade Transporta…" at bounding box center [464, 228] width 929 height 457
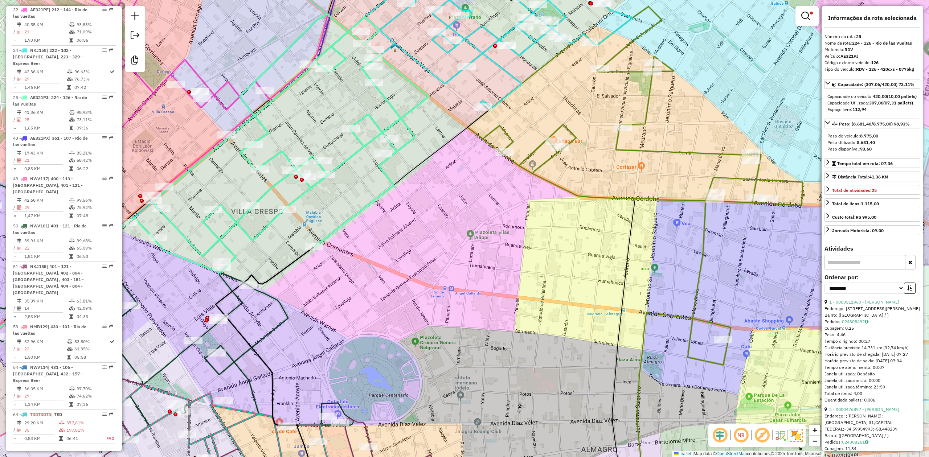
drag, startPoint x: 460, startPoint y: 331, endPoint x: 434, endPoint y: 295, distance: 44.7
click at [433, 283] on div "Limpar filtros Janela de atendimento Grade de atendimento Capacidade Transporta…" at bounding box center [464, 228] width 929 height 457
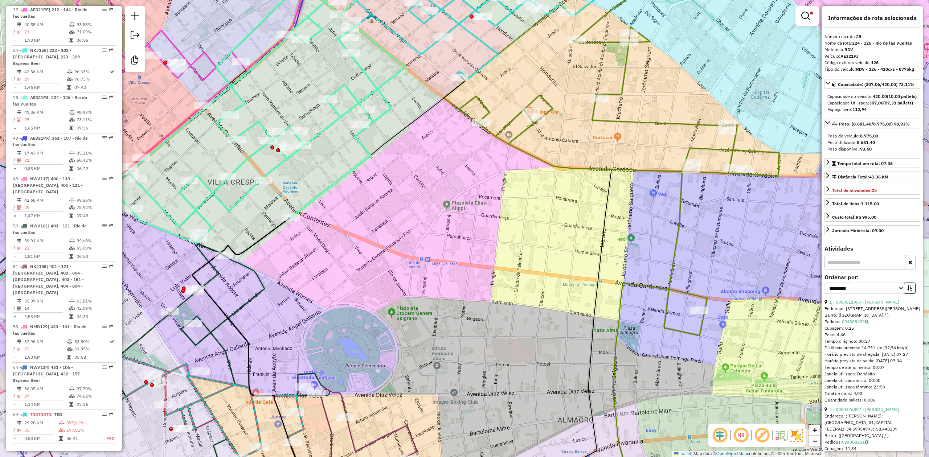
click at [504, 283] on div "Limpar filtros Janela de atendimento Grade de atendimento Capacidade Transporta…" at bounding box center [464, 228] width 929 height 457
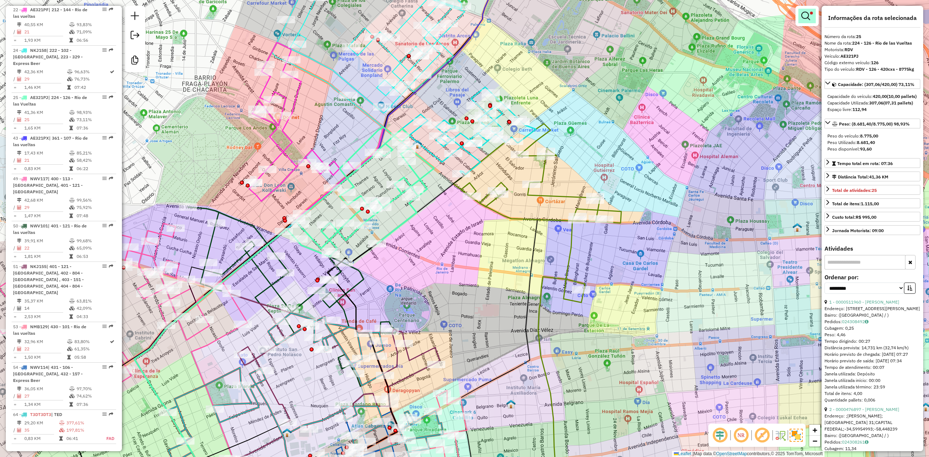
click at [619, 11] on link at bounding box center [806, 16] width 17 height 15
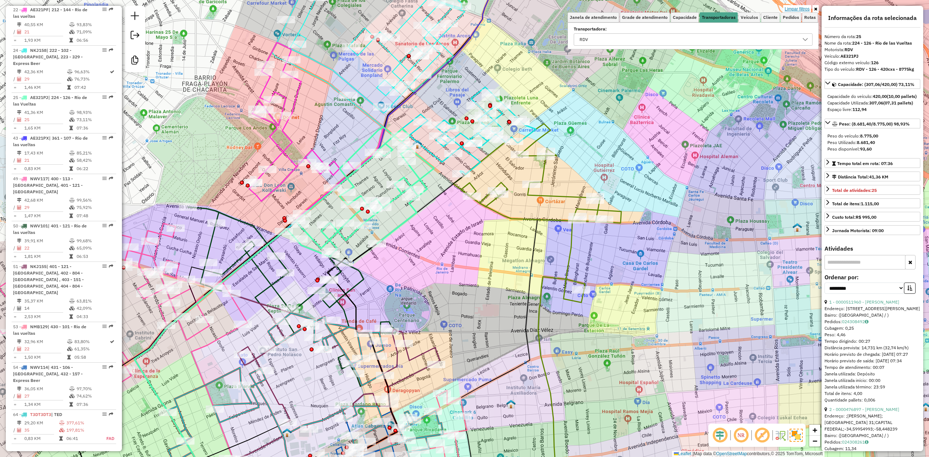
click at [619, 9] on link "Limpar filtros" at bounding box center [797, 9] width 28 height 8
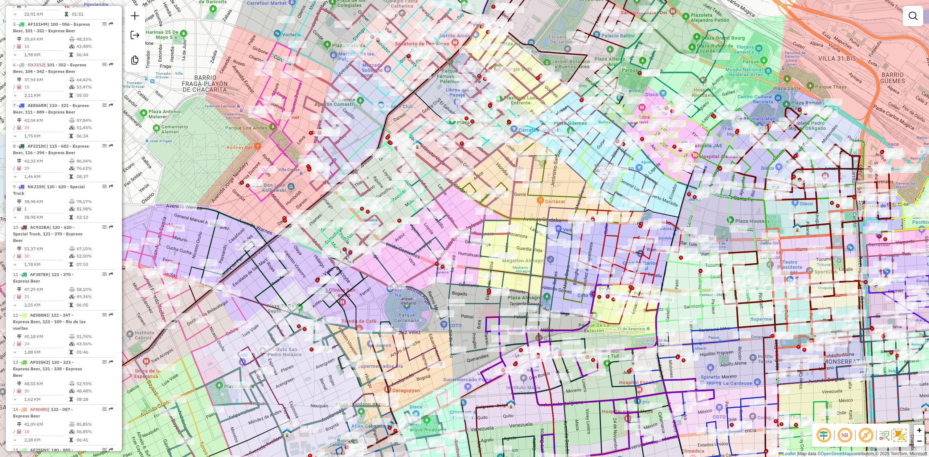
scroll to position [1180, 0]
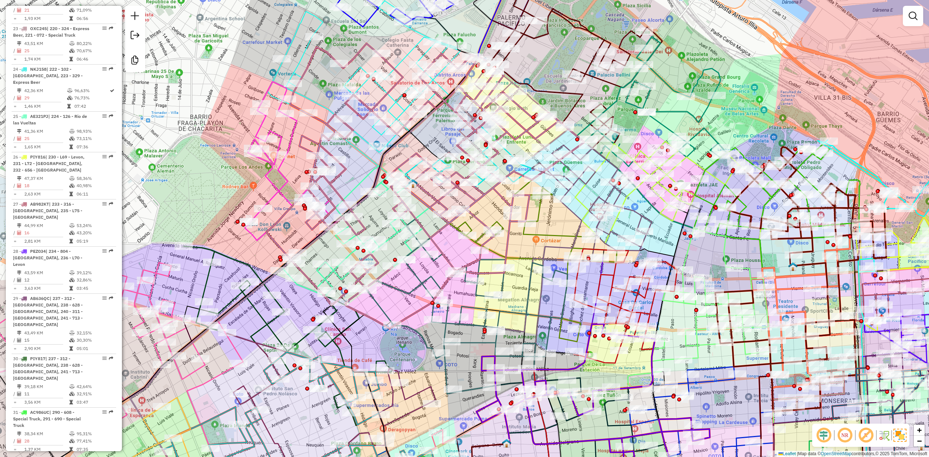
drag, startPoint x: 455, startPoint y: 202, endPoint x: 452, endPoint y: 234, distance: 32.8
click at [452, 234] on div "Janela de atendimento Grade de atendimento Capacidade Transportadoras Veículos …" at bounding box center [464, 228] width 929 height 457
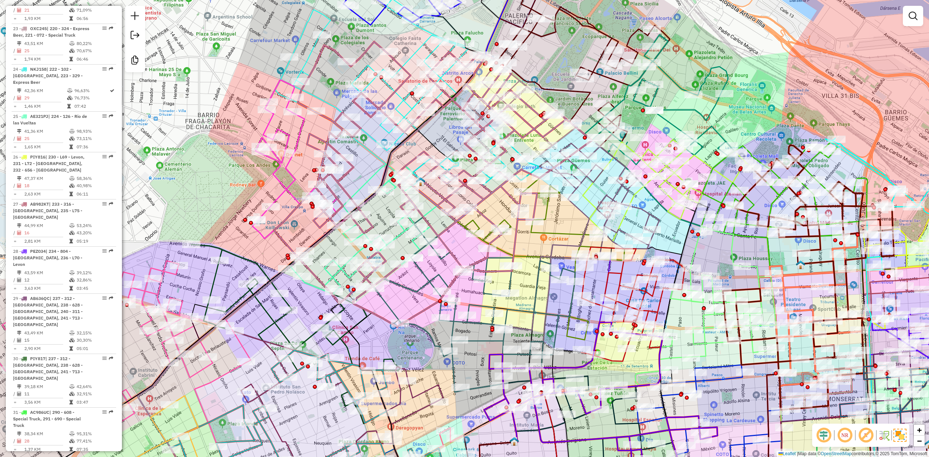
drag, startPoint x: 400, startPoint y: 291, endPoint x: 407, endPoint y: 289, distance: 7.8
click at [407, 283] on icon at bounding box center [474, 304] width 202 height 175
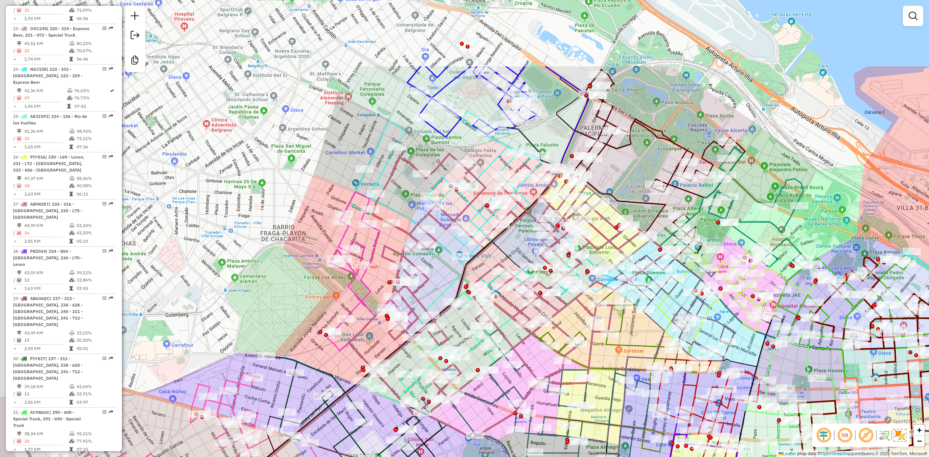
drag, startPoint x: 460, startPoint y: 247, endPoint x: 544, endPoint y: 385, distance: 160.7
click at [544, 283] on div "Janela de atendimento Grade de atendimento Capacidade Transportadoras Veículos …" at bounding box center [464, 228] width 929 height 457
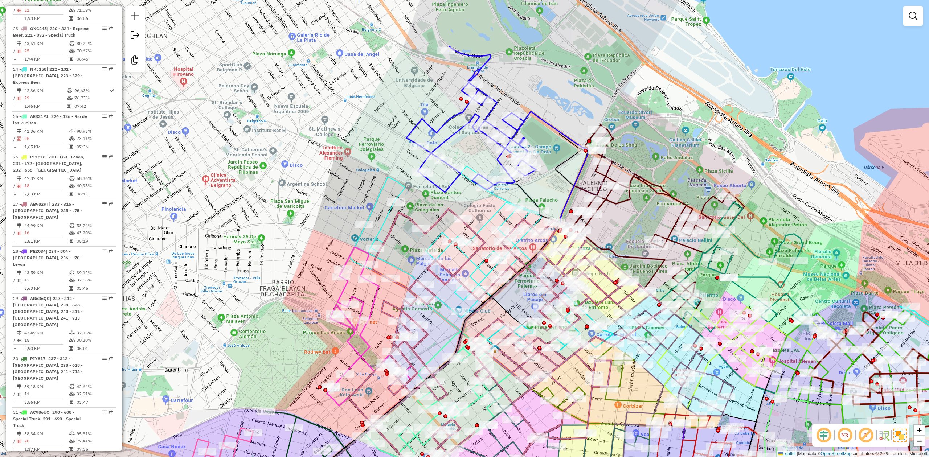
drag, startPoint x: 463, startPoint y: 129, endPoint x: 457, endPoint y: 152, distance: 23.2
click at [458, 160] on div "Janela de atendimento Grade de atendimento Capacidade Transportadoras Veículos …" at bounding box center [464, 228] width 929 height 457
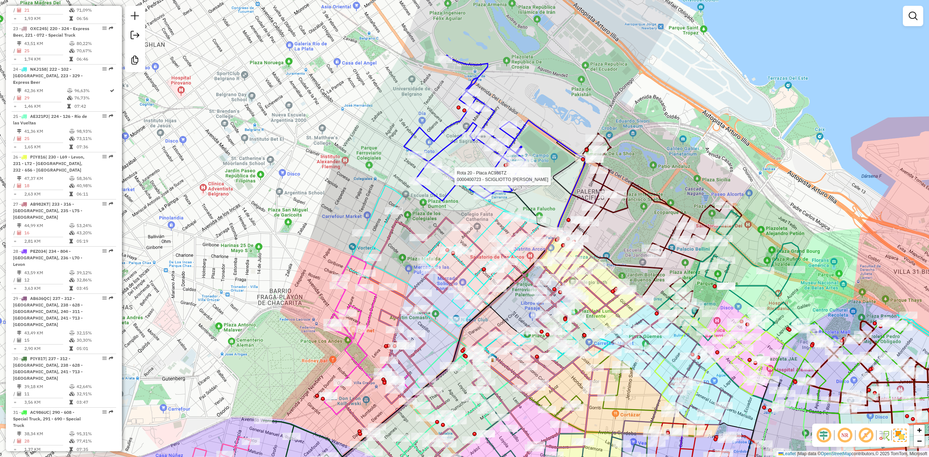
click at [455, 144] on icon at bounding box center [469, 128] width 130 height 146
select select "**********"
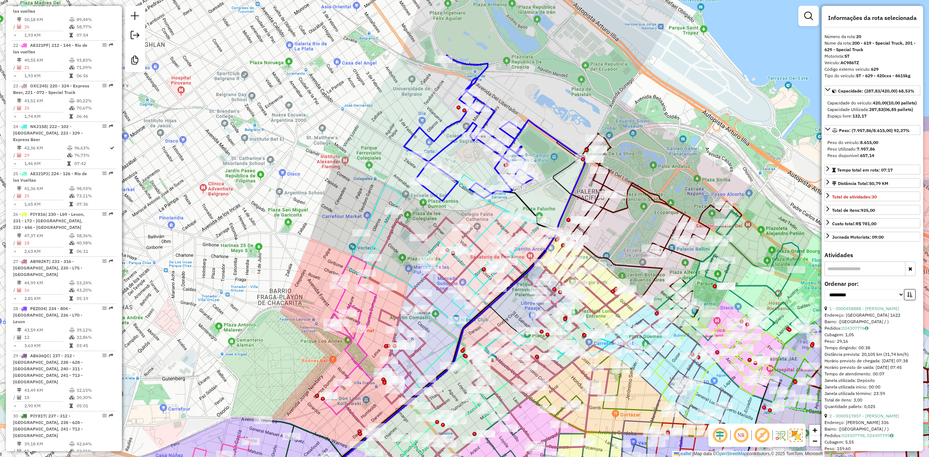
scroll to position [1098, 0]
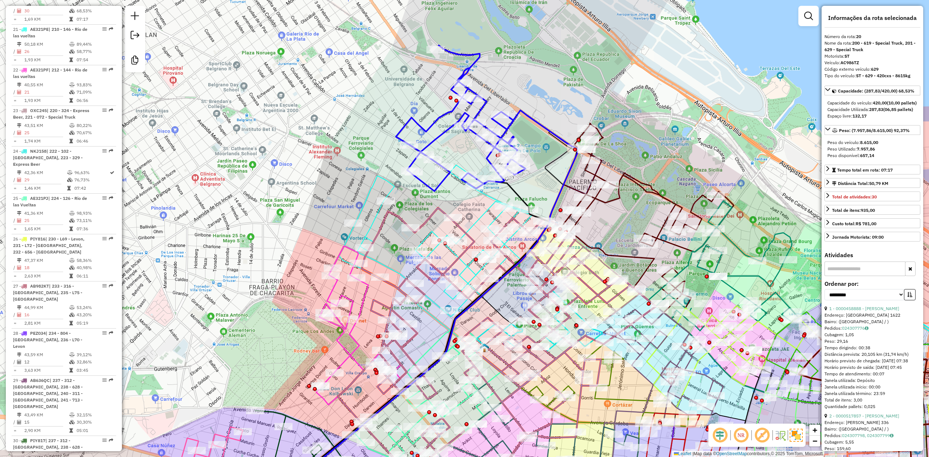
drag, startPoint x: 456, startPoint y: 159, endPoint x: 447, endPoint y: 148, distance: 13.6
click at [448, 148] on div "Janela de atendimento Grade de atendimento Capacidade Transportadoras Veículos …" at bounding box center [464, 228] width 929 height 457
drag, startPoint x: 456, startPoint y: 149, endPoint x: 450, endPoint y: 172, distance: 24.0
click at [449, 172] on div "Janela de atendimento Grade de atendimento Capacidade Transportadoras Veículos …" at bounding box center [464, 228] width 929 height 457
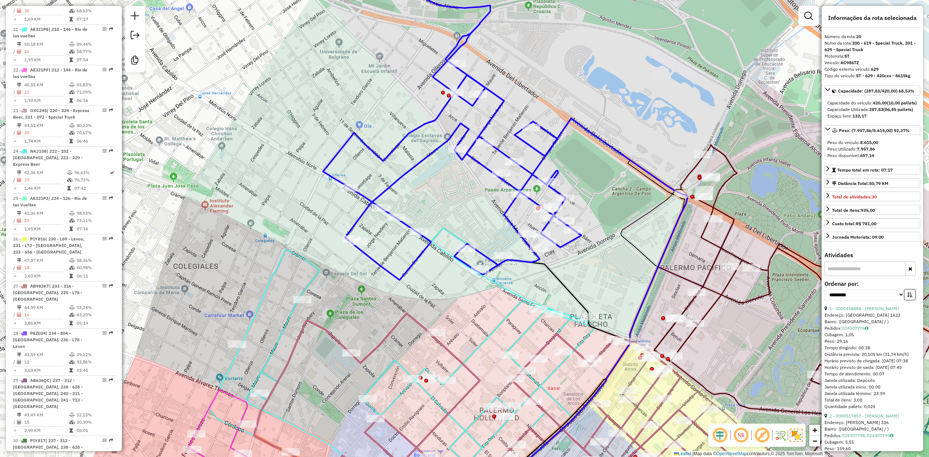
drag, startPoint x: 458, startPoint y: 188, endPoint x: 458, endPoint y: 199, distance: 10.9
click at [458, 199] on div "Janela de atendimento Grade de atendimento Capacidade Transportadoras Veículos …" at bounding box center [464, 228] width 929 height 457
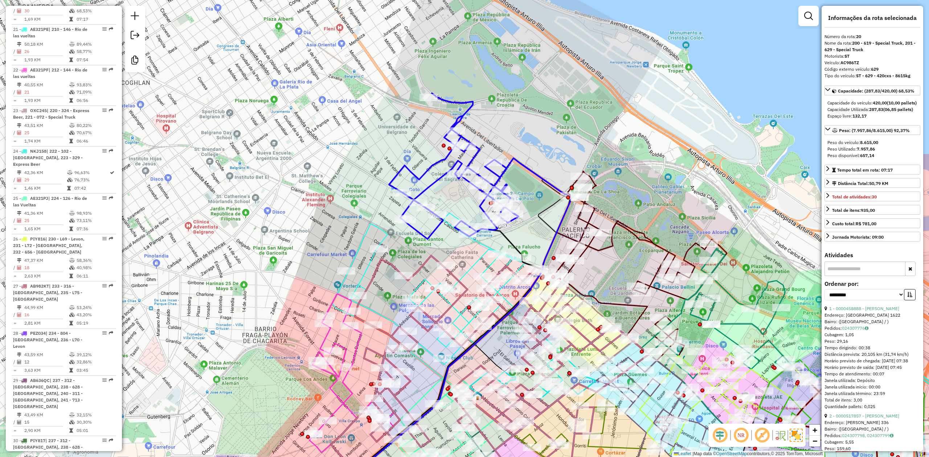
drag, startPoint x: 451, startPoint y: 196, endPoint x: 447, endPoint y: 199, distance: 4.9
click at [447, 199] on div "Janela de atendimento Grade de atendimento Capacidade Transportadoras Veículos …" at bounding box center [464, 228] width 929 height 457
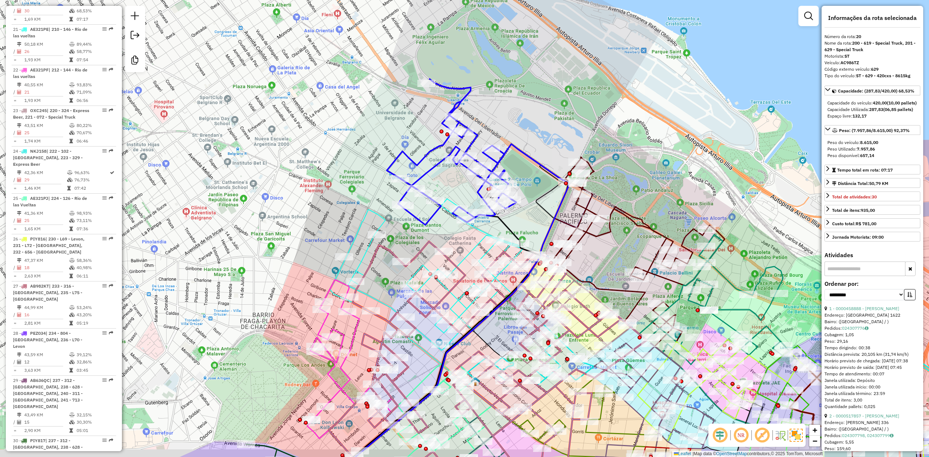
drag, startPoint x: 407, startPoint y: 247, endPoint x: 427, endPoint y: 158, distance: 91.5
click at [429, 157] on div "Janela de atendimento Grade de atendimento Capacidade Transportadoras Veículos …" at bounding box center [464, 228] width 929 height 457
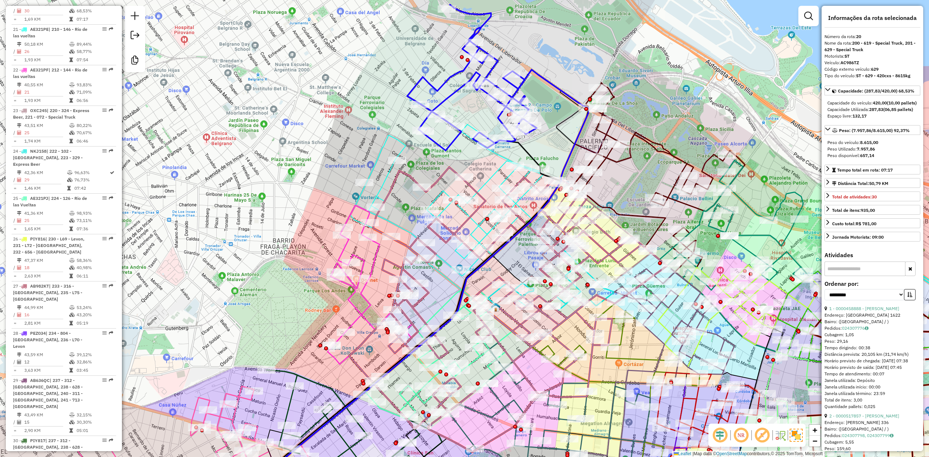
click at [404, 147] on icon at bounding box center [446, 200] width 193 height 152
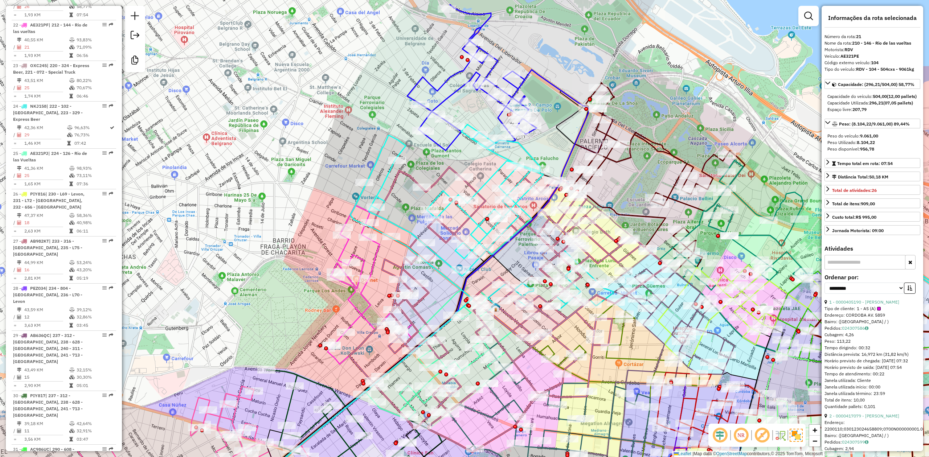
scroll to position [1146, 0]
drag, startPoint x: 416, startPoint y: 166, endPoint x: 422, endPoint y: 136, distance: 31.2
click at [422, 136] on div "Janela de atendimento Grade de atendimento Capacidade Transportadoras Veículos …" at bounding box center [464, 228] width 929 height 457
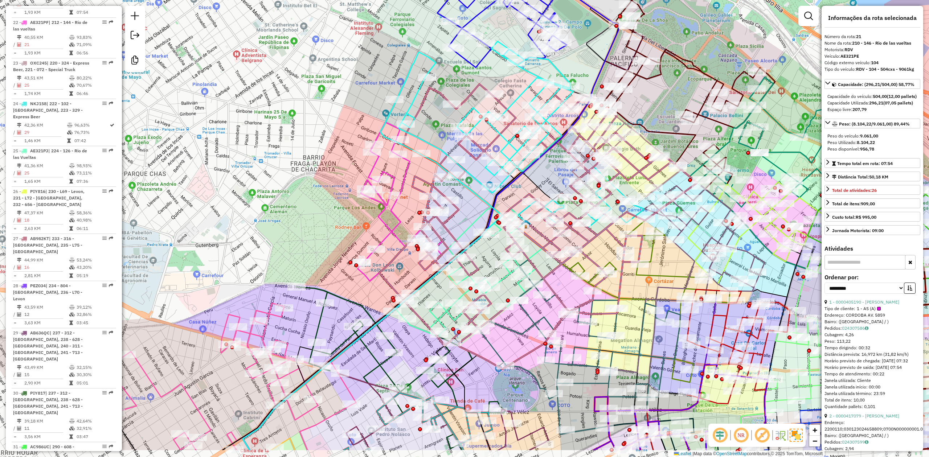
drag, startPoint x: 317, startPoint y: 216, endPoint x: 352, endPoint y: 170, distance: 57.4
click at [353, 146] on div "Janela de atendimento Grade de atendimento Capacidade Transportadoras Veículos …" at bounding box center [464, 228] width 929 height 457
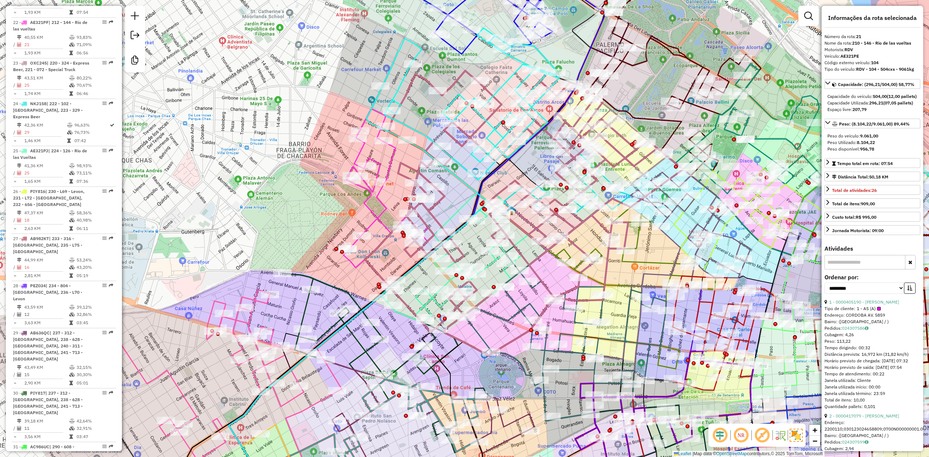
drag, startPoint x: 368, startPoint y: 202, endPoint x: 311, endPoint y: 259, distance: 79.8
click at [311, 259] on div "Janela de atendimento Grade de atendimento Capacidade Transportadoras Veículos …" at bounding box center [464, 228] width 929 height 457
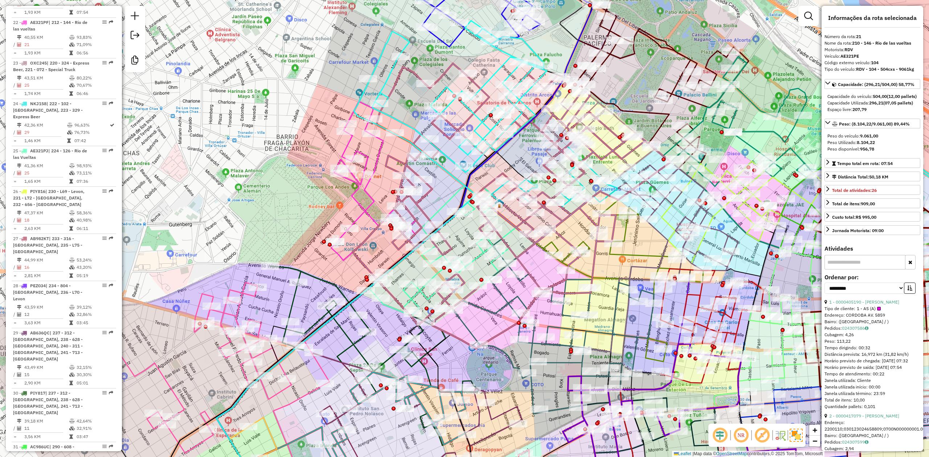
drag, startPoint x: 279, startPoint y: 180, endPoint x: 238, endPoint y: 123, distance: 70.8
click at [243, 132] on div "Janela de atendimento Grade de atendimento Capacidade Transportadoras Veículos …" at bounding box center [464, 228] width 929 height 457
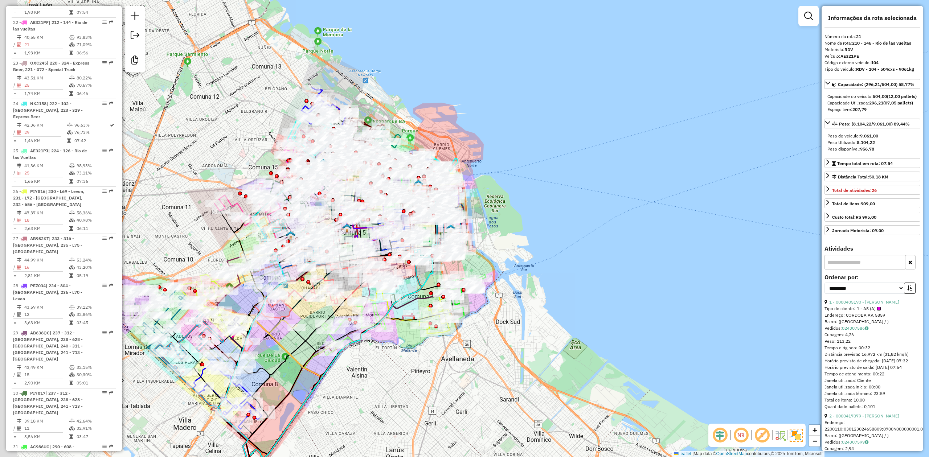
drag, startPoint x: 533, startPoint y: 228, endPoint x: 549, endPoint y: 244, distance: 22.6
click at [573, 243] on div "Janela de atendimento Grade de atendimento Capacidade Transportadoras Veículos …" at bounding box center [464, 228] width 929 height 457
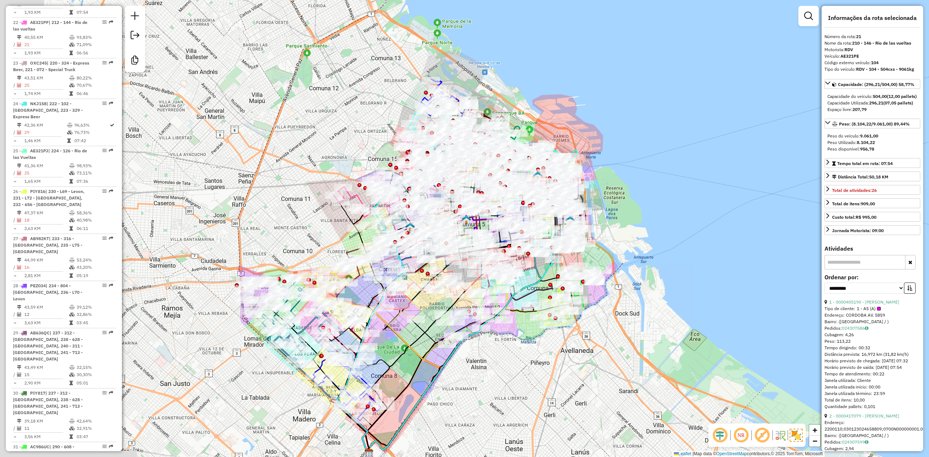
drag, startPoint x: 217, startPoint y: 230, endPoint x: 342, endPoint y: 220, distance: 125.6
click at [349, 199] on div "Janela de atendimento Grade de atendimento Capacidade Transportadoras Veículos …" at bounding box center [464, 228] width 929 height 457
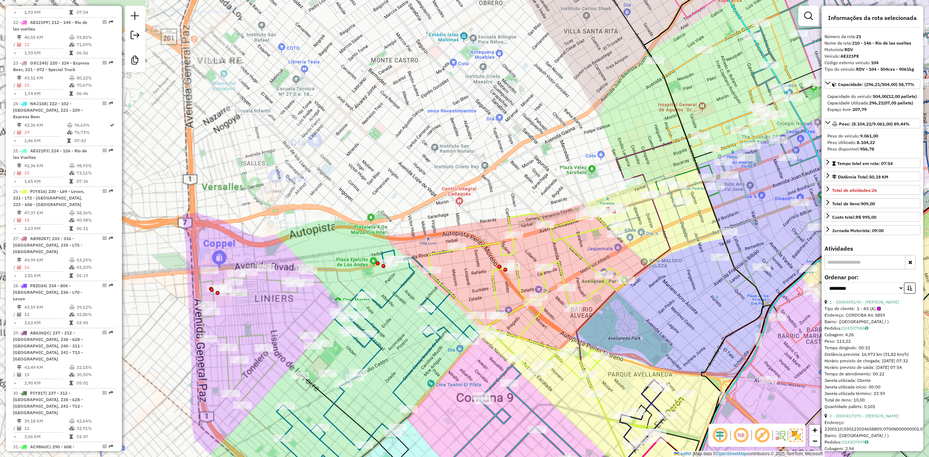
click at [340, 281] on icon at bounding box center [277, 336] width 155 height 140
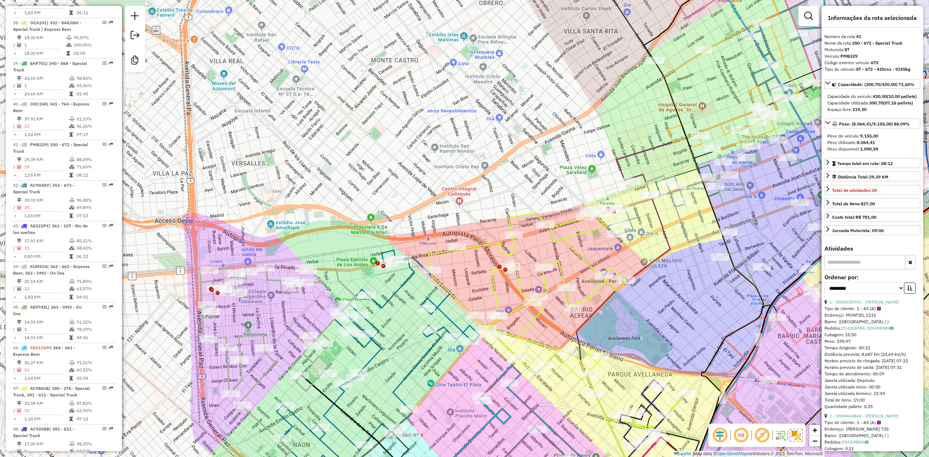
scroll to position [1980, 0]
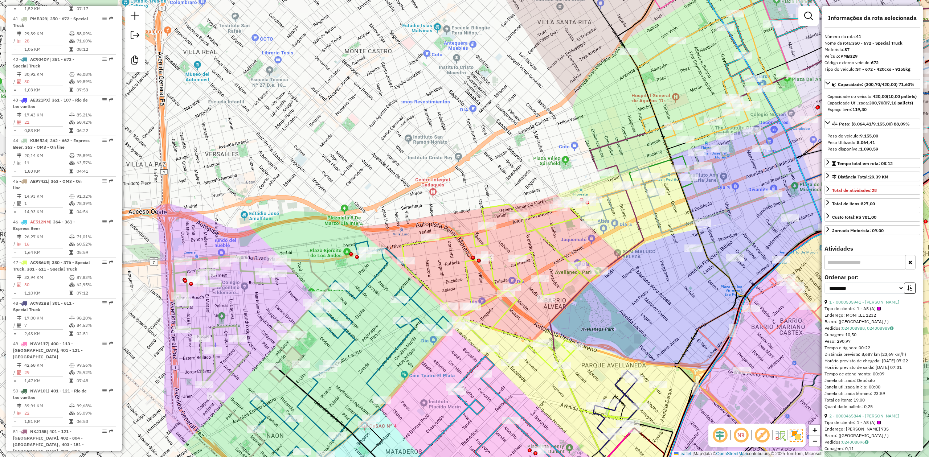
drag, startPoint x: 346, startPoint y: 263, endPoint x: 312, endPoint y: 247, distance: 37.5
click at [312, 247] on div "Janela de atendimento Grade de atendimento Capacidade Transportadoras Veículos …" at bounding box center [464, 228] width 929 height 457
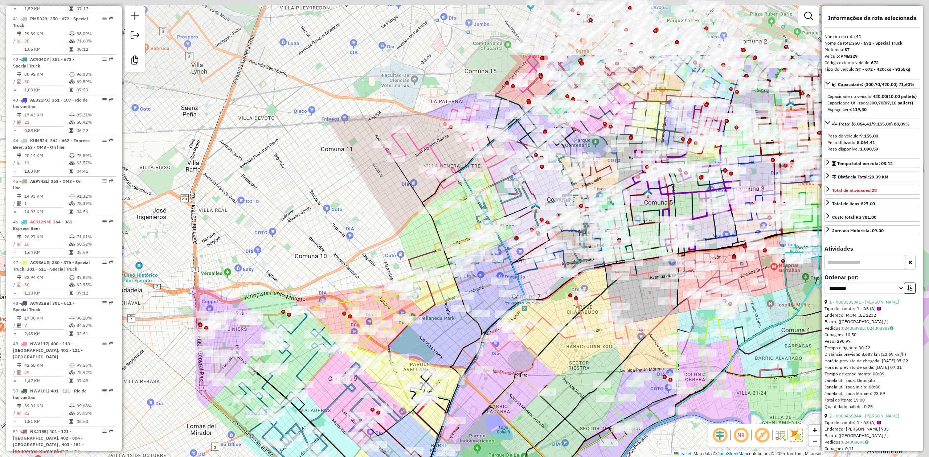
drag, startPoint x: 401, startPoint y: 152, endPoint x: 305, endPoint y: 269, distance: 151.6
click at [305, 272] on div "Janela de atendimento Grade de atendimento Capacidade Transportadoras Veículos …" at bounding box center [464, 228] width 929 height 457
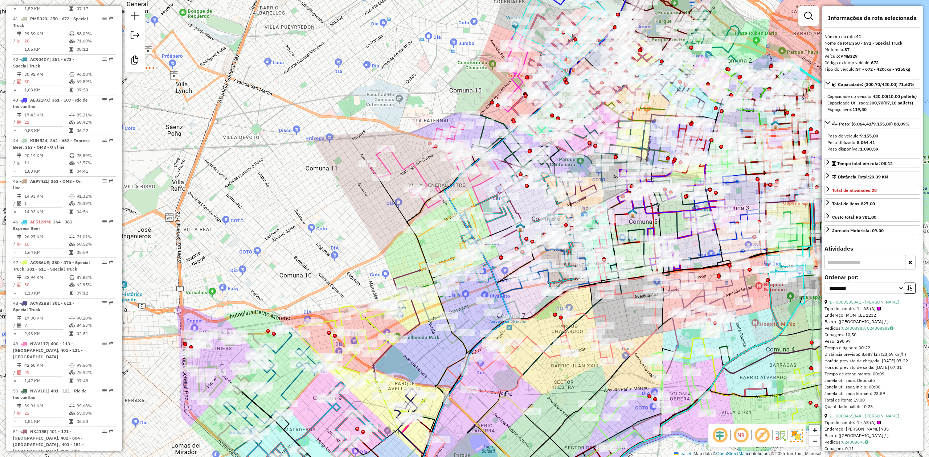
drag, startPoint x: 321, startPoint y: 156, endPoint x: 250, endPoint y: 307, distance: 167.0
click at [250, 283] on div "Janela de atendimento Grade de atendimento Capacidade Transportadoras Veículos …" at bounding box center [464, 228] width 929 height 457
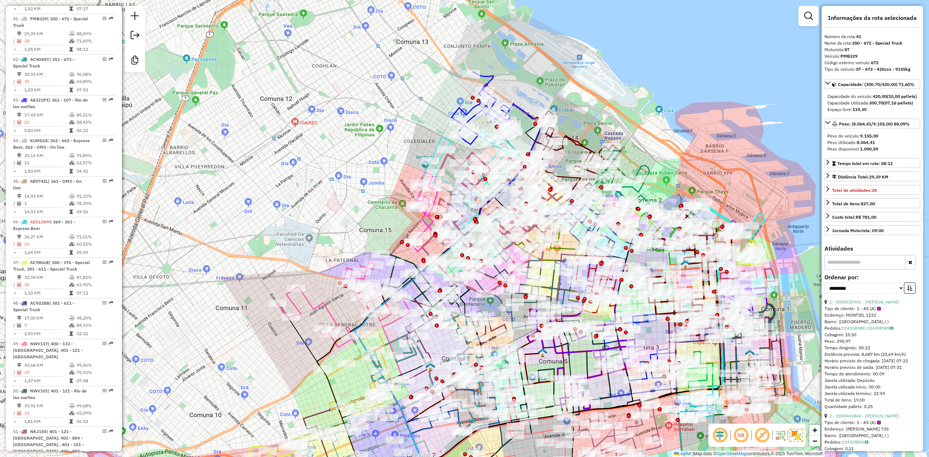
drag, startPoint x: 329, startPoint y: 176, endPoint x: 312, endPoint y: 163, distance: 20.7
click at [313, 163] on div "Janela de atendimento Grade de atendimento Capacidade Transportadoras Veículos …" at bounding box center [464, 228] width 929 height 457
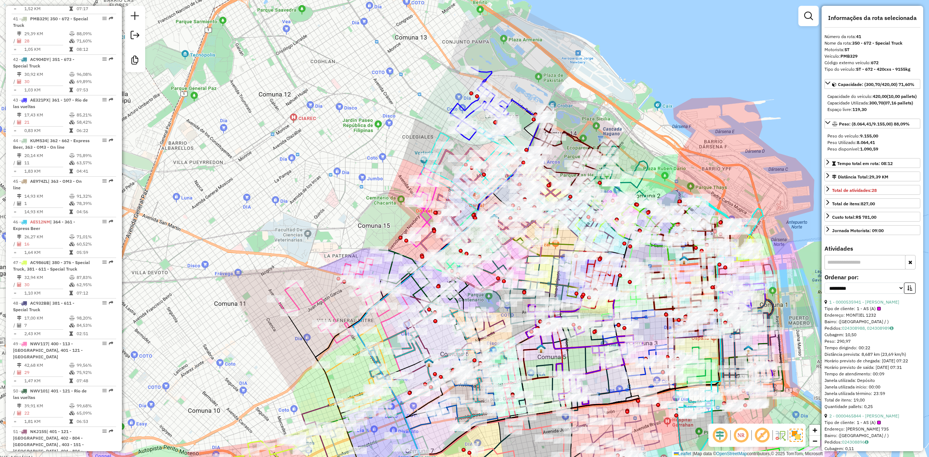
click at [619, 15] on link at bounding box center [808, 16] width 15 height 15
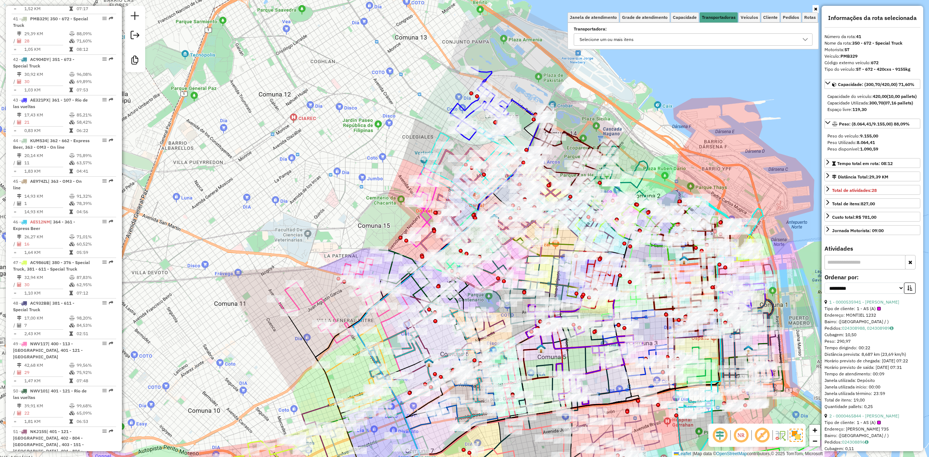
click at [619, 40] on div "Selecione um ou mais itens" at bounding box center [687, 40] width 221 height 12
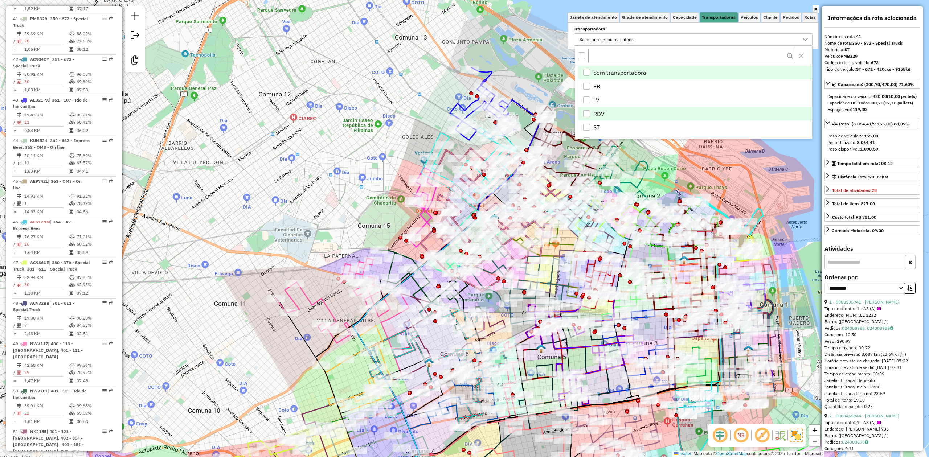
click at [587, 115] on div "RDV" at bounding box center [586, 113] width 7 height 7
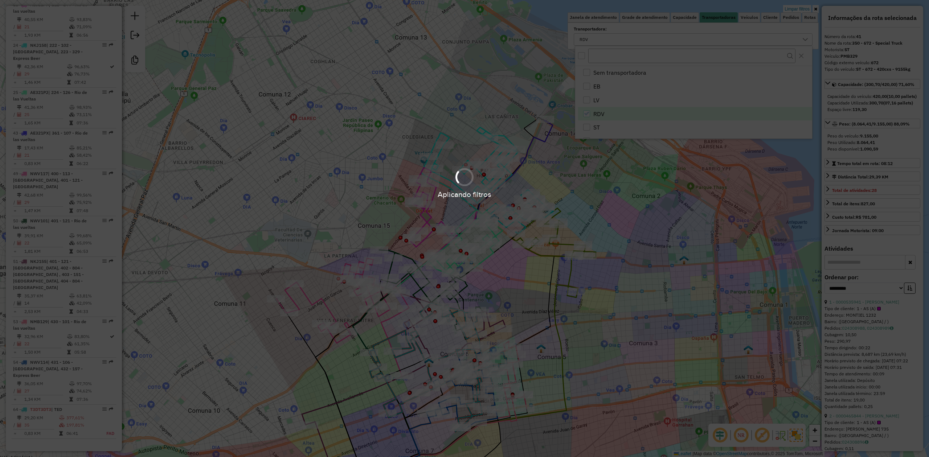
scroll to position [407, 0]
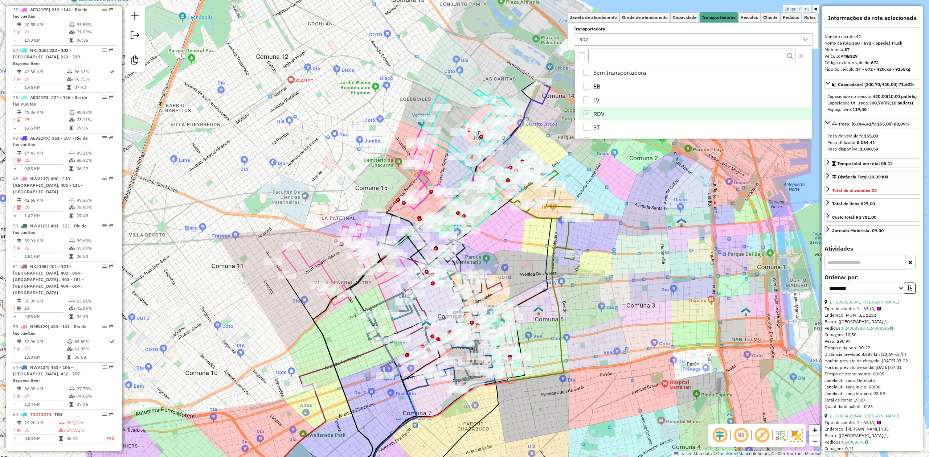
drag, startPoint x: 609, startPoint y: 269, endPoint x: 602, endPoint y: 238, distance: 31.0
click at [603, 242] on div "Limpar filtros Janela de atendimento Grade de atendimento Capacidade Transporta…" at bounding box center [464, 228] width 929 height 457
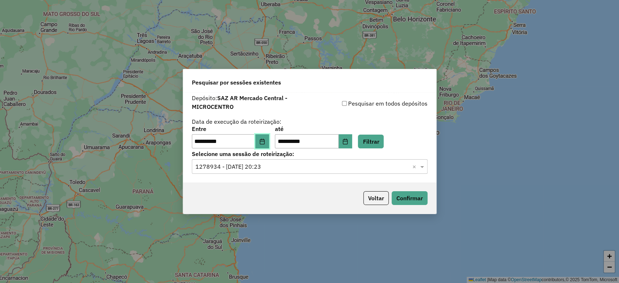
click at [269, 142] on button "Choose Date" at bounding box center [262, 141] width 14 height 15
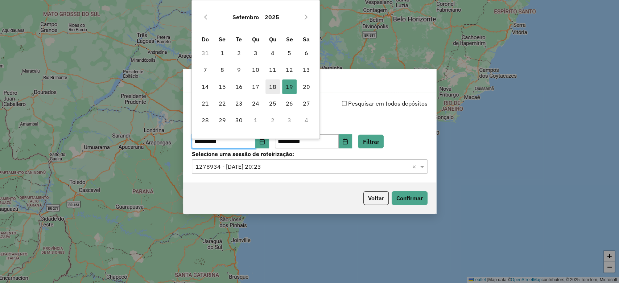
click at [274, 85] on span "18" at bounding box center [273, 86] width 15 height 15
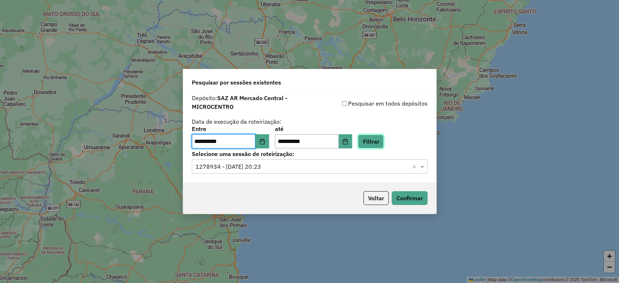
click at [380, 138] on button "Filtrar" at bounding box center [371, 142] width 26 height 14
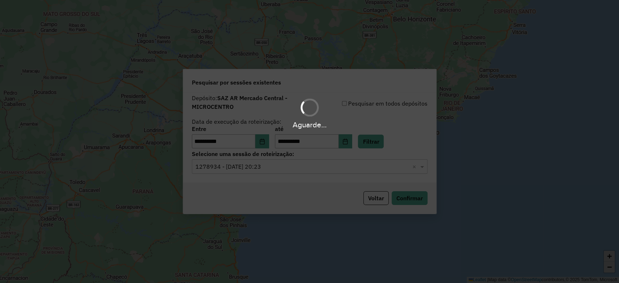
click at [295, 169] on hb-app "**********" at bounding box center [309, 141] width 619 height 283
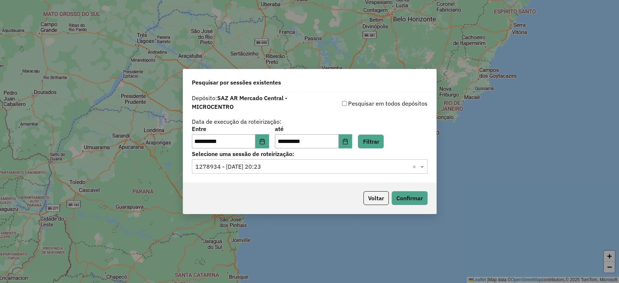
click at [270, 167] on input "text" at bounding box center [303, 167] width 214 height 9
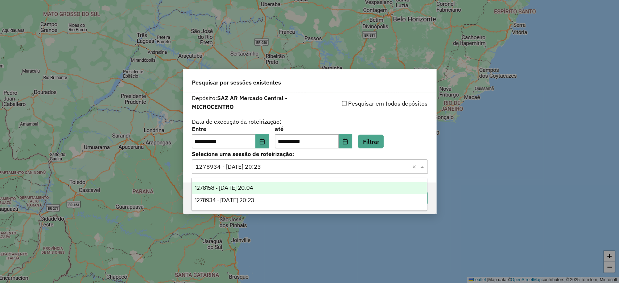
click at [253, 189] on span "1278158 - [DATE] 20:04" at bounding box center [224, 188] width 58 height 6
click at [267, 169] on input "text" at bounding box center [303, 167] width 214 height 9
click at [254, 202] on span "1278934 - [DATE] 20:23" at bounding box center [225, 200] width 60 height 6
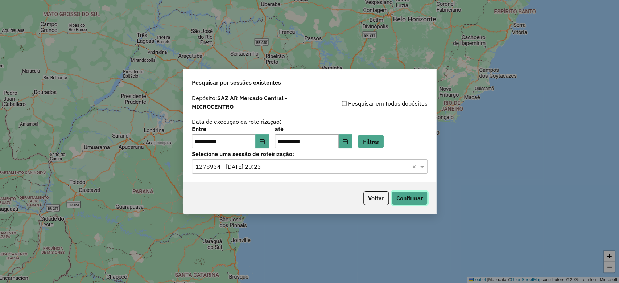
click at [421, 199] on button "Confirmar" at bounding box center [410, 198] width 36 height 14
click at [265, 142] on icon "Choose Date" at bounding box center [262, 142] width 6 height 6
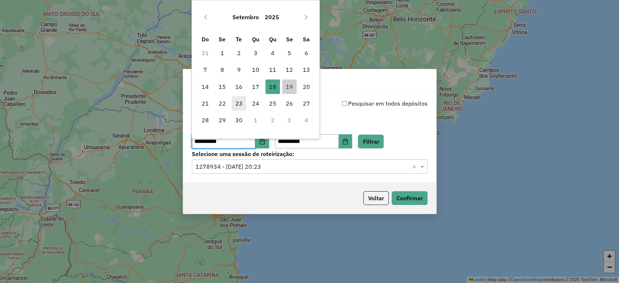
click at [221, 88] on span "15" at bounding box center [222, 86] width 15 height 15
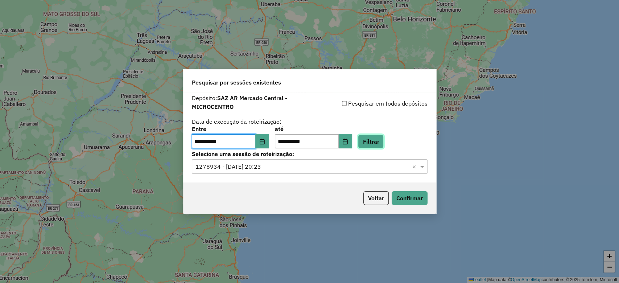
click at [378, 141] on button "Filtrar" at bounding box center [371, 142] width 26 height 14
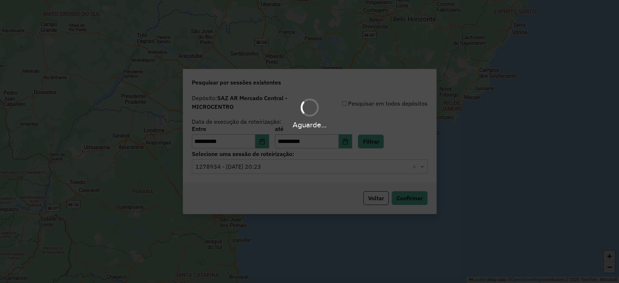
click at [257, 169] on hb-app "**********" at bounding box center [309, 141] width 619 height 283
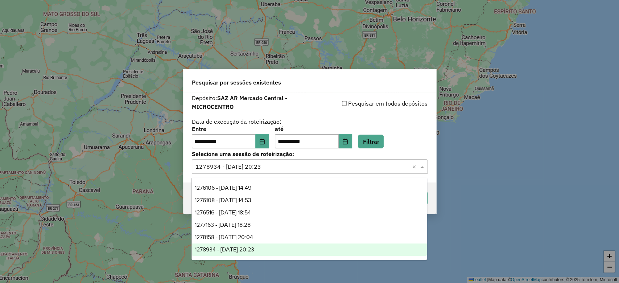
click at [250, 171] on input "text" at bounding box center [303, 167] width 214 height 9
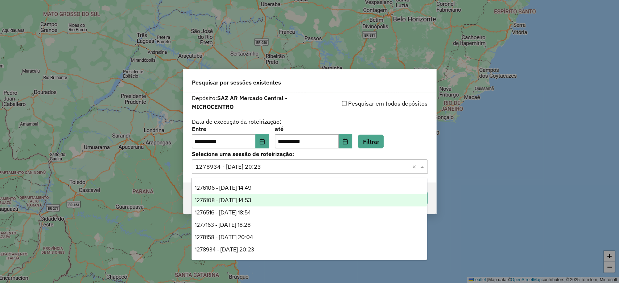
click at [241, 201] on span "1276108 - [DATE] 14:53" at bounding box center [223, 200] width 57 height 6
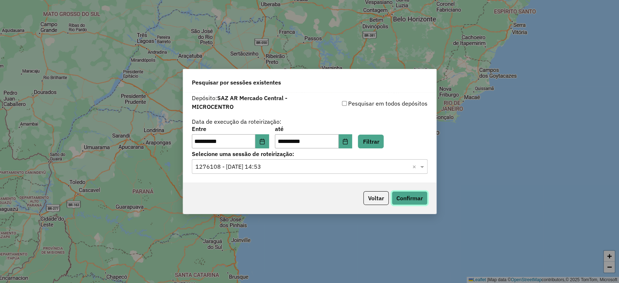
click at [407, 196] on button "Confirmar" at bounding box center [410, 198] width 36 height 14
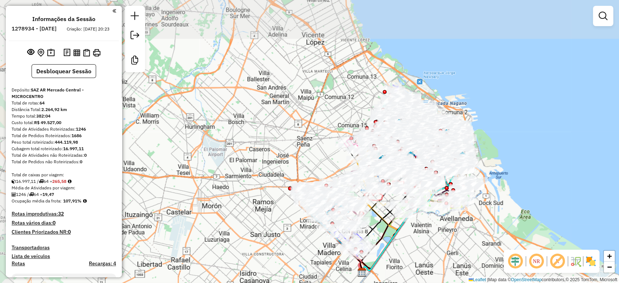
drag, startPoint x: 375, startPoint y: 118, endPoint x: 528, endPoint y: 193, distance: 170.6
click at [528, 193] on div "Janela de atendimento Grade de atendimento Capacidade Transportadoras Veículos …" at bounding box center [309, 141] width 619 height 283
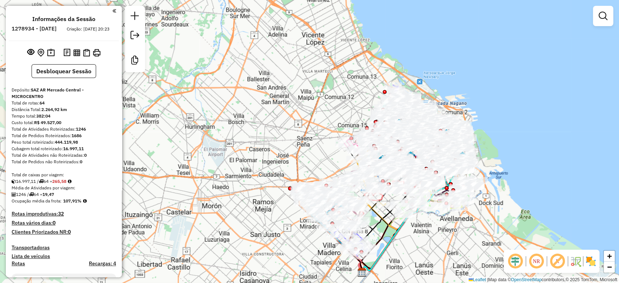
drag, startPoint x: 606, startPoint y: 14, endPoint x: 597, endPoint y: 21, distance: 10.8
click at [606, 13] on em at bounding box center [603, 16] width 9 height 9
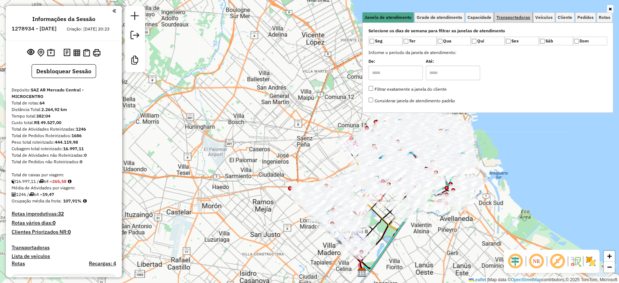
click at [512, 20] on link "Transportadoras" at bounding box center [514, 17] width 38 height 10
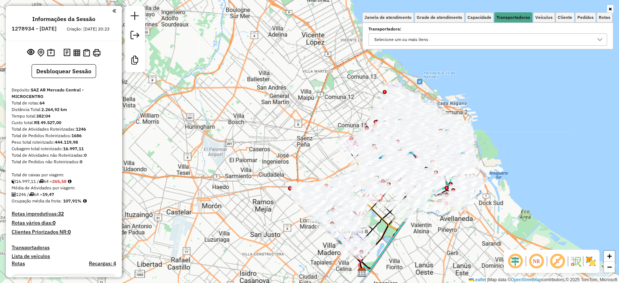
click at [442, 42] on div "Selecione um ou mais itens" at bounding box center [482, 40] width 221 height 12
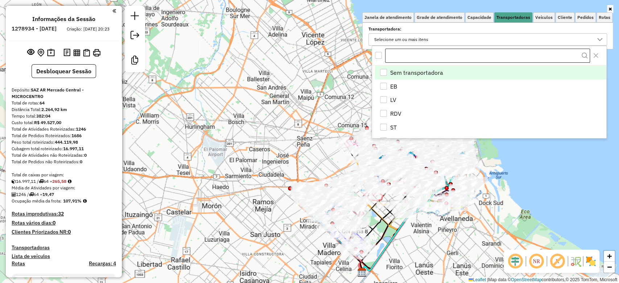
scroll to position [4, 25]
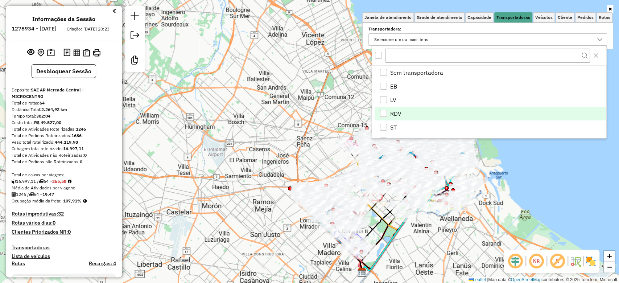
click at [387, 112] on div "RDV" at bounding box center [383, 113] width 7 height 7
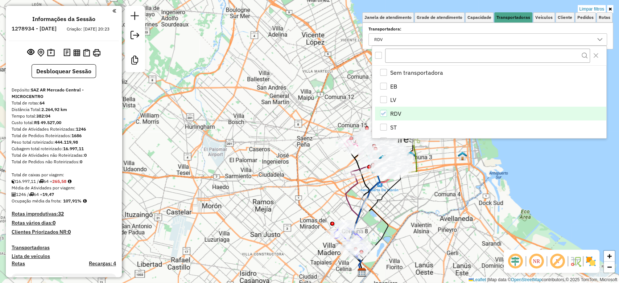
click at [589, 258] on img at bounding box center [591, 261] width 12 height 12
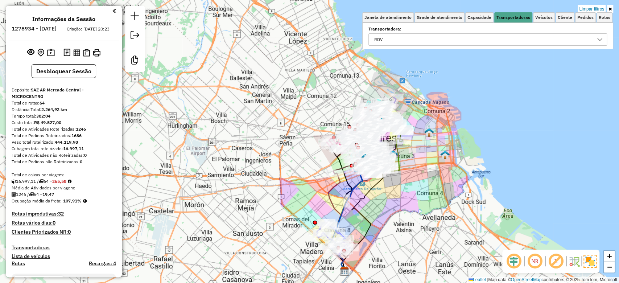
drag, startPoint x: 420, startPoint y: 217, endPoint x: 403, endPoint y: 219, distance: 16.5
click at [403, 219] on div "Limpar filtros Janela de atendimento Grade de atendimento Capacidade Transporta…" at bounding box center [309, 141] width 619 height 283
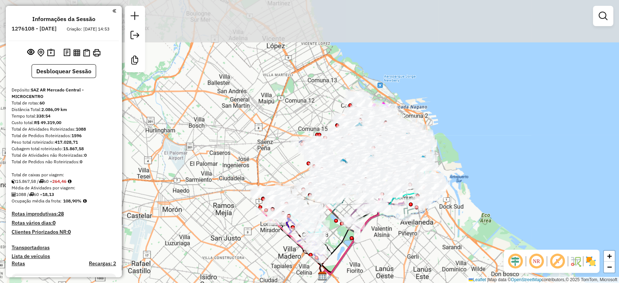
drag, startPoint x: 487, startPoint y: 142, endPoint x: 512, endPoint y: 197, distance: 60.6
click at [512, 197] on div "Janela de atendimento Grade de atendimento Capacidade Transportadoras Veículos …" at bounding box center [309, 141] width 619 height 283
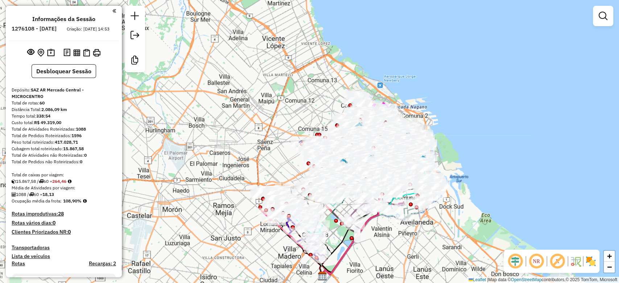
click at [611, 15] on div at bounding box center [603, 16] width 20 height 20
click at [599, 15] on em at bounding box center [603, 16] width 9 height 9
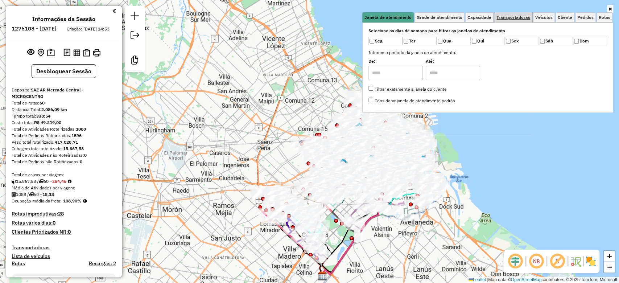
click at [523, 19] on span "Transportadoras" at bounding box center [514, 17] width 34 height 4
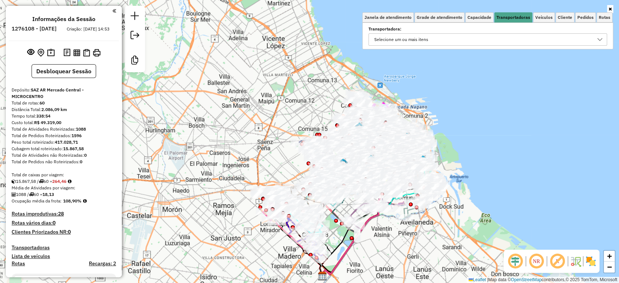
click at [426, 41] on div "Selecione um ou mais itens" at bounding box center [401, 40] width 59 height 12
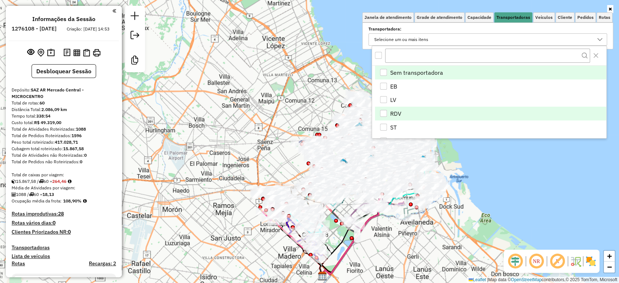
click at [383, 112] on div "RDV" at bounding box center [383, 113] width 7 height 7
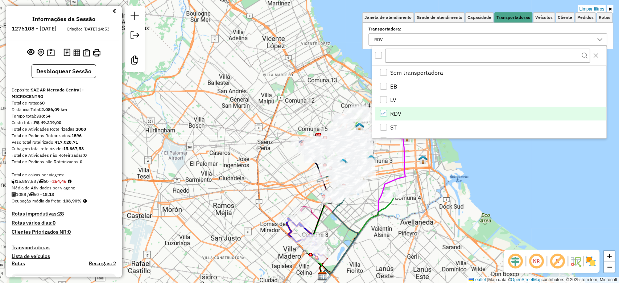
click at [594, 261] on img at bounding box center [591, 261] width 12 height 12
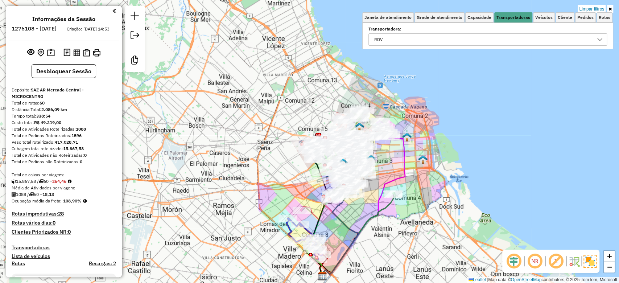
drag, startPoint x: 345, startPoint y: 229, endPoint x: 354, endPoint y: 245, distance: 18.3
click at [353, 245] on icon at bounding box center [339, 229] width 39 height 96
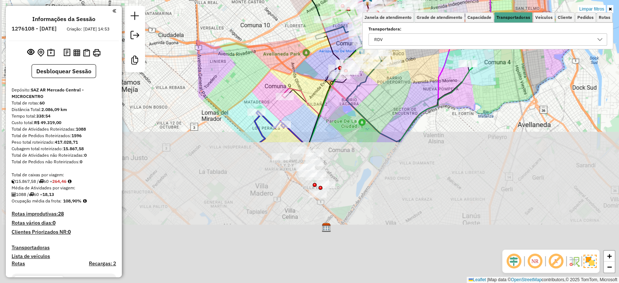
drag, startPoint x: 366, startPoint y: 255, endPoint x: 371, endPoint y: 78, distance: 177.2
click at [371, 78] on div "Rota 35 - Placa NWV116 0000536948 - LIN FUNING Limpar filtros Janela de atendim…" at bounding box center [309, 141] width 619 height 283
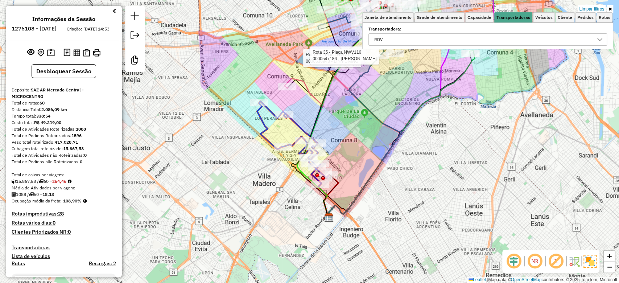
click at [298, 127] on icon at bounding box center [292, 142] width 71 height 83
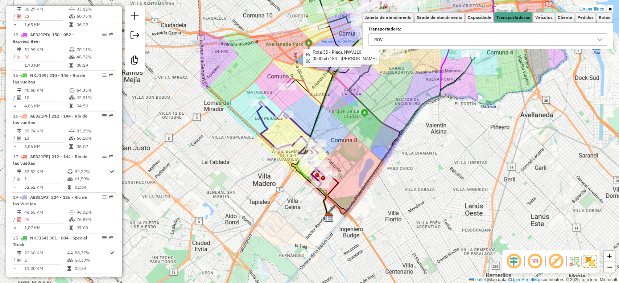
select select "**********"
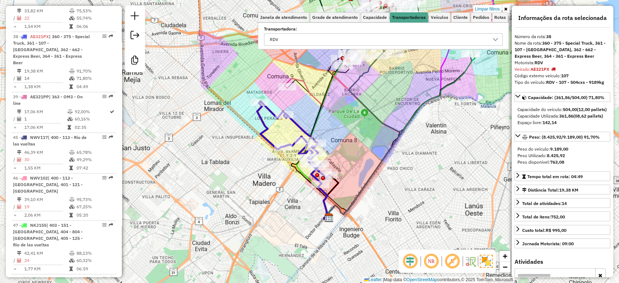
scroll to position [642, 0]
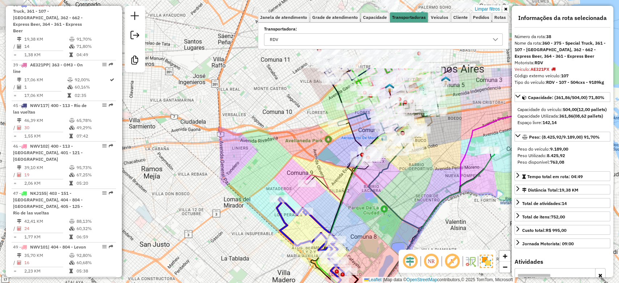
drag, startPoint x: 370, startPoint y: 158, endPoint x: 385, endPoint y: 258, distance: 101.0
click at [385, 258] on div "Limpar filtros Janela de atendimento Grade de atendimento Capacidade Transporta…" at bounding box center [309, 141] width 619 height 283
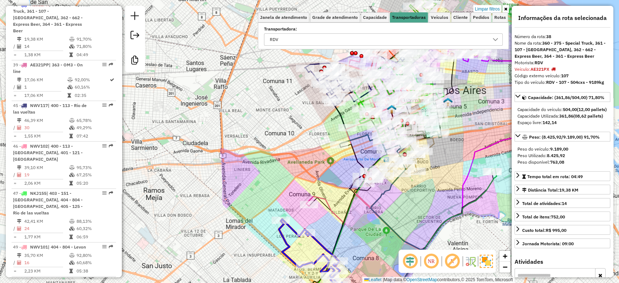
drag, startPoint x: 251, startPoint y: 154, endPoint x: 258, endPoint y: 167, distance: 14.1
click at [215, 236] on div "Limpar filtros Janela de atendimento Grade de atendimento Capacidade Transporta…" at bounding box center [309, 141] width 619 height 283
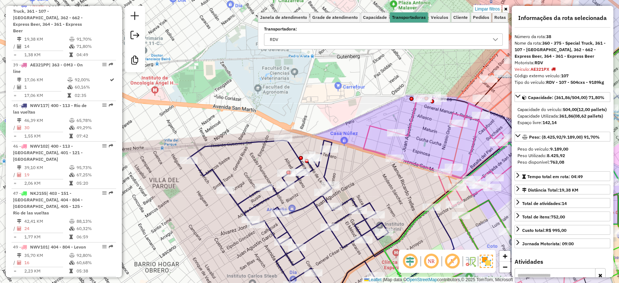
drag, startPoint x: 359, startPoint y: 167, endPoint x: 361, endPoint y: 110, distance: 57.0
click at [362, 110] on div "Rota 45 - Placa NWV117 0000467796 - YU LIRONG Limpar filtros Janela de atendime…" at bounding box center [309, 141] width 619 height 283
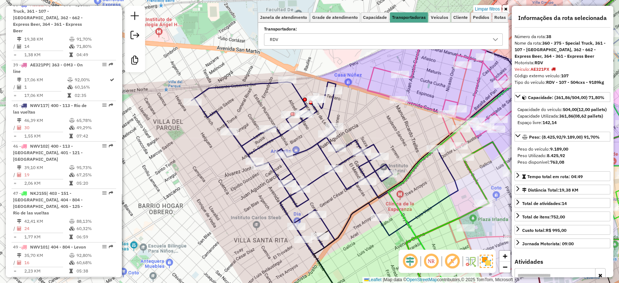
click at [328, 112] on icon at bounding box center [325, 168] width 267 height 172
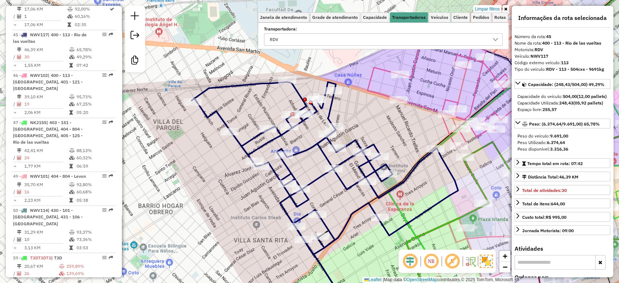
scroll to position [726, 0]
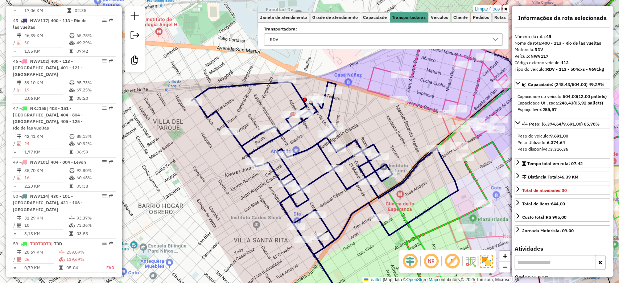
click at [351, 108] on div "Limpar filtros Janela de atendimento Grade de atendimento Capacidade Transporta…" at bounding box center [309, 141] width 619 height 283
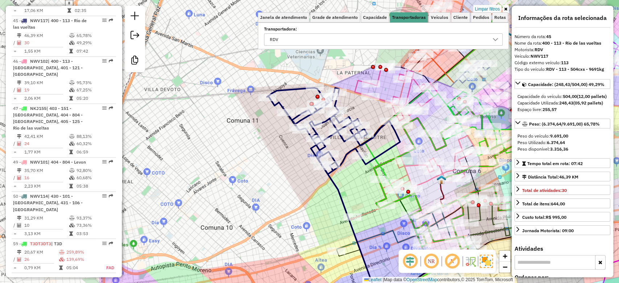
drag, startPoint x: 357, startPoint y: 114, endPoint x: 357, endPoint y: 117, distance: 3.6
click at [357, 117] on div "Limpar filtros Janela de atendimento Grade de atendimento Capacidade Transporta…" at bounding box center [309, 141] width 619 height 283
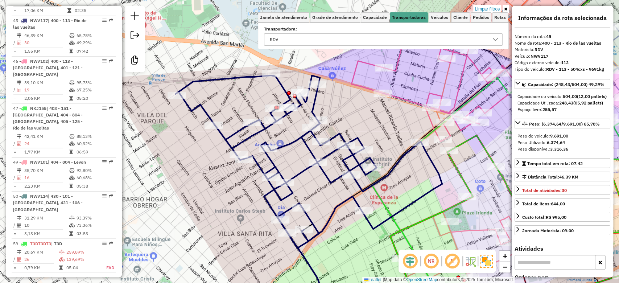
drag, startPoint x: 368, startPoint y: 120, endPoint x: 326, endPoint y: 135, distance: 45.0
click at [326, 135] on div "Limpar filtros Janela de atendimento Grade de atendimento Capacidade Transporta…" at bounding box center [309, 141] width 619 height 283
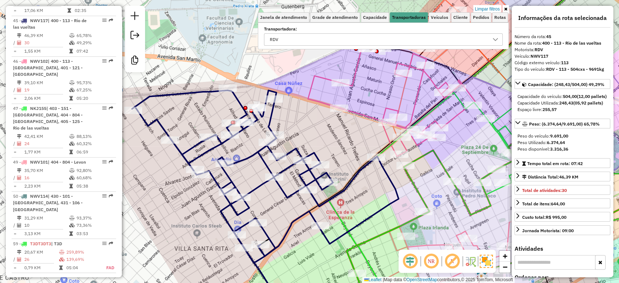
click at [415, 101] on icon at bounding box center [391, 102] width 167 height 110
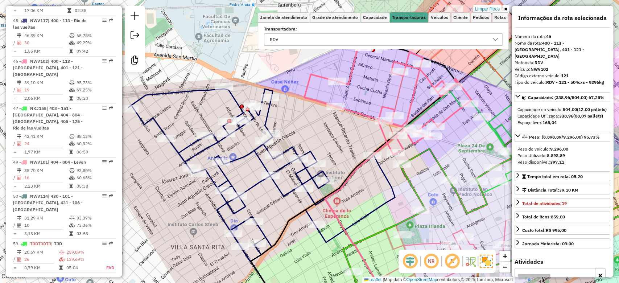
drag, startPoint x: 425, startPoint y: 102, endPoint x: 368, endPoint y: 91, distance: 57.9
click at [372, 92] on div "Limpar filtros Janela de atendimento Grade de atendimento Capacidade Transporta…" at bounding box center [309, 141] width 619 height 283
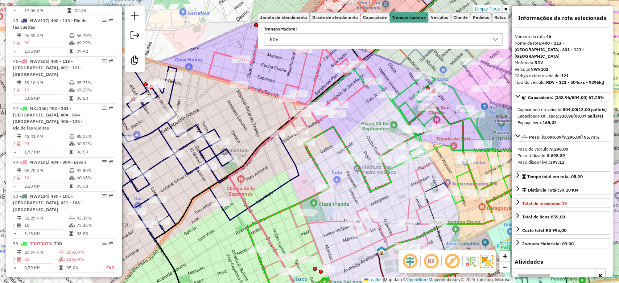
drag, startPoint x: 398, startPoint y: 118, endPoint x: 378, endPoint y: 124, distance: 21.2
click at [378, 124] on div "Limpar filtros Janela de atendimento Grade de atendimento Capacidade Transporta…" at bounding box center [309, 141] width 619 height 283
click at [371, 117] on div "Limpar filtros Janela de atendimento Grade de atendimento Capacidade Transporta…" at bounding box center [309, 141] width 619 height 283
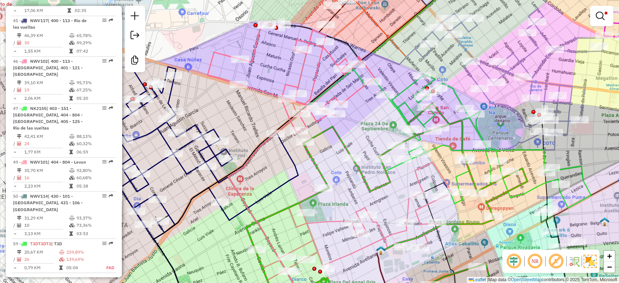
click at [354, 93] on icon at bounding box center [291, 78] width 167 height 110
select select "**********"
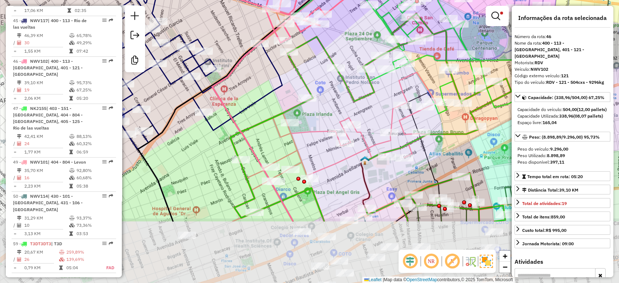
drag, startPoint x: 361, startPoint y: 111, endPoint x: 348, endPoint y: 52, distance: 60.7
click at [345, 21] on div "Limpar filtros Janela de atendimento Grade de atendimento Capacidade Transporta…" at bounding box center [309, 141] width 619 height 283
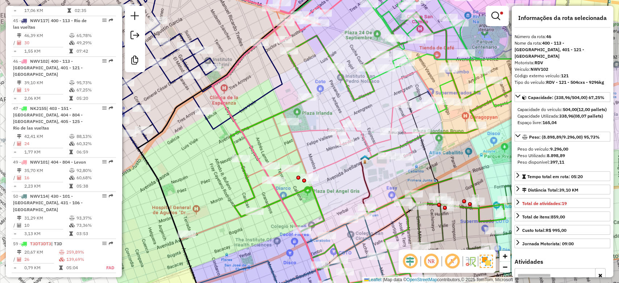
click at [394, 123] on icon at bounding box center [312, 154] width 248 height 166
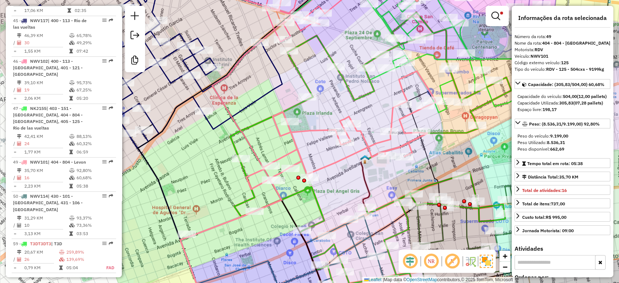
drag, startPoint x: 368, startPoint y: 103, endPoint x: 394, endPoint y: 168, distance: 70.0
click at [396, 174] on div "Limpar filtros Janela de atendimento Grade de atendimento Capacidade Transporta…" at bounding box center [309, 141] width 619 height 283
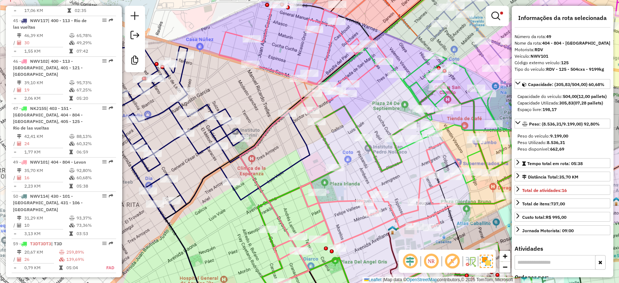
click at [363, 74] on icon at bounding box center [302, 58] width 167 height 110
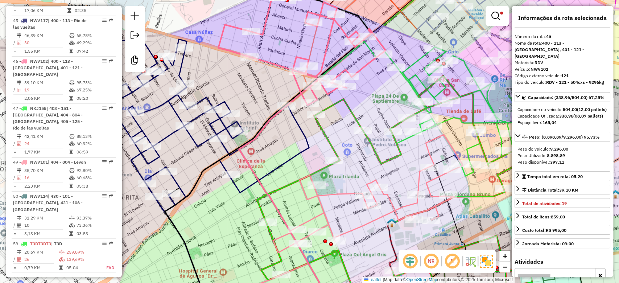
drag, startPoint x: 384, startPoint y: 104, endPoint x: 379, endPoint y: 80, distance: 24.4
click at [379, 80] on div "Limpar filtros Janela de atendimento Grade de atendimento Capacidade Transporta…" at bounding box center [309, 141] width 619 height 283
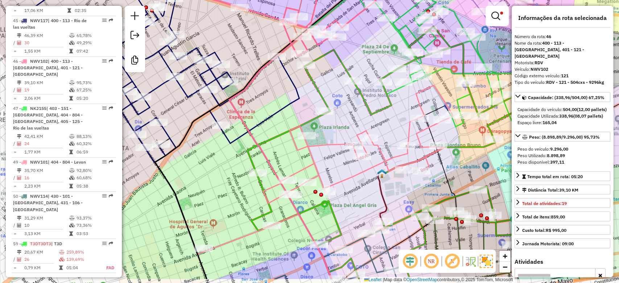
click at [377, 57] on div "Limpar filtros Janela de atendimento Grade de atendimento Capacidade Transporta…" at bounding box center [309, 141] width 619 height 283
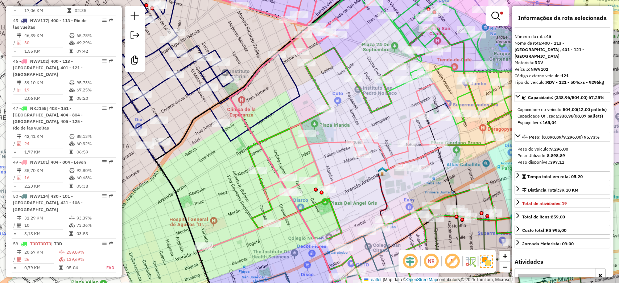
click at [350, 70] on icon at bounding box center [388, 167] width 281 height 286
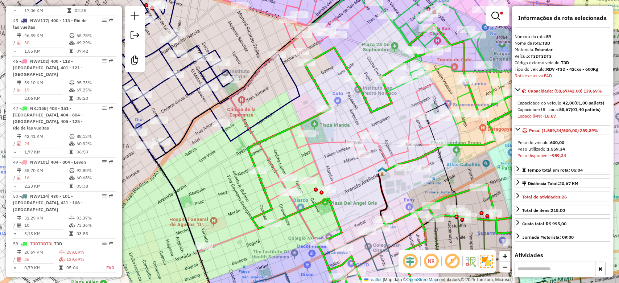
drag, startPoint x: 360, startPoint y: 62, endPoint x: 324, endPoint y: 79, distance: 38.8
click at [330, 77] on div "Limpar filtros Janela de atendimento Grade de atendimento Capacidade Transporta…" at bounding box center [309, 141] width 619 height 283
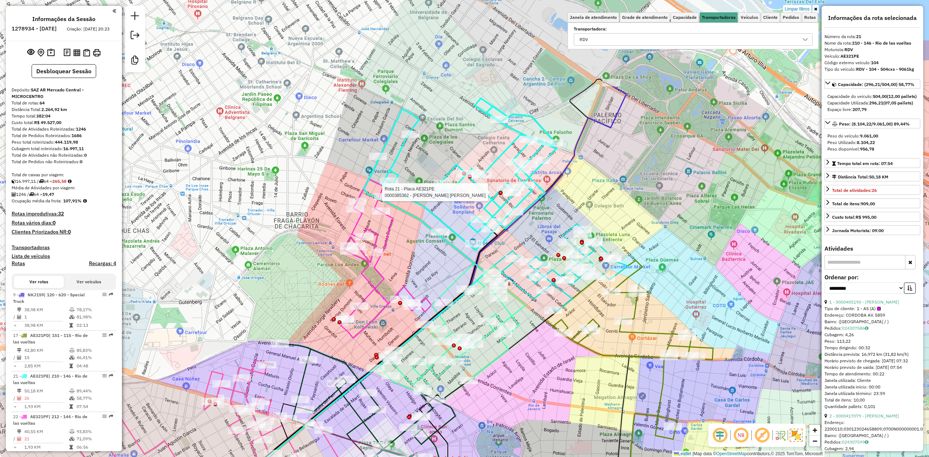
select select "**********"
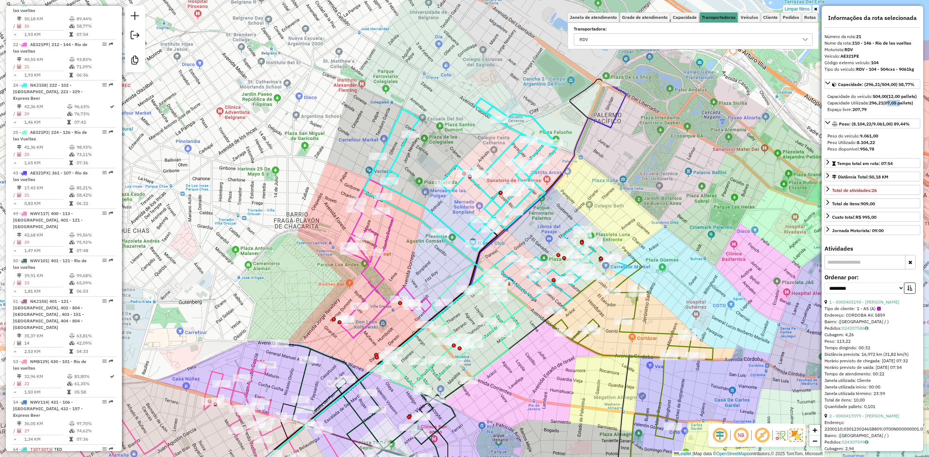
click at [401, 249] on div "Limpar filtros Janela de atendimento Grade de atendimento Capacidade Transporta…" at bounding box center [464, 228] width 929 height 457
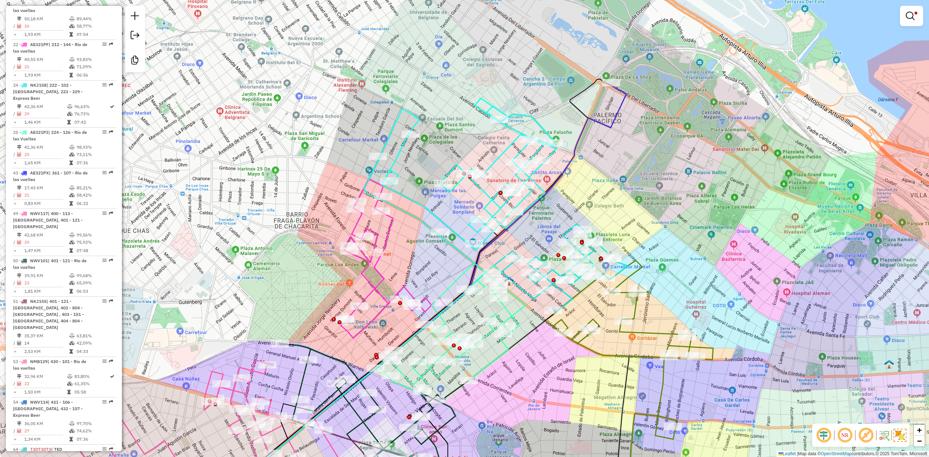
click at [387, 222] on icon at bounding box center [403, 267] width 125 height 176
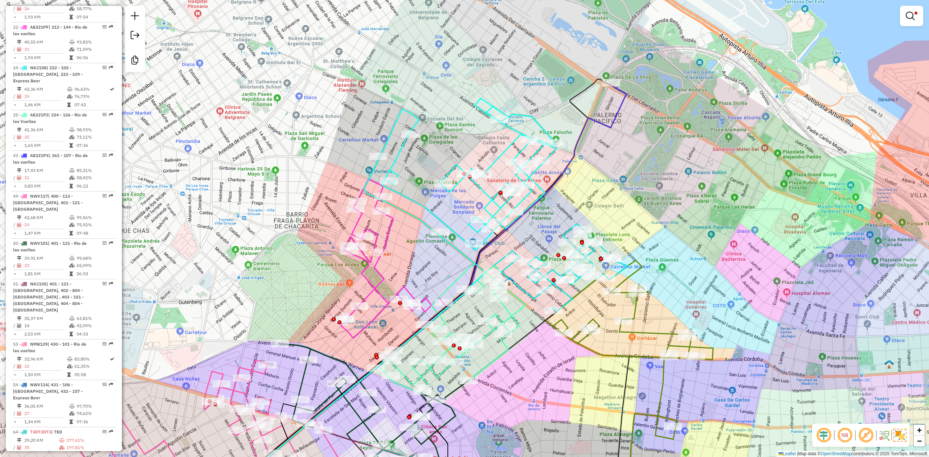
select select "**********"
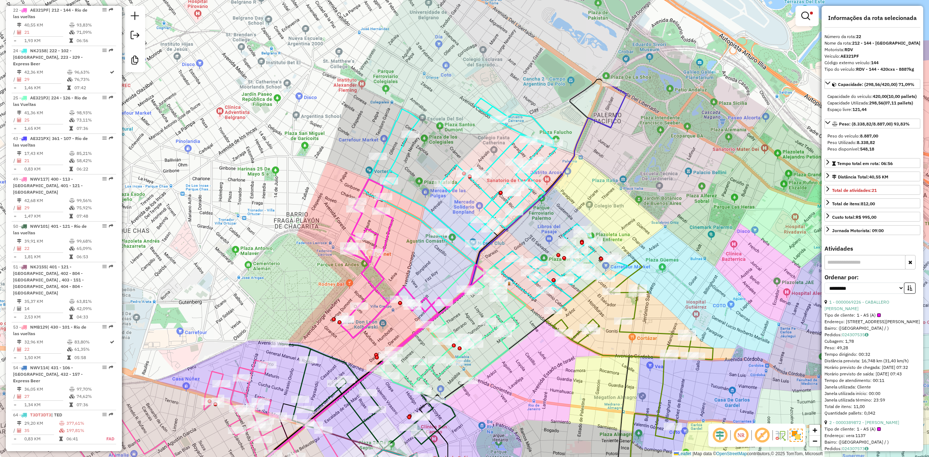
scroll to position [407, 0]
click at [403, 240] on div "Limpar filtros Janela de atendimento Grade de atendimento Capacidade Transporta…" at bounding box center [464, 228] width 929 height 457
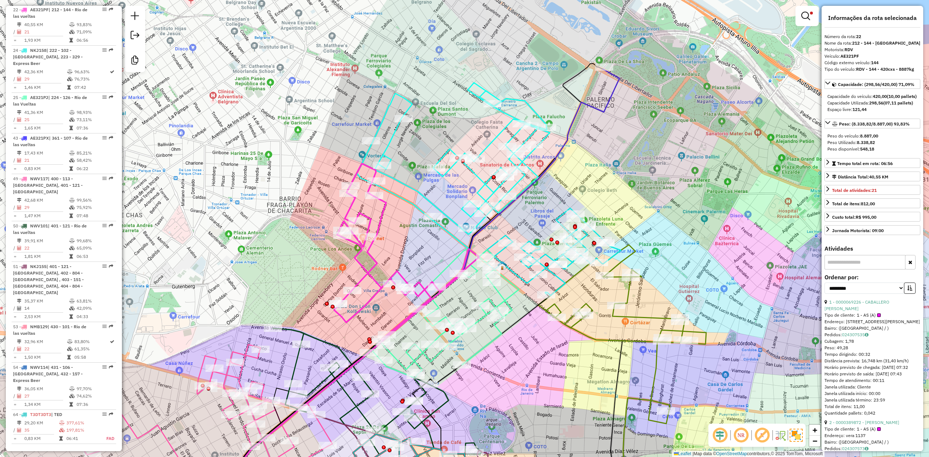
drag, startPoint x: 437, startPoint y: 276, endPoint x: 430, endPoint y: 260, distance: 17.9
click at [430, 260] on div "Limpar filtros Janela de atendimento Grade de atendimento Capacidade Transporta…" at bounding box center [464, 228] width 929 height 457
drag, startPoint x: 417, startPoint y: 181, endPoint x: 414, endPoint y: 171, distance: 9.7
click at [417, 180] on div "Limpar filtros Janela de atendimento Grade de atendimento Capacidade Transporta…" at bounding box center [464, 228] width 929 height 457
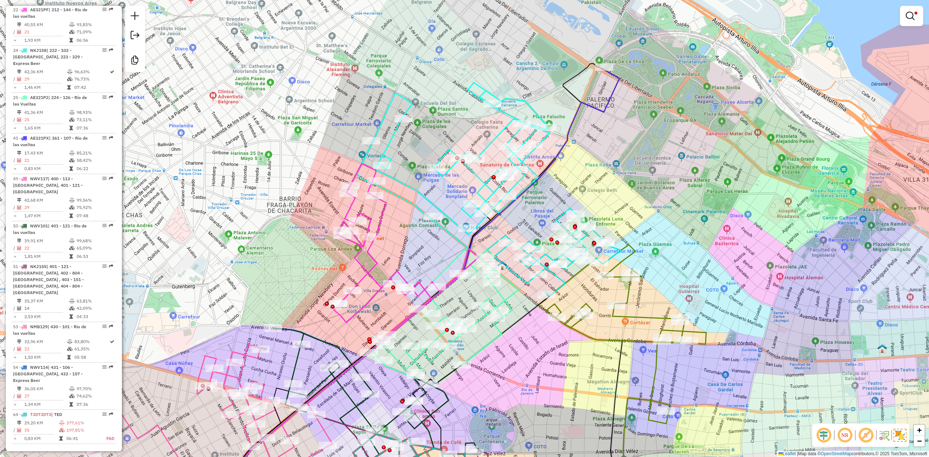
click at [412, 163] on div "Limpar filtros Janela de atendimento Grade de atendimento Capacidade Transporta…" at bounding box center [464, 228] width 929 height 457
click at [411, 185] on icon at bounding box center [453, 159] width 193 height 152
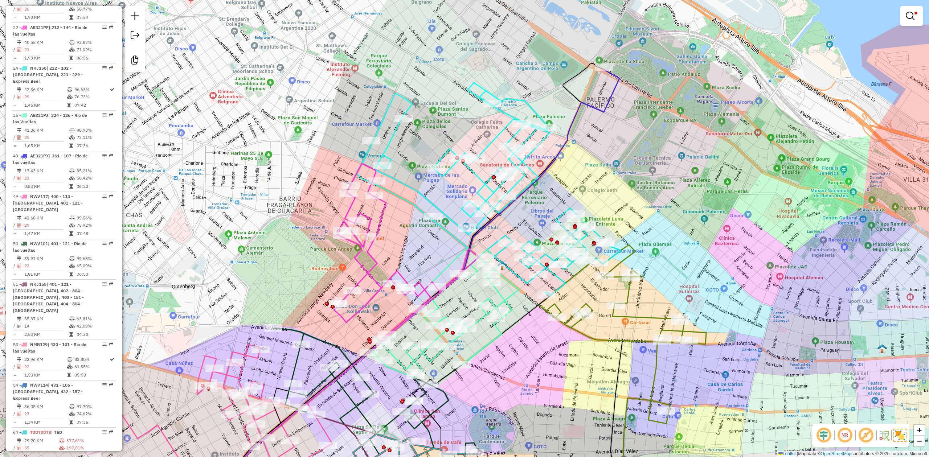
select select "**********"
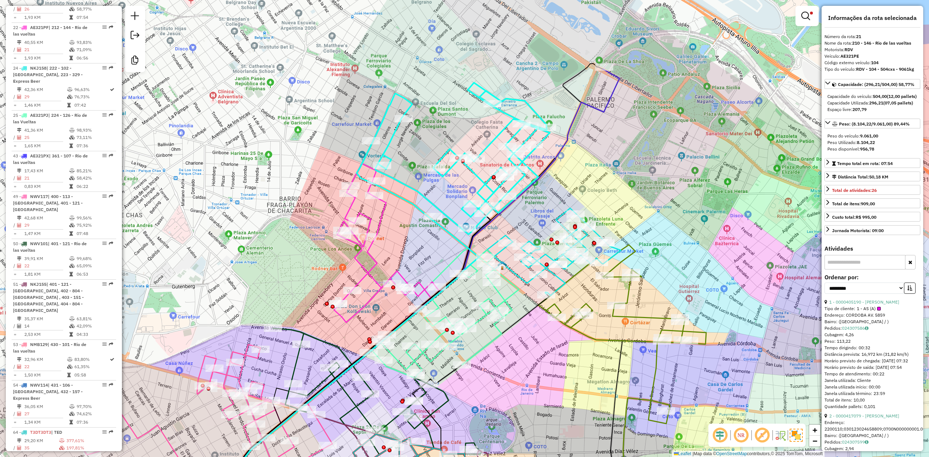
scroll to position [372, 0]
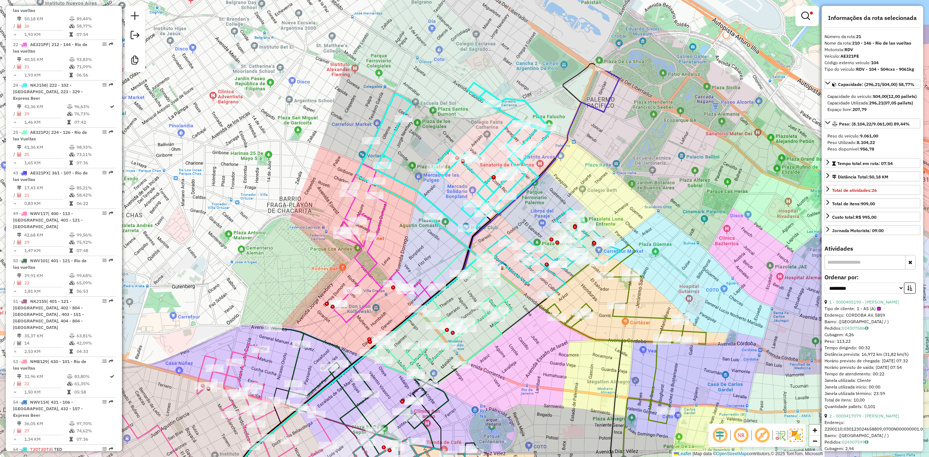
drag, startPoint x: 409, startPoint y: 180, endPoint x: 414, endPoint y: 199, distance: 19.7
click at [414, 199] on div "Limpar filtros Janela de atendimento Grade de atendimento Capacidade Transporta…" at bounding box center [464, 228] width 929 height 457
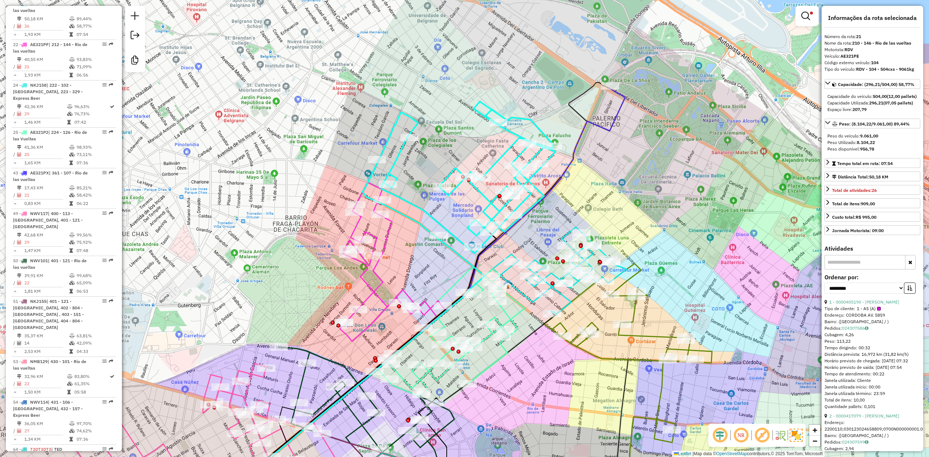
click at [416, 190] on div "Limpar filtros Janela de atendimento Grade de atendimento Capacidade Transporta…" at bounding box center [464, 228] width 929 height 457
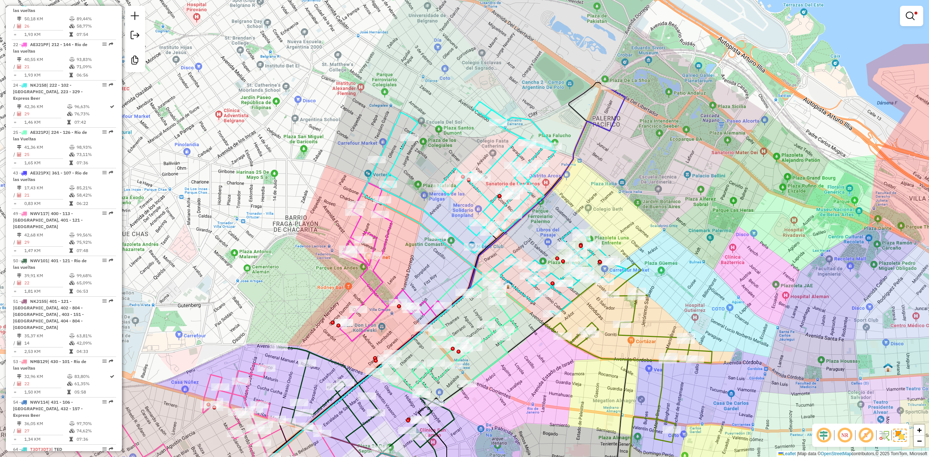
click at [395, 162] on icon at bounding box center [458, 178] width 193 height 152
select select "**********"
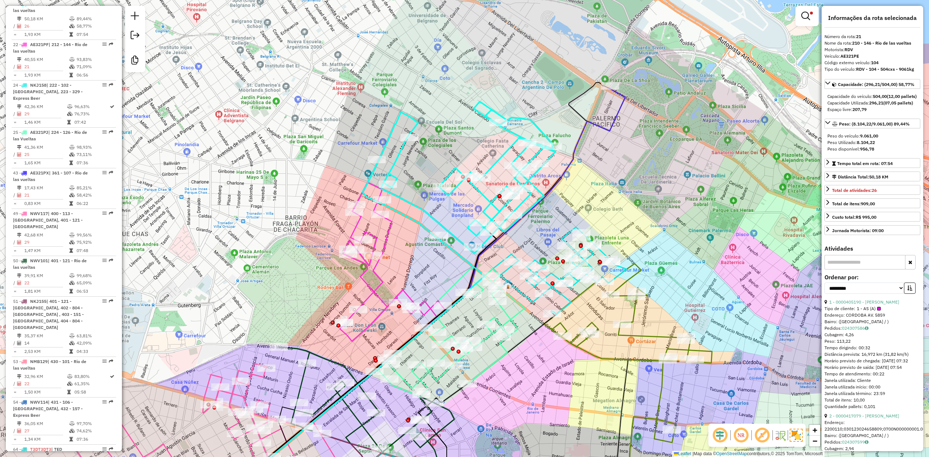
drag, startPoint x: 416, startPoint y: 179, endPoint x: 550, endPoint y: 205, distance: 137.1
click at [417, 180] on div "Limpar filtros Janela de atendimento Grade de atendimento Capacidade Transporta…" at bounding box center [464, 228] width 929 height 457
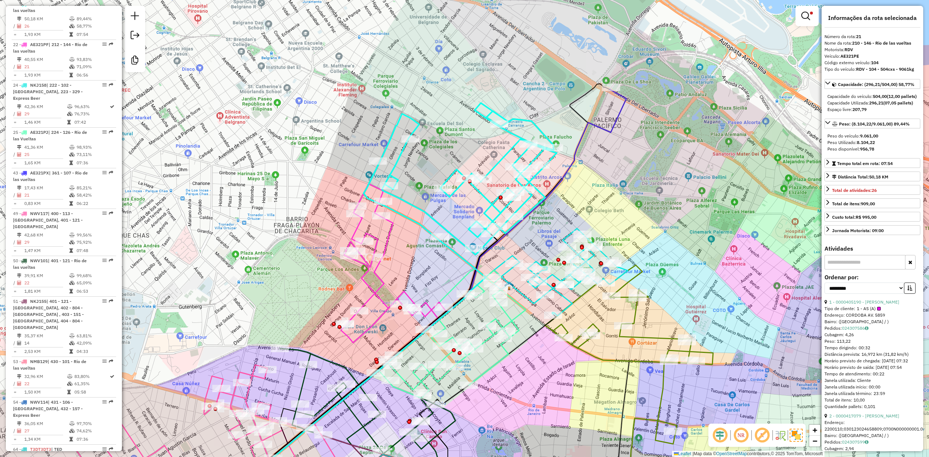
click at [389, 232] on icon at bounding box center [403, 272] width 125 height 176
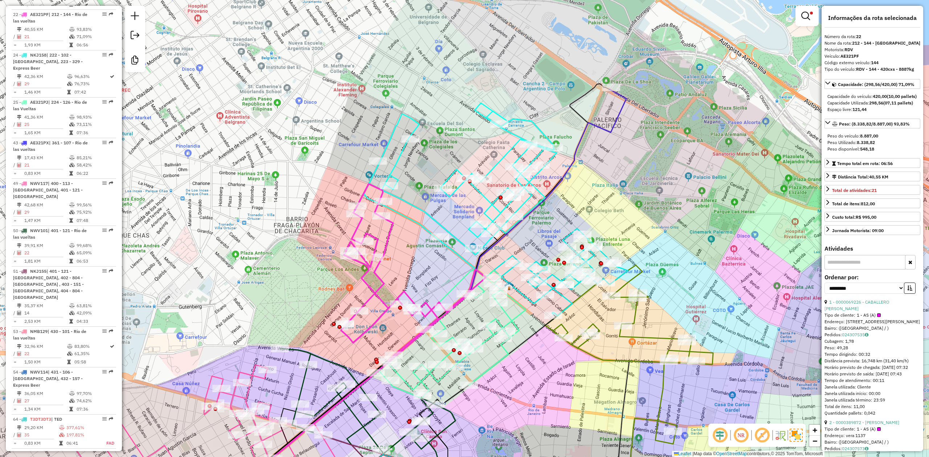
scroll to position [407, 0]
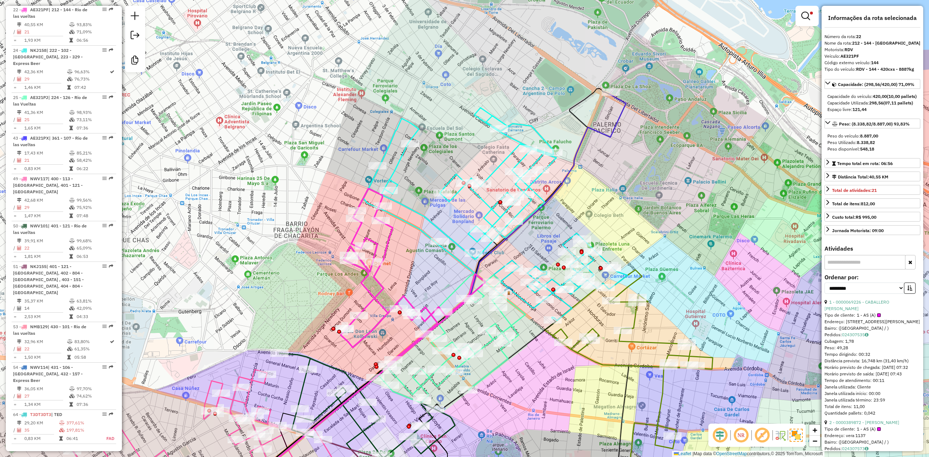
drag, startPoint x: 414, startPoint y: 201, endPoint x: 414, endPoint y: 207, distance: 5.8
click at [414, 206] on div "Limpar filtros Janela de atendimento Grade de atendimento Capacidade Transporta…" at bounding box center [464, 228] width 929 height 457
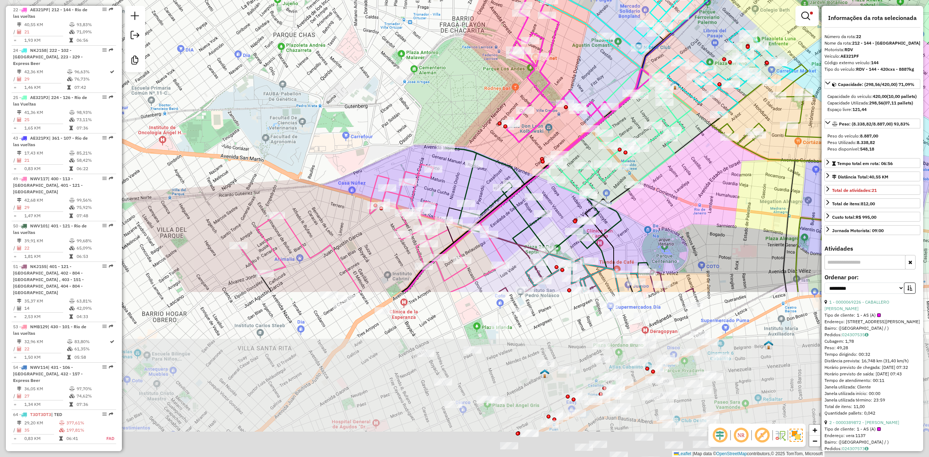
drag, startPoint x: 273, startPoint y: 326, endPoint x: 439, endPoint y: 116, distance: 267.4
click at [439, 116] on div "Limpar filtros Janela de atendimento Grade de atendimento Capacidade Transporta…" at bounding box center [464, 228] width 929 height 457
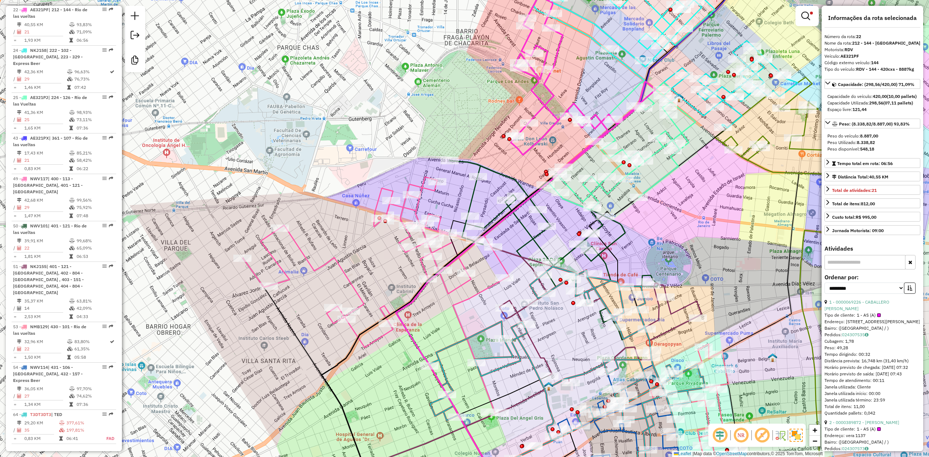
drag, startPoint x: 356, startPoint y: 266, endPoint x: 362, endPoint y: 280, distance: 15.3
click at [362, 280] on div "Limpar filtros Janela de atendimento Grade de atendimento Capacidade Transporta…" at bounding box center [464, 228] width 929 height 457
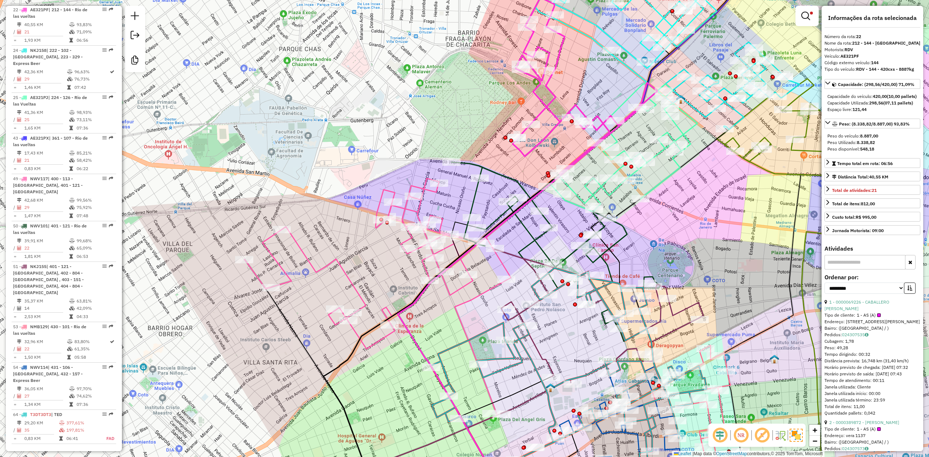
drag, startPoint x: 362, startPoint y: 277, endPoint x: 356, endPoint y: 282, distance: 7.7
click at [361, 277] on div "Limpar filtros Janela de atendimento Grade de atendimento Capacidade Transporta…" at bounding box center [464, 228] width 929 height 457
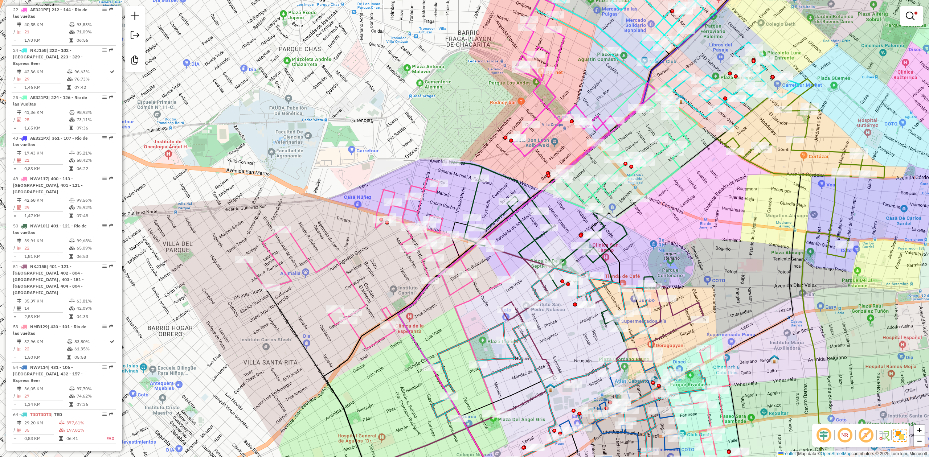
click at [353, 285] on icon at bounding box center [378, 264] width 266 height 171
select select "**********"
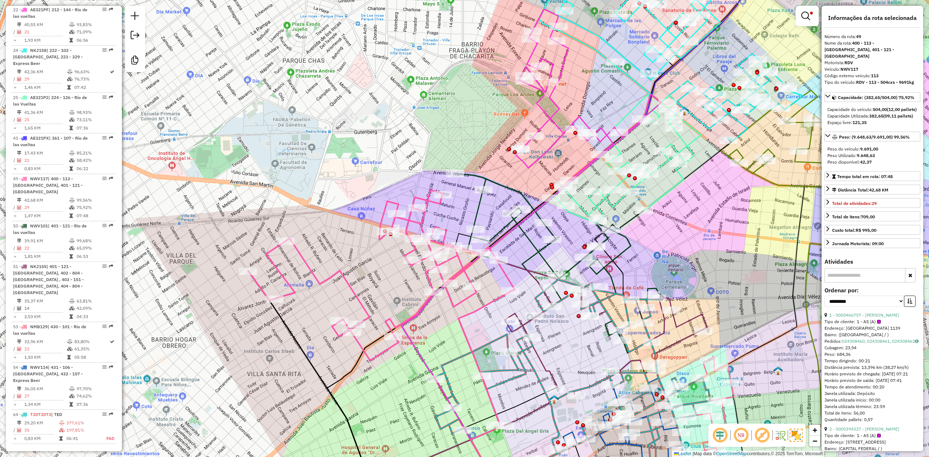
drag, startPoint x: 495, startPoint y: 297, endPoint x: 495, endPoint y: 302, distance: 5.5
click at [495, 301] on icon at bounding box center [484, 403] width 52 height 223
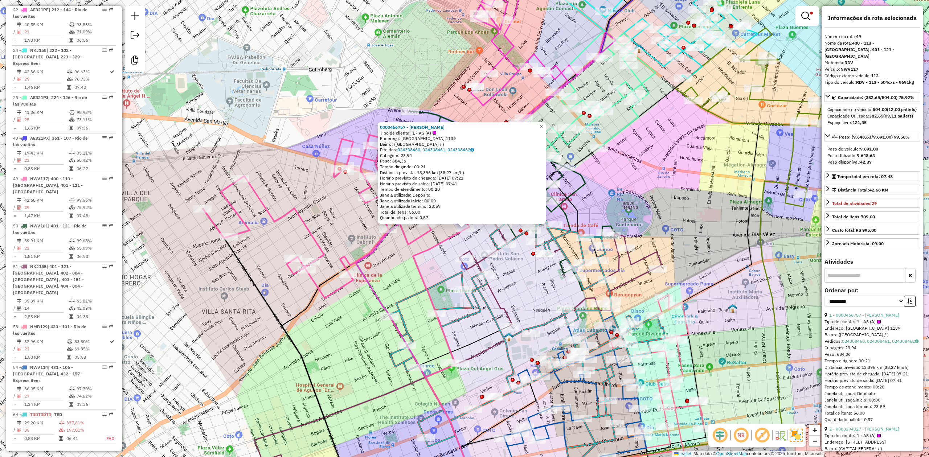
click at [441, 261] on div "0000466757 - [PERSON_NAME] Tipo de cliente: 1 - AS (A) Endereço: GALICIA 1139 B…" at bounding box center [464, 228] width 929 height 457
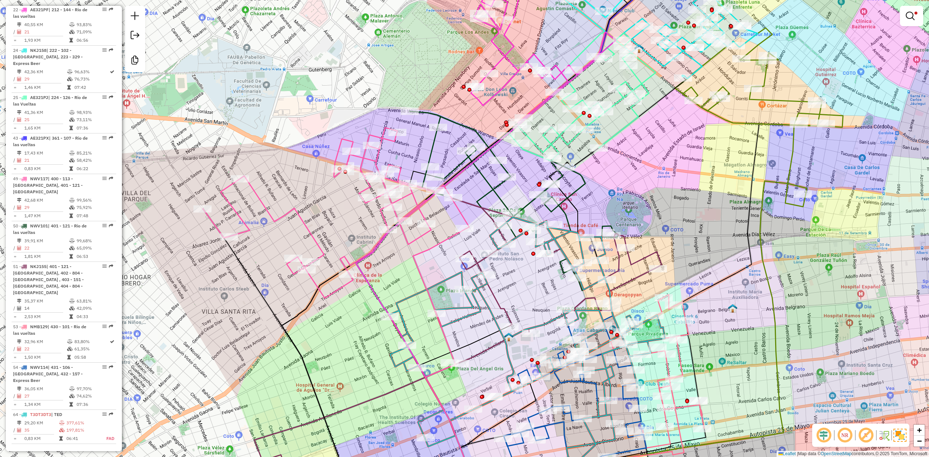
click at [504, 204] on icon at bounding box center [514, 200] width 208 height 179
select select "**********"
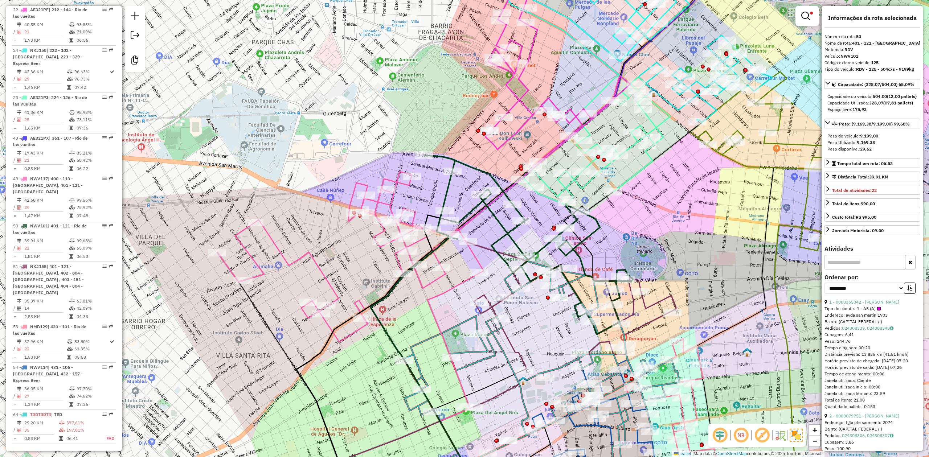
drag, startPoint x: 471, startPoint y: 199, endPoint x: 486, endPoint y: 243, distance: 46.4
click at [486, 243] on div "Limpar filtros Janela de atendimento Grade de atendimento Capacidade Transporta…" at bounding box center [464, 228] width 929 height 457
drag, startPoint x: 453, startPoint y: 250, endPoint x: 473, endPoint y: 260, distance: 22.4
click at [473, 260] on div "Limpar filtros Janela de atendimento Grade de atendimento Capacidade Transporta…" at bounding box center [464, 228] width 929 height 457
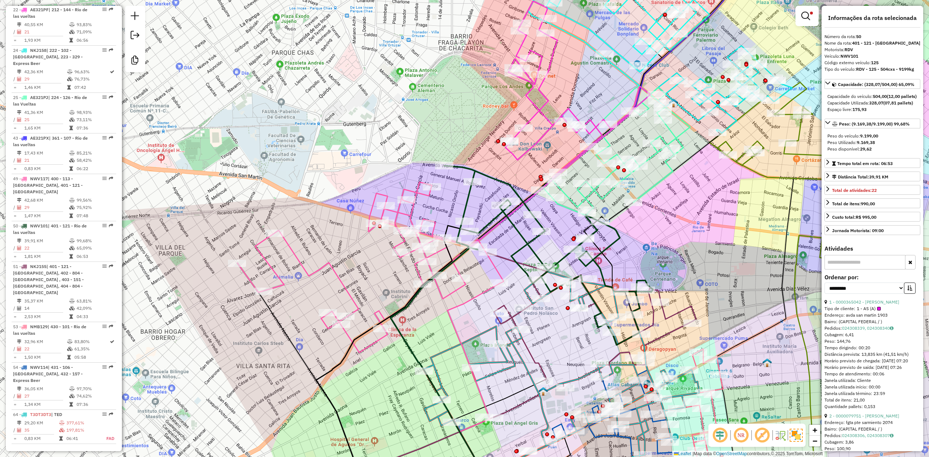
click at [445, 250] on icon at bounding box center [392, 364] width 153 height 277
click at [345, 269] on div "Rota 49 - Placa NWV117 0000001982 - PELZ ADELA Limpar filtros Janela de atendim…" at bounding box center [464, 228] width 929 height 457
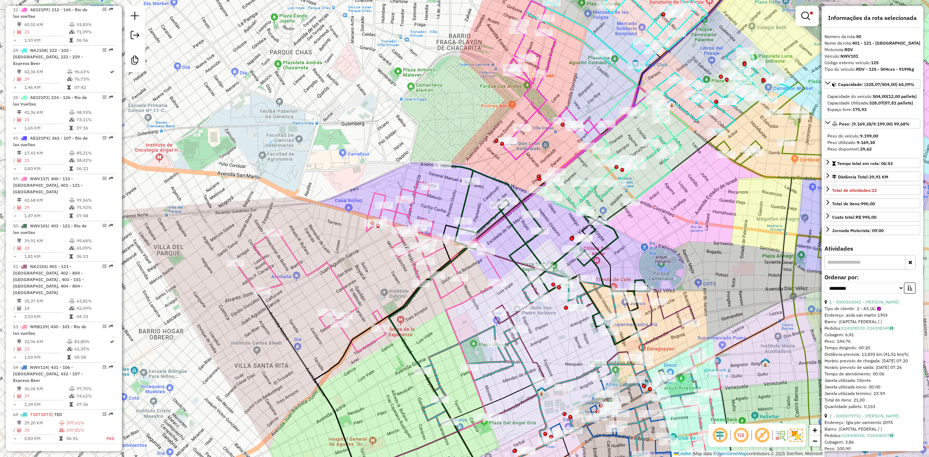
click at [336, 269] on icon at bounding box center [368, 267] width 266 height 171
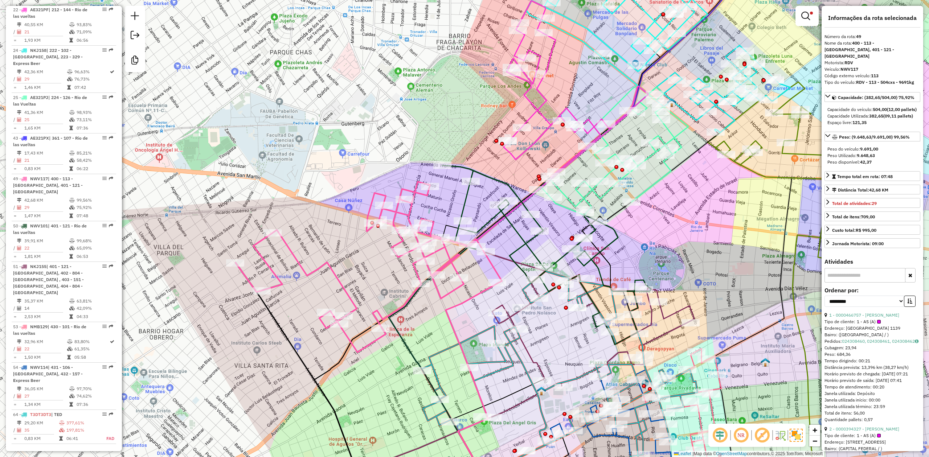
click at [474, 198] on div "Limpar filtros Janela de atendimento Grade de atendimento Capacidade Transporta…" at bounding box center [464, 228] width 929 height 457
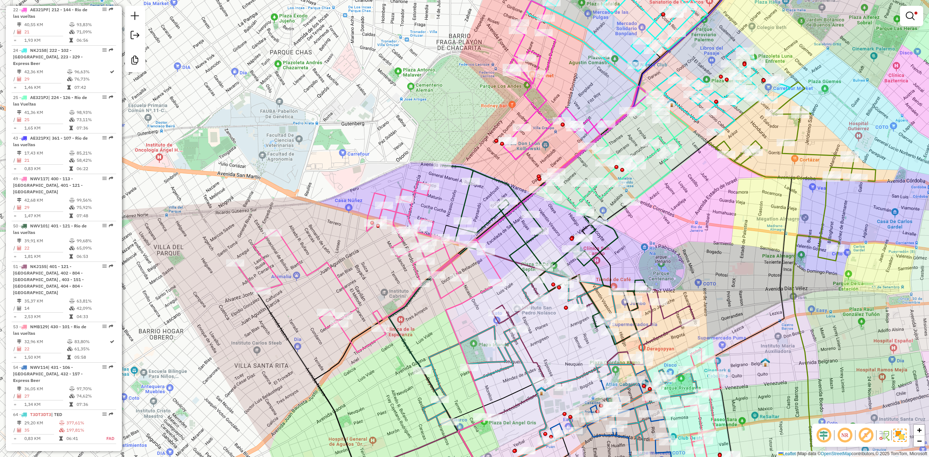
click at [420, 196] on icon at bounding box center [368, 267] width 266 height 171
select select "**********"
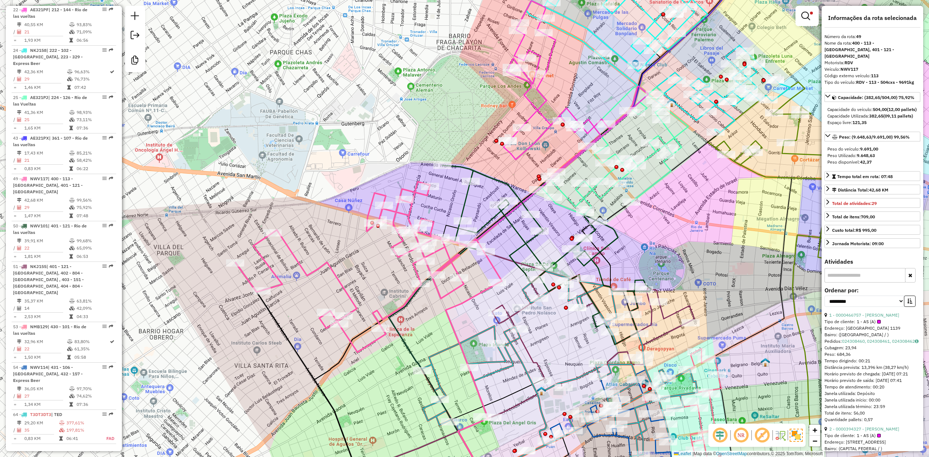
click at [466, 198] on icon at bounding box center [546, 254] width 208 height 179
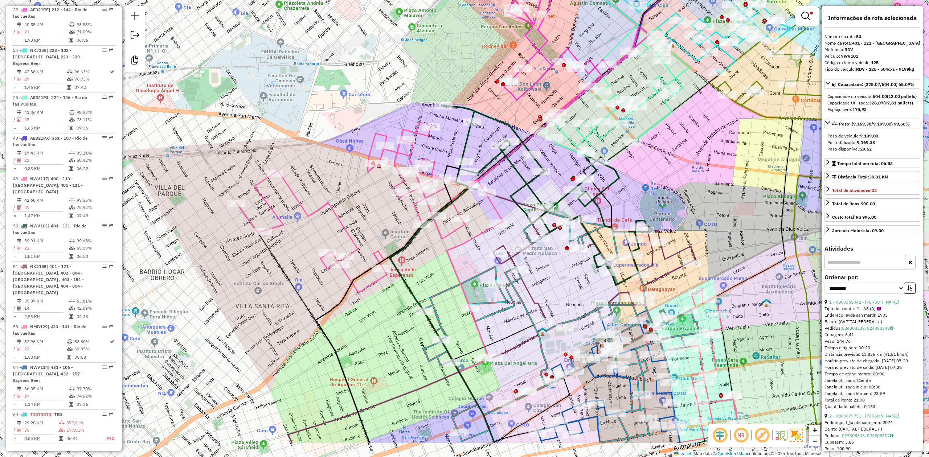
drag, startPoint x: 478, startPoint y: 219, endPoint x: 486, endPoint y: 192, distance: 28.5
click at [486, 192] on div "Limpar filtros Janela de atendimento Grade de atendimento Capacidade Transporta…" at bounding box center [464, 228] width 929 height 457
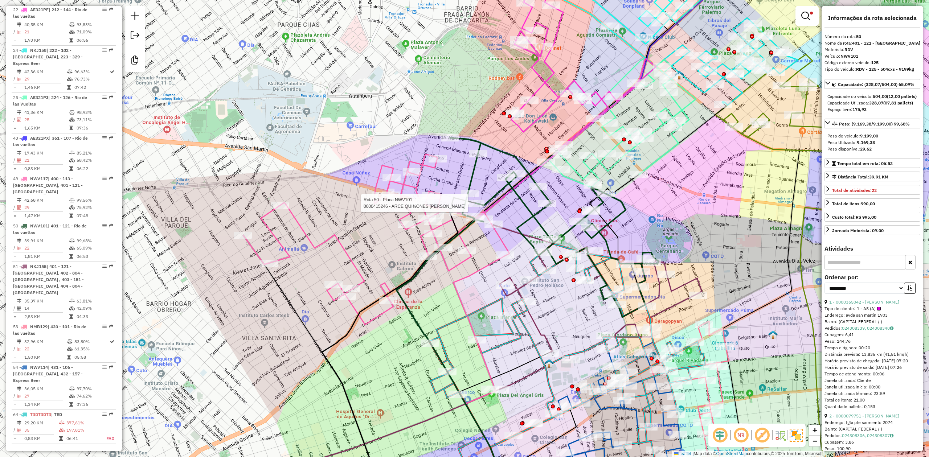
click at [336, 240] on icon at bounding box center [376, 239] width 266 height 171
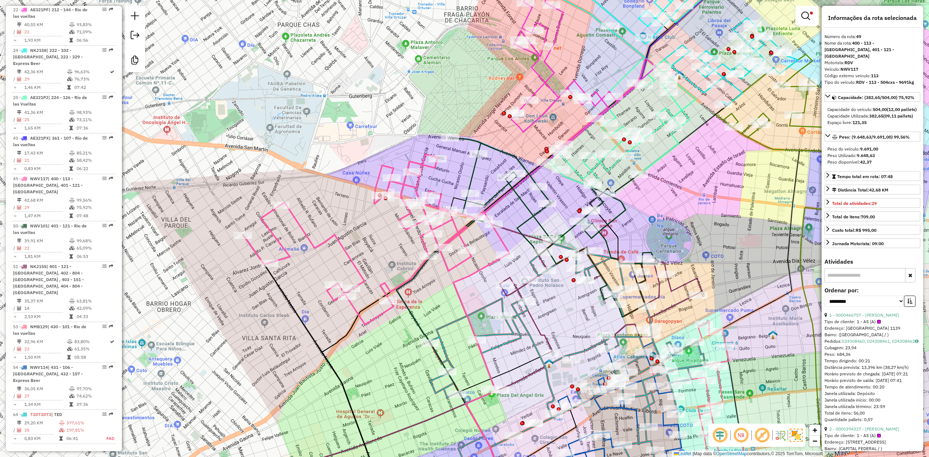
drag, startPoint x: 356, startPoint y: 237, endPoint x: 359, endPoint y: 247, distance: 10.8
click at [357, 247] on div "Limpar filtros Janela de atendimento Grade de atendimento Capacidade Transporta…" at bounding box center [464, 228] width 929 height 457
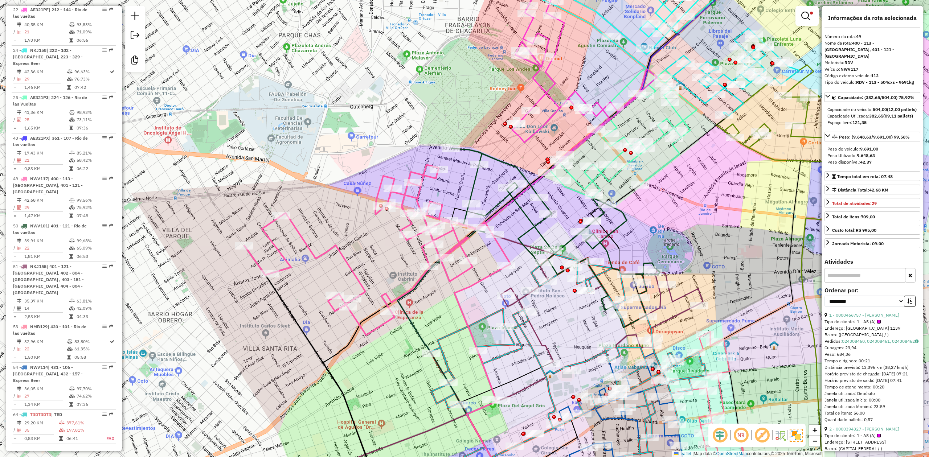
click at [473, 189] on icon at bounding box center [555, 237] width 208 height 179
click at [474, 189] on icon at bounding box center [556, 237] width 208 height 179
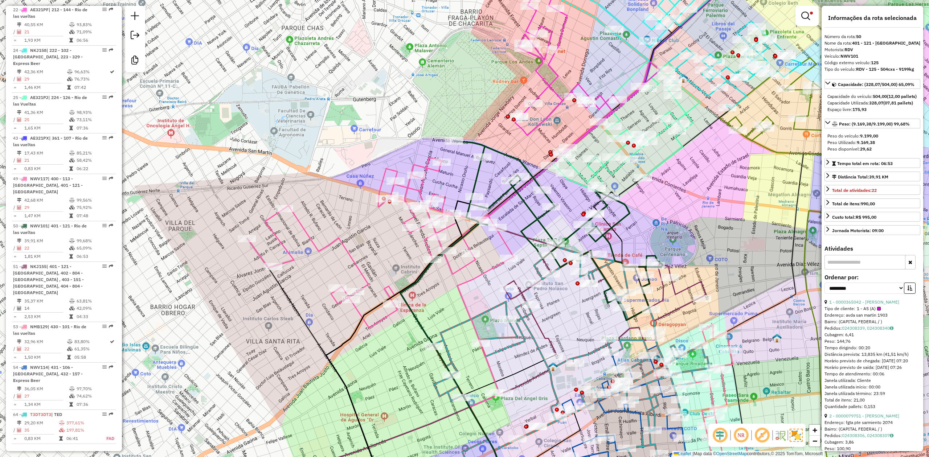
drag, startPoint x: 483, startPoint y: 197, endPoint x: 485, endPoint y: 187, distance: 9.6
click at [485, 187] on div "Limpar filtros Janela de atendimento Grade de atendimento Capacidade Transporta…" at bounding box center [464, 228] width 929 height 457
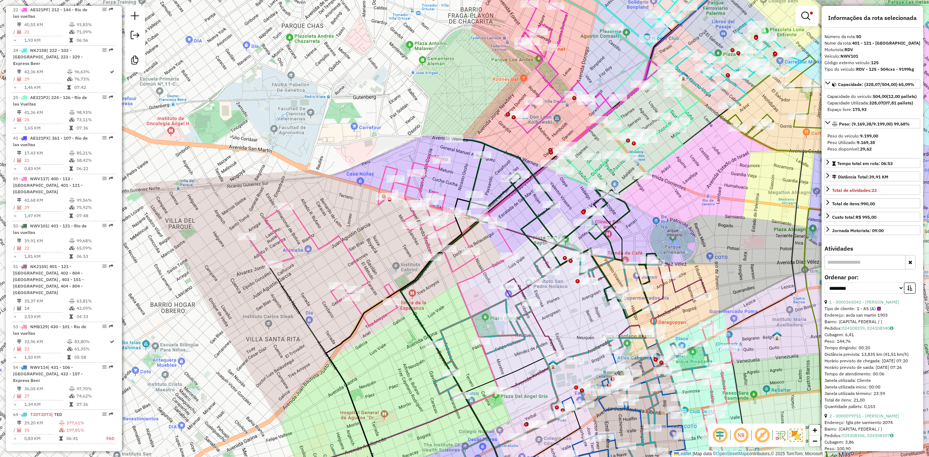
click at [355, 250] on div "Rota 49 - Placa NWV117 0000544365 - REINOSO BERMONTH [PERSON_NAME] filtros Jane…" at bounding box center [464, 228] width 929 height 457
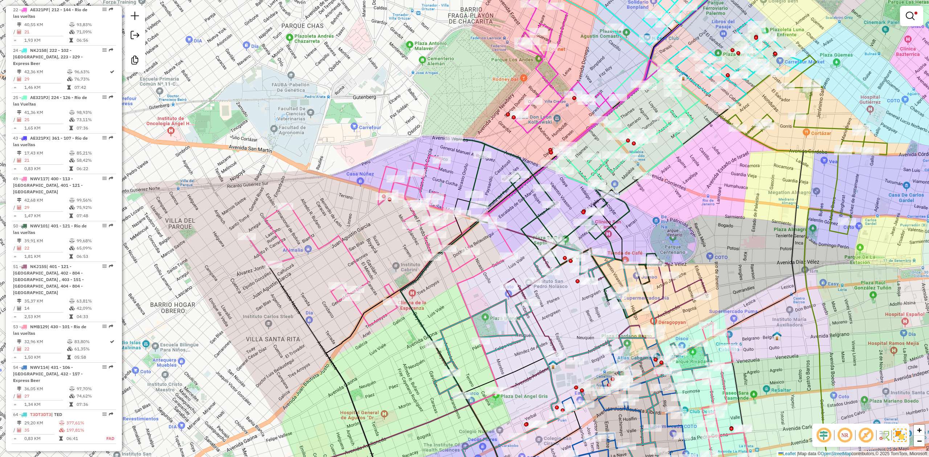
click at [352, 260] on icon at bounding box center [380, 240] width 266 height 171
select select "**********"
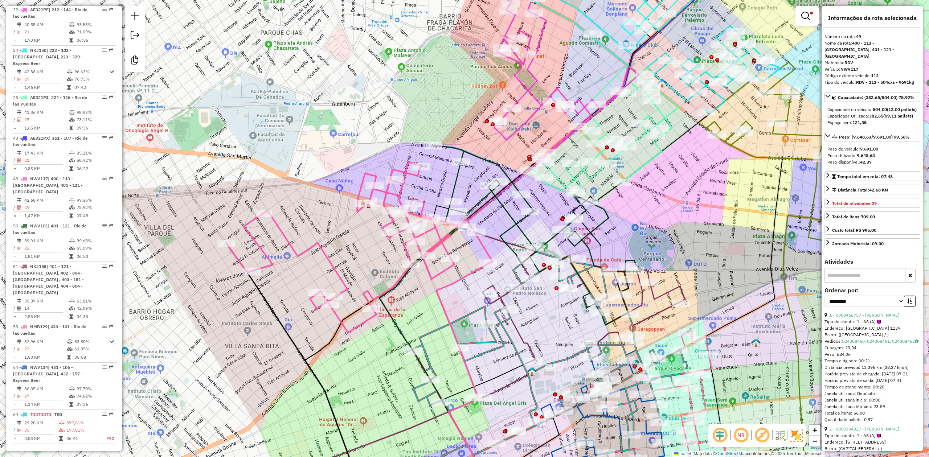
drag, startPoint x: 357, startPoint y: 254, endPoint x: 335, endPoint y: 262, distance: 22.9
click at [335, 262] on div "Limpar filtros Janela de atendimento Grade de atendimento Capacidade Transporta…" at bounding box center [464, 228] width 929 height 457
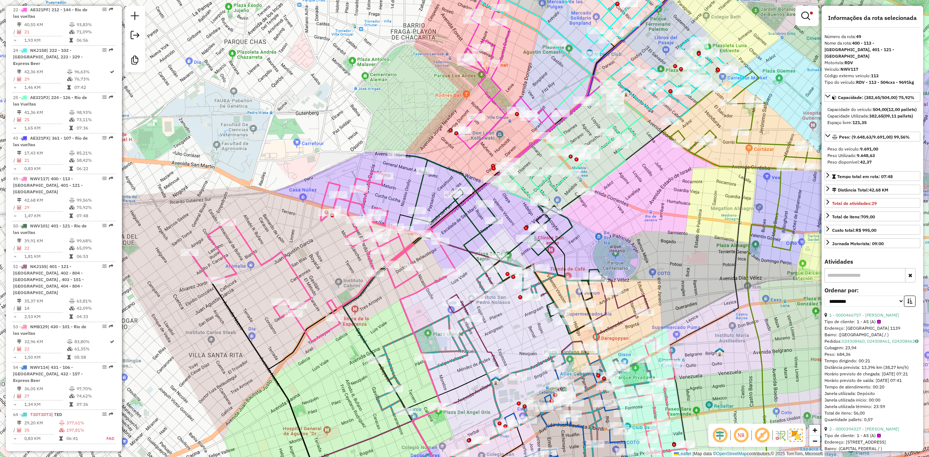
drag, startPoint x: 320, startPoint y: 265, endPoint x: 331, endPoint y: 262, distance: 12.0
click at [283, 272] on div "Limpar filtros Janela de atendimento Grade de atendimento Capacidade Transporta…" at bounding box center [464, 228] width 929 height 457
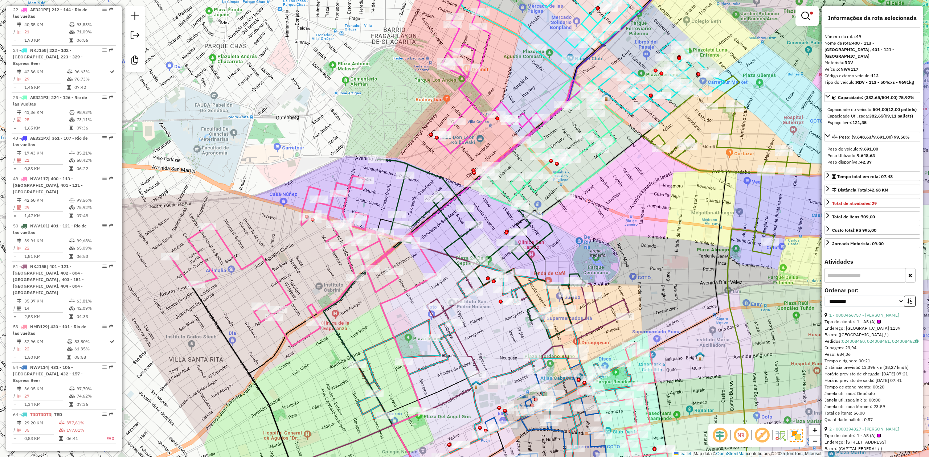
click at [397, 202] on icon at bounding box center [481, 248] width 208 height 179
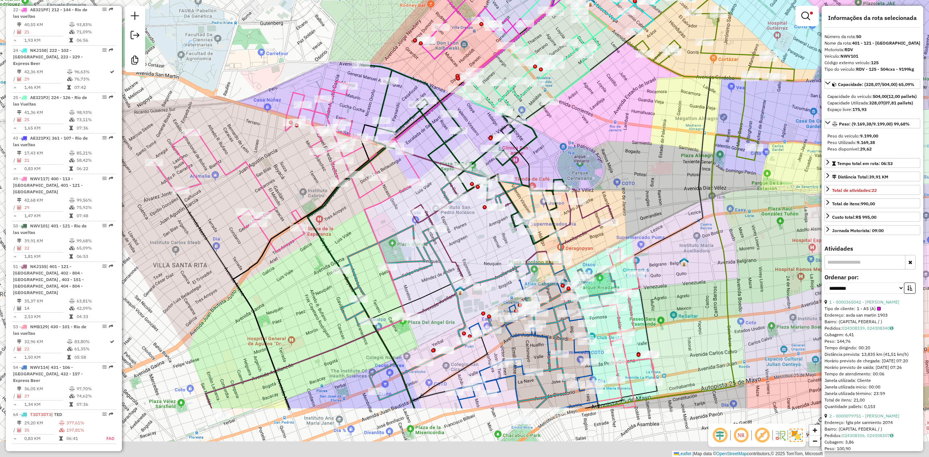
drag, startPoint x: 414, startPoint y: 205, endPoint x: 394, endPoint y: 100, distance: 107.1
click at [394, 100] on div "Limpar filtros Janela de atendimento Grade de atendimento Capacidade Transporta…" at bounding box center [464, 228] width 929 height 457
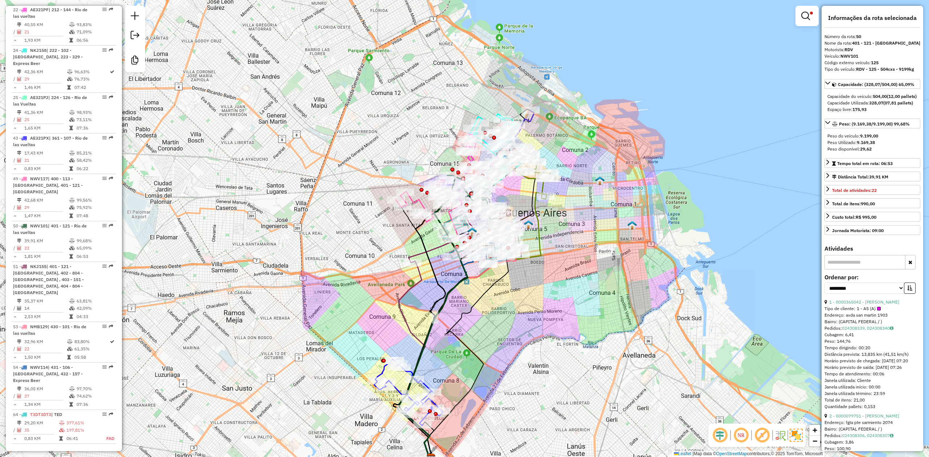
drag, startPoint x: 557, startPoint y: 283, endPoint x: 532, endPoint y: 311, distance: 37.5
click at [534, 314] on div "Limpar filtros Janela de atendimento Grade de atendimento Capacidade Transporta…" at bounding box center [464, 228] width 929 height 457
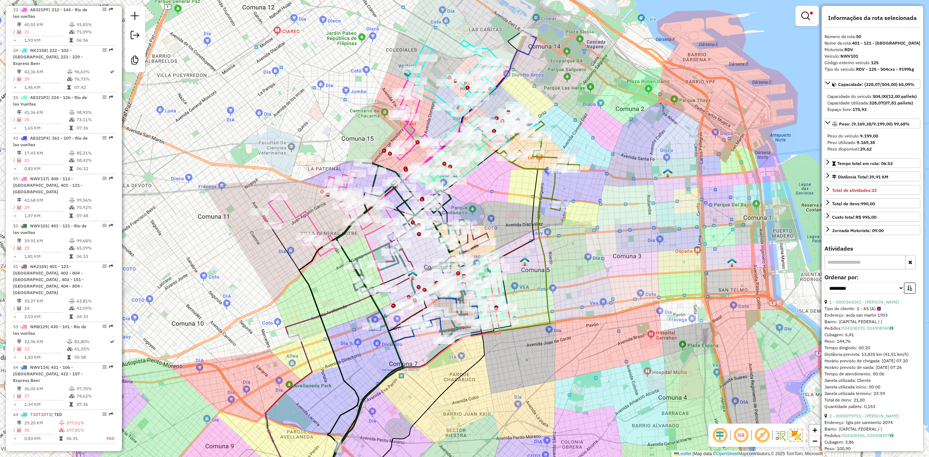
drag, startPoint x: 528, startPoint y: 268, endPoint x: 533, endPoint y: 294, distance: 26.1
click at [529, 266] on img at bounding box center [524, 261] width 9 height 9
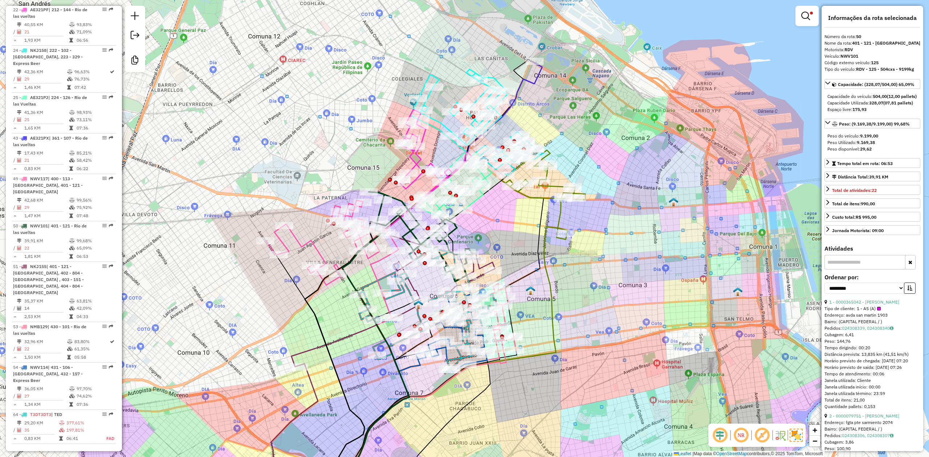
click at [533, 276] on div "Limpar filtros Janela de atendimento Grade de atendimento Capacidade Transporta…" at bounding box center [464, 228] width 929 height 457
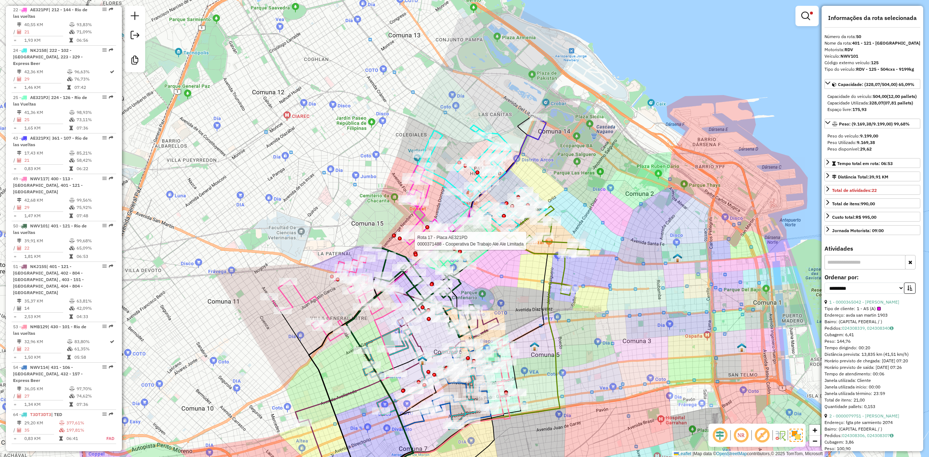
click at [535, 245] on div at bounding box center [529, 241] width 18 height 7
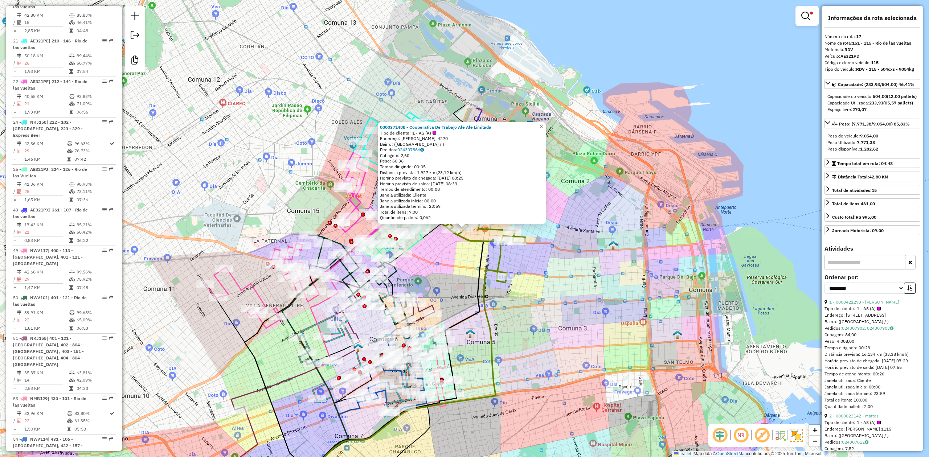
scroll to position [332, 0]
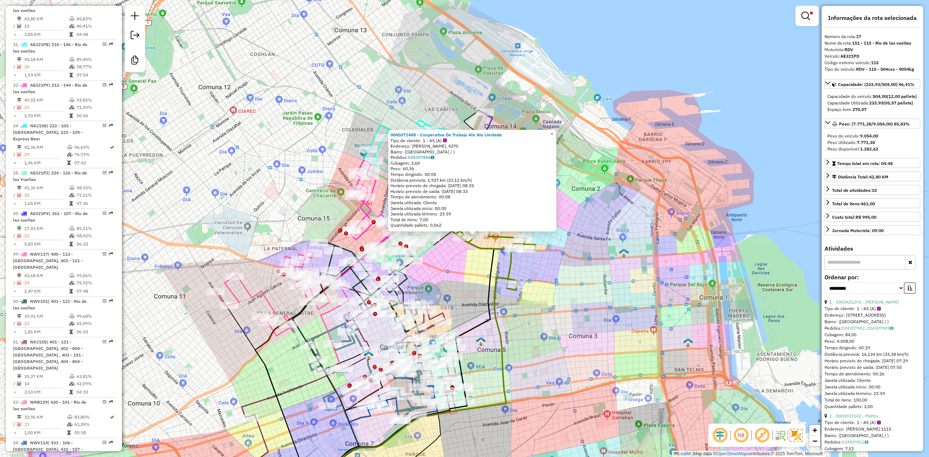
drag, startPoint x: 573, startPoint y: 291, endPoint x: 576, endPoint y: 292, distance: 4.1
click at [578, 292] on div "0000371488 - Cooperativa De Trabajo Ale Ale Limitada Tipo de cliente: 1 - AS (A…" at bounding box center [464, 228] width 929 height 457
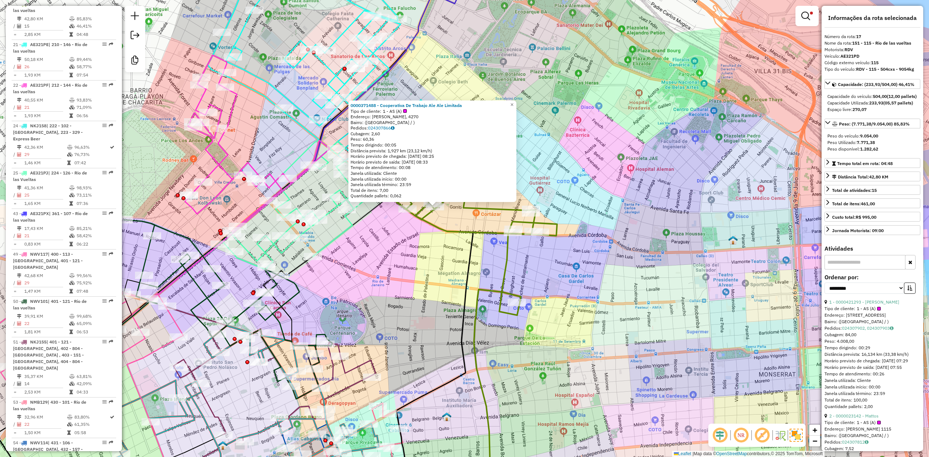
drag, startPoint x: 439, startPoint y: 271, endPoint x: 507, endPoint y: 289, distance: 70.8
click at [507, 289] on div "0000371488 - Cooperativa De Trabajo Ale Ale Limitada Tipo de cliente: 1 - AS (A…" at bounding box center [464, 228] width 929 height 457
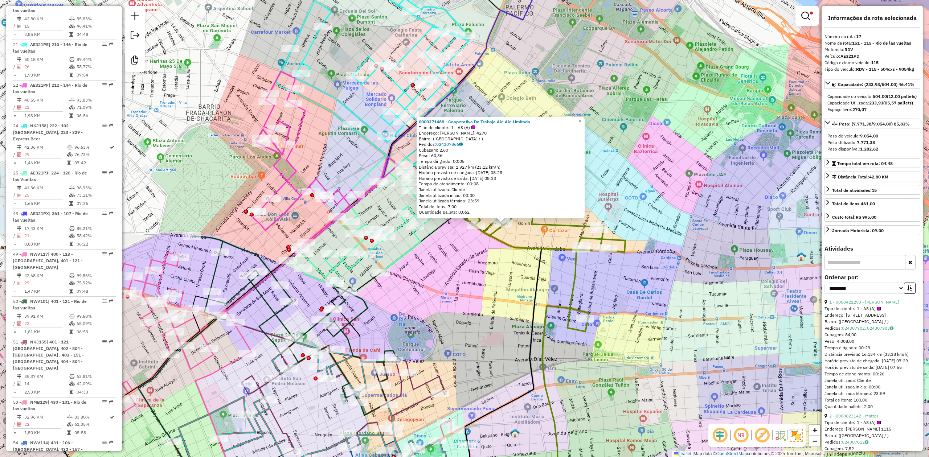
drag, startPoint x: 517, startPoint y: 263, endPoint x: 504, endPoint y: 244, distance: 23.5
click at [504, 244] on div "0000371488 - Cooperativa De Trabajo Ale Ale Limitada Tipo de cliente: 1 - AS (A…" at bounding box center [464, 228] width 929 height 457
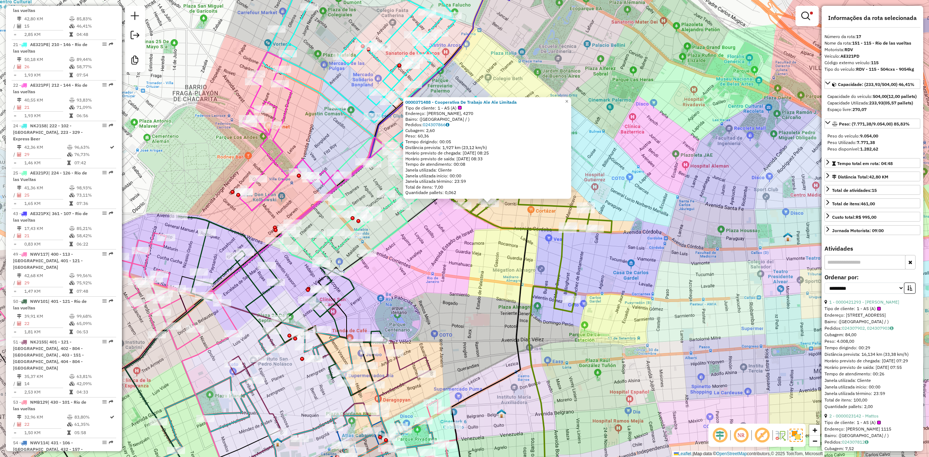
drag, startPoint x: 471, startPoint y: 285, endPoint x: 481, endPoint y: 247, distance: 39.1
click at [481, 247] on div "0000371488 - Cooperativa De Trabajo Ale Ale Limitada Tipo de cliente: 1 - AS (A…" at bounding box center [464, 228] width 929 height 457
